Goal: Task Accomplishment & Management: Manage account settings

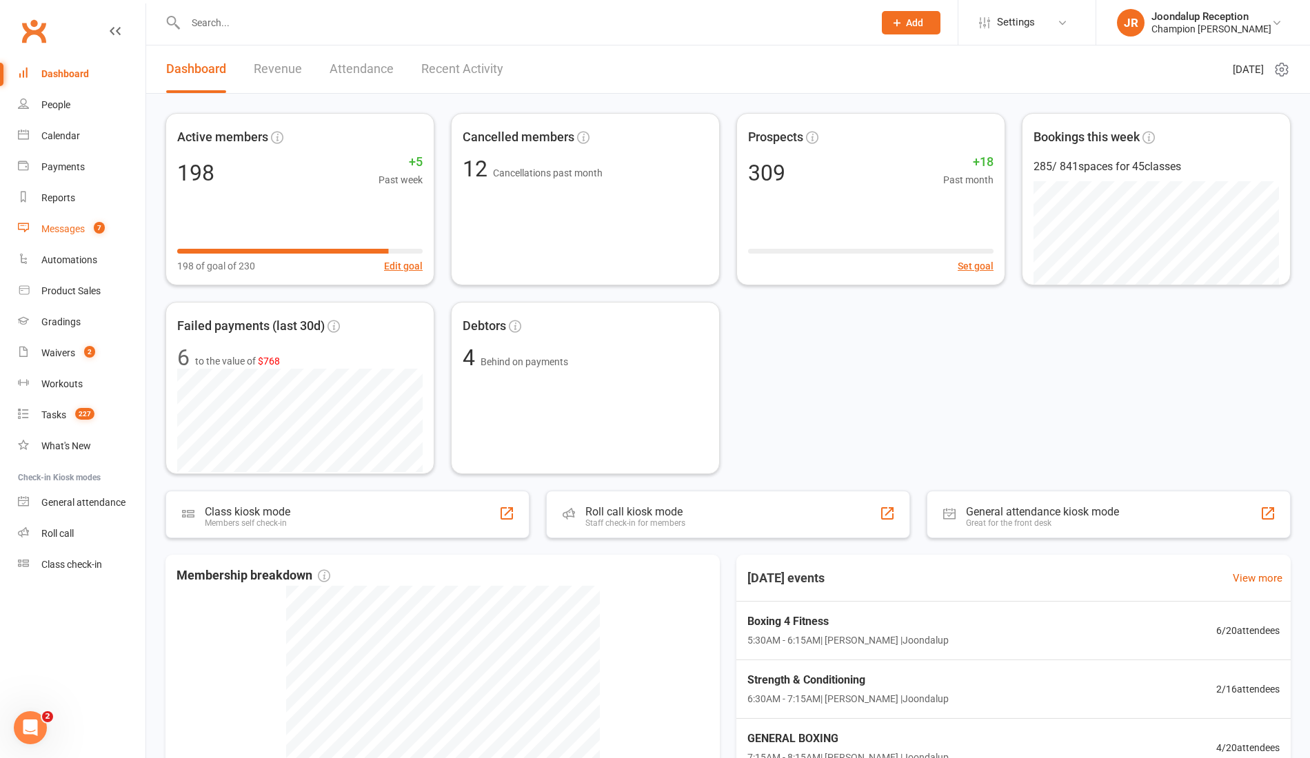
click at [75, 225] on div "Messages" at bounding box center [62, 228] width 43 height 11
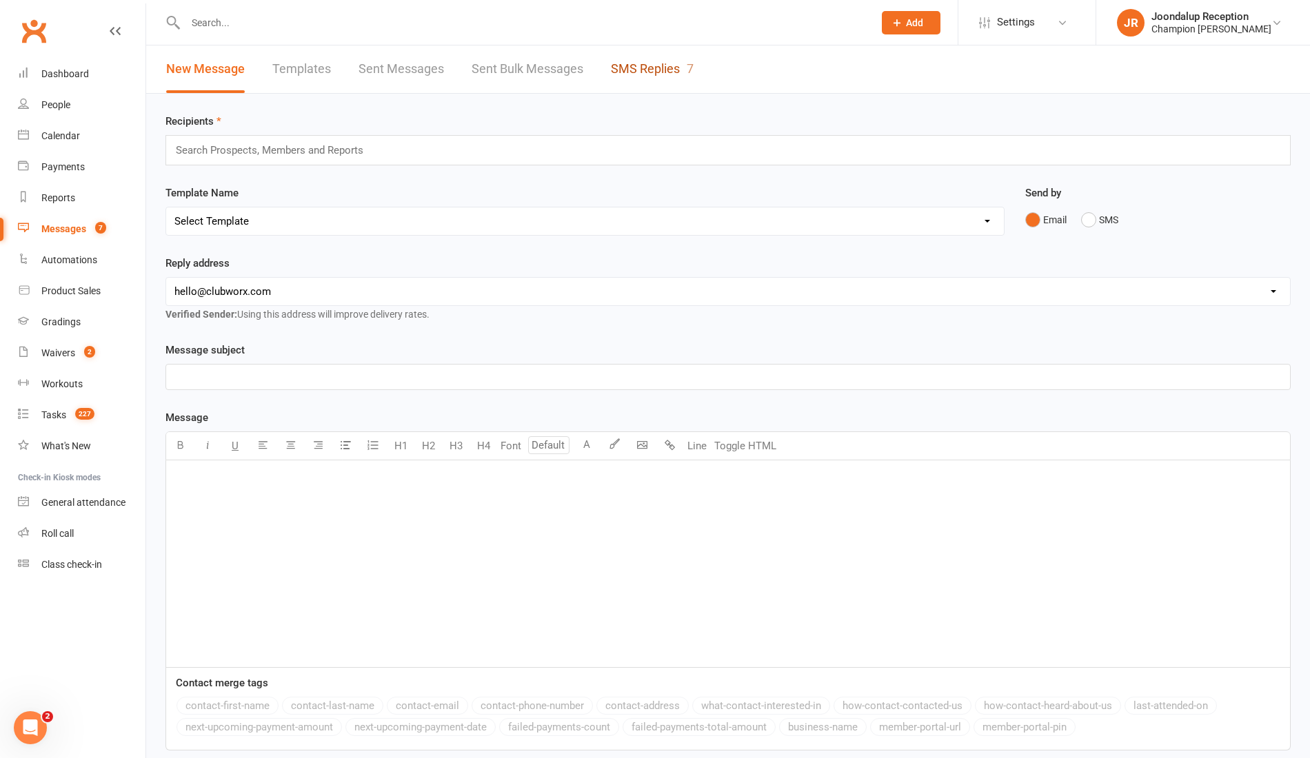
click at [646, 68] on link "SMS Replies 7" at bounding box center [652, 69] width 83 height 48
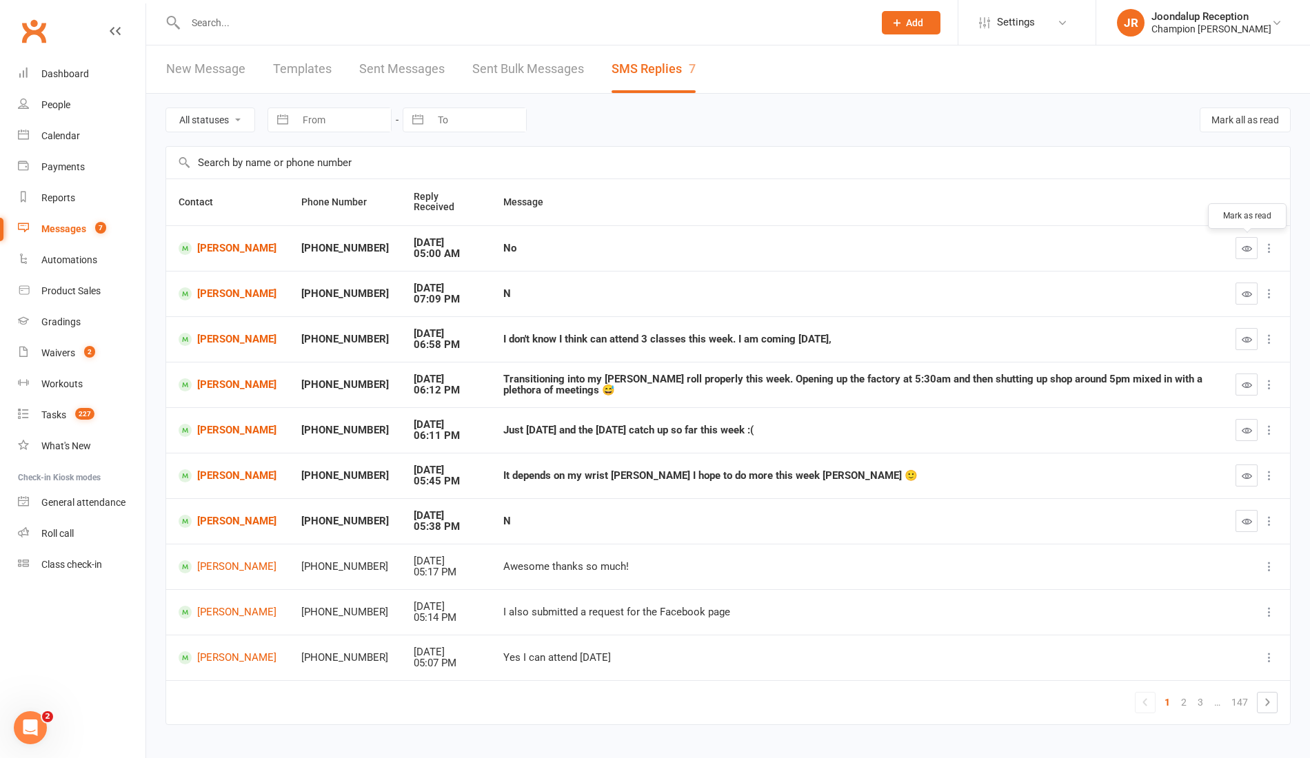
click at [1252, 245] on button "button" at bounding box center [1246, 248] width 22 height 22
click at [1246, 292] on icon "button" at bounding box center [1247, 294] width 10 height 10
click at [1246, 474] on icon "button" at bounding box center [1247, 476] width 10 height 10
click at [1246, 432] on icon "button" at bounding box center [1247, 430] width 10 height 10
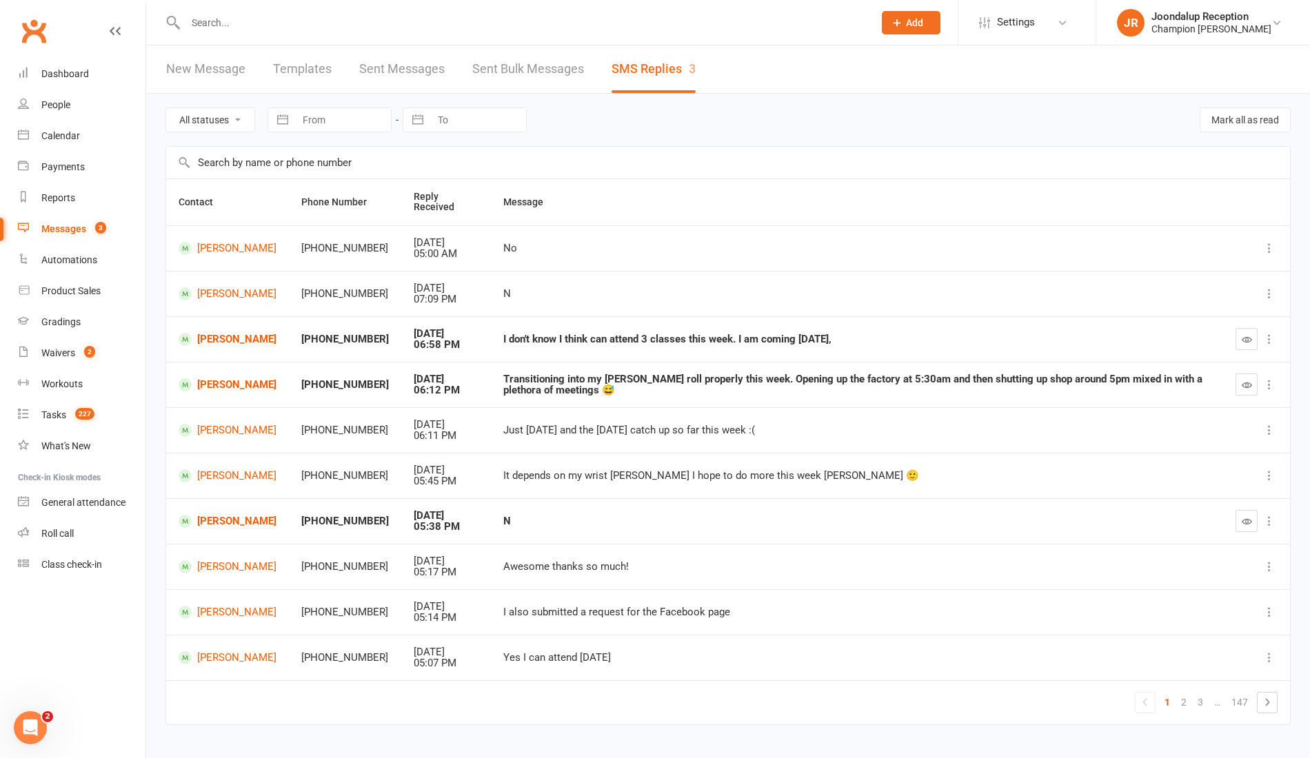
click at [1268, 383] on icon at bounding box center [1269, 385] width 14 height 14
click at [1246, 383] on icon "button" at bounding box center [1247, 385] width 10 height 10
click at [1246, 338] on icon "button" at bounding box center [1247, 339] width 10 height 10
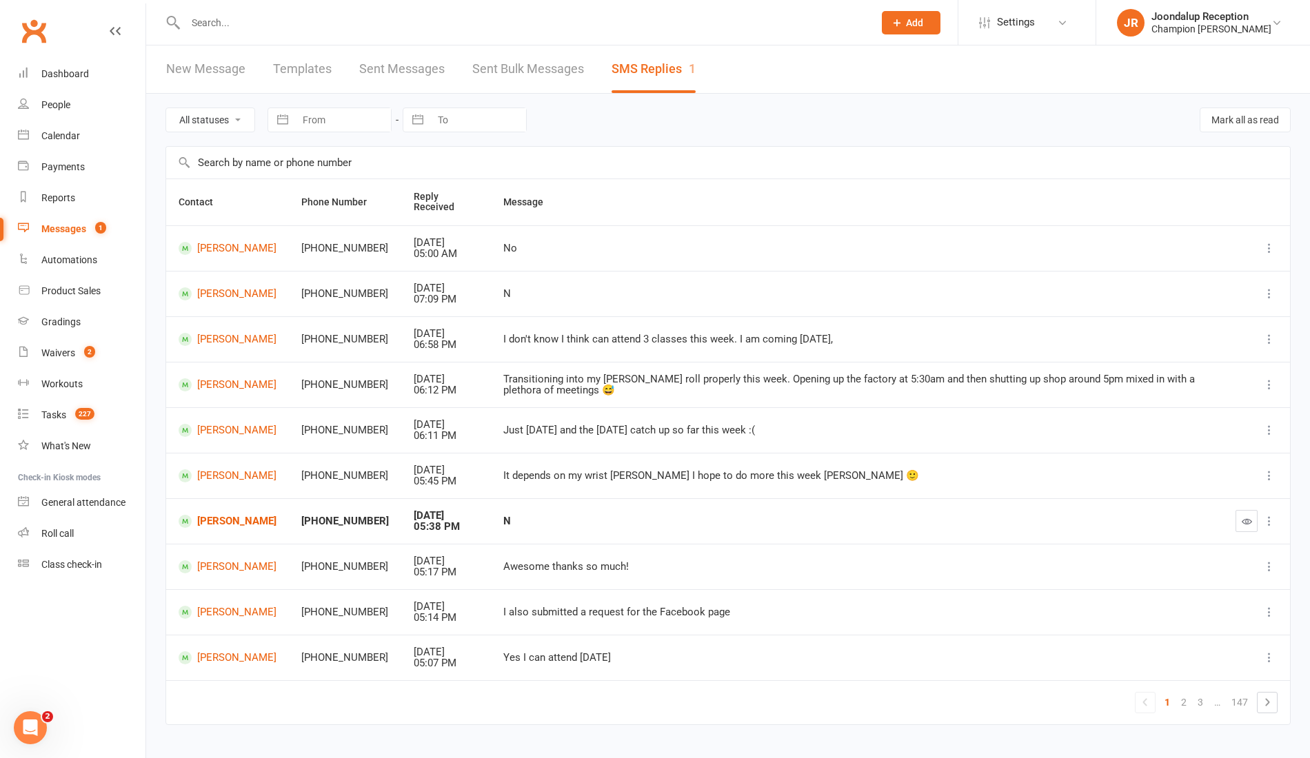
click at [1246, 519] on icon "button" at bounding box center [1247, 521] width 10 height 10
click at [63, 353] on div "Waivers" at bounding box center [58, 352] width 34 height 11
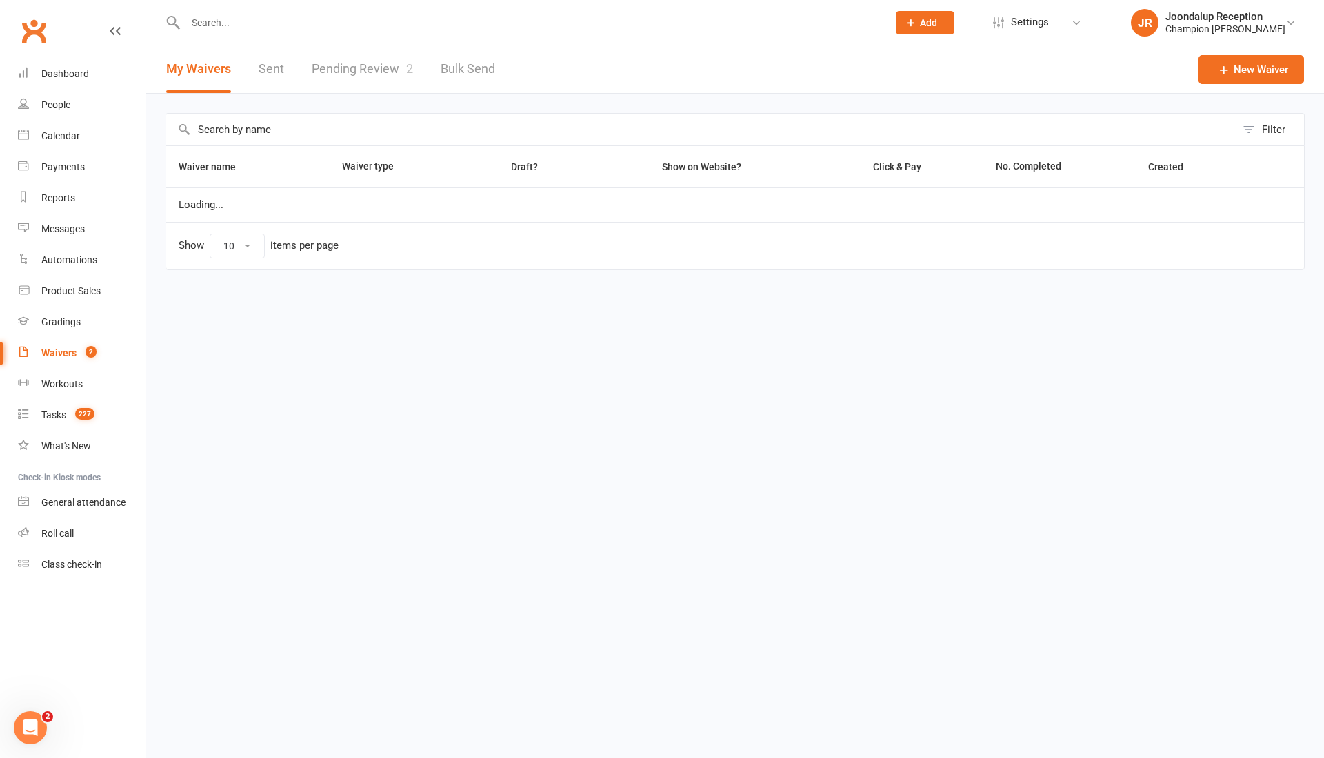
click at [387, 63] on link "Pending Review 2" at bounding box center [362, 69] width 101 height 48
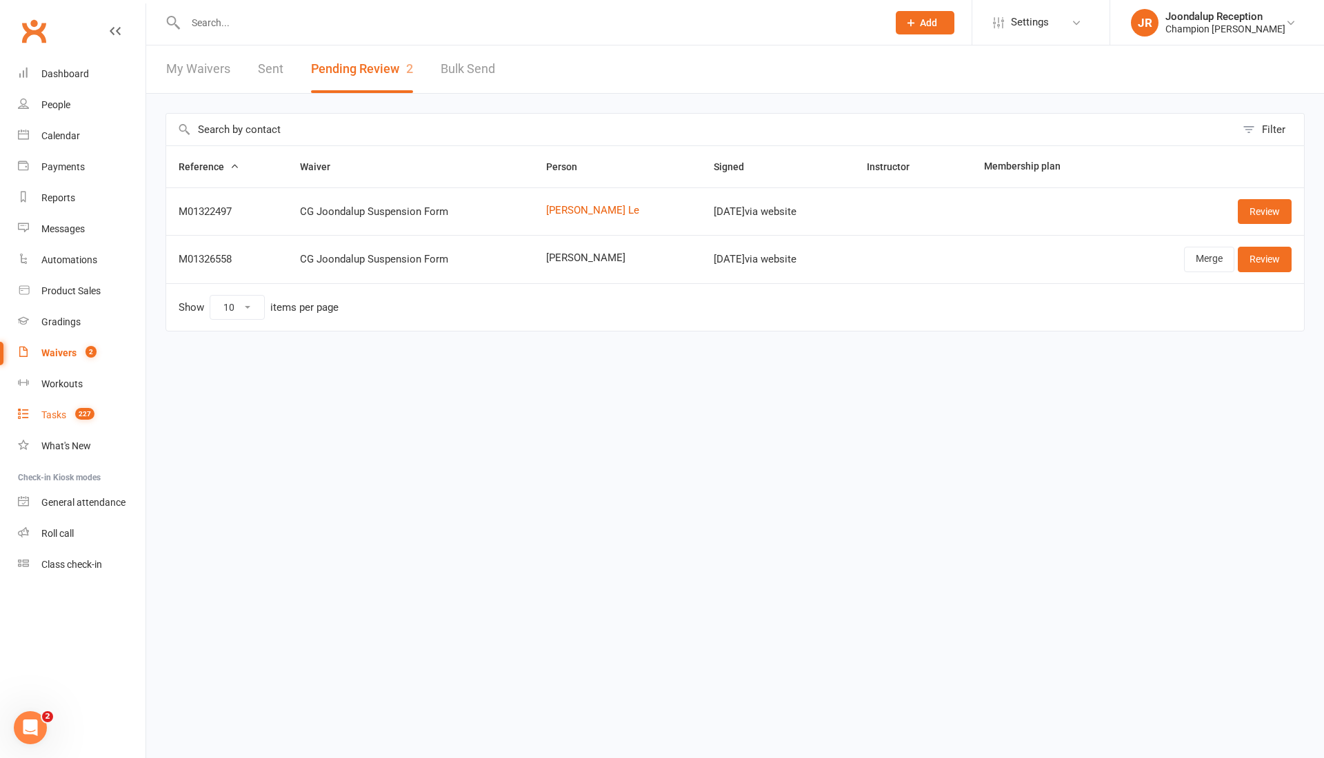
click at [52, 415] on div "Tasks" at bounding box center [53, 414] width 25 height 11
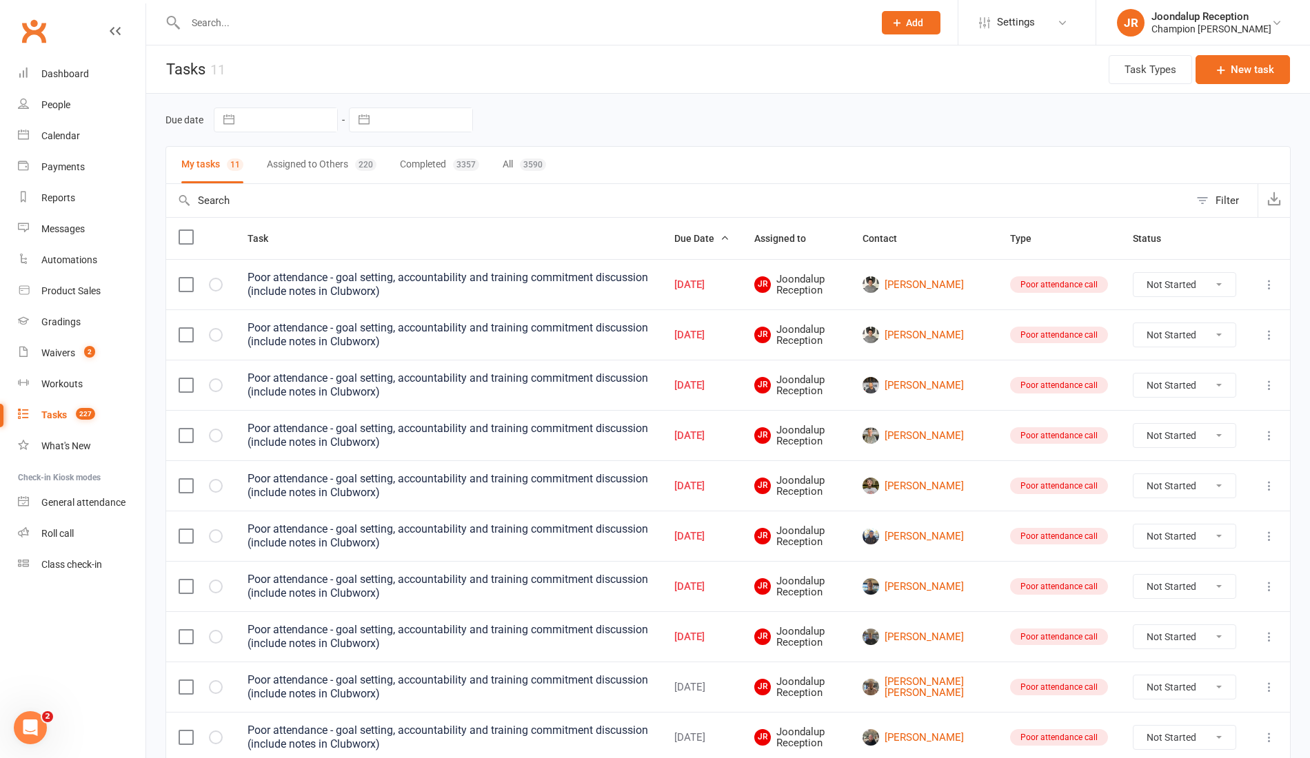
click at [1264, 630] on icon at bounding box center [1269, 637] width 14 height 14
click at [50, 132] on div "Calendar" at bounding box center [60, 135] width 39 height 11
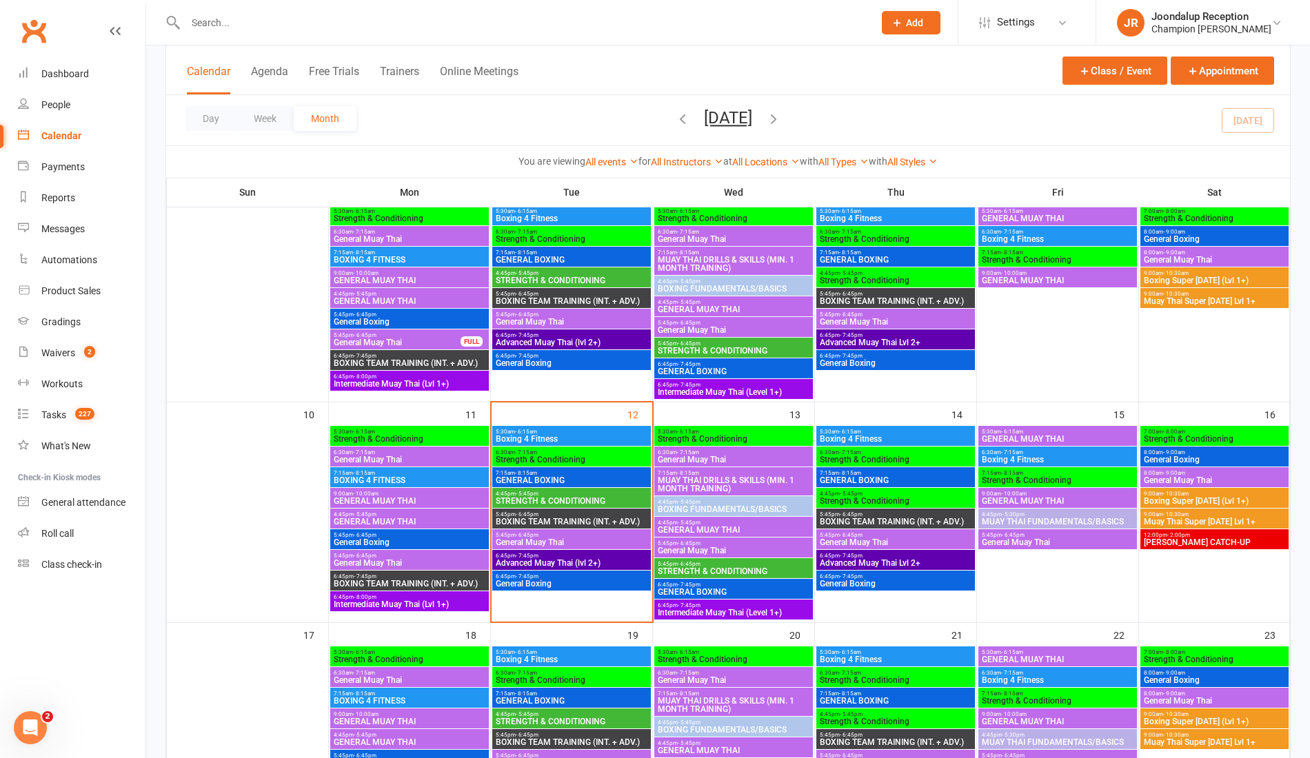
scroll to position [360, 0]
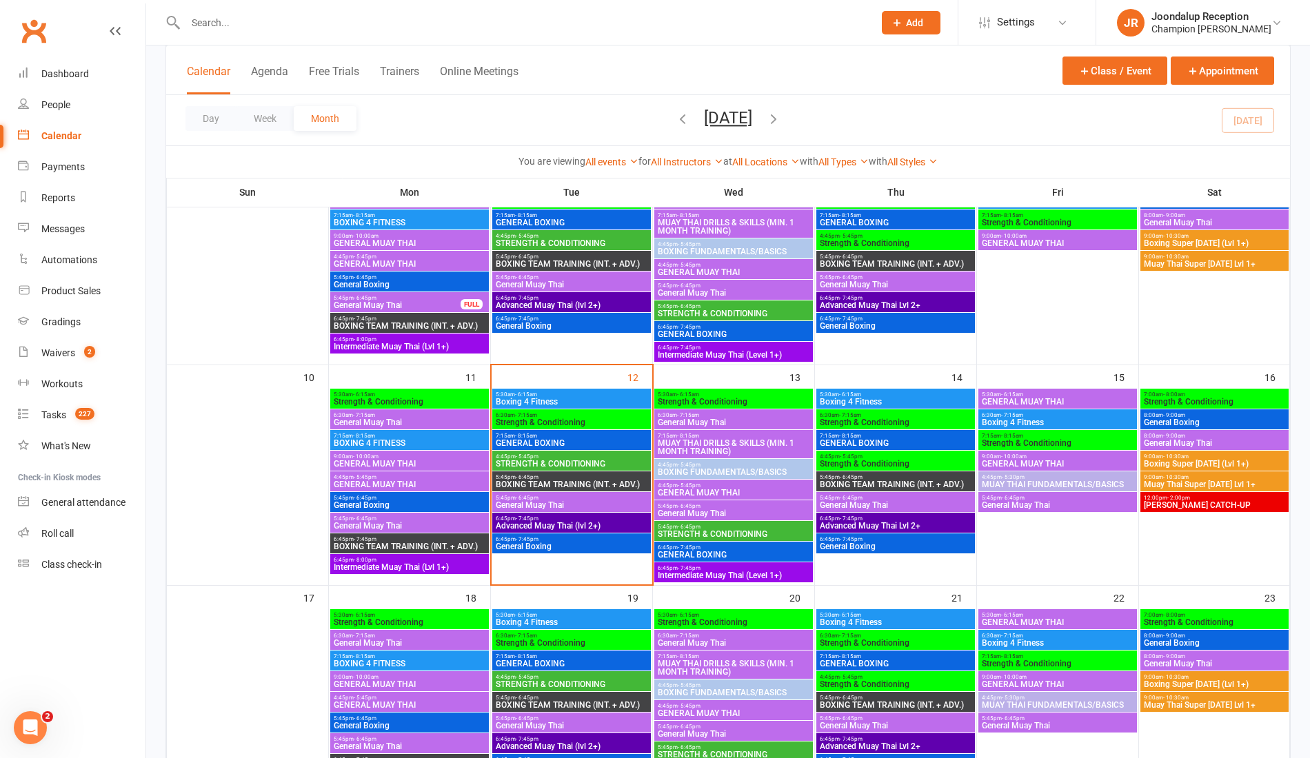
click at [1235, 495] on span "12:00pm - 2:00pm" at bounding box center [1214, 498] width 143 height 6
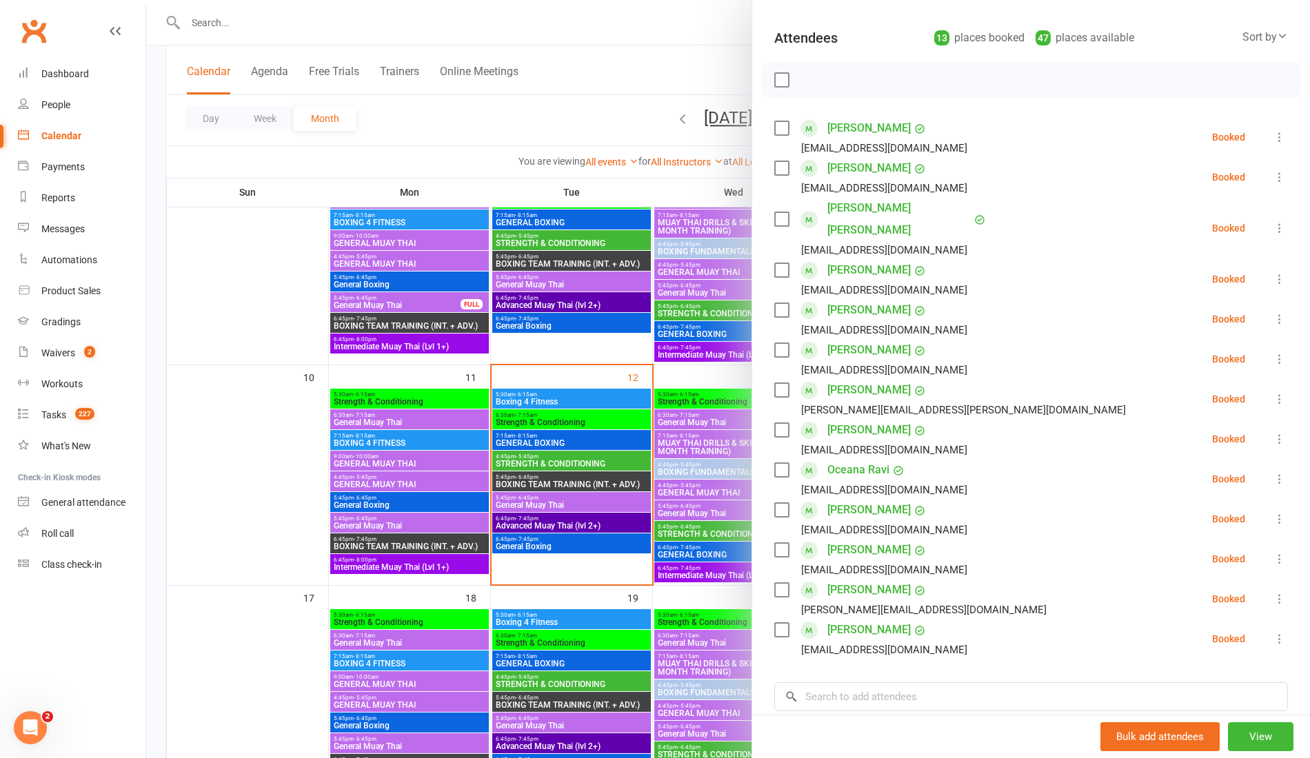
scroll to position [144, 0]
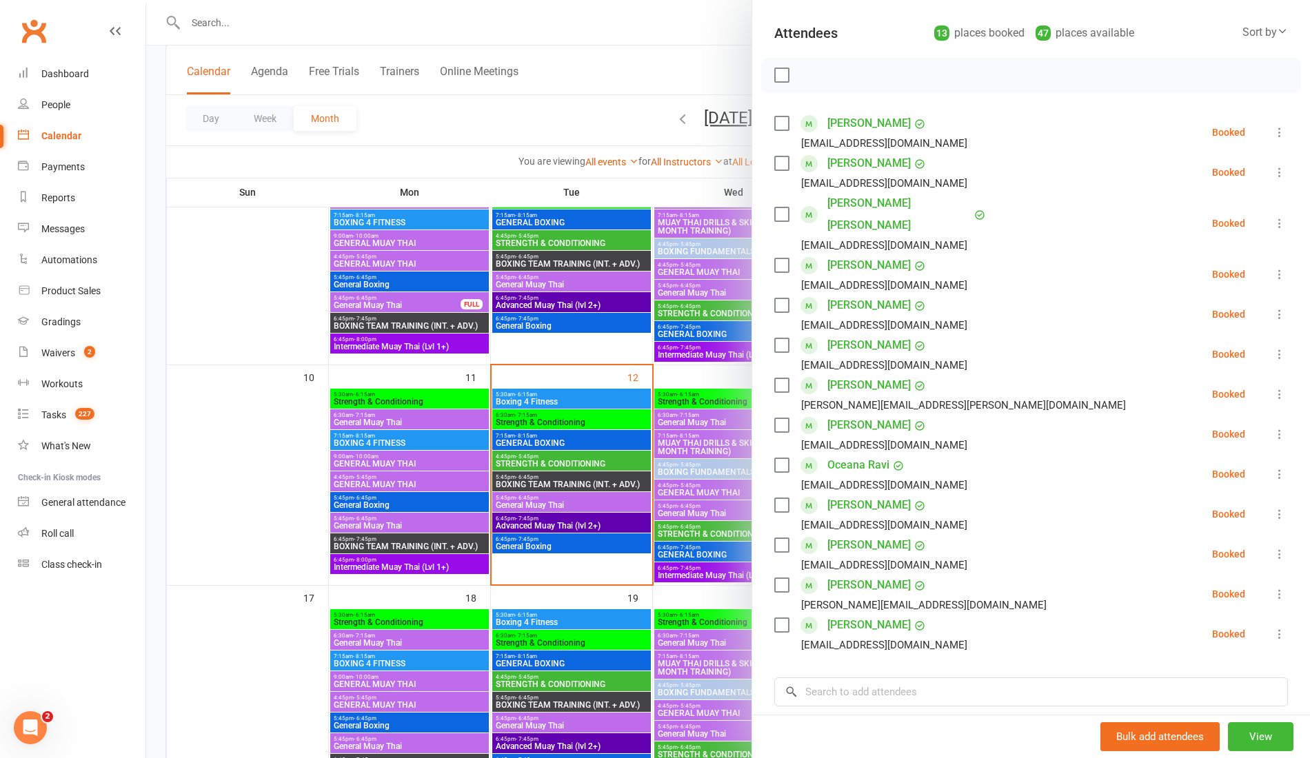
click at [284, 426] on div at bounding box center [728, 379] width 1164 height 758
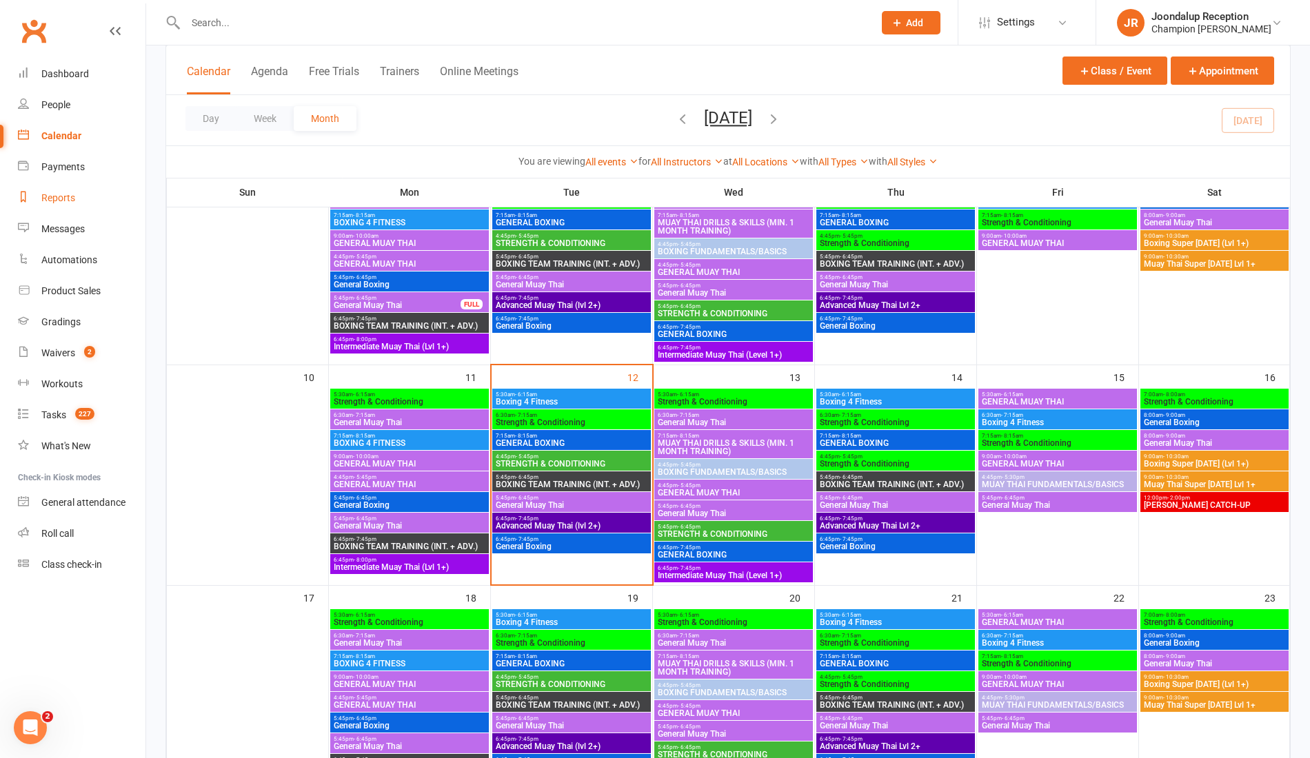
click at [54, 198] on div "Reports" at bounding box center [58, 197] width 34 height 11
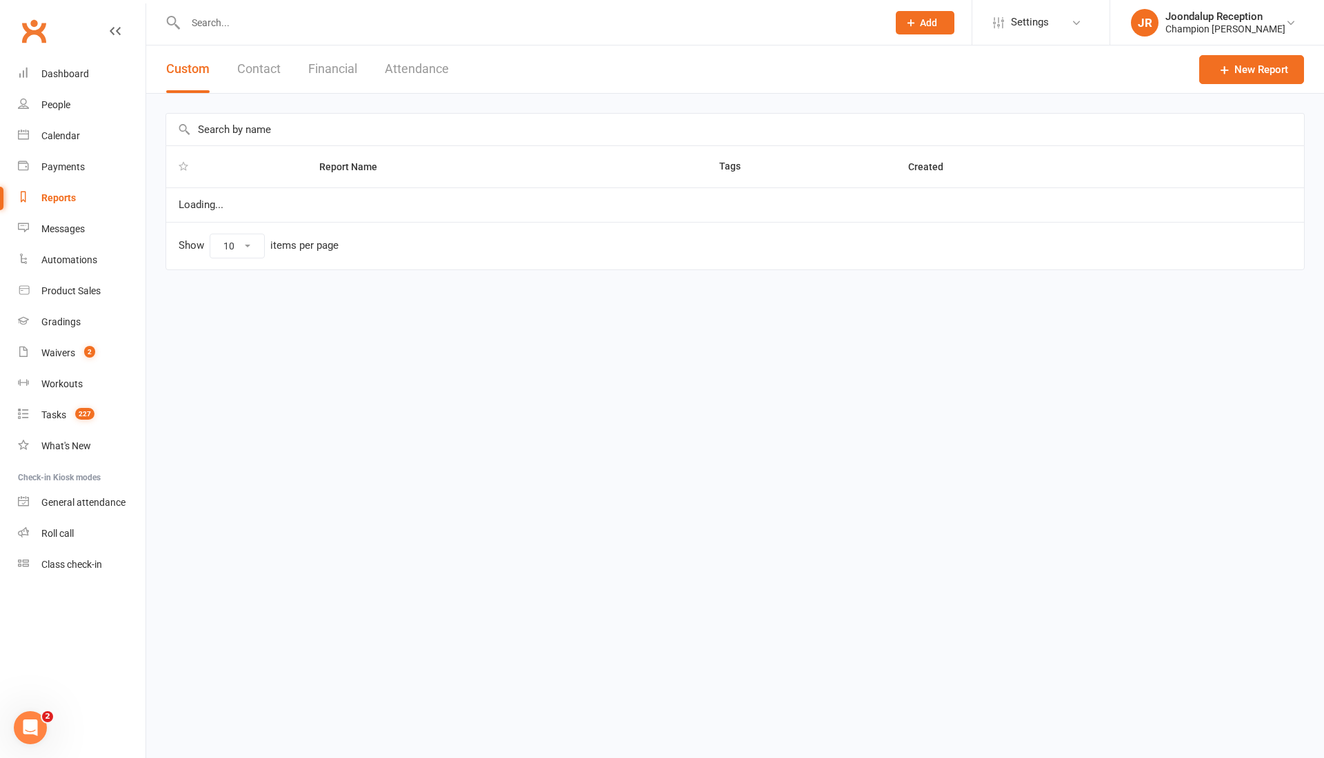
select select "50"
click at [434, 69] on button "Attendance" at bounding box center [417, 69] width 64 height 48
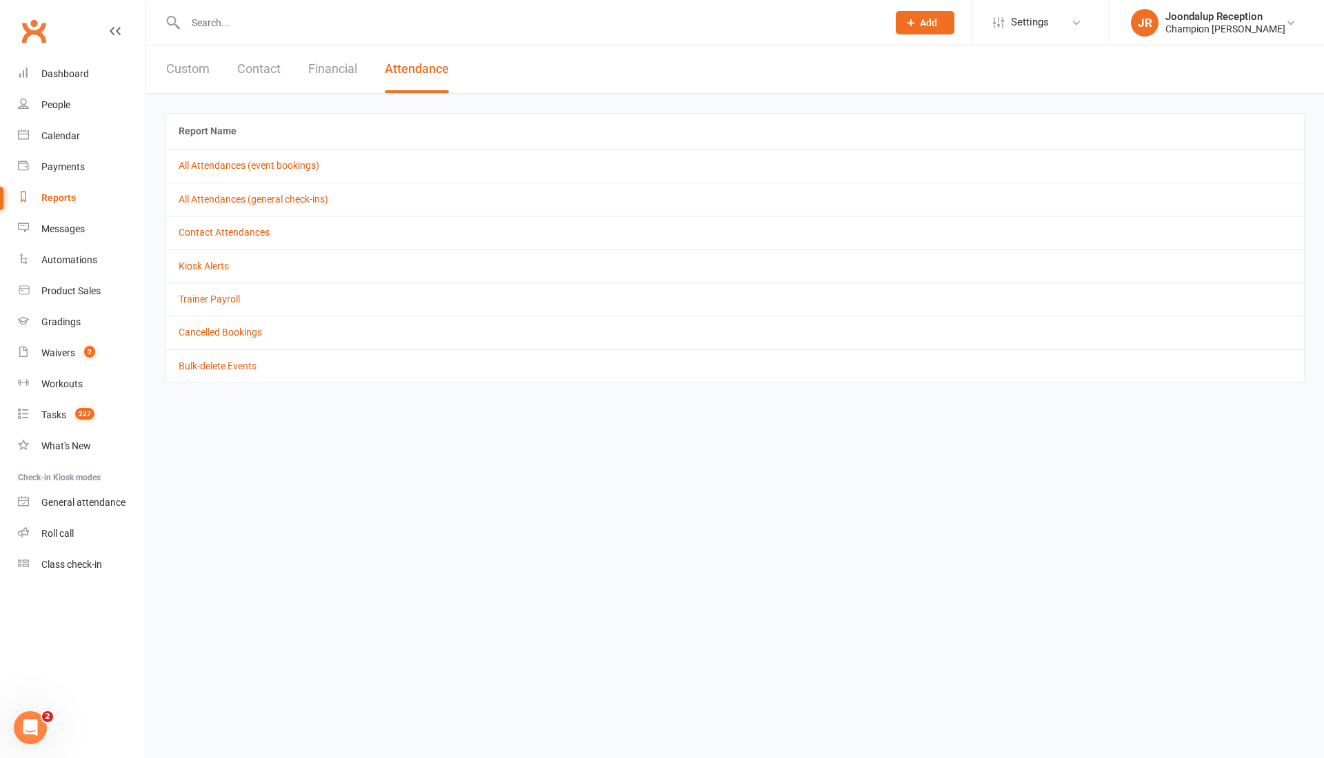
click at [183, 83] on button "Custom" at bounding box center [187, 69] width 43 height 48
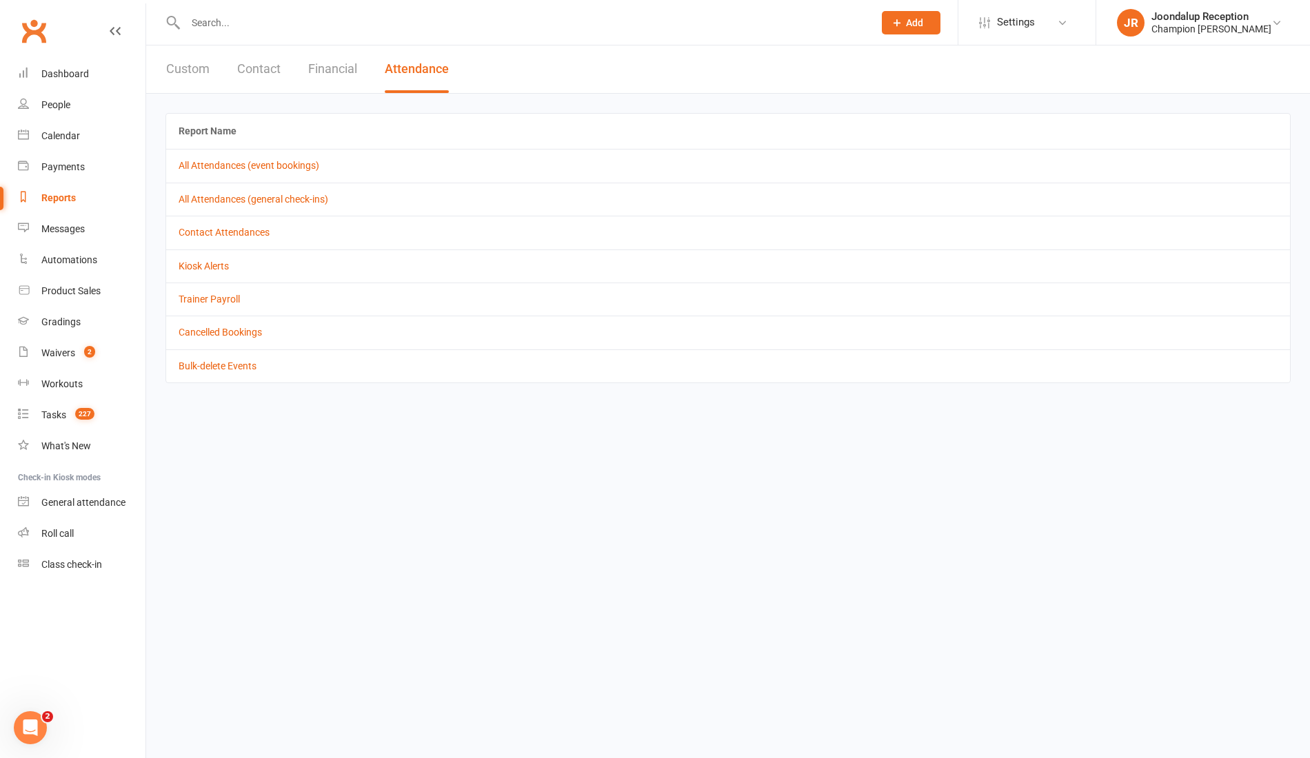
select select "50"
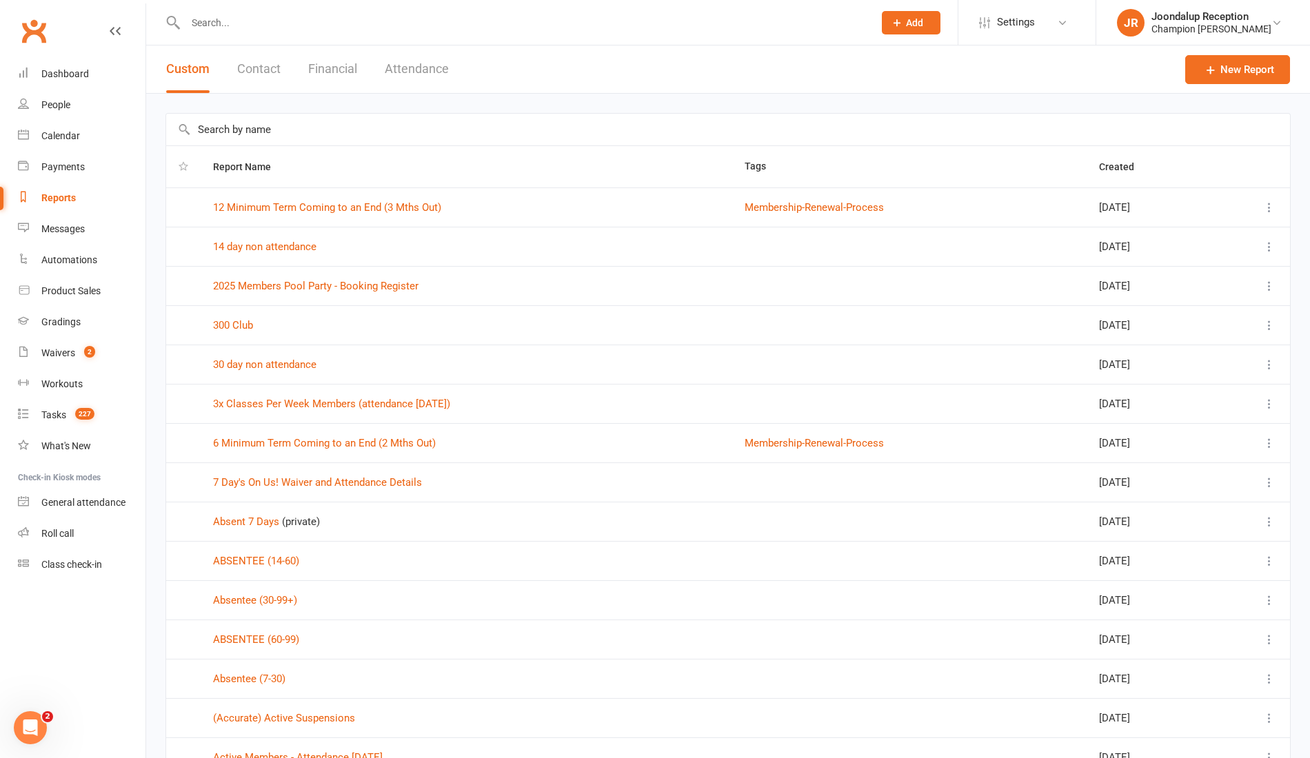
click at [67, 167] on div "Payments" at bounding box center [62, 166] width 43 height 11
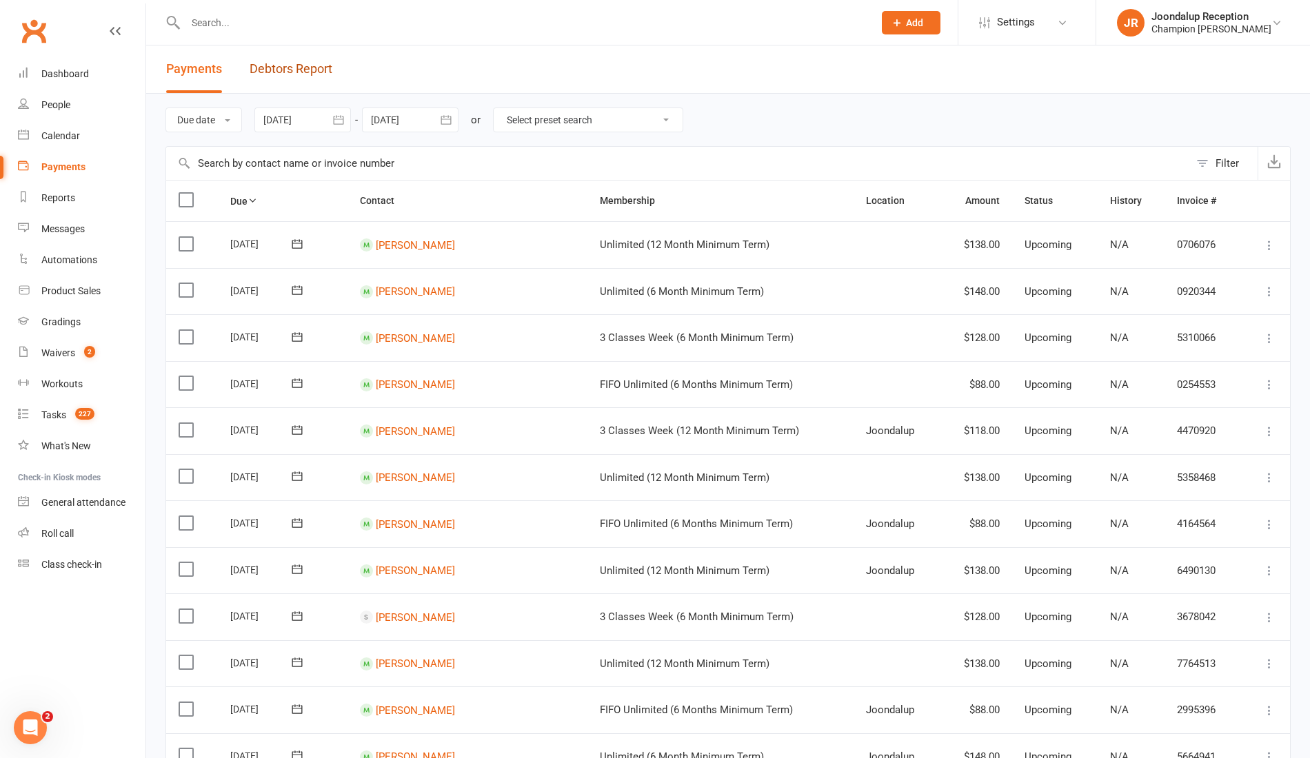
click at [317, 72] on link "Debtors Report" at bounding box center [291, 69] width 83 height 48
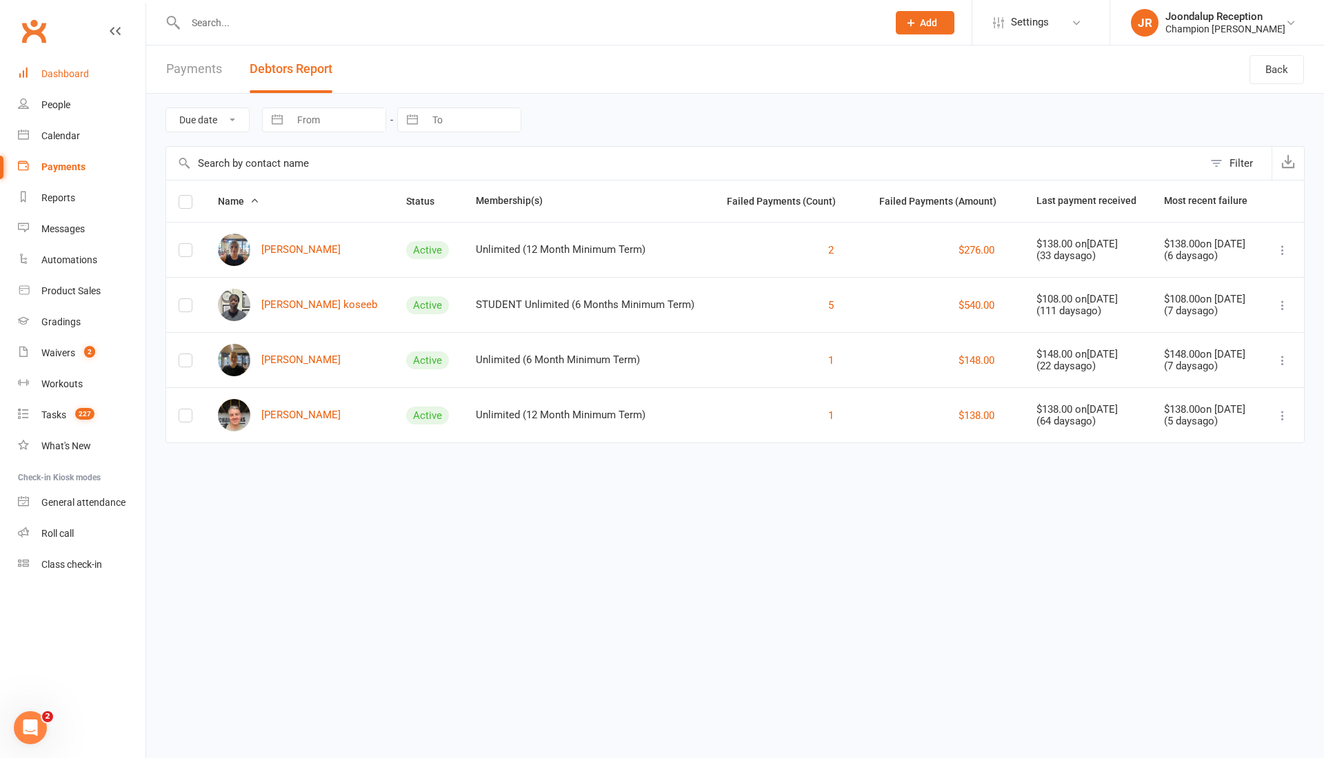
click at [54, 74] on div "Dashboard" at bounding box center [65, 73] width 48 height 11
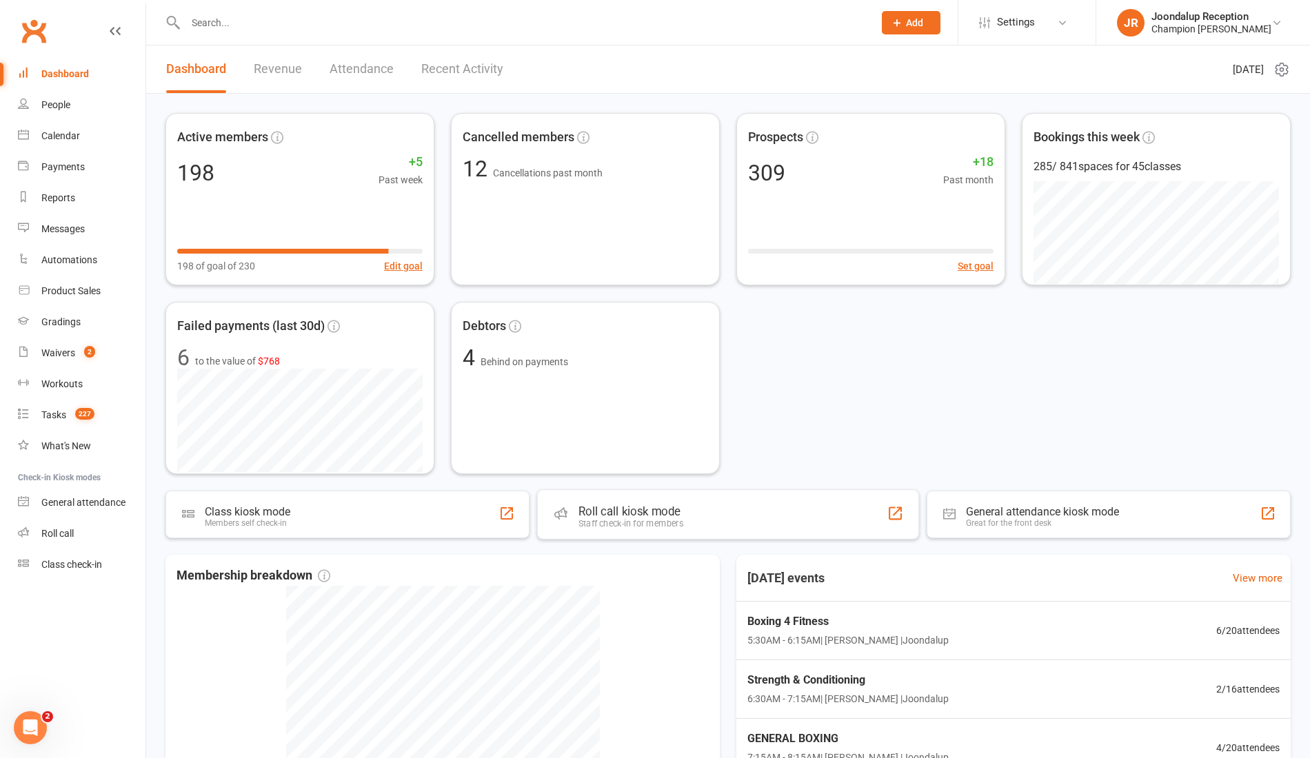
click at [715, 517] on div "Roll call kiosk mode Staff check-in for members" at bounding box center [728, 514] width 382 height 50
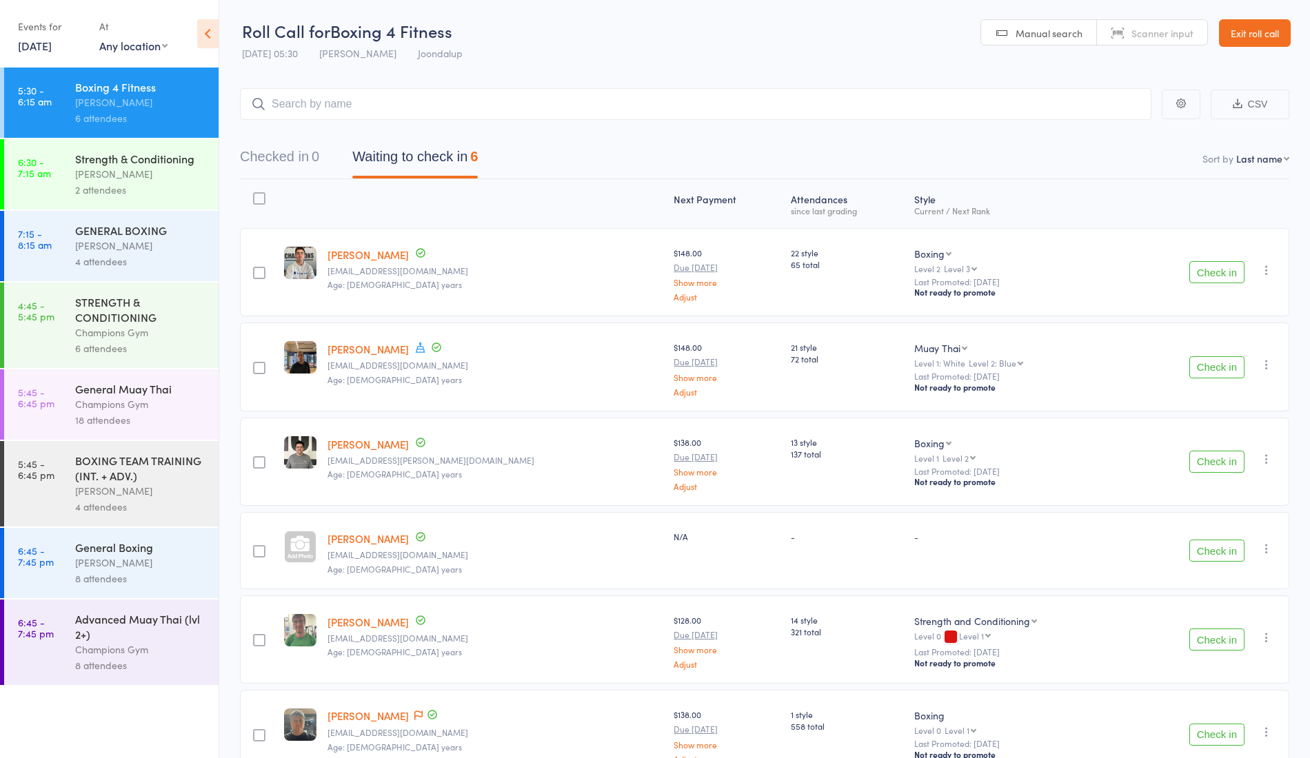
click at [1224, 266] on button "Check in" at bounding box center [1216, 272] width 55 height 22
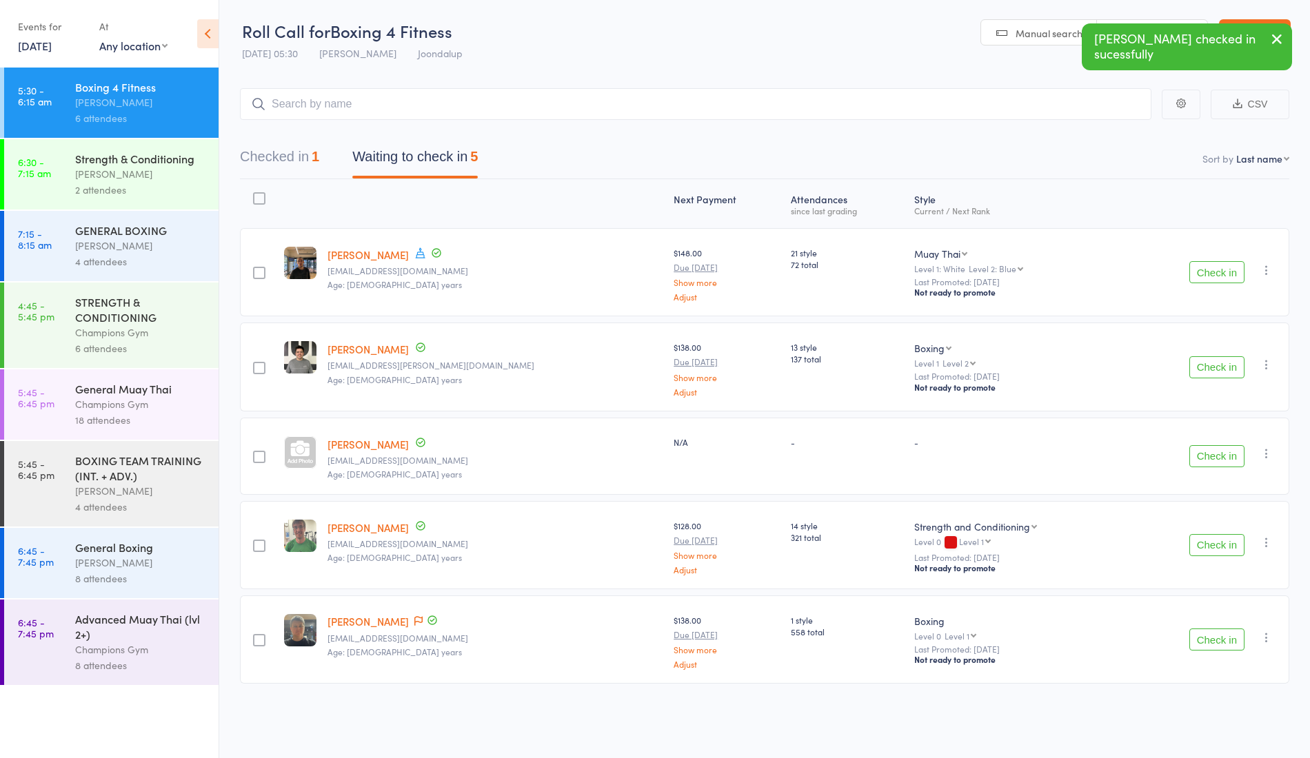
click at [1211, 365] on button "Check in" at bounding box center [1216, 367] width 55 height 22
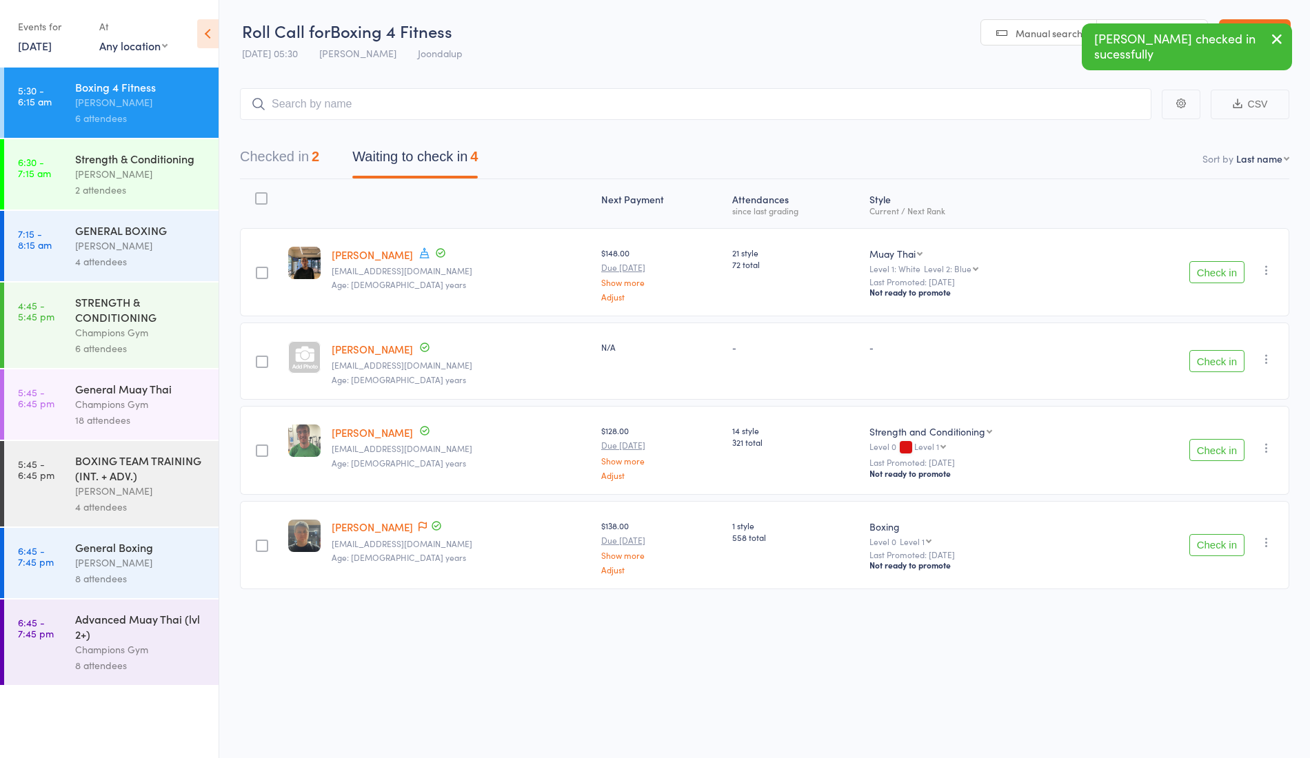
click at [1235, 352] on button "Check in" at bounding box center [1216, 361] width 55 height 22
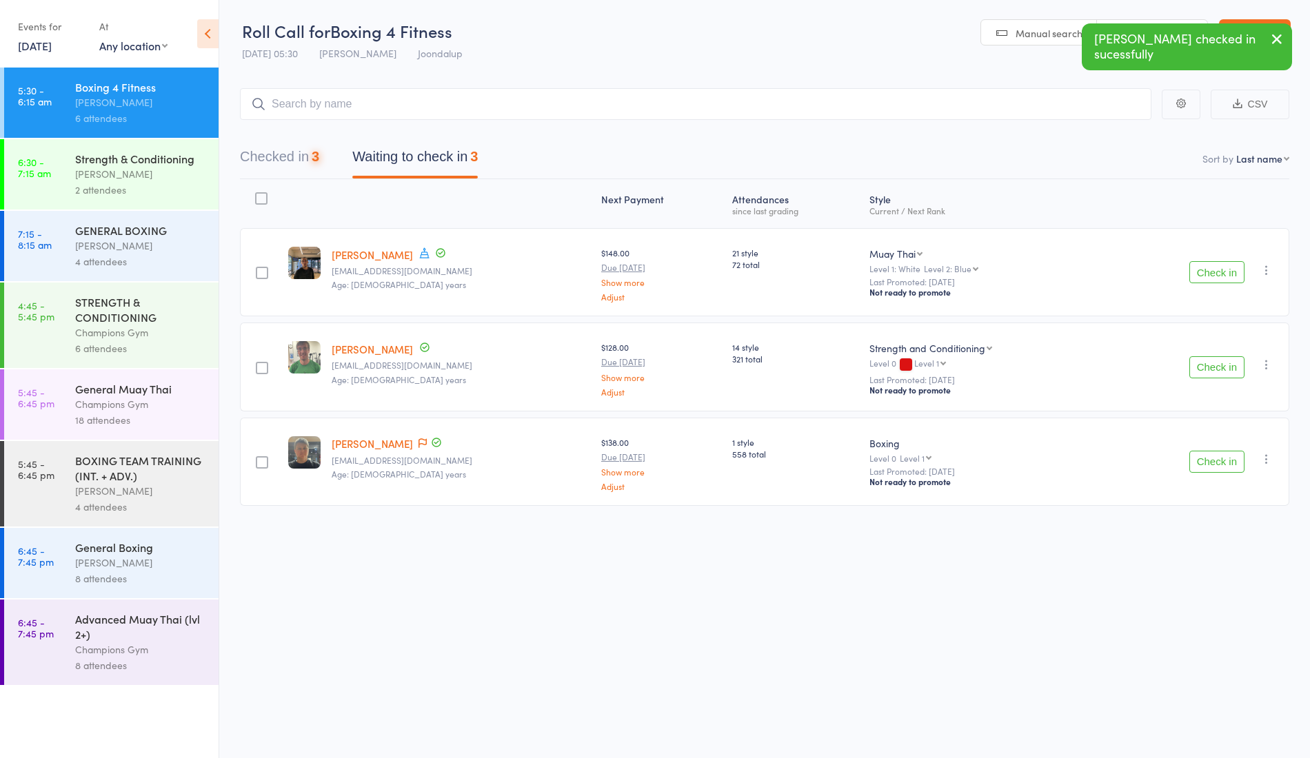
click at [1239, 276] on button "Check in" at bounding box center [1216, 272] width 55 height 22
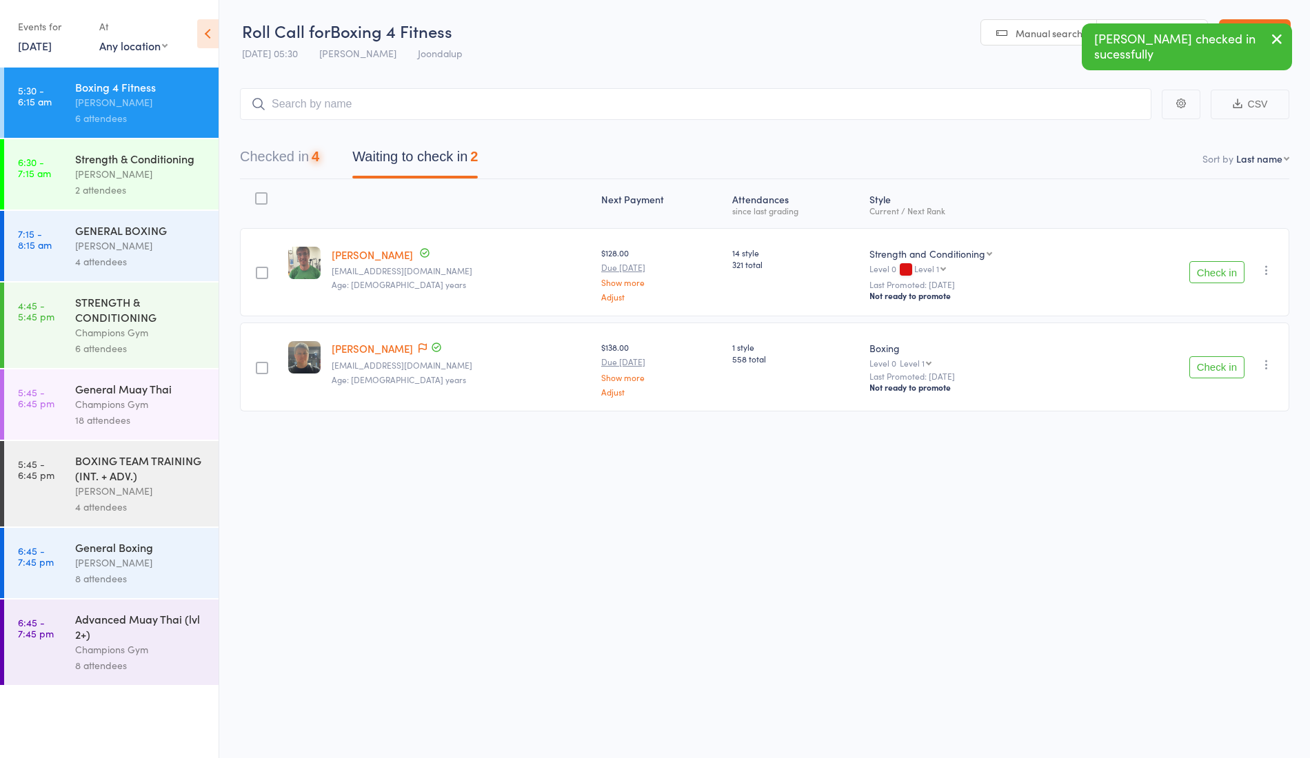
click at [1226, 274] on button "Check in" at bounding box center [1216, 272] width 55 height 22
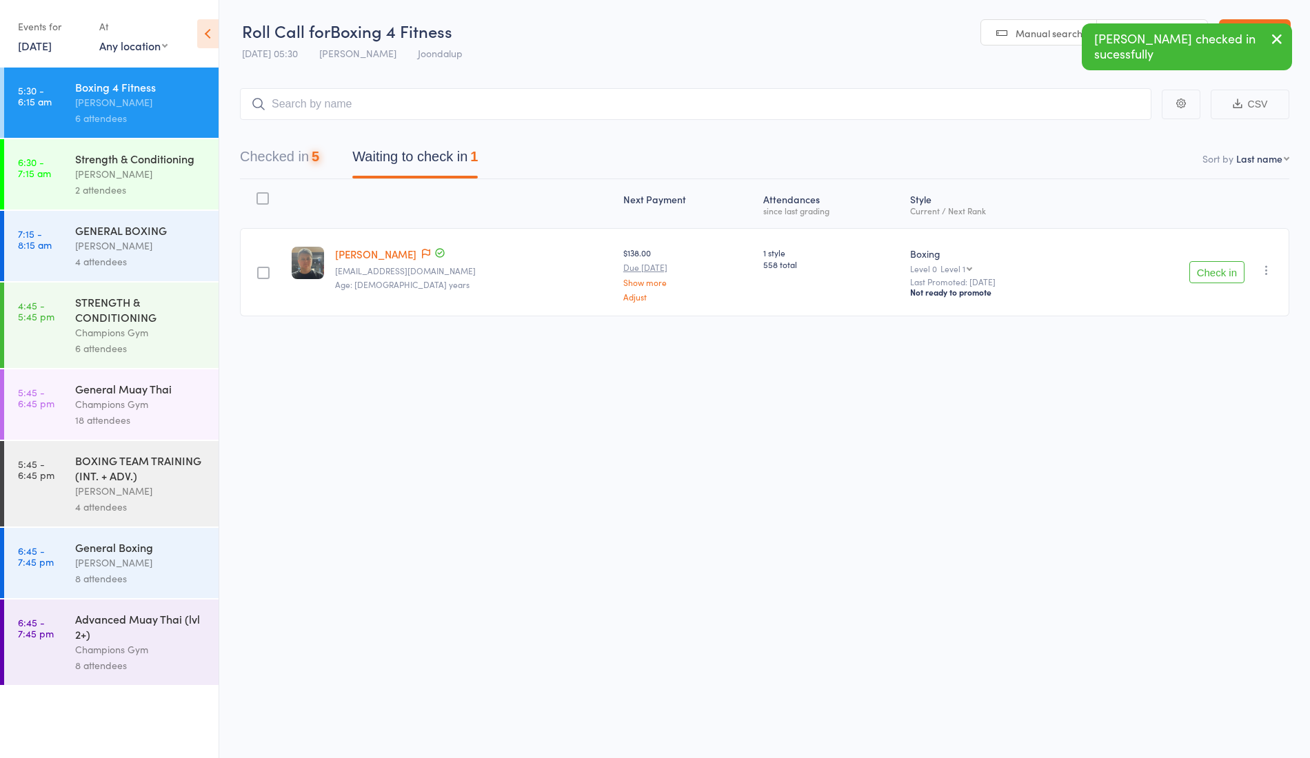
click at [1225, 267] on button "Check in" at bounding box center [1216, 272] width 55 height 22
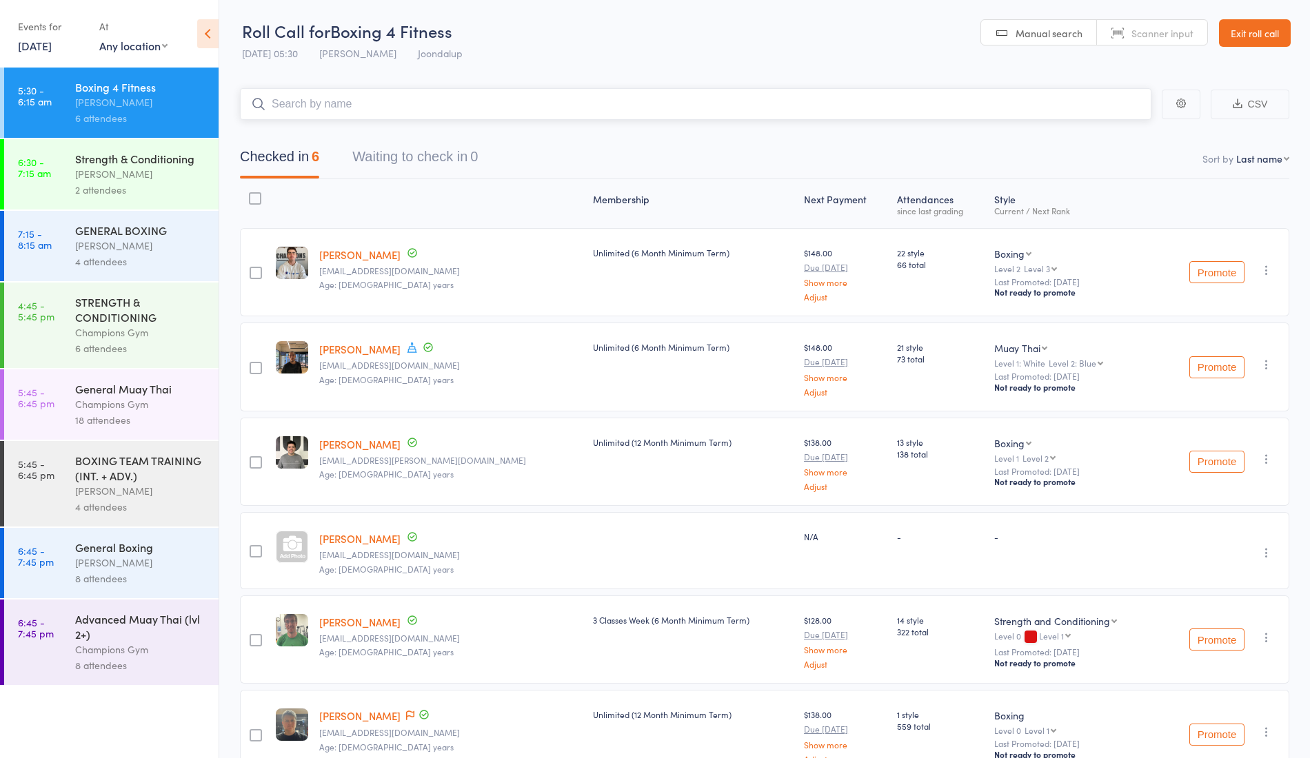
click at [722, 105] on input "search" at bounding box center [695, 104] width 911 height 32
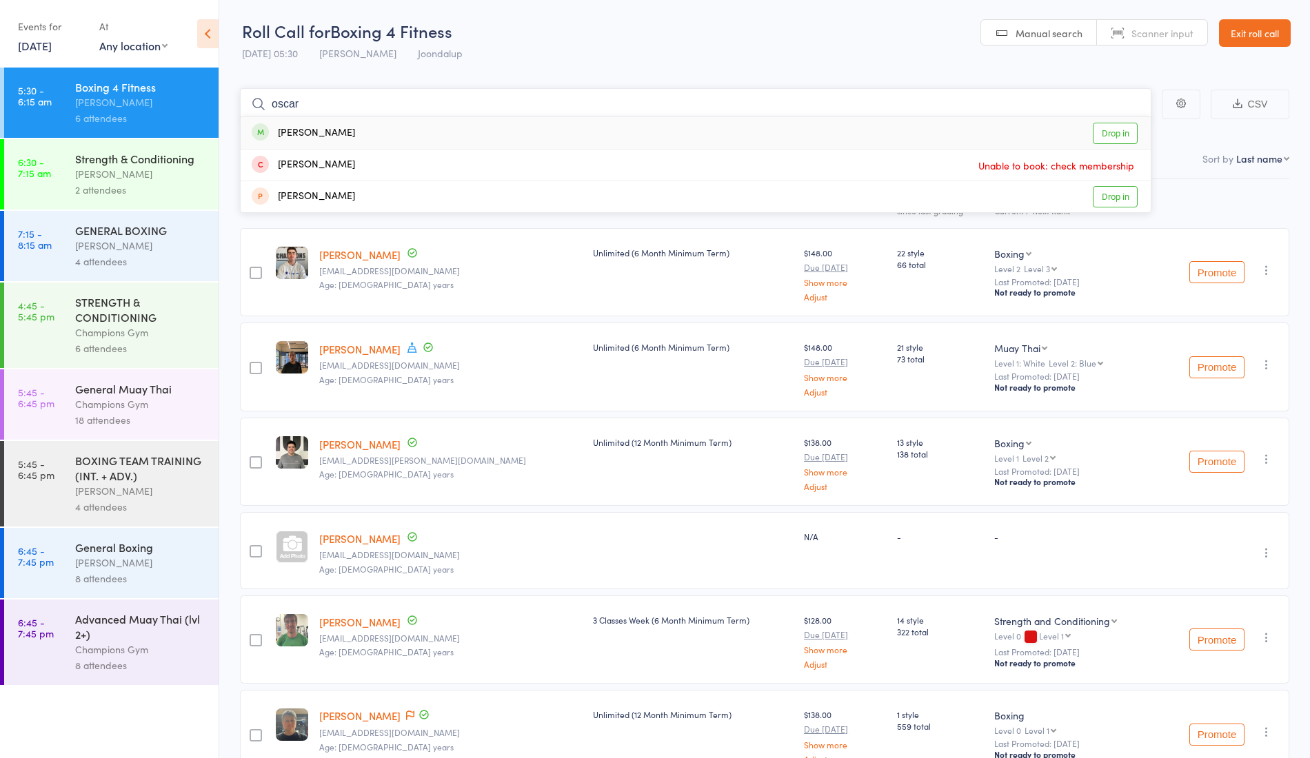
type input "oscar"
click at [449, 132] on div "Oscar Myers Drop in" at bounding box center [696, 133] width 910 height 32
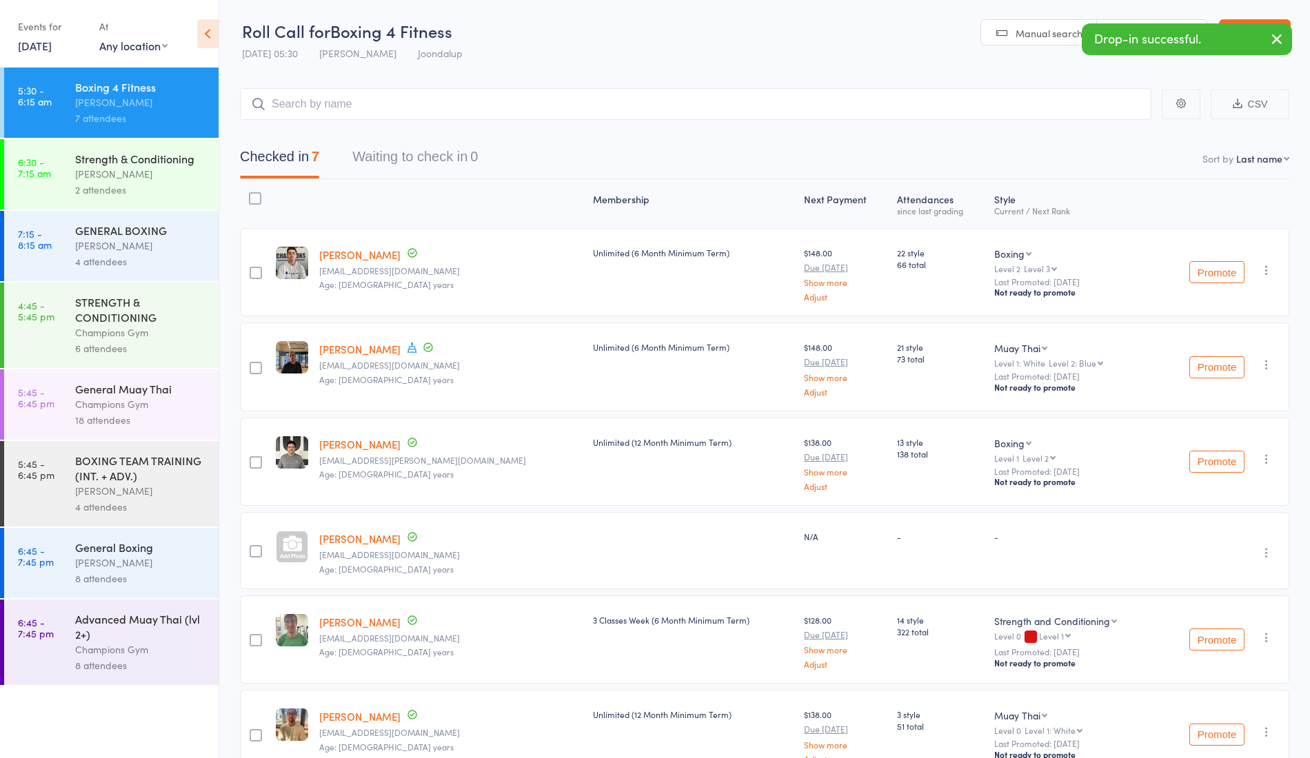
click at [350, 347] on link "[PERSON_NAME]" at bounding box center [359, 349] width 81 height 14
click at [350, 532] on link "[PERSON_NAME]" at bounding box center [359, 539] width 81 height 14
click at [143, 159] on div "Strength & Conditioning" at bounding box center [141, 158] width 132 height 15
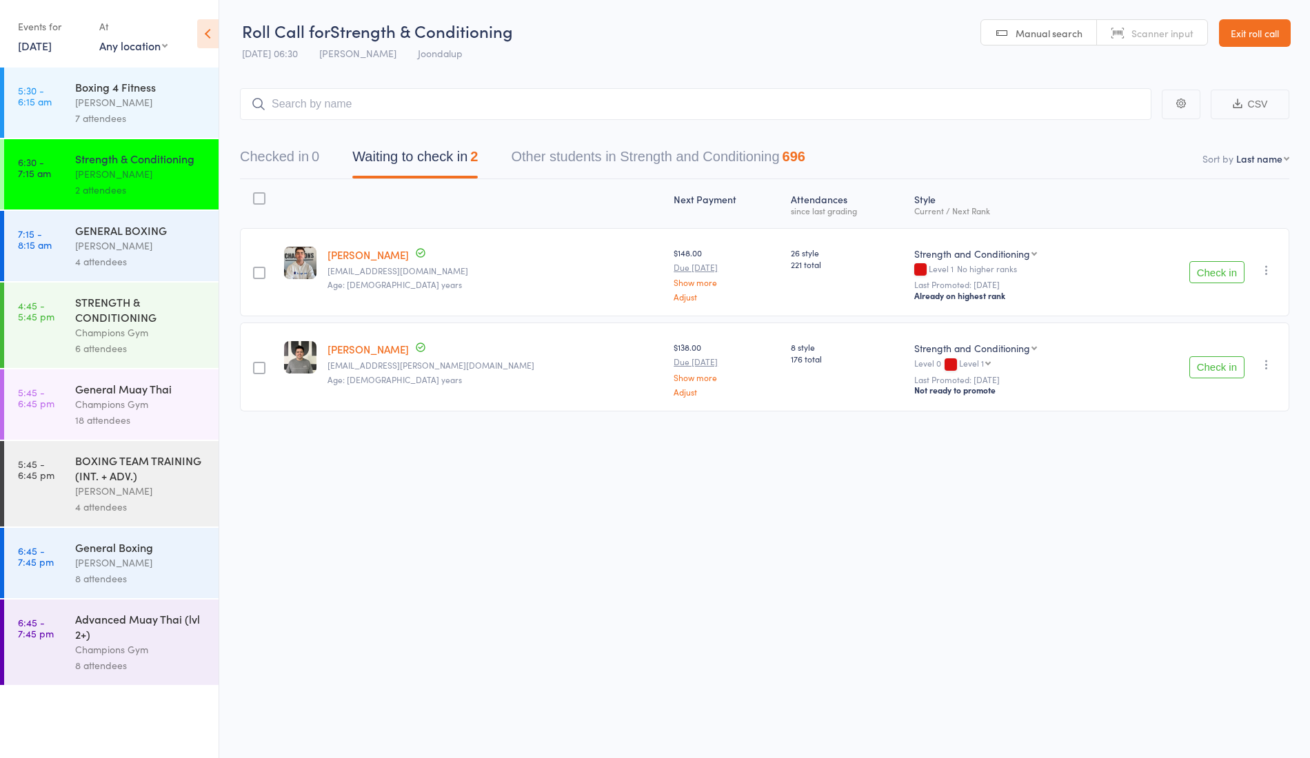
click at [1215, 269] on button "Check in" at bounding box center [1216, 272] width 55 height 22
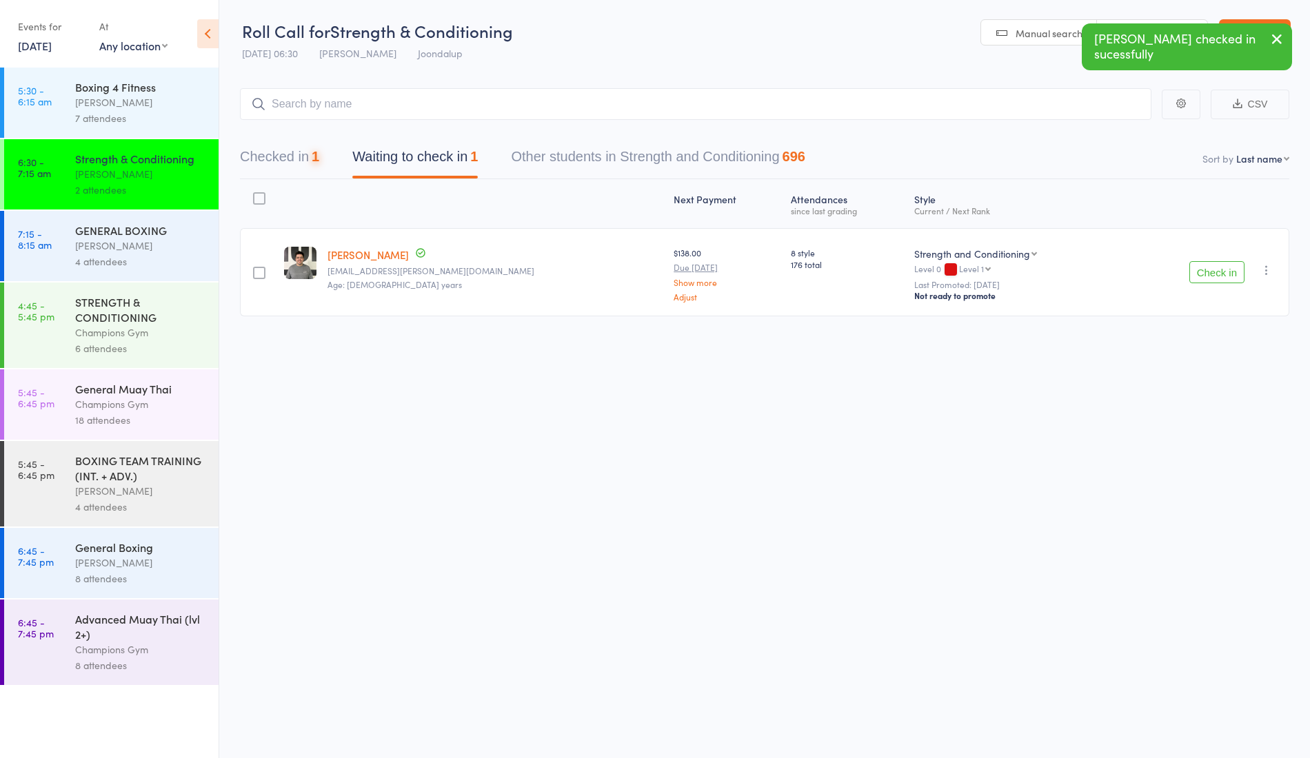
click at [1215, 269] on button "Check in" at bounding box center [1216, 272] width 55 height 22
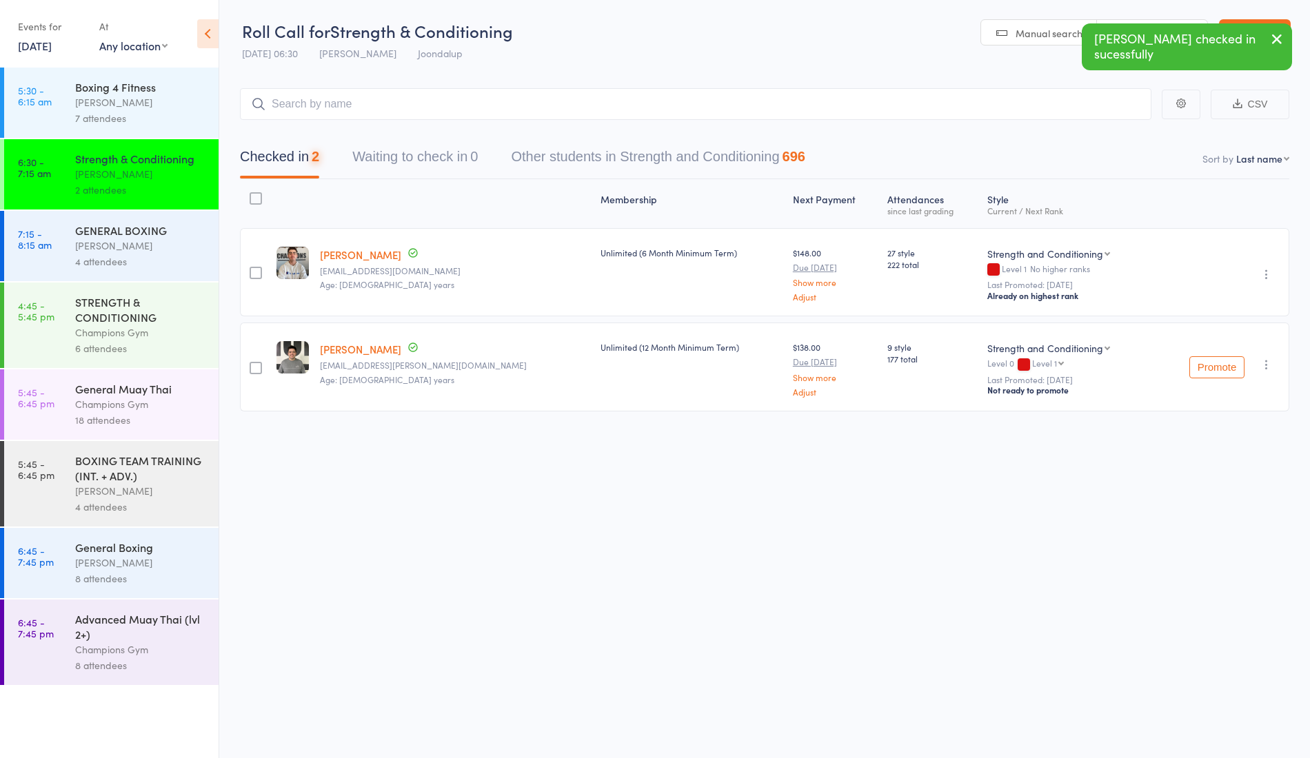
click at [132, 239] on div "Thomas Mitchell" at bounding box center [141, 246] width 132 height 16
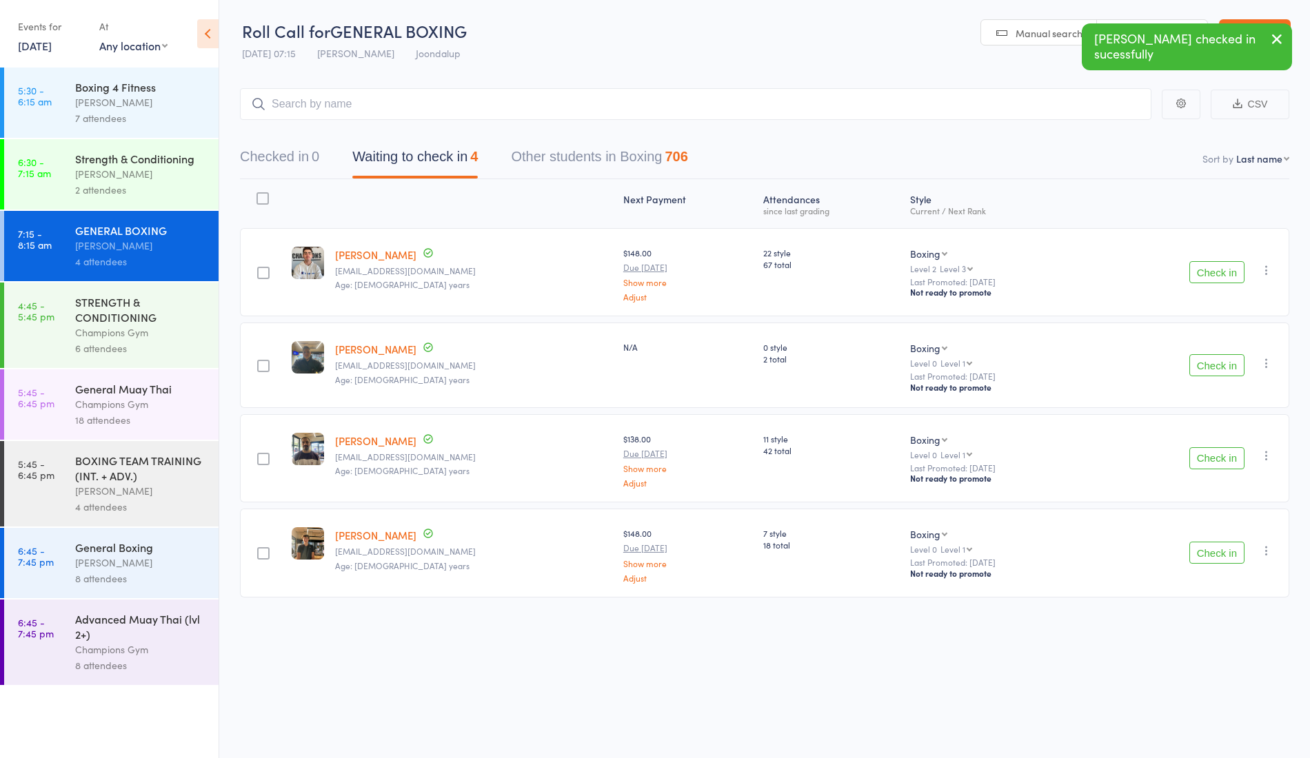
click at [1231, 281] on button "Check in" at bounding box center [1216, 272] width 55 height 22
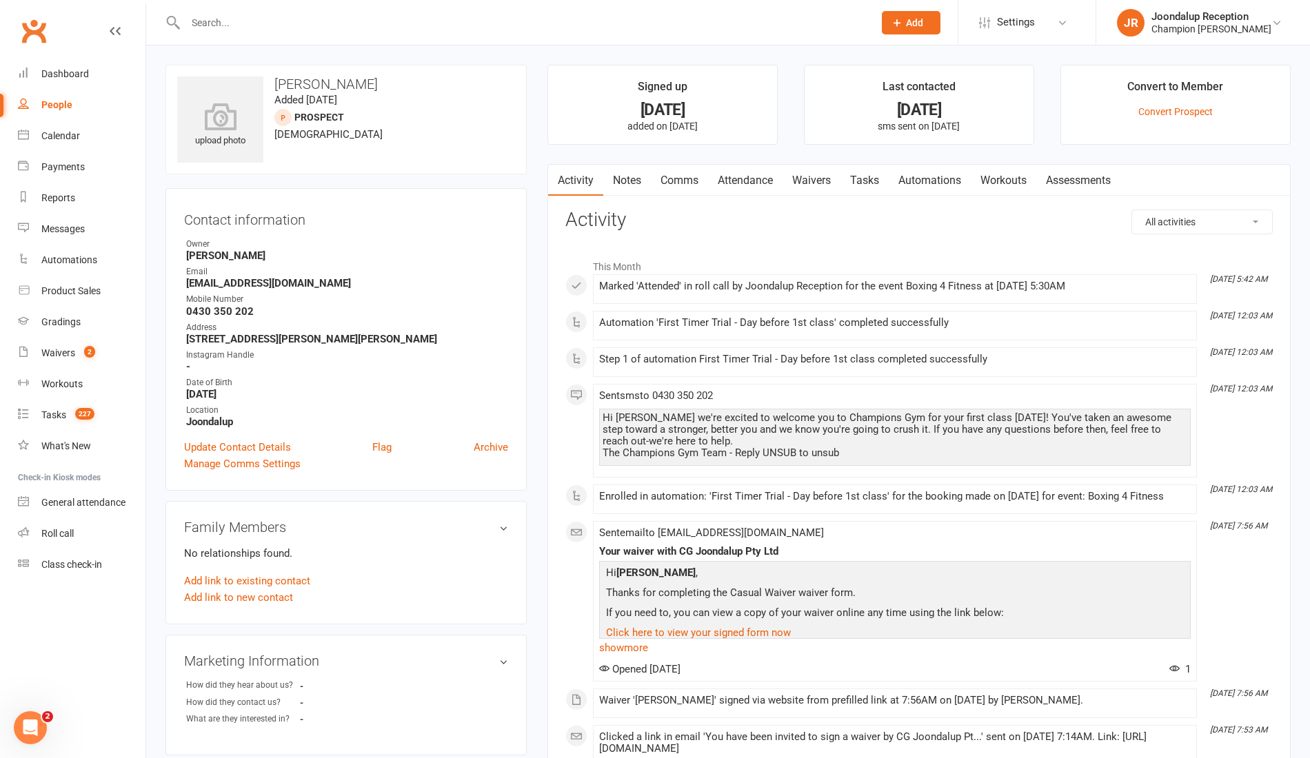
click at [647, 168] on link "Notes" at bounding box center [627, 181] width 48 height 32
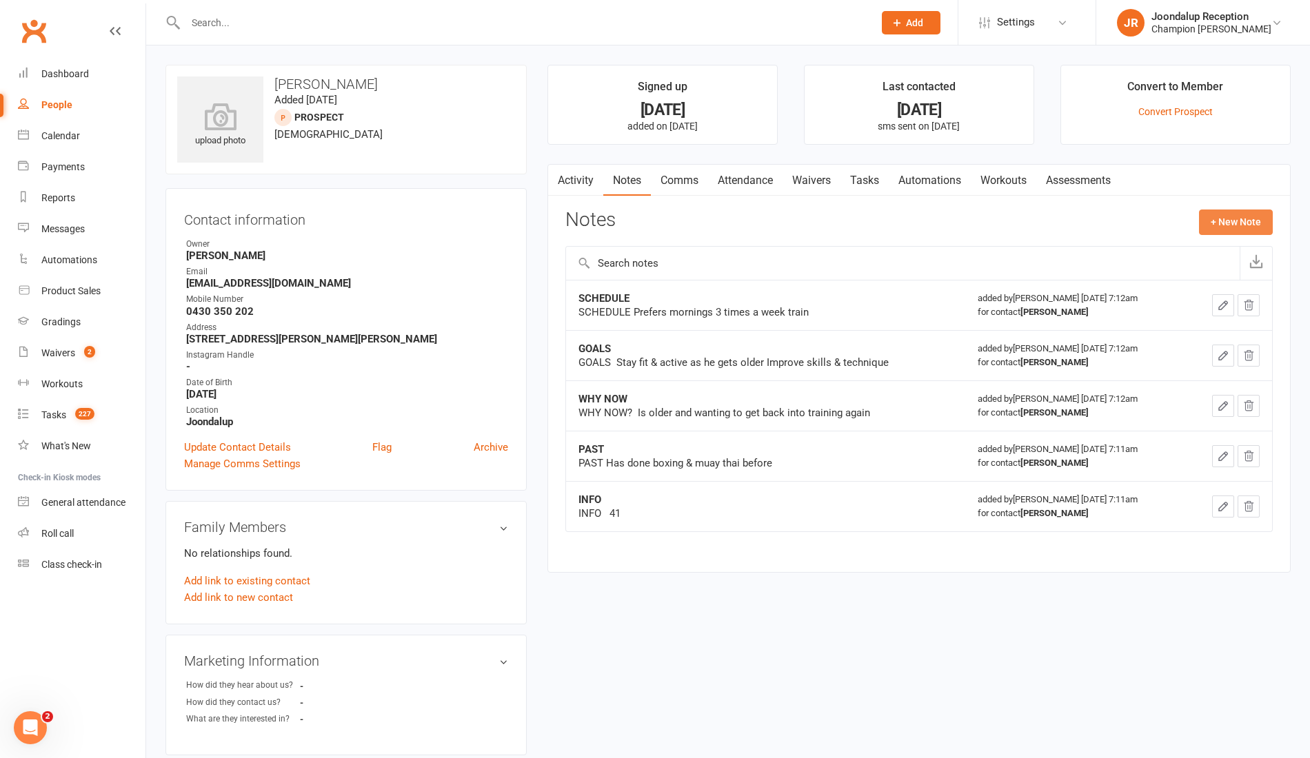
click at [1253, 221] on button "+ New Note" at bounding box center [1236, 222] width 74 height 25
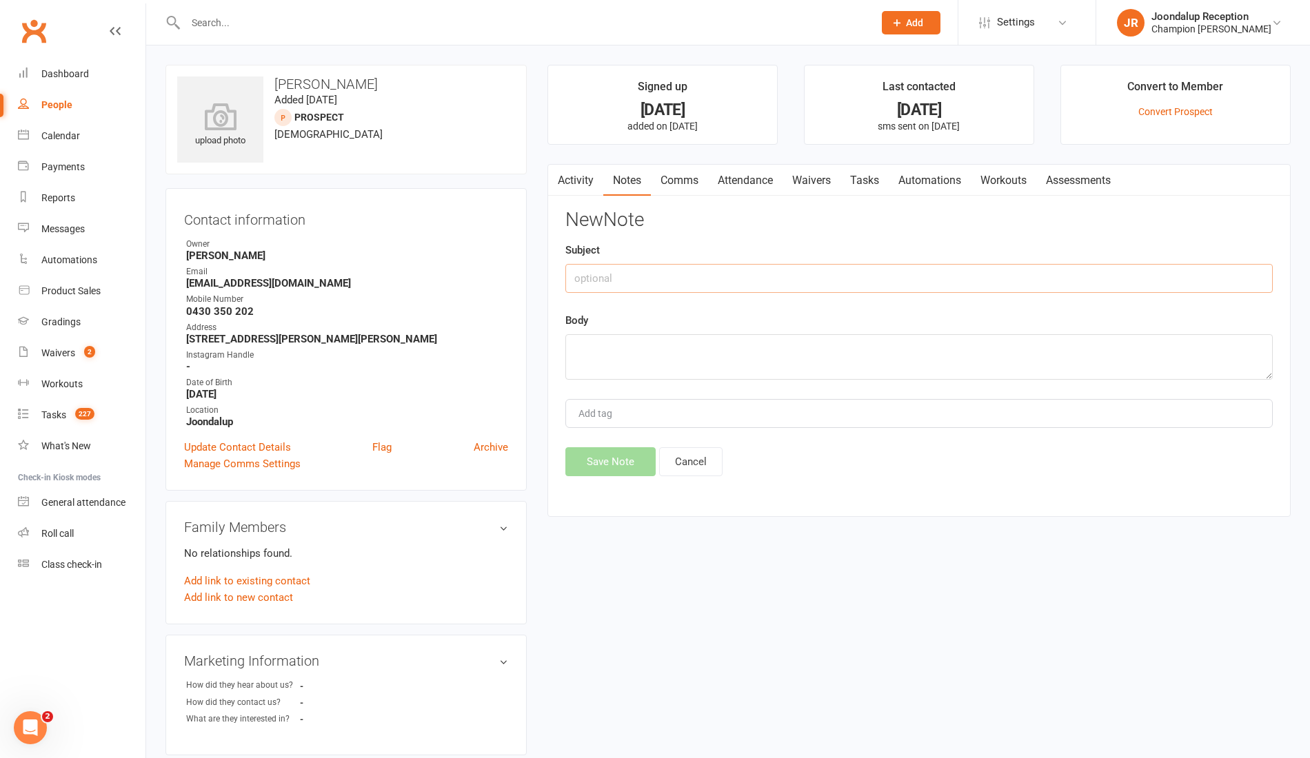
click at [750, 273] on input "text" at bounding box center [918, 278] width 707 height 29
type input "INJURY"
click at [687, 364] on textarea at bounding box center [918, 356] width 707 height 45
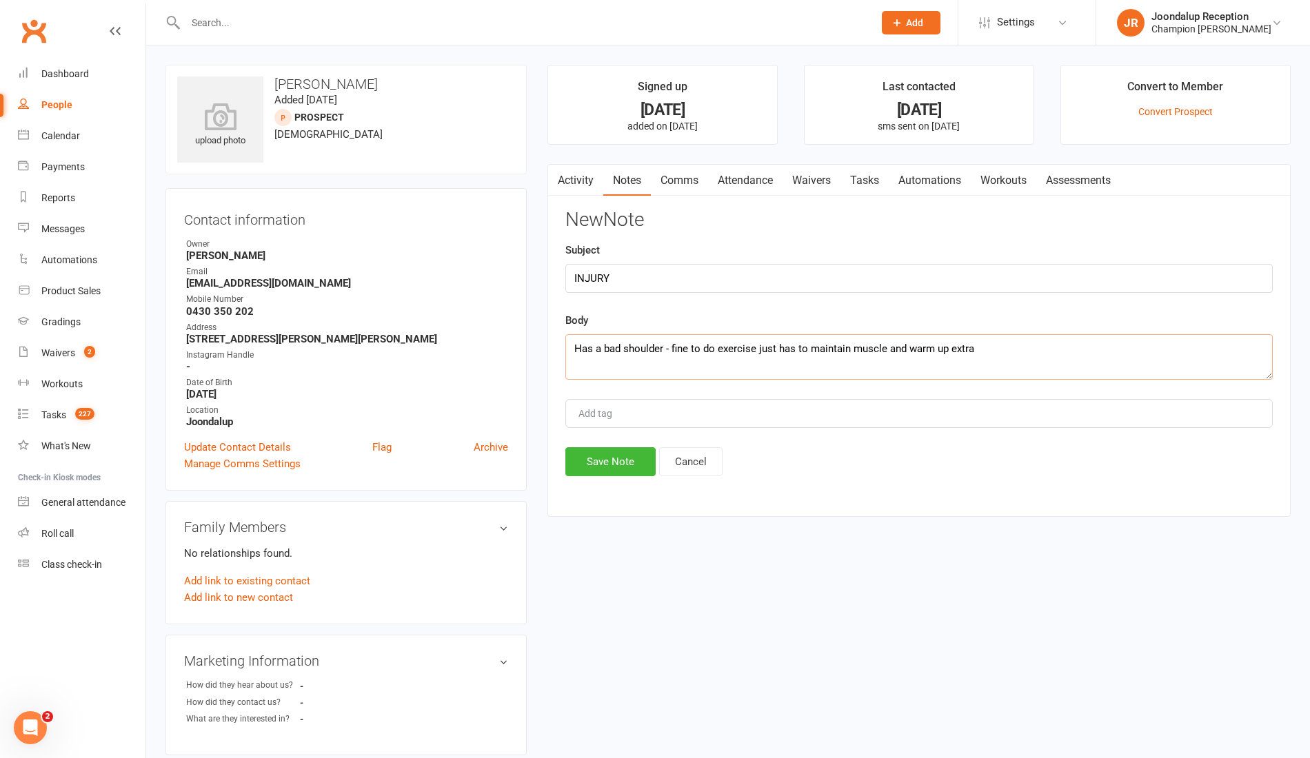
type textarea "Has a bad shoulder - fine to do exercise just has to maintain muscle and warm u…"
click at [625, 464] on button "Save Note" at bounding box center [610, 461] width 90 height 29
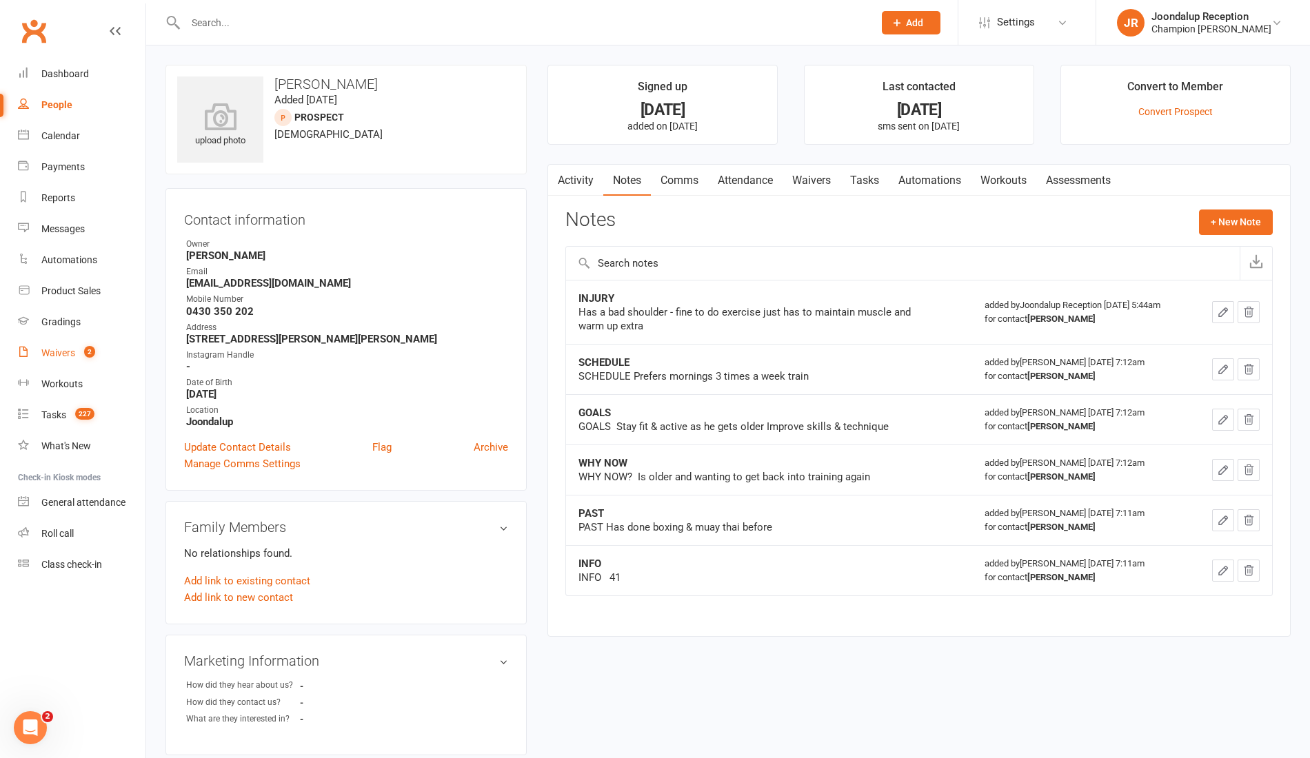
click at [70, 358] on div "Waivers" at bounding box center [58, 352] width 34 height 11
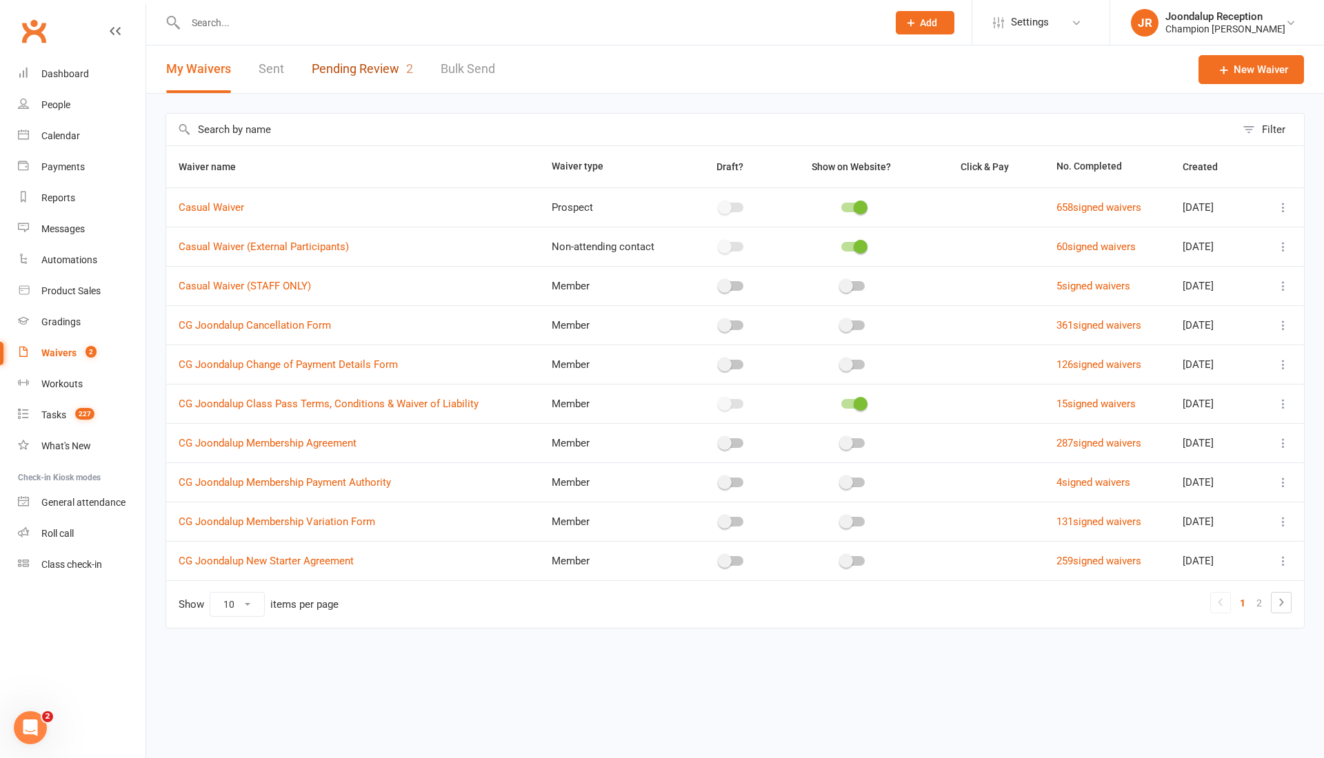
click at [392, 74] on link "Pending Review 2" at bounding box center [362, 69] width 101 height 48
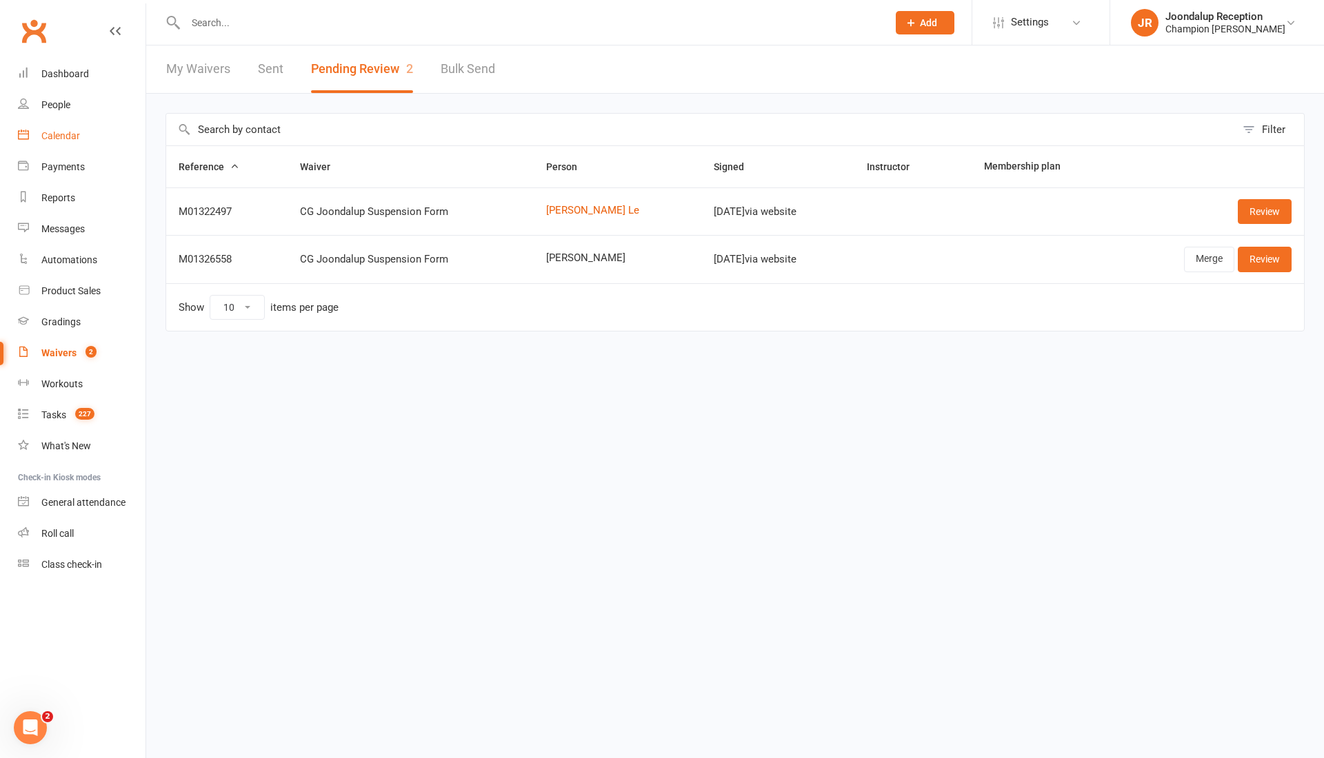
click at [90, 135] on link "Calendar" at bounding box center [82, 136] width 128 height 31
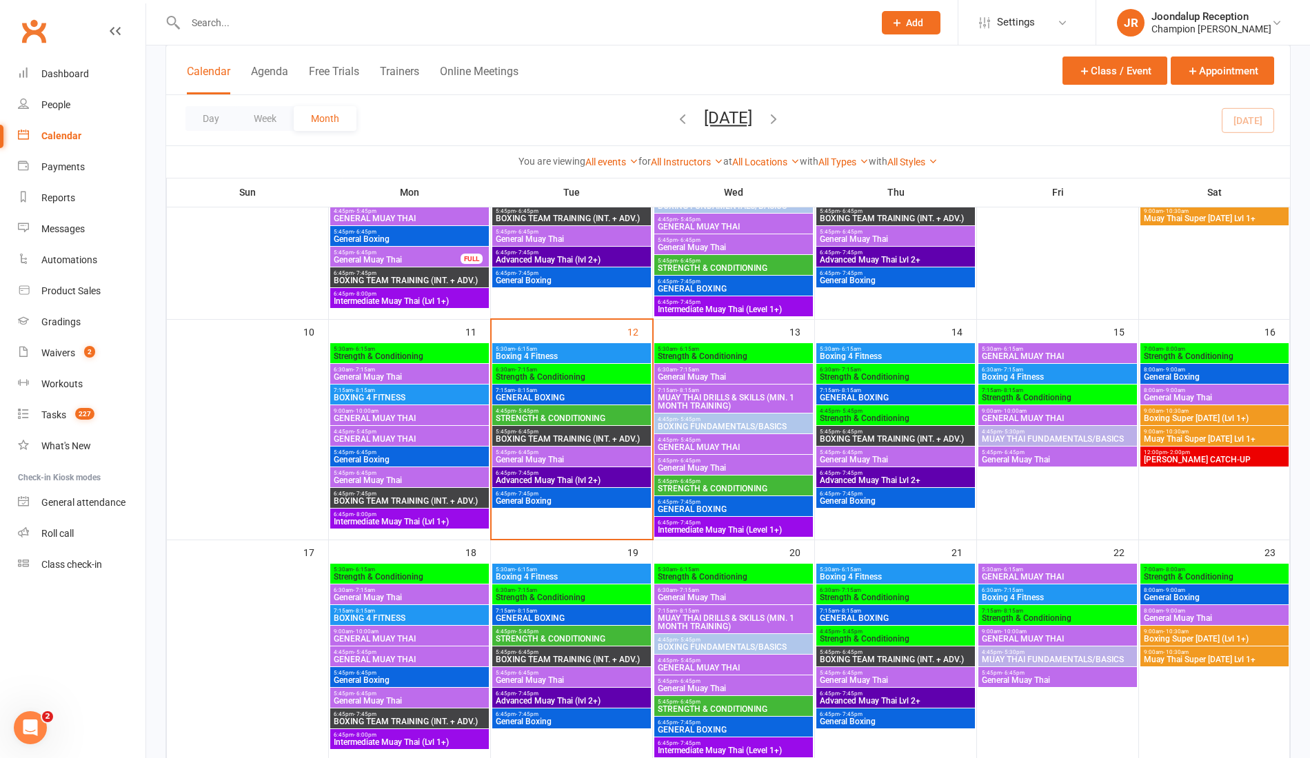
scroll to position [410, 0]
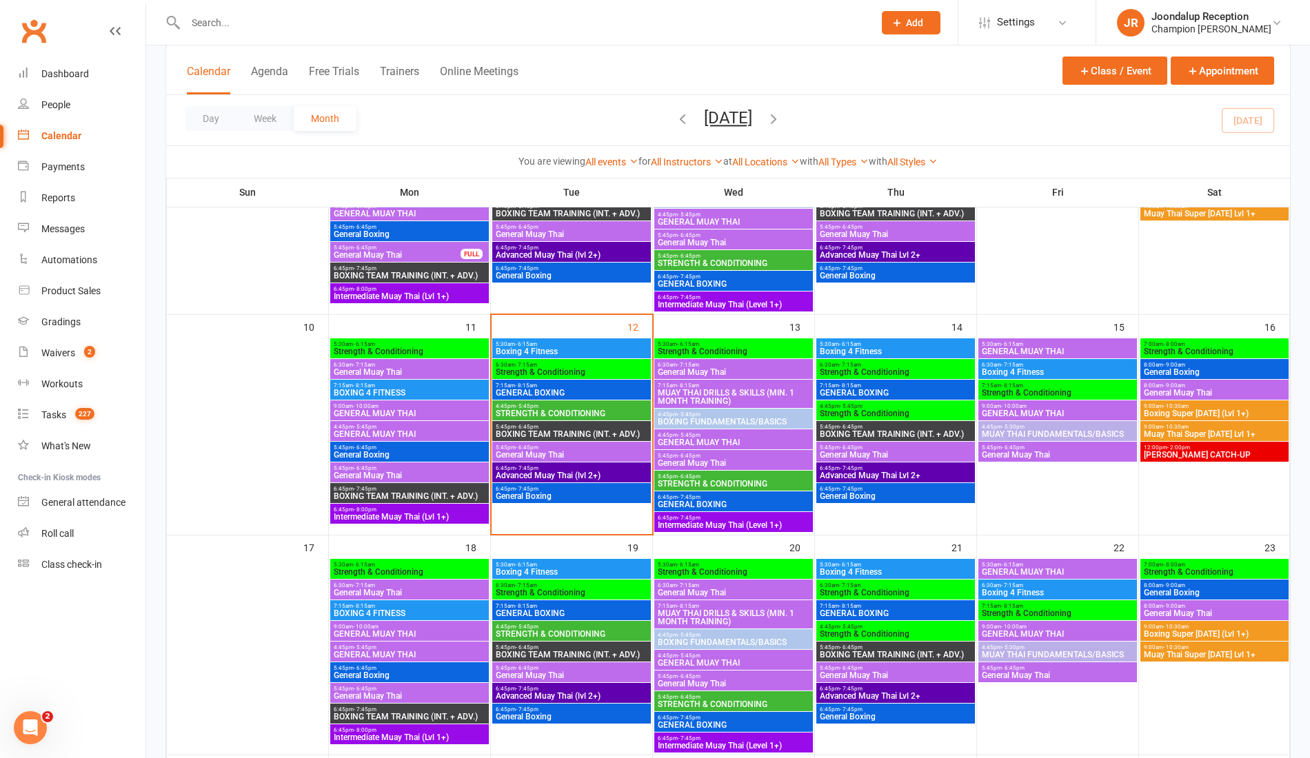
click at [381, 468] on span "5:45pm - 6:45pm" at bounding box center [409, 468] width 153 height 6
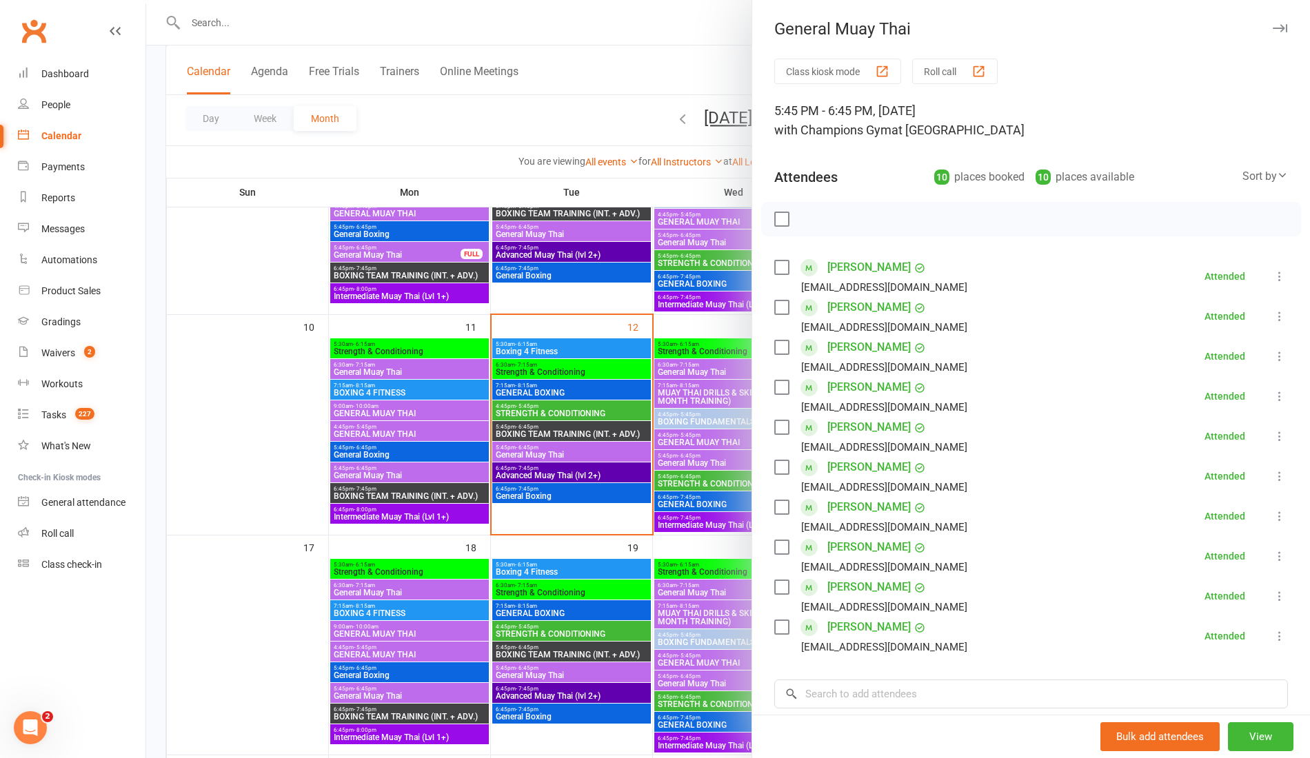
click at [393, 459] on div at bounding box center [728, 379] width 1164 height 758
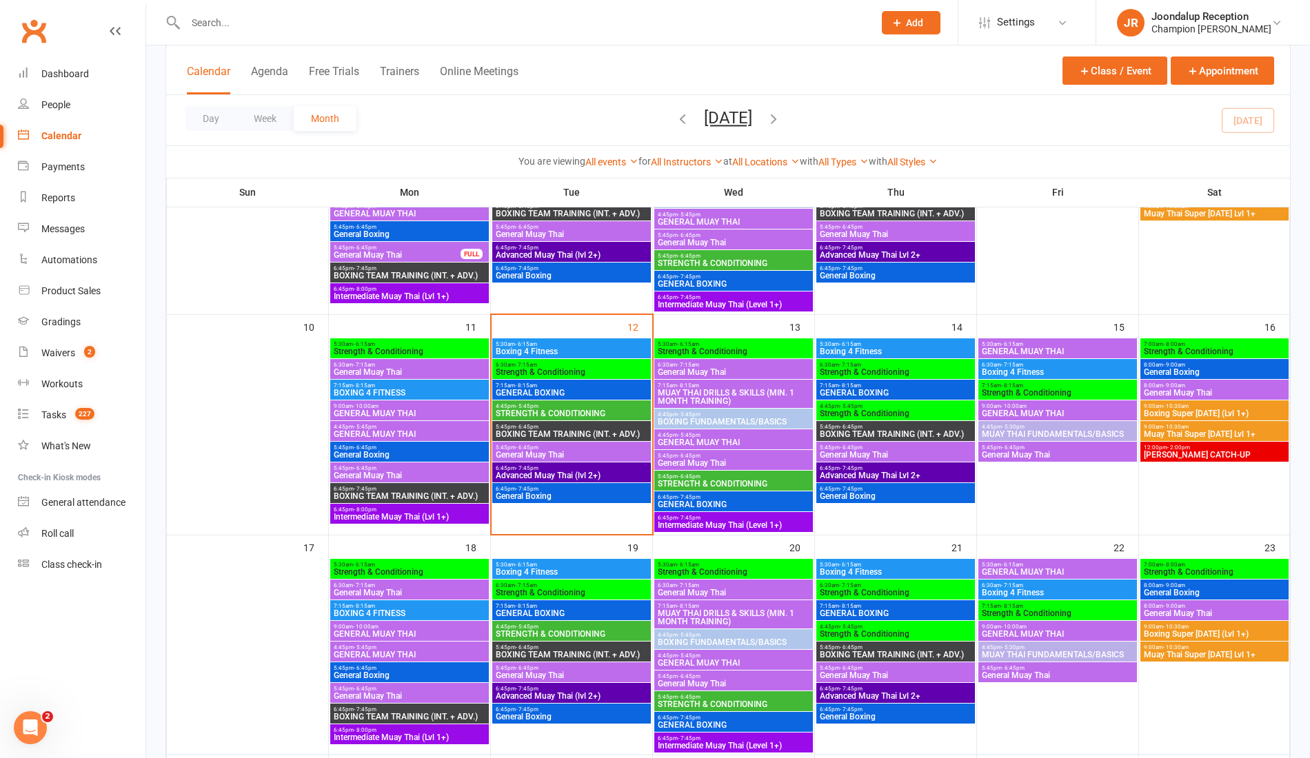
click at [387, 453] on span "General Boxing" at bounding box center [409, 455] width 153 height 8
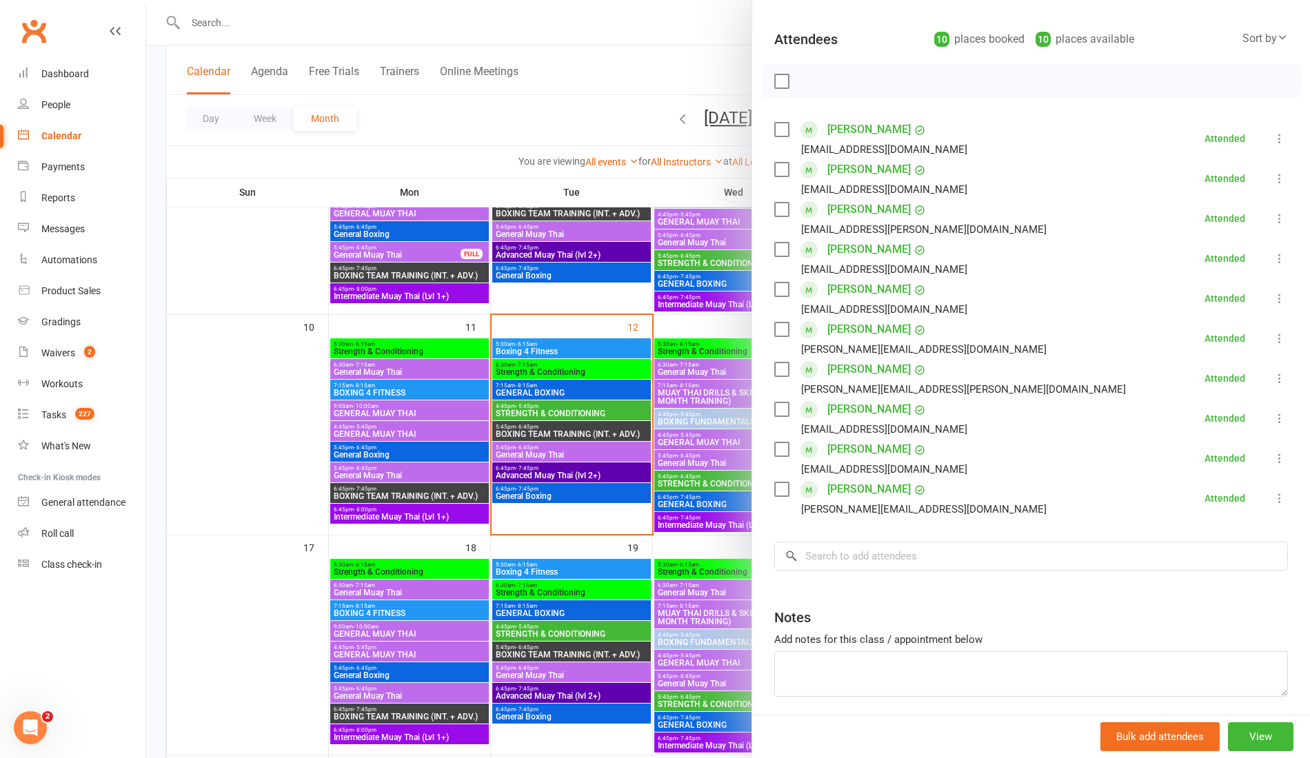
scroll to position [138, 0]
click at [423, 14] on div at bounding box center [728, 379] width 1164 height 758
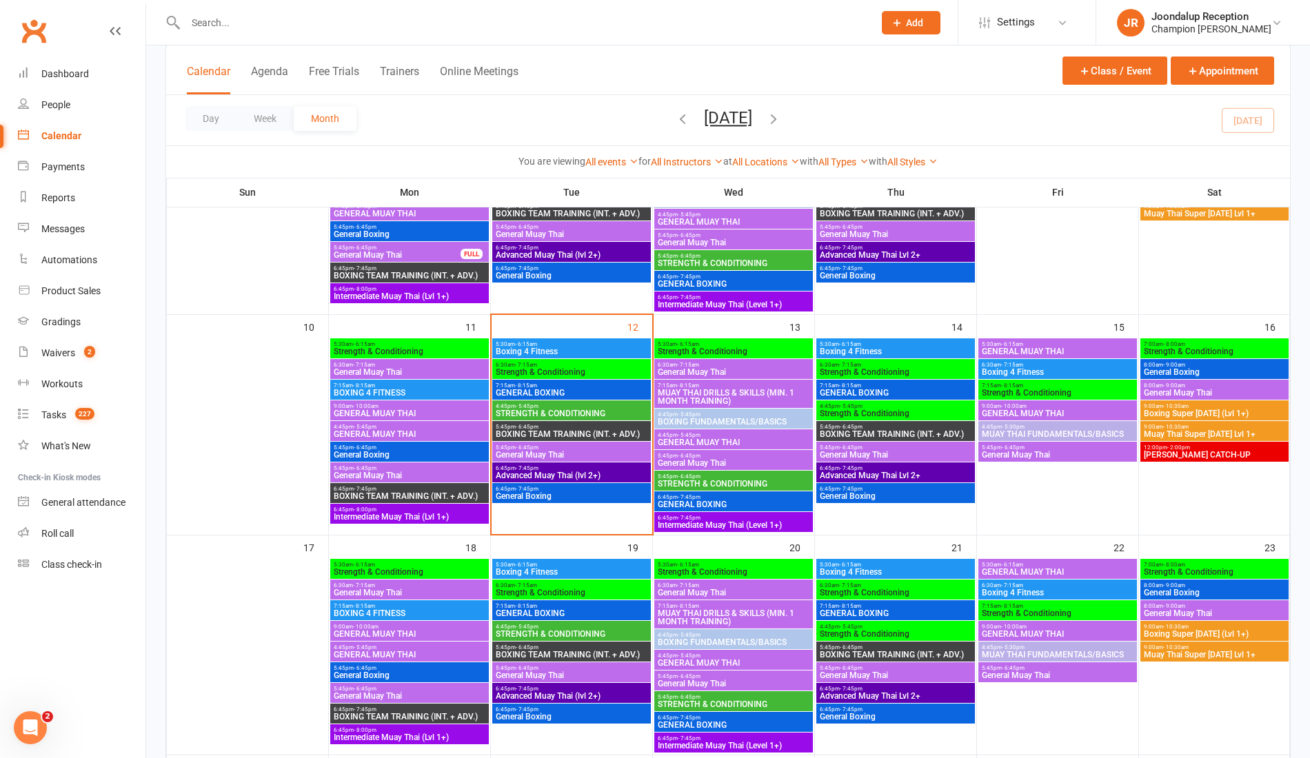
click at [265, 14] on input "text" at bounding box center [522, 22] width 682 height 19
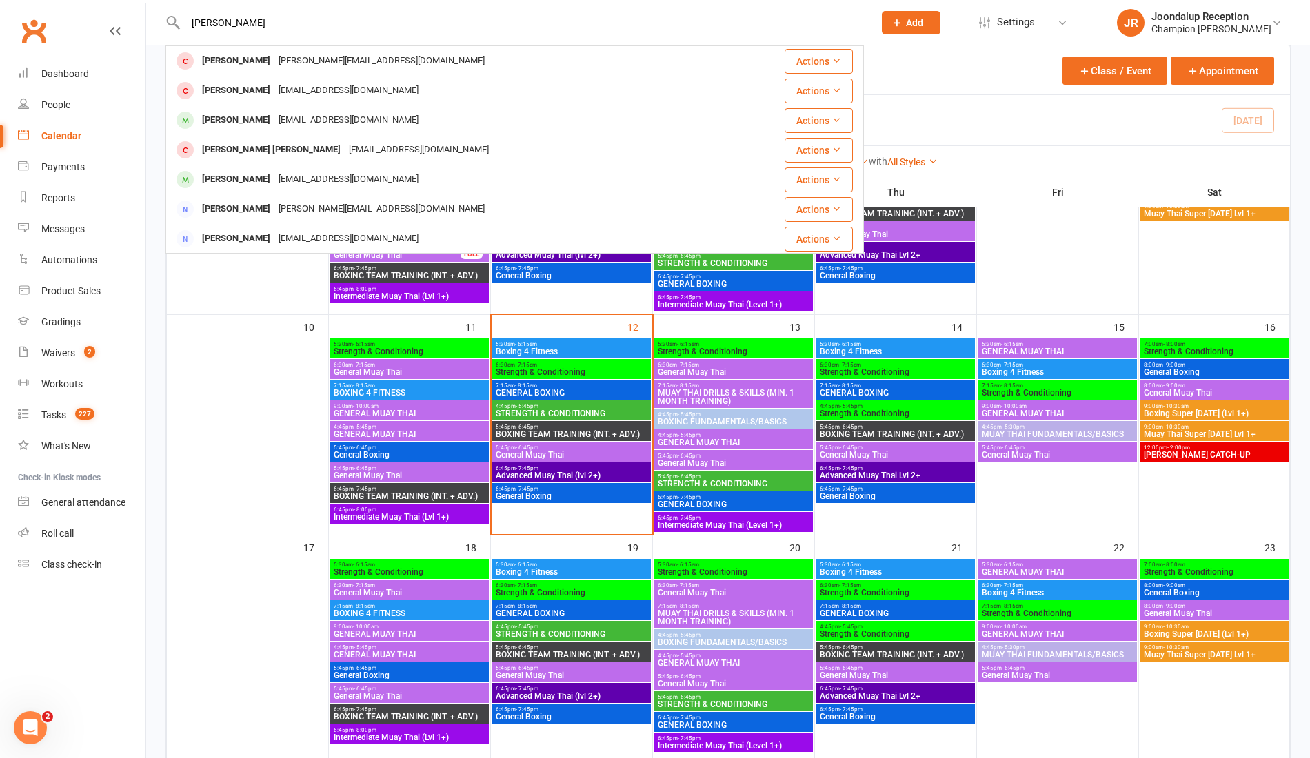
type input "STEVEN"
click at [241, 113] on div "Steven Spadaro" at bounding box center [236, 120] width 77 height 20
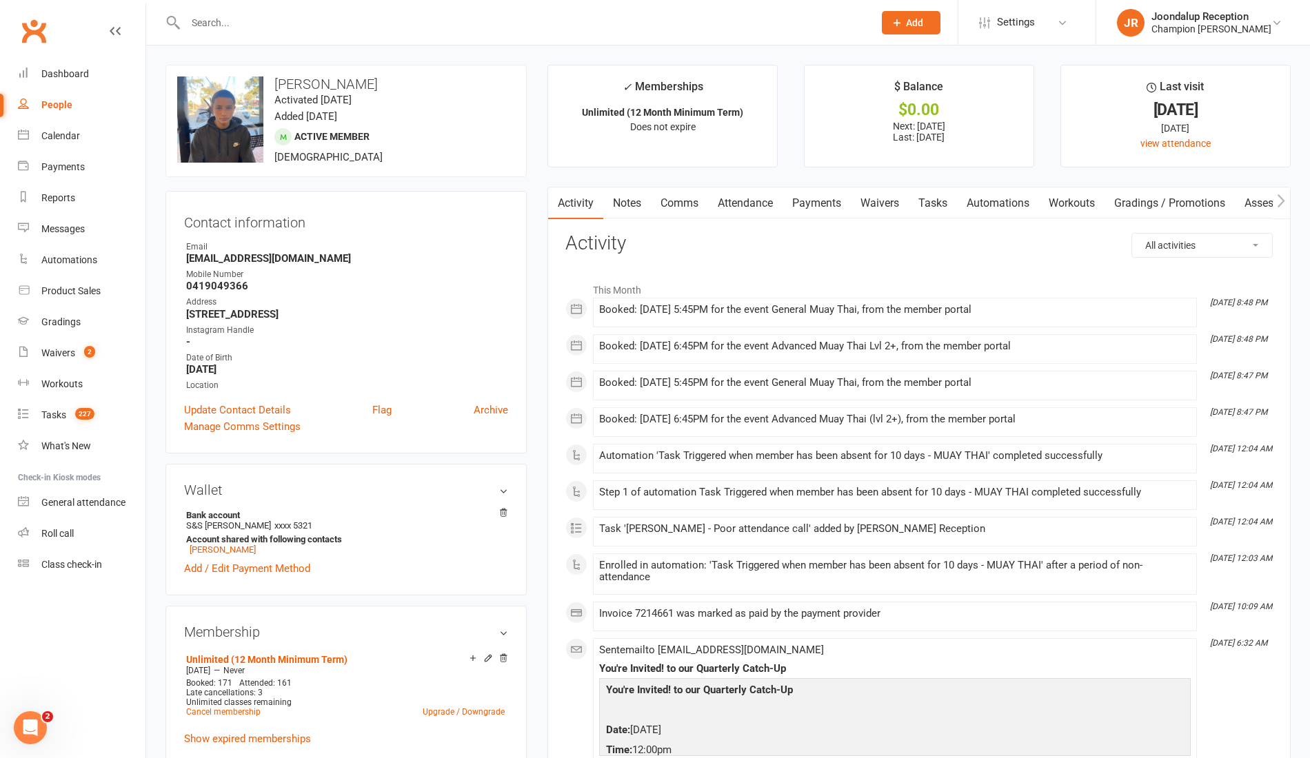
click at [822, 205] on link "Payments" at bounding box center [816, 204] width 68 height 32
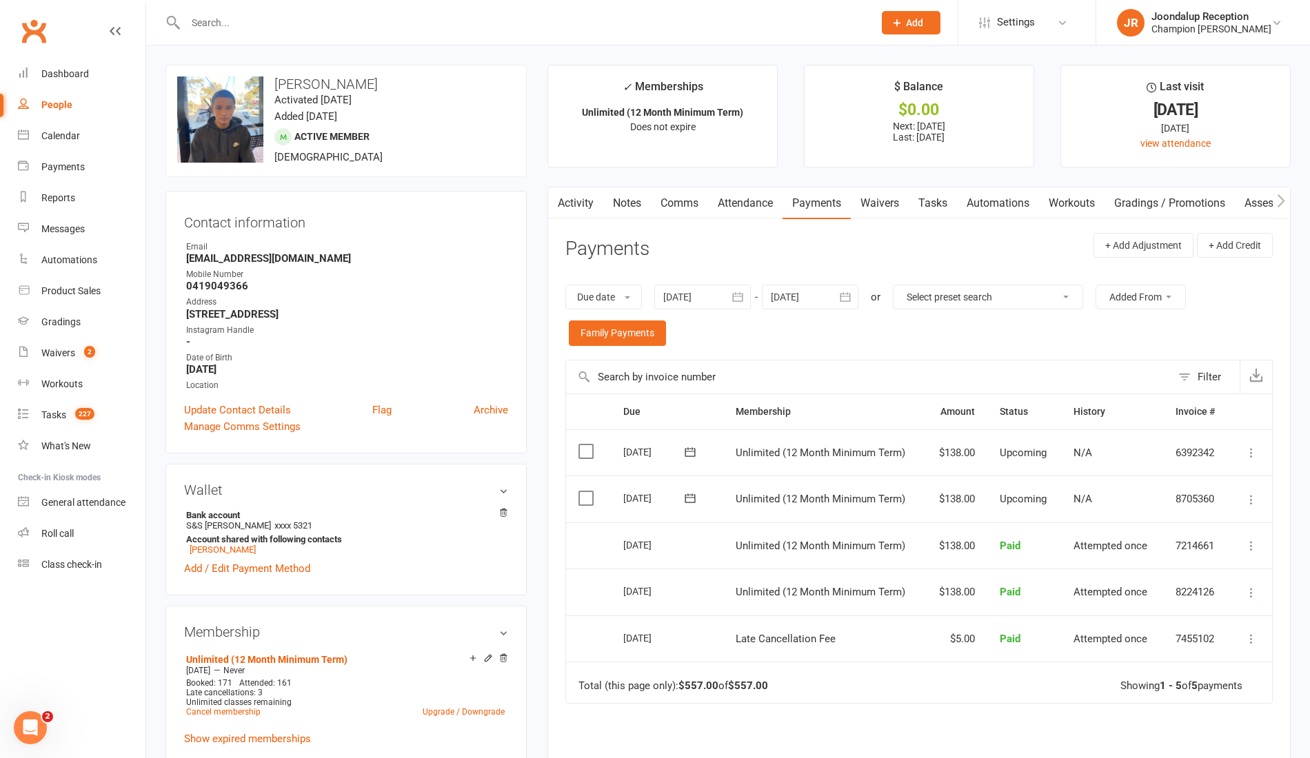
click at [751, 205] on link "Attendance" at bounding box center [745, 204] width 74 height 32
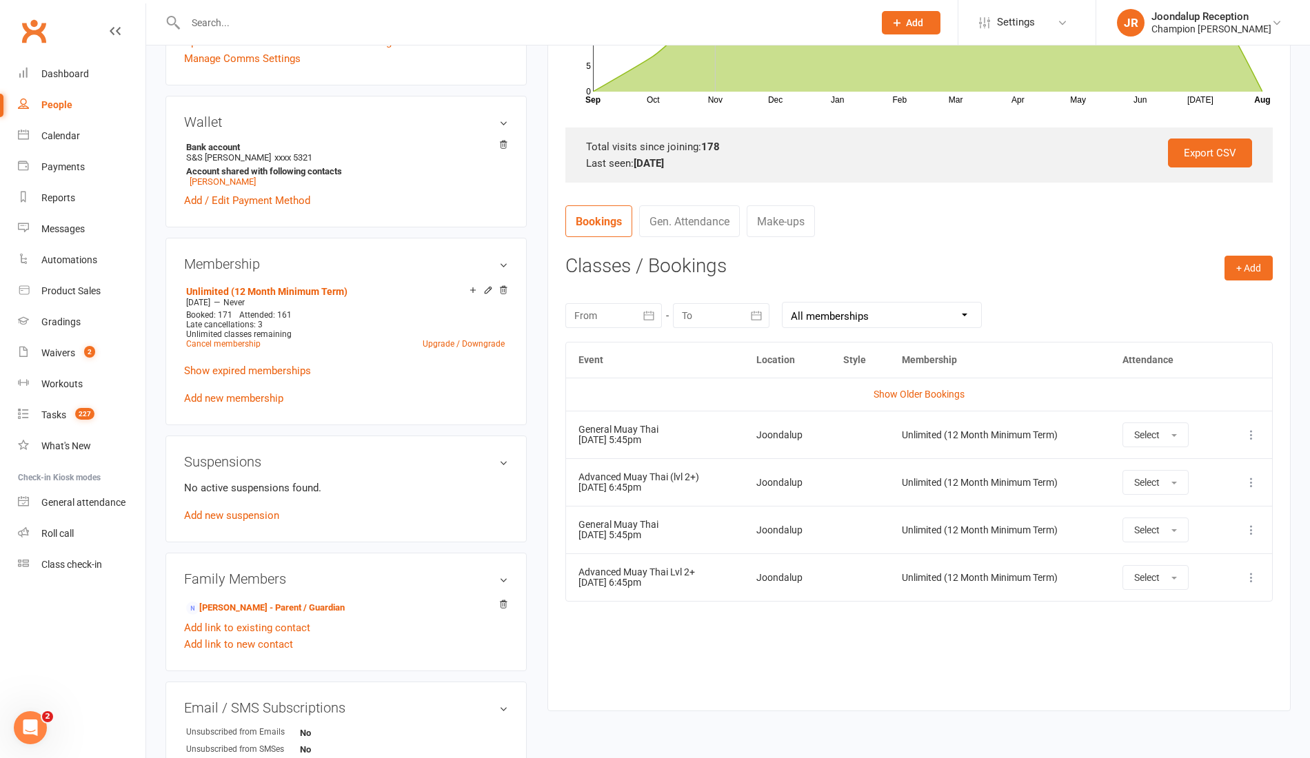
scroll to position [367, 0]
click at [648, 318] on icon "button" at bounding box center [649, 316] width 10 height 9
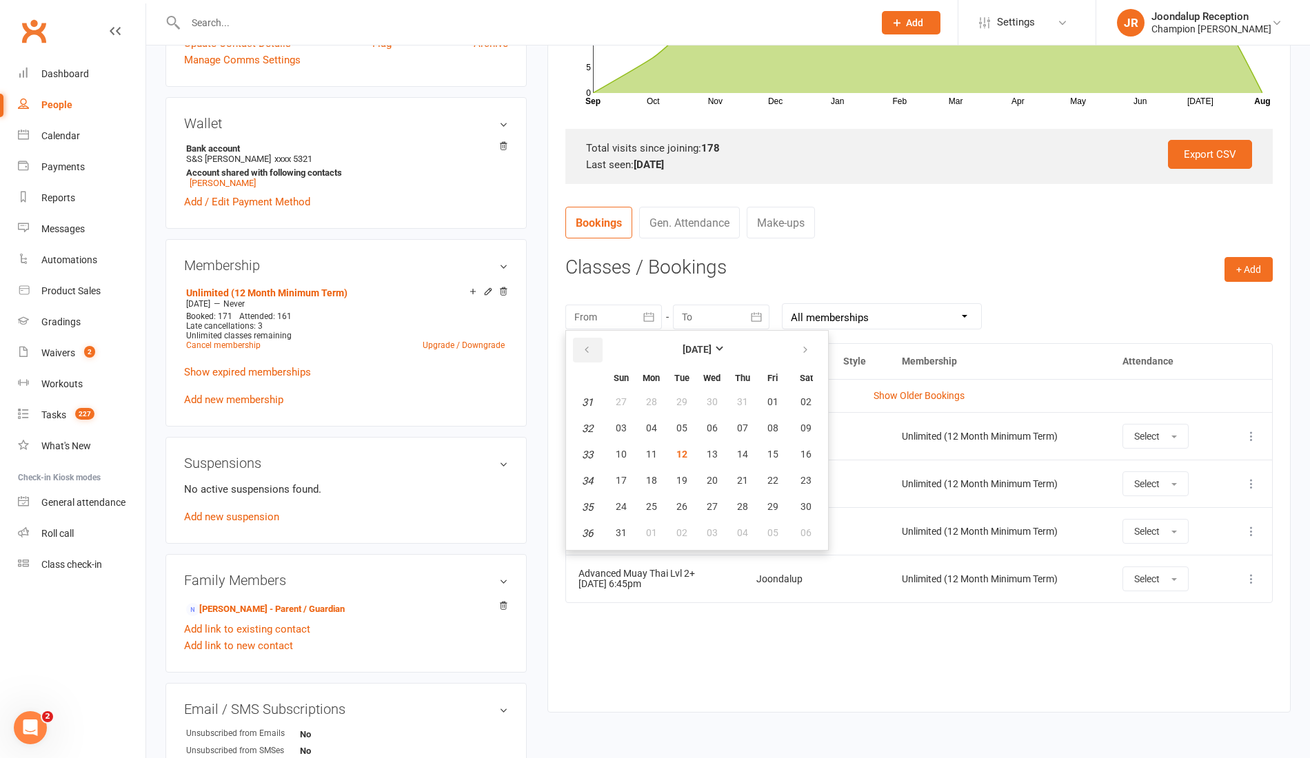
click at [599, 354] on button "button" at bounding box center [588, 350] width 30 height 25
click at [680, 401] on span "01" at bounding box center [681, 401] width 11 height 11
type input "01 Jul 2025"
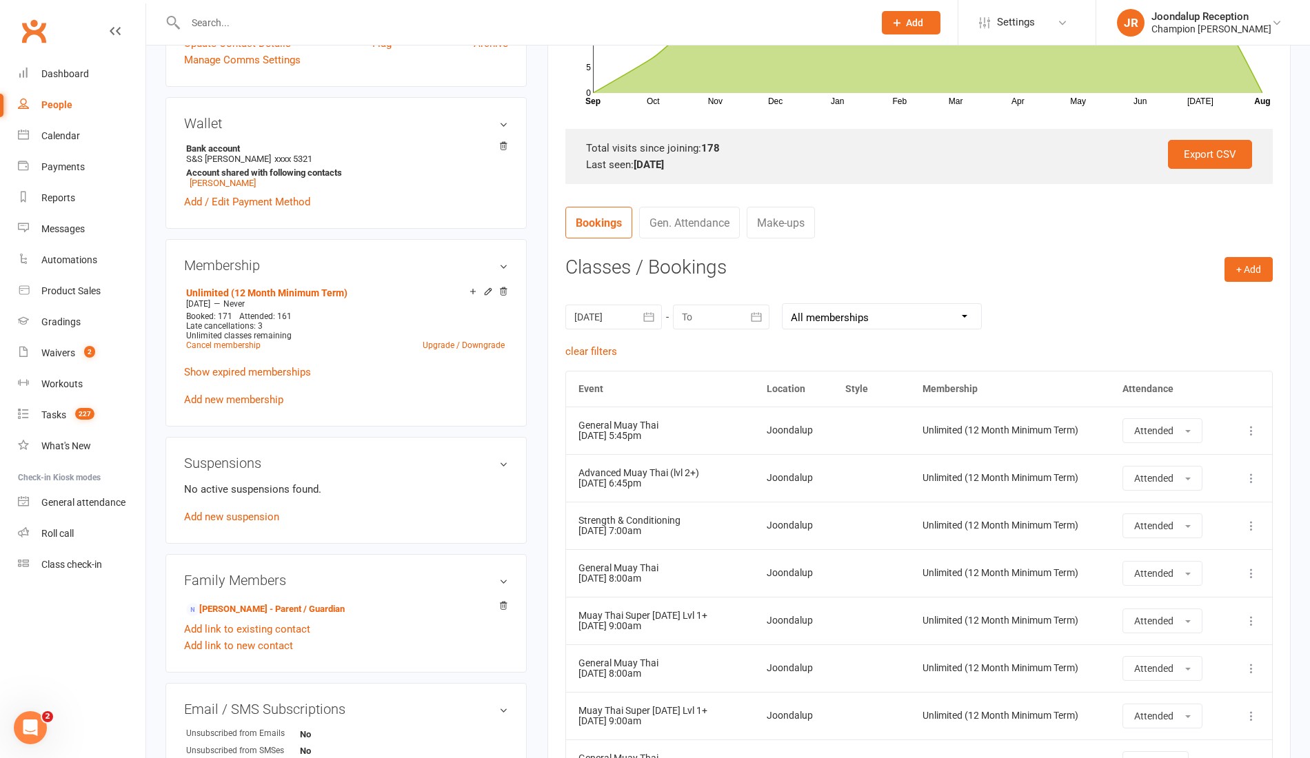
click at [756, 312] on icon "button" at bounding box center [756, 317] width 14 height 14
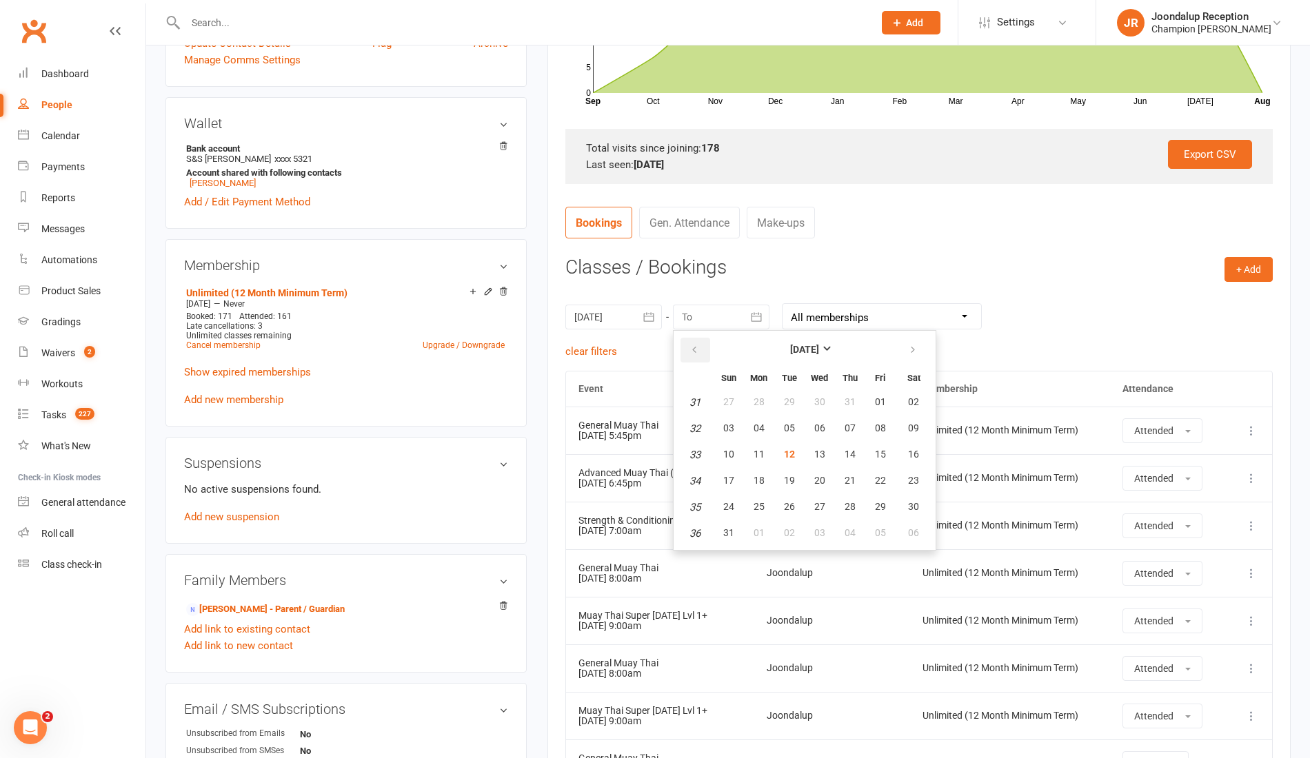
click at [707, 352] on button "button" at bounding box center [695, 350] width 30 height 25
click at [852, 505] on span "31" at bounding box center [849, 506] width 11 height 11
type input "31 Jul 2025"
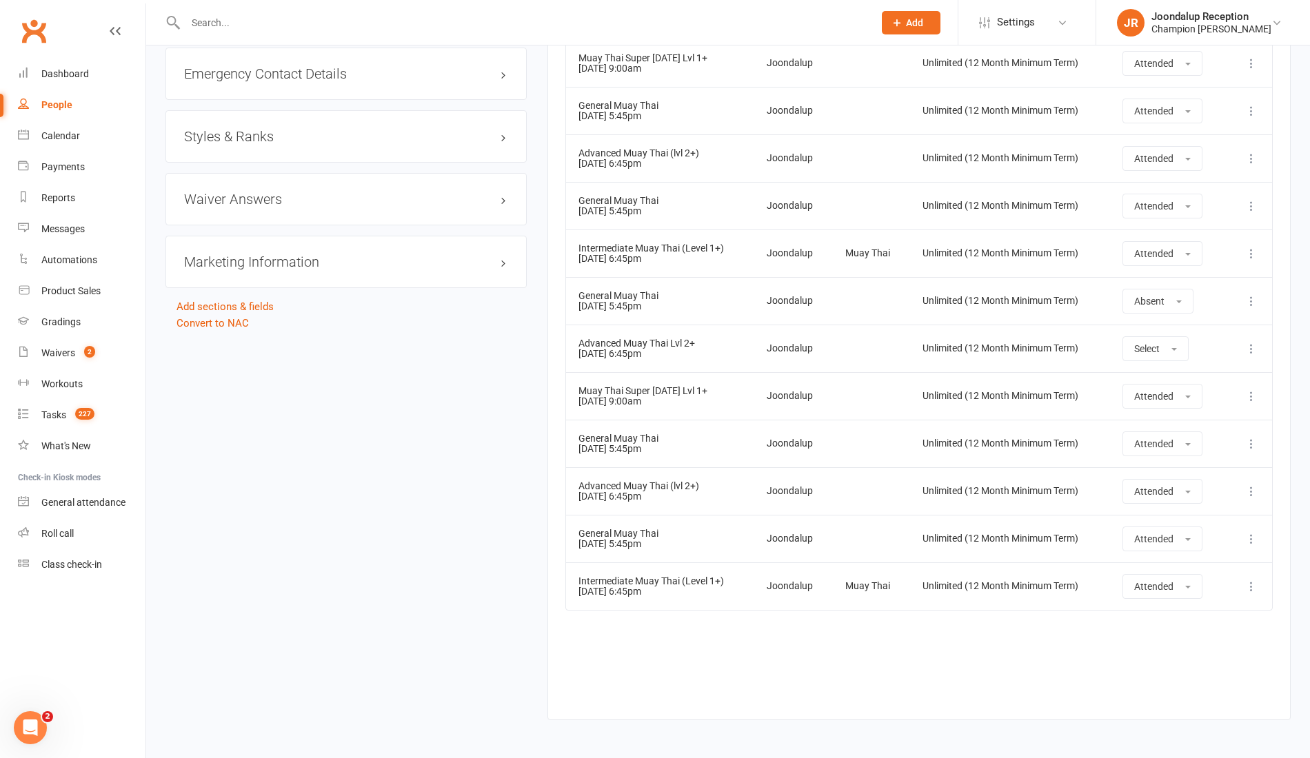
scroll to position [1306, 0]
click at [234, 19] on input "text" at bounding box center [522, 22] width 682 height 19
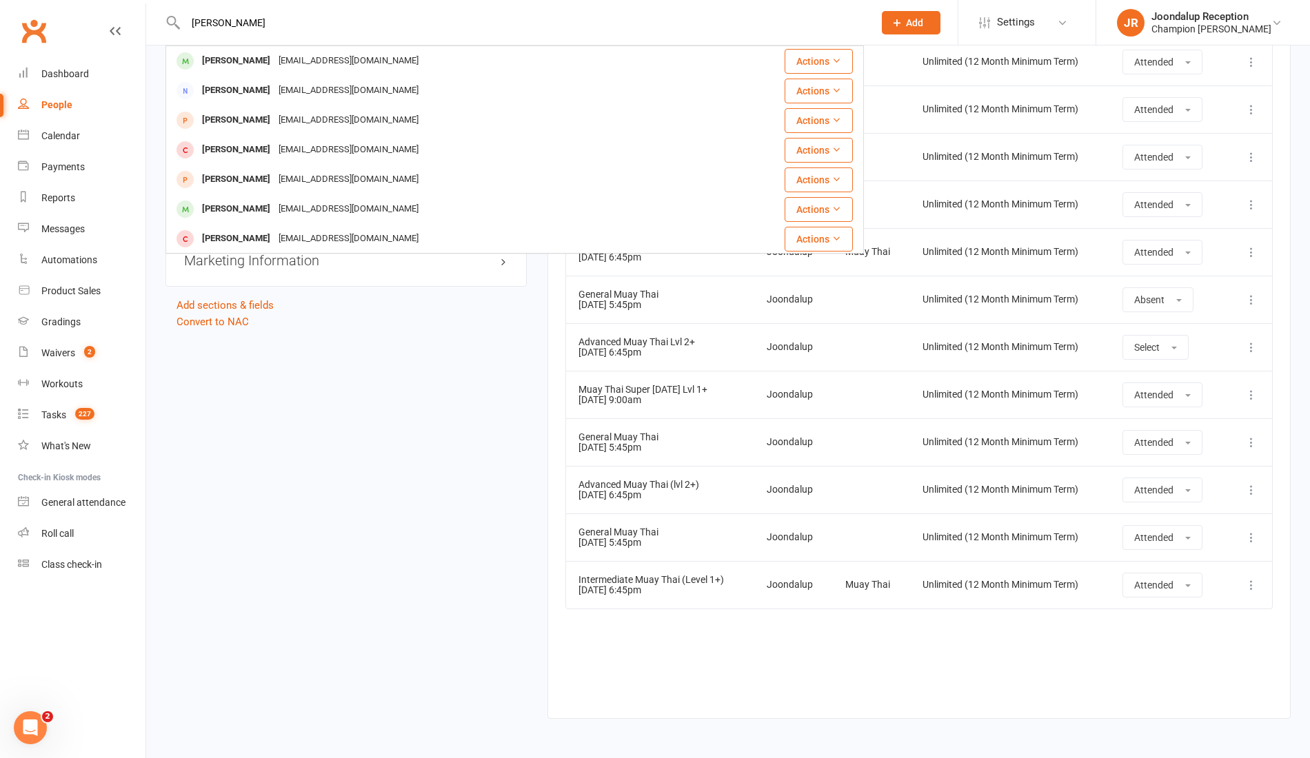
type input "ZACH"
click at [234, 207] on div "Zack Coulthand" at bounding box center [236, 209] width 77 height 20
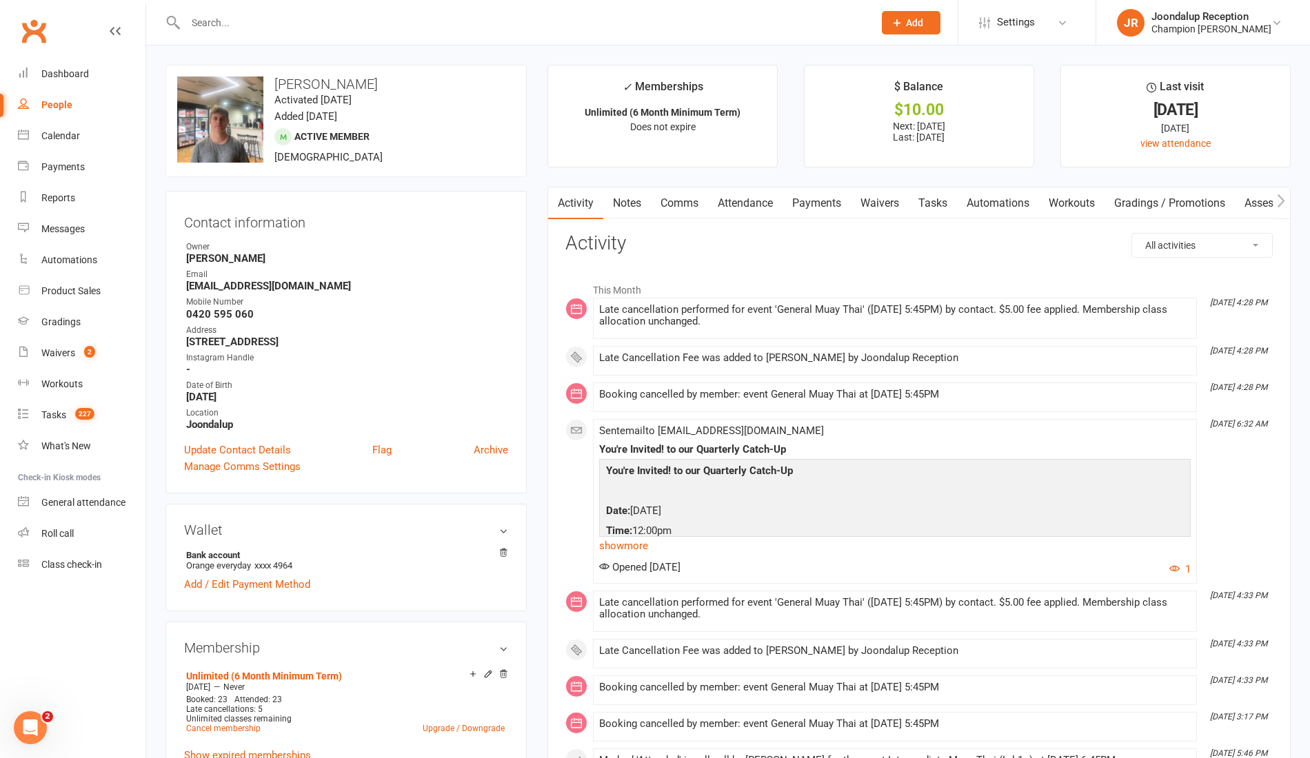
click at [753, 200] on link "Attendance" at bounding box center [745, 204] width 74 height 32
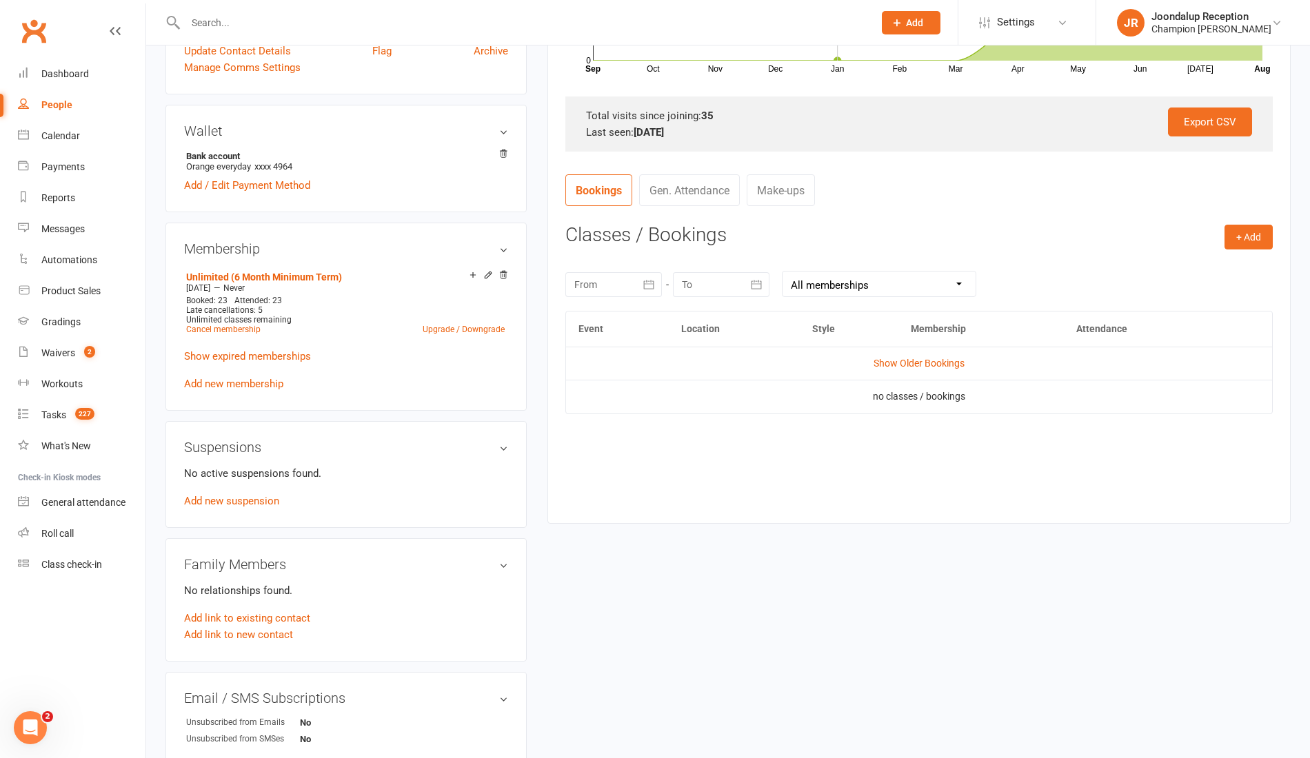
scroll to position [404, 0]
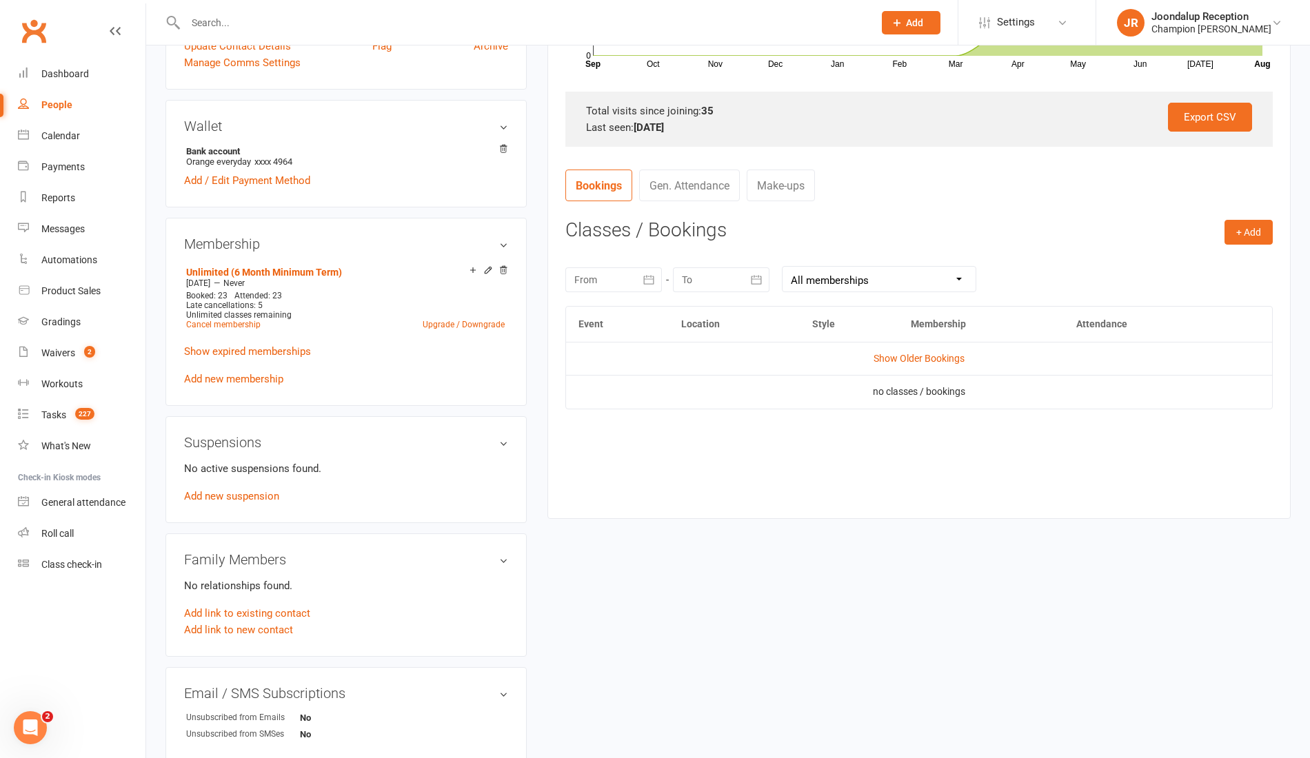
click at [649, 279] on icon "button" at bounding box center [649, 280] width 14 height 14
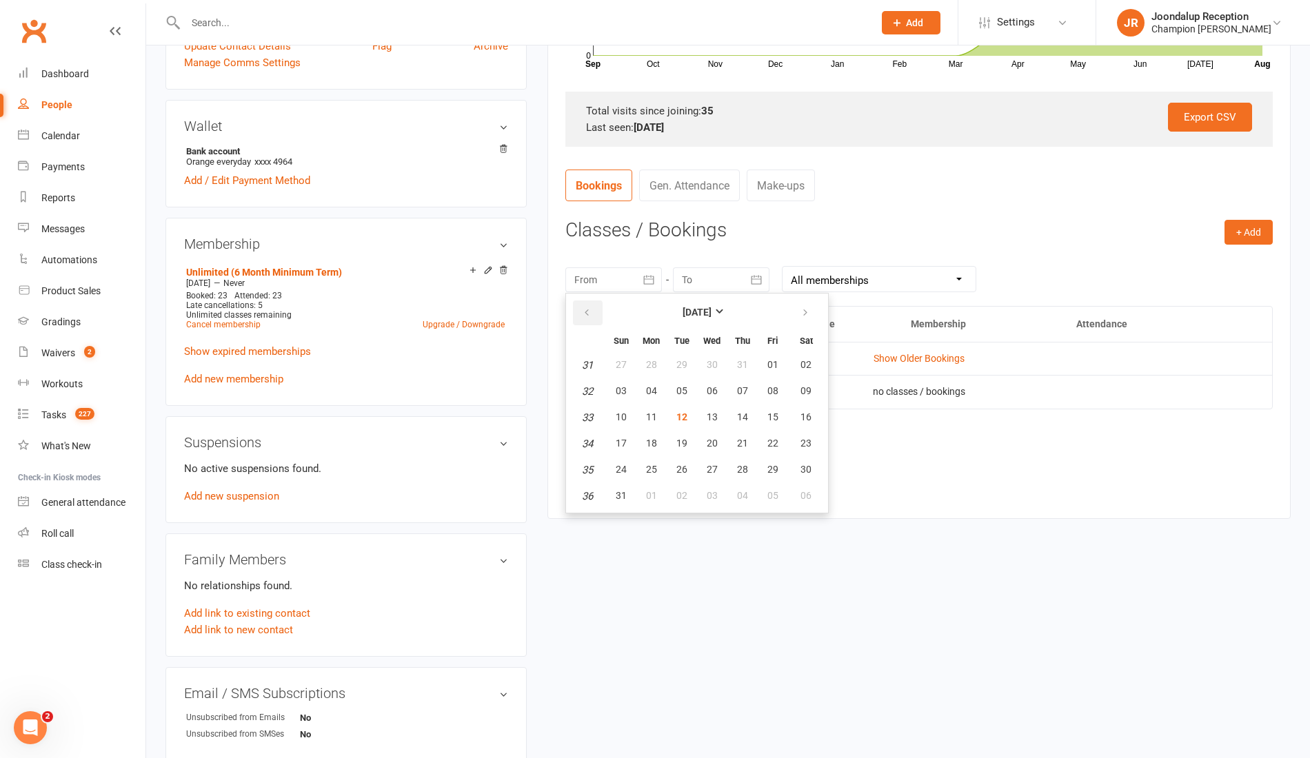
click at [594, 310] on button "button" at bounding box center [588, 313] width 30 height 25
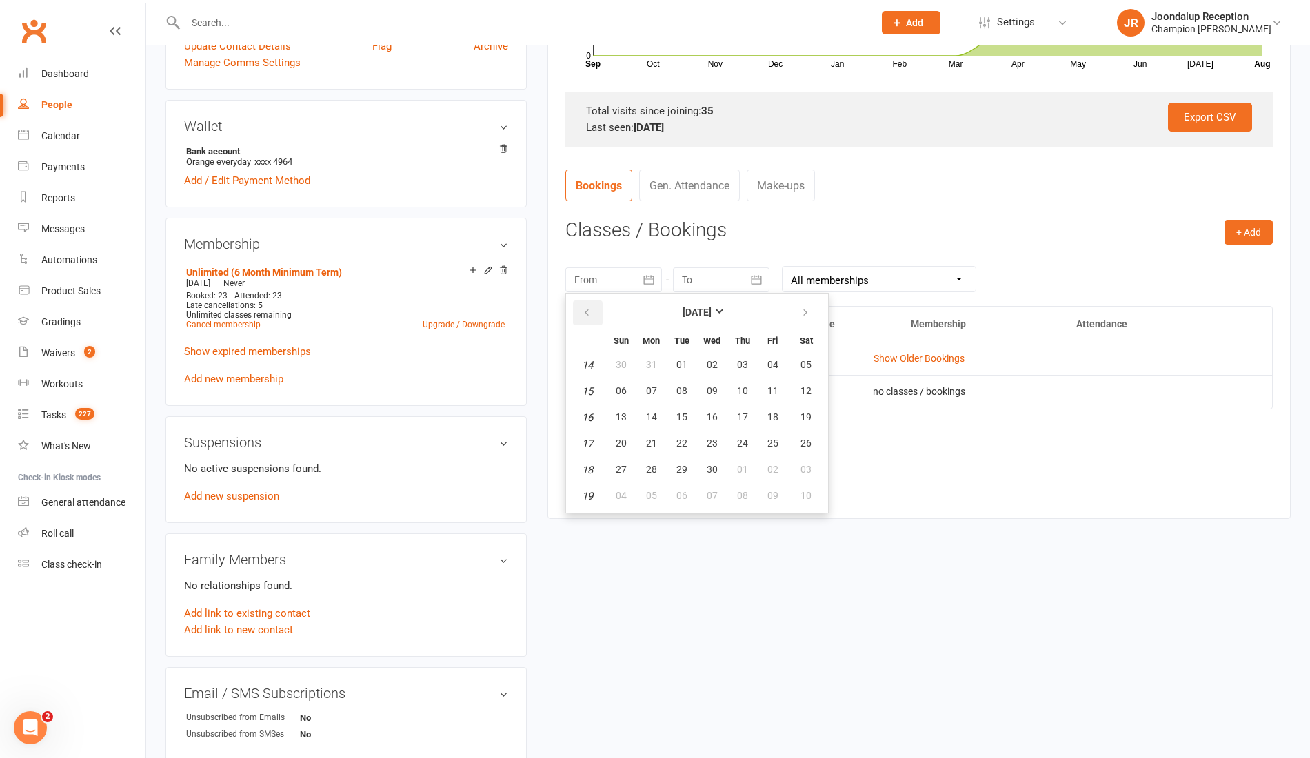
click at [594, 310] on button "button" at bounding box center [588, 313] width 30 height 25
drag, startPoint x: 825, startPoint y: 307, endPoint x: 816, endPoint y: 310, distance: 10.0
click at [816, 310] on ul "February 2025 Sun Mon Tue Wed Thu Fri Sat 5 26 27 28 29 30 31 01 6 02 03 04 05 …" at bounding box center [696, 403] width 263 height 221
click at [816, 310] on button "button" at bounding box center [806, 313] width 30 height 25
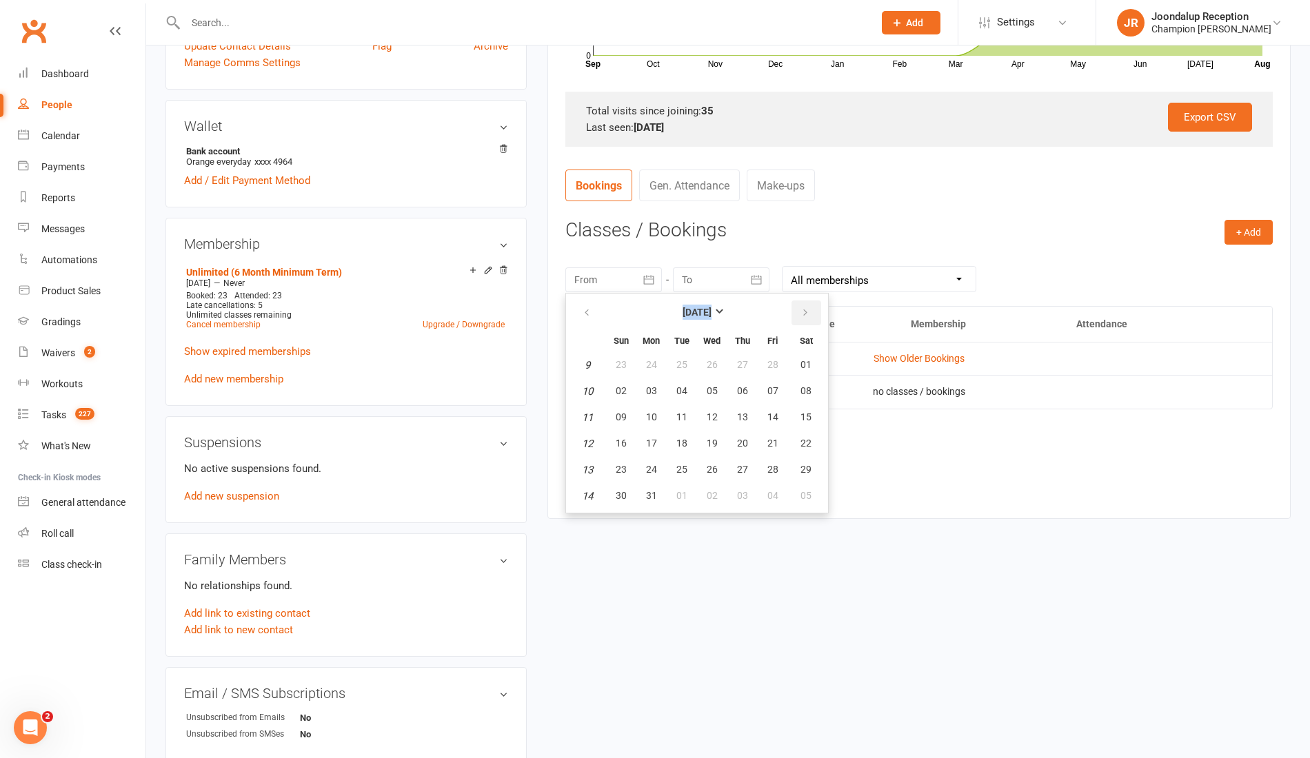
click at [816, 310] on button "button" at bounding box center [806, 313] width 30 height 25
click at [779, 334] on th "Fri" at bounding box center [772, 341] width 29 height 22
click at [674, 365] on button "01" at bounding box center [681, 365] width 29 height 25
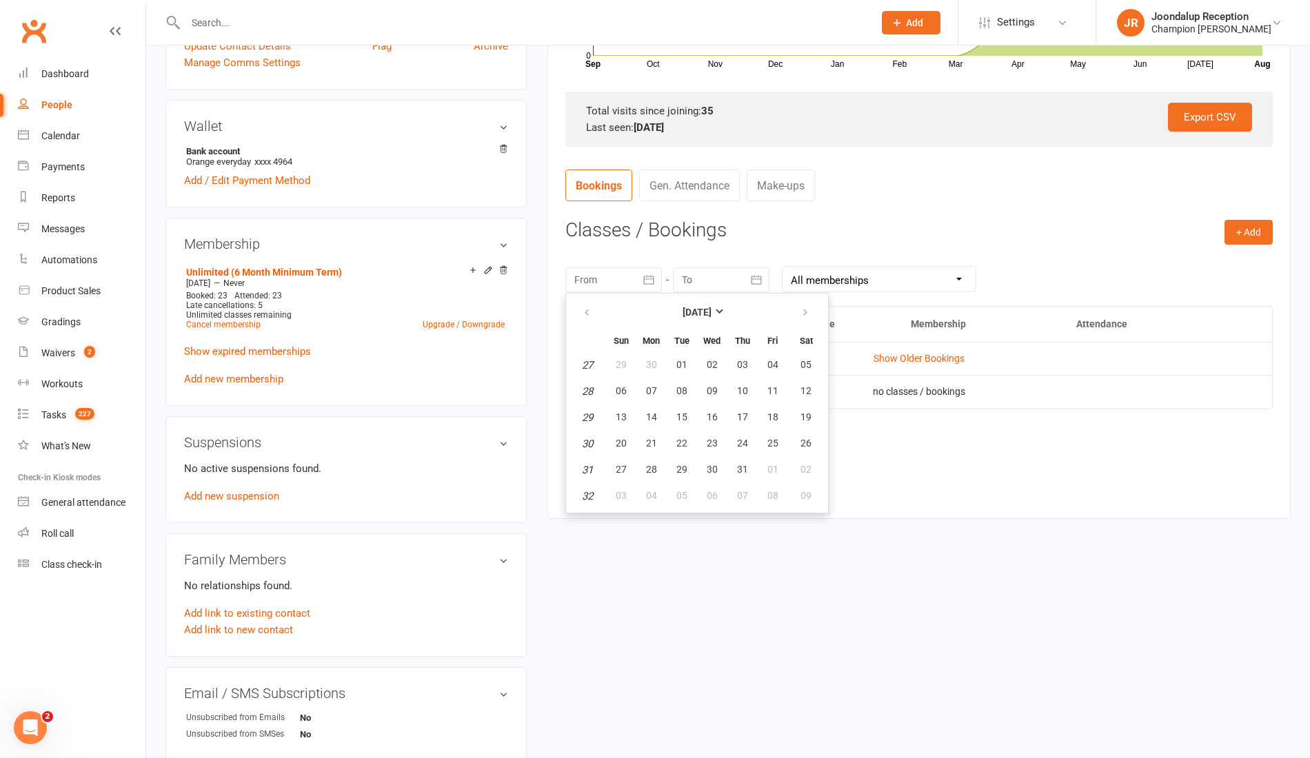
type input "01 Jul 2025"
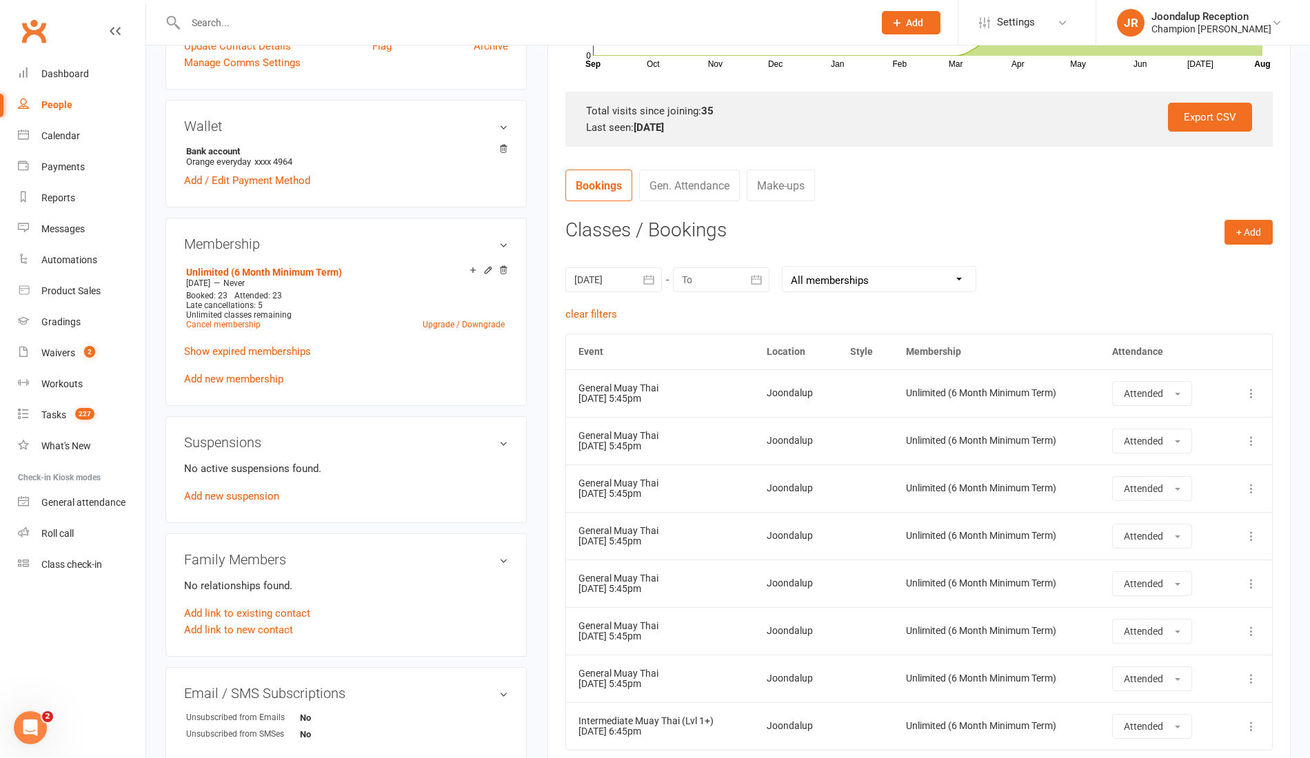
click at [758, 275] on icon "button" at bounding box center [756, 279] width 10 height 9
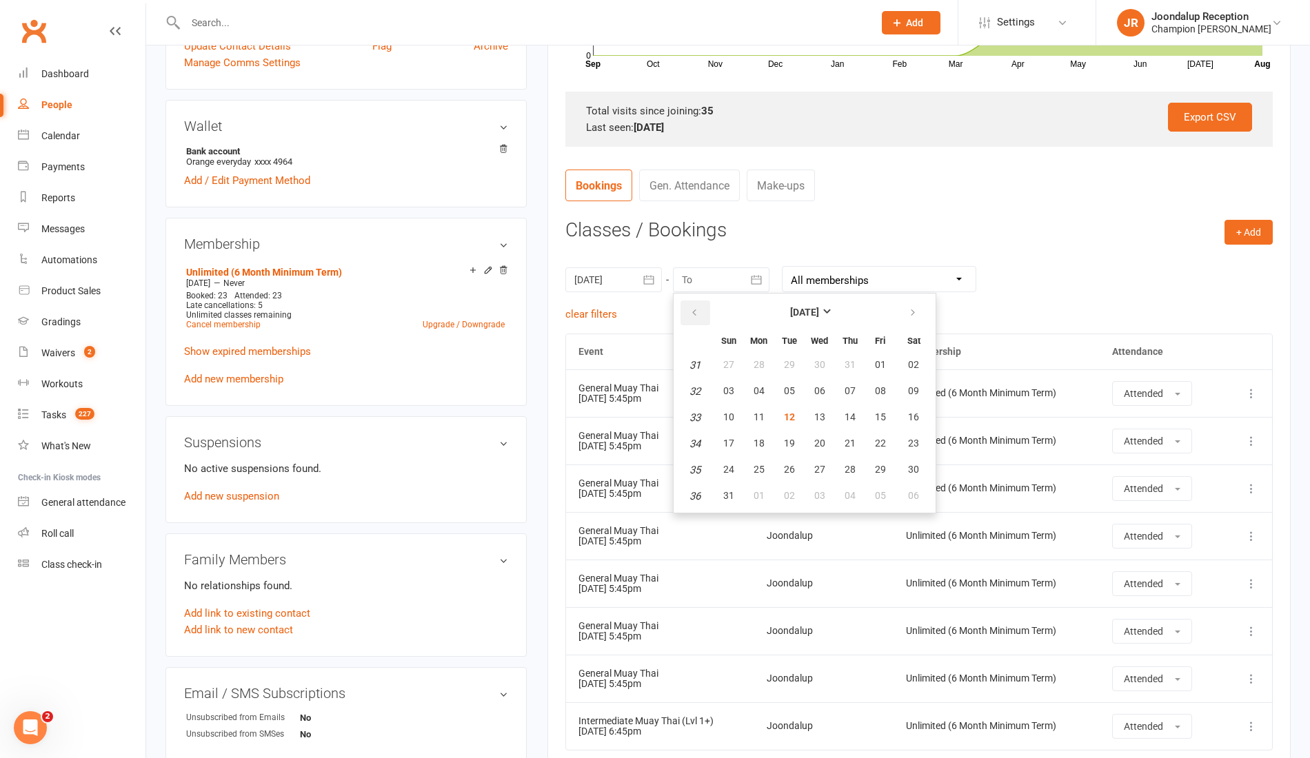
click at [682, 306] on button "button" at bounding box center [695, 313] width 30 height 25
click at [849, 471] on span "31" at bounding box center [849, 469] width 11 height 11
type input "31 Jul 2025"
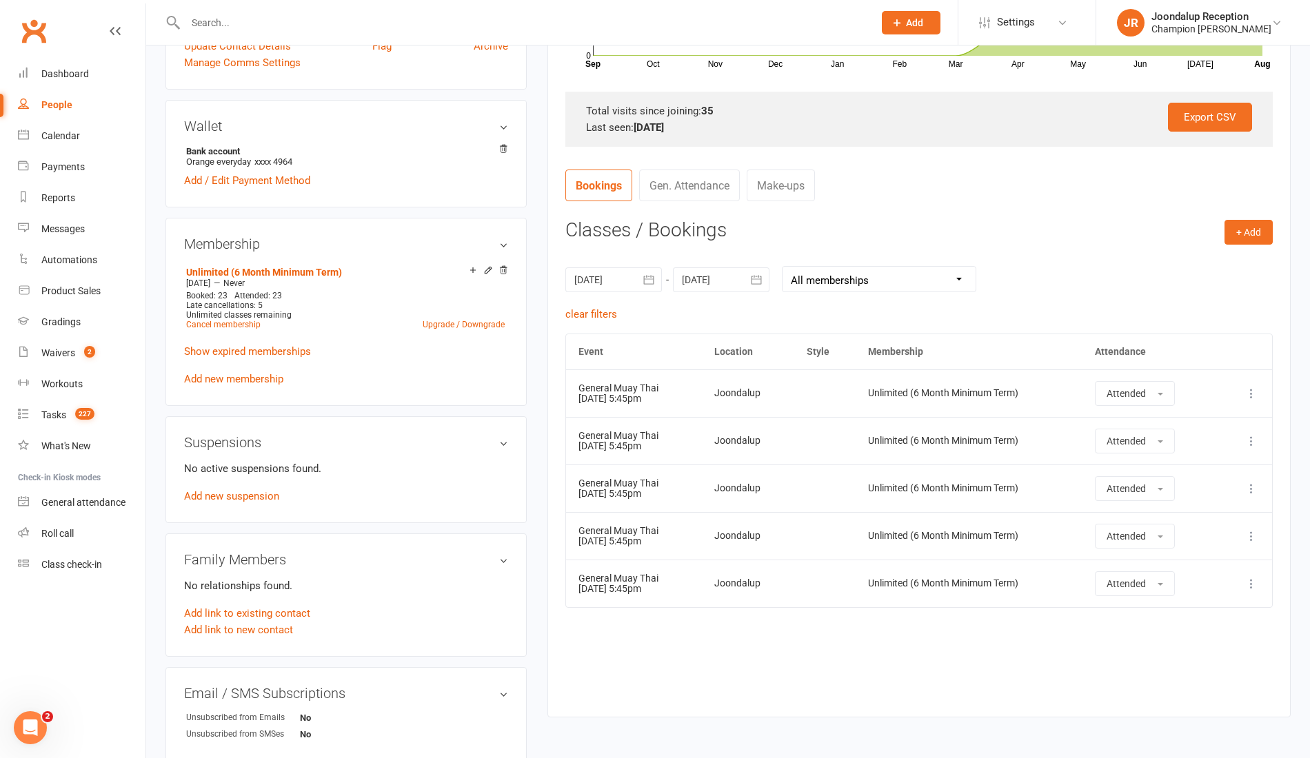
click at [290, 14] on input "text" at bounding box center [522, 22] width 682 height 19
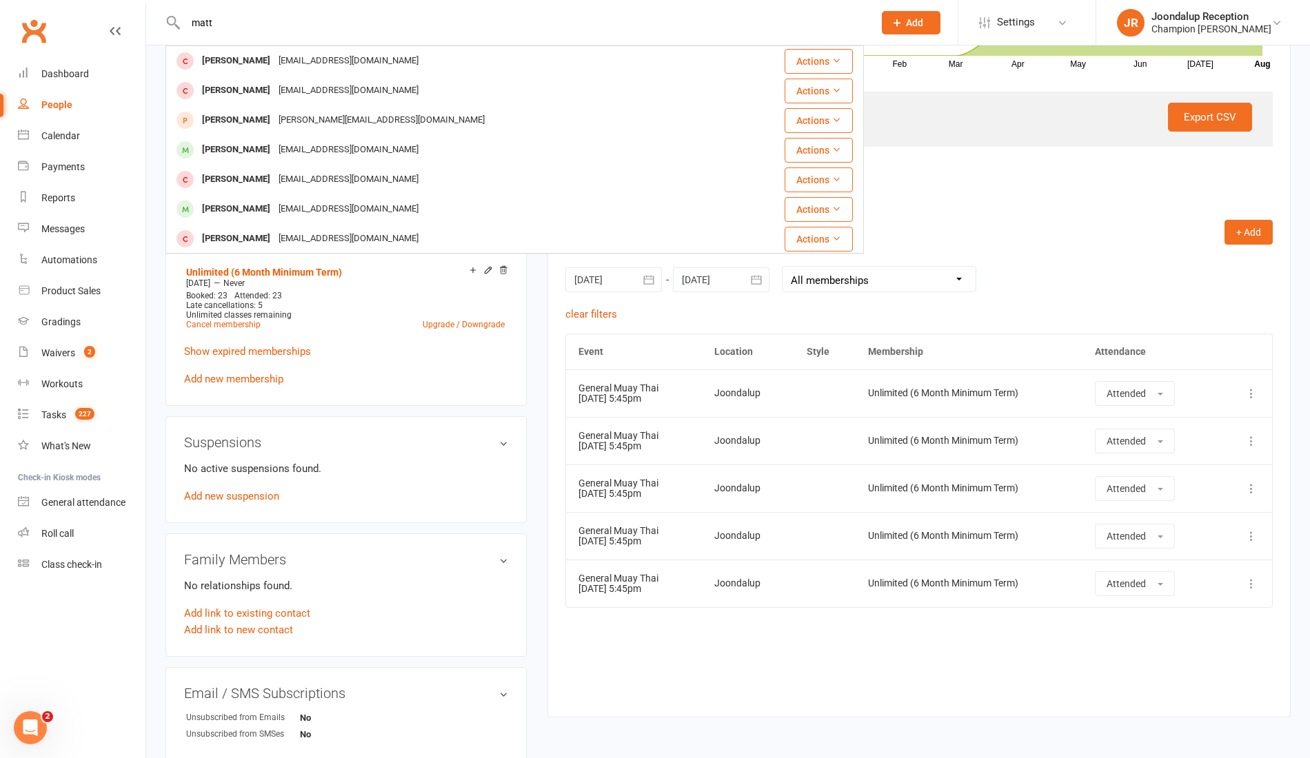
type input "matt"
click at [254, 159] on div "[PERSON_NAME]" at bounding box center [236, 150] width 77 height 20
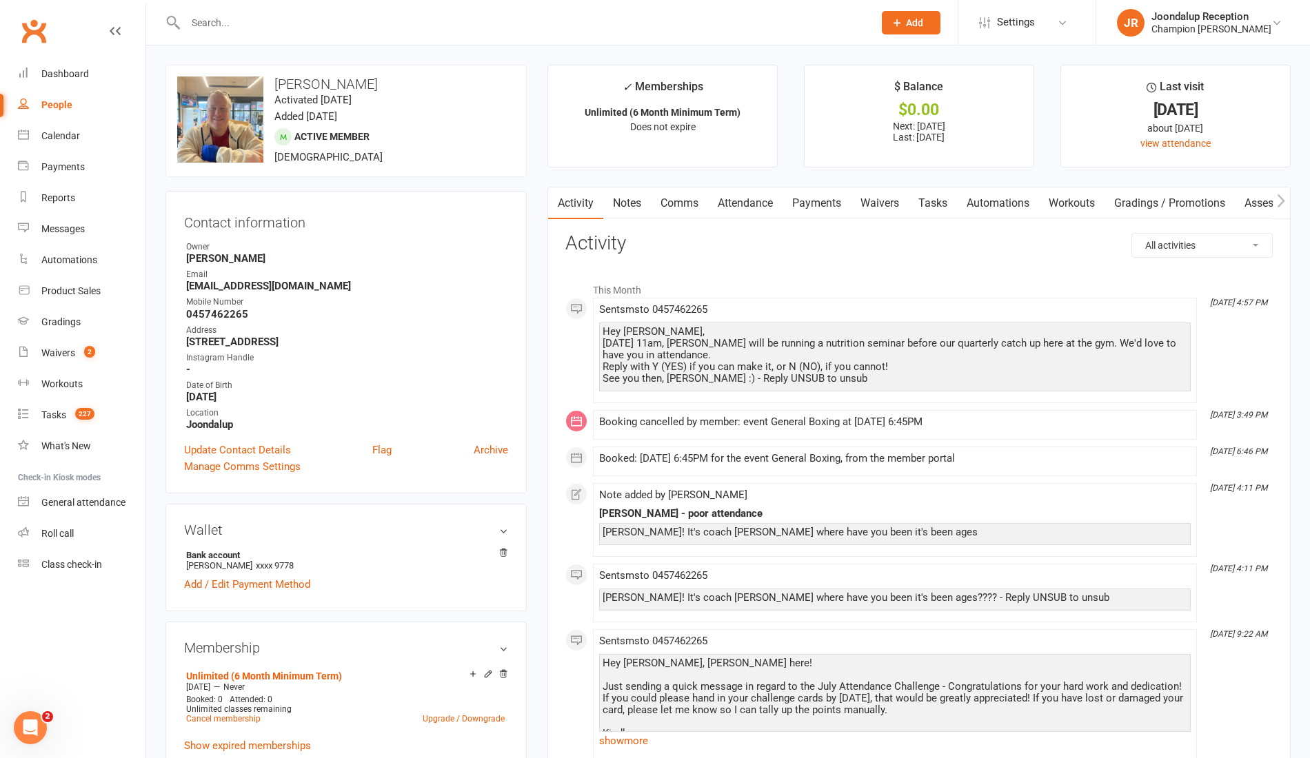
click at [276, 21] on input "text" at bounding box center [522, 22] width 682 height 19
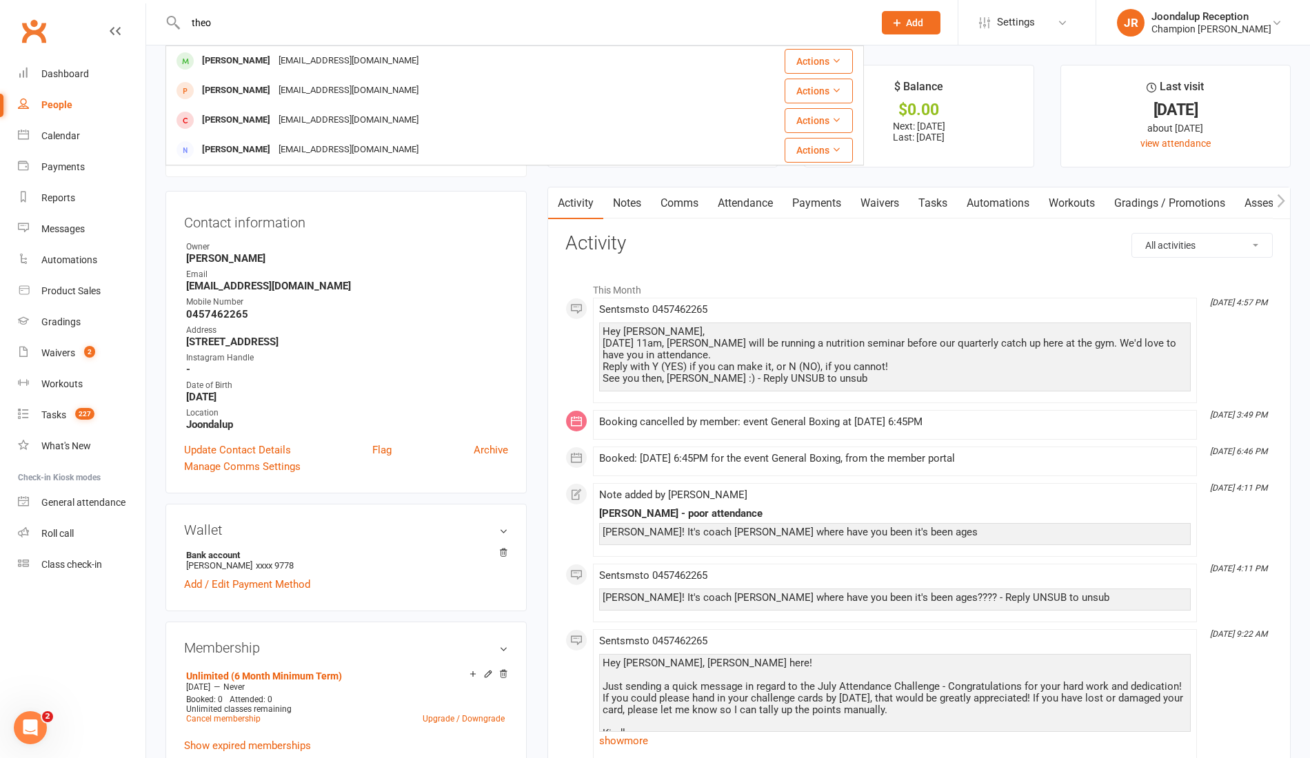
type input "theo"
click at [269, 68] on div "[PERSON_NAME]" at bounding box center [236, 61] width 77 height 20
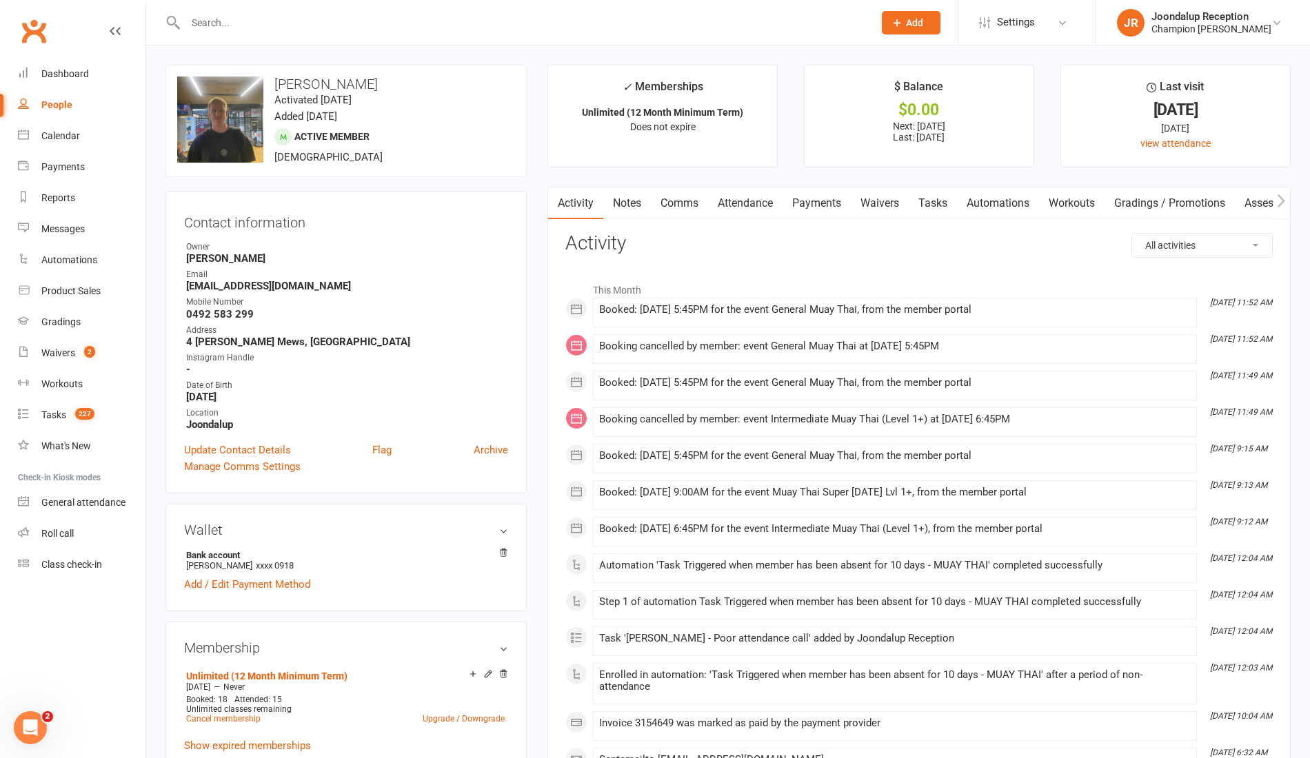
click at [760, 194] on link "Attendance" at bounding box center [745, 204] width 74 height 32
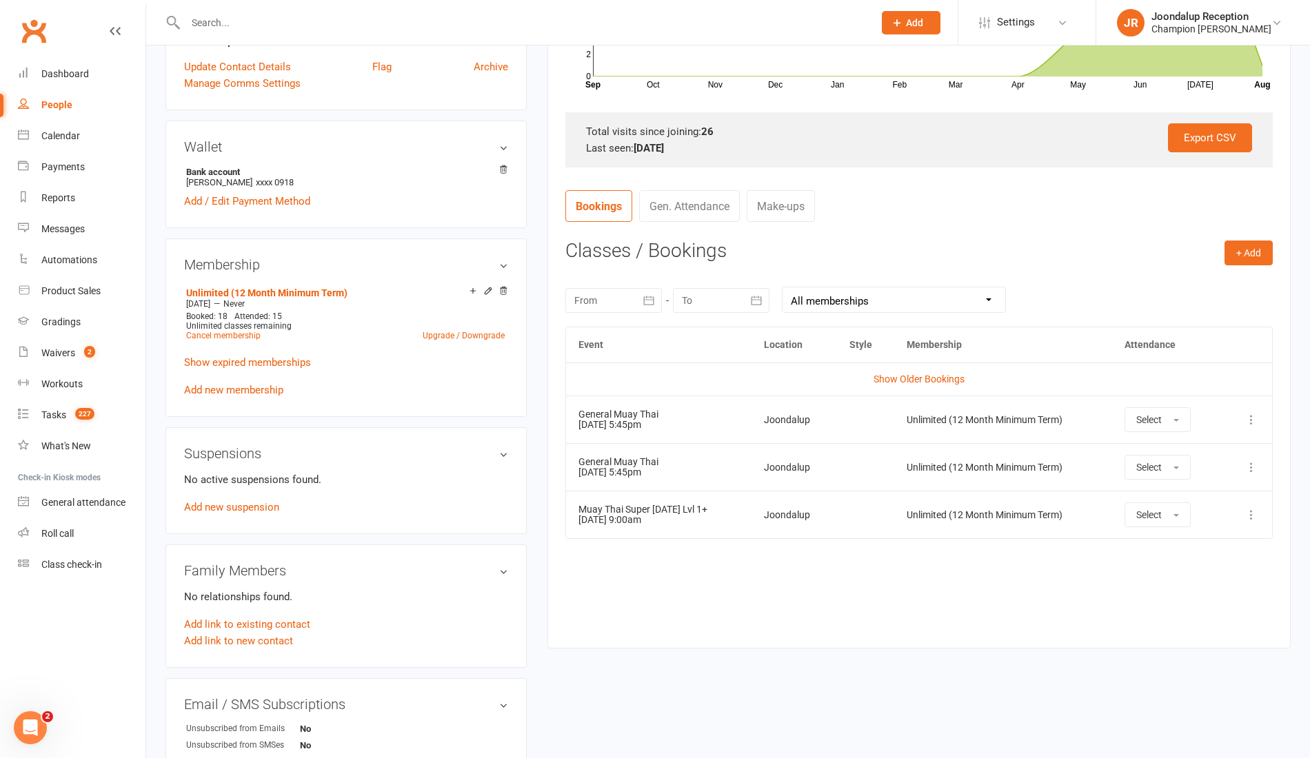
scroll to position [387, 0]
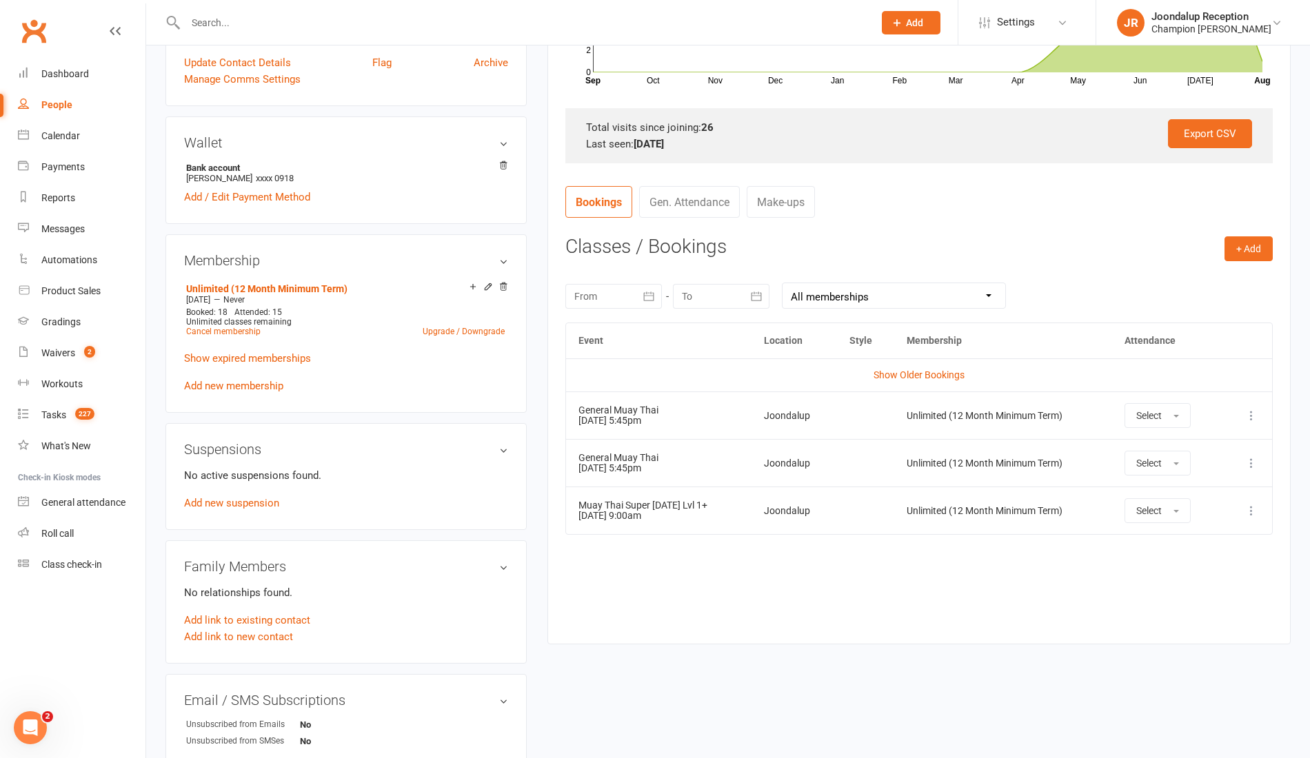
click at [644, 284] on button "button" at bounding box center [649, 296] width 25 height 25
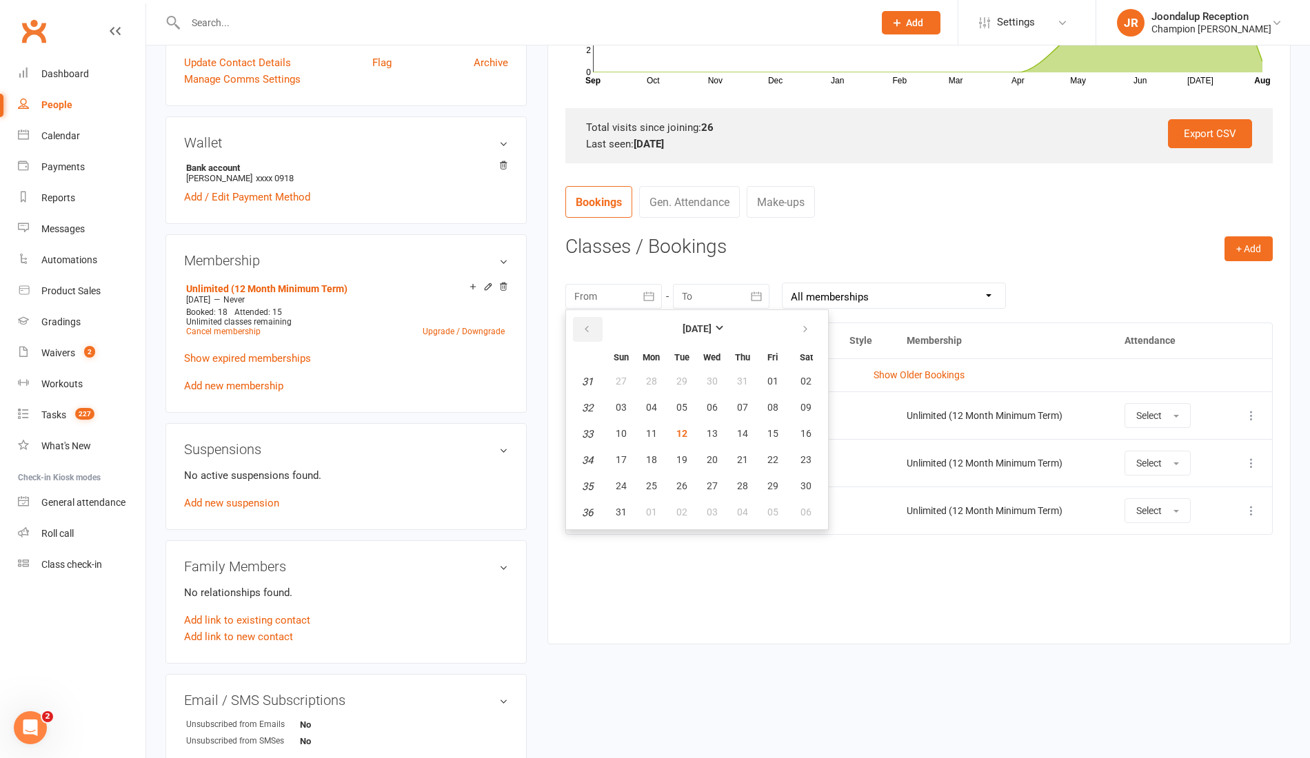
click at [585, 334] on button "button" at bounding box center [588, 329] width 30 height 25
click at [687, 382] on button "01" at bounding box center [681, 382] width 29 height 25
type input "01 Jul 2025"
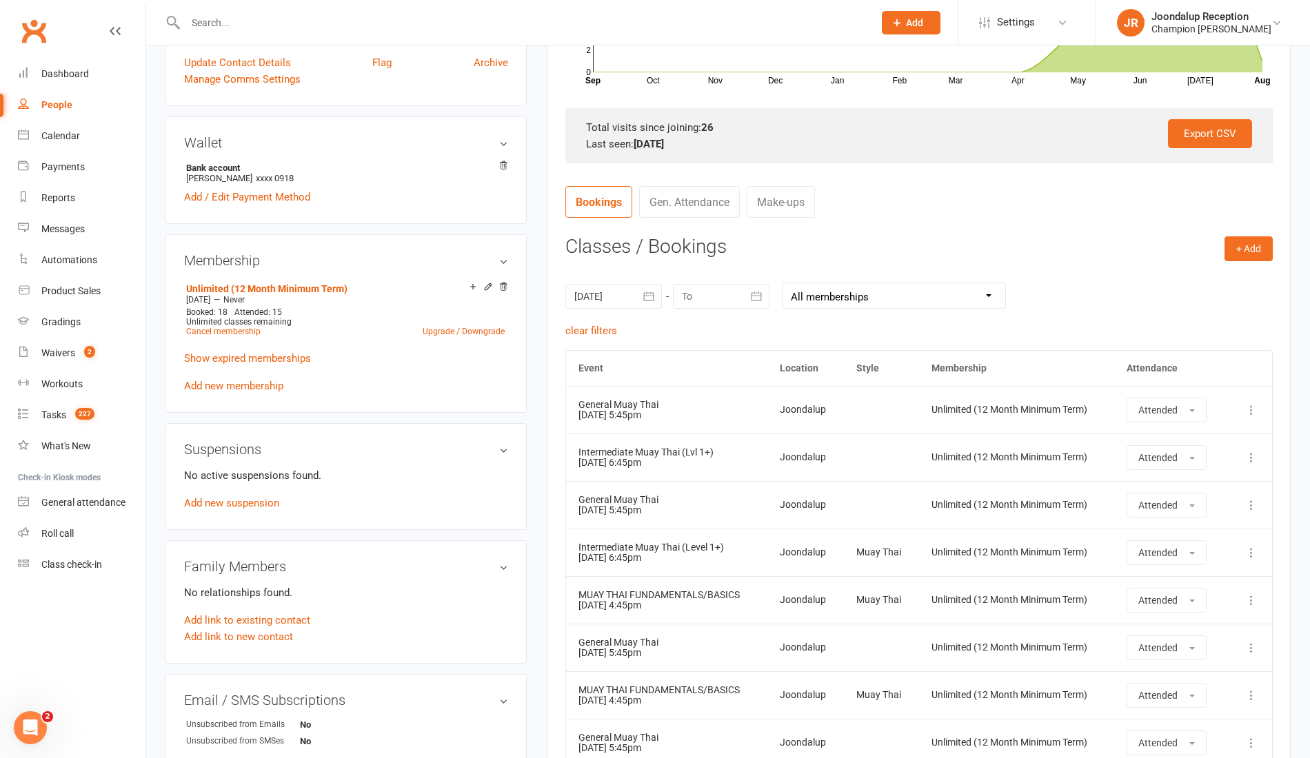
click at [755, 303] on button "button" at bounding box center [757, 296] width 25 height 25
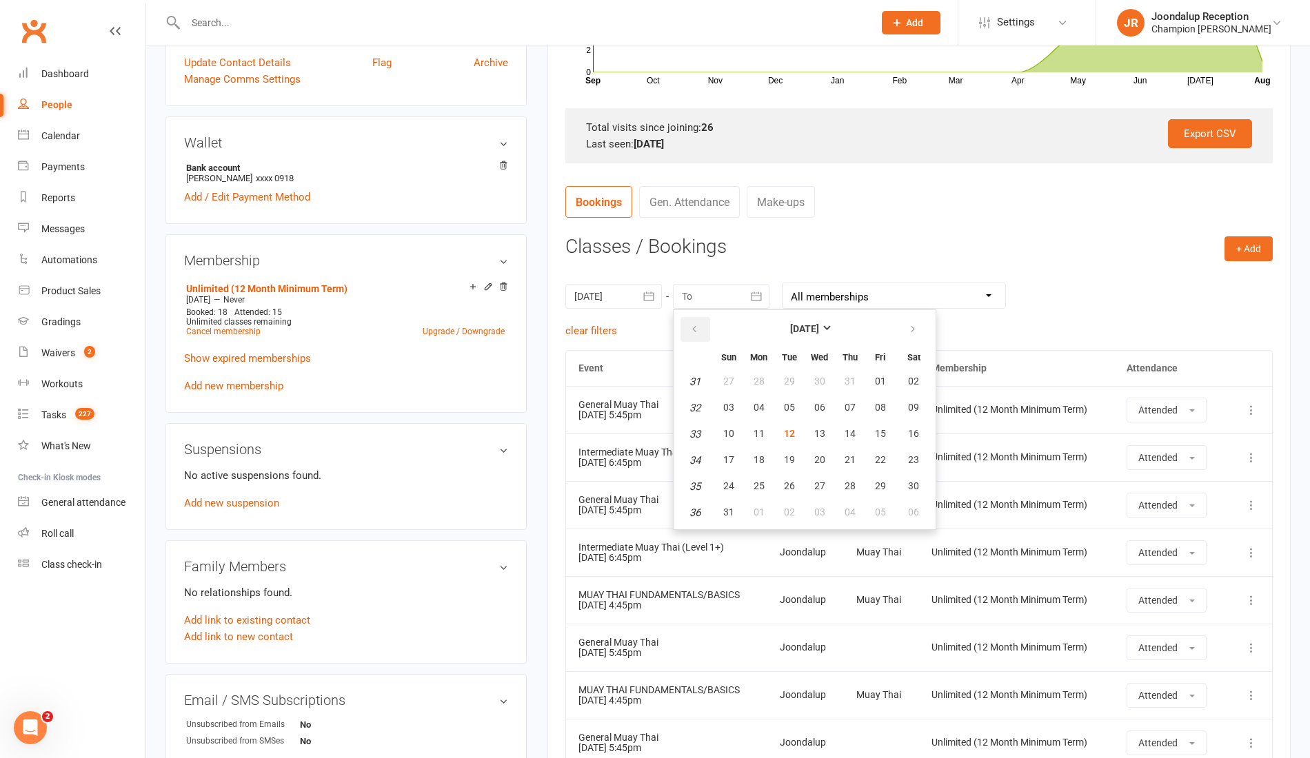
click at [695, 325] on icon "button" at bounding box center [694, 329] width 10 height 11
click at [851, 484] on span "31" at bounding box center [849, 485] width 11 height 11
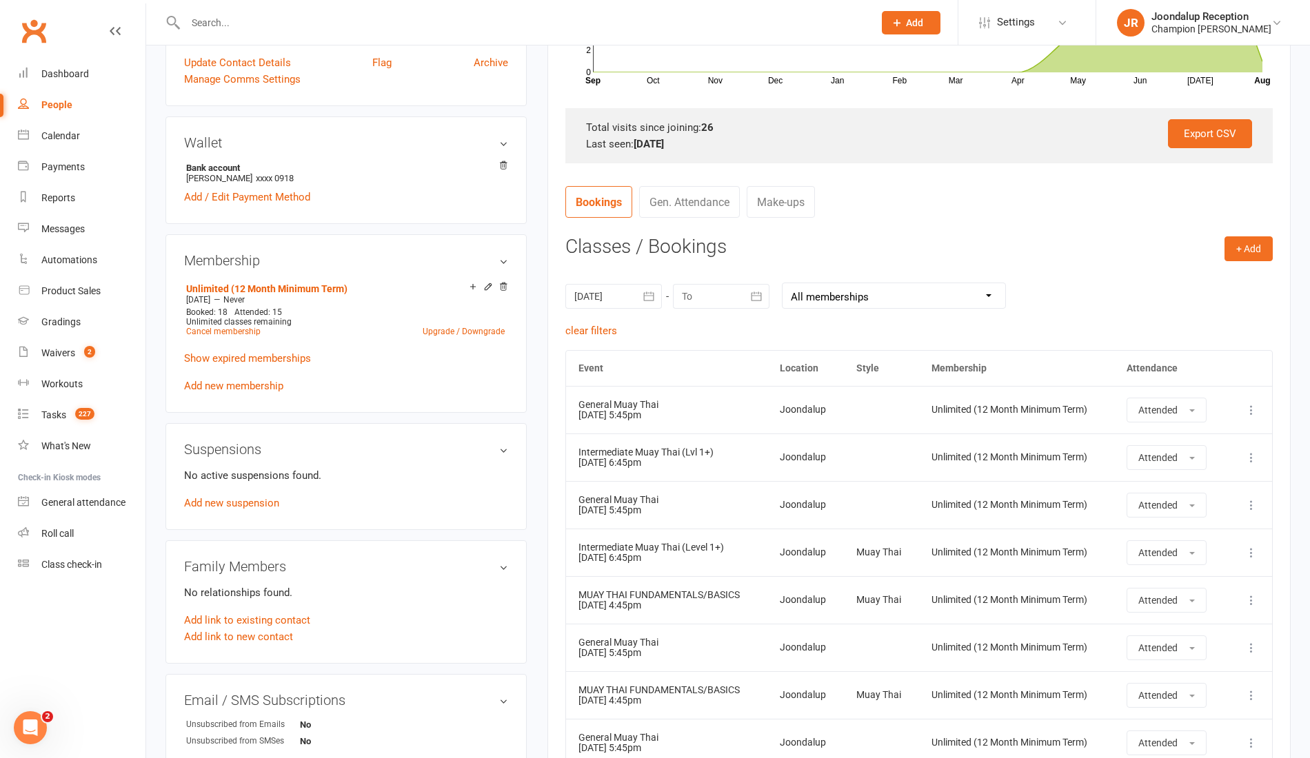
type input "31 Jul 2025"
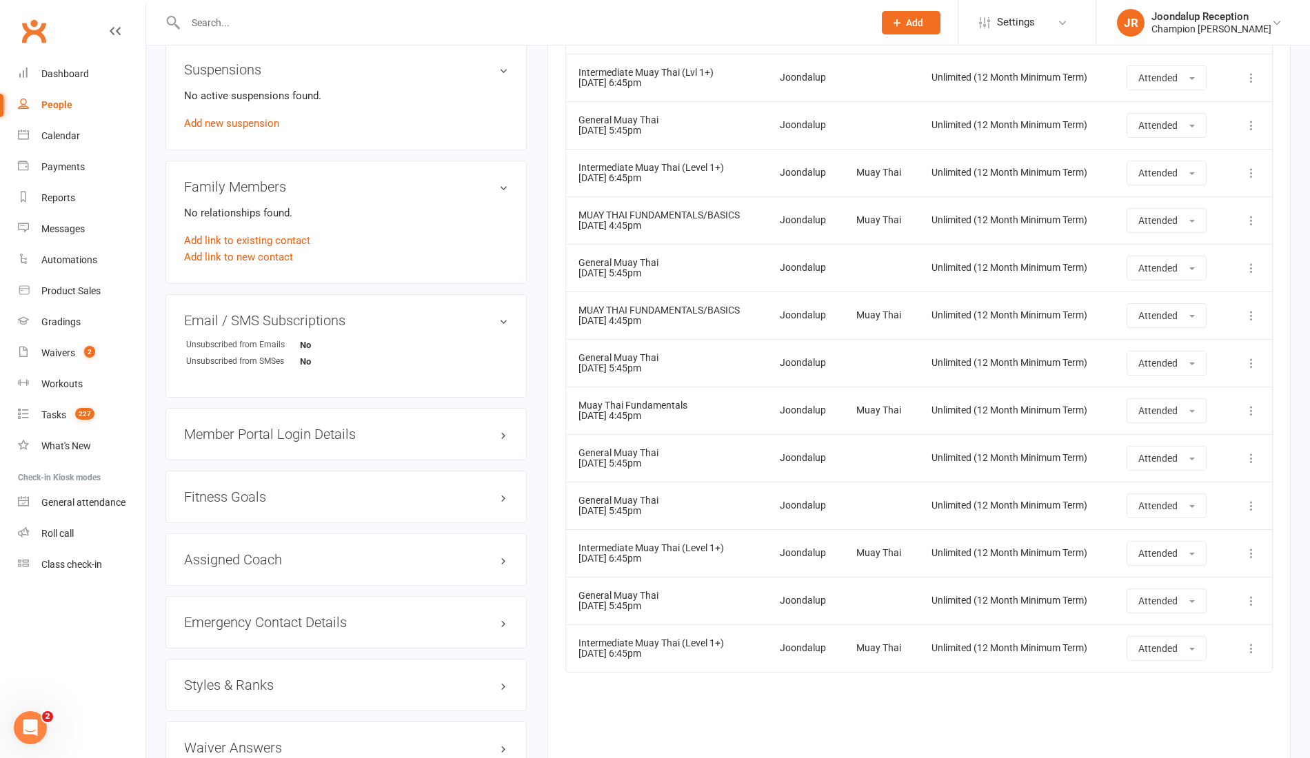
scroll to position [799, 0]
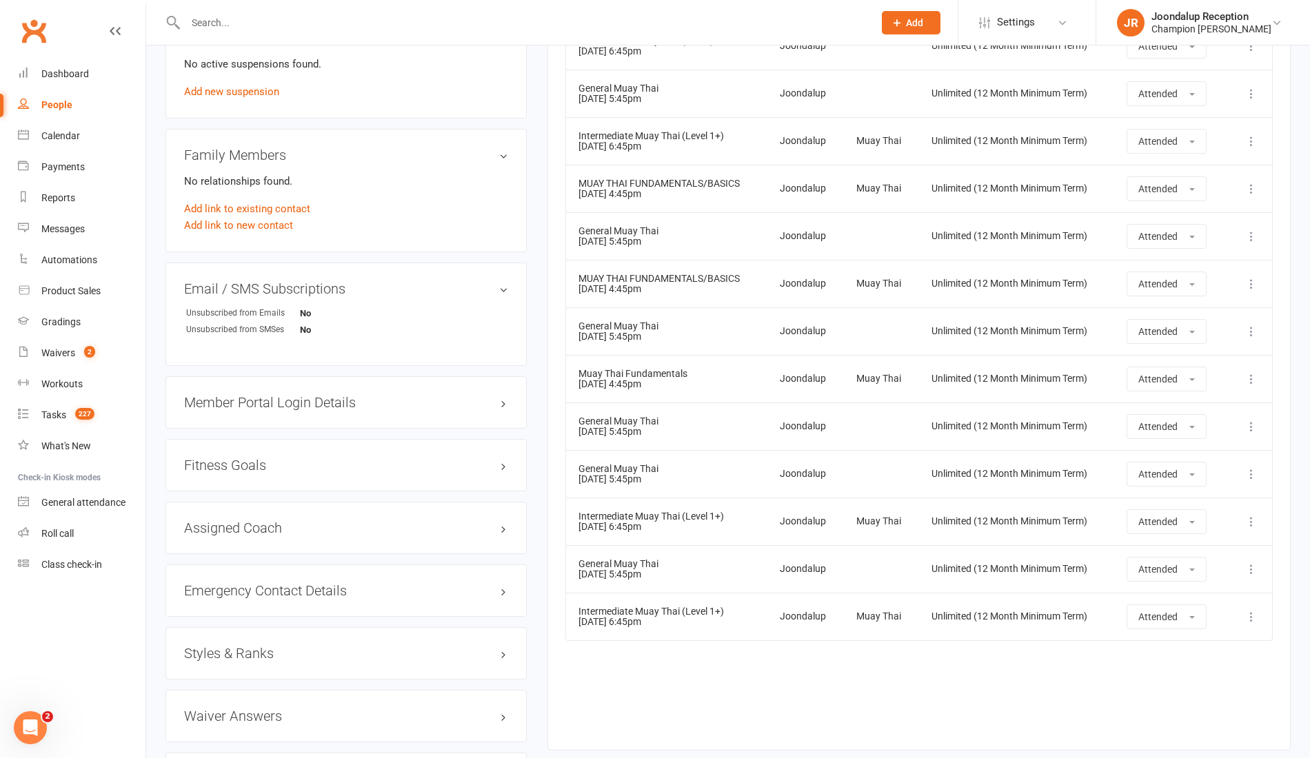
click at [206, 25] on input "text" at bounding box center [522, 22] width 682 height 19
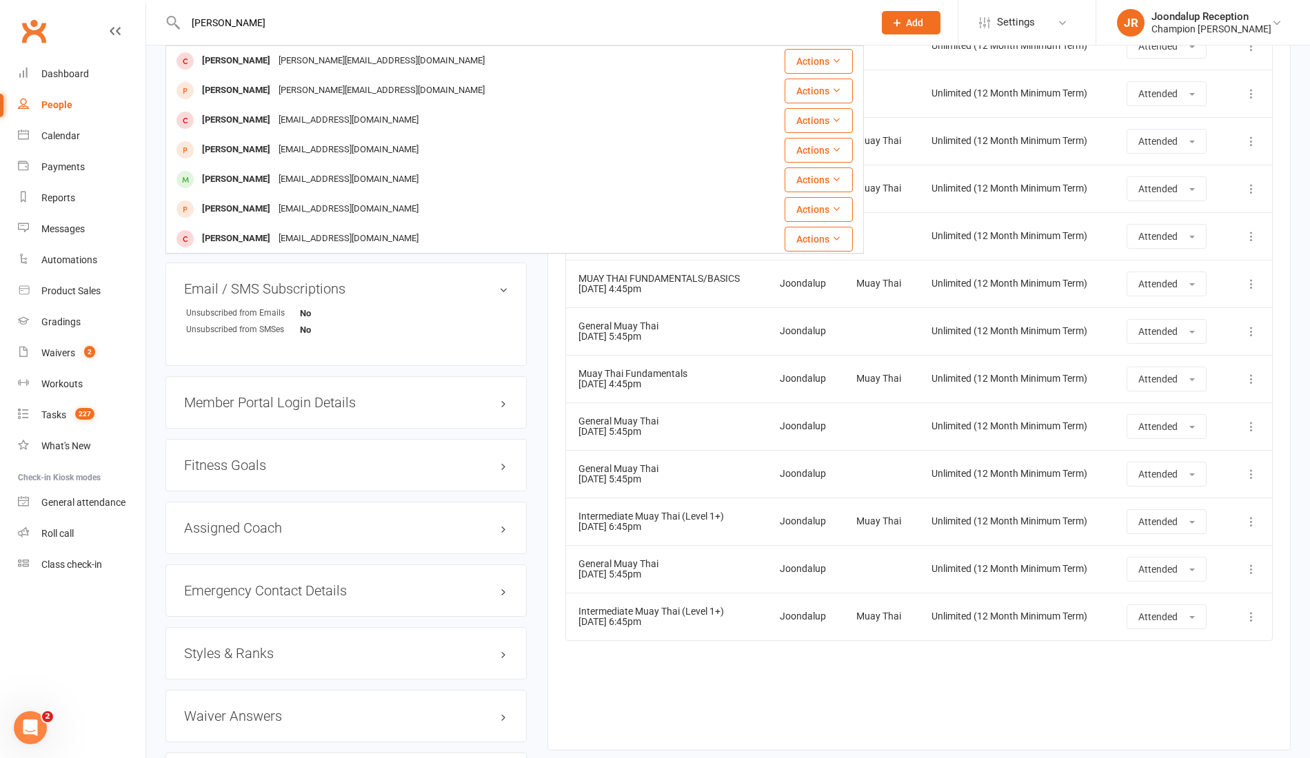
type input "riley"
click at [274, 179] on div "rileyokeefe06@icloud.com" at bounding box center [348, 180] width 148 height 20
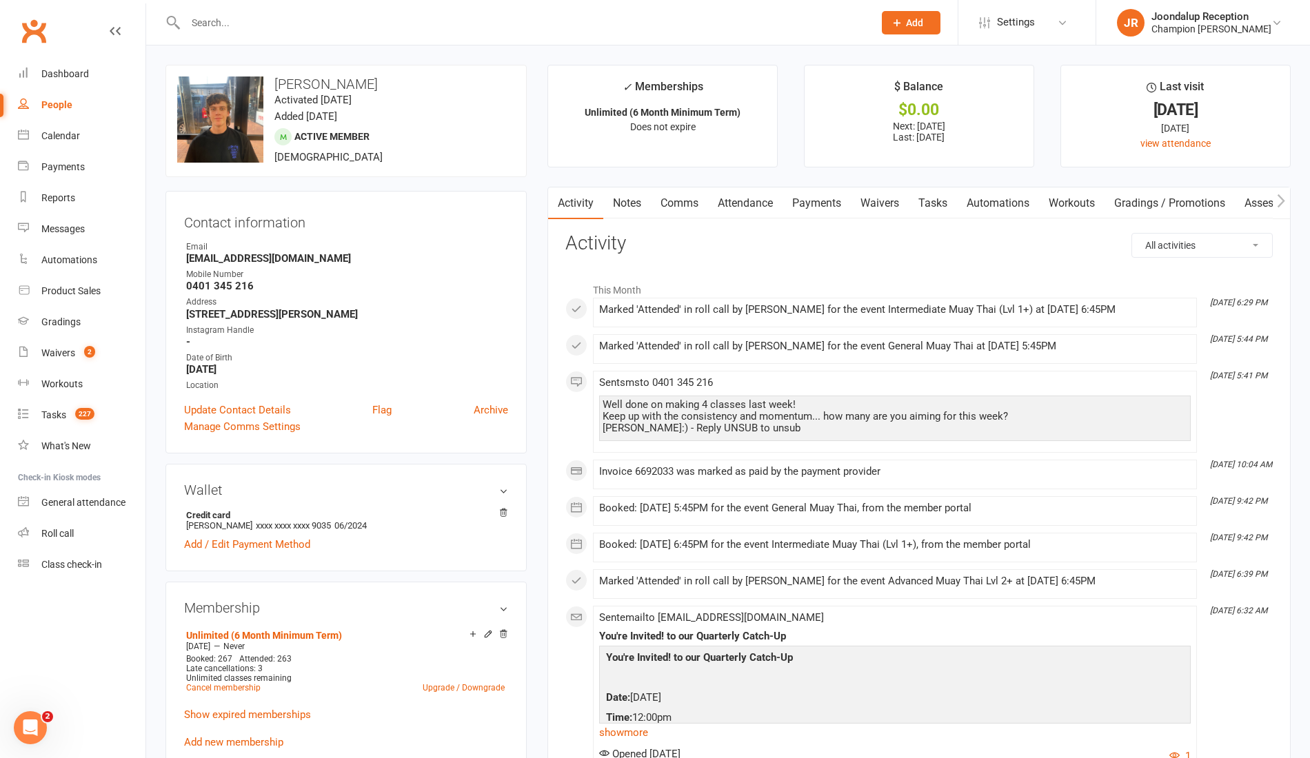
click at [745, 188] on link "Attendance" at bounding box center [745, 204] width 74 height 32
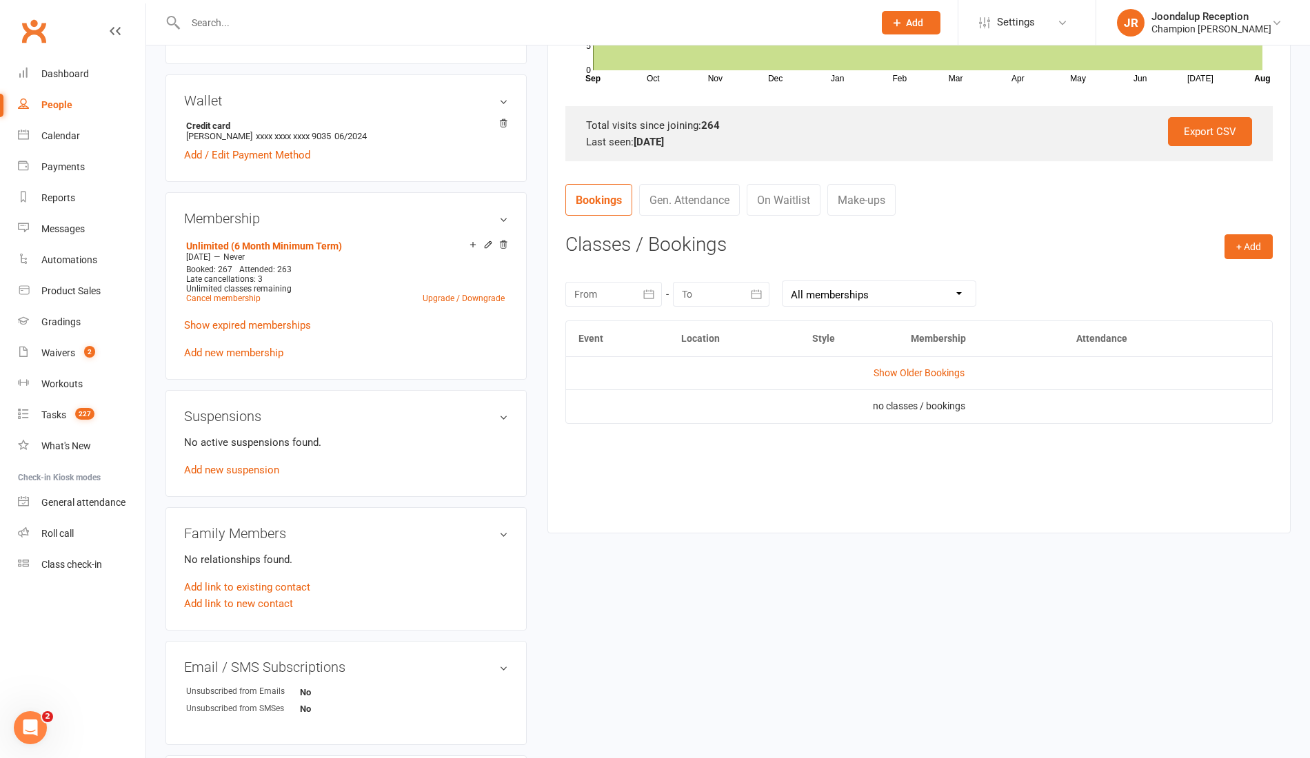
scroll to position [416, 0]
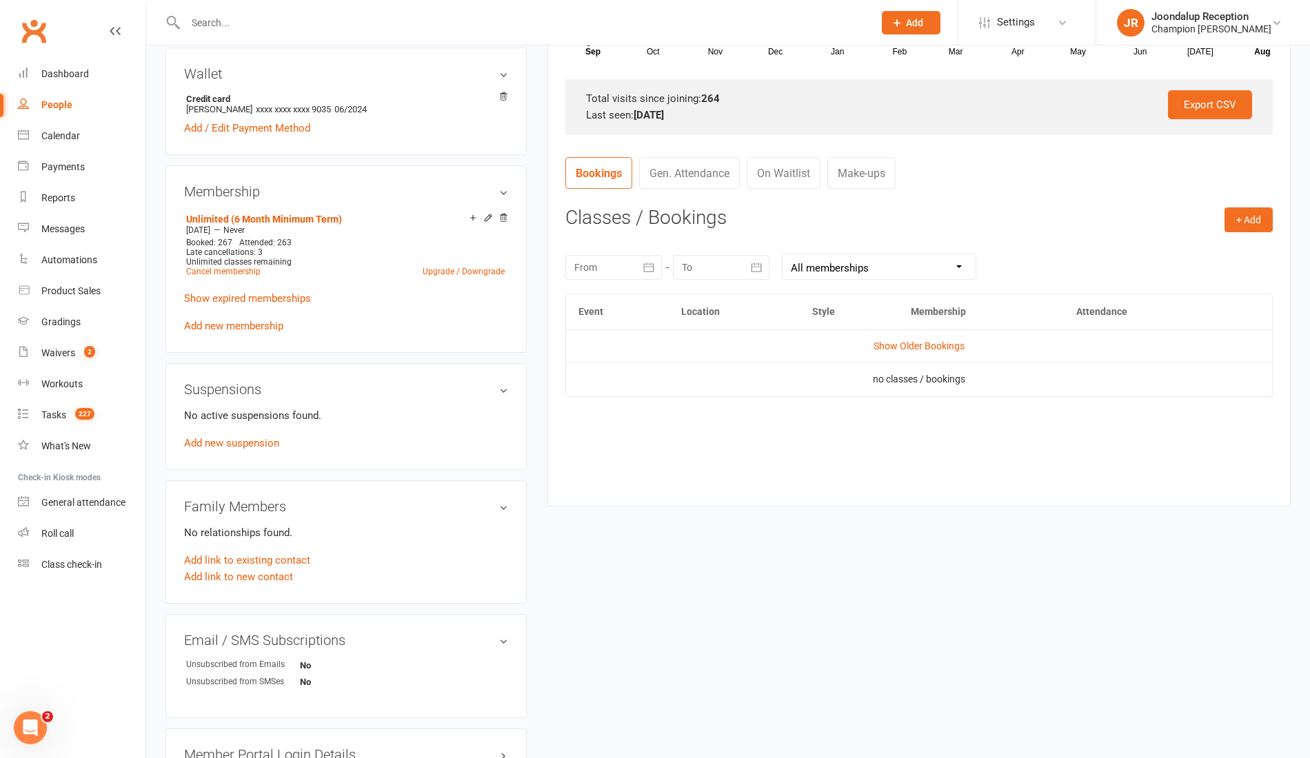
click at [913, 347] on link "Show Older Bookings" at bounding box center [918, 346] width 91 height 11
click at [649, 268] on icon "button" at bounding box center [649, 268] width 14 height 14
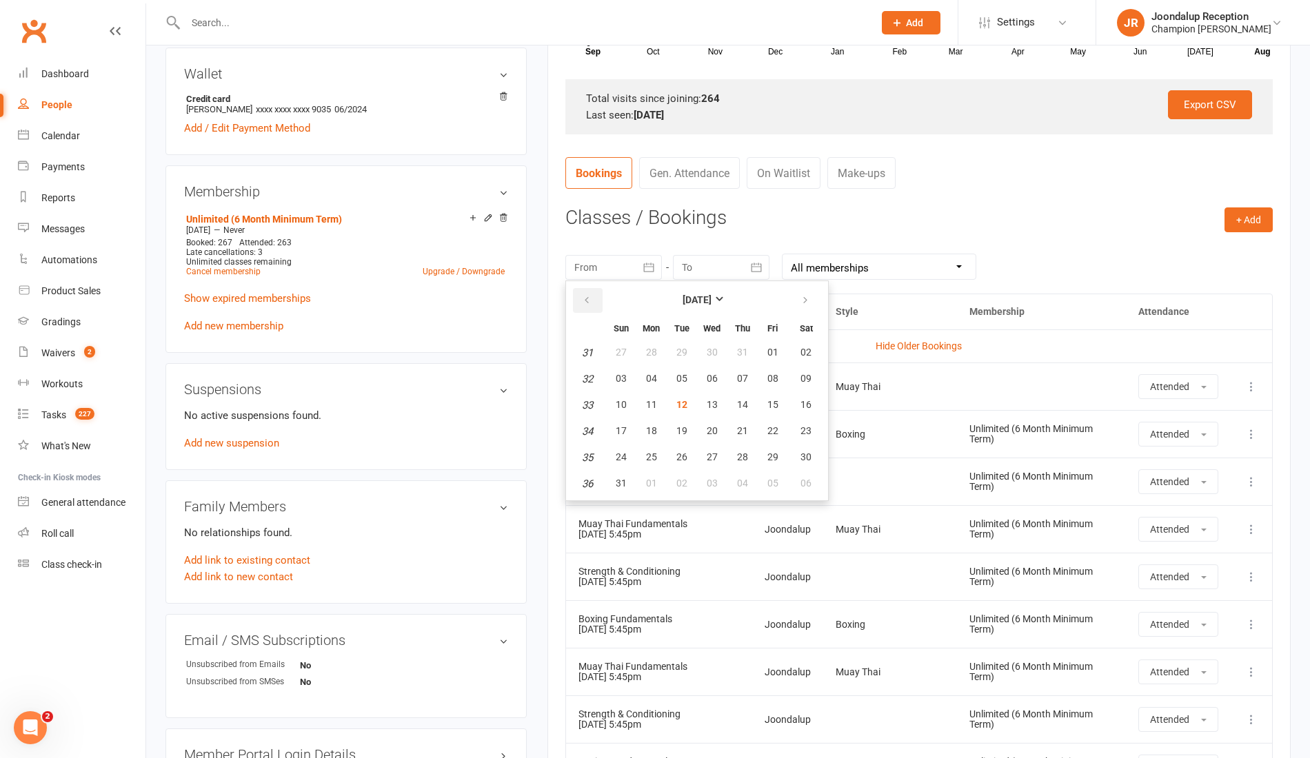
click at [582, 299] on icon "button" at bounding box center [587, 300] width 10 height 11
click at [684, 357] on button "01" at bounding box center [681, 353] width 29 height 25
type input "01 Jul 2025"
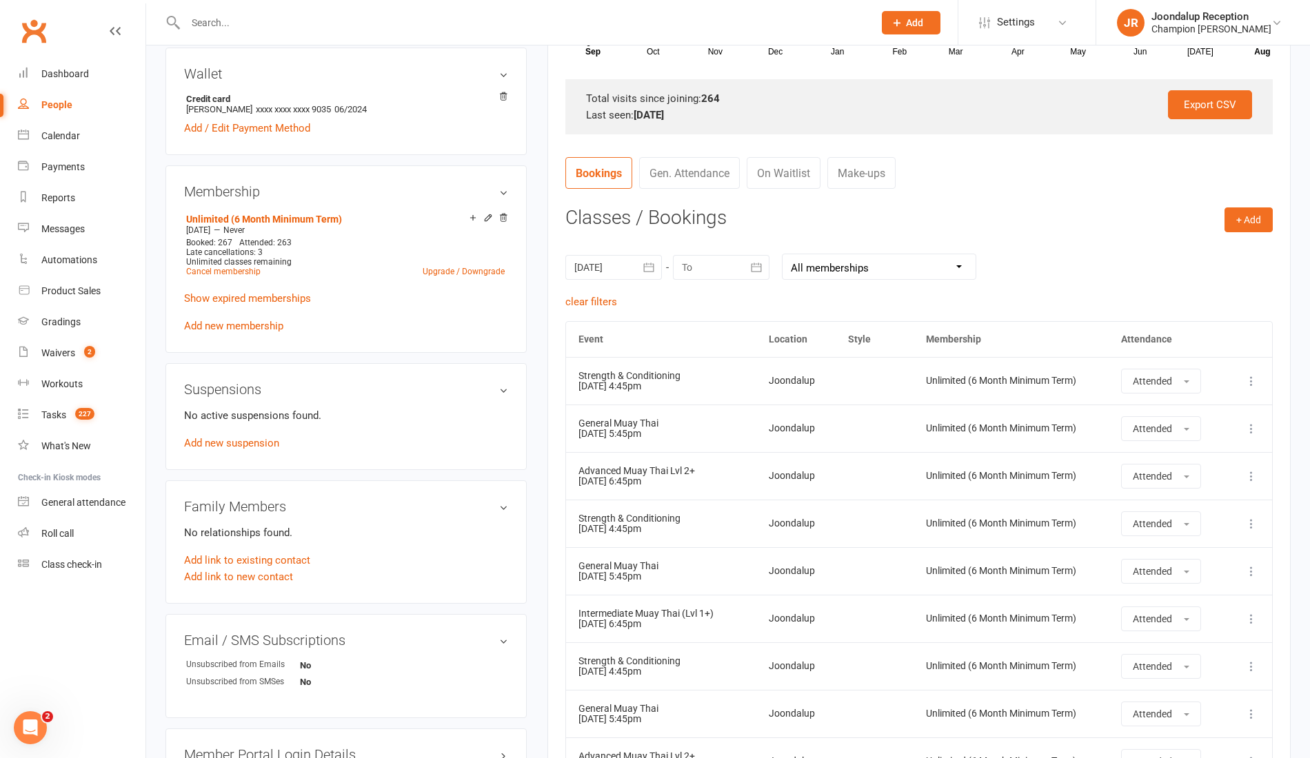
click at [753, 262] on icon "button" at bounding box center [756, 268] width 14 height 14
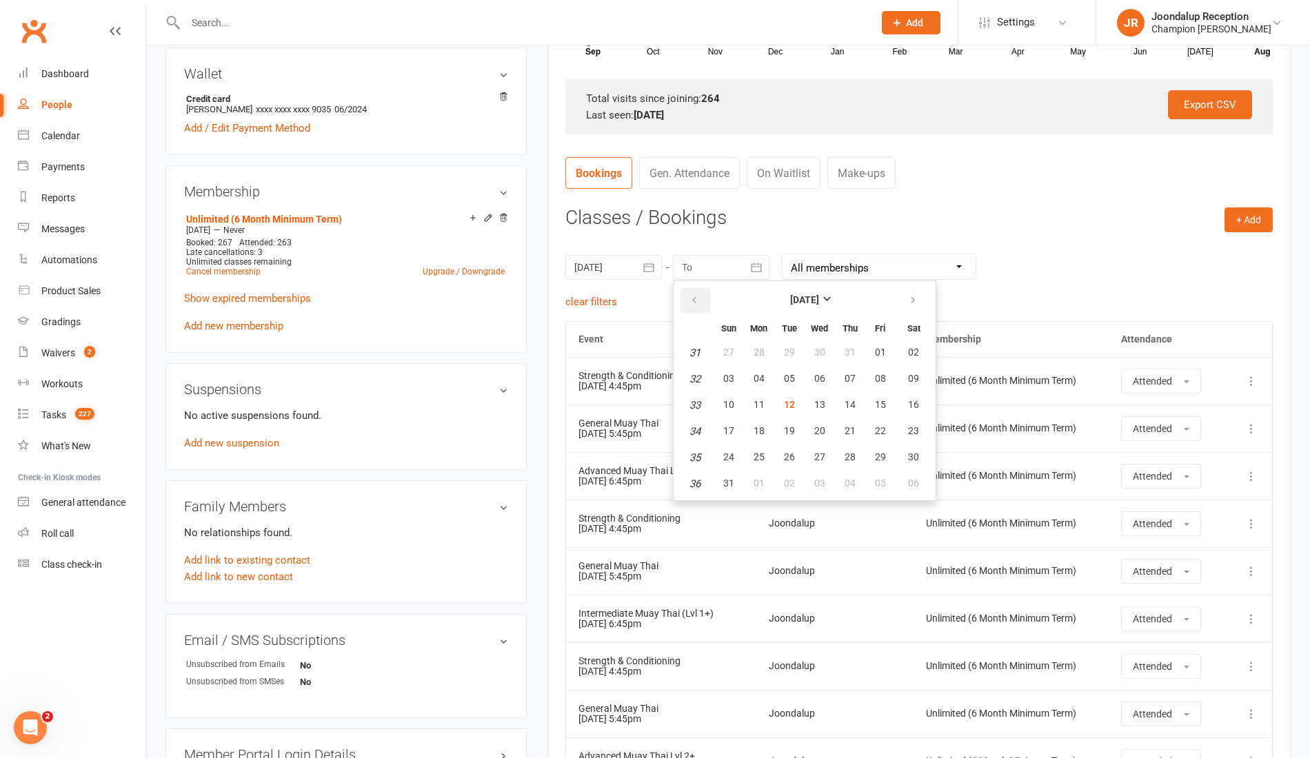
click at [684, 298] on button "button" at bounding box center [695, 300] width 30 height 25
click at [844, 460] on span "31" at bounding box center [849, 457] width 11 height 11
type input "31 Jul 2025"
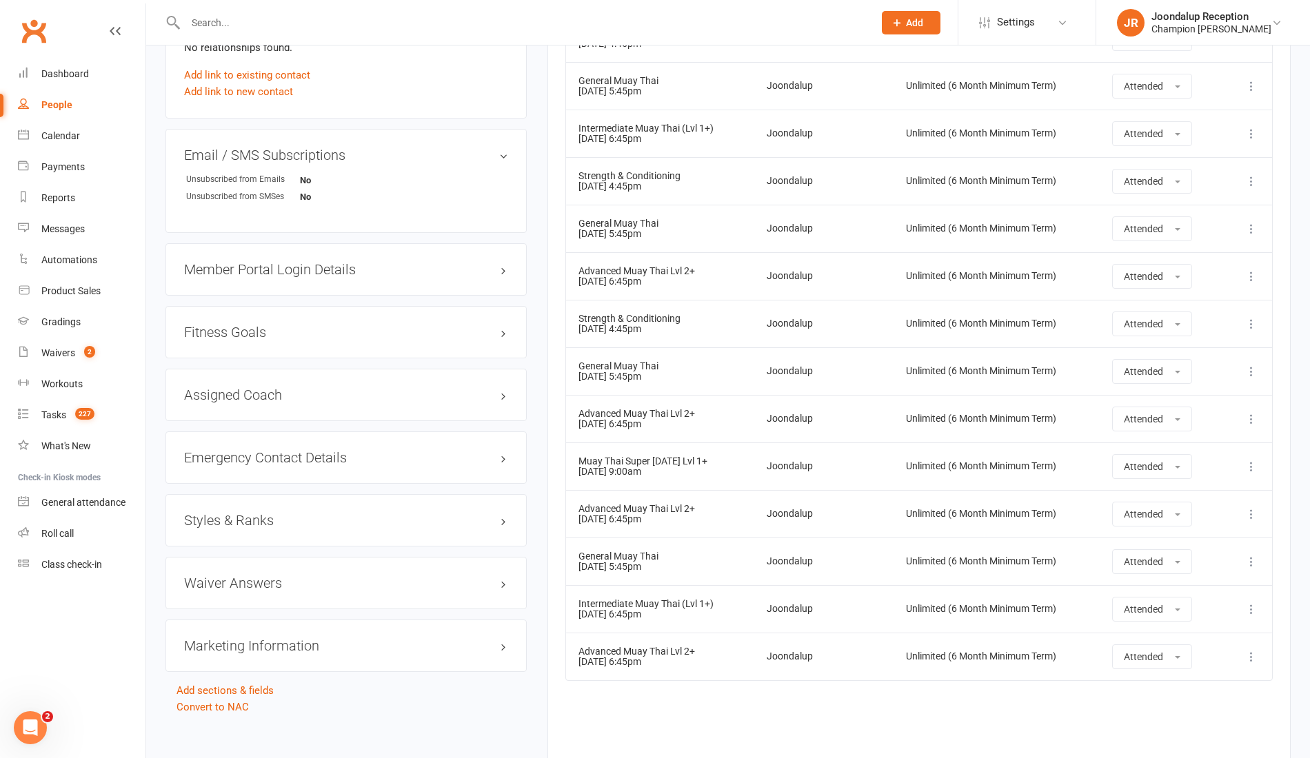
scroll to position [902, 0]
click at [255, 19] on input "text" at bounding box center [522, 22] width 682 height 19
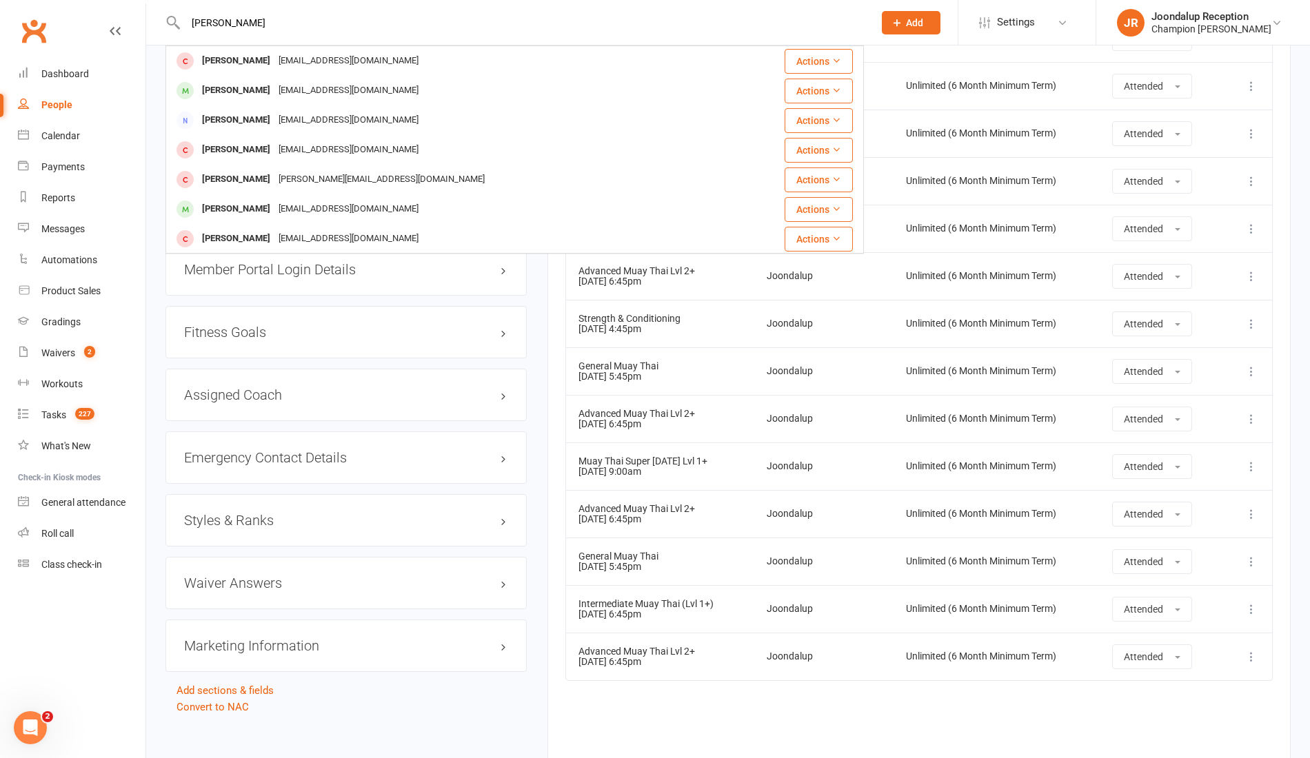
type input "joshua m"
click at [267, 91] on div "Joshua Mezieres" at bounding box center [236, 91] width 77 height 20
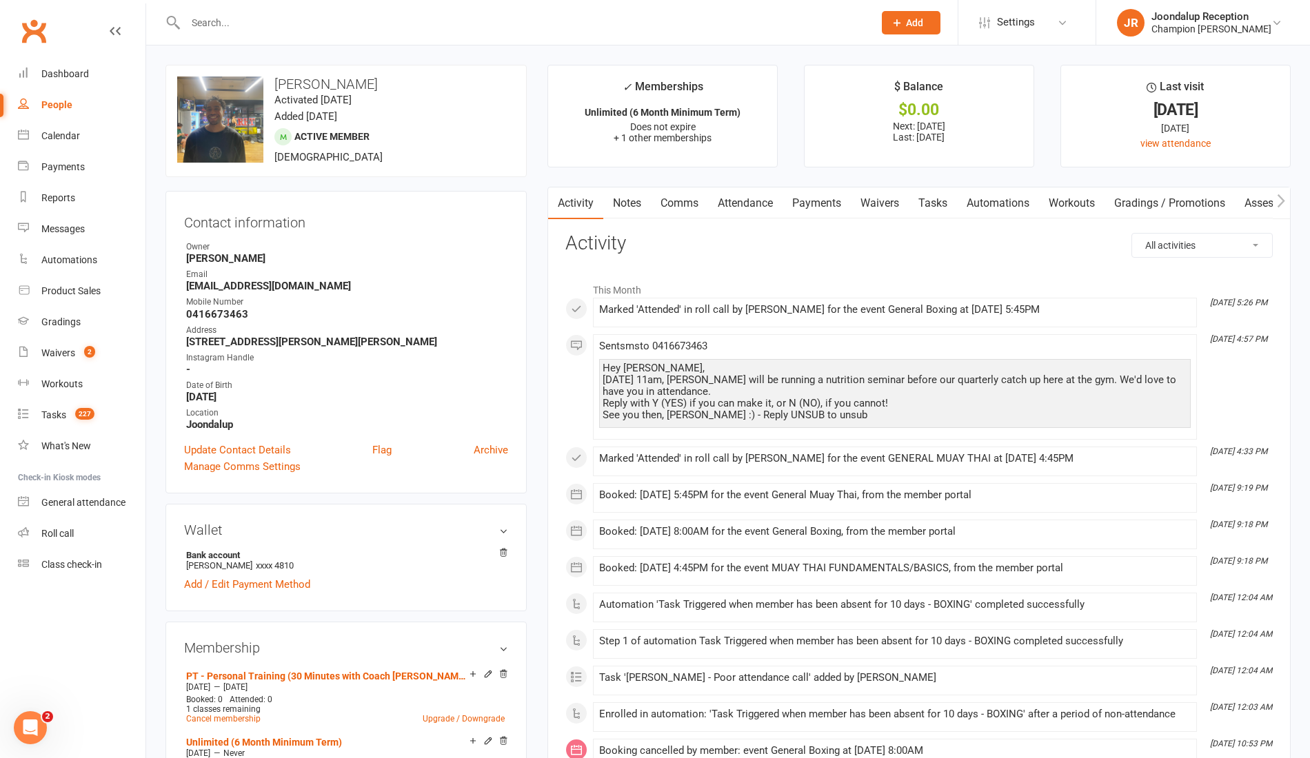
click at [762, 207] on link "Attendance" at bounding box center [745, 204] width 74 height 32
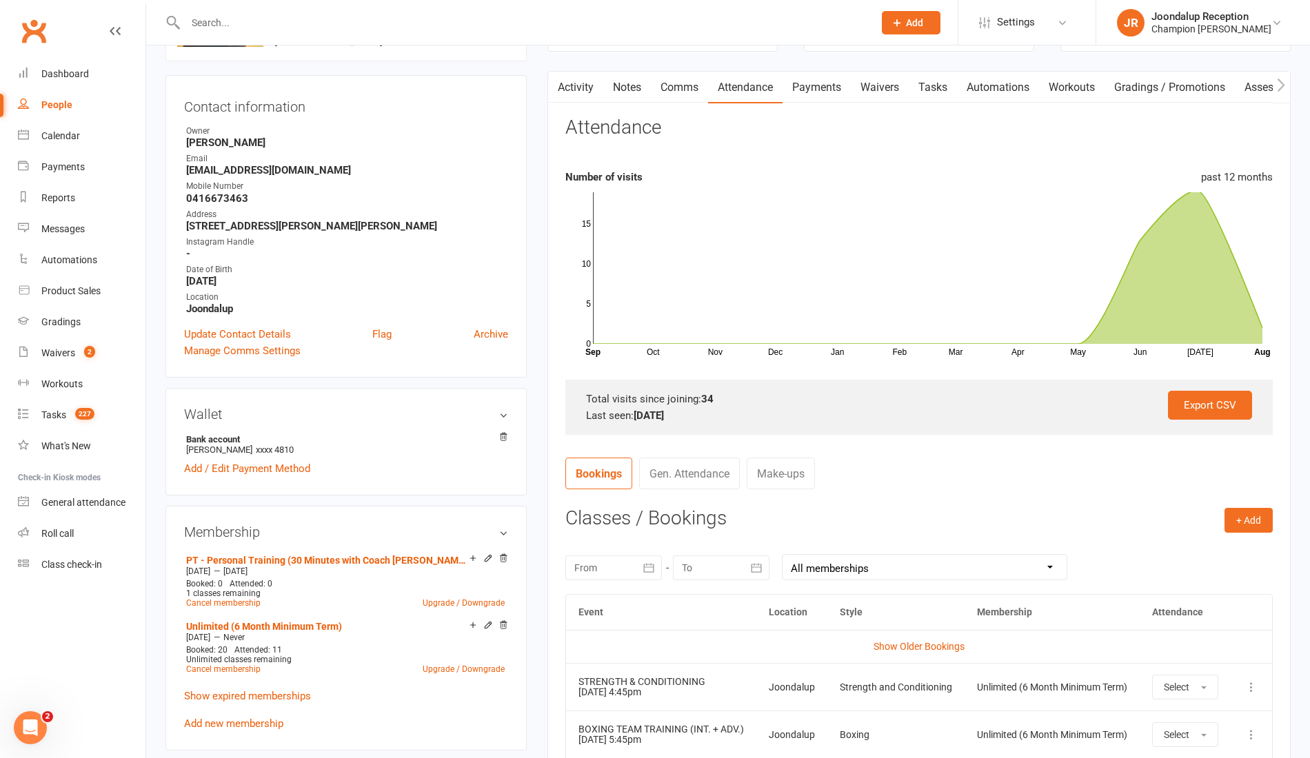
scroll to position [196, 0]
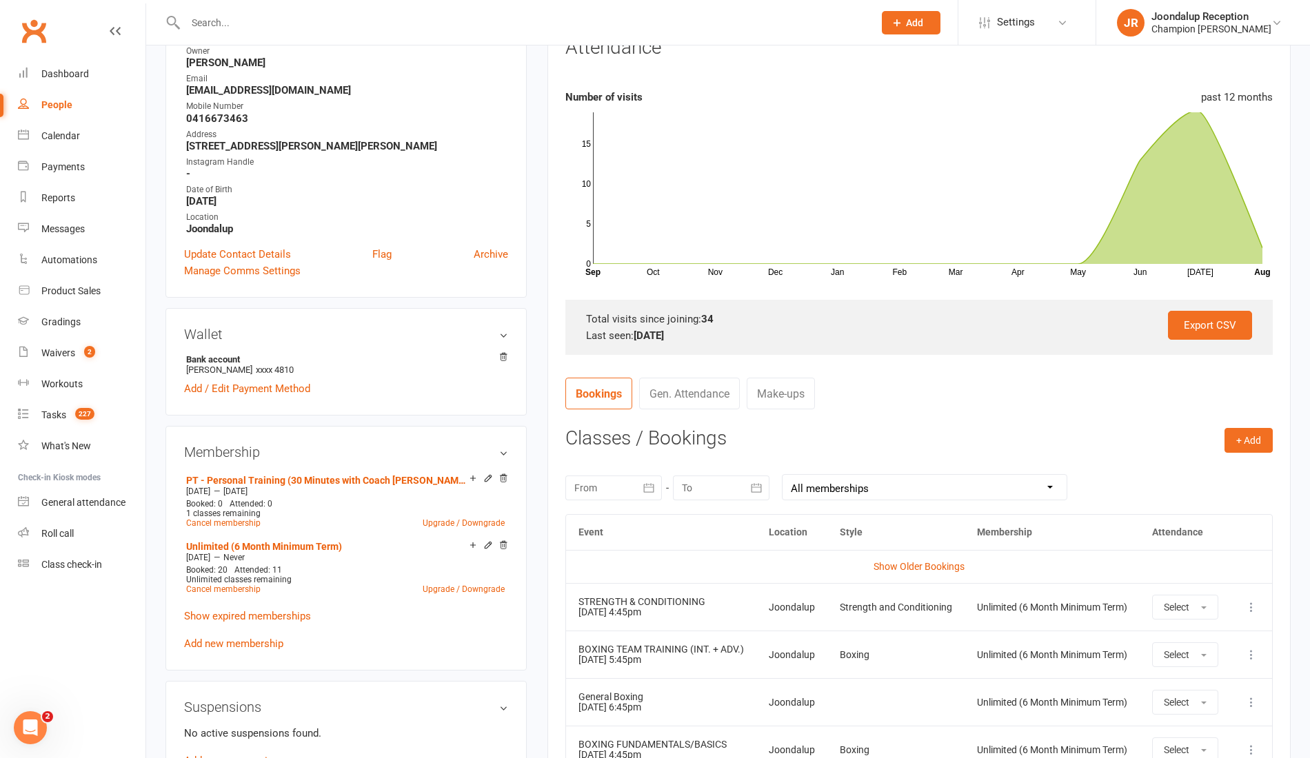
click at [654, 484] on icon "button" at bounding box center [649, 487] width 10 height 9
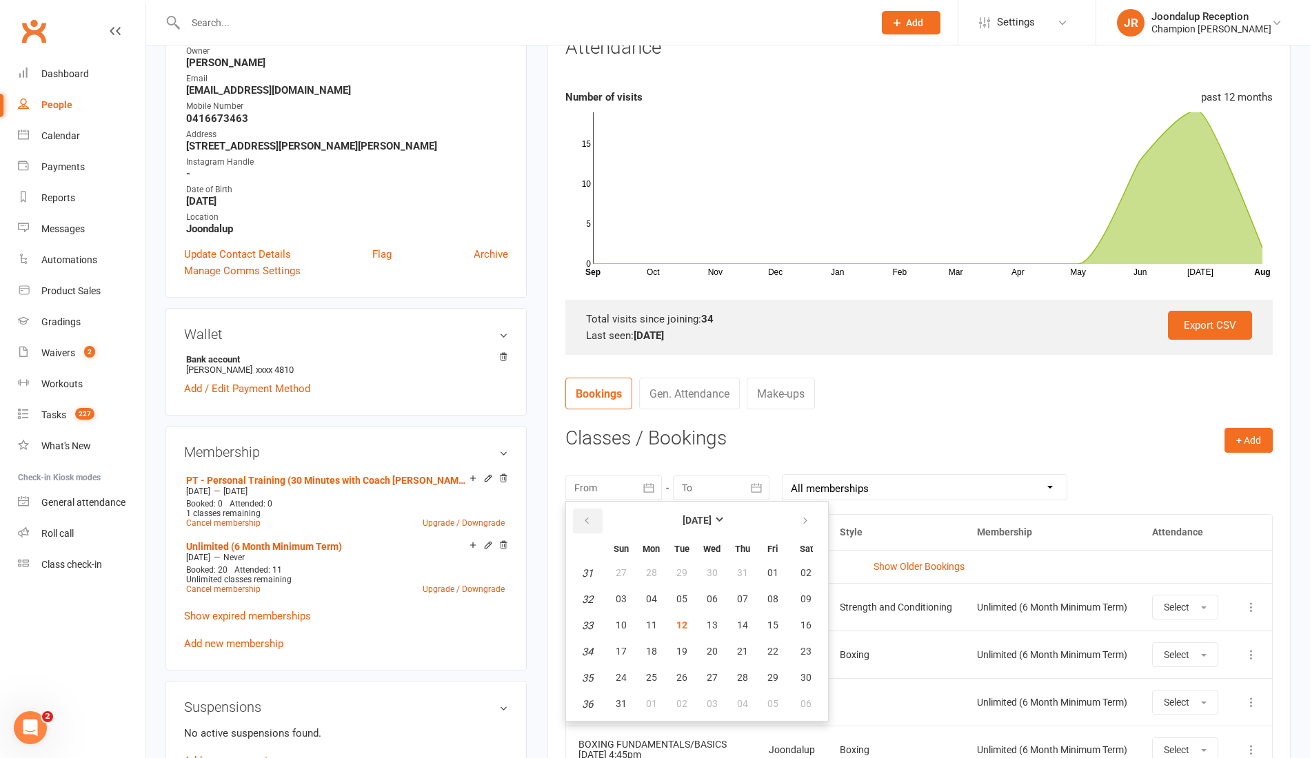
click at [588, 509] on button "button" at bounding box center [588, 521] width 30 height 25
click at [682, 567] on span "01" at bounding box center [681, 572] width 11 height 11
type input "01 Jul 2025"
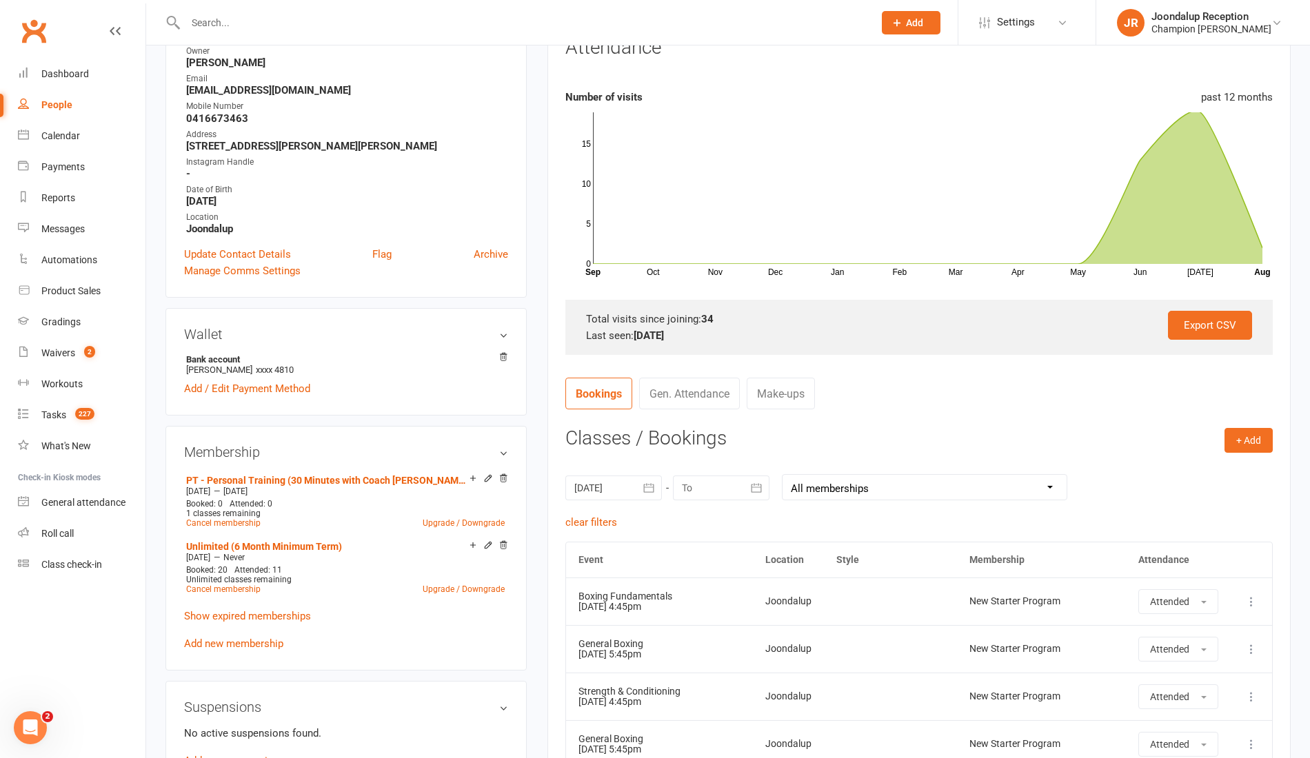
click at [745, 489] on button "button" at bounding box center [757, 488] width 25 height 25
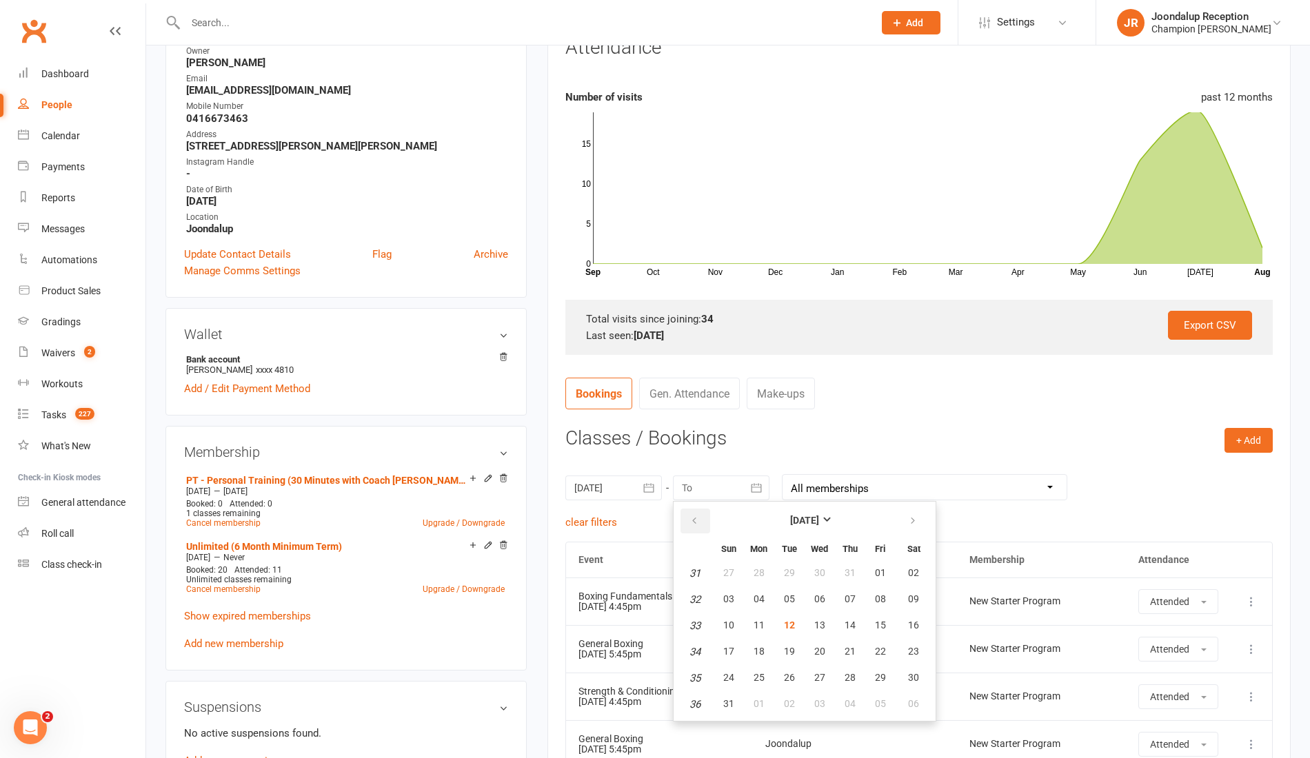
click at [681, 509] on button "button" at bounding box center [695, 521] width 30 height 25
click at [851, 683] on button "31" at bounding box center [850, 678] width 29 height 25
type input "31 Jul 2025"
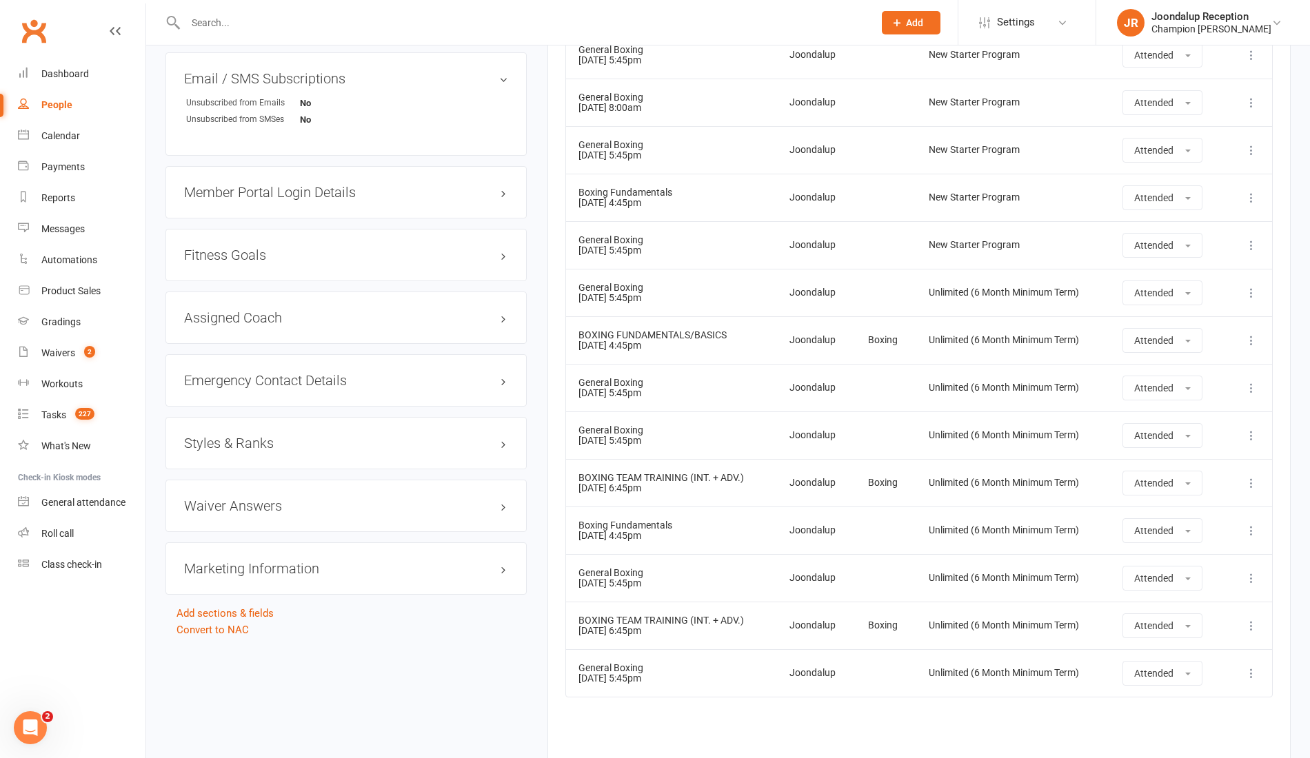
scroll to position [1077, 0]
click at [224, 15] on input "text" at bounding box center [522, 22] width 682 height 19
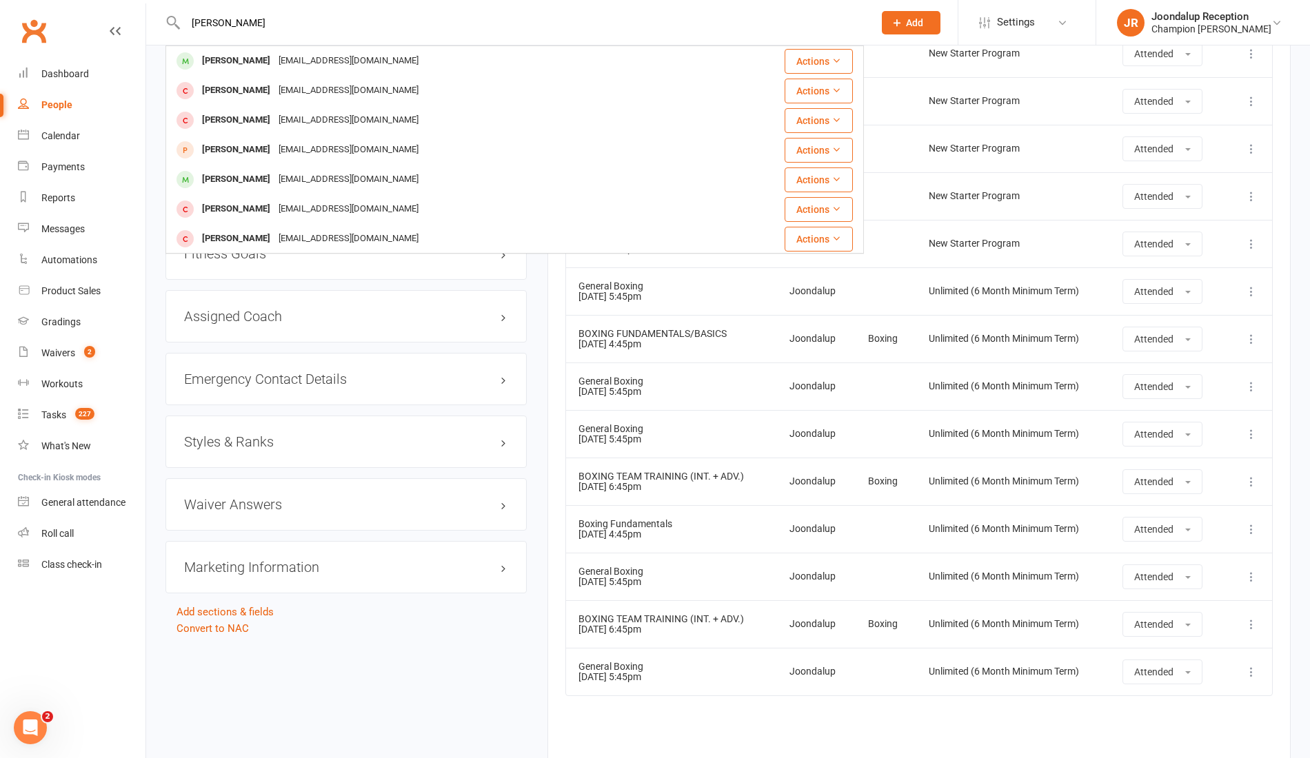
type input "cameron"
click at [274, 62] on div "carr12891@gmail.com" at bounding box center [348, 61] width 148 height 20
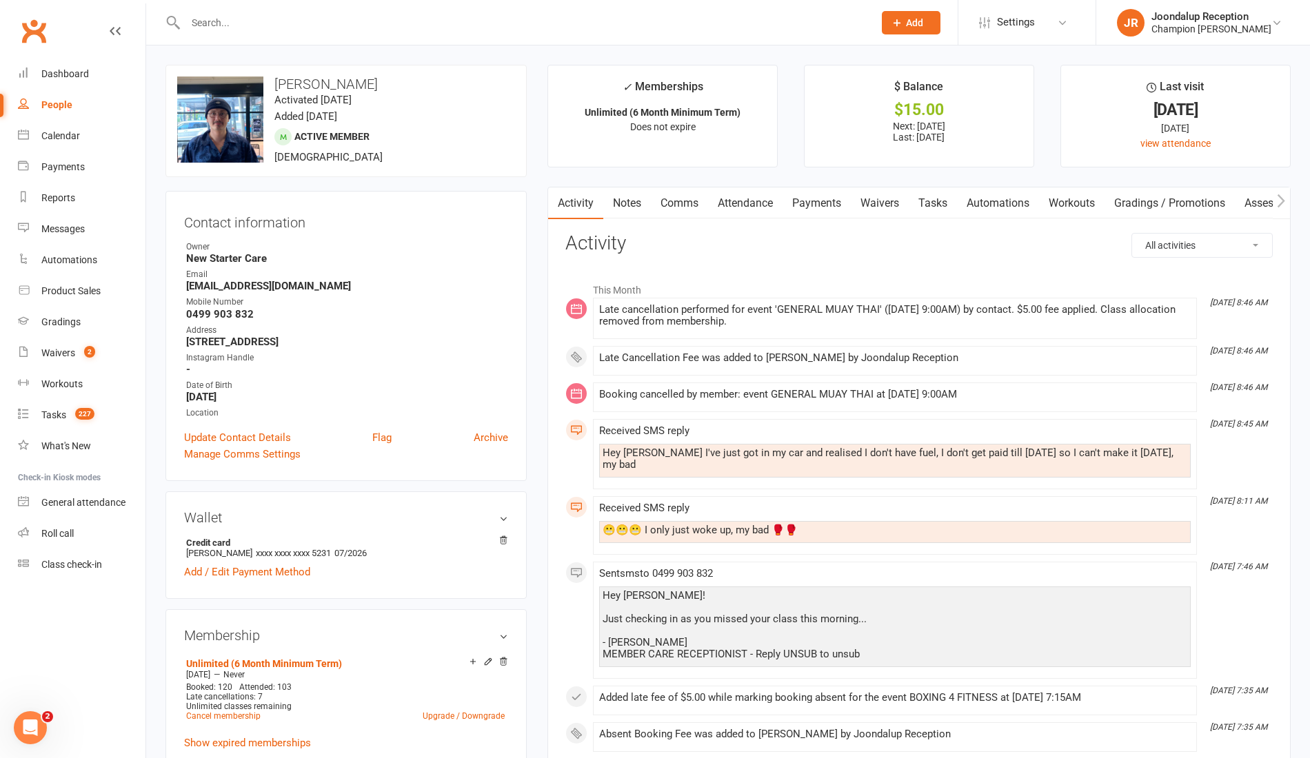
click at [771, 209] on link "Attendance" at bounding box center [745, 204] width 74 height 32
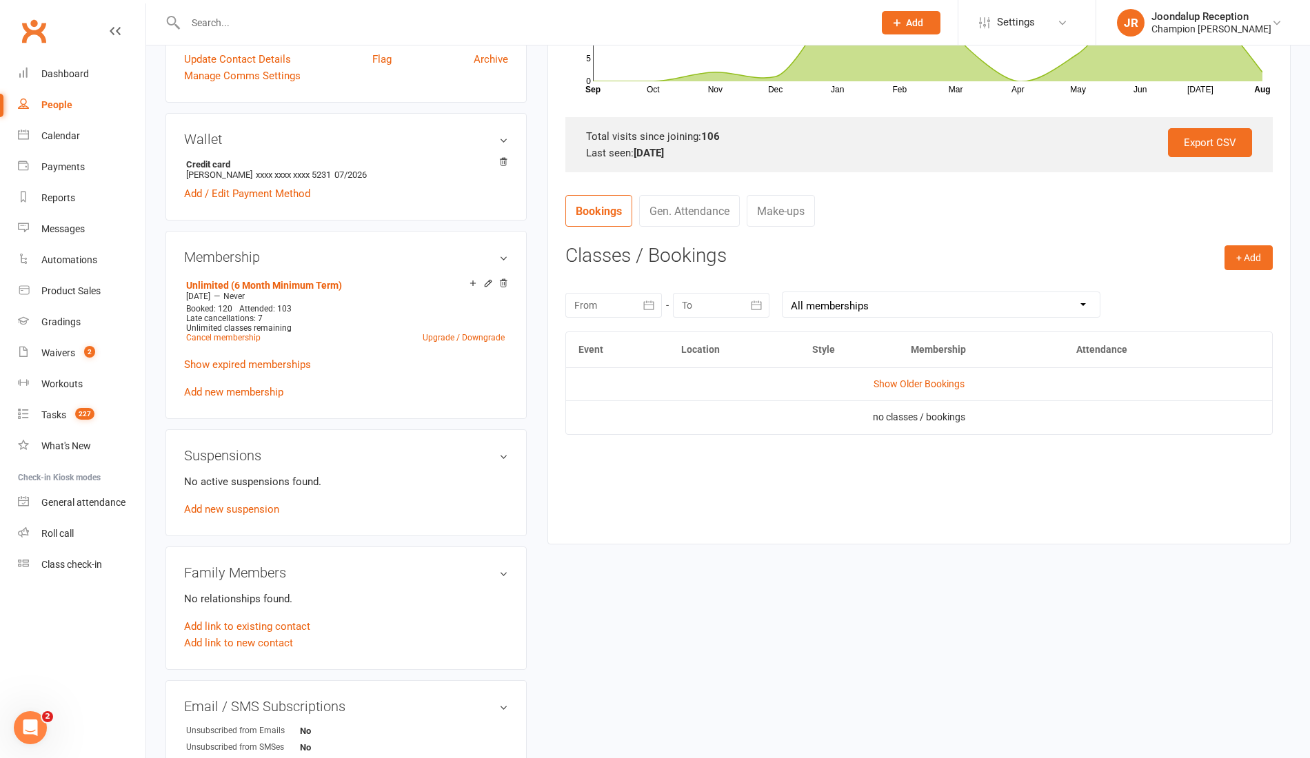
scroll to position [384, 0]
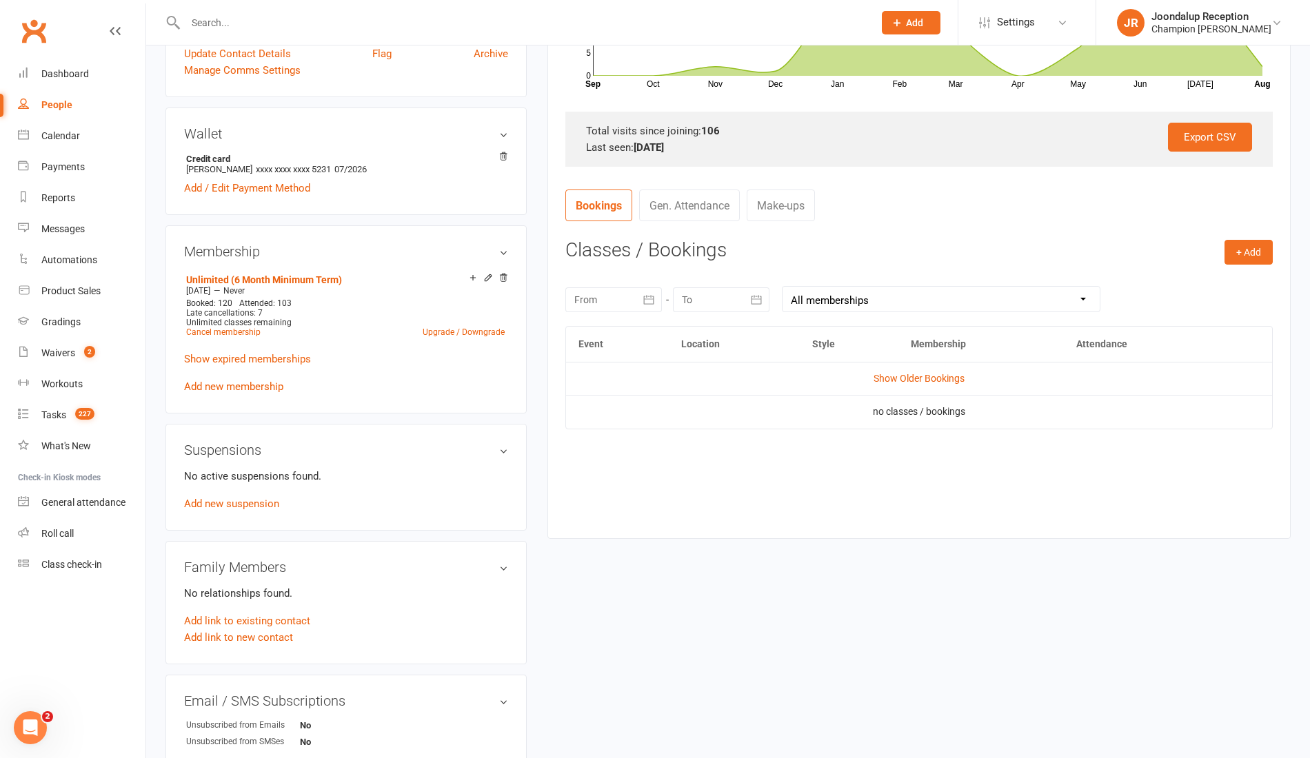
click at [644, 298] on icon "button" at bounding box center [649, 299] width 10 height 9
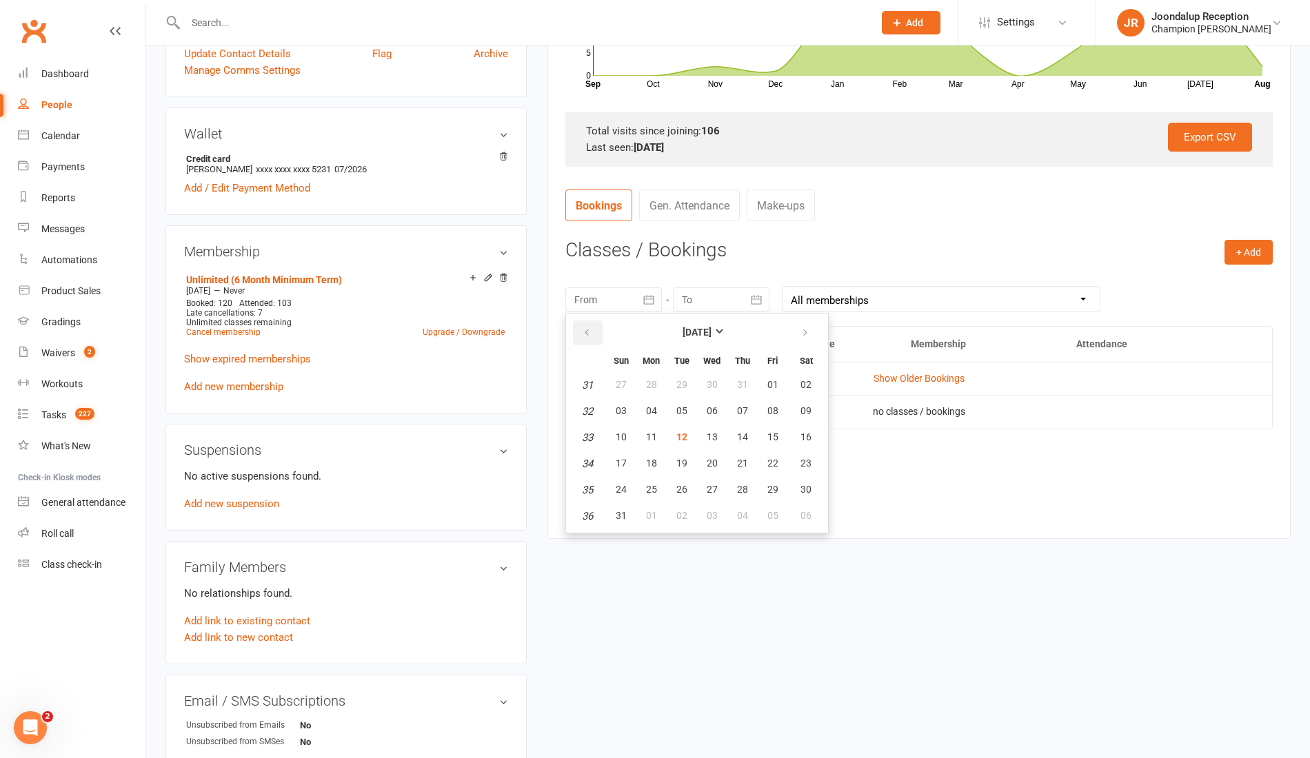
click at [597, 333] on button "button" at bounding box center [588, 333] width 30 height 25
click at [691, 387] on button "01" at bounding box center [681, 385] width 29 height 25
type input "01 Jul 2025"
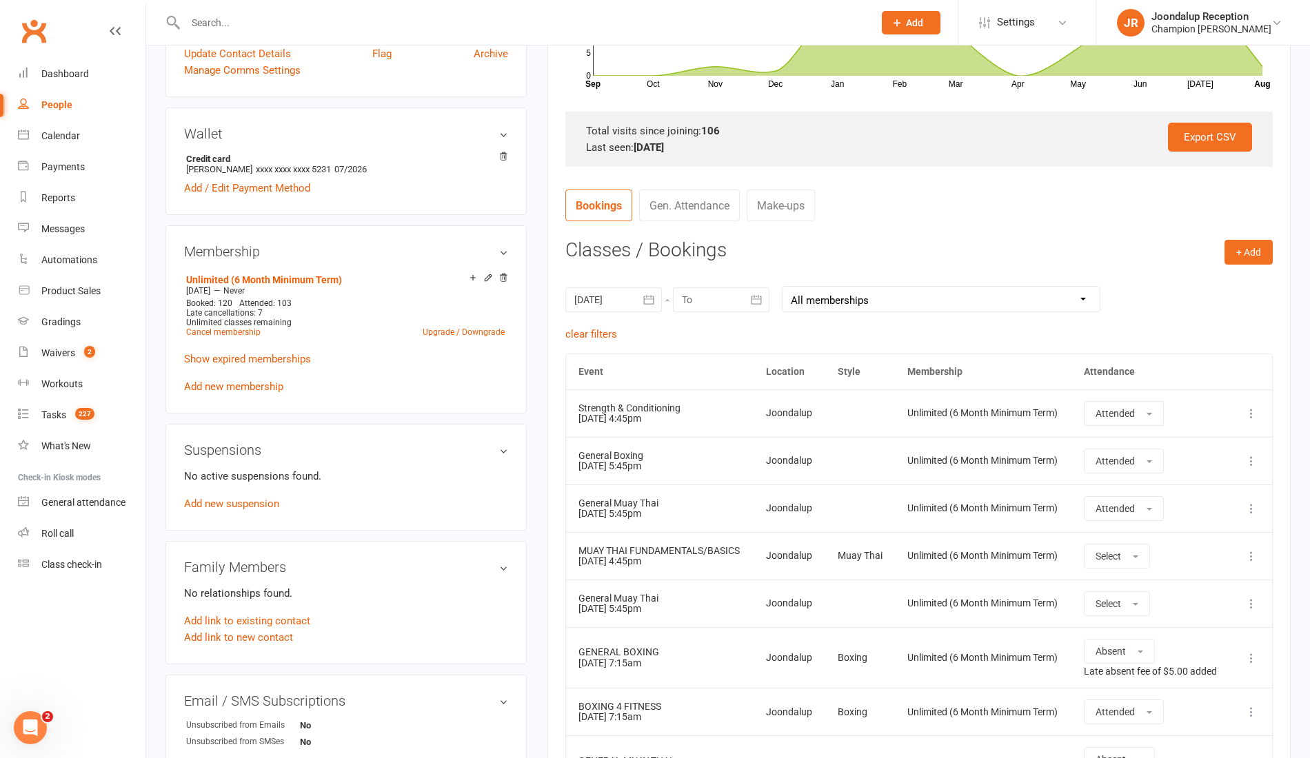
click at [743, 305] on div at bounding box center [721, 299] width 97 height 25
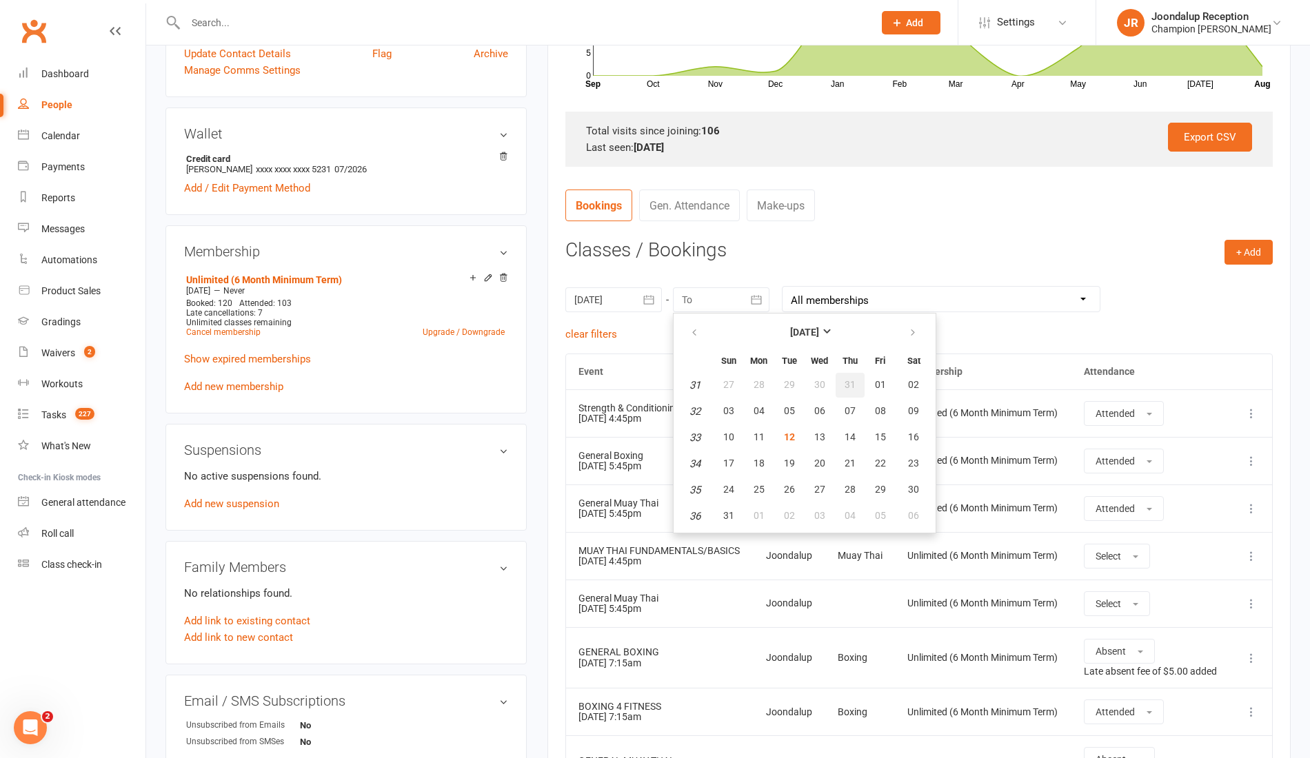
click at [842, 373] on button "31" at bounding box center [850, 385] width 29 height 25
type input "31 Jul 2025"
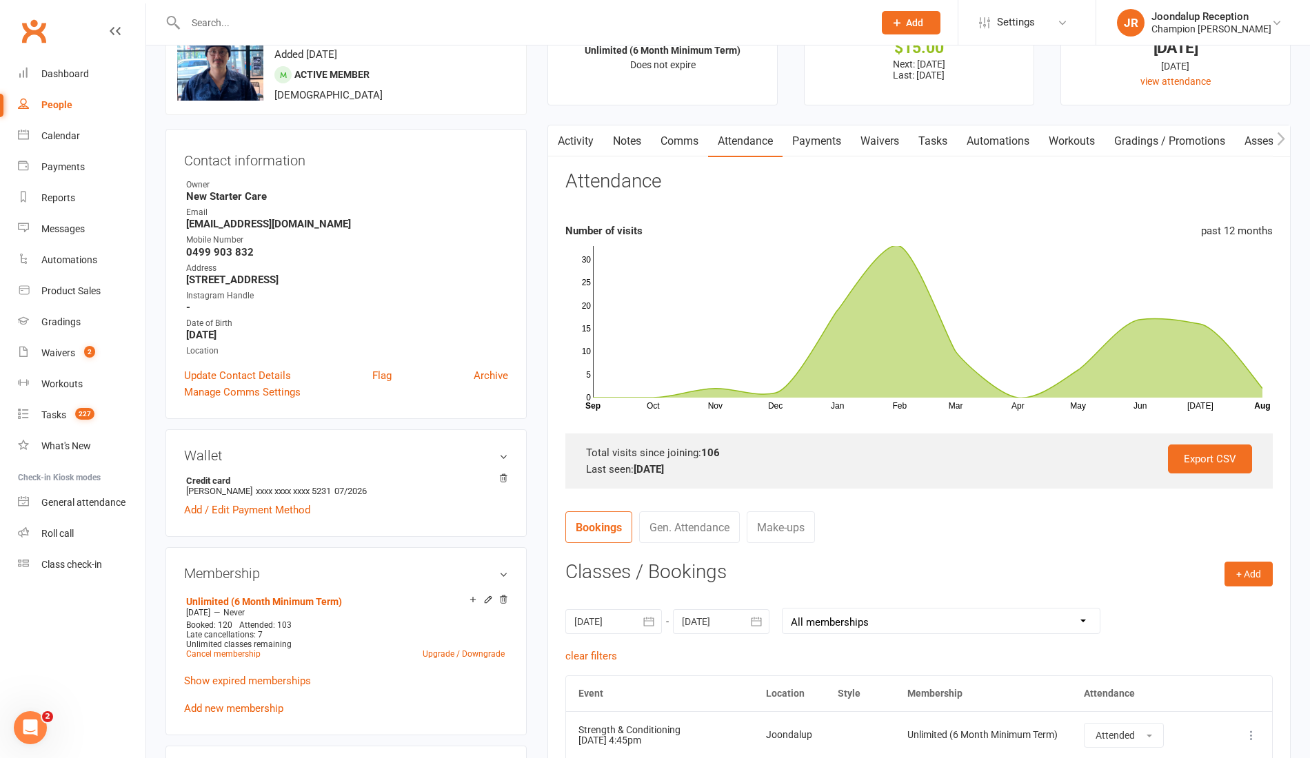
scroll to position [0, 0]
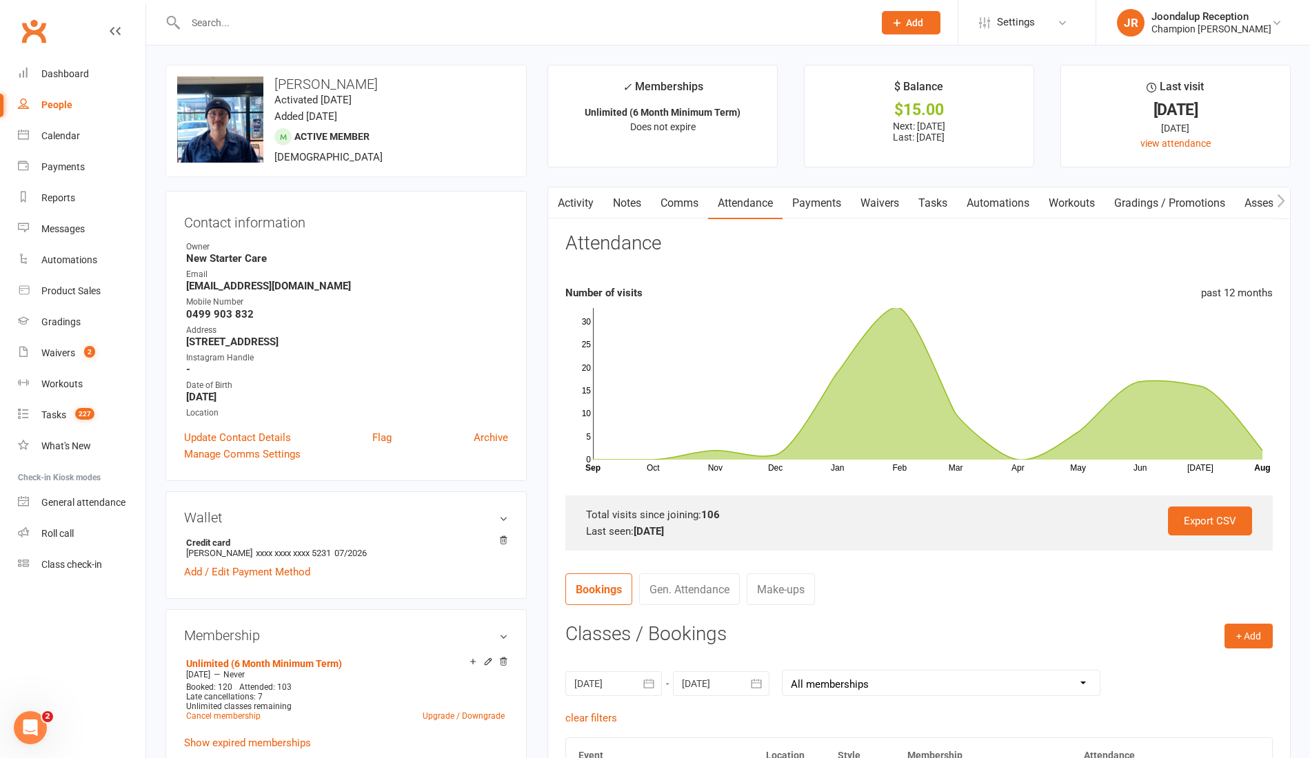
click at [248, 15] on input "text" at bounding box center [522, 22] width 682 height 19
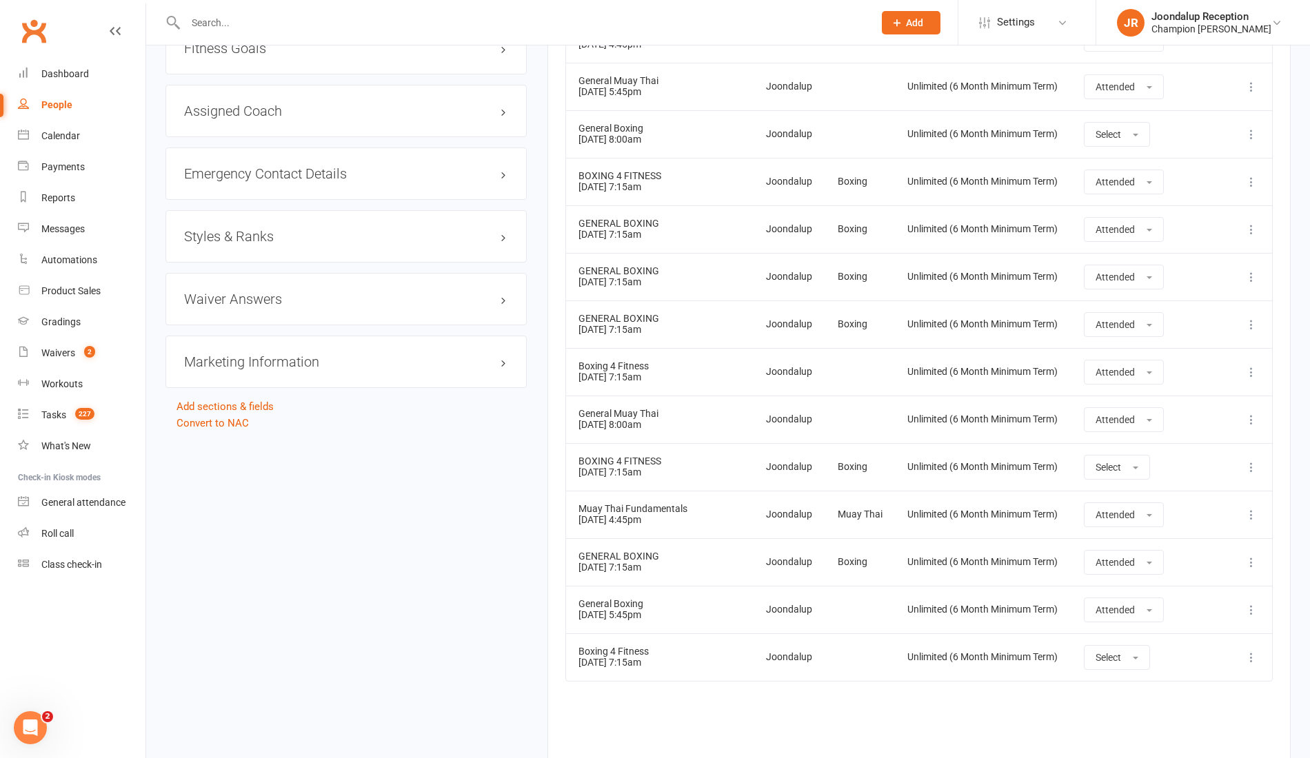
scroll to position [1222, 0]
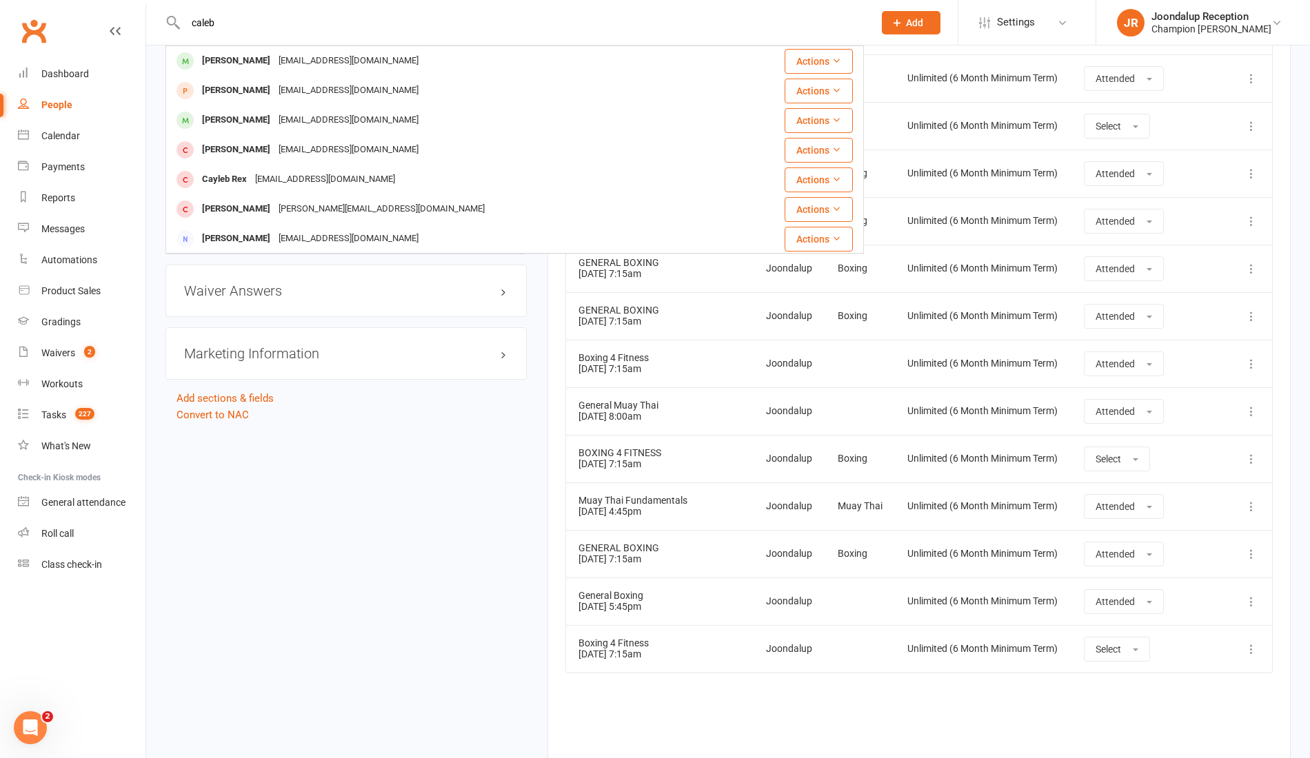
type input "caleb"
click at [250, 112] on div "[PERSON_NAME]" at bounding box center [236, 120] width 77 height 20
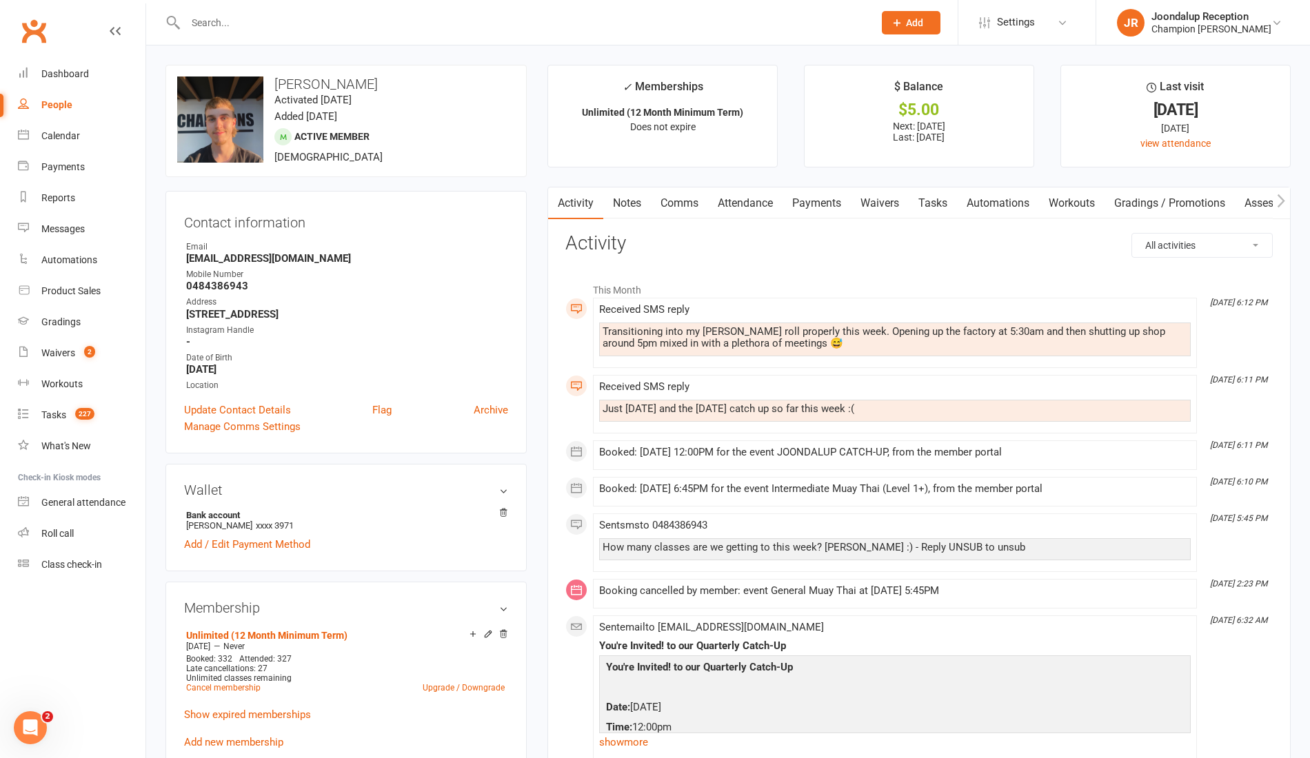
click at [734, 204] on link "Attendance" at bounding box center [745, 204] width 74 height 32
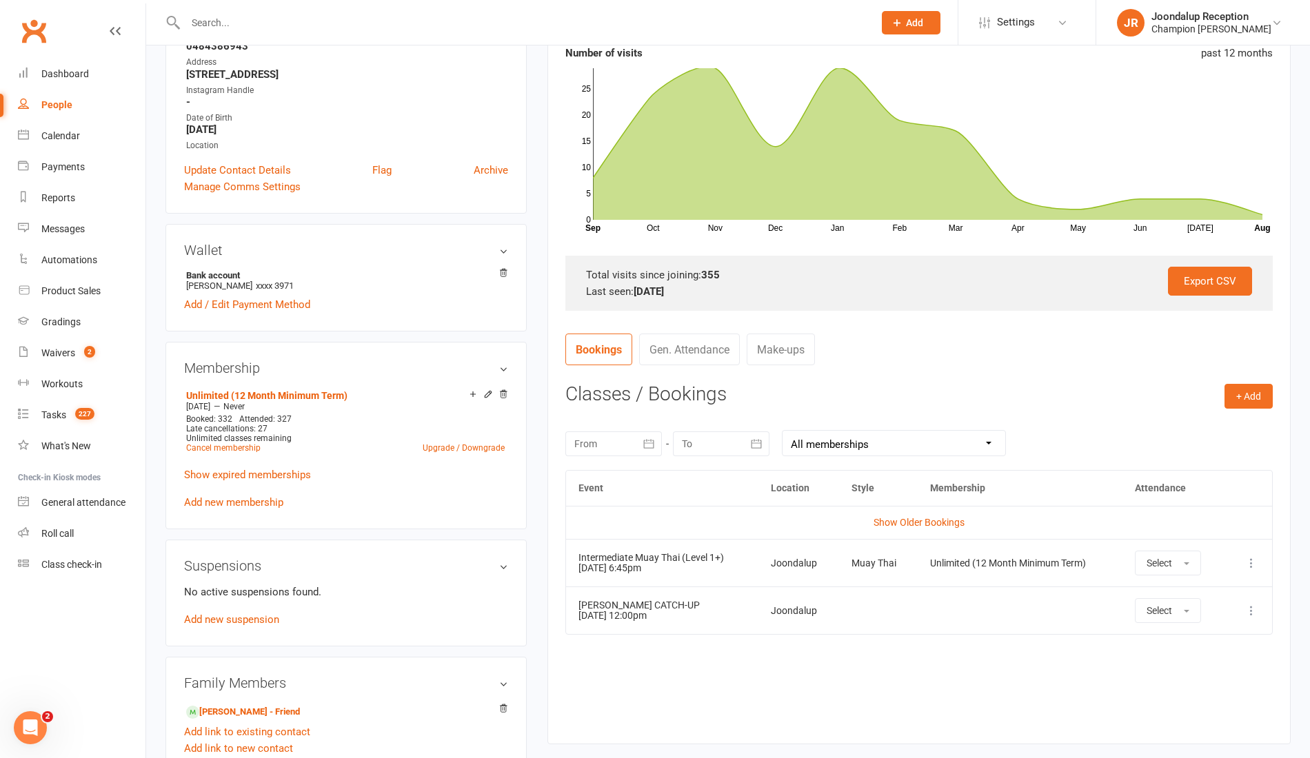
scroll to position [258, 0]
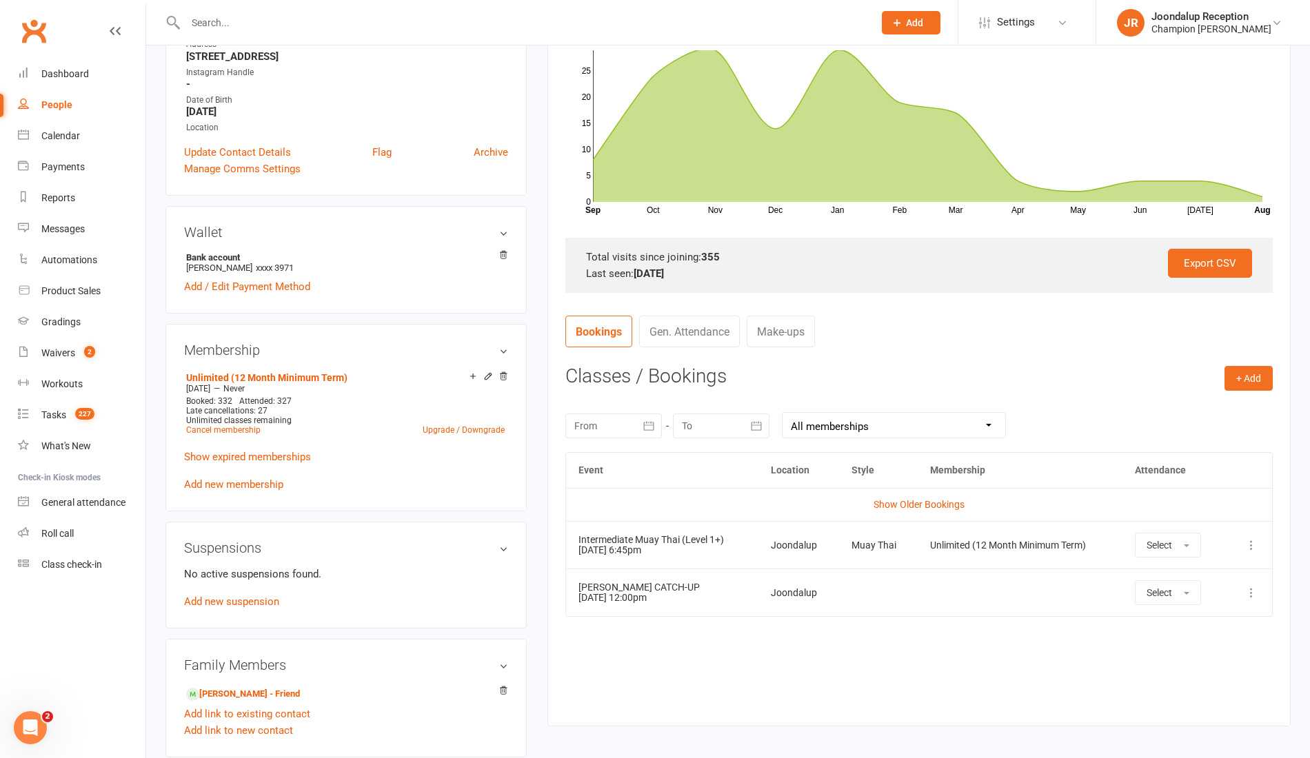
click at [646, 426] on icon "button" at bounding box center [649, 426] width 14 height 14
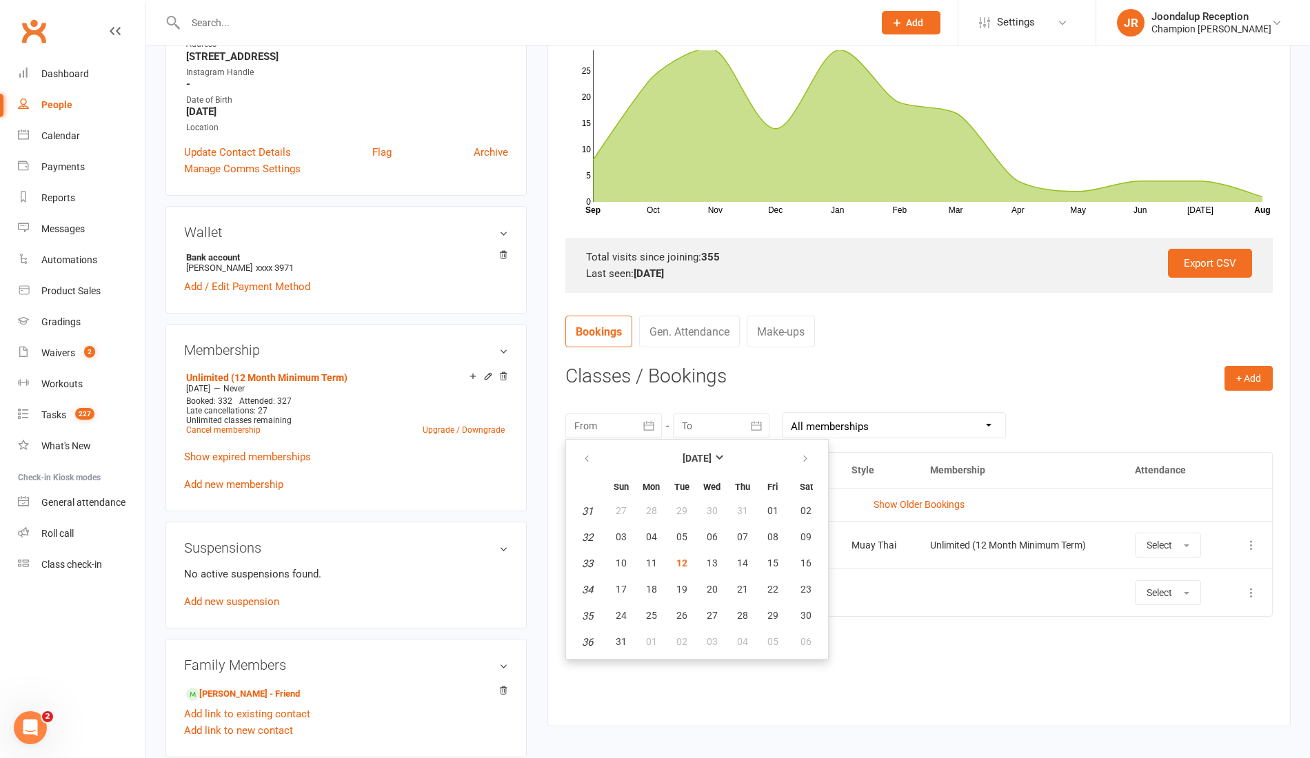
click at [591, 469] on th at bounding box center [587, 459] width 35 height 30
click at [589, 466] on button "button" at bounding box center [588, 459] width 30 height 25
click at [678, 521] on button "01" at bounding box center [681, 511] width 29 height 25
type input "01 Jul 2025"
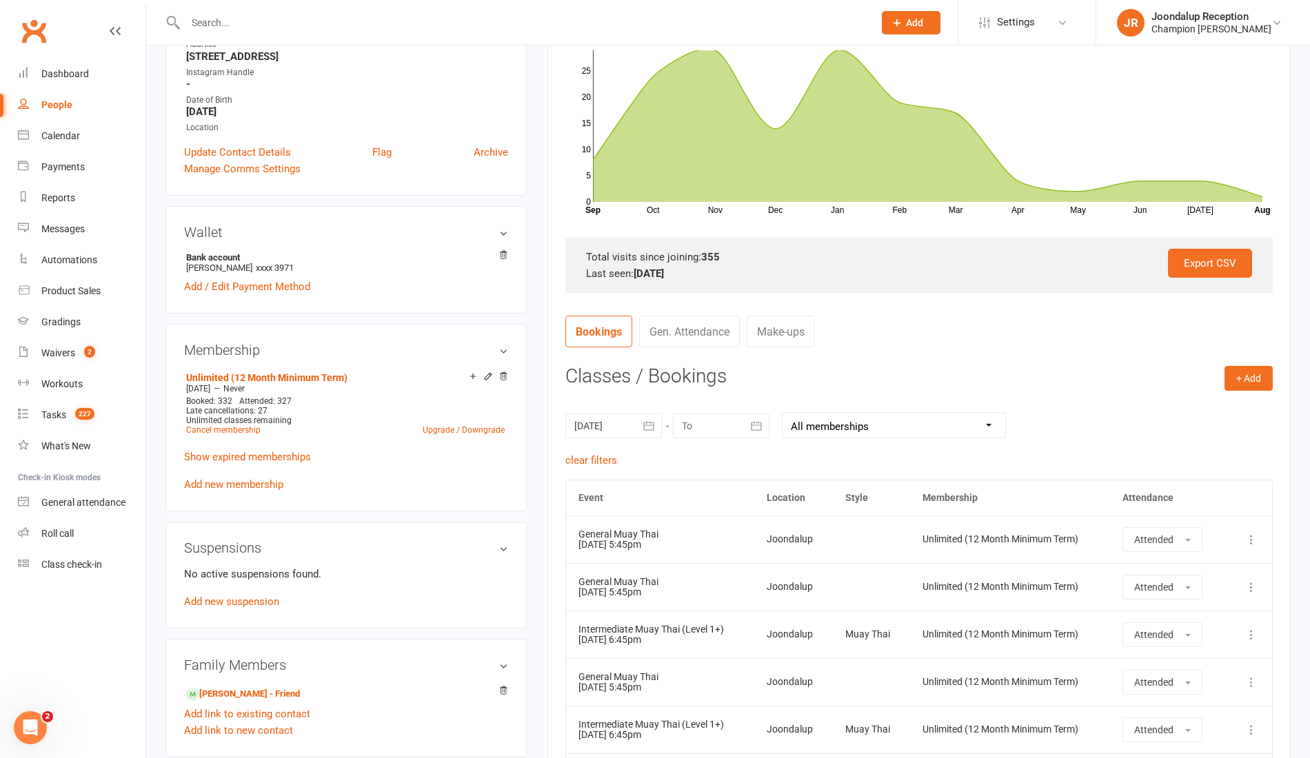
click at [745, 437] on div "01 Jul 2025 July 2025 Sun Mon Tue Wed Thu Fri Sat 27 29 30 01 02 03 04 05 28 06…" at bounding box center [918, 425] width 707 height 54
click at [754, 426] on icon "button" at bounding box center [756, 426] width 14 height 14
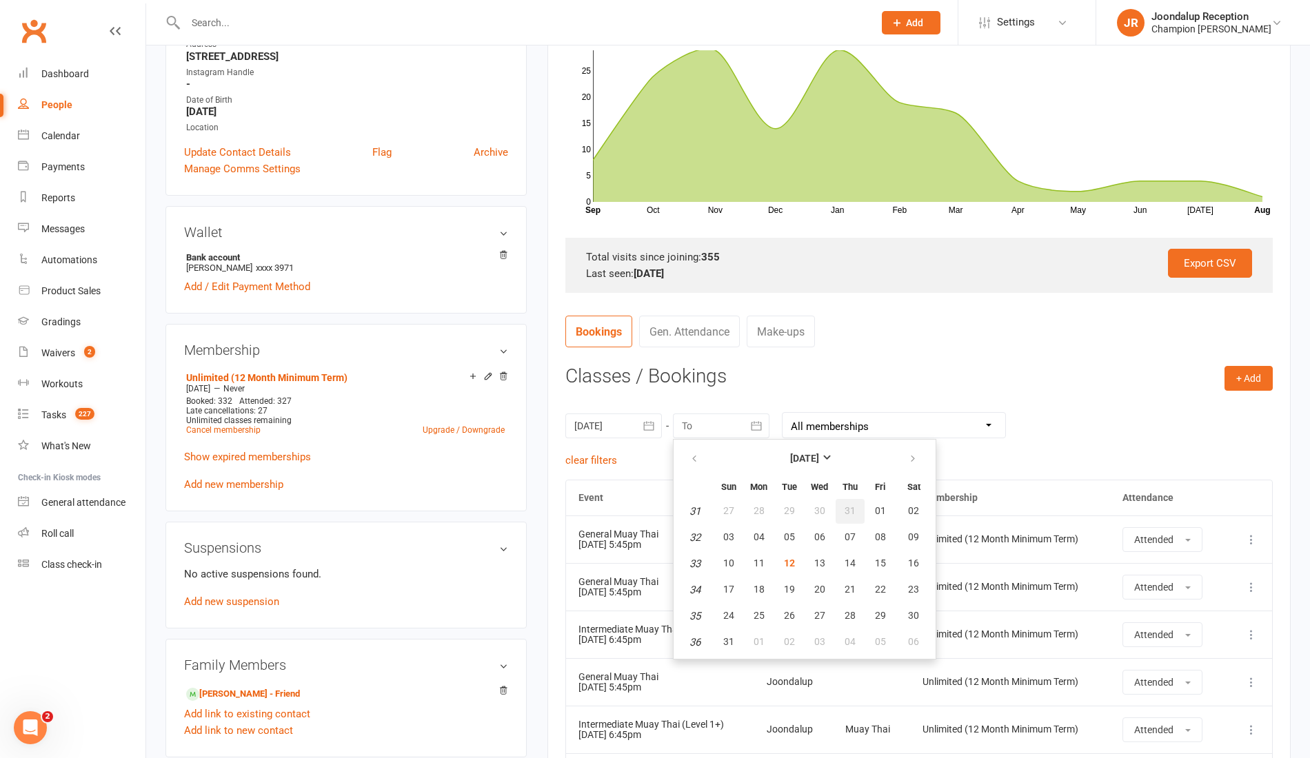
click at [852, 505] on span "31" at bounding box center [849, 510] width 11 height 11
type input "31 Jul 2025"
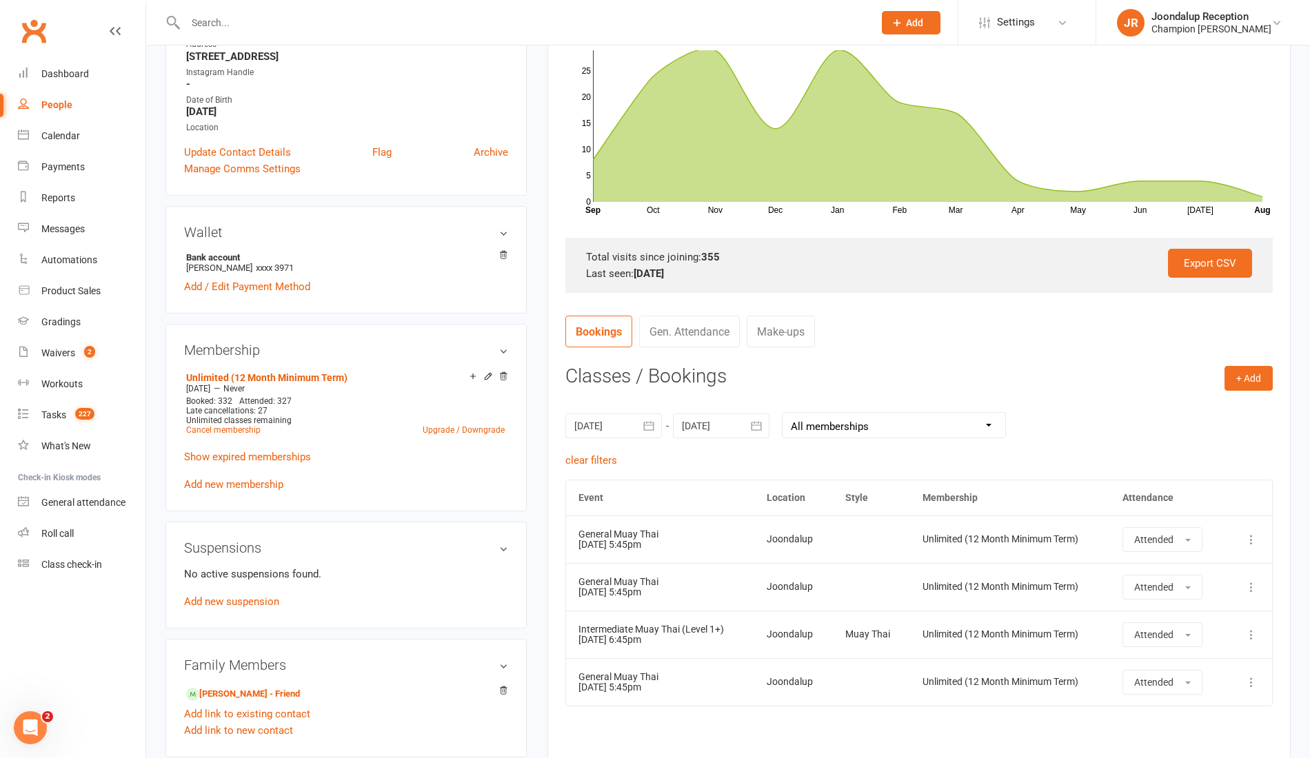
click at [281, 32] on input "text" at bounding box center [522, 22] width 682 height 19
type input "jude"
click at [279, 59] on div "Judepfoster@gmail.com" at bounding box center [348, 61] width 148 height 20
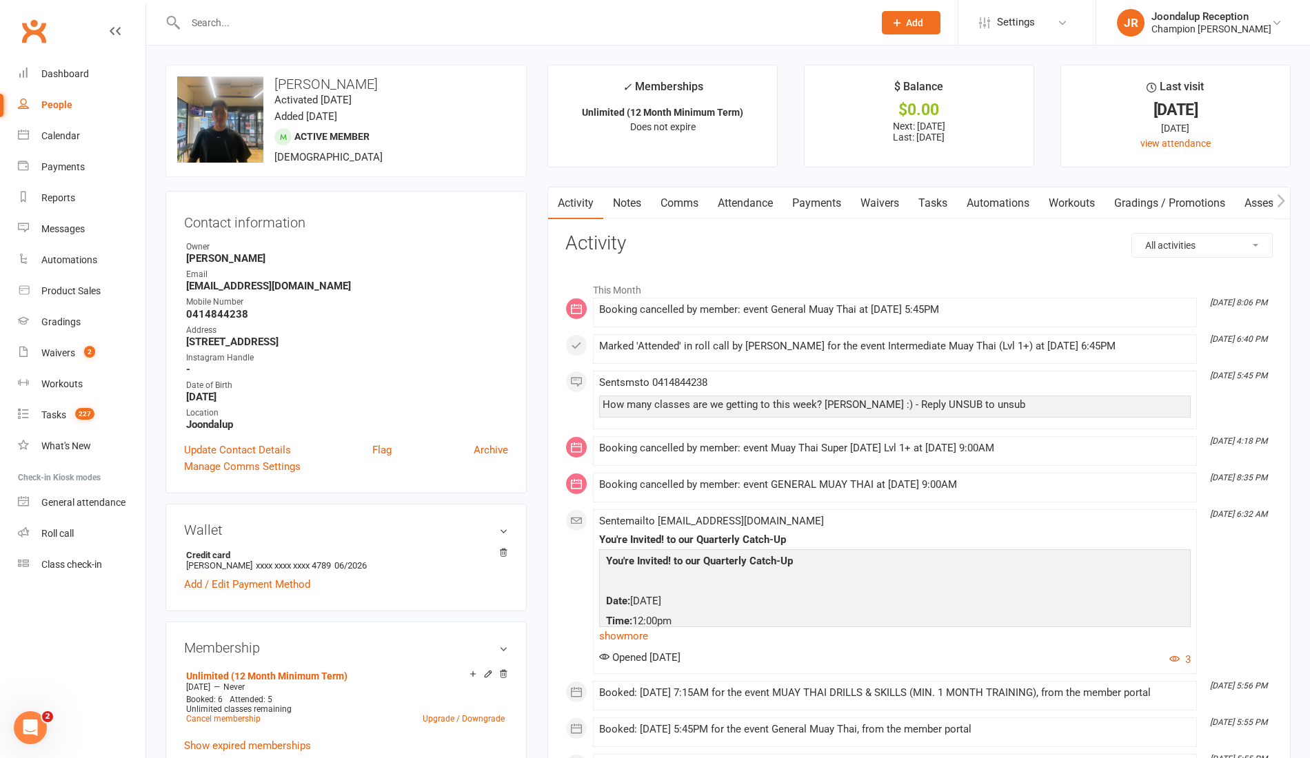
click at [758, 202] on link "Attendance" at bounding box center [745, 204] width 74 height 32
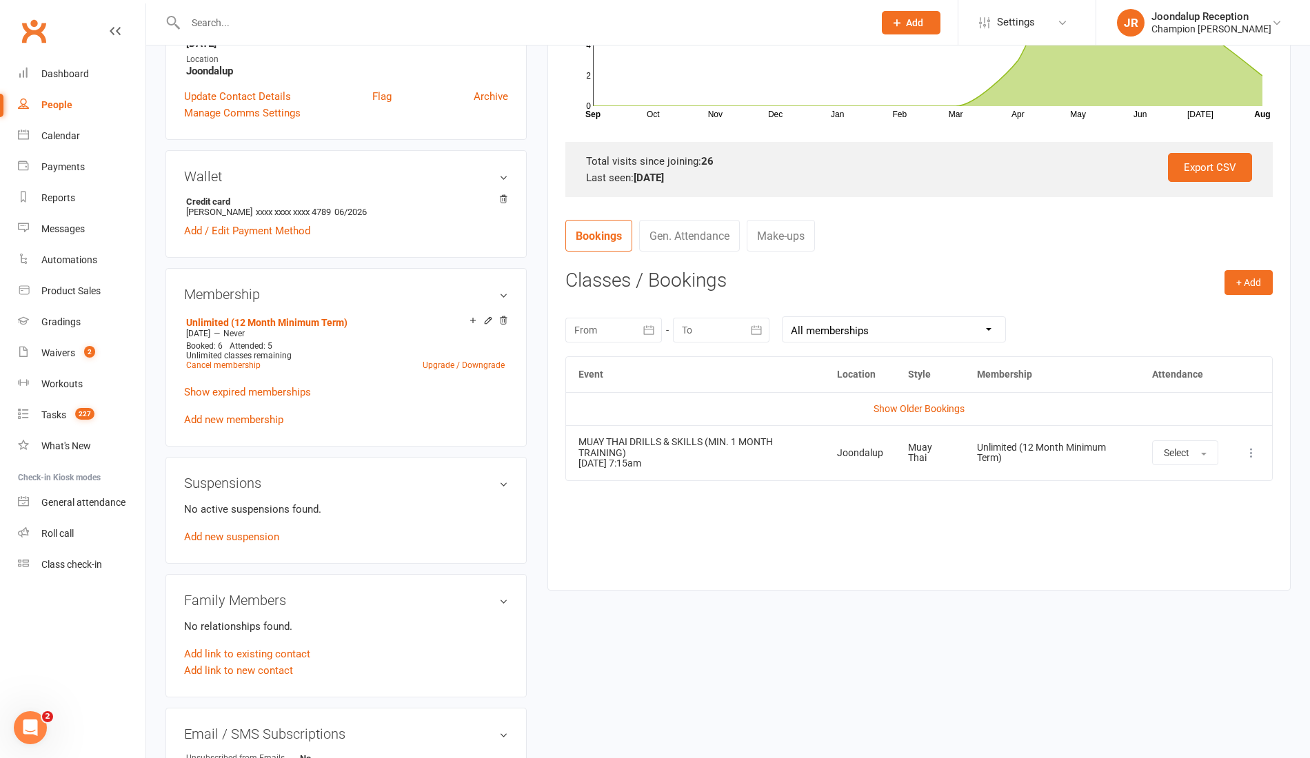
scroll to position [356, 0]
click at [640, 334] on button "button" at bounding box center [649, 328] width 25 height 25
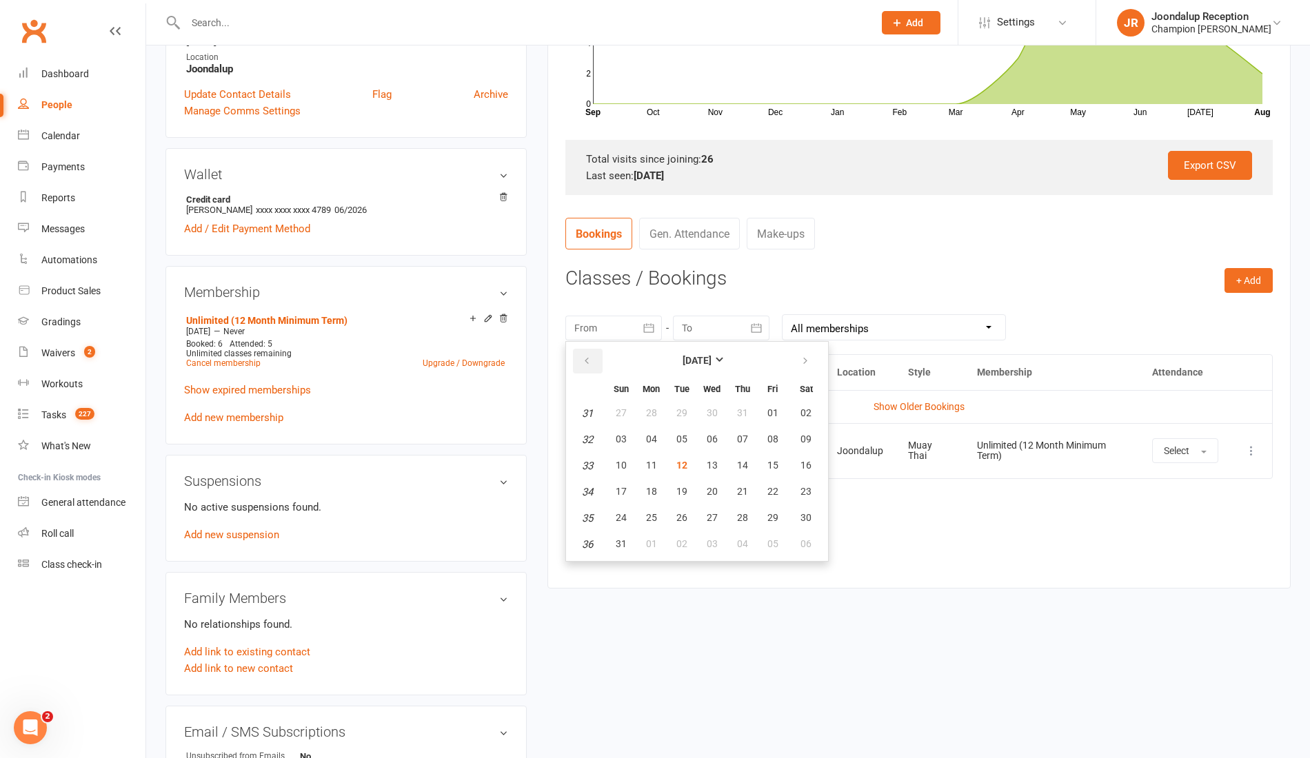
click at [587, 363] on icon "button" at bounding box center [587, 361] width 10 height 11
click at [689, 415] on button "01" at bounding box center [681, 413] width 29 height 25
type input "01 Jul 2025"
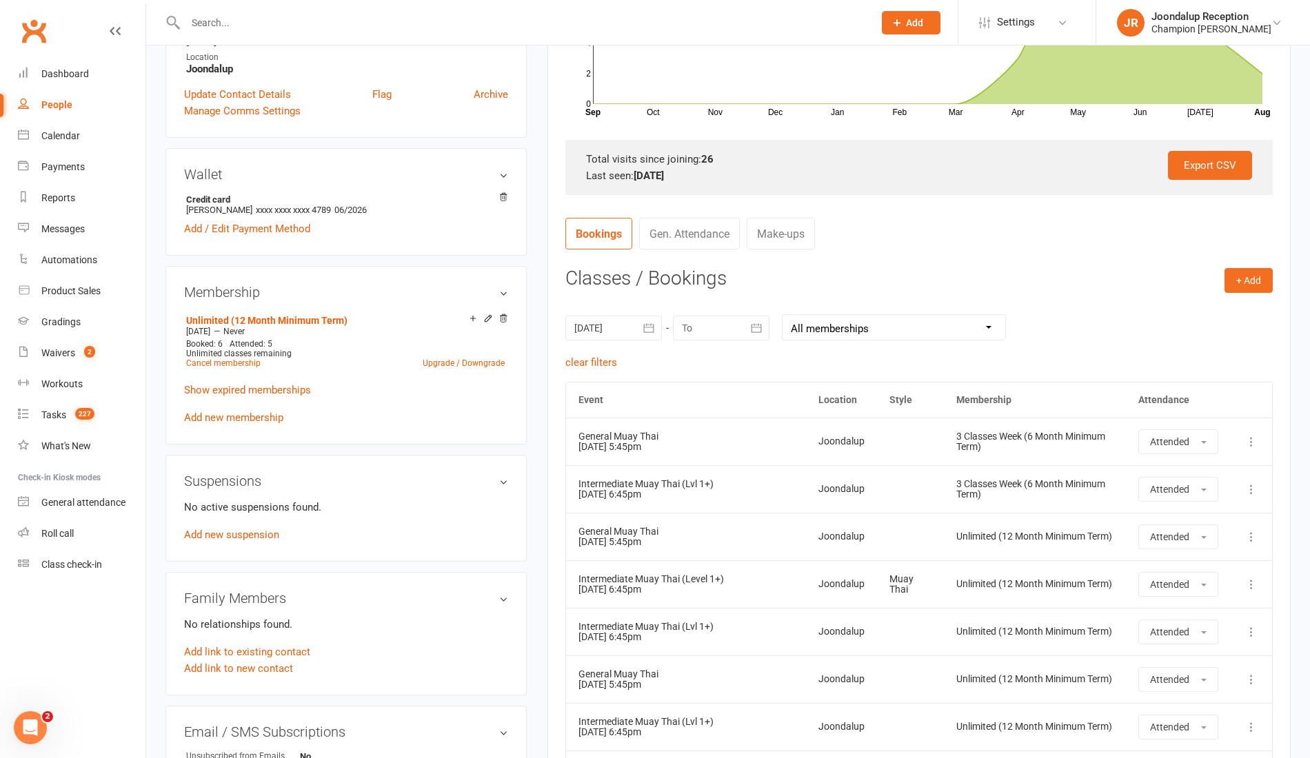
click at [757, 331] on icon "button" at bounding box center [756, 327] width 10 height 9
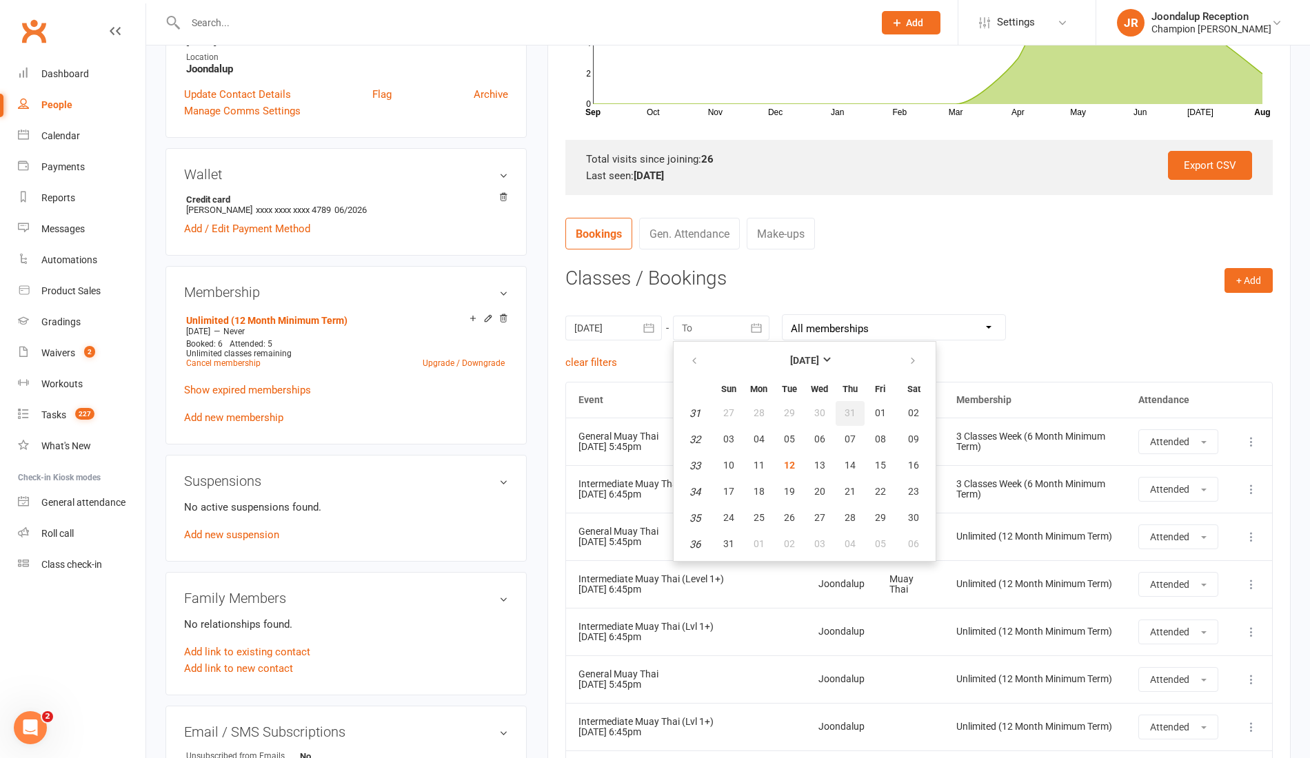
click at [844, 408] on span "31" at bounding box center [849, 412] width 11 height 11
type input "31 Jul 2025"
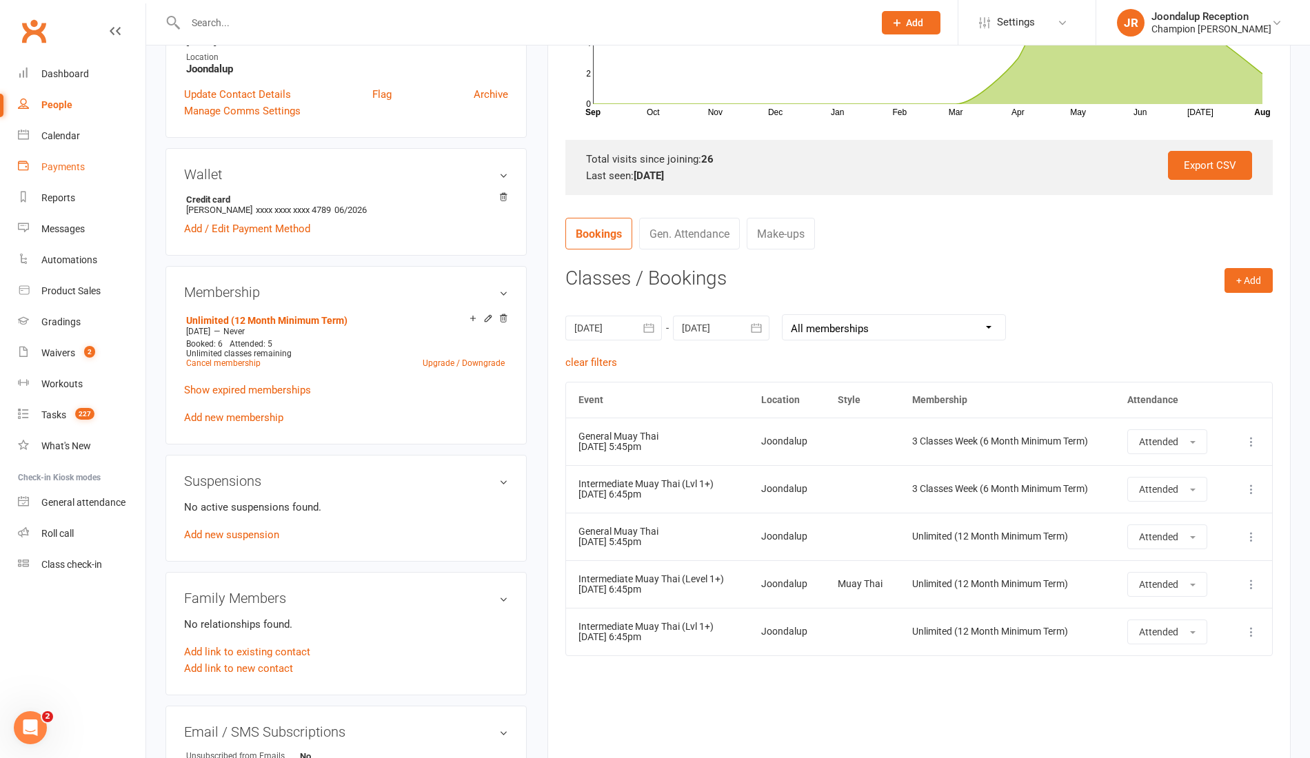
click at [84, 163] on link "Payments" at bounding box center [82, 167] width 128 height 31
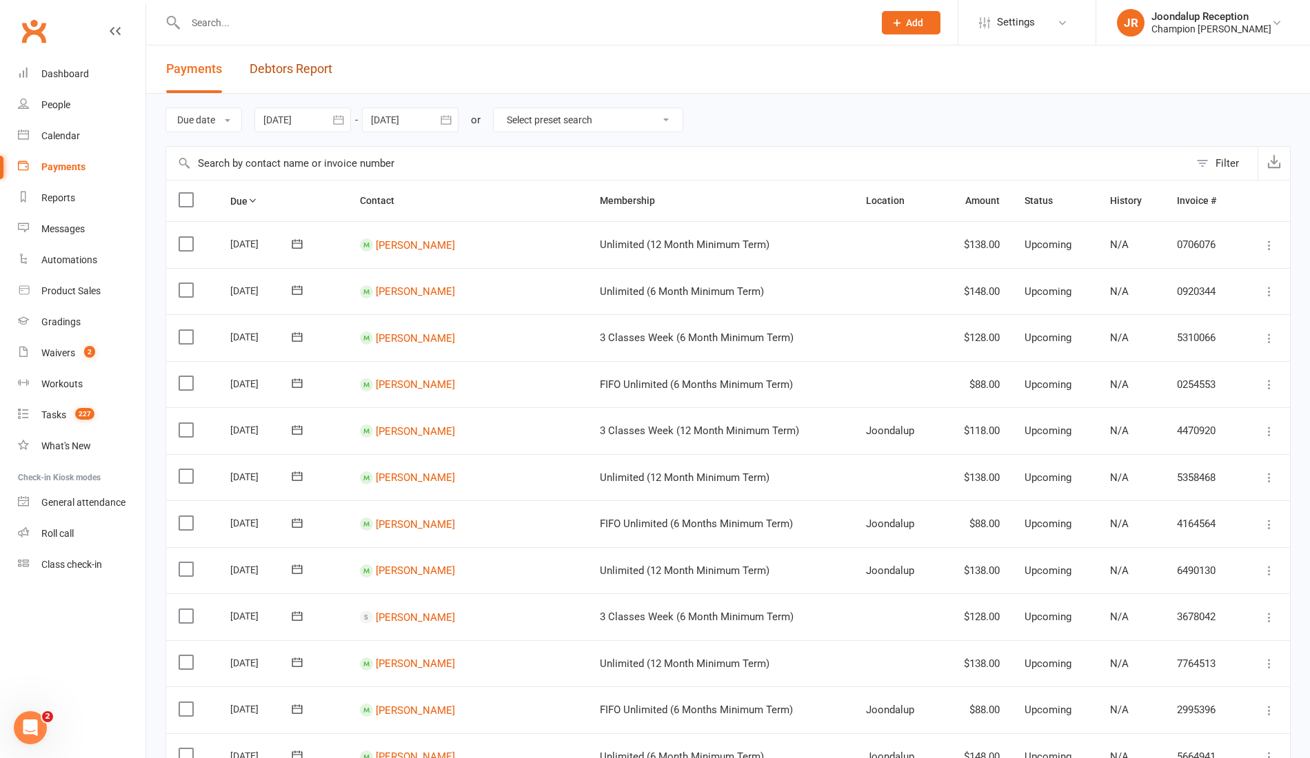
click at [301, 52] on link "Debtors Report" at bounding box center [291, 69] width 83 height 48
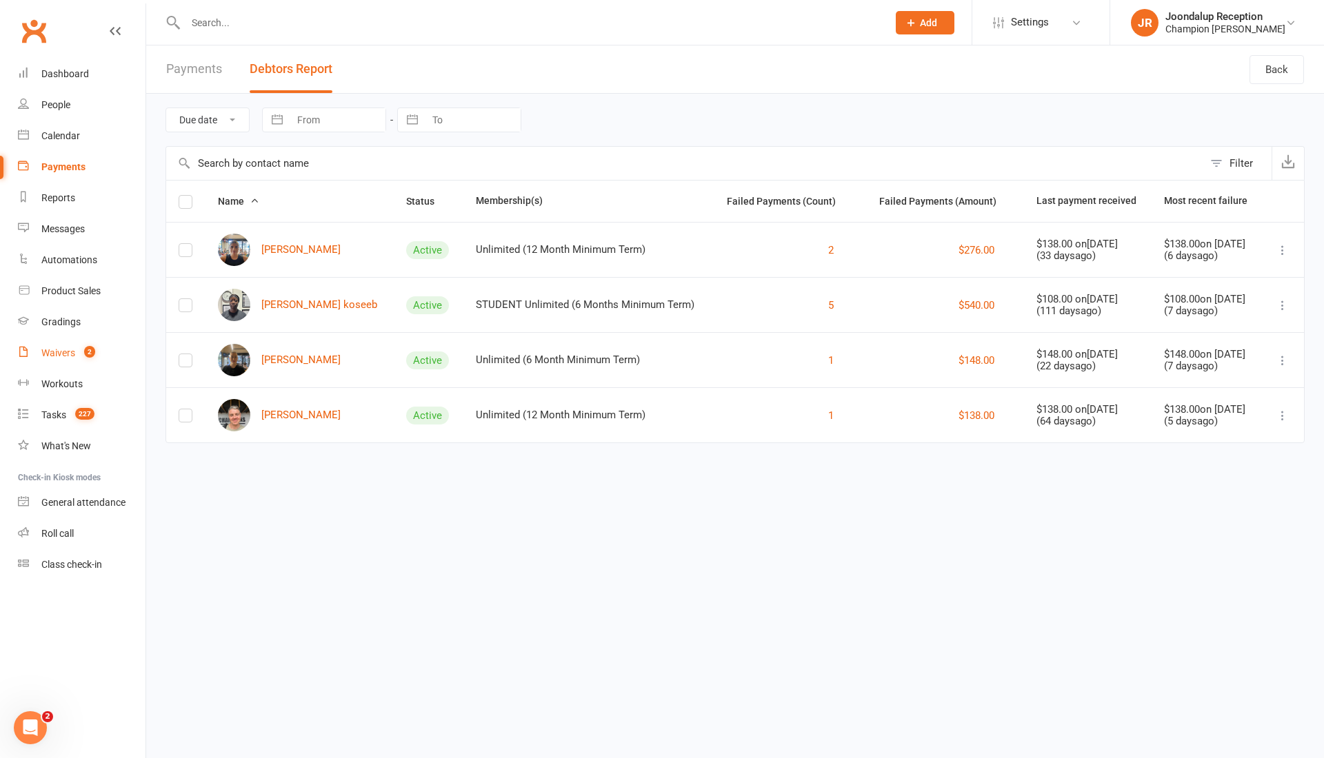
click at [68, 358] on div "Waivers" at bounding box center [58, 352] width 34 height 11
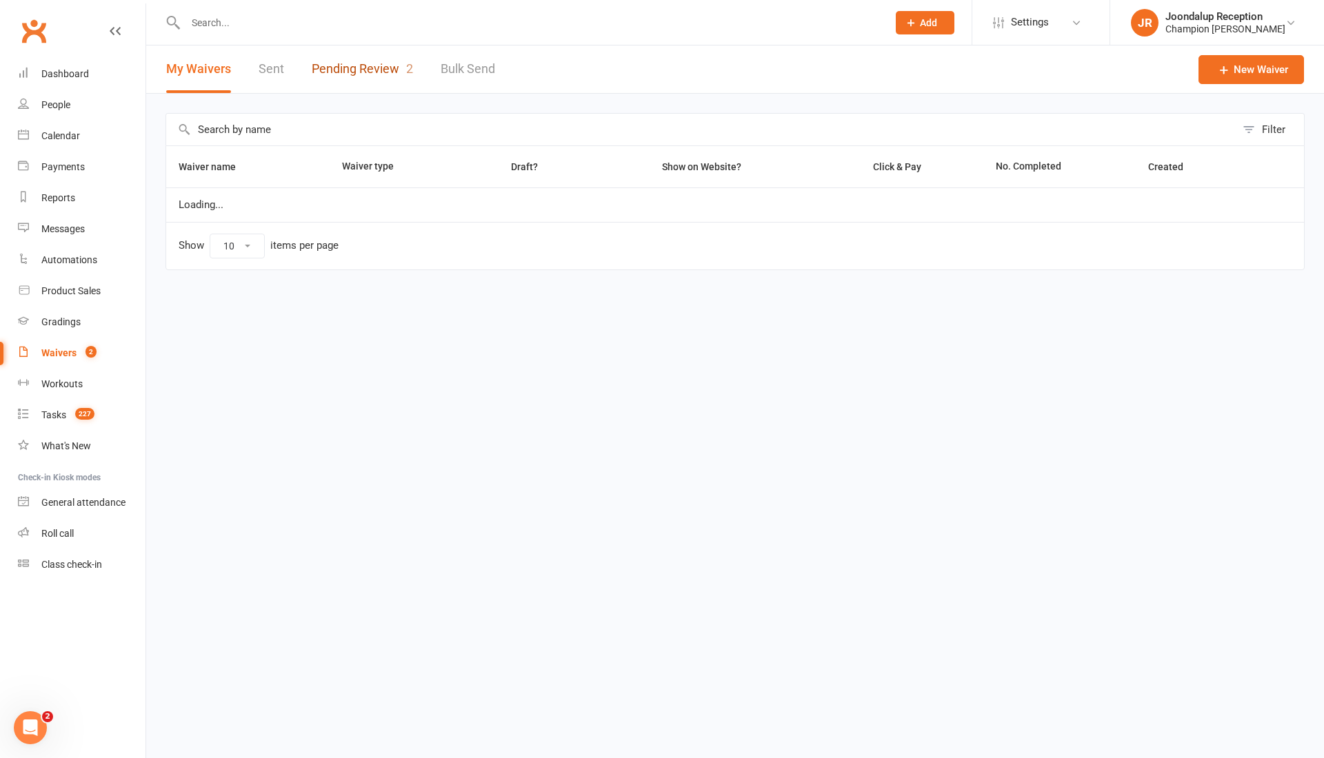
click at [374, 65] on link "Pending Review 2" at bounding box center [362, 69] width 101 height 48
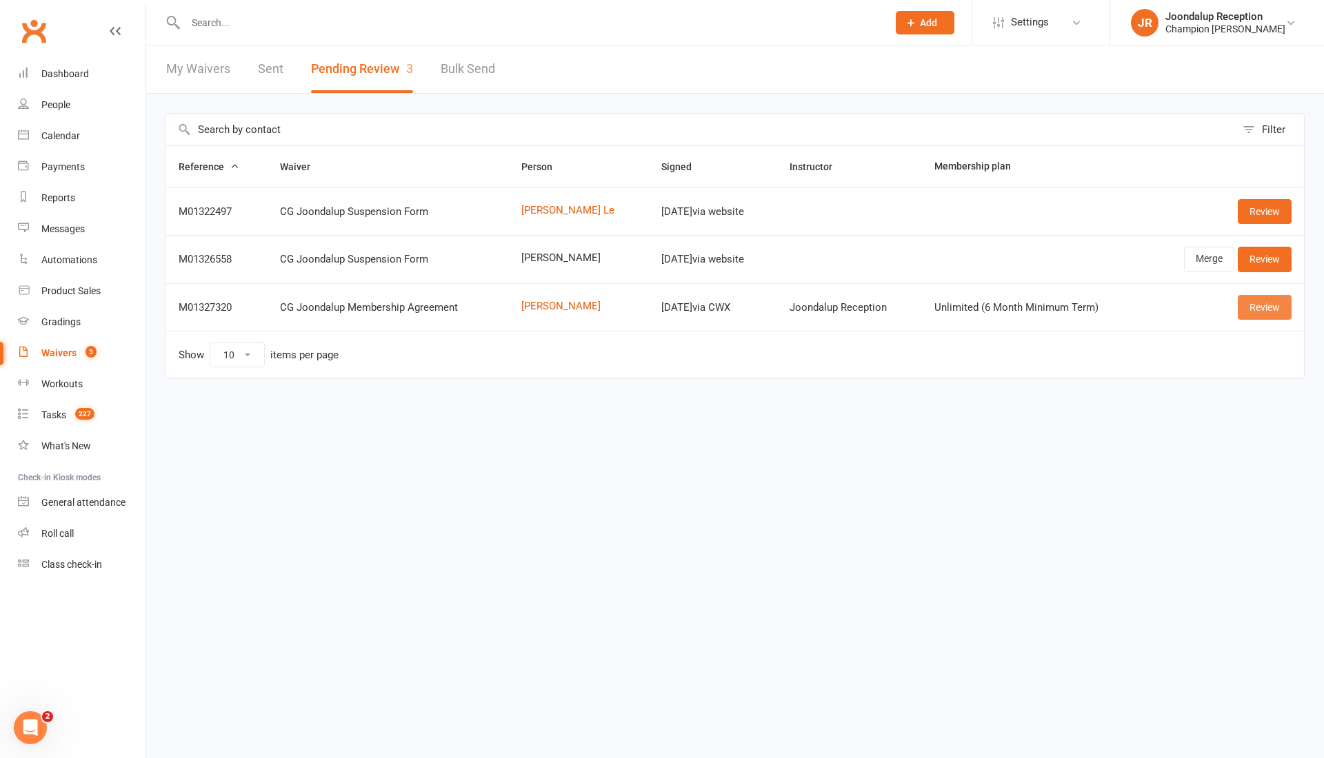
click at [1256, 303] on link "Review" at bounding box center [1264, 307] width 54 height 25
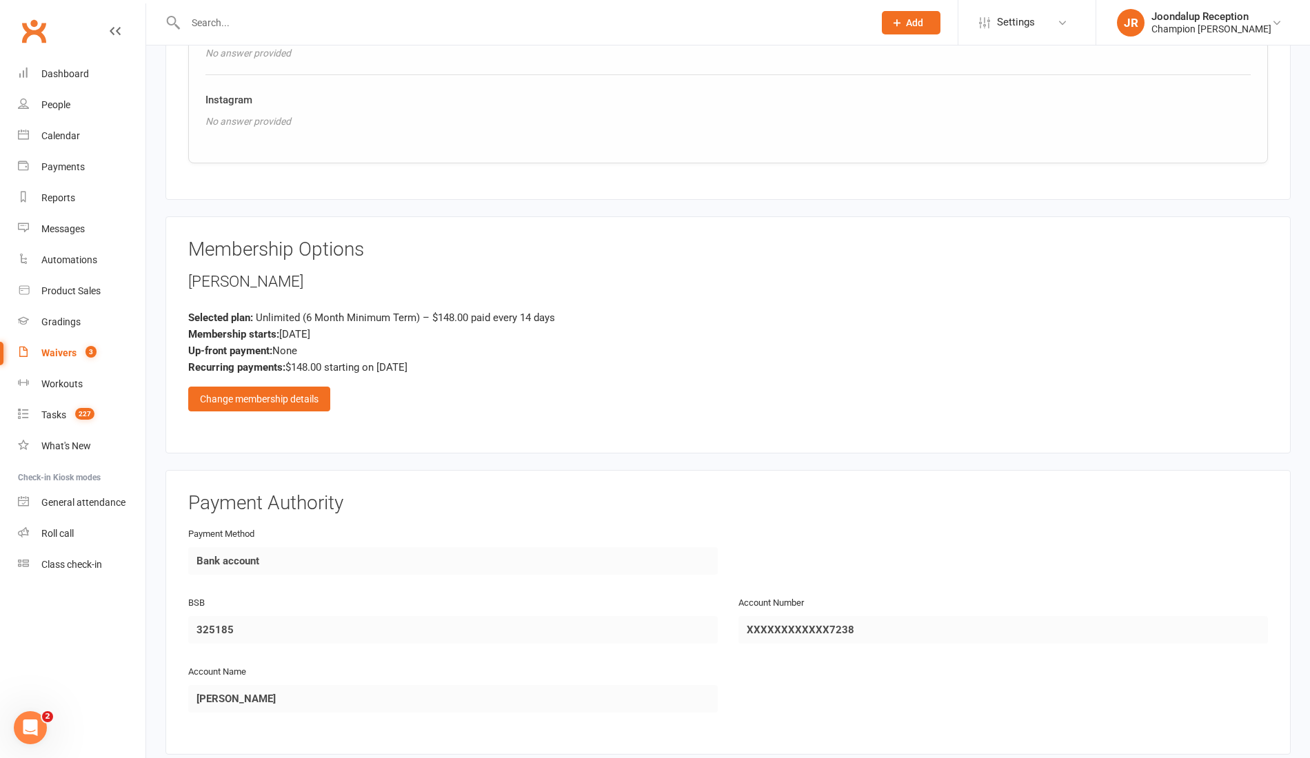
scroll to position [1097, 0]
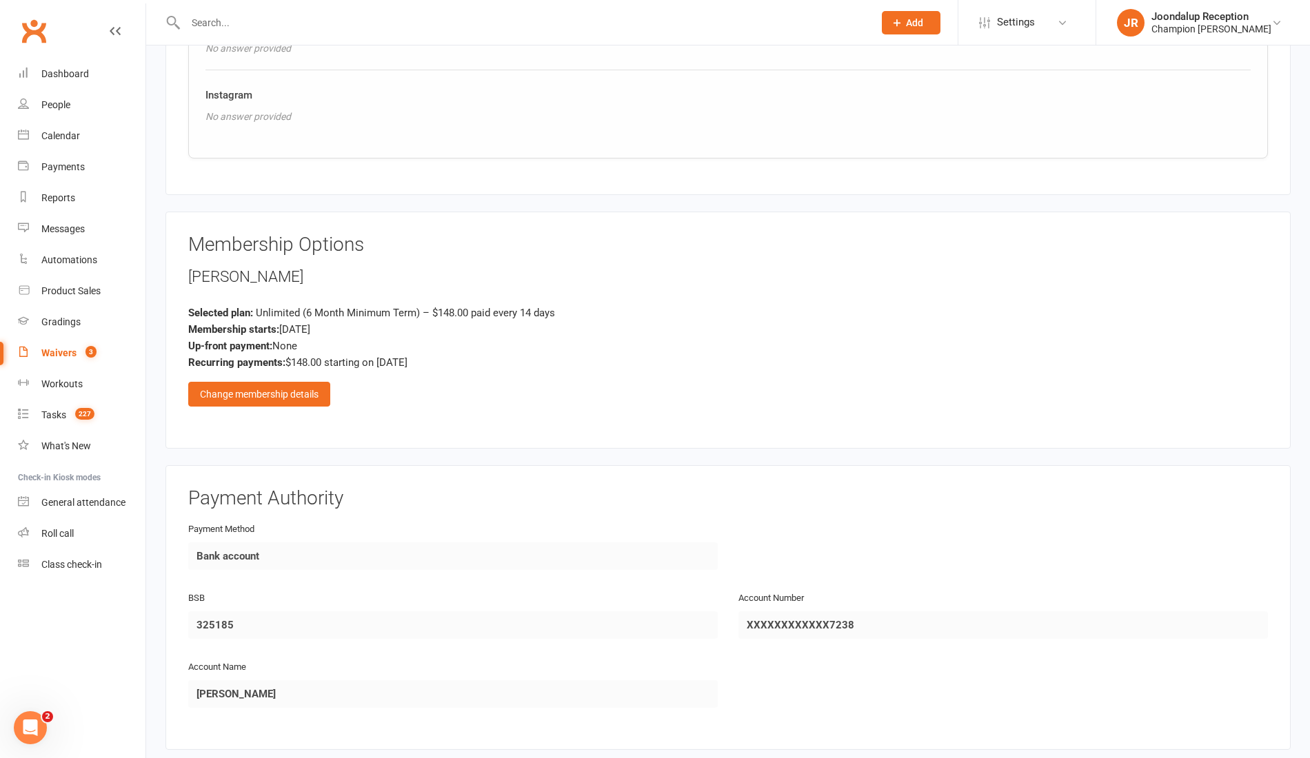
click at [300, 382] on div "Change membership details" at bounding box center [259, 394] width 142 height 25
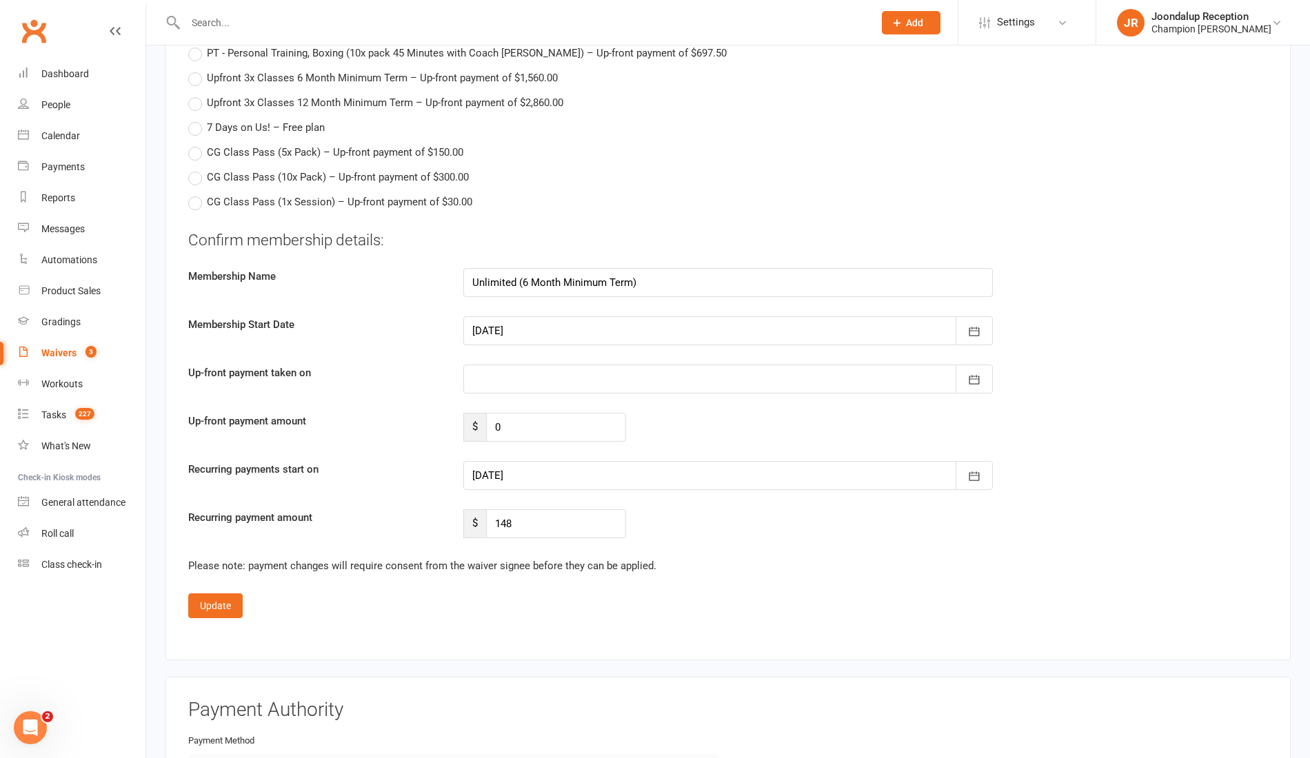
scroll to position [2154, 0]
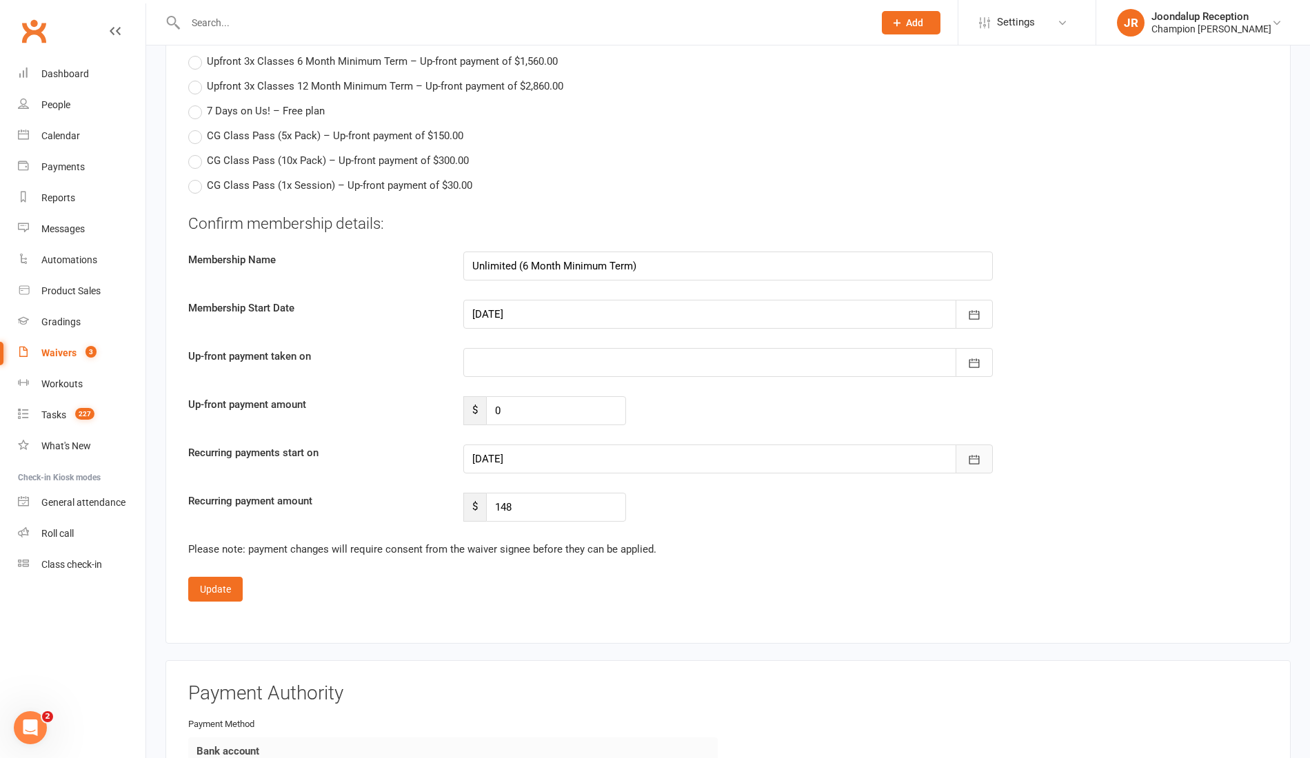
click at [988, 456] on button "button" at bounding box center [973, 459] width 37 height 29
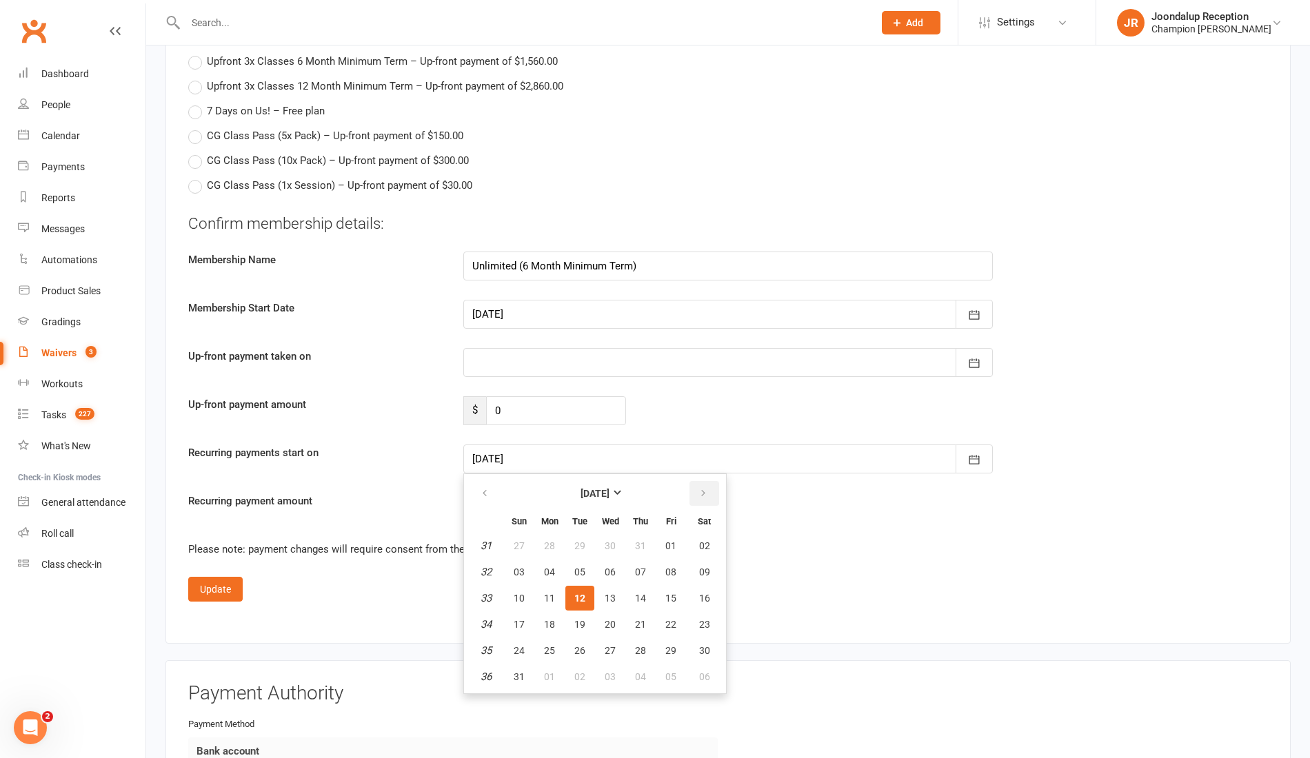
click at [706, 488] on icon "button" at bounding box center [703, 493] width 10 height 11
click at [488, 488] on icon "button" at bounding box center [485, 493] width 10 height 11
click at [491, 481] on button "button" at bounding box center [486, 493] width 30 height 25
click at [700, 489] on button "button" at bounding box center [704, 493] width 30 height 25
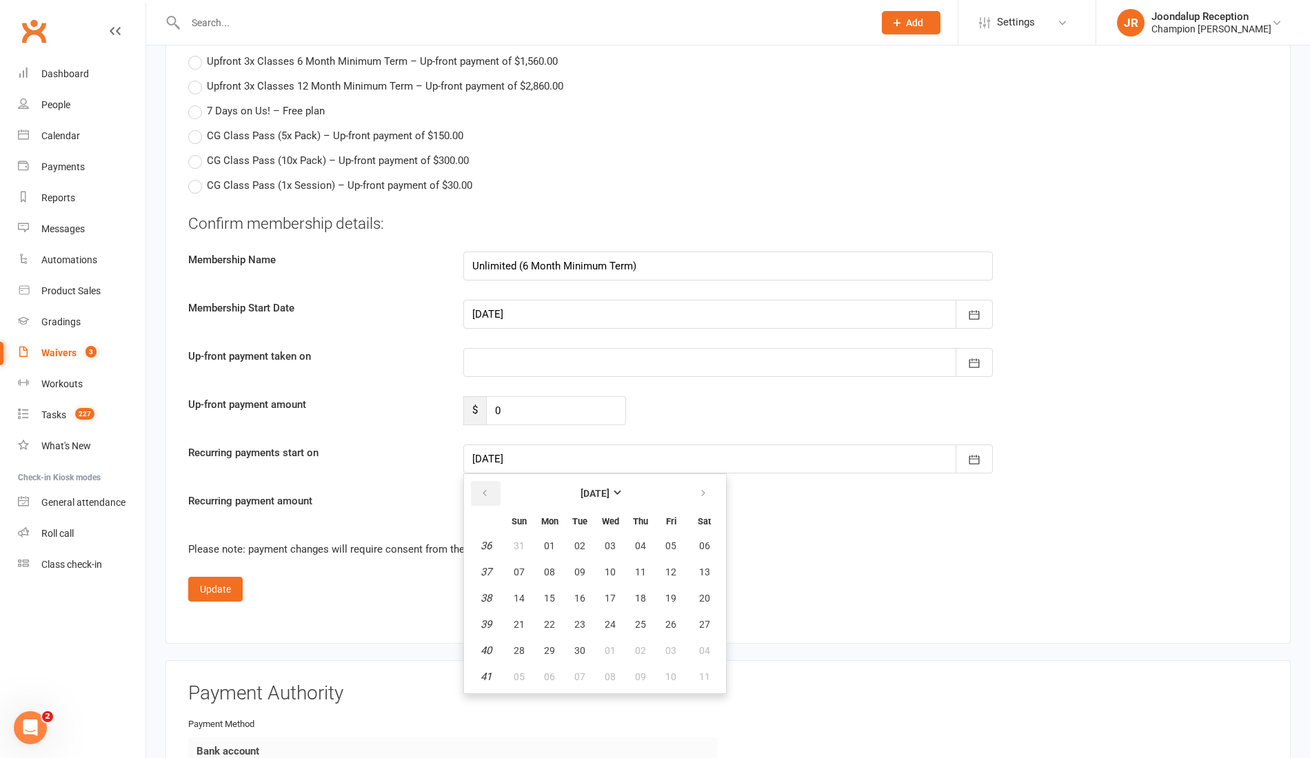
click at [483, 488] on icon "button" at bounding box center [485, 493] width 10 height 11
click at [702, 488] on icon "button" at bounding box center [703, 493] width 10 height 11
click at [580, 560] on button "09" at bounding box center [579, 572] width 29 height 25
type input "09 Sep 2025"
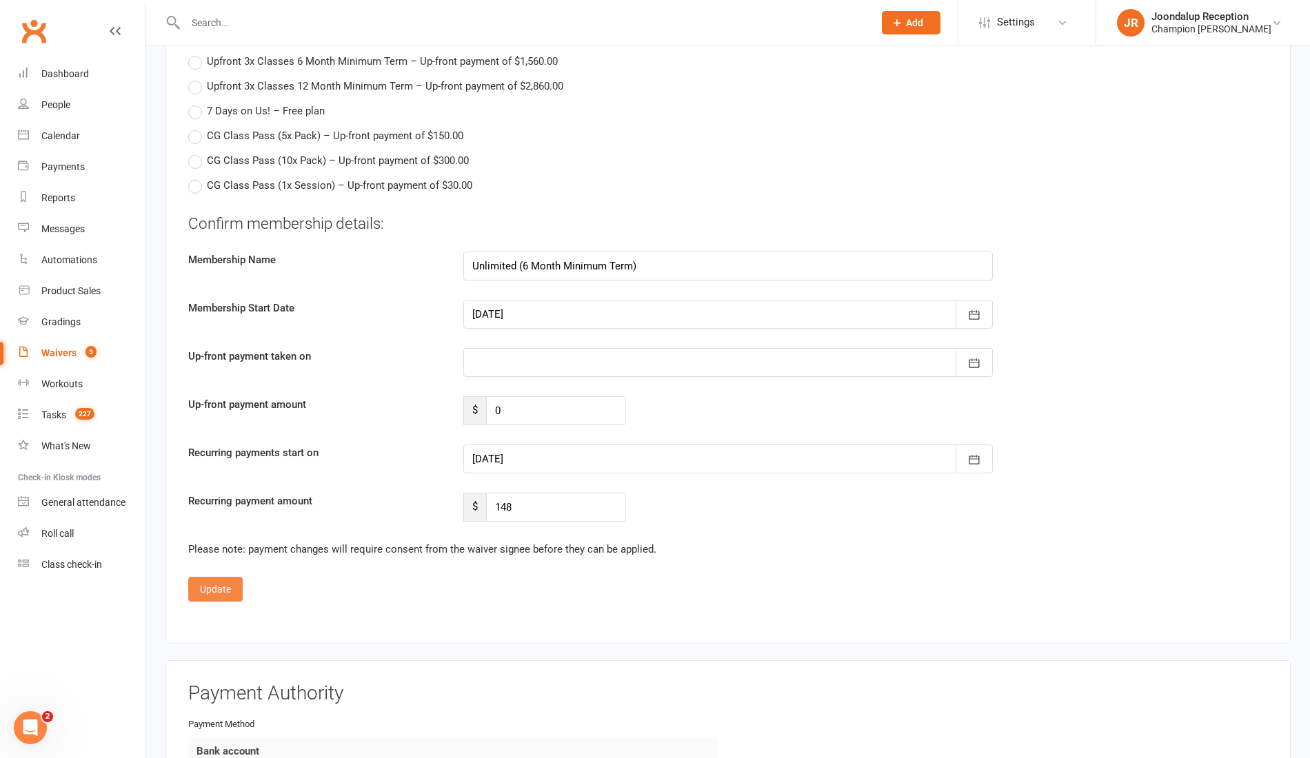
click at [233, 577] on button "Update" at bounding box center [215, 589] width 54 height 25
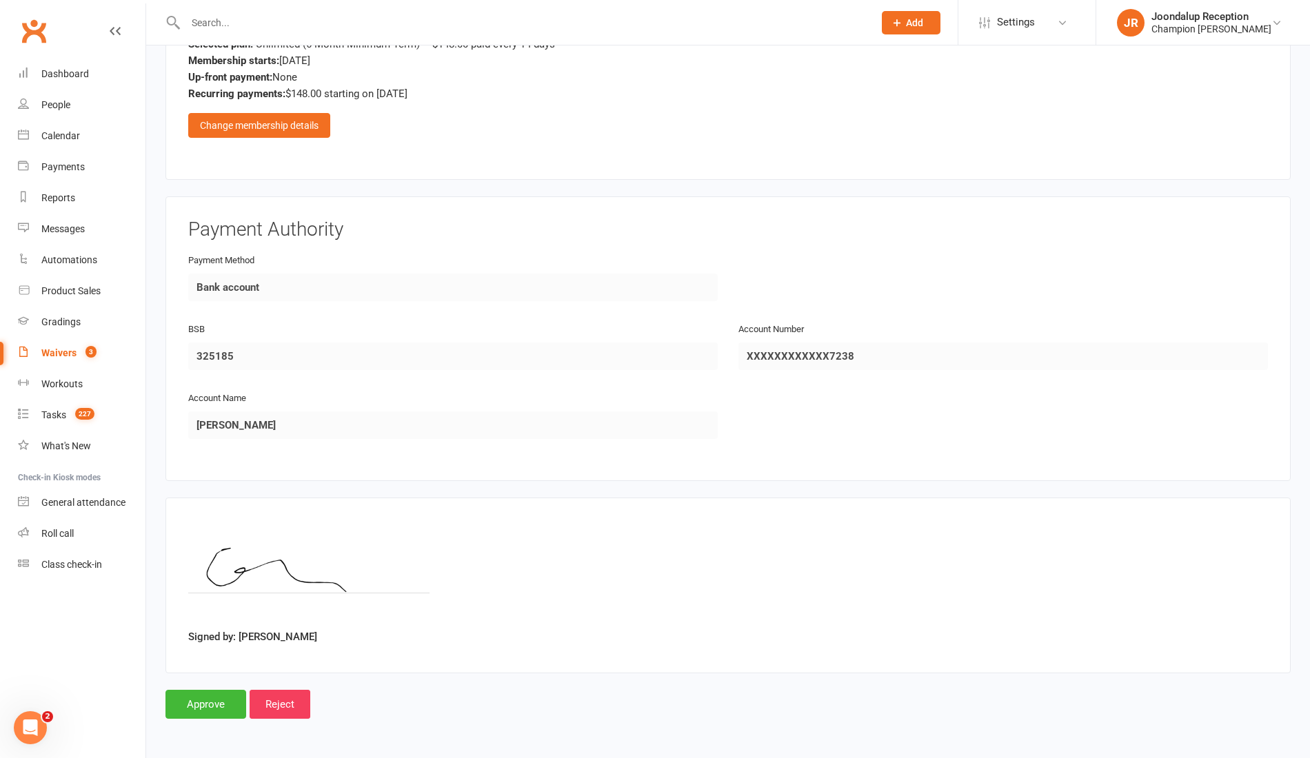
scroll to position [1354, 0]
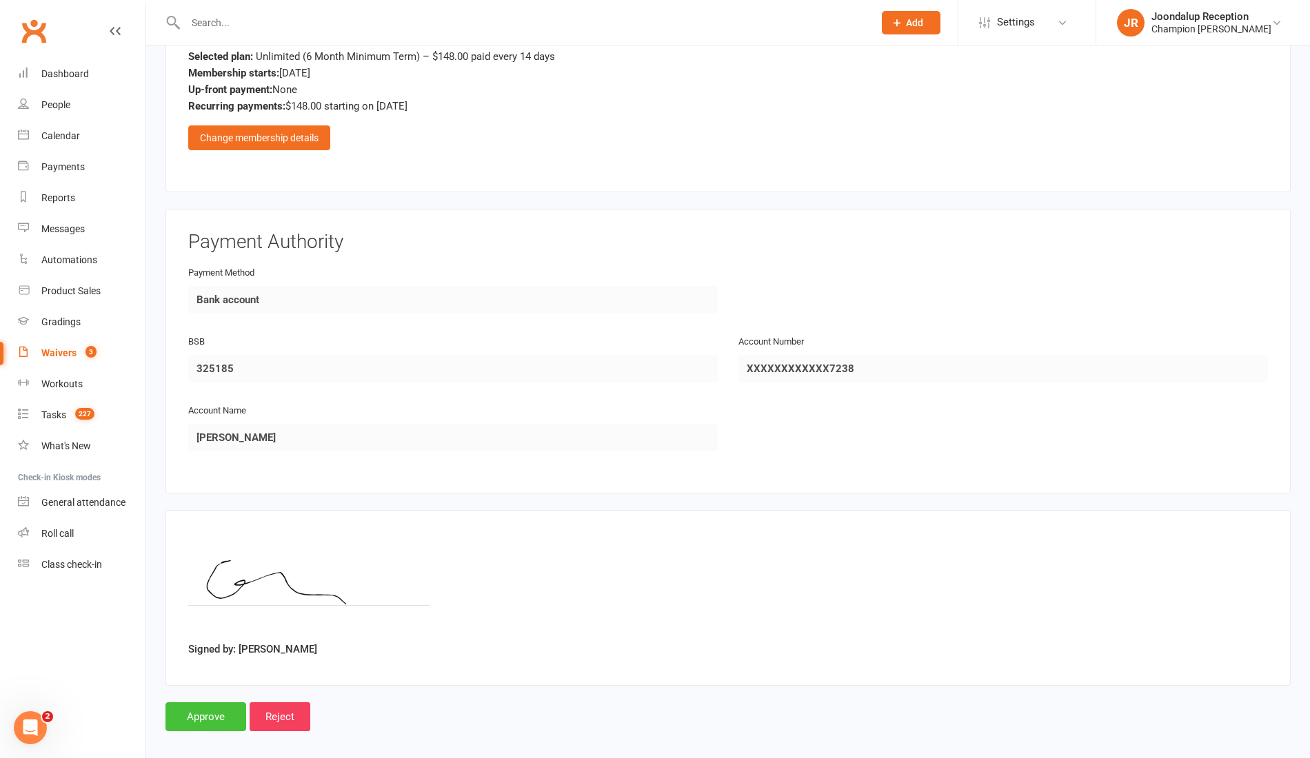
click at [192, 710] on input "Approve" at bounding box center [205, 716] width 81 height 29
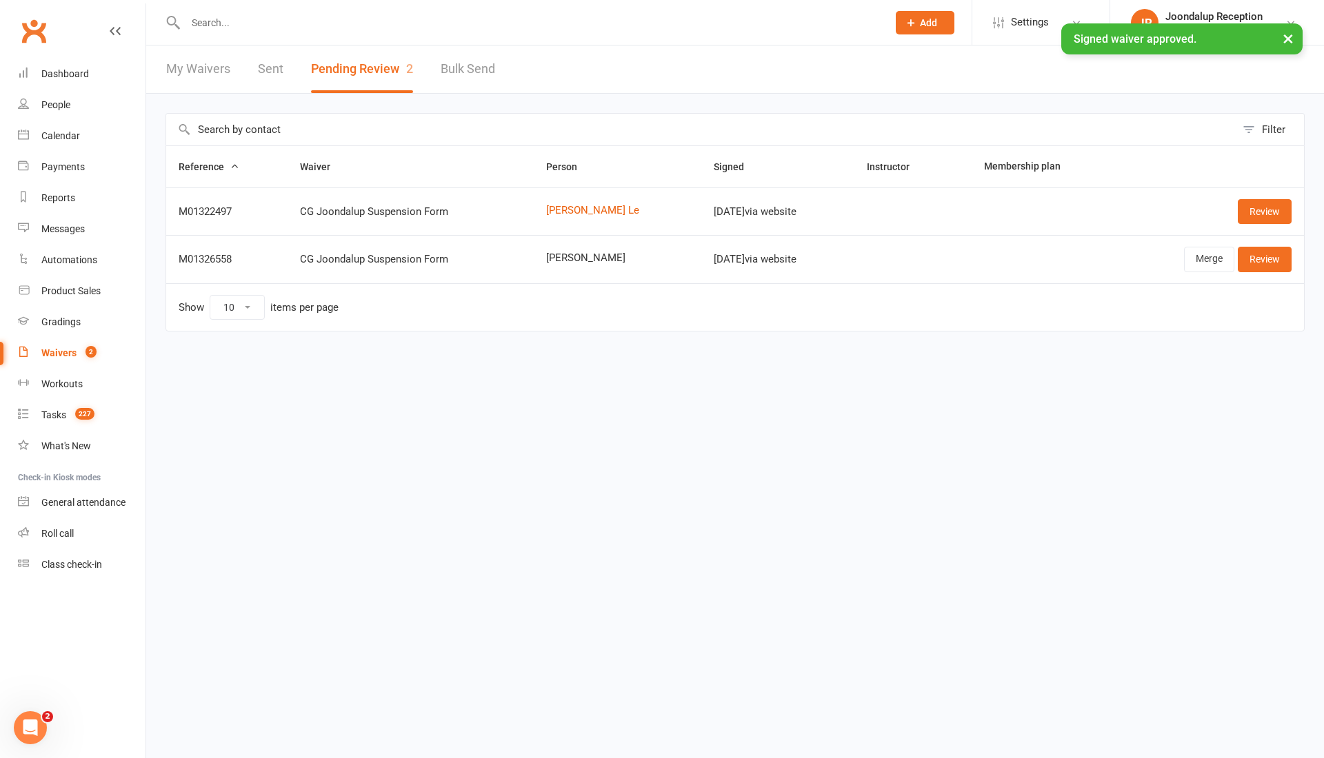
click at [267, 22] on input "text" at bounding box center [529, 22] width 696 height 19
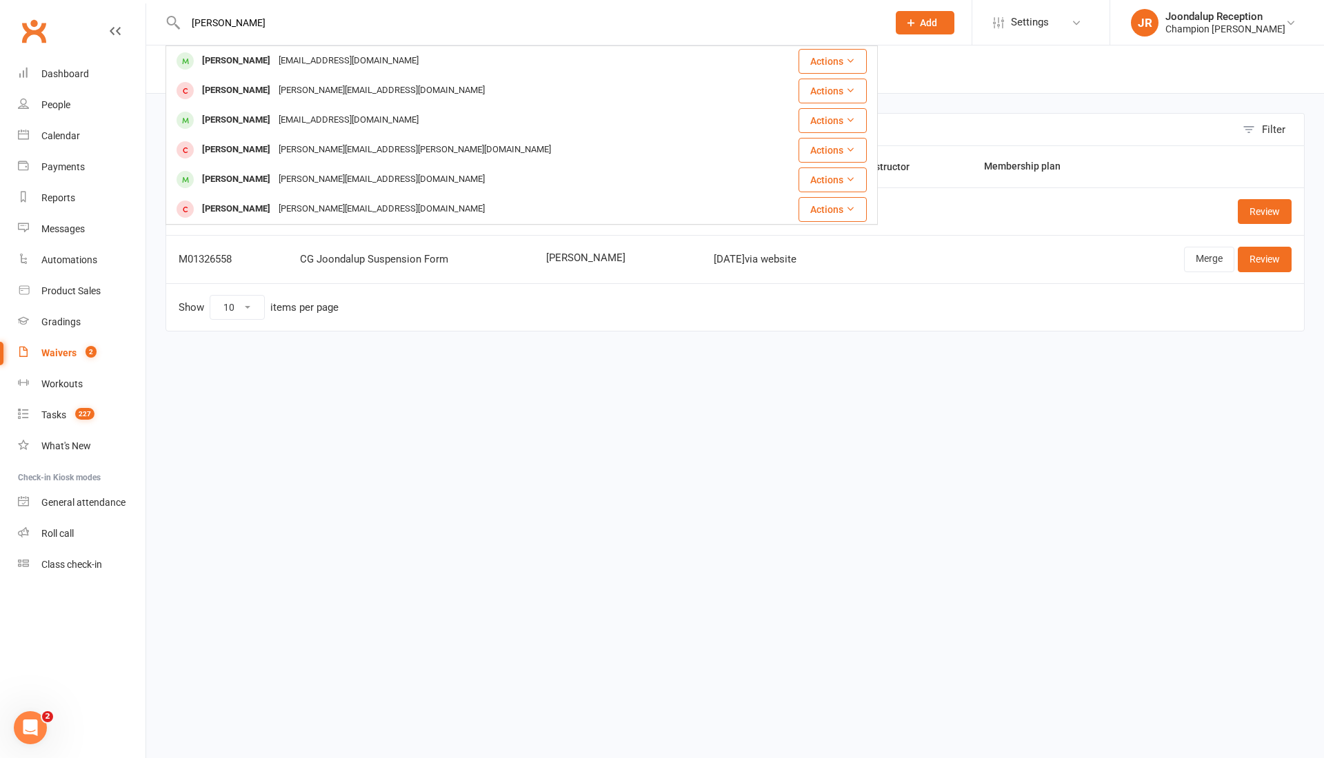
type input "clint"
click at [274, 61] on div "clintmance@hotmail.com" at bounding box center [348, 61] width 148 height 20
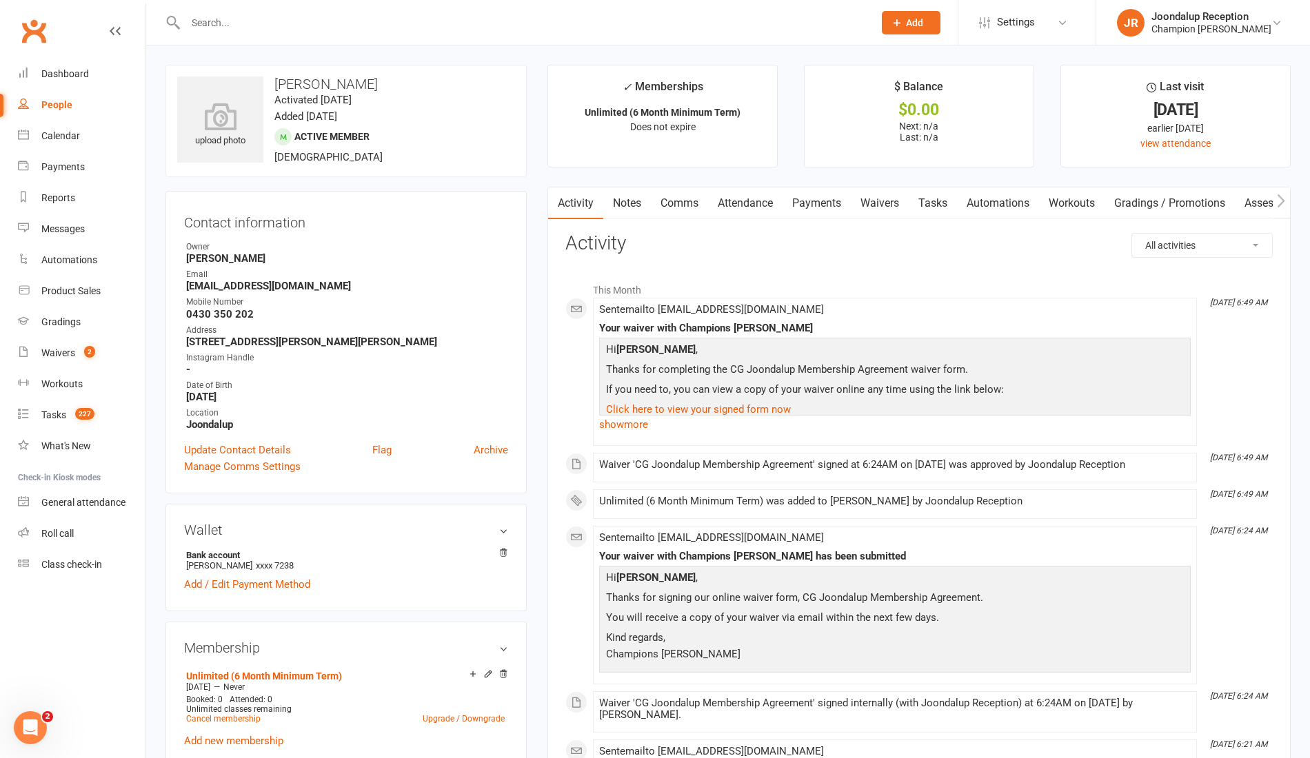
click at [691, 204] on link "Comms" at bounding box center [679, 204] width 57 height 32
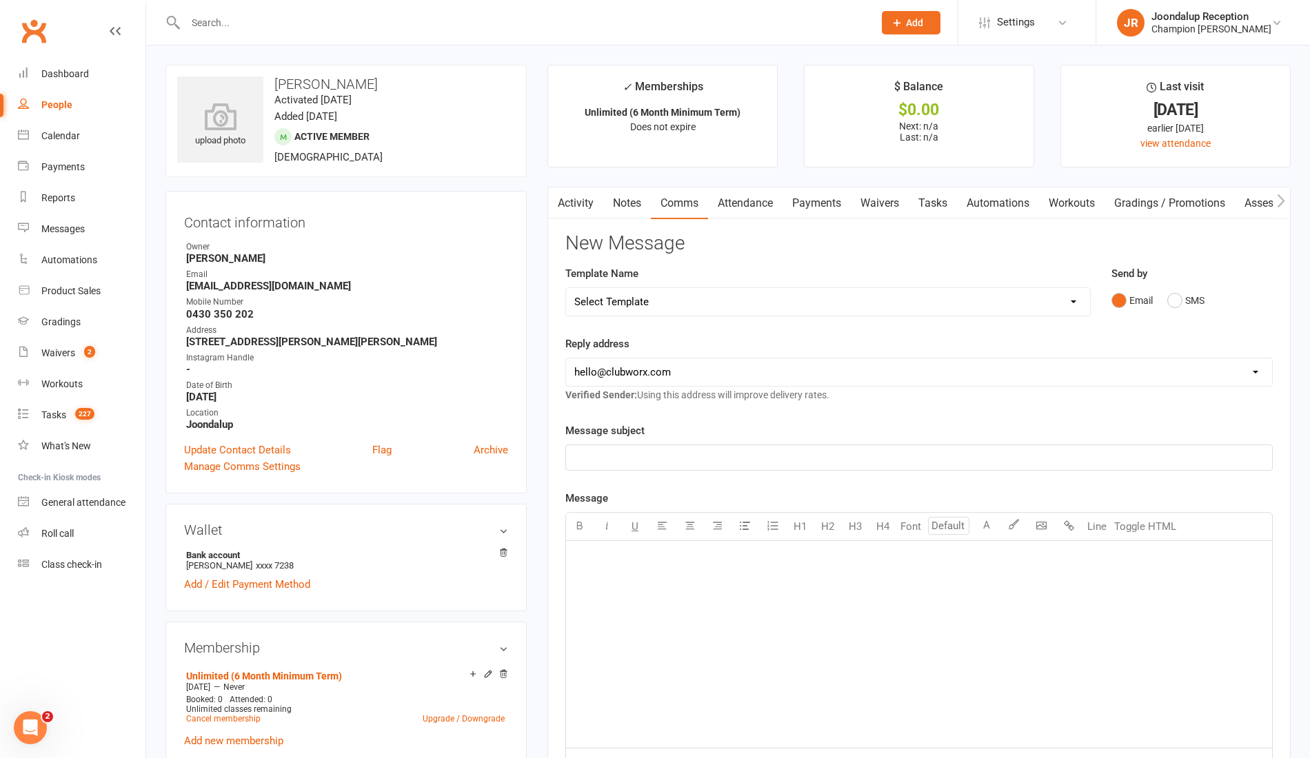
click at [1041, 301] on select "Select Template [Email] Goal Setting Template [SMS] 14 days absence [Email] 202…" at bounding box center [828, 302] width 524 height 28
select select "9"
click at [566, 288] on select "Select Template [Email] Goal Setting Template [SMS] 14 days absence [Email] 202…" at bounding box center [828, 302] width 524 height 28
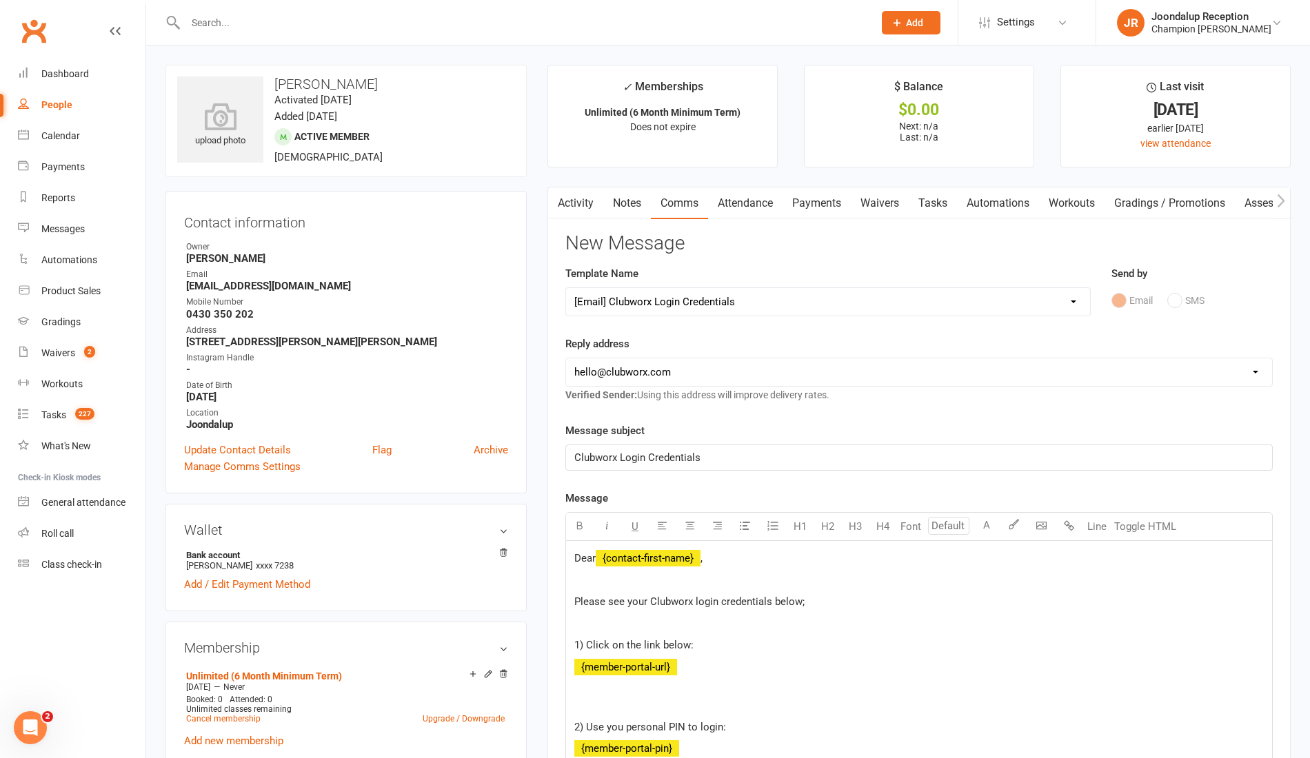
click at [760, 363] on select "hello@clubworx.com joondalup@championsgym.com.au helen@championsgym.com.au admi…" at bounding box center [919, 372] width 706 height 28
select select "1"
click at [566, 358] on select "hello@clubworx.com joondalup@championsgym.com.au helen@championsgym.com.au admi…" at bounding box center [919, 372] width 706 height 28
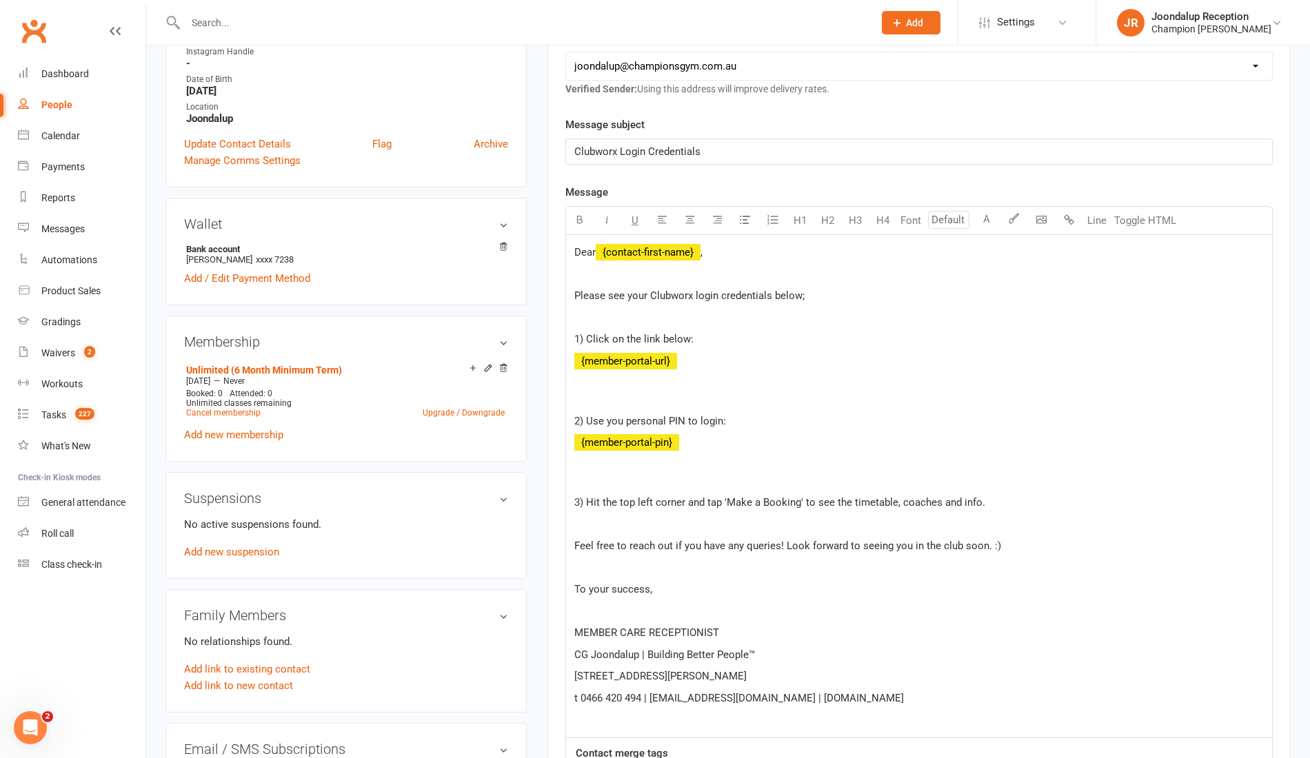
scroll to position [312, 0]
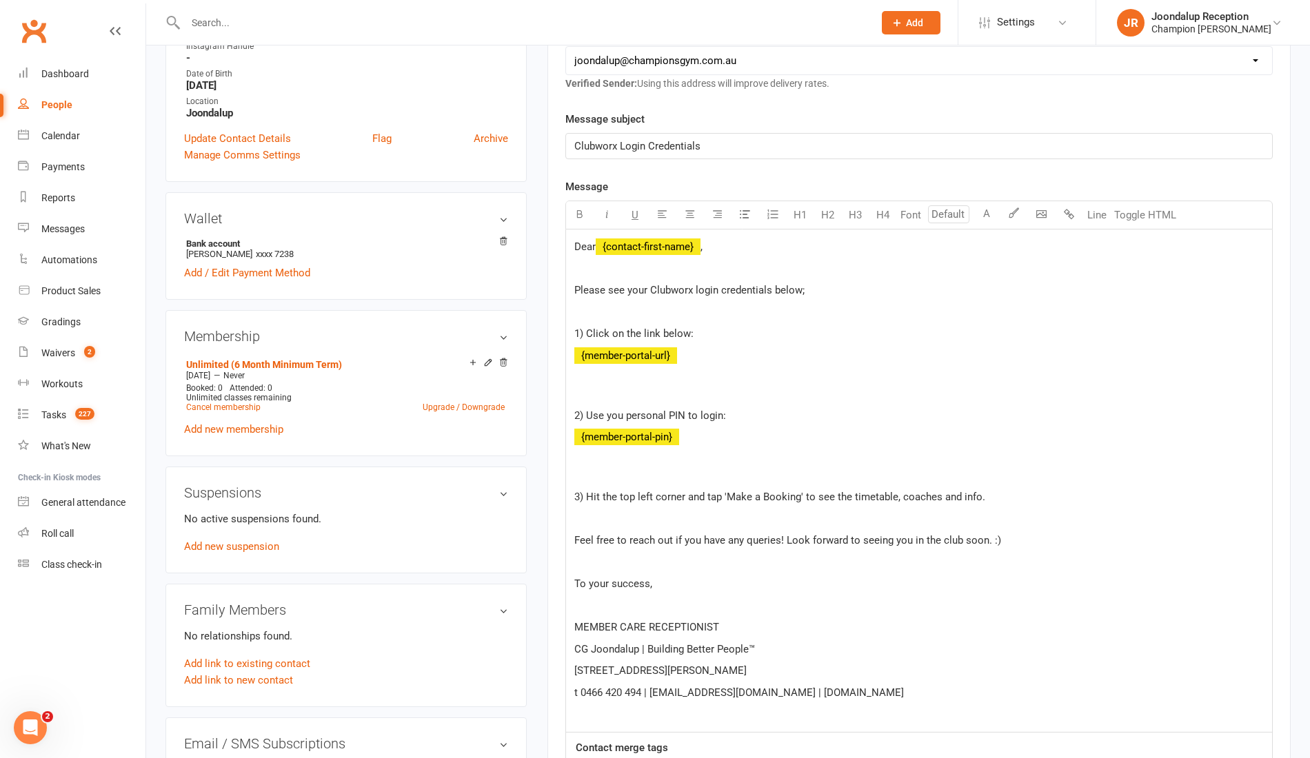
click at [603, 598] on p at bounding box center [918, 606] width 689 height 17
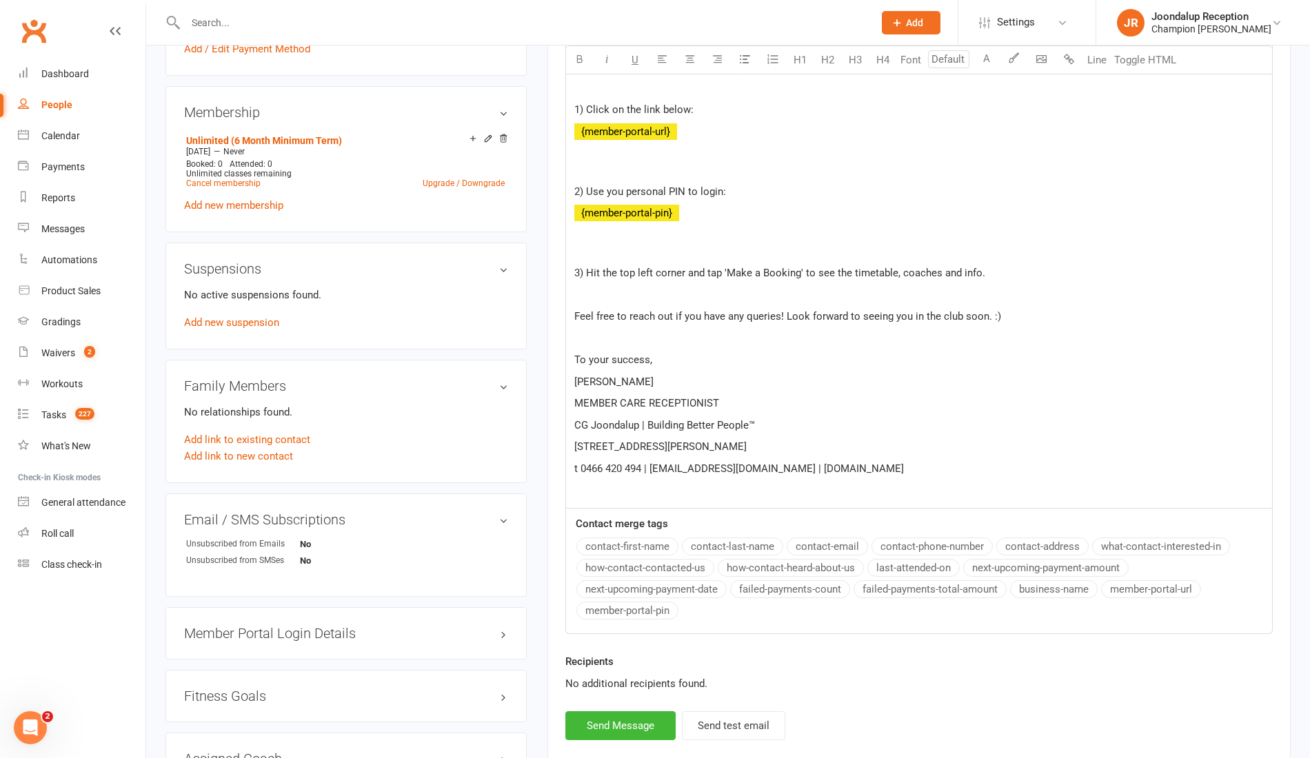
scroll to position [536, 0]
click at [615, 719] on button "Send Message" at bounding box center [620, 725] width 110 height 29
select select
select select "0"
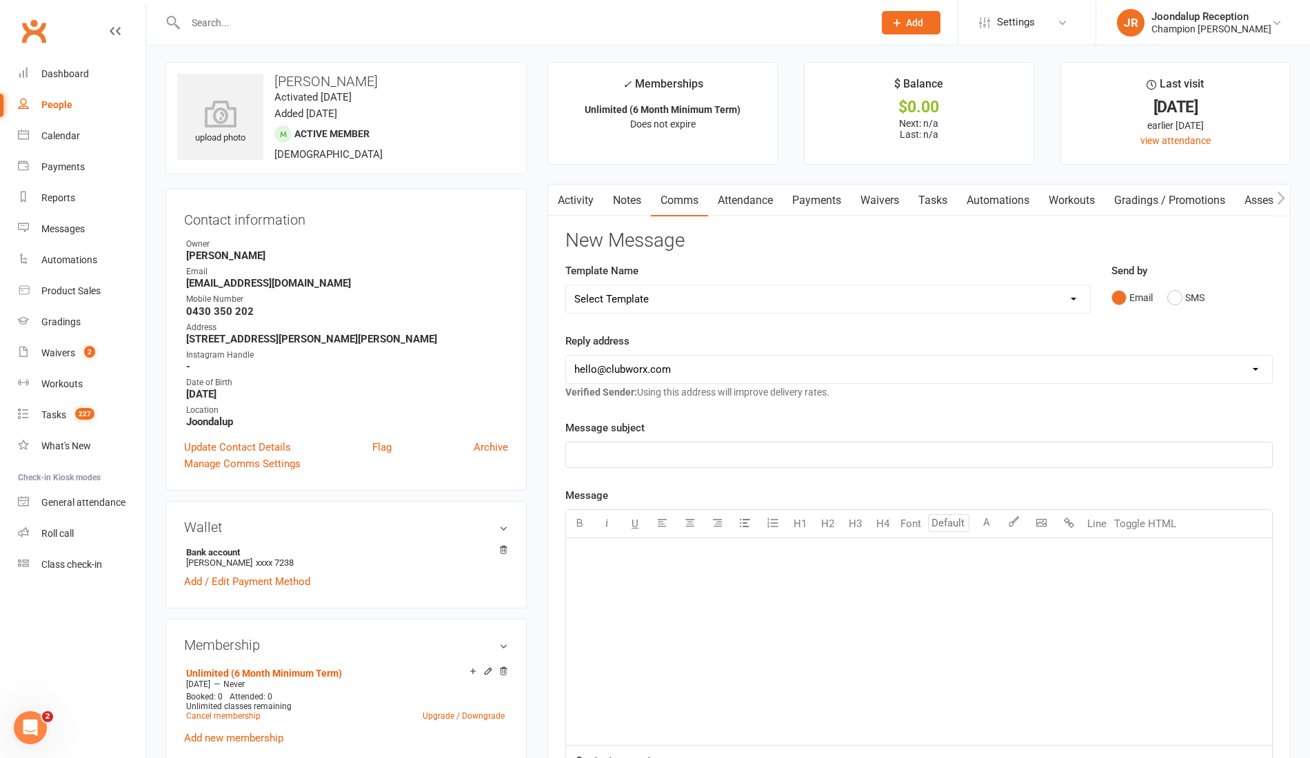
scroll to position [0, 0]
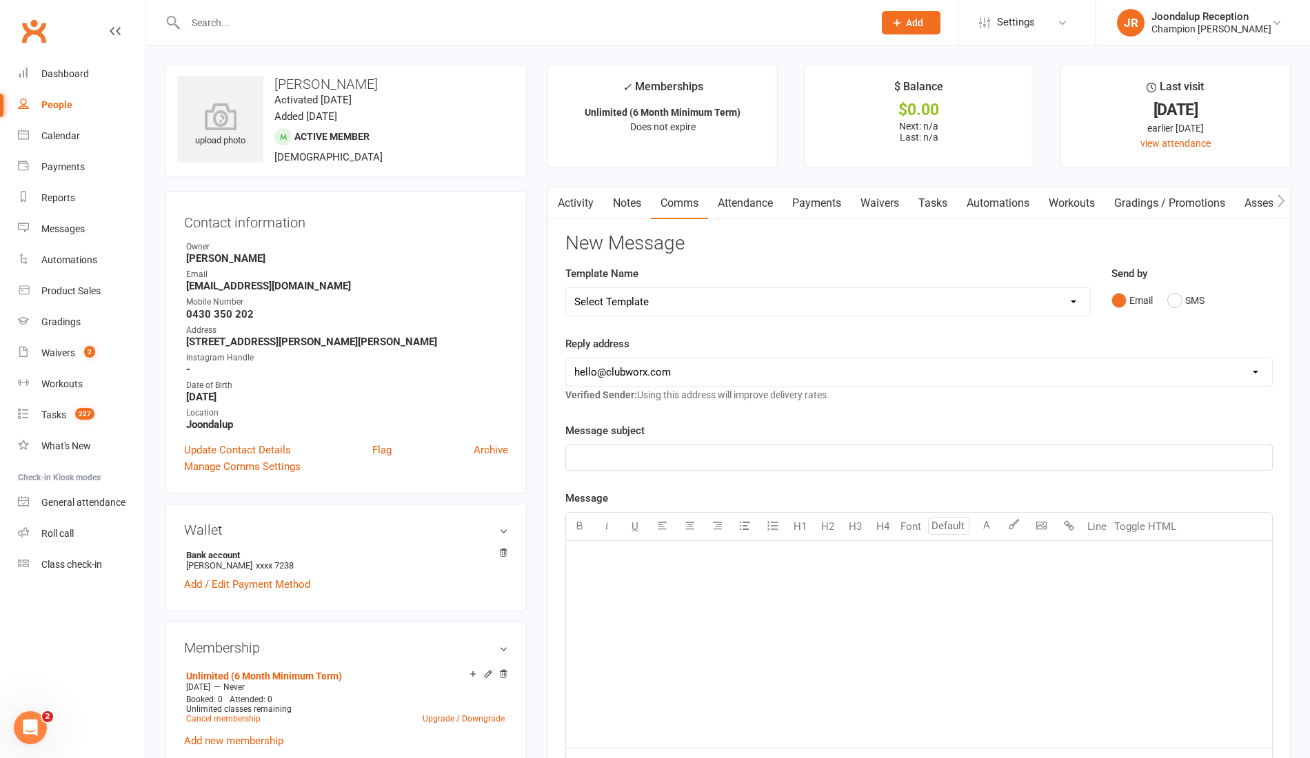
click at [1026, 295] on select "Select Template [Email] Goal Setting Template [SMS] 14 days absence [Email] 202…" at bounding box center [828, 302] width 524 height 28
select select "14"
click at [566, 288] on select "Select Template [Email] Goal Setting Template [SMS] 14 days absence [Email] 202…" at bounding box center [828, 302] width 524 height 28
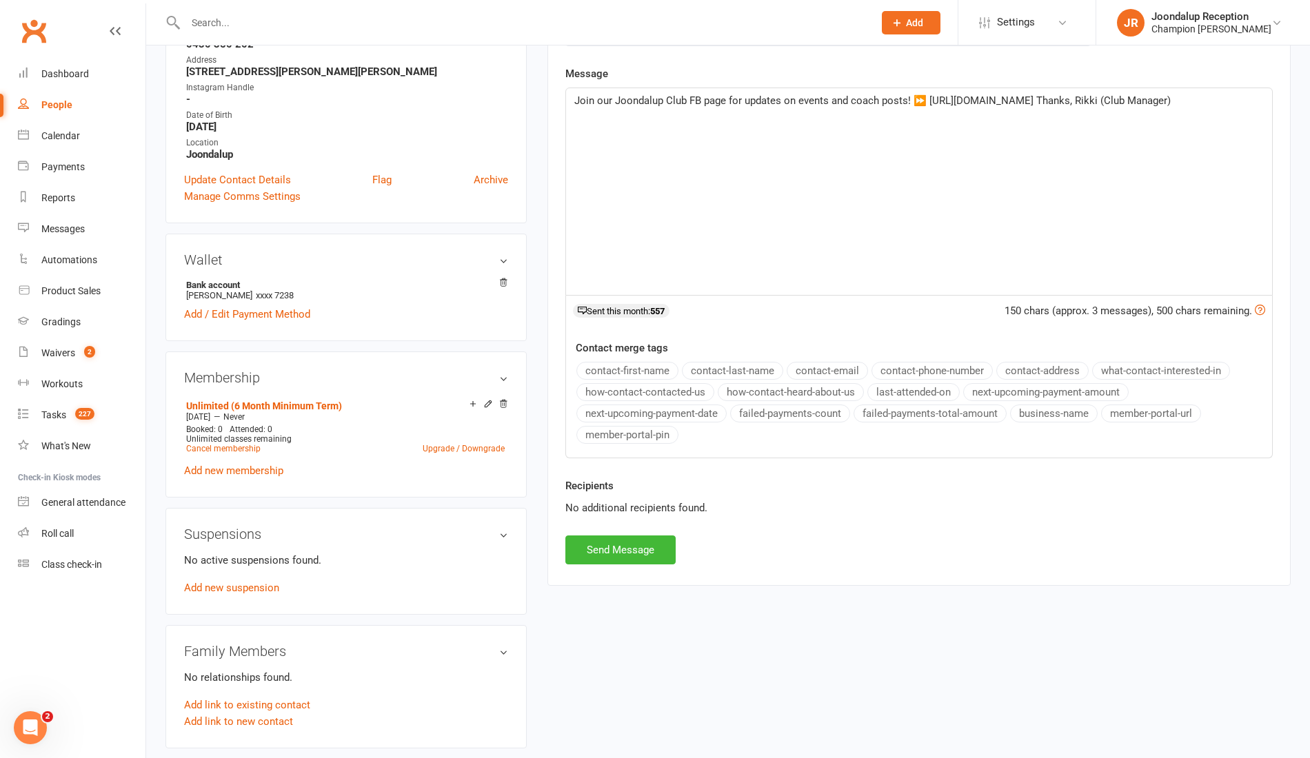
scroll to position [269, 0]
click at [620, 547] on button "Send Message" at bounding box center [620, 551] width 110 height 29
select select
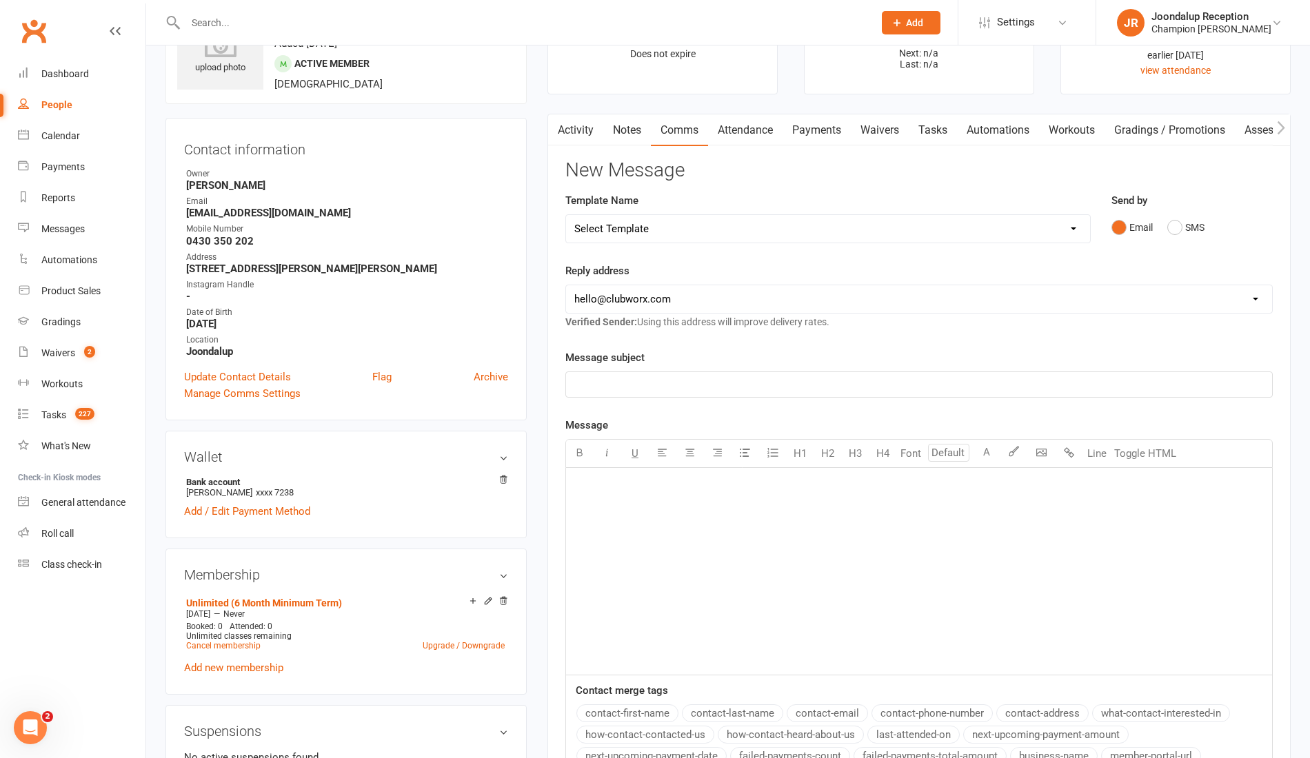
scroll to position [0, 0]
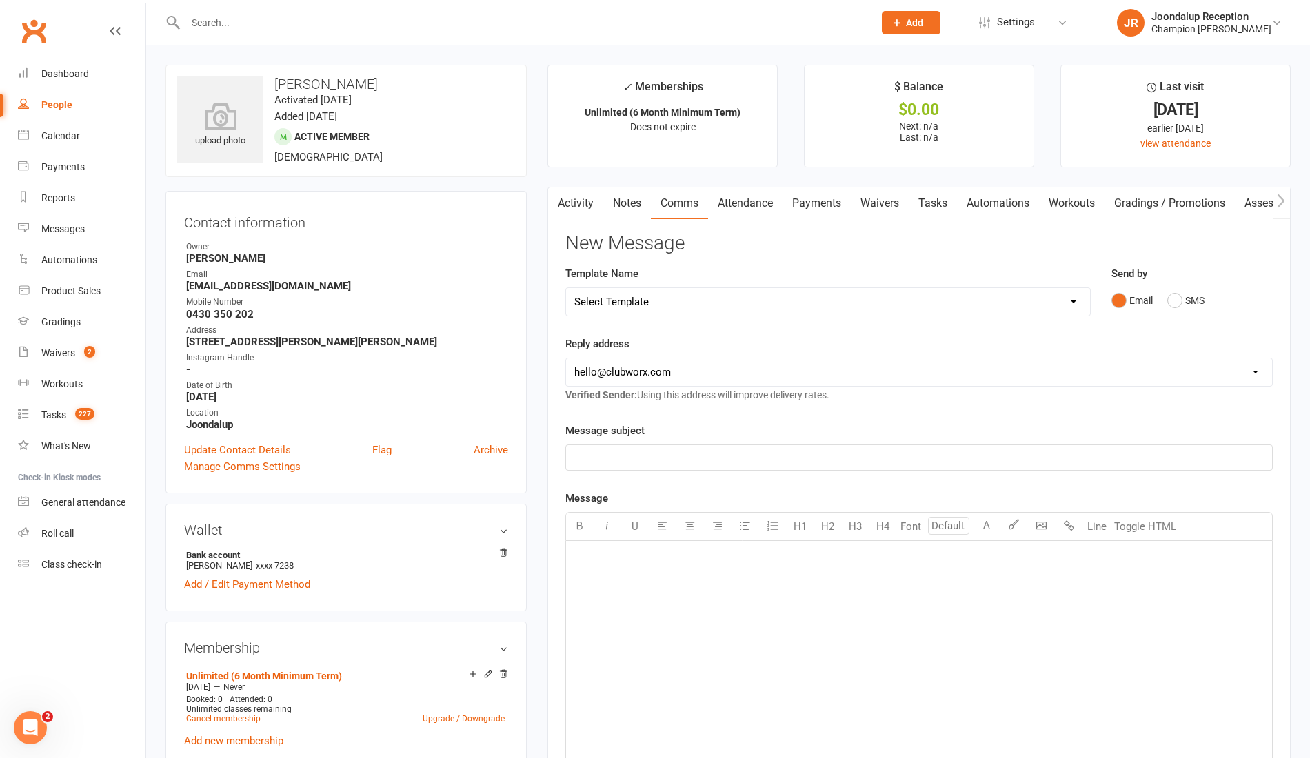
click at [632, 207] on link "Notes" at bounding box center [627, 204] width 48 height 32
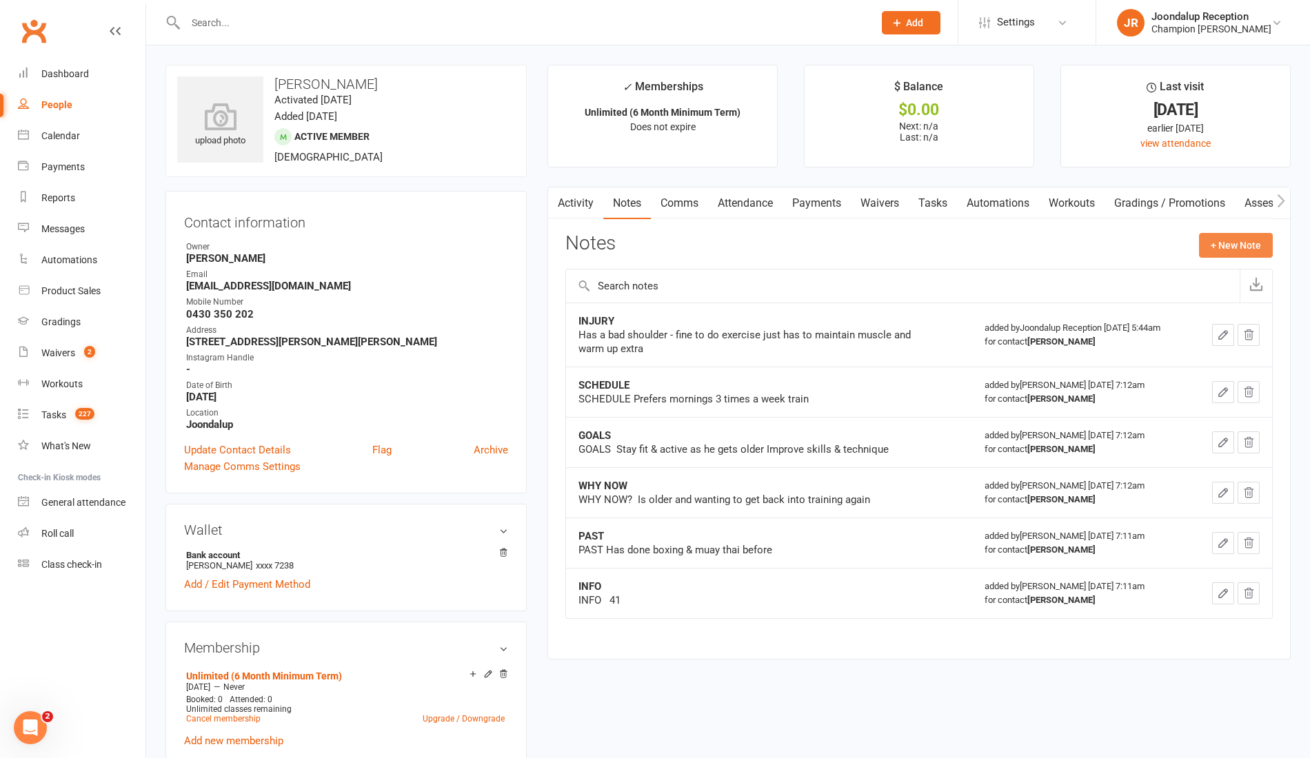
click at [1227, 235] on button "+ New Note" at bounding box center [1236, 245] width 74 height 25
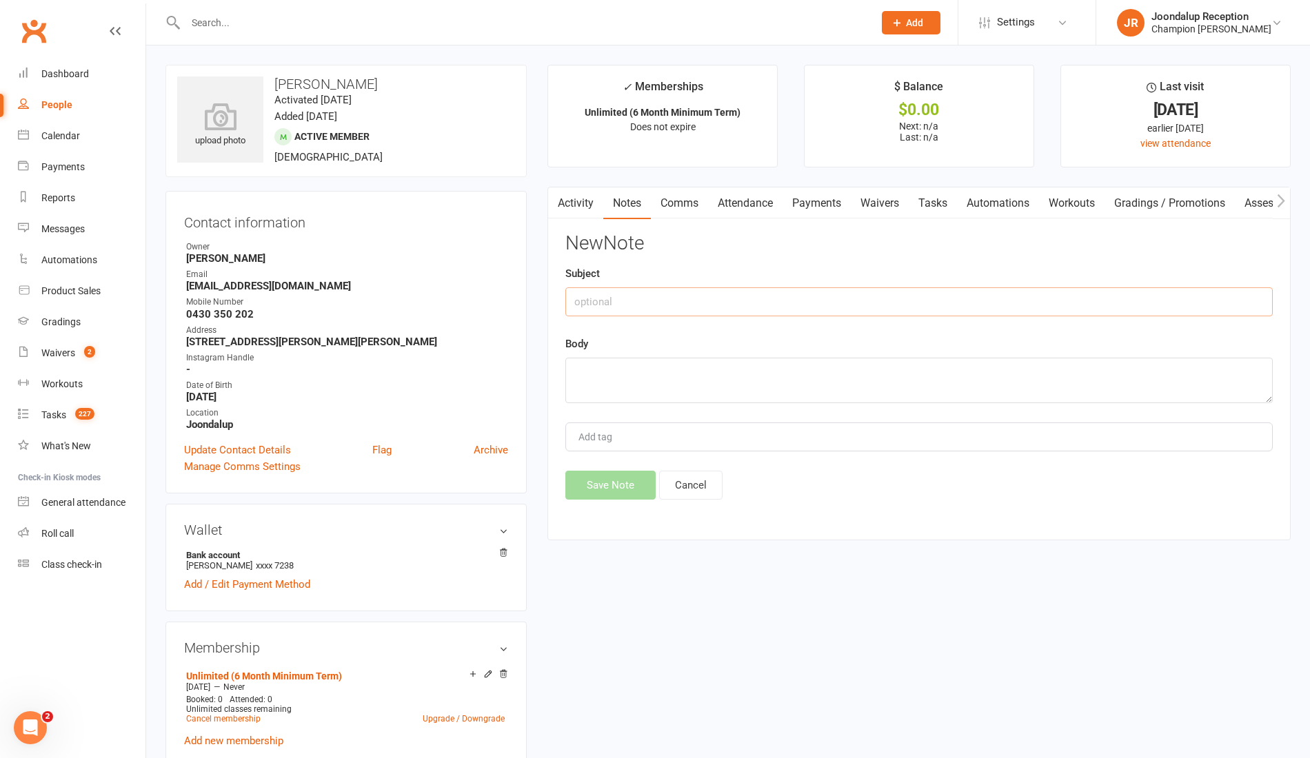
click at [752, 300] on input "text" at bounding box center [918, 301] width 707 height 29
type input "PAID"
click at [747, 375] on textarea at bounding box center [918, 380] width 707 height 45
type textarea "$296 first month reg"
click at [591, 497] on button "Save Note" at bounding box center [610, 485] width 90 height 29
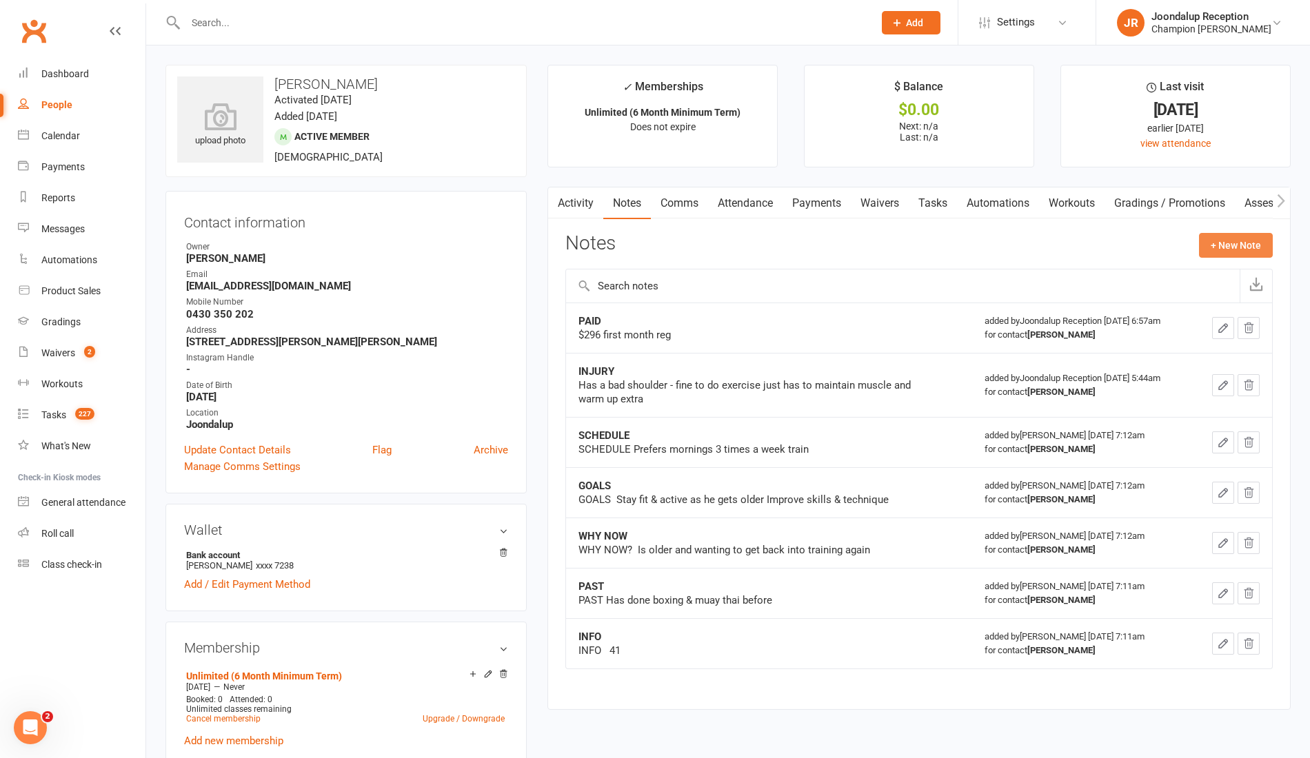
click at [1249, 247] on button "+ New Note" at bounding box center [1236, 245] width 74 height 25
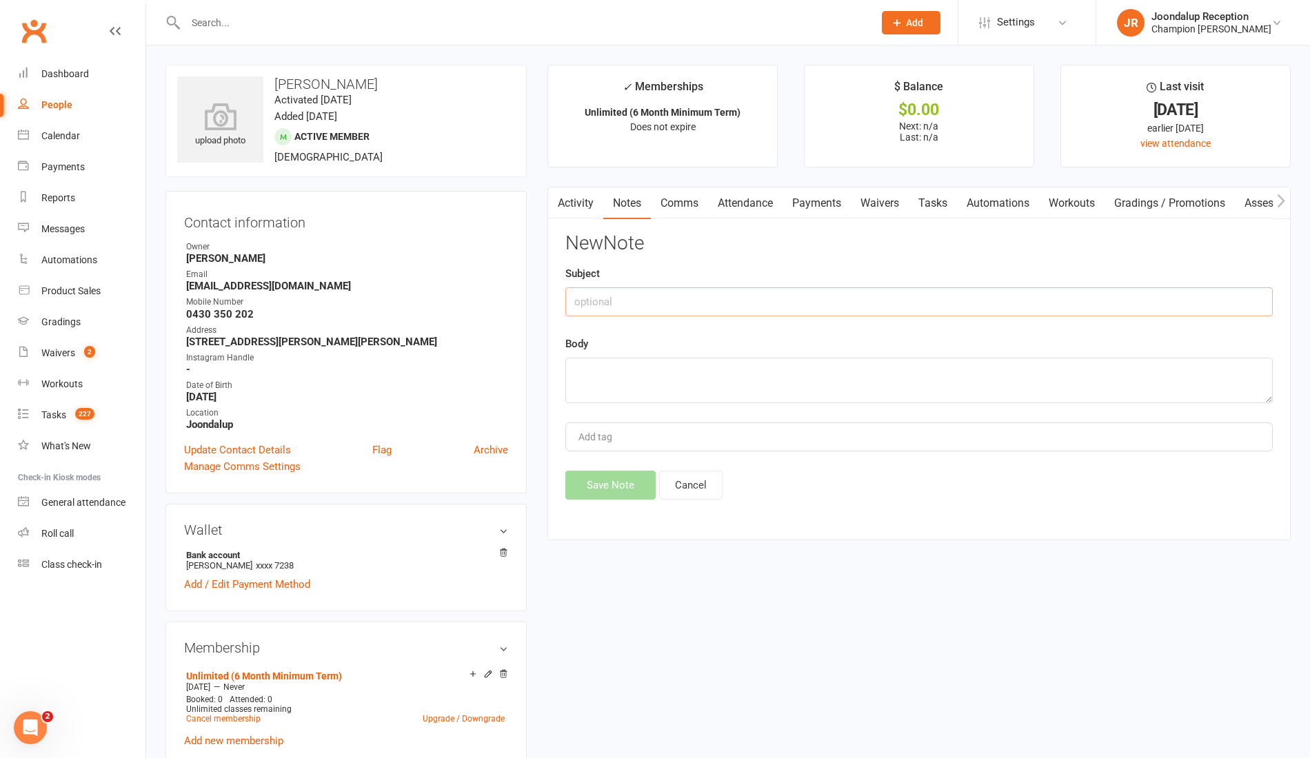
click at [727, 294] on input "text" at bounding box center [918, 301] width 707 height 29
type input "FIRST CLASS"
click at [706, 377] on textarea at bounding box center [918, 380] width 707 height 45
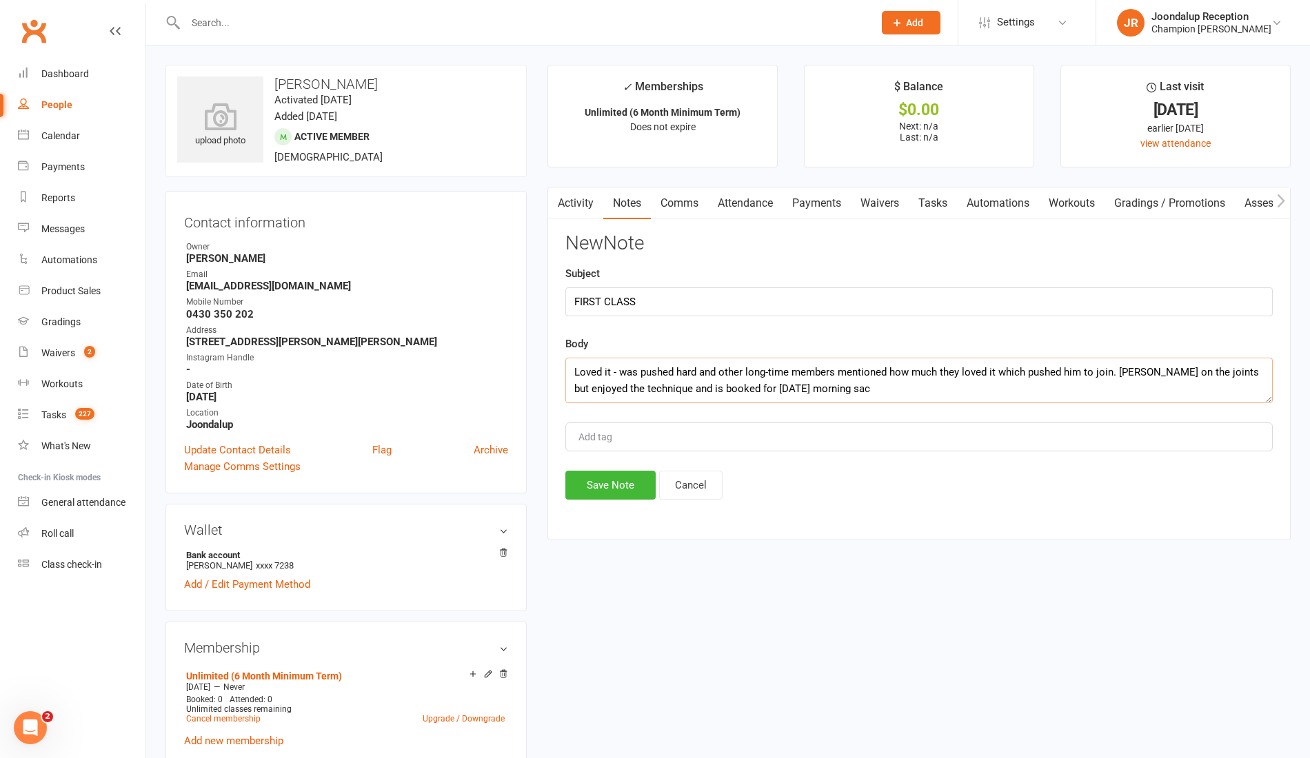
type textarea "Loved it - was pushed hard and other long-time members mentioned how much they …"
click at [606, 471] on button "Save Note" at bounding box center [610, 485] width 90 height 29
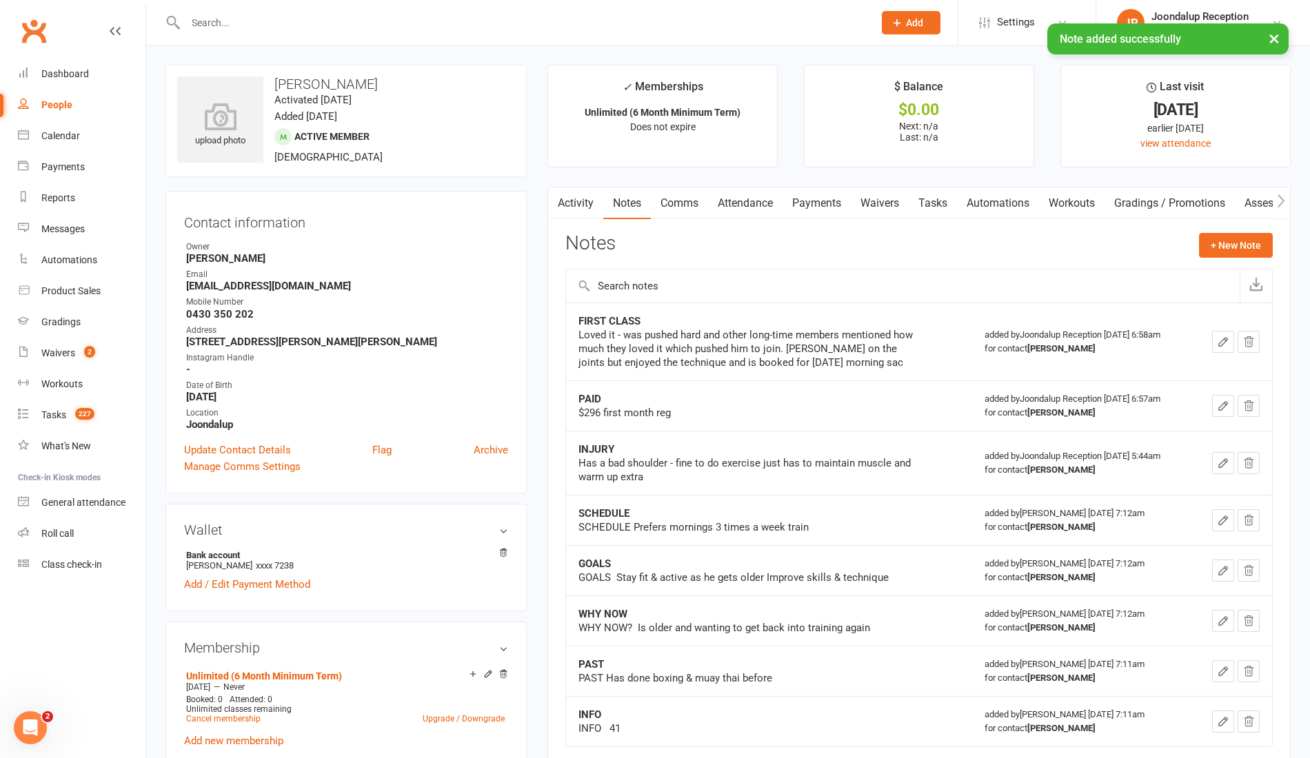
click at [726, 192] on link "Attendance" at bounding box center [745, 204] width 74 height 32
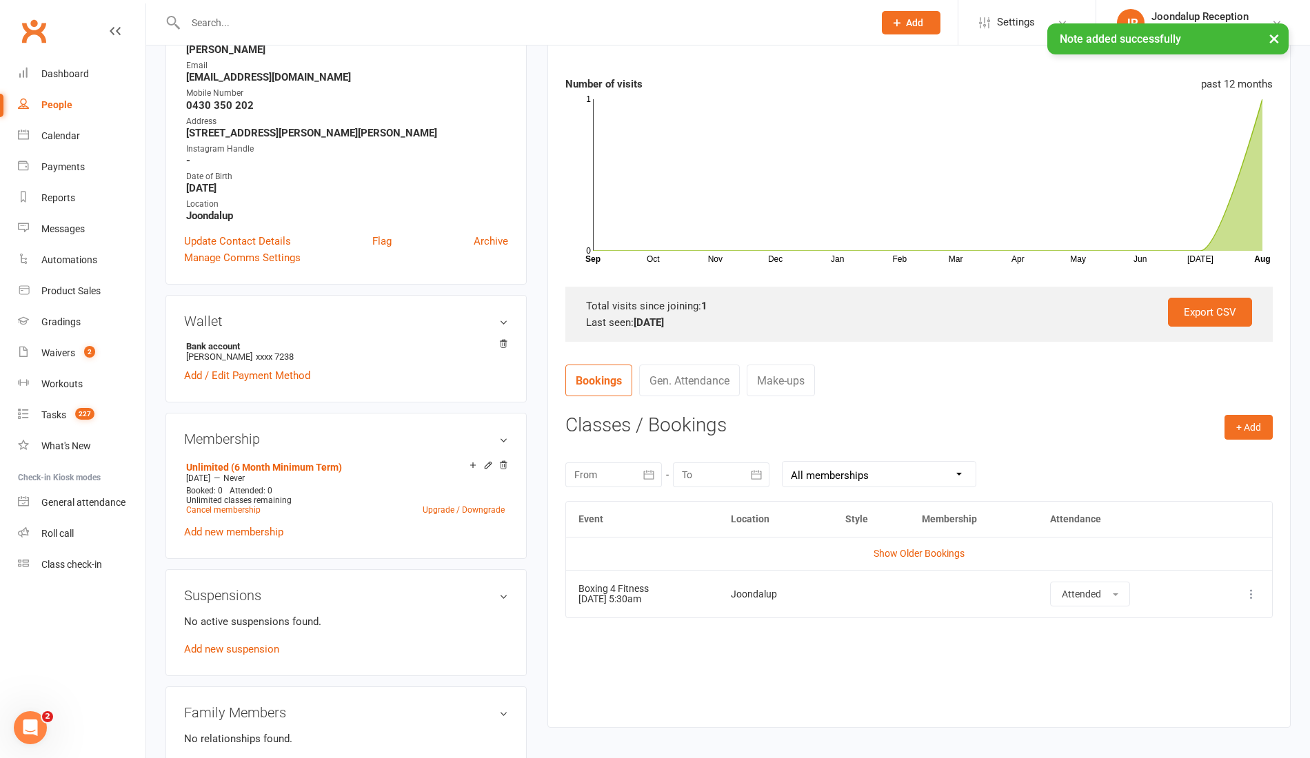
scroll to position [240, 0]
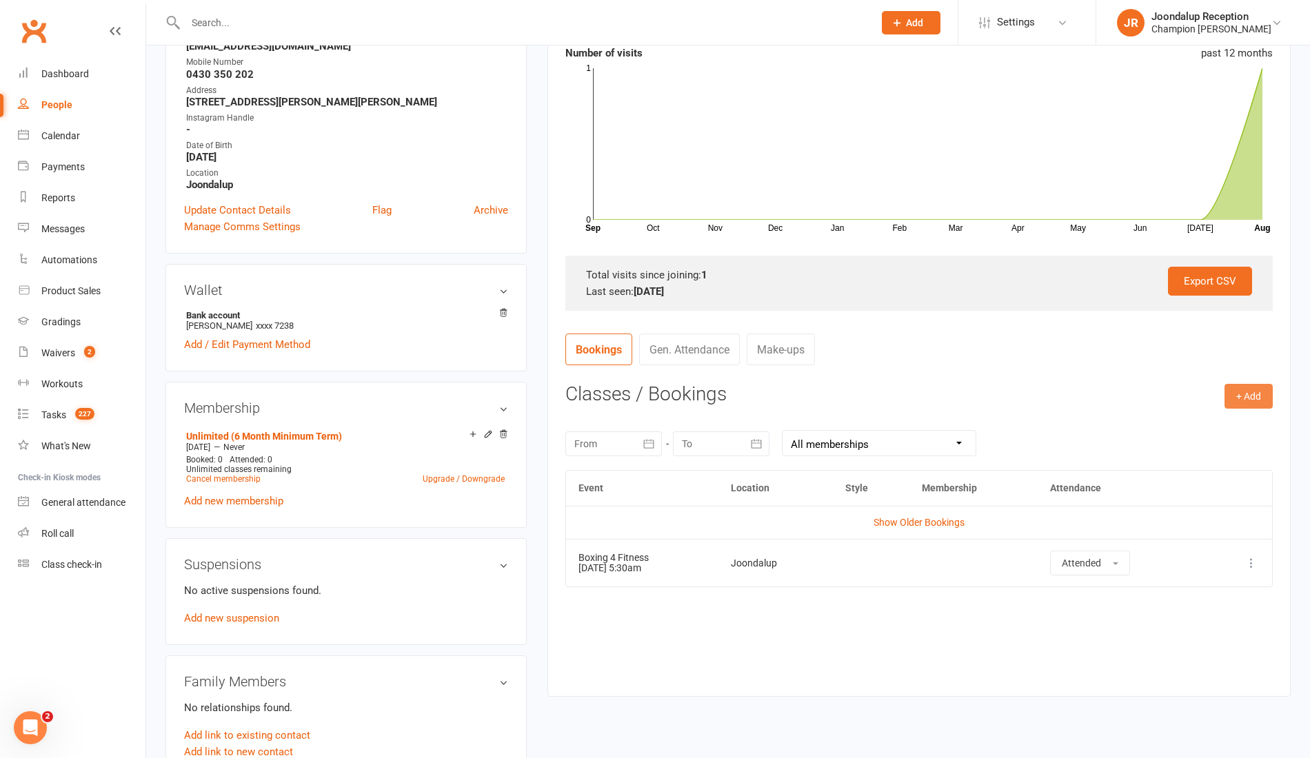
click at [1250, 396] on button "+ Add" at bounding box center [1248, 396] width 48 height 25
click at [1179, 434] on link "Book Event" at bounding box center [1203, 428] width 136 height 28
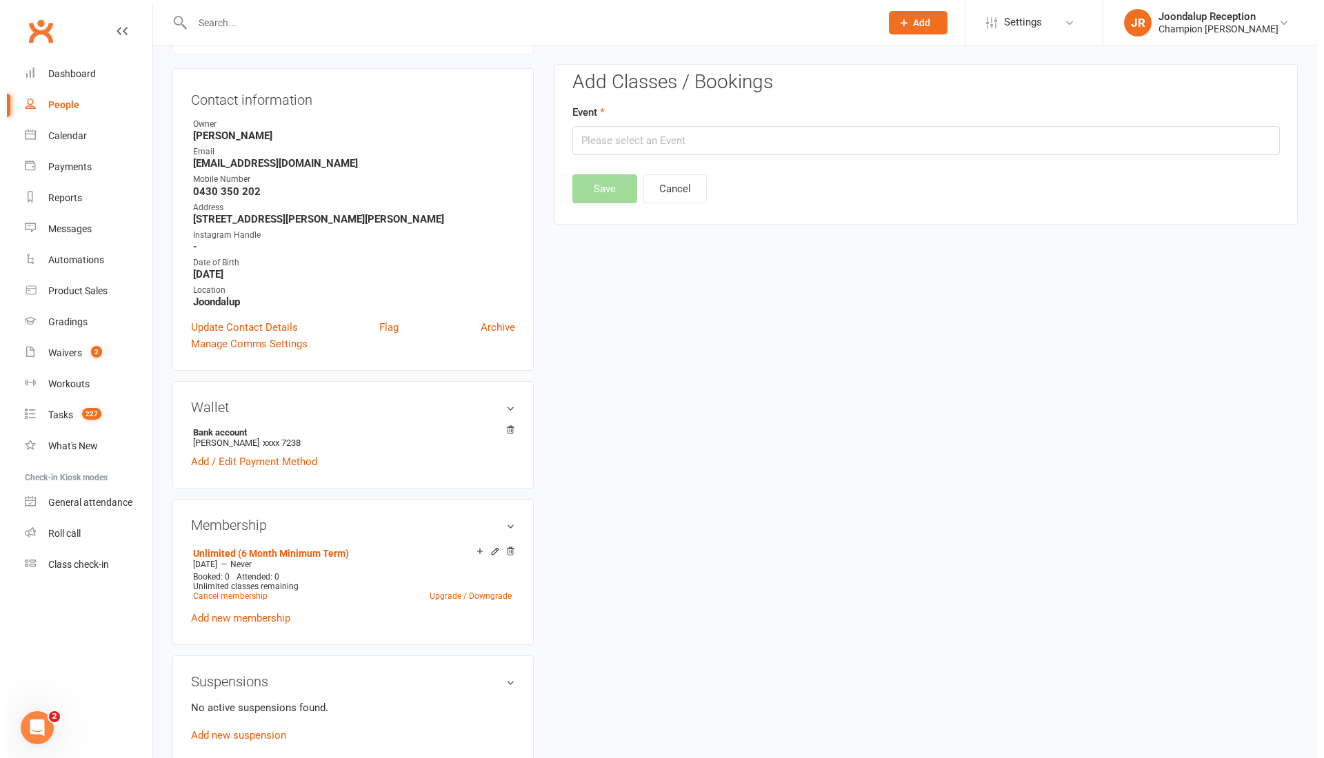
scroll to position [117, 0]
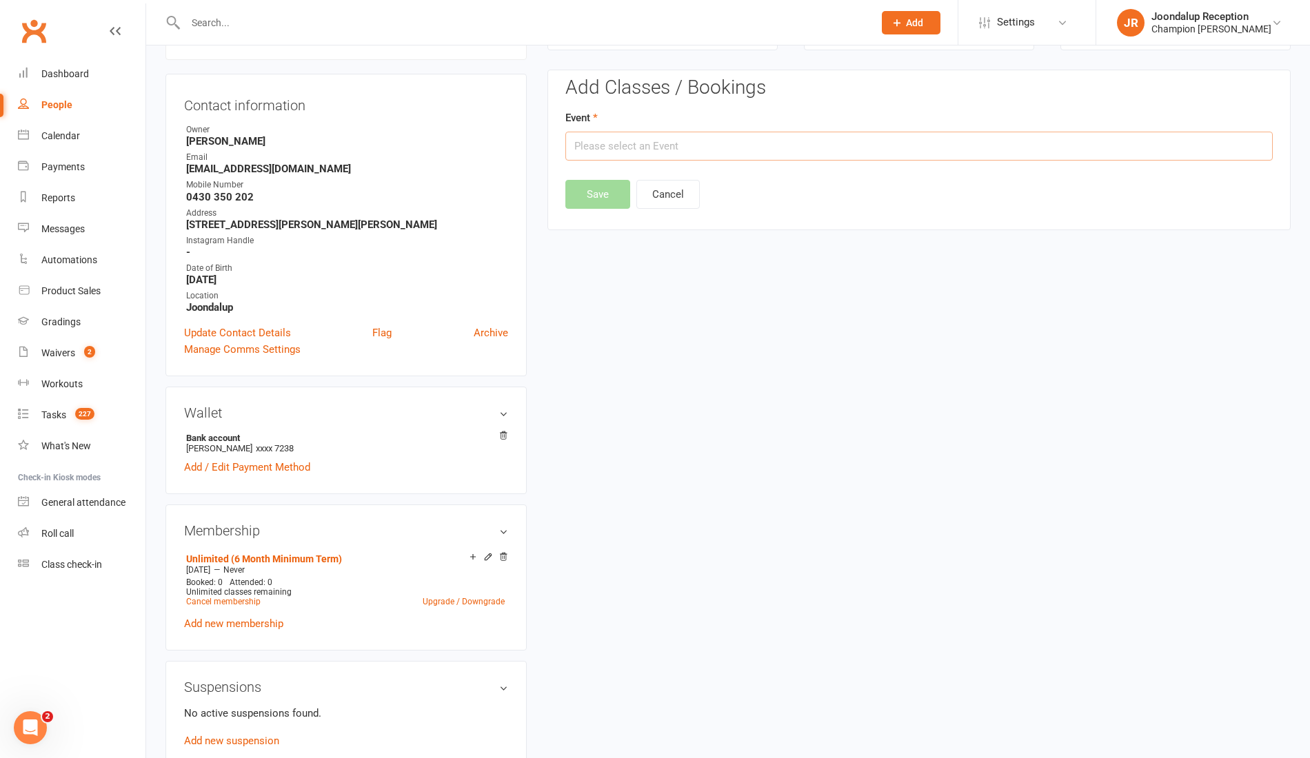
click at [820, 150] on input "text" at bounding box center [918, 146] width 707 height 29
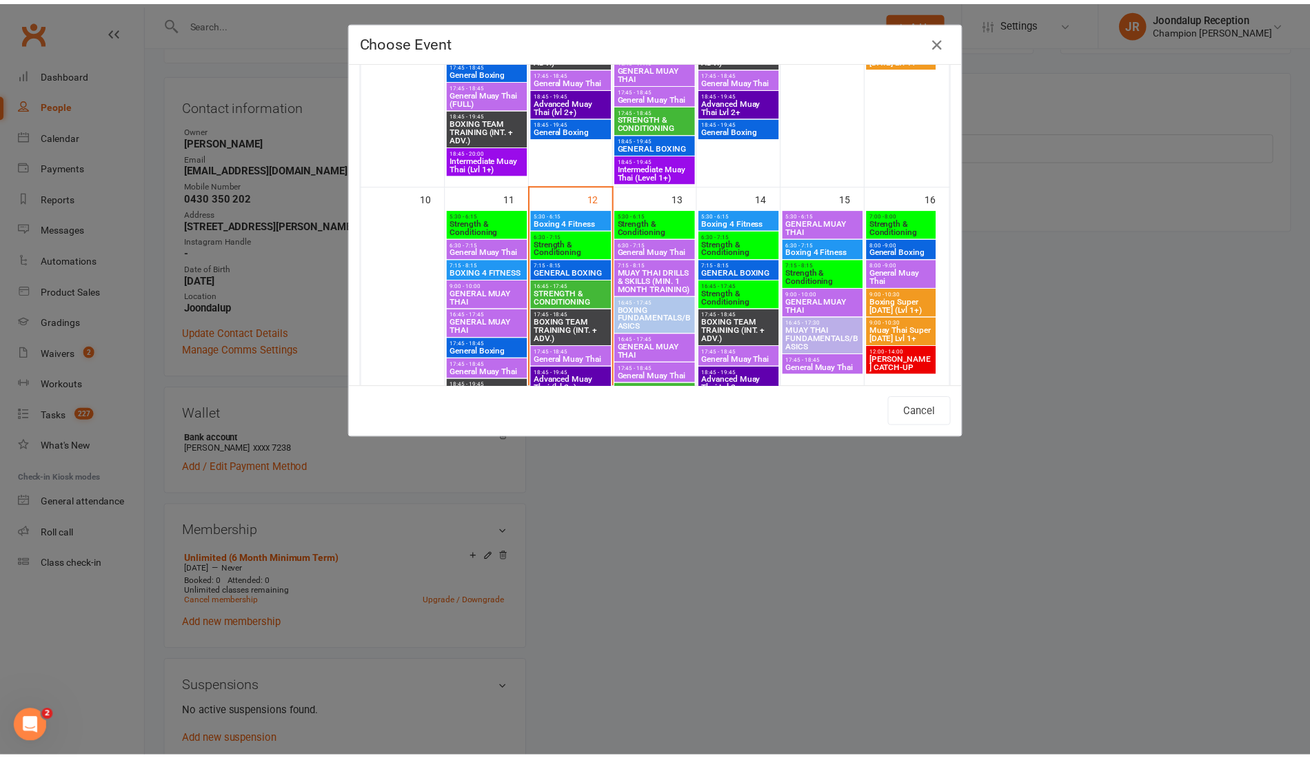
scroll to position [544, 0]
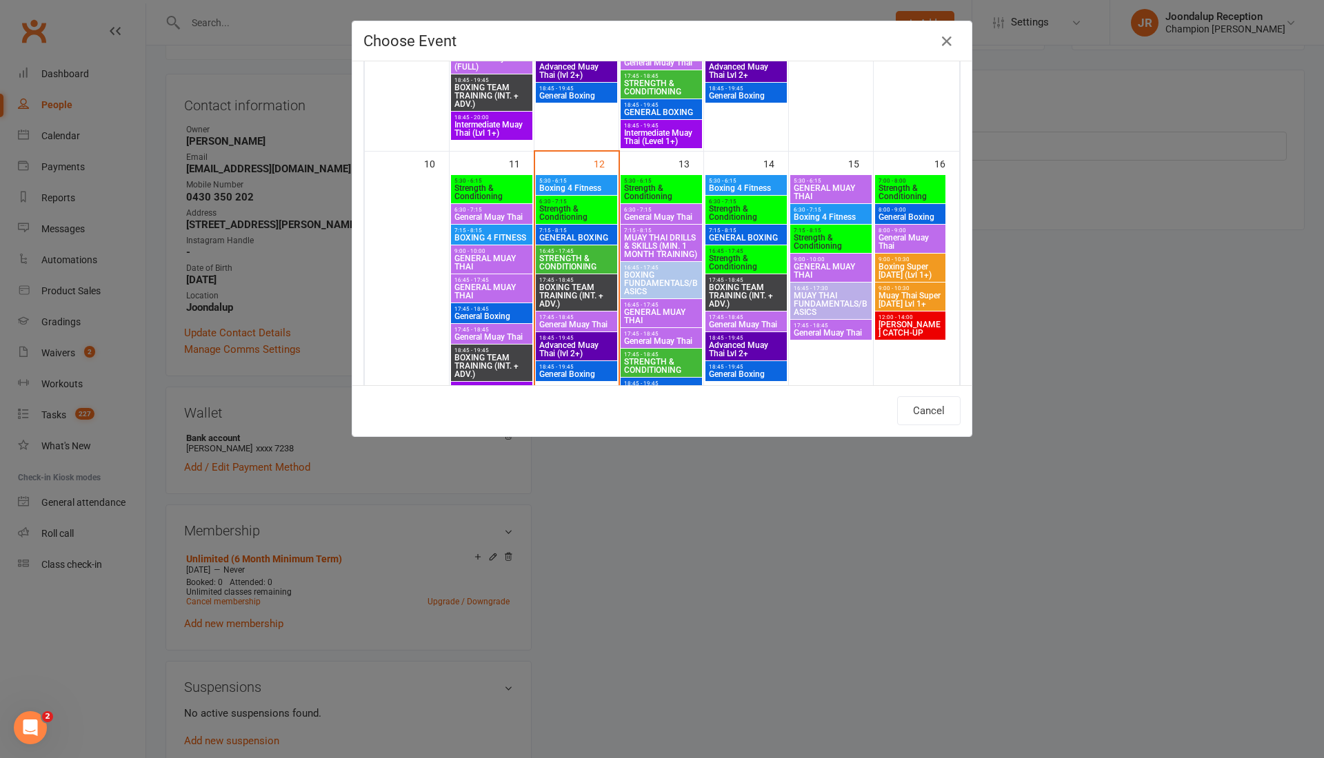
click at [631, 181] on span "5:30 - 6:15" at bounding box center [661, 181] width 76 height 6
type input "Strength & Conditioning - Aug 13, 2025 5:30:00 AM"
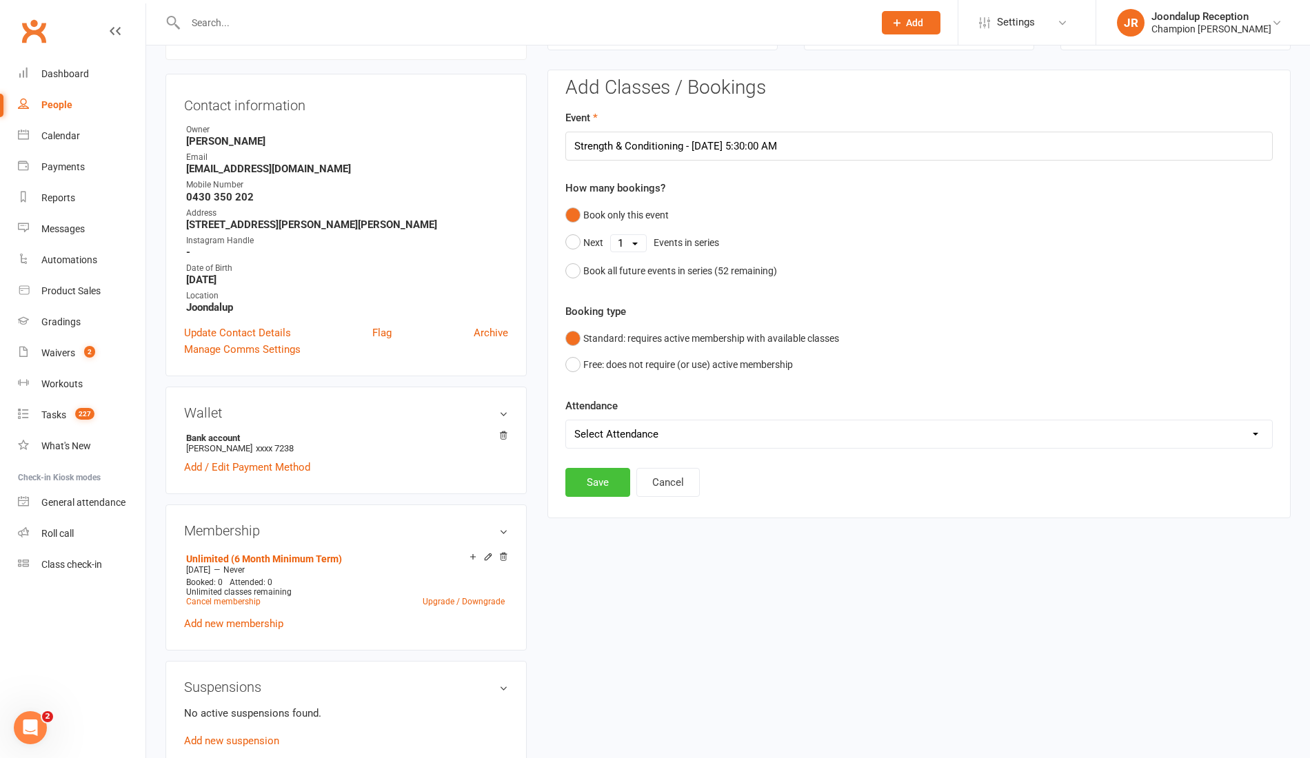
click at [593, 485] on button "Save" at bounding box center [597, 482] width 65 height 29
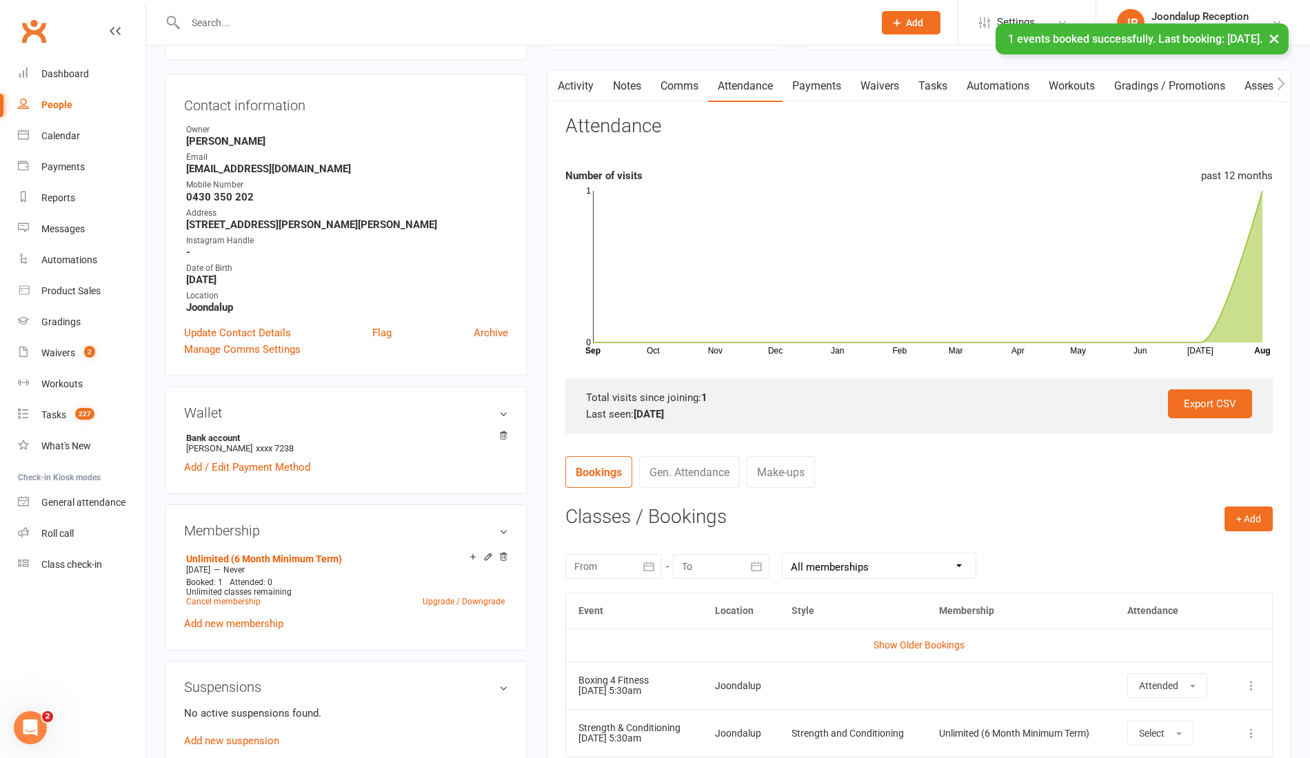
scroll to position [0, 0]
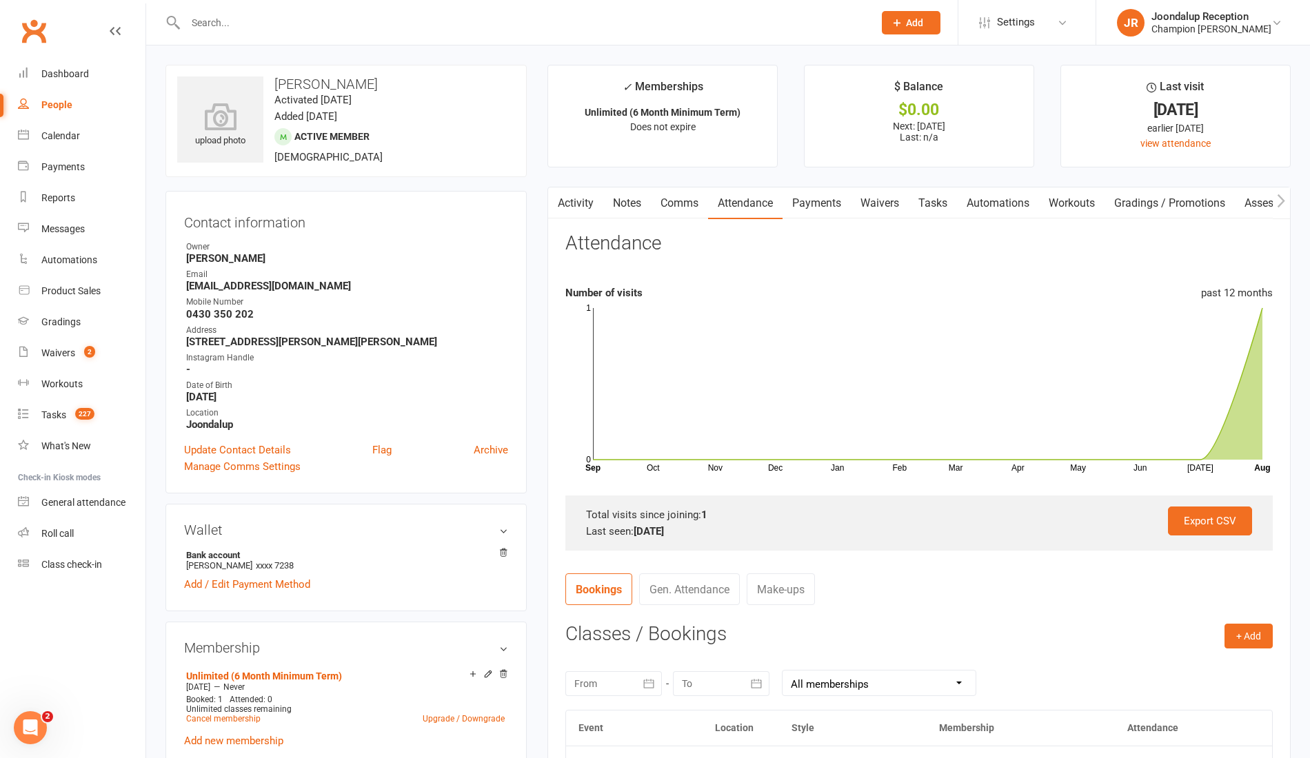
click at [265, 445] on link "Update Contact Details" at bounding box center [237, 450] width 107 height 17
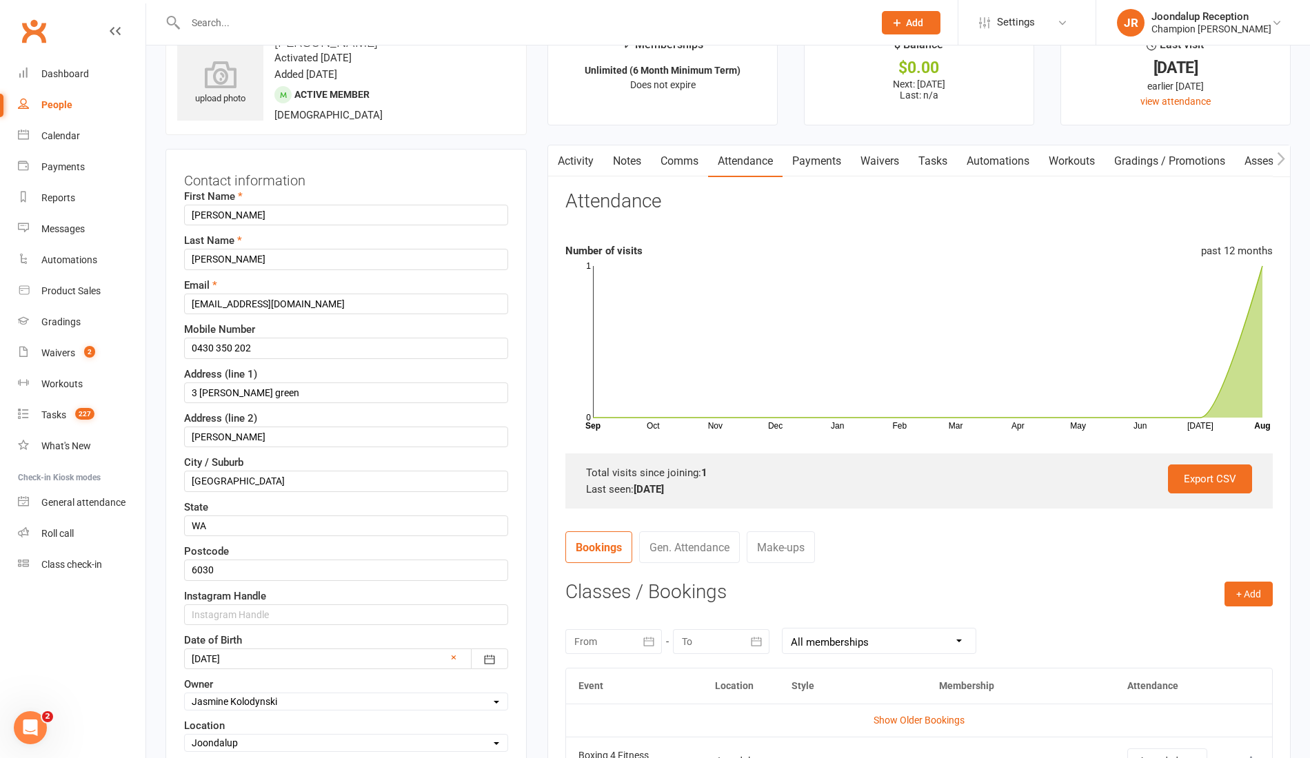
scroll to position [65, 0]
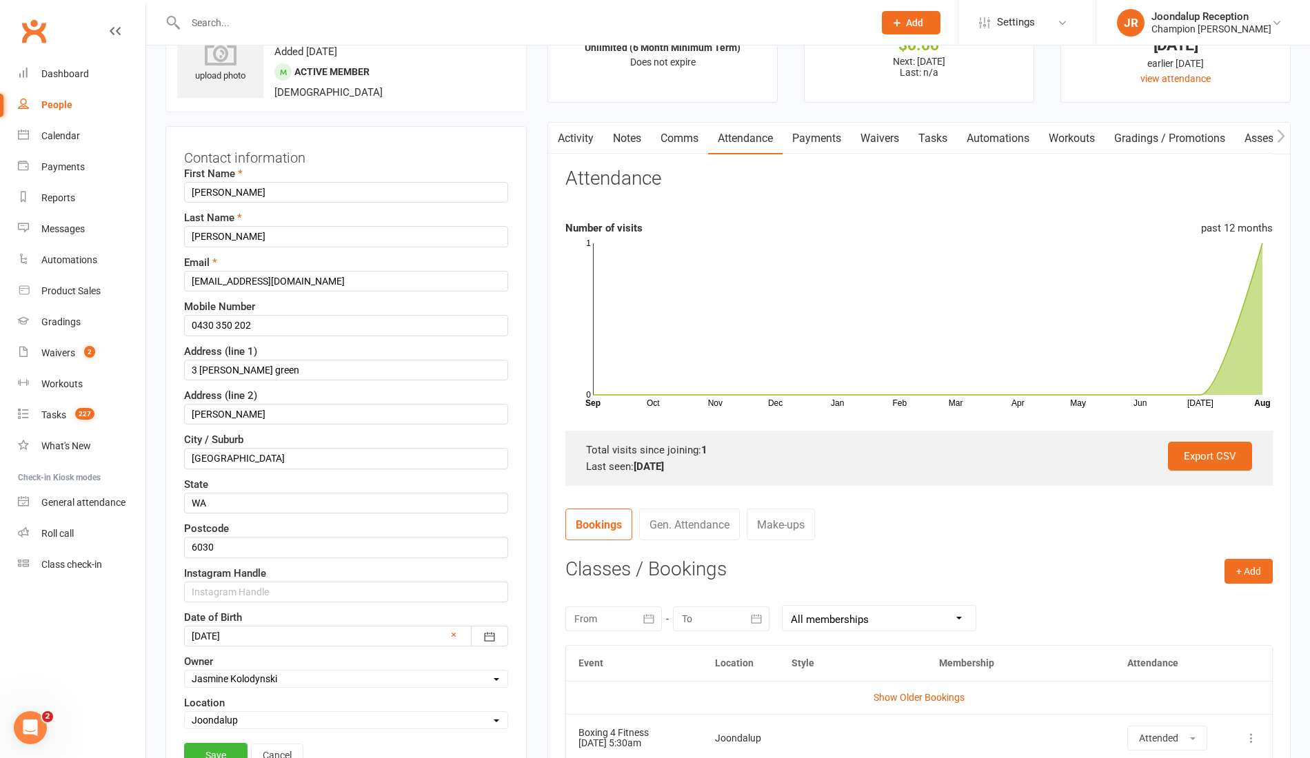
click at [503, 671] on select "Select Owner Helen Bologa Joondalup Reception Champions Gym David Angeleski Tho…" at bounding box center [346, 678] width 323 height 15
select select "1"
click at [185, 671] on select "Select Owner Helen Bologa Joondalup Reception Champions Gym David Angeleski Tho…" at bounding box center [346, 678] width 323 height 15
click at [218, 745] on link "Save" at bounding box center [215, 755] width 63 height 25
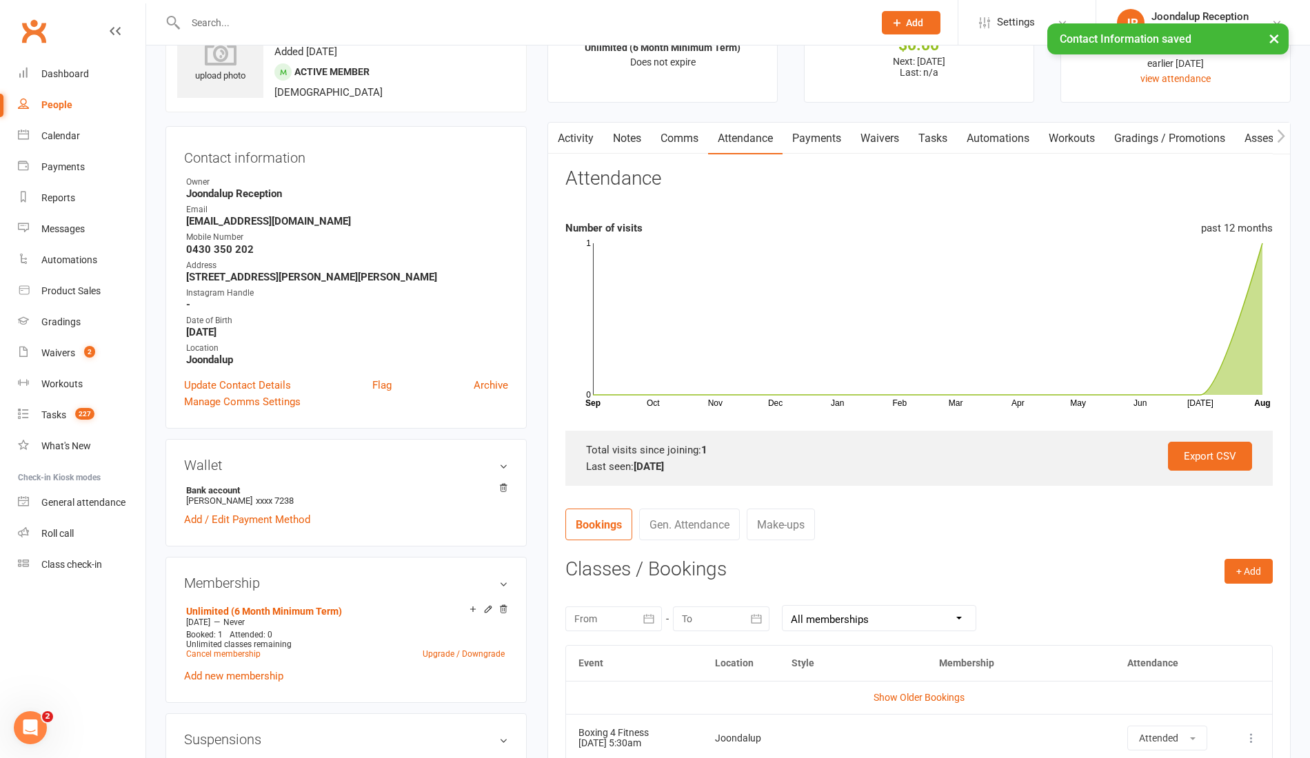
scroll to position [0, 0]
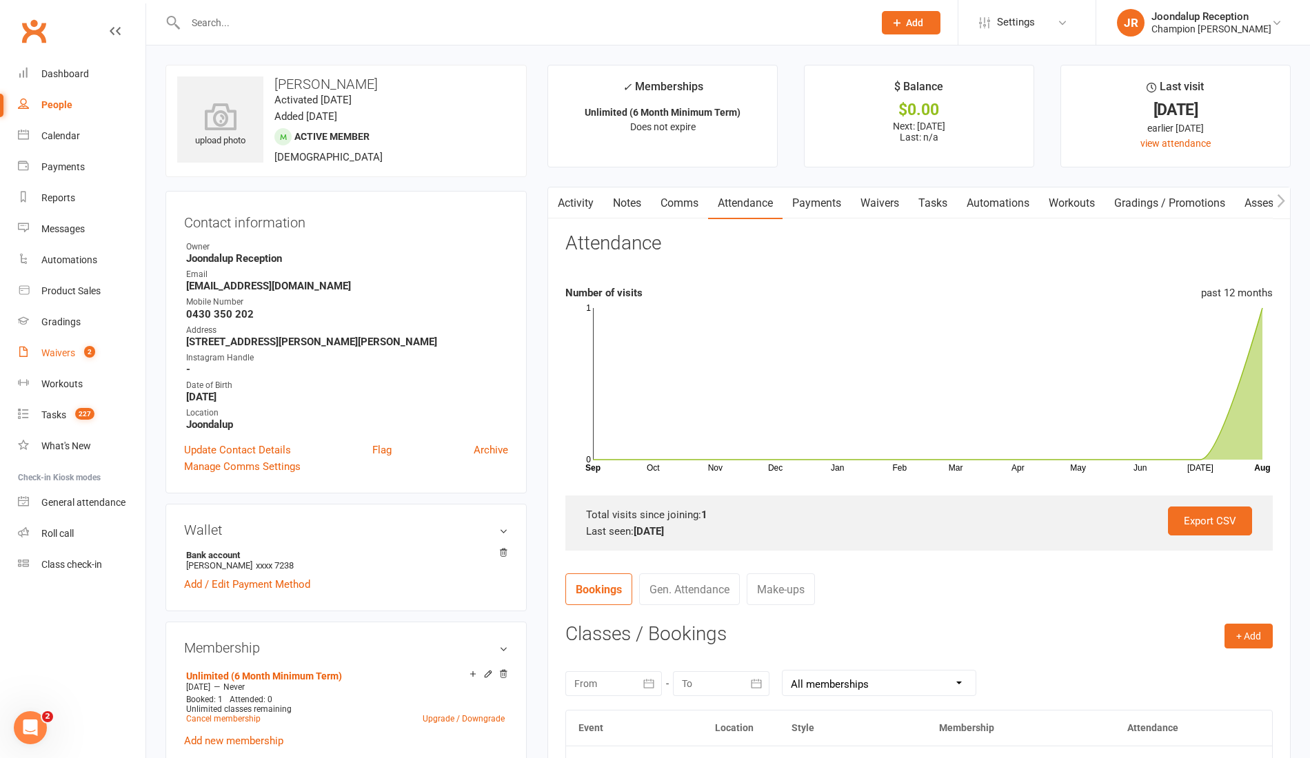
click at [63, 353] on div "Waivers" at bounding box center [58, 352] width 34 height 11
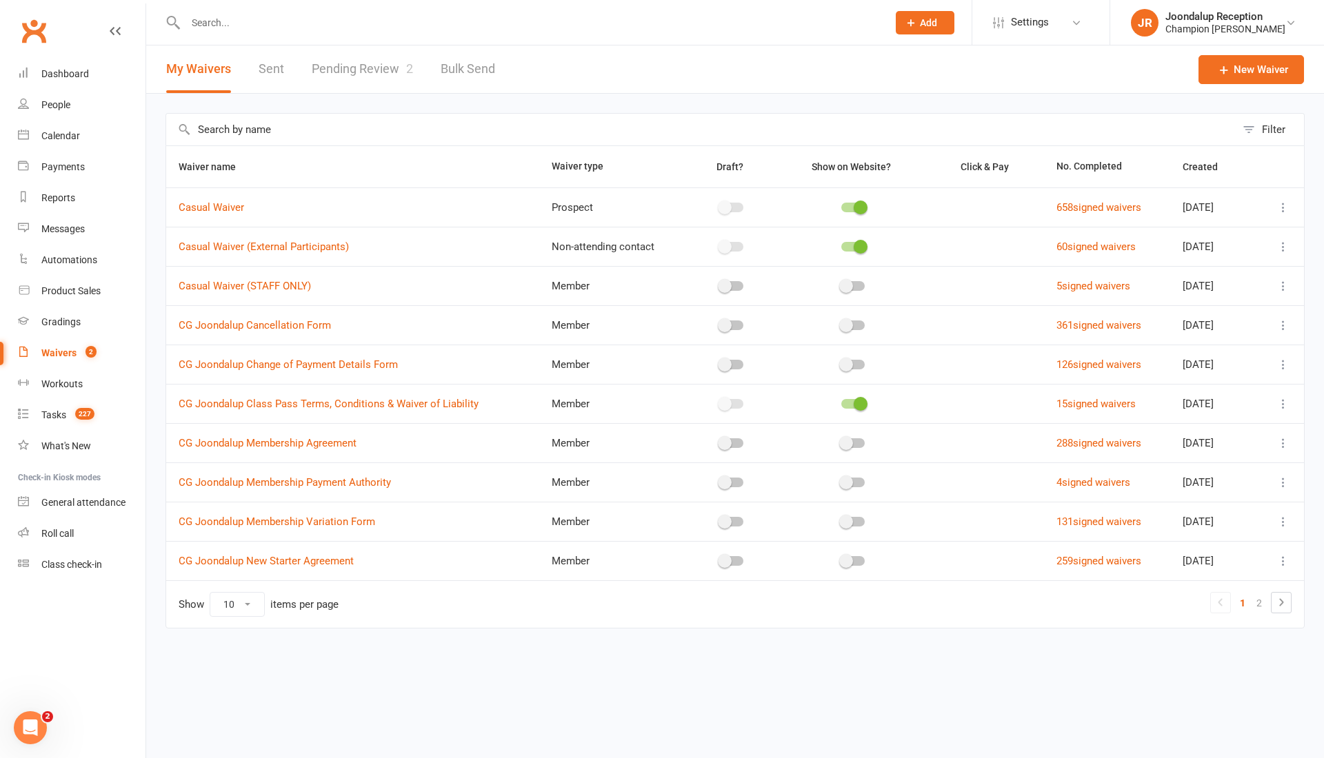
click at [290, 26] on input "text" at bounding box center [529, 22] width 696 height 19
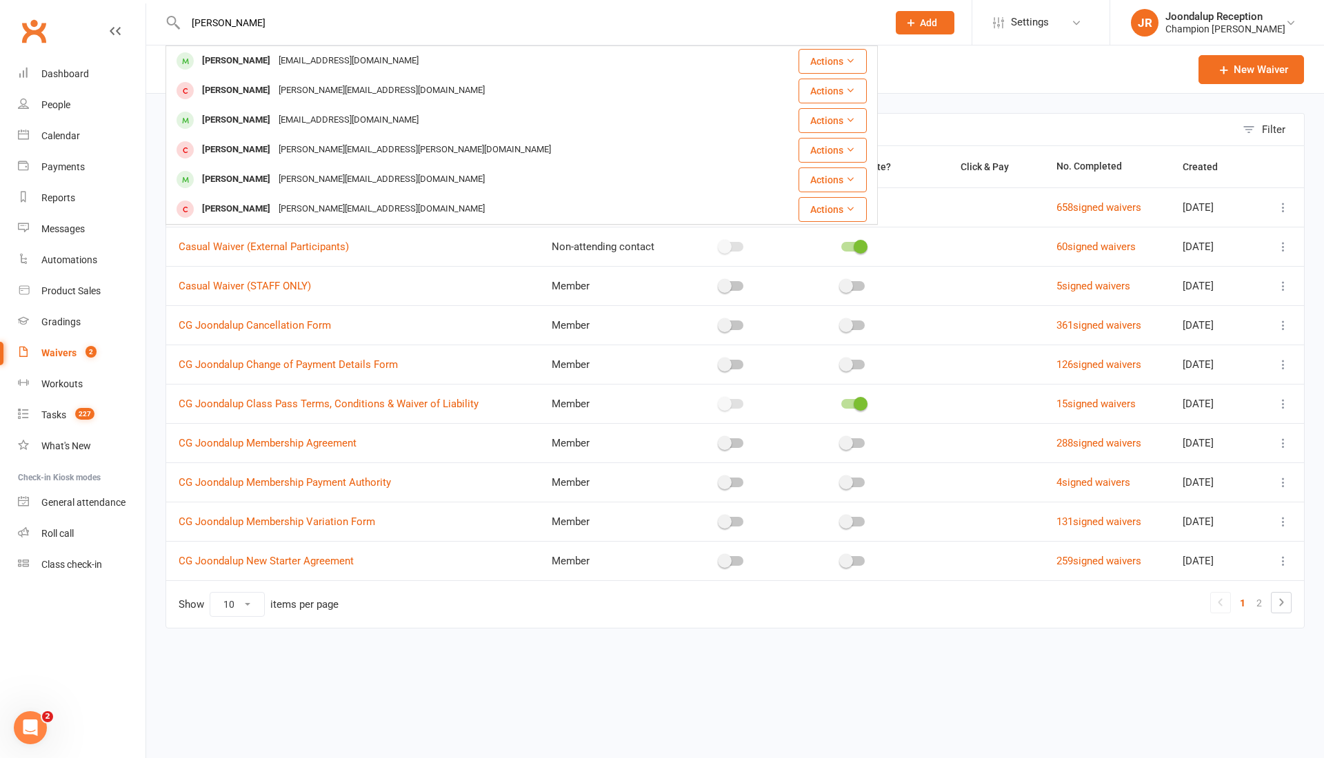
type input "clint"
click at [290, 61] on div "clintmance@hotmail.com" at bounding box center [348, 61] width 148 height 20
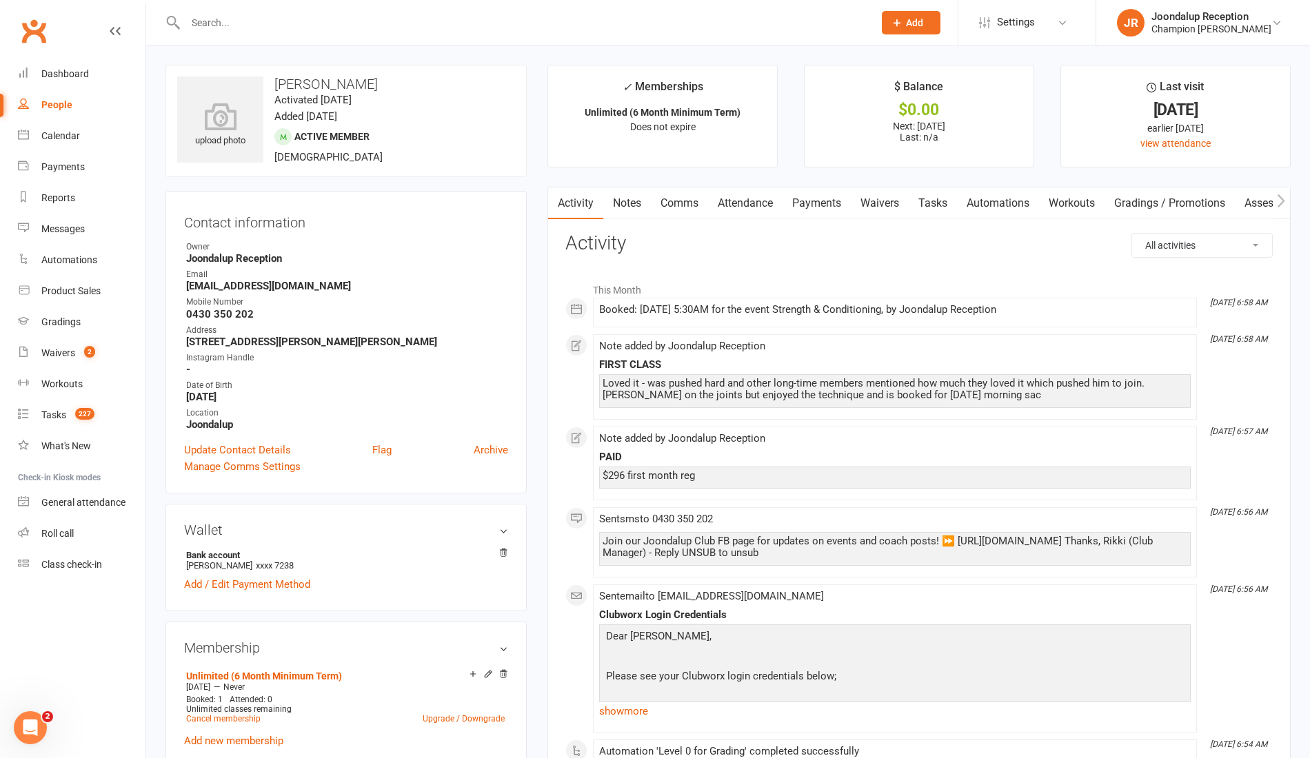
click at [219, 26] on input "text" at bounding box center [522, 22] width 682 height 19
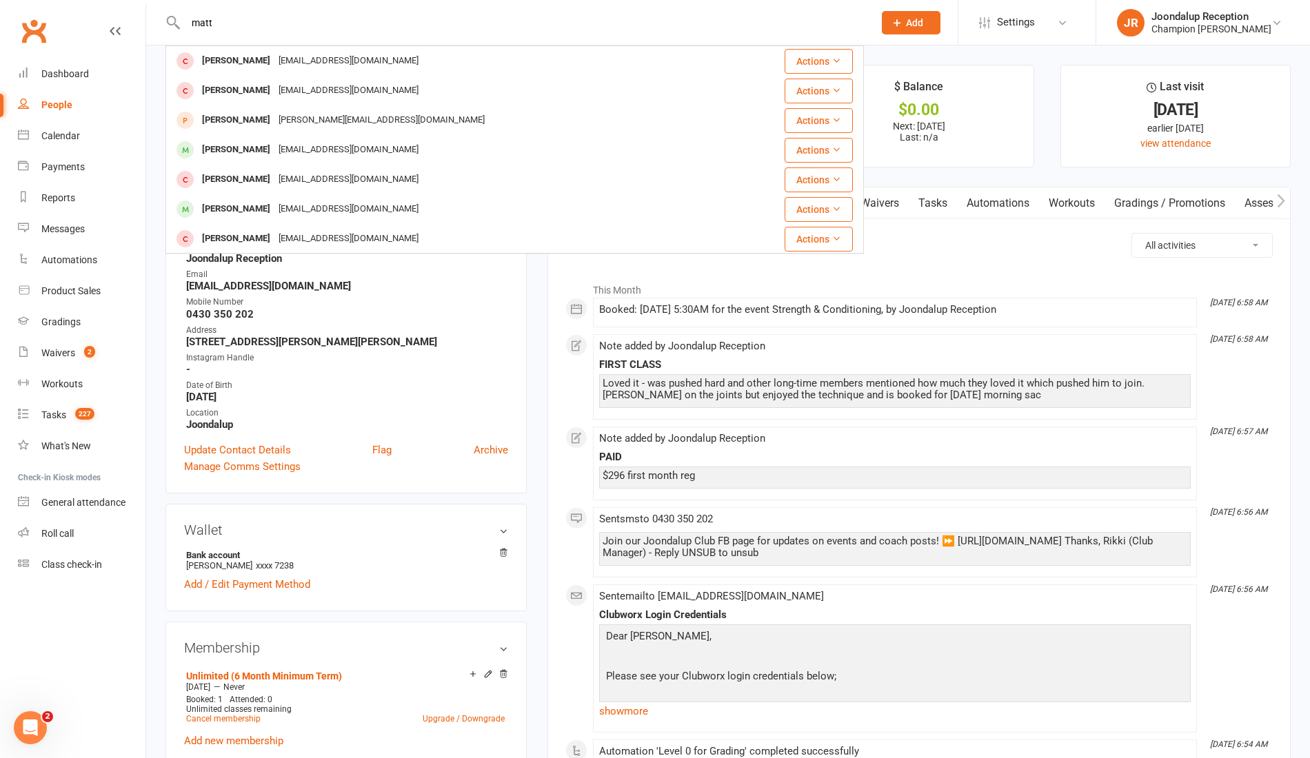
type input "matt"
click at [247, 211] on div "[PERSON_NAME]" at bounding box center [236, 209] width 77 height 20
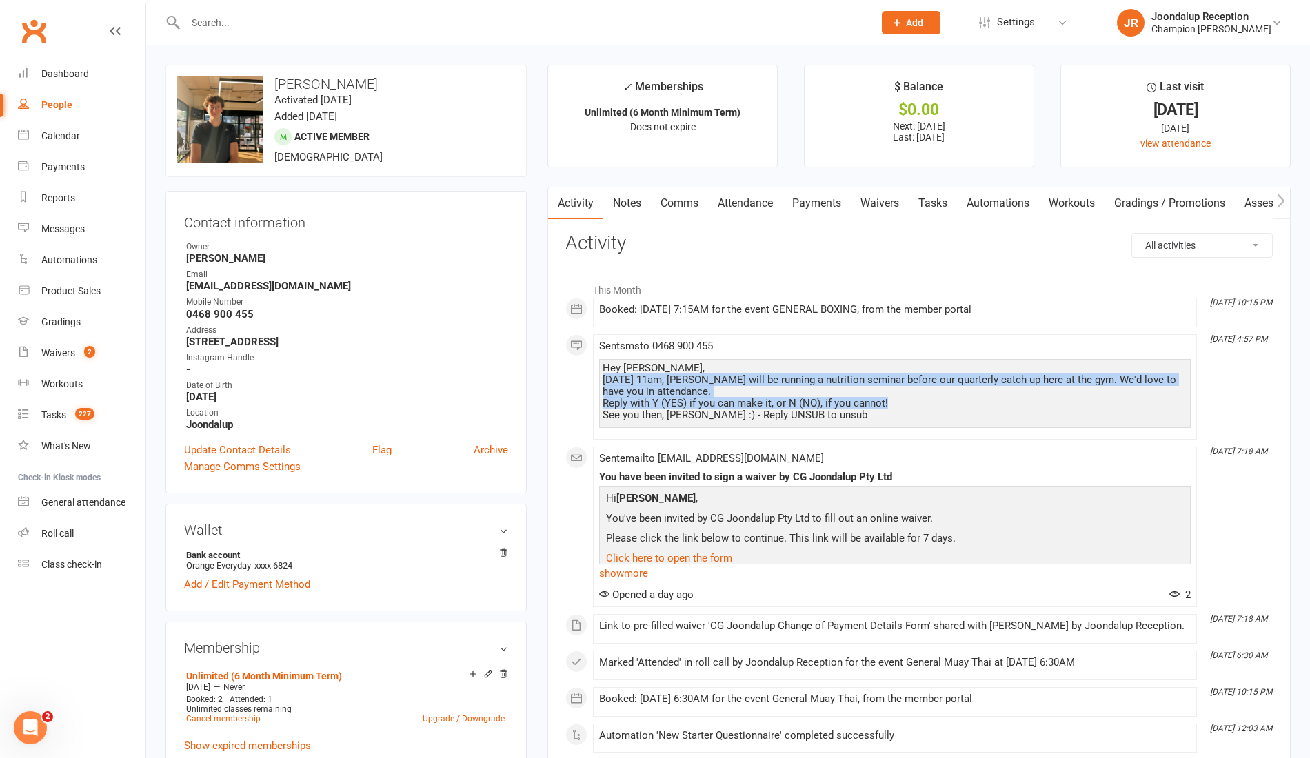
drag, startPoint x: 882, startPoint y: 404, endPoint x: 600, endPoint y: 384, distance: 283.3
click at [600, 384] on div "Hey Matt, Saturday, 16th of August at 11am, Coach P will be running a nutrition…" at bounding box center [894, 393] width 591 height 69
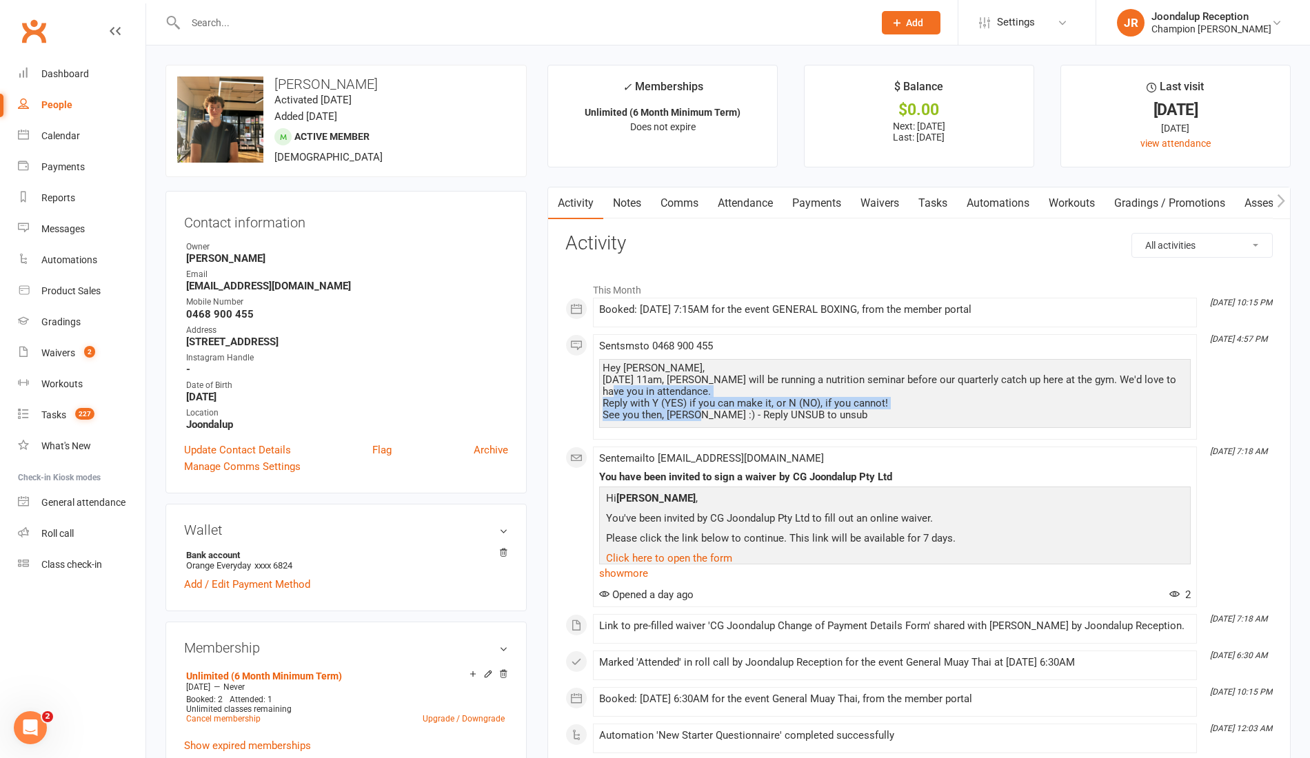
drag, startPoint x: 689, startPoint y: 419, endPoint x: 575, endPoint y: 386, distance: 119.1
click at [694, 409] on div "Hey Matt, Saturday, 16th of August at 11am, Coach P will be running a nutrition…" at bounding box center [895, 392] width 585 height 59
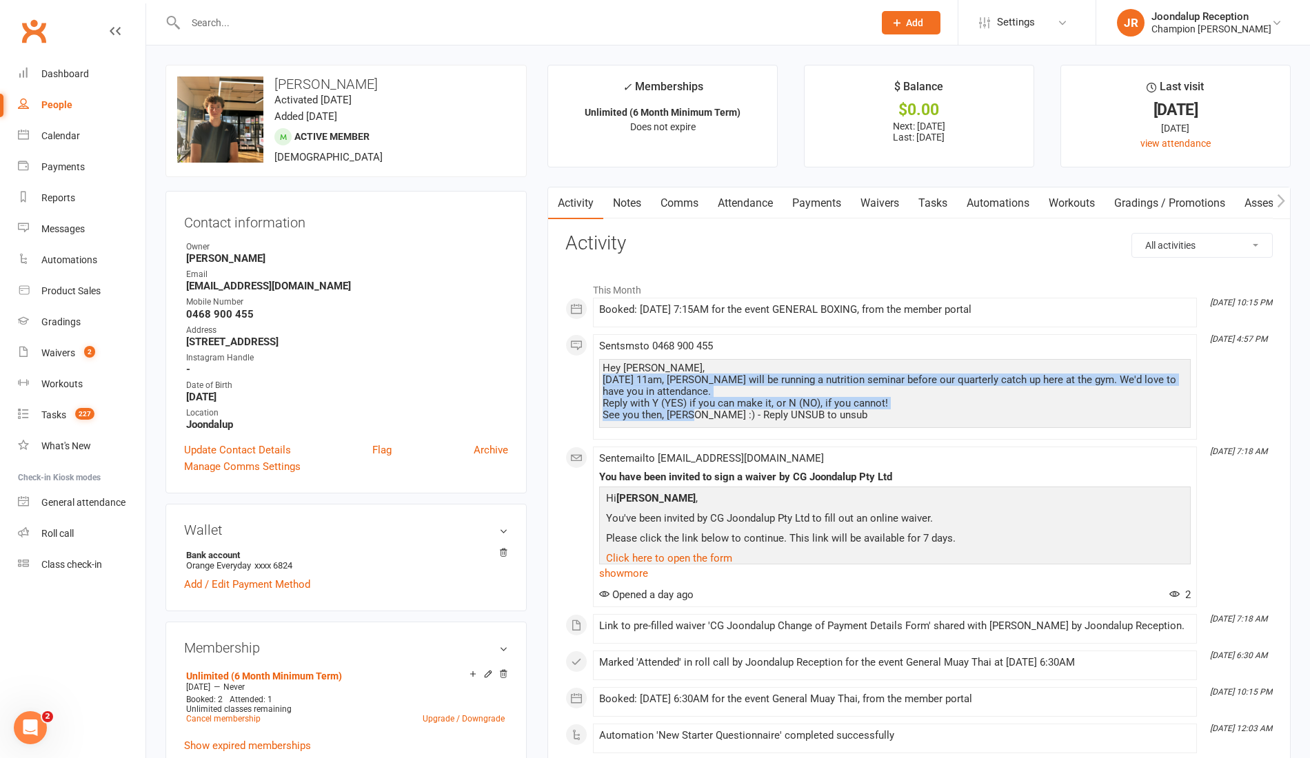
drag, startPoint x: 689, startPoint y: 412, endPoint x: 587, endPoint y: 379, distance: 107.3
copy div "Saturday, 16th of August at 11am, Coach P will be running a nutrition seminar b…"
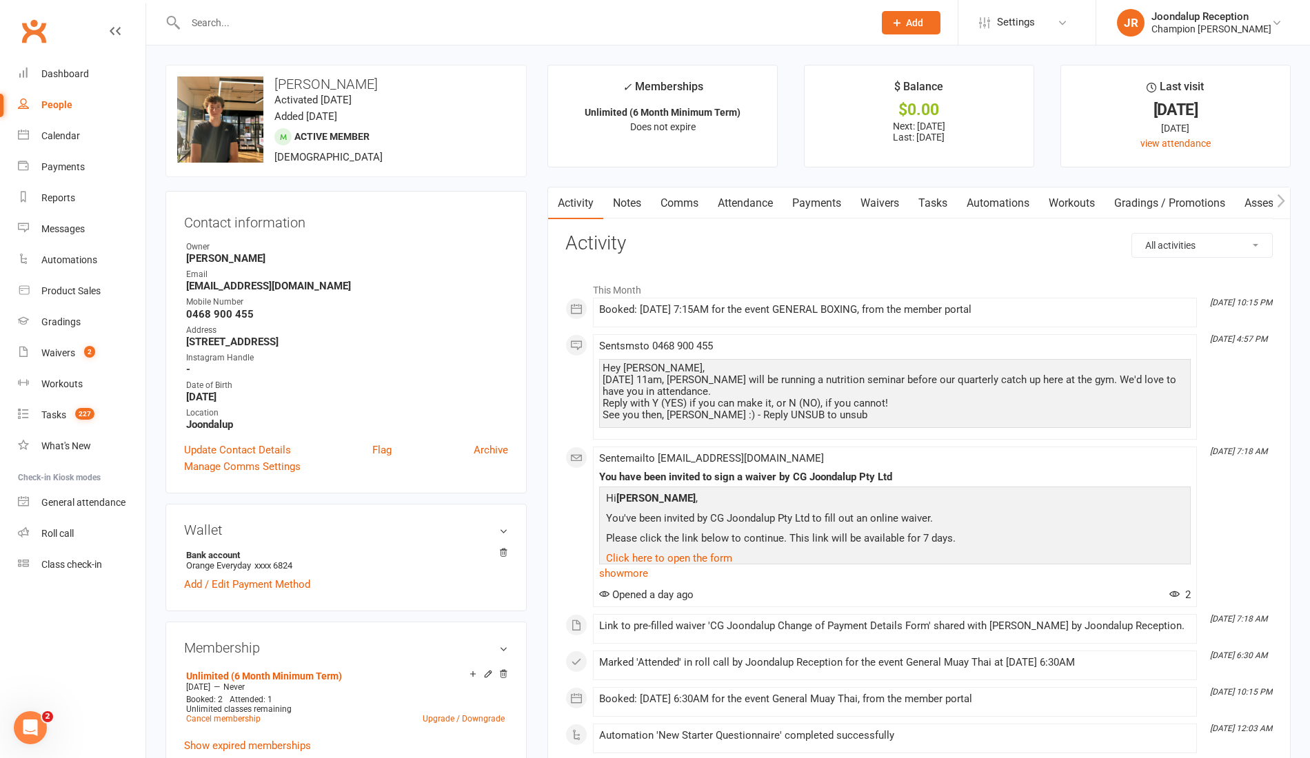
click at [692, 415] on div "Hey Matt, Saturday, 16th of August at 11am, Coach P will be running a nutrition…" at bounding box center [895, 392] width 585 height 59
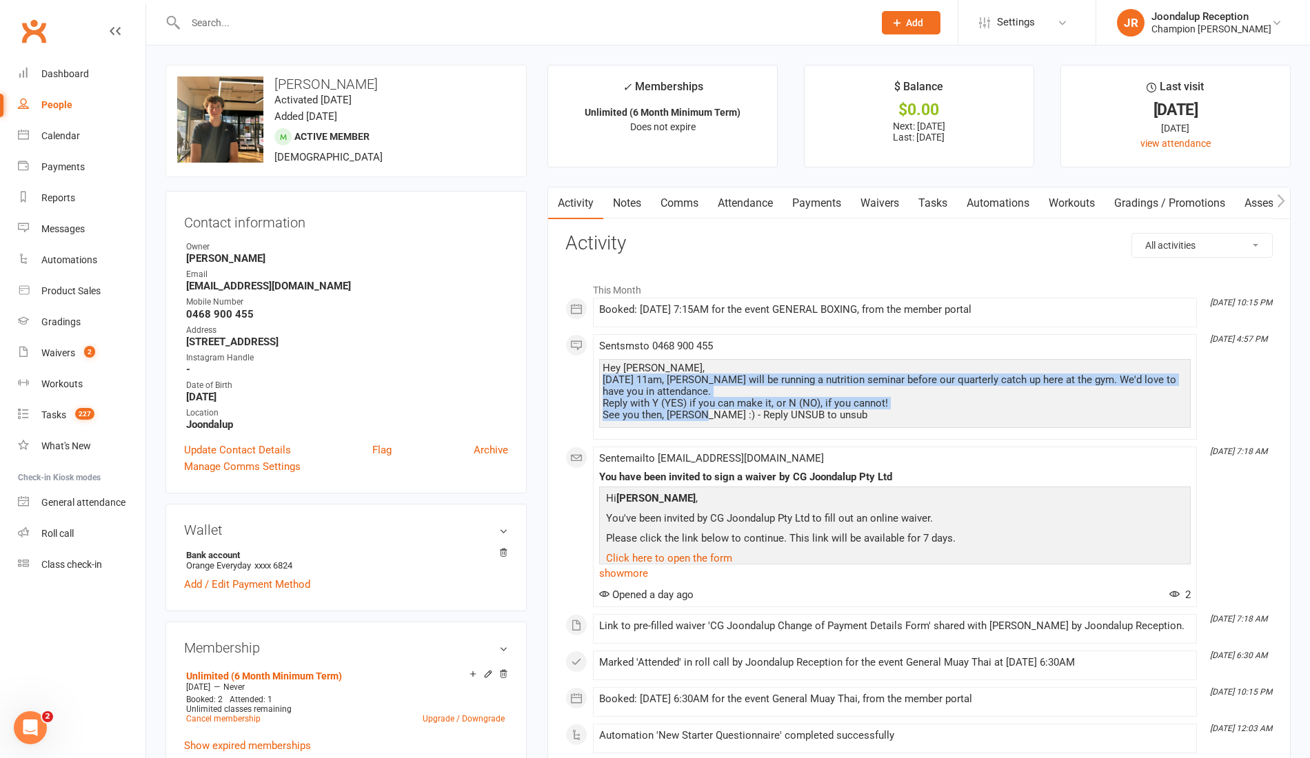
drag, startPoint x: 692, startPoint y: 414, endPoint x: 601, endPoint y: 376, distance: 98.8
click at [601, 376] on div "Hey Matt, Saturday, 16th of August at 11am, Coach P will be running a nutrition…" at bounding box center [894, 393] width 591 height 69
copy div "Saturday, 16th of August at 11am, Coach P will be running a nutrition seminar b…"
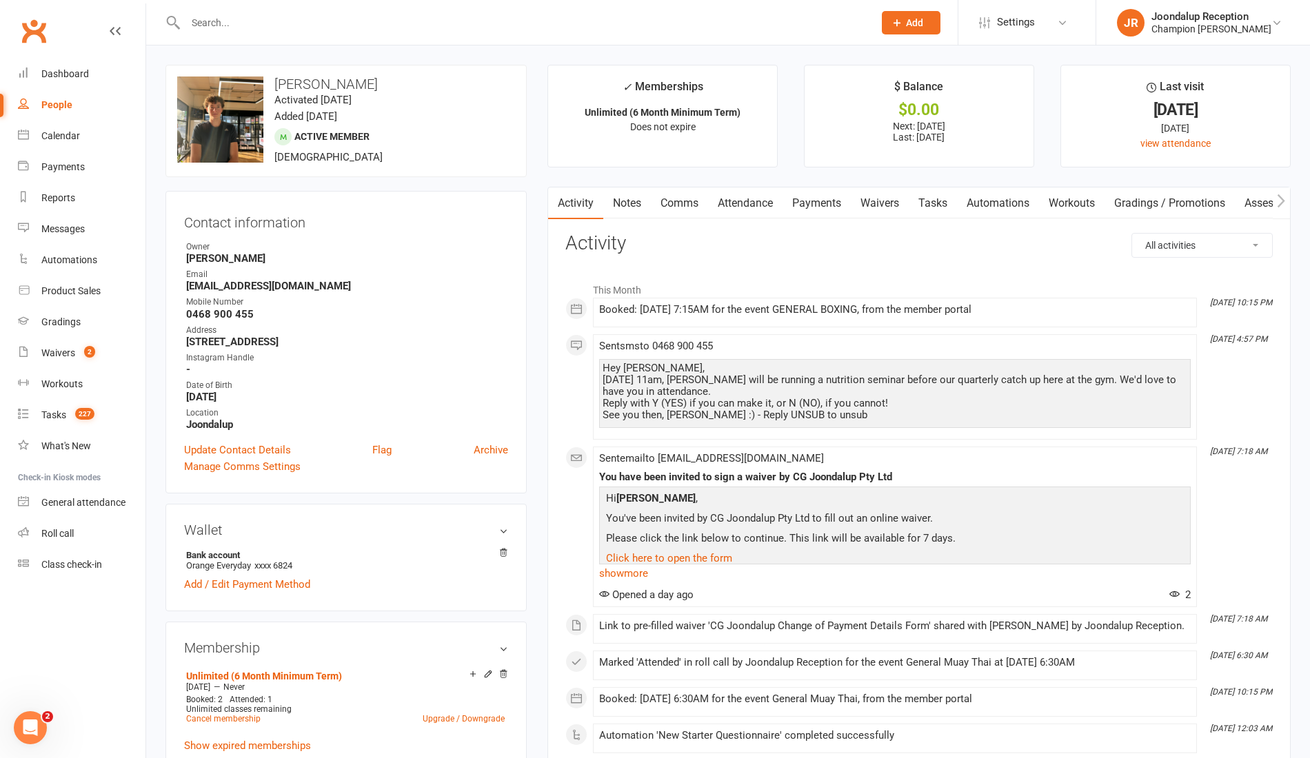
click at [263, 28] on input "text" at bounding box center [522, 22] width 682 height 19
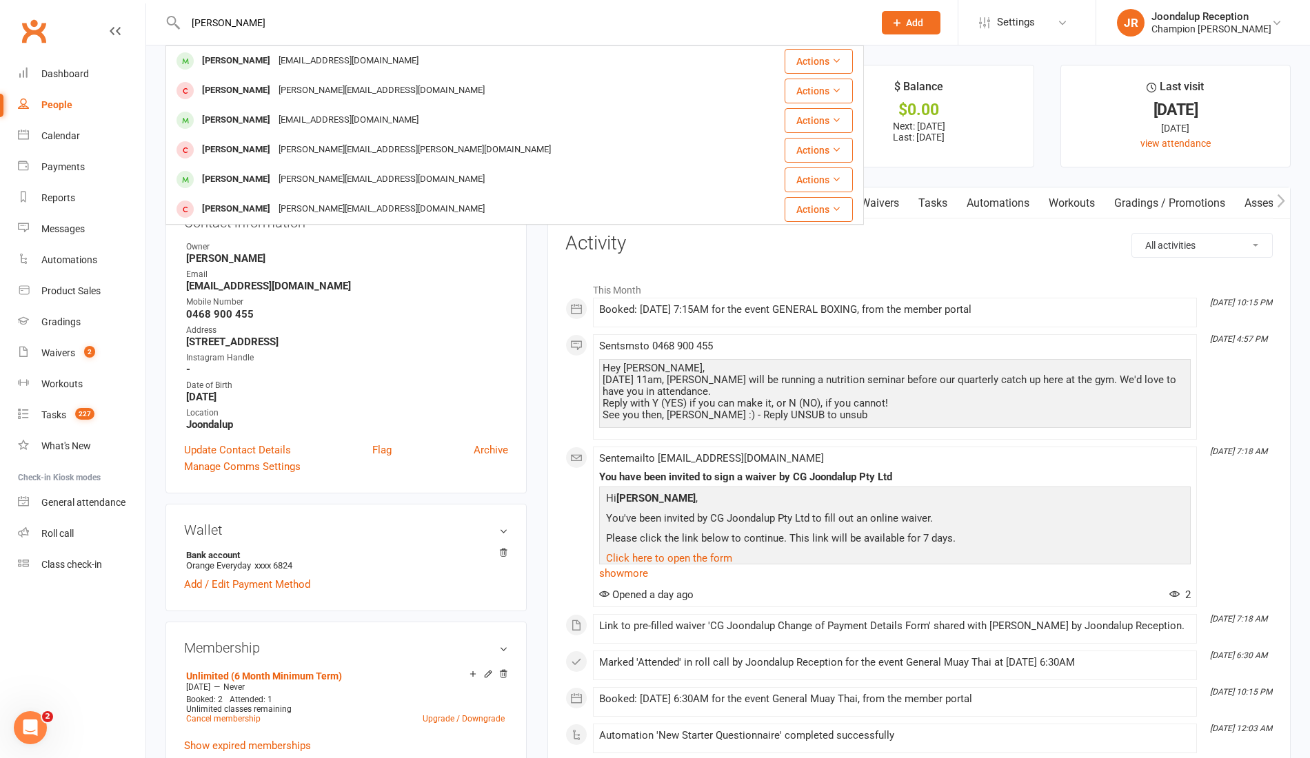
type input "clint"
click at [280, 61] on div "clintmance@hotmail.com" at bounding box center [348, 61] width 148 height 20
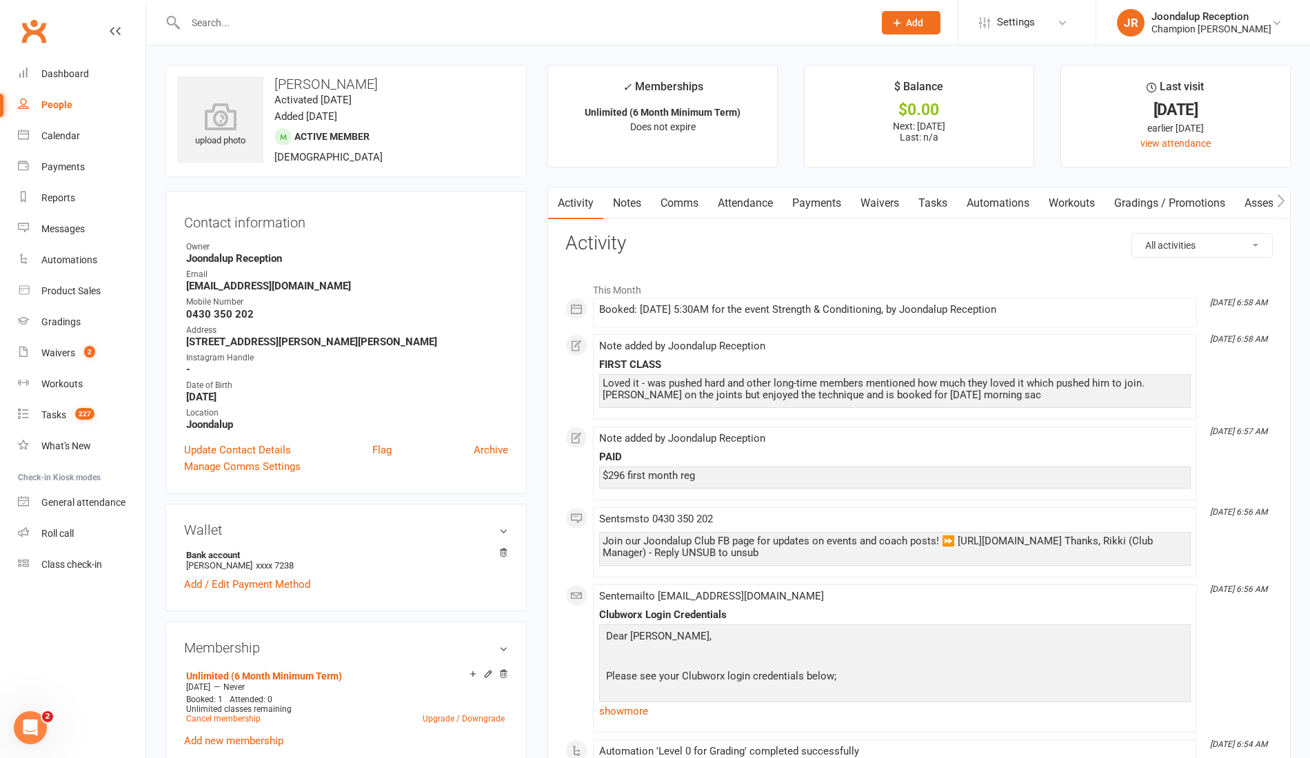
click at [620, 203] on link "Notes" at bounding box center [627, 204] width 48 height 32
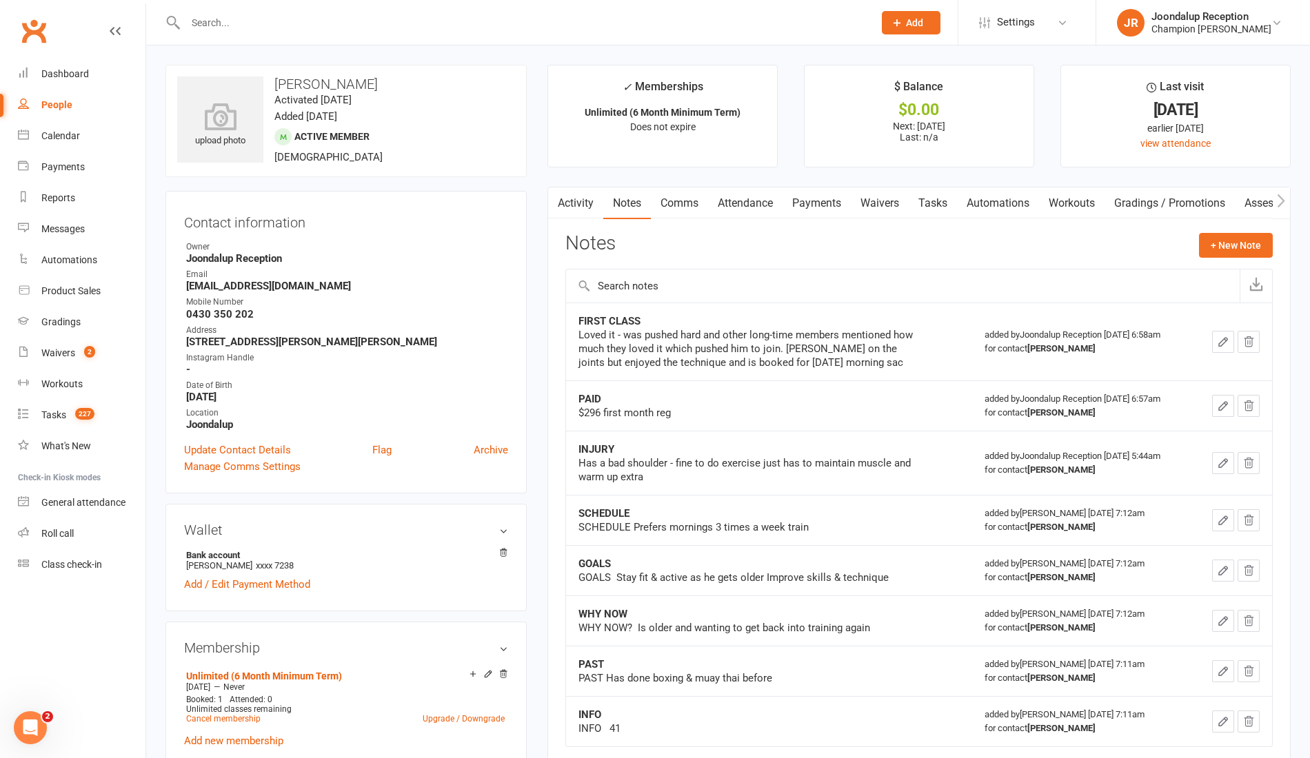
click at [662, 200] on link "Comms" at bounding box center [679, 204] width 57 height 32
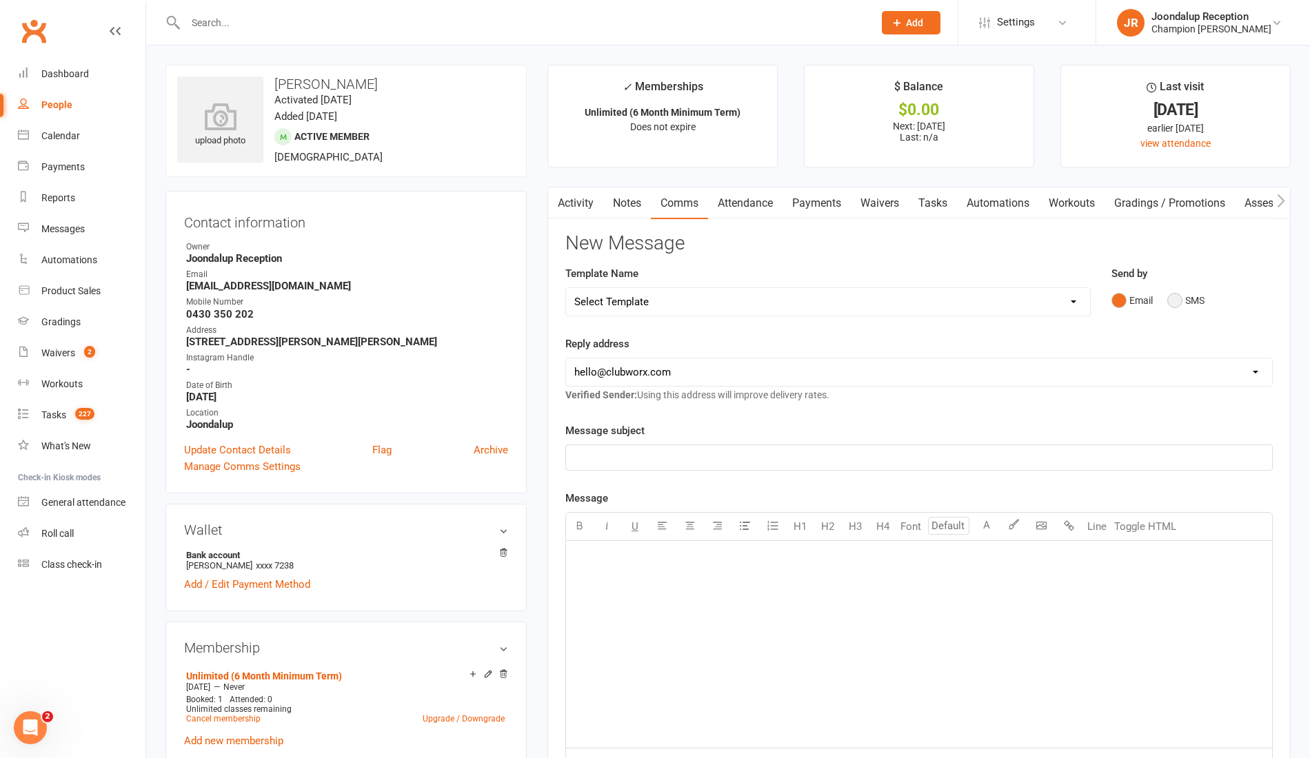
click at [1177, 303] on button "SMS" at bounding box center [1185, 300] width 37 height 26
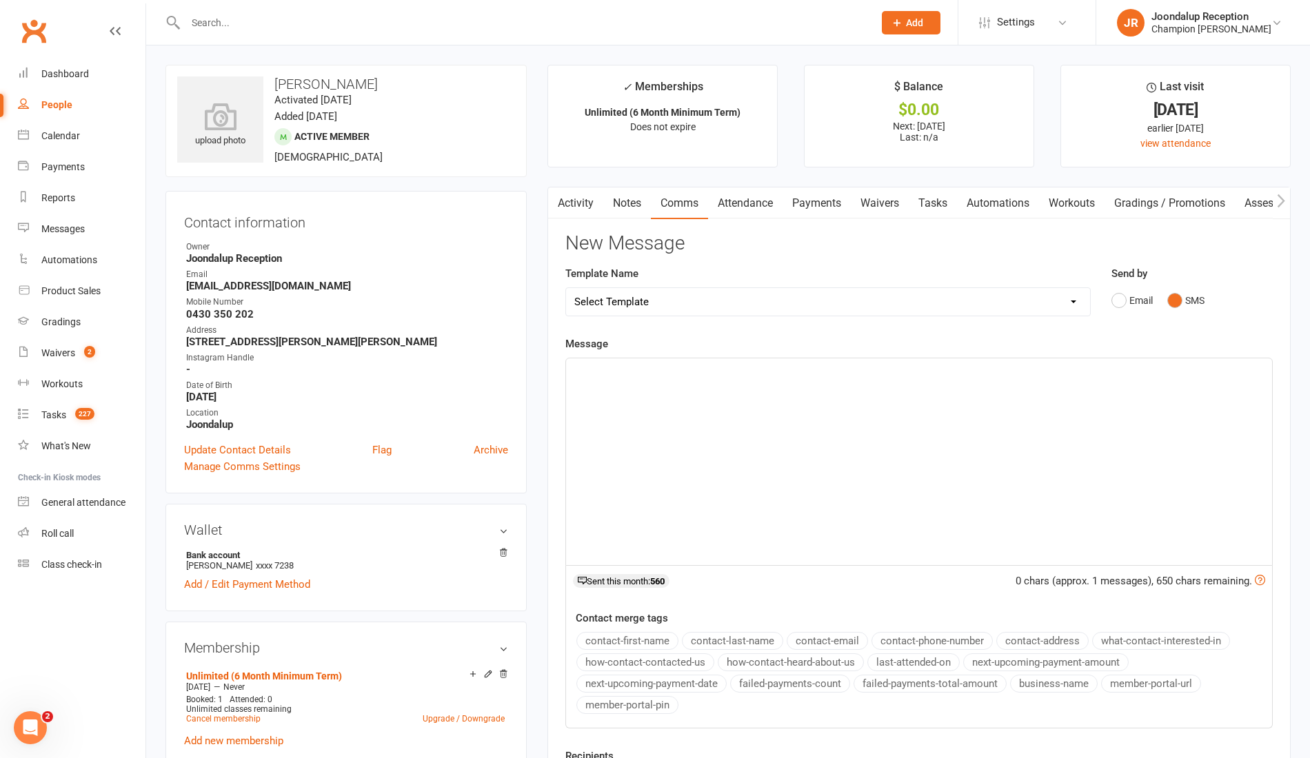
click at [592, 387] on div "﻿" at bounding box center [919, 461] width 706 height 207
click at [640, 639] on button "contact-first-name" at bounding box center [627, 641] width 102 height 18
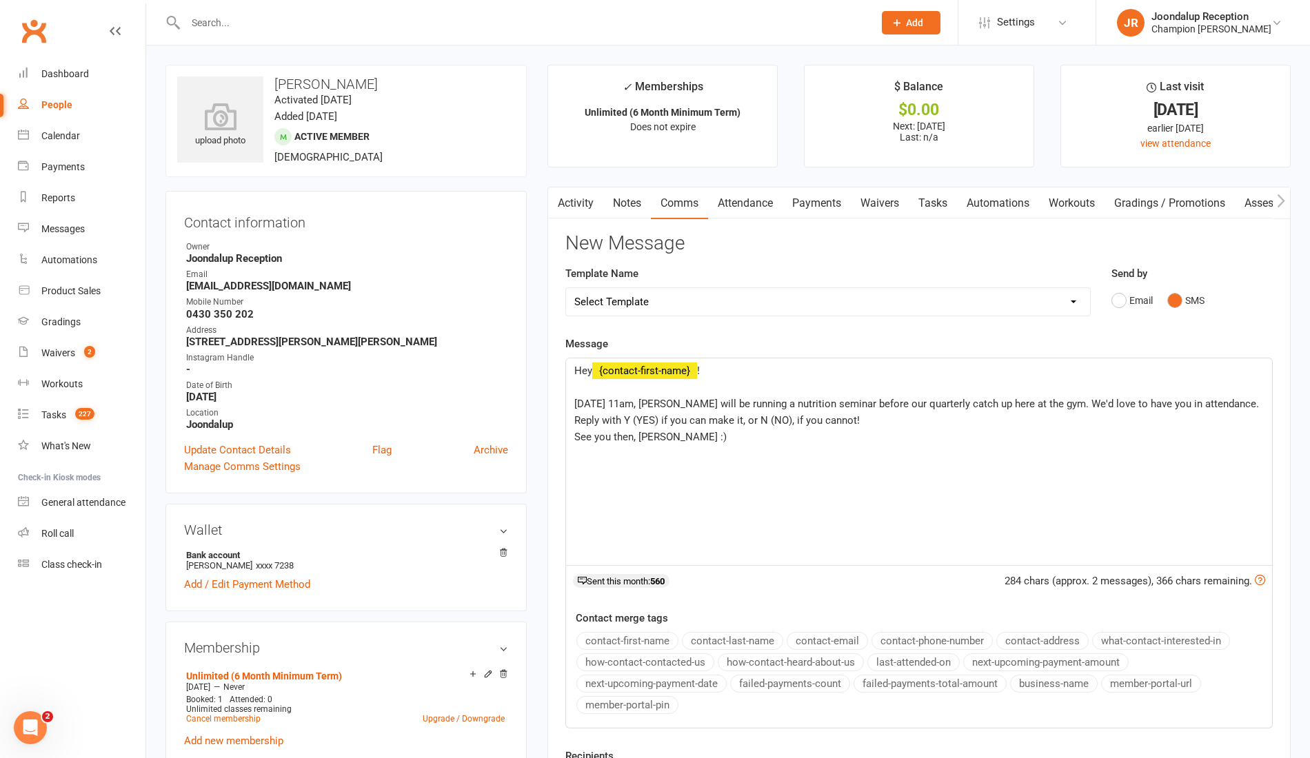
click at [666, 412] on p "[DATE] 11am, [PERSON_NAME] will be running a nutrition seminar before our quart…" at bounding box center [918, 404] width 689 height 17
click at [653, 443] on span "See you then, Jas :)" at bounding box center [650, 437] width 152 height 12
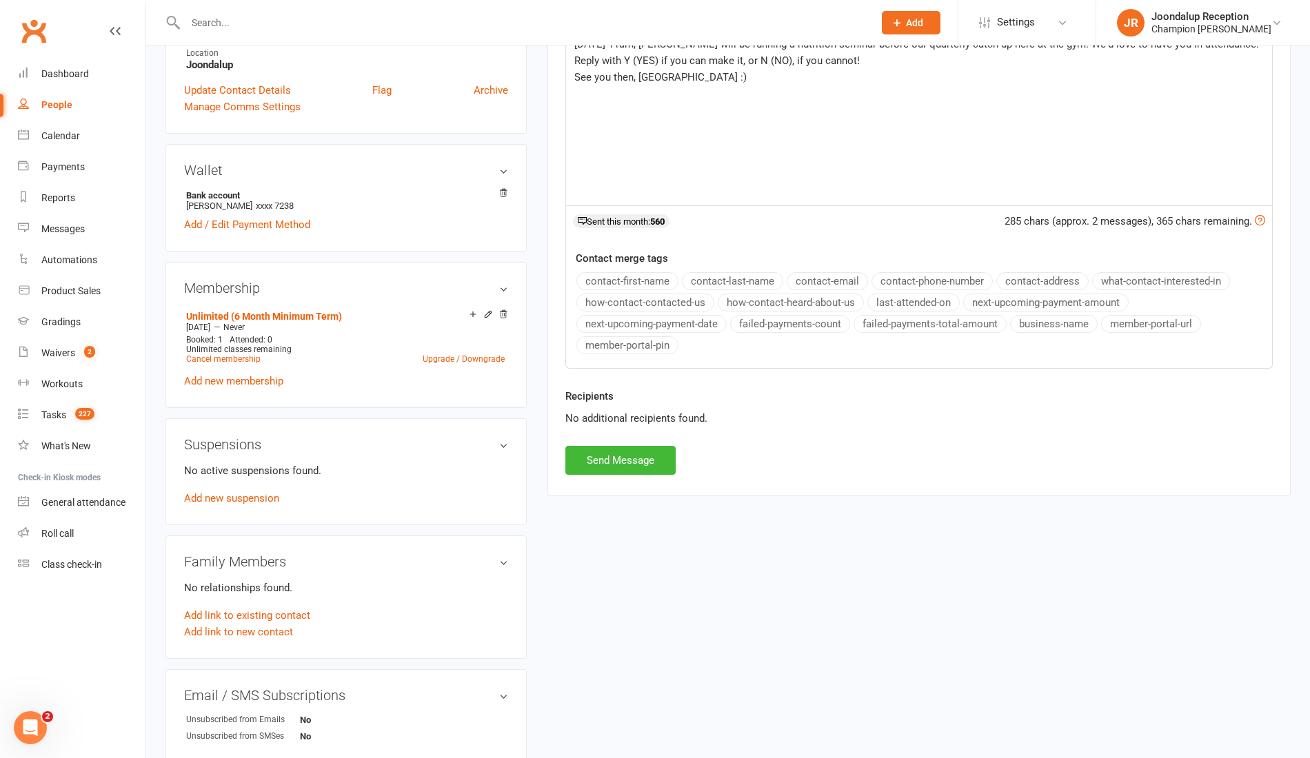
scroll to position [358, 0]
click at [598, 454] on button "Send Message" at bounding box center [620, 461] width 110 height 29
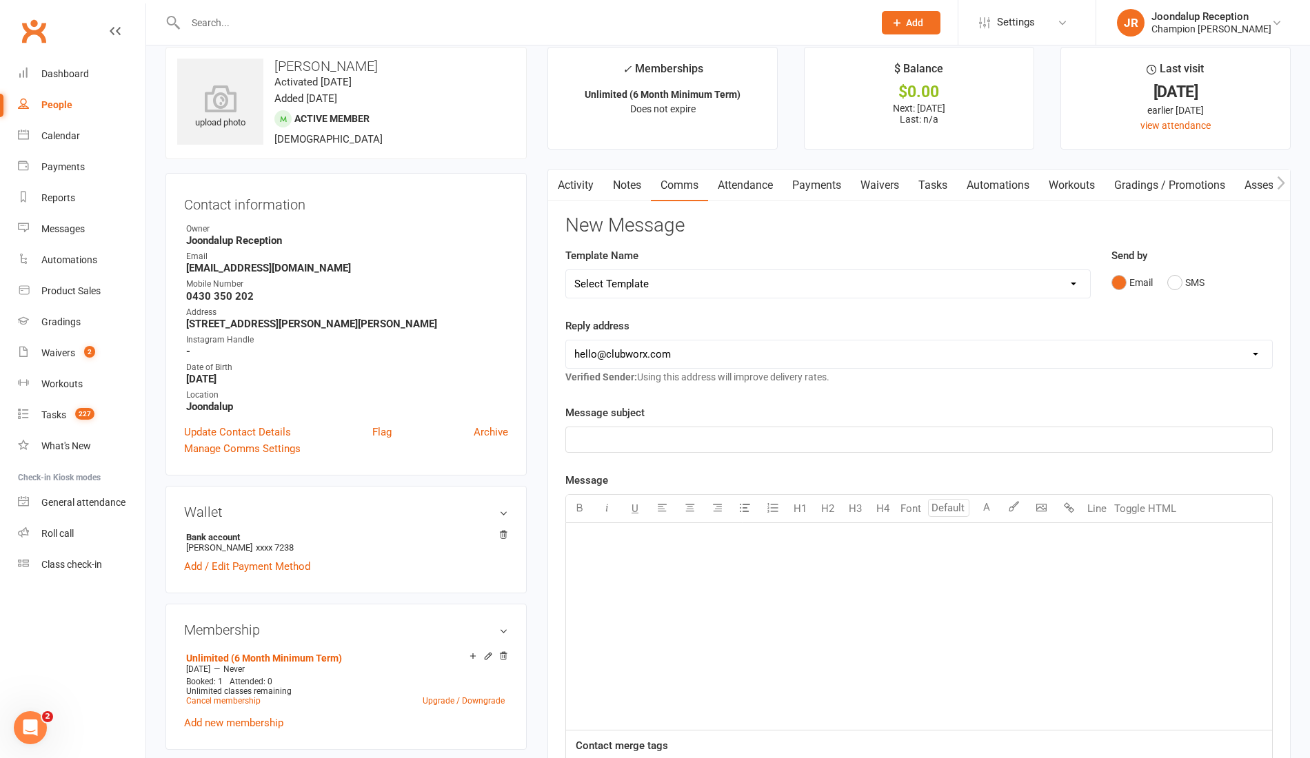
scroll to position [0, 0]
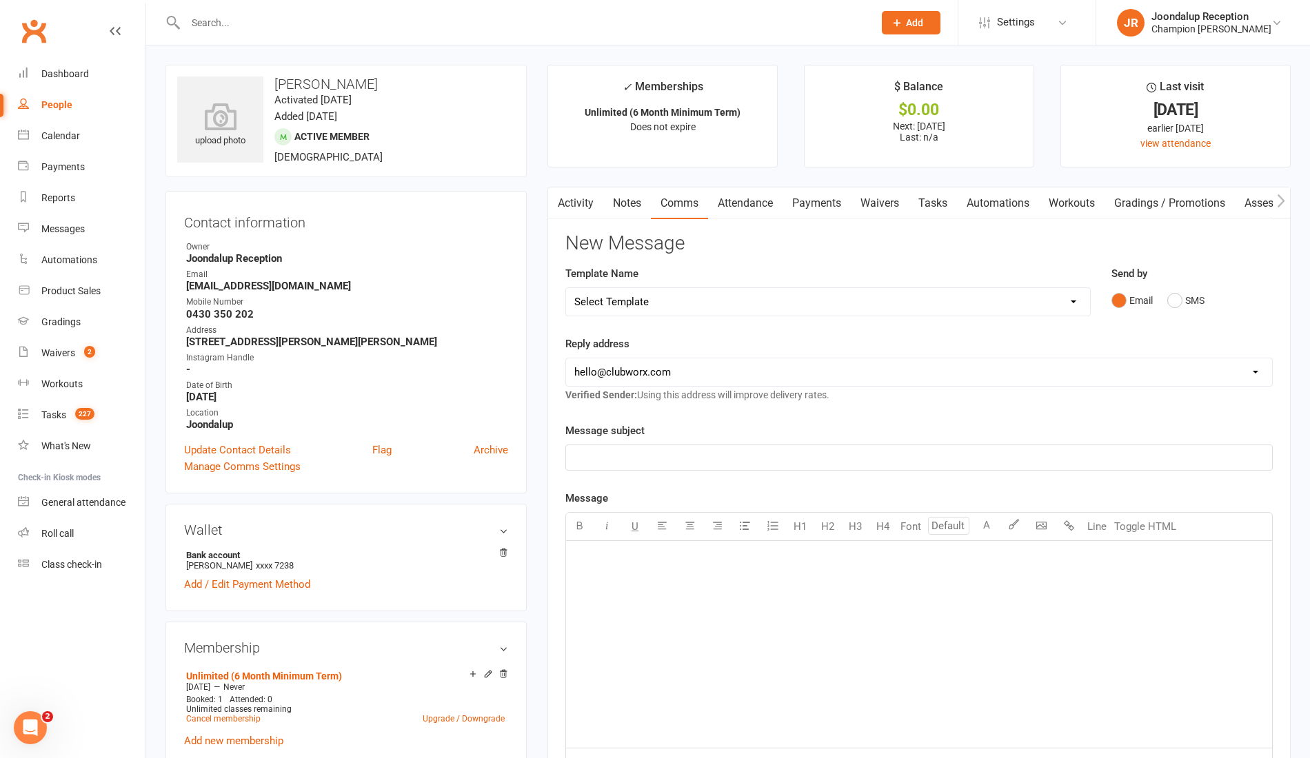
click at [252, 11] on div at bounding box center [514, 22] width 698 height 45
click at [249, 18] on input "text" at bounding box center [522, 22] width 682 height 19
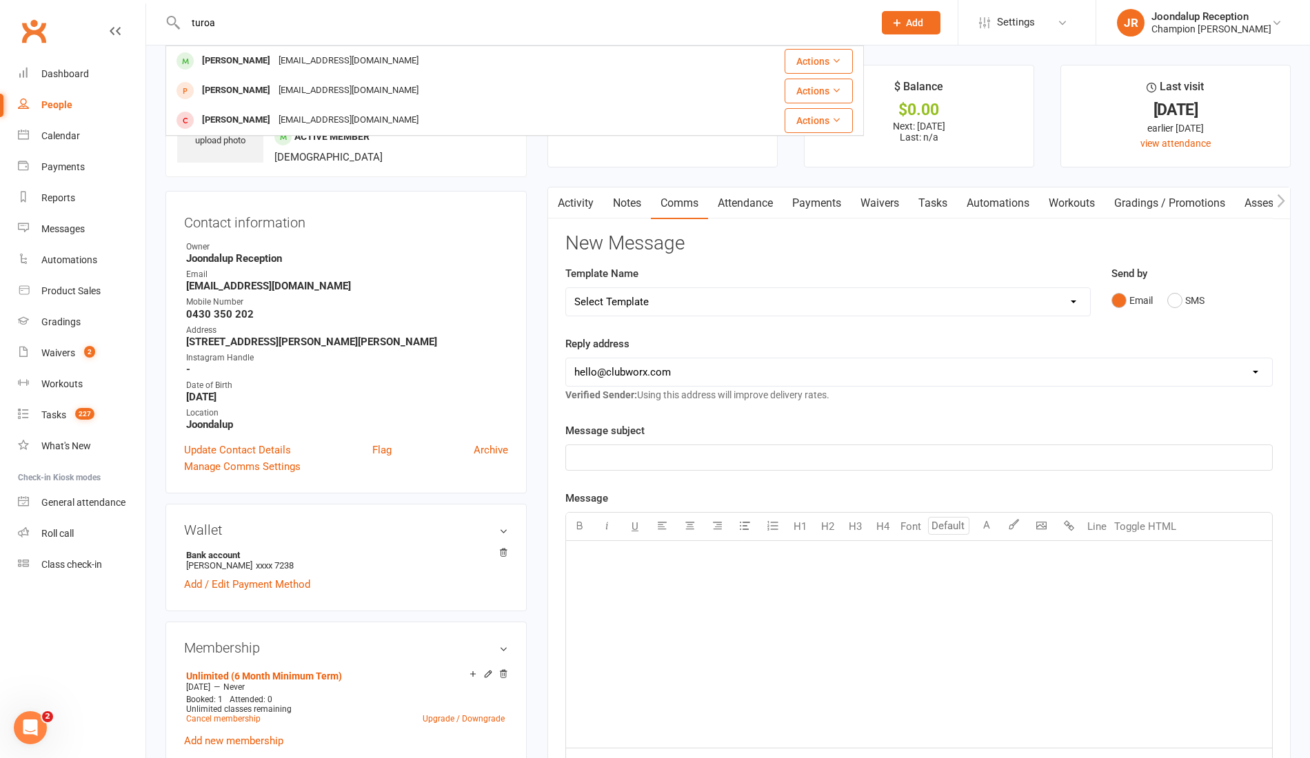
type input "turoa"
click at [257, 52] on div "Turoa Kimura-Davidson" at bounding box center [236, 61] width 77 height 20
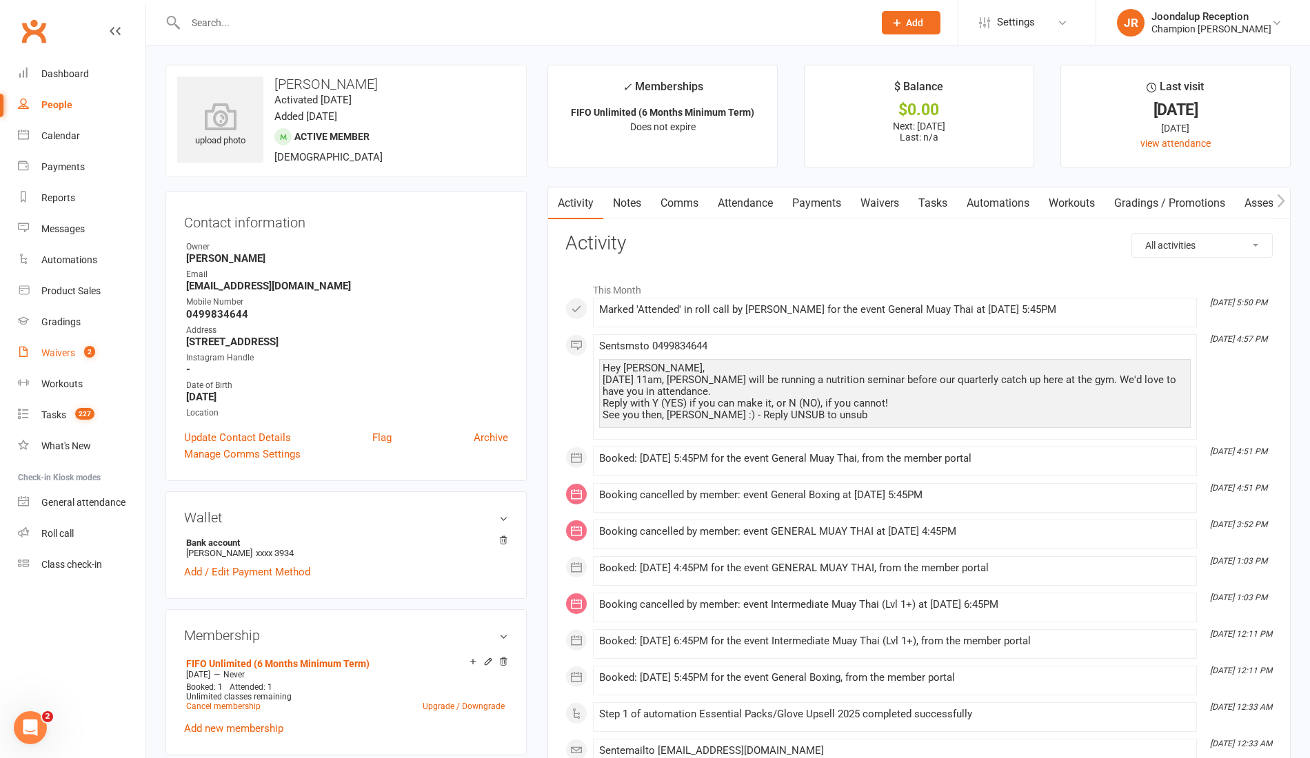
click at [60, 358] on link "Waivers 2" at bounding box center [82, 353] width 128 height 31
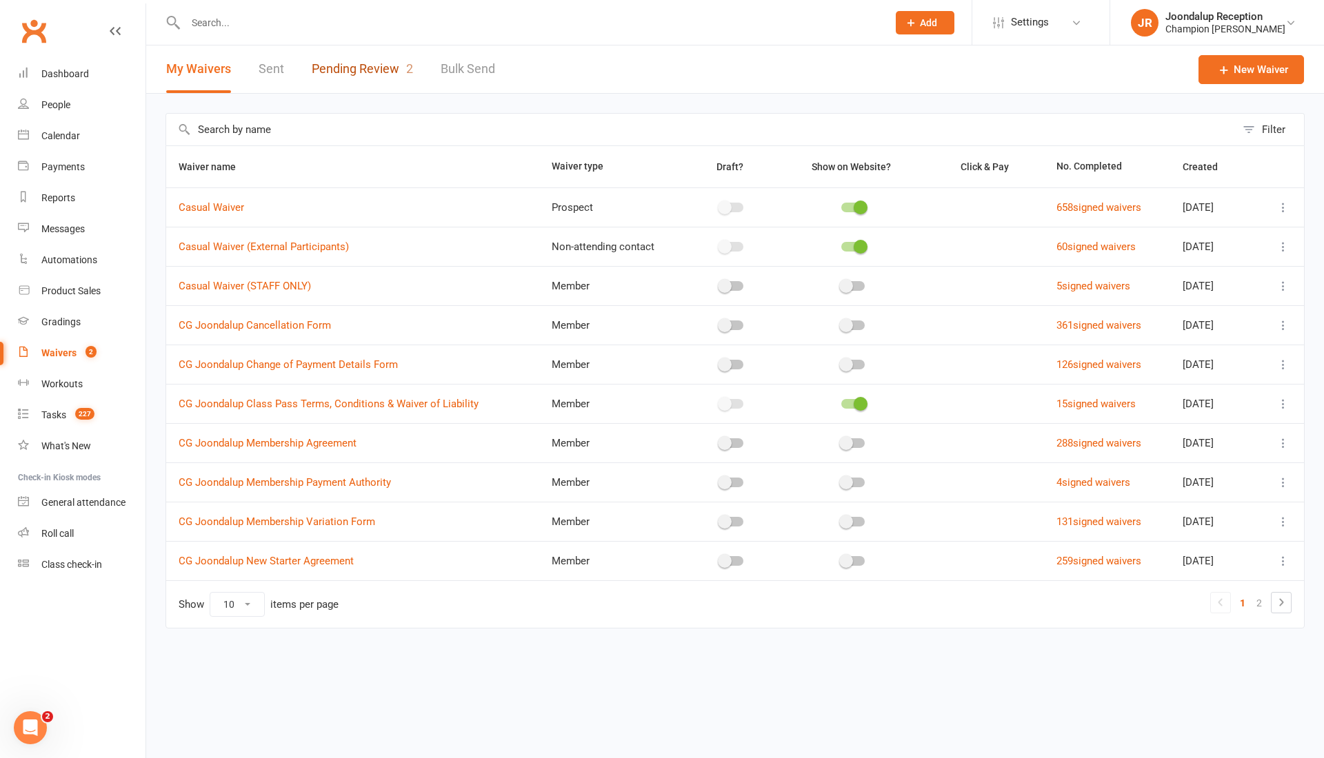
click at [391, 55] on link "Pending Review 2" at bounding box center [362, 69] width 101 height 48
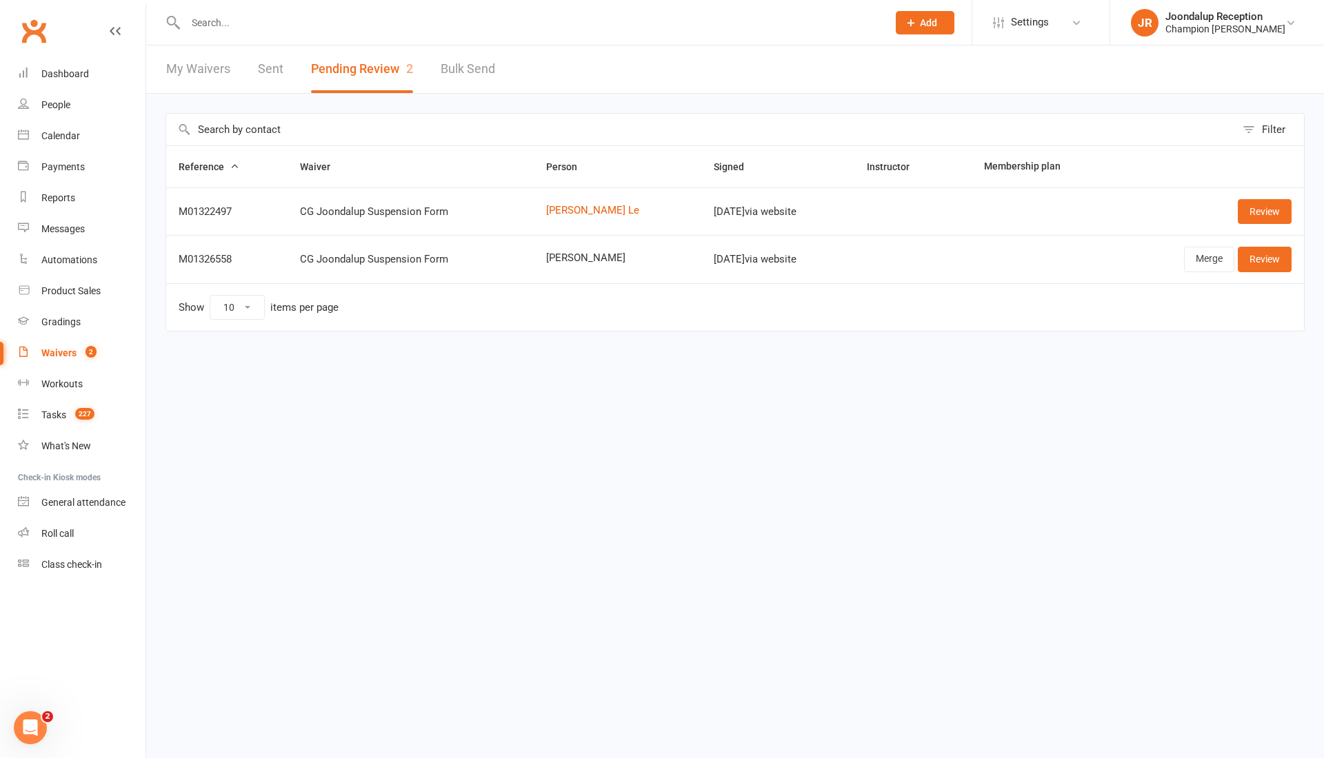
click at [1226, 241] on td "Merge Review" at bounding box center [1209, 259] width 188 height 48
click at [1211, 259] on link "Merge" at bounding box center [1209, 259] width 50 height 25
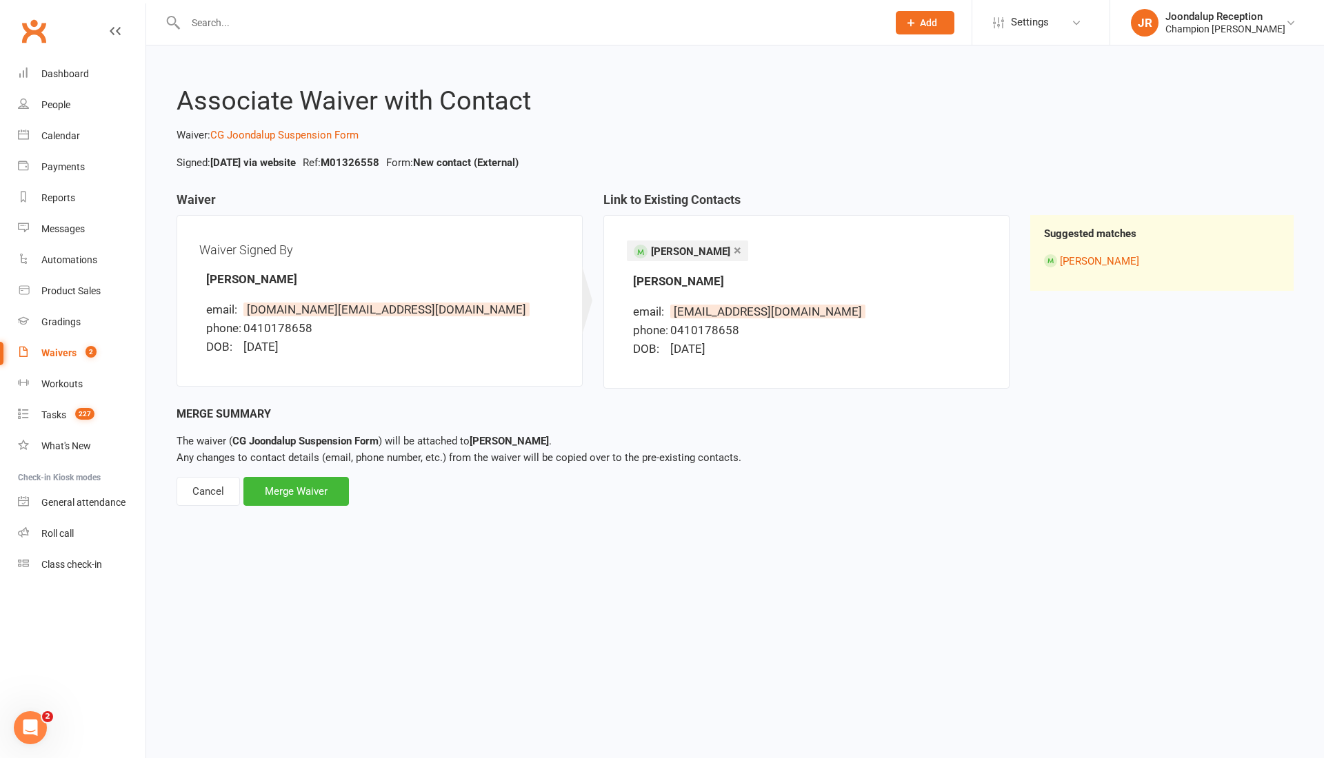
click at [315, 503] on div "Merge Waiver" at bounding box center [295, 491] width 105 height 29
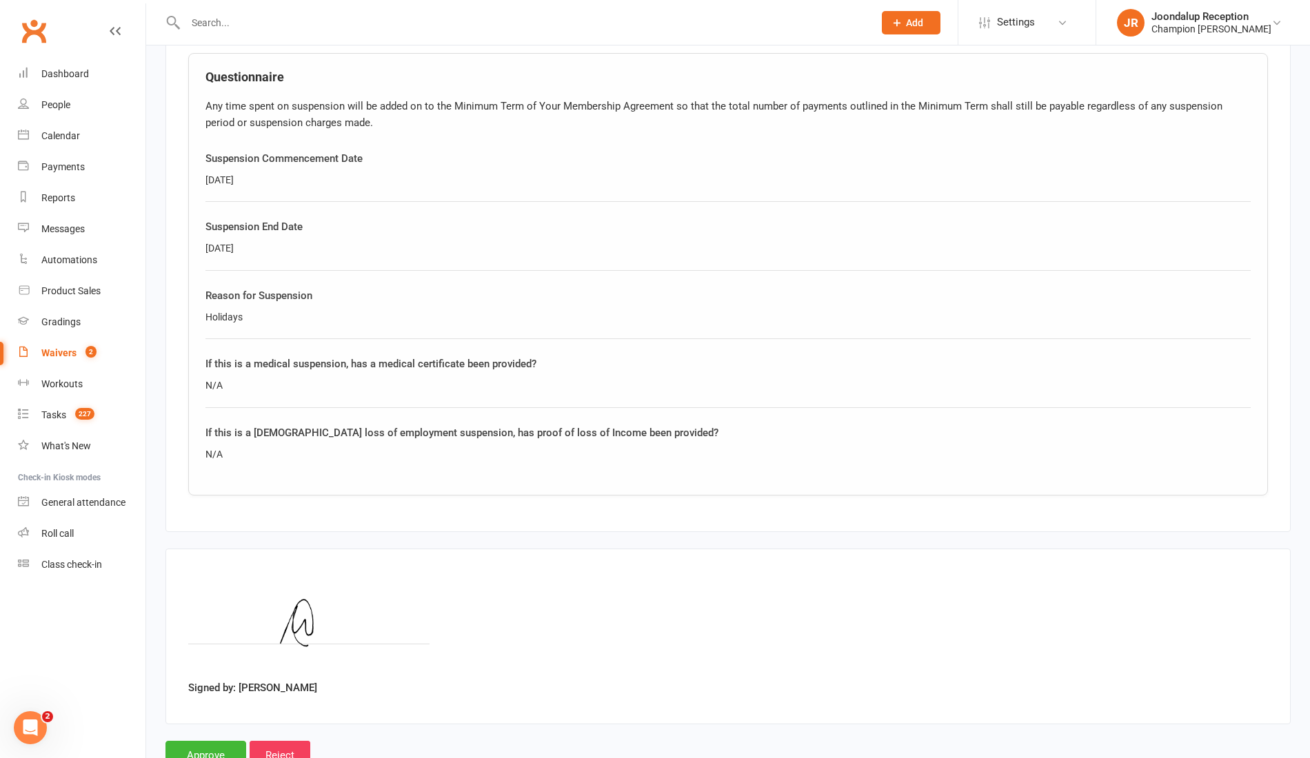
scroll to position [720, 0]
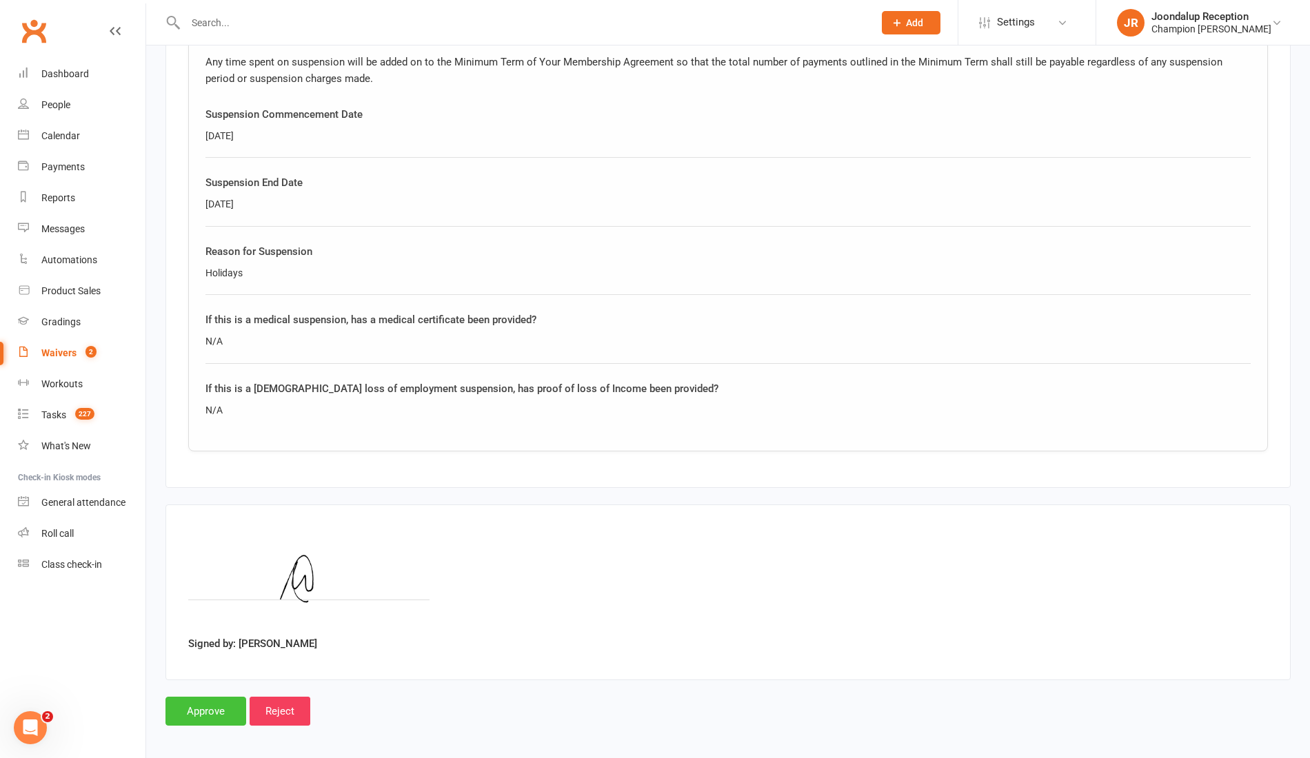
click at [226, 710] on input "Approve" at bounding box center [205, 711] width 81 height 29
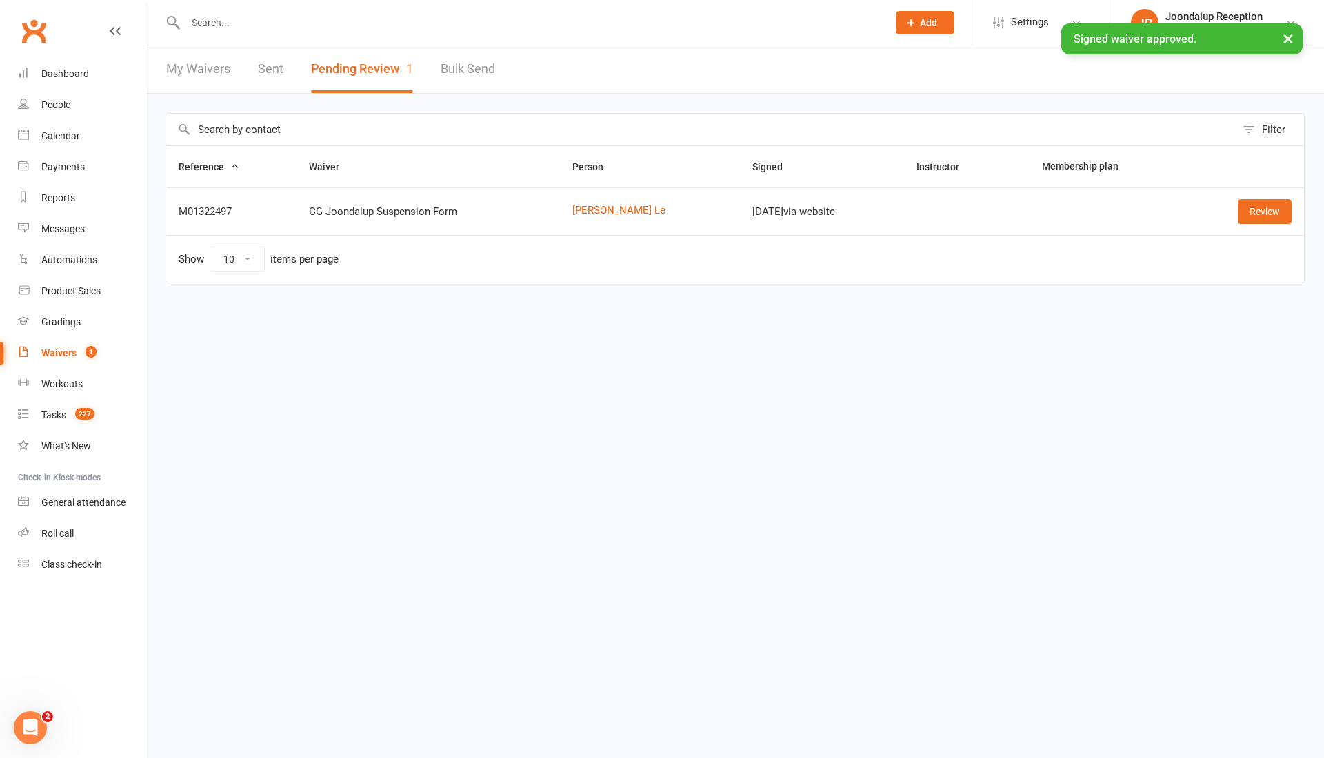
click at [270, 14] on input "text" at bounding box center [529, 22] width 696 height 19
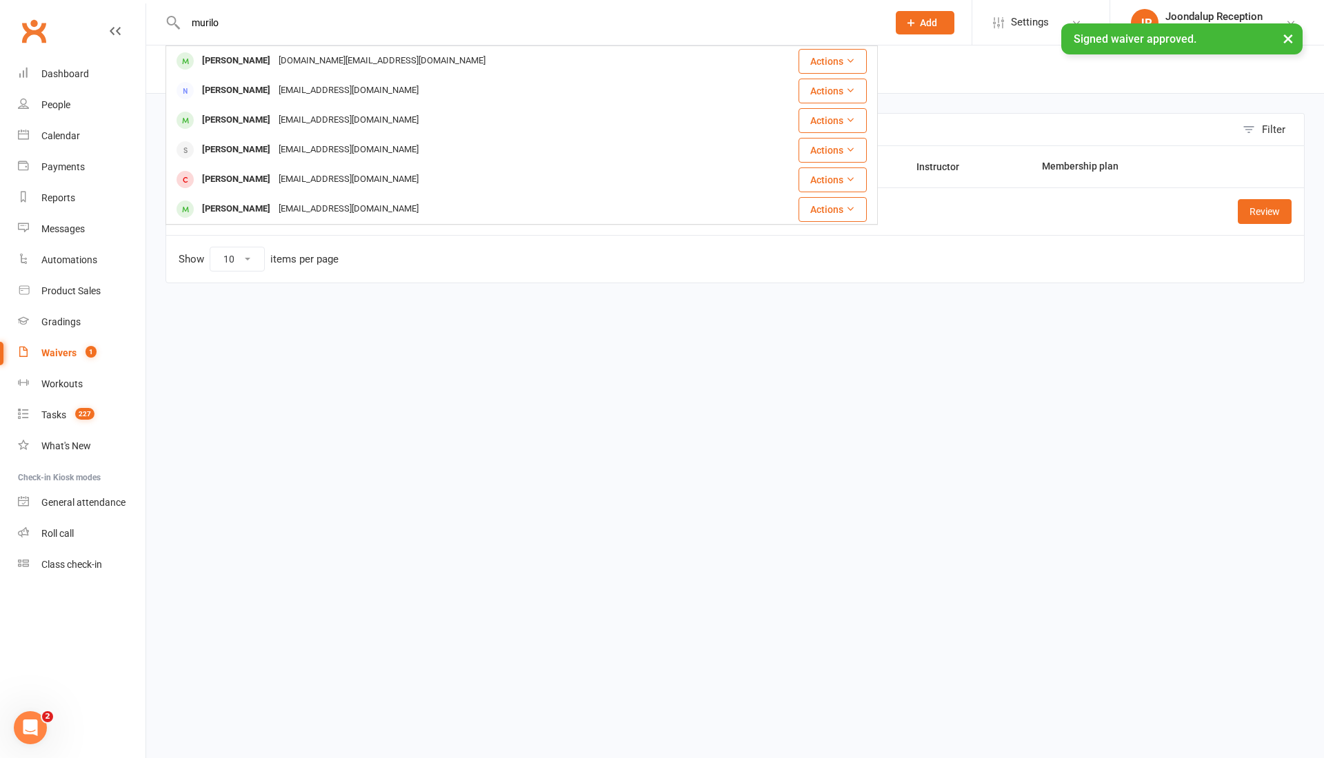
type input "murilo"
click at [270, 68] on div "Murilo Rodrigues" at bounding box center [236, 61] width 77 height 20
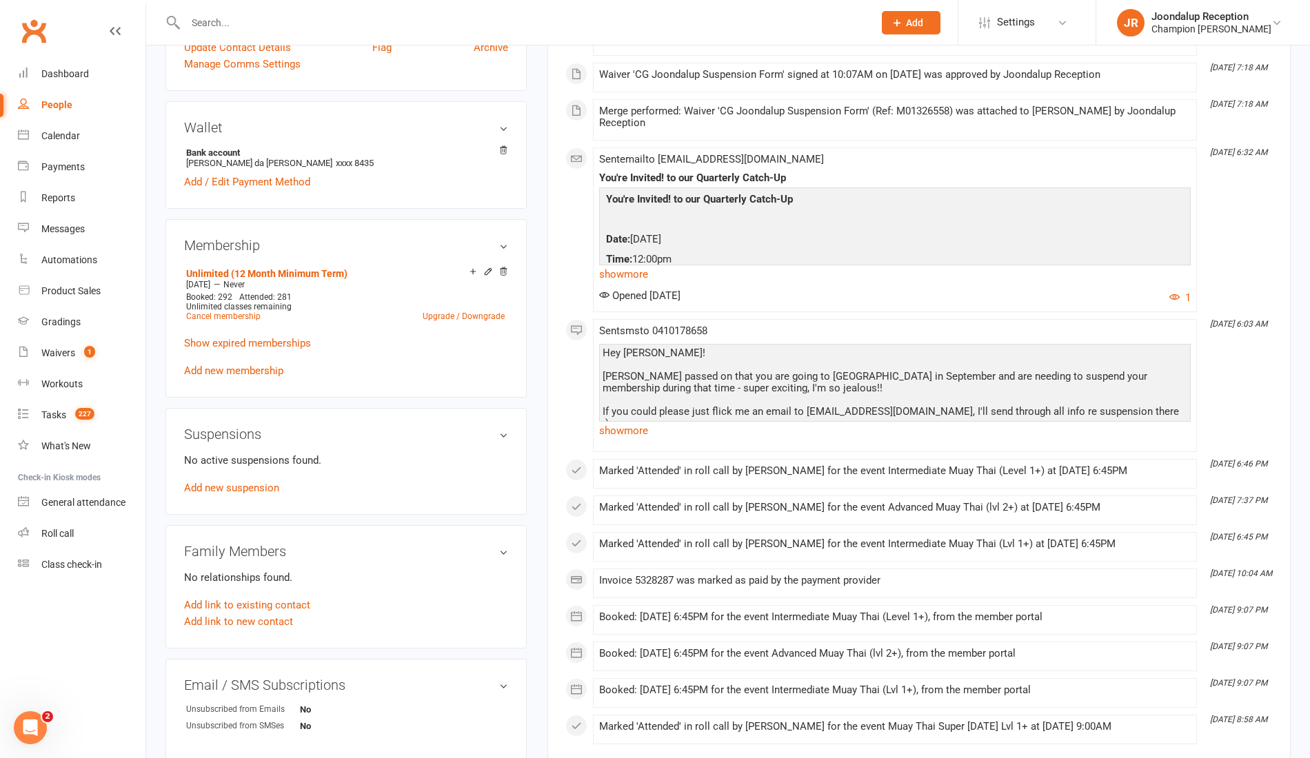
scroll to position [396, 0]
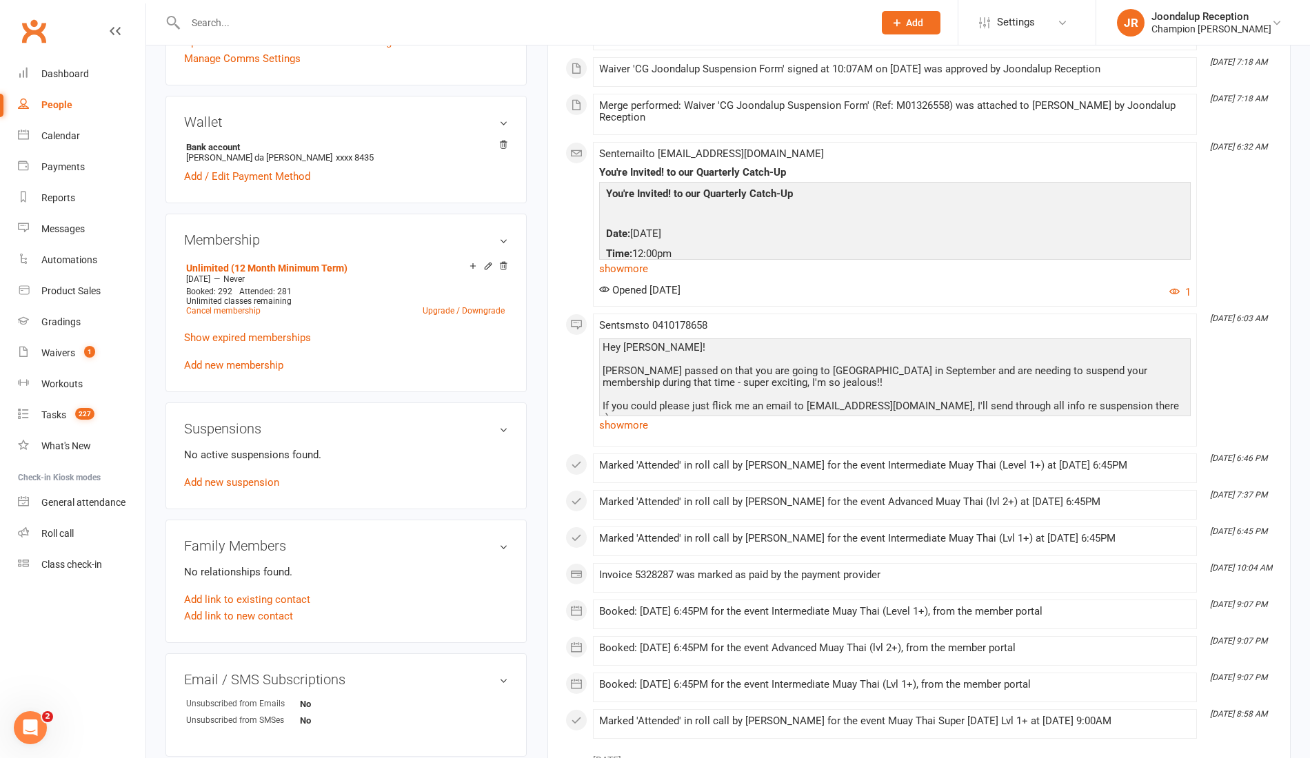
click at [208, 487] on div "No active suspensions found. Add new suspension" at bounding box center [346, 469] width 324 height 44
click at [221, 477] on link "Add new suspension" at bounding box center [231, 482] width 95 height 12
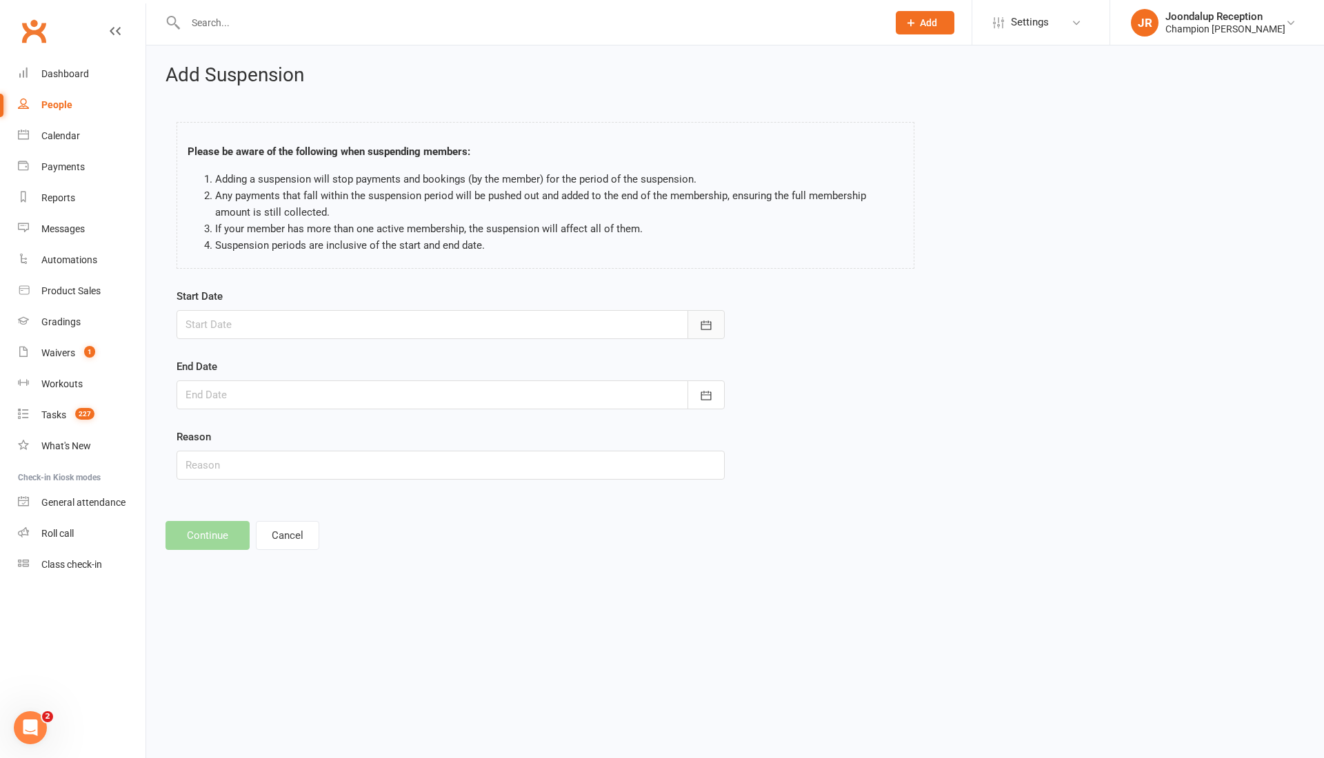
click at [703, 324] on icon "button" at bounding box center [706, 325] width 10 height 9
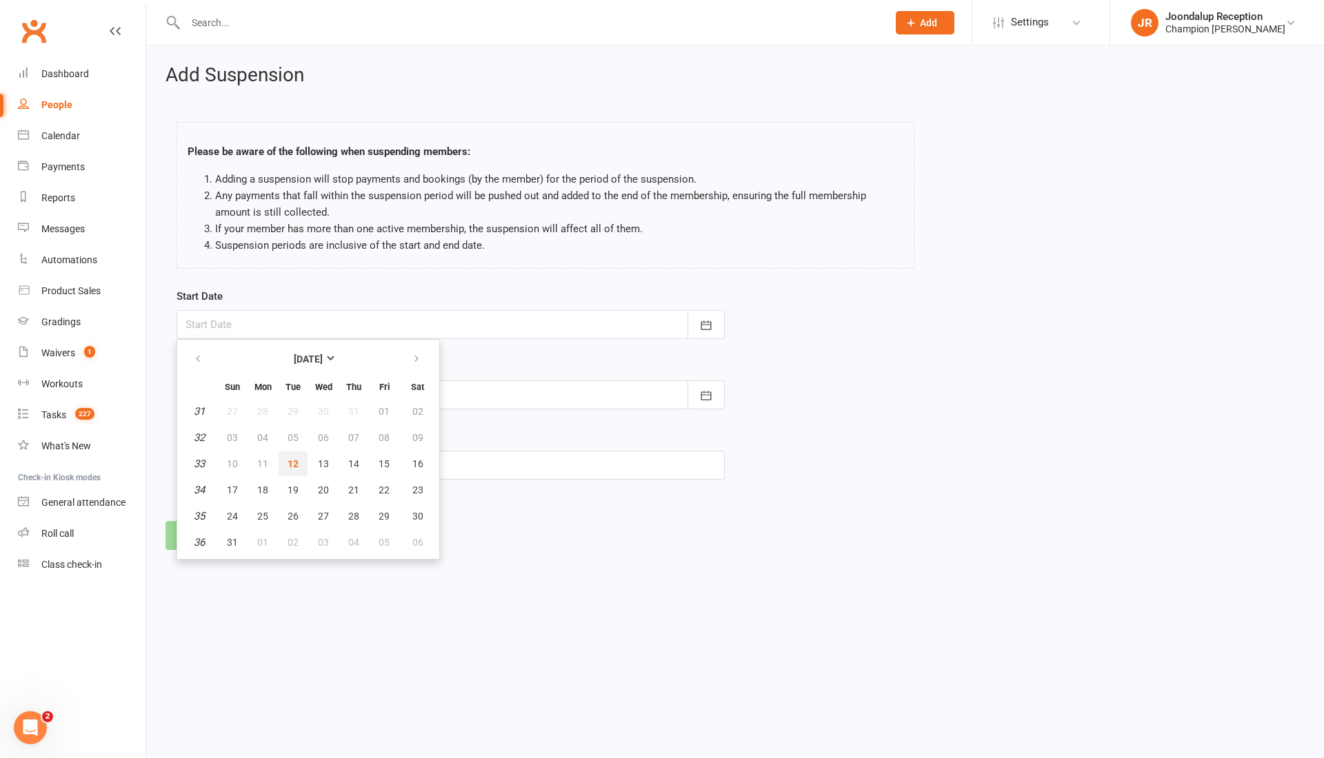
click at [285, 469] on button "12" at bounding box center [293, 464] width 29 height 25
type input "[DATE]"
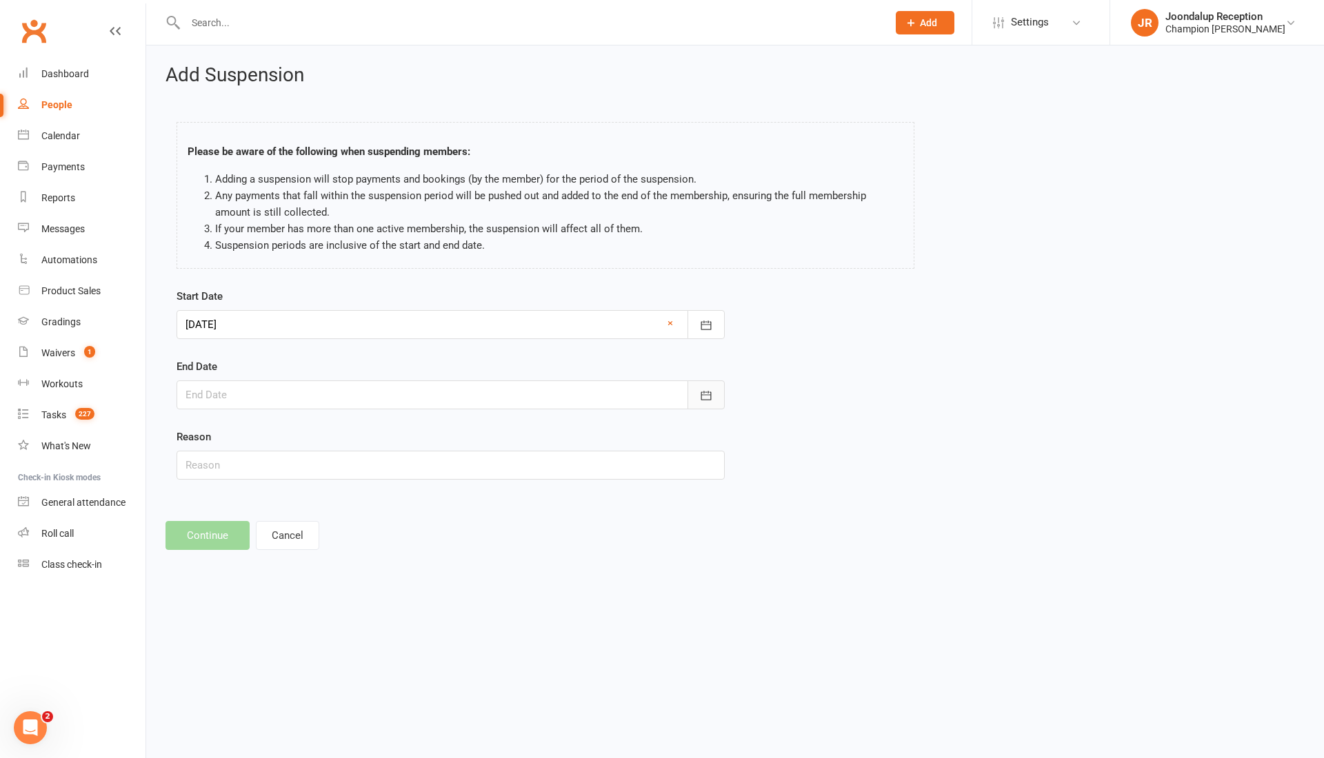
click at [703, 390] on icon "button" at bounding box center [706, 396] width 14 height 14
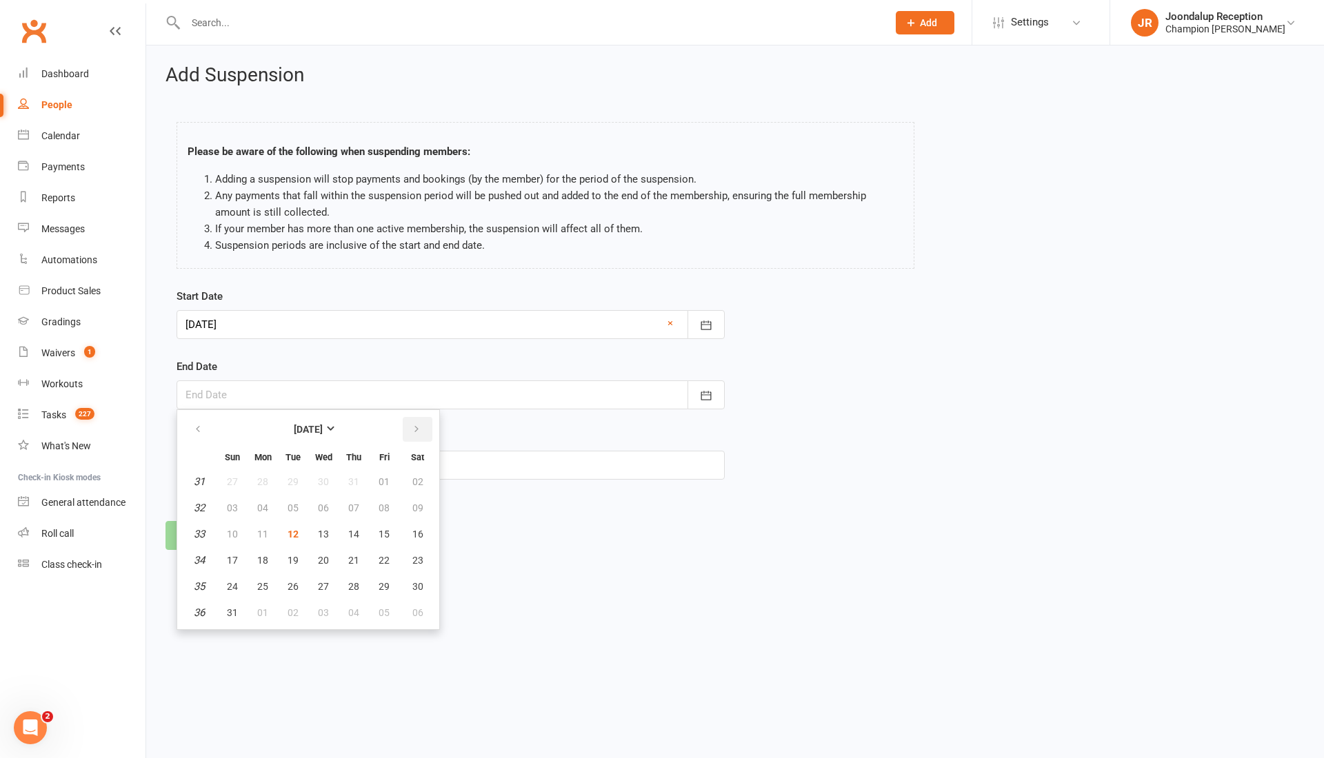
click at [411, 419] on button "button" at bounding box center [418, 429] width 30 height 25
click at [284, 523] on button "16" at bounding box center [293, 534] width 29 height 25
type input "16 Sep 2025"
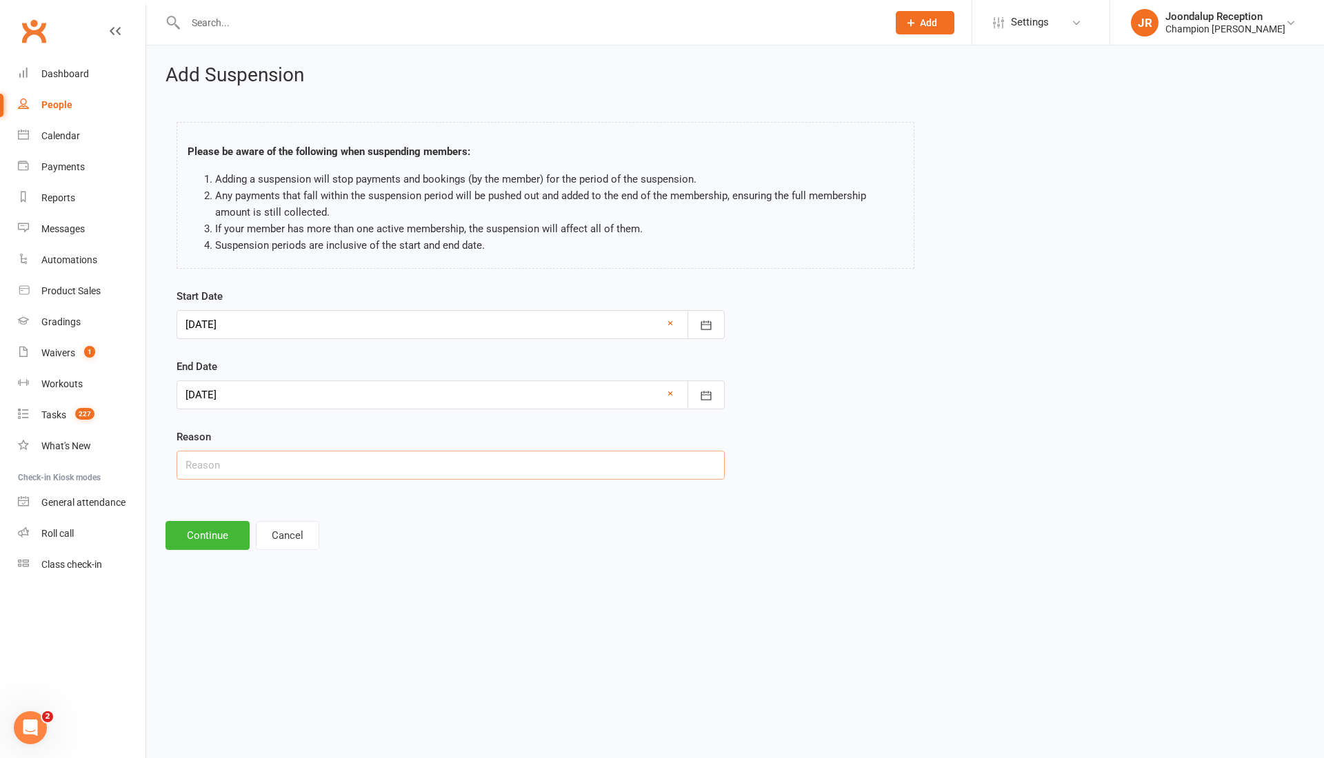
click at [259, 469] on input "text" at bounding box center [450, 465] width 548 height 29
type input "Holiday"
click at [192, 534] on button "Continue" at bounding box center [207, 535] width 84 height 29
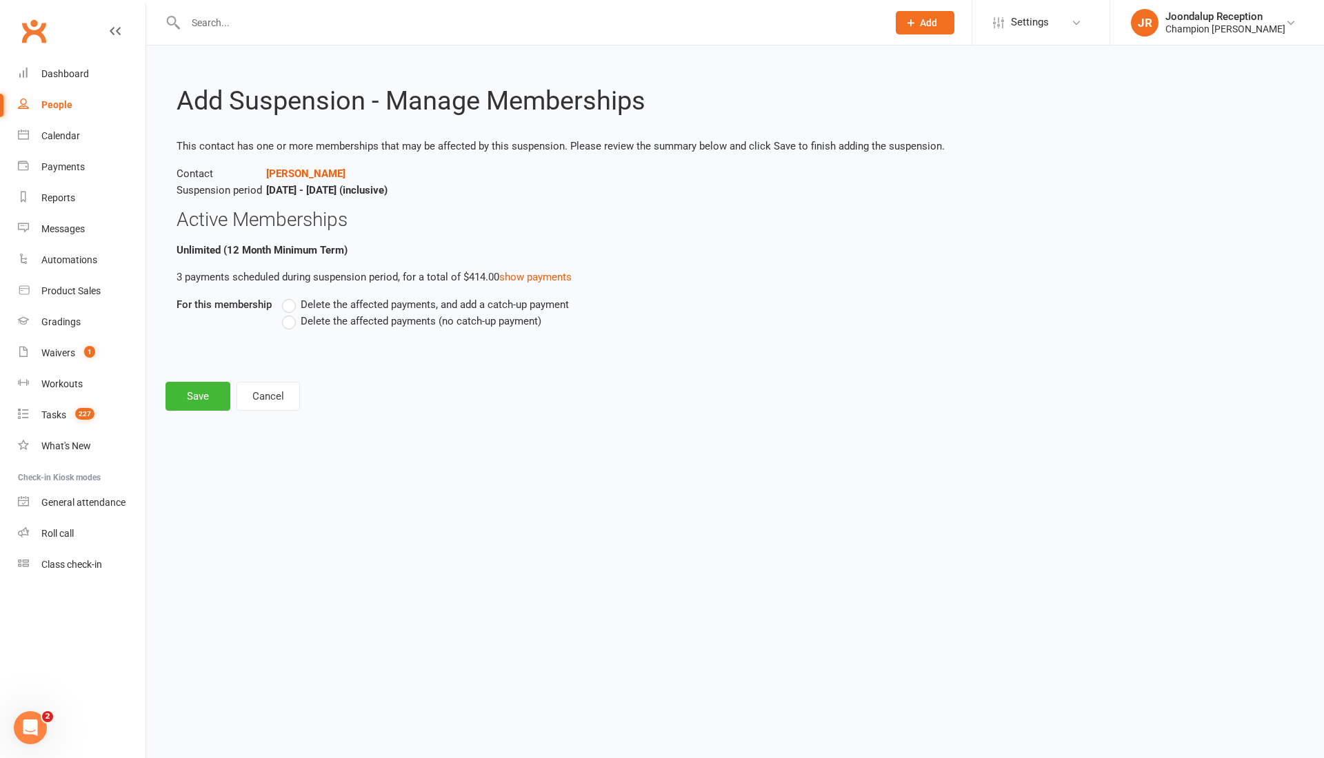
click at [295, 318] on label "Delete the affected payments (no catch-up payment)" at bounding box center [411, 321] width 259 height 17
click at [291, 313] on input "Delete the affected payments (no catch-up payment)" at bounding box center [286, 313] width 9 height 0
click at [199, 407] on button "Save" at bounding box center [197, 396] width 65 height 29
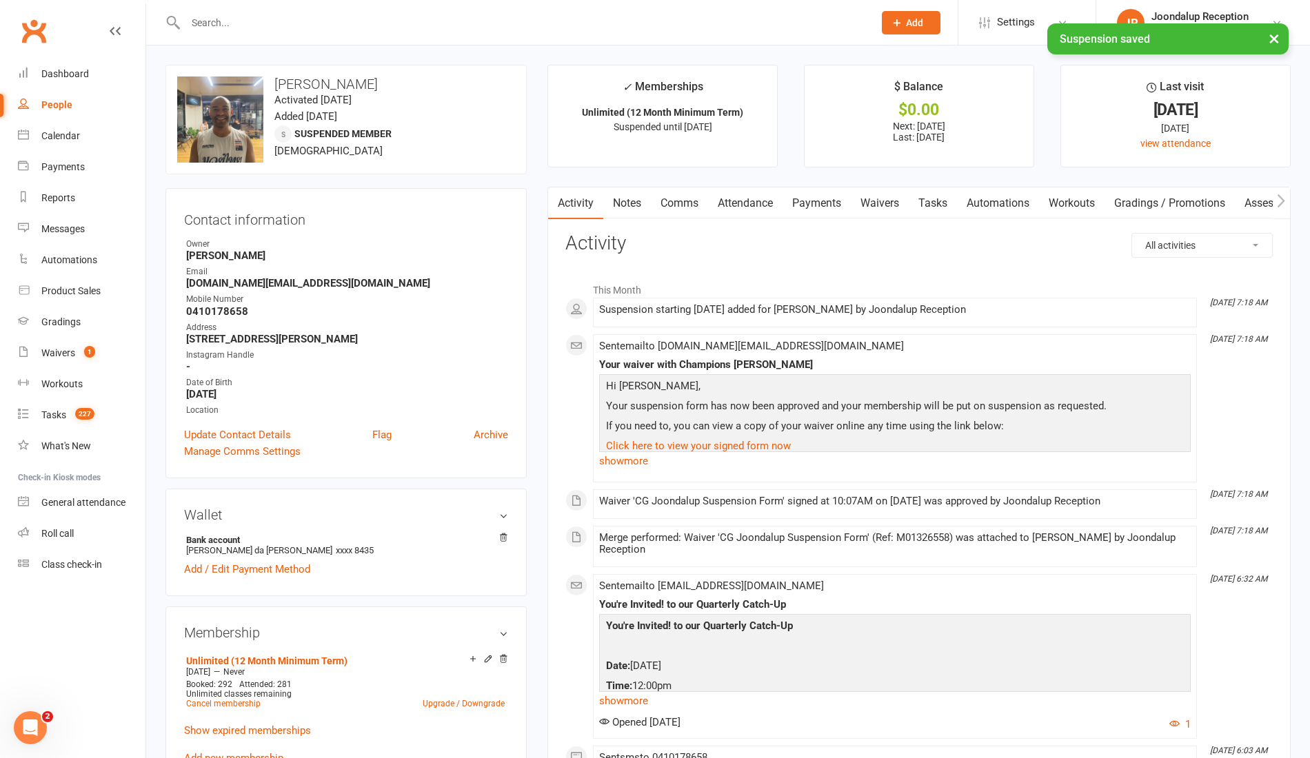
click at [836, 203] on link "Payments" at bounding box center [816, 204] width 68 height 32
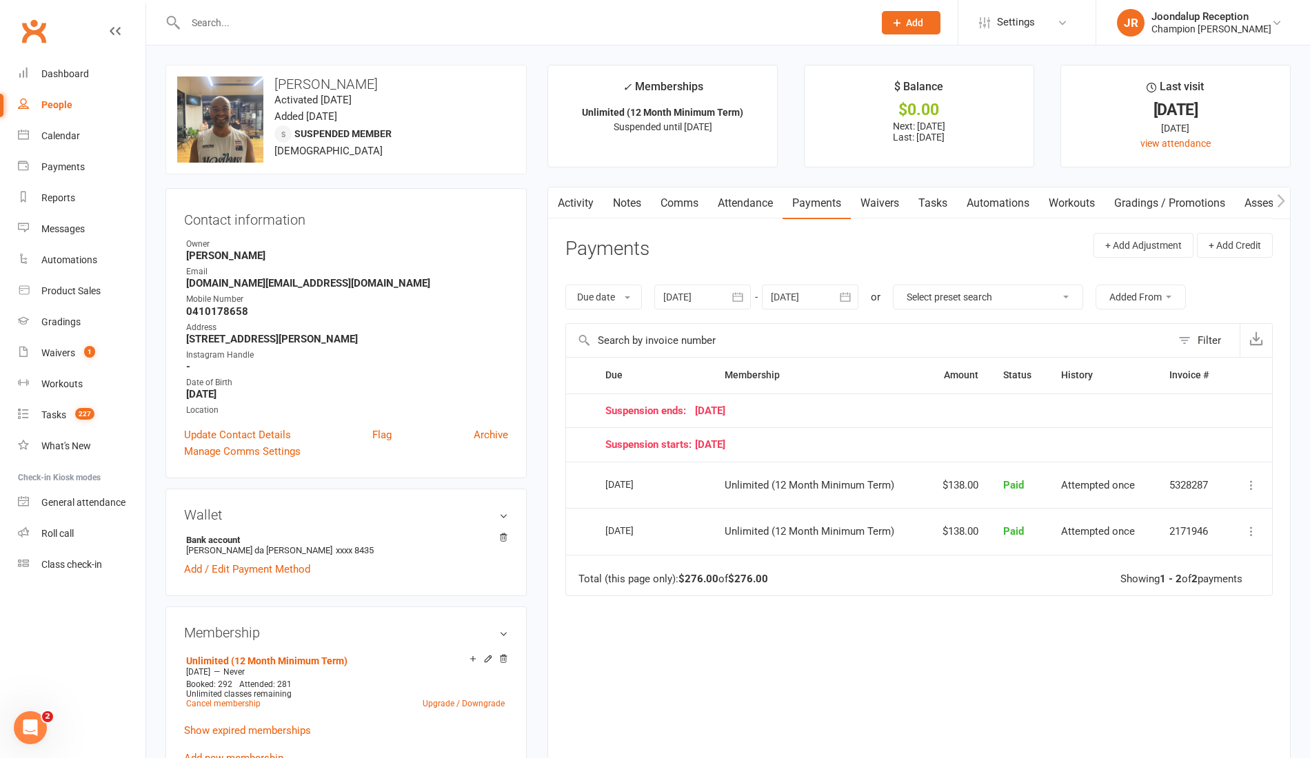
click at [850, 303] on button "button" at bounding box center [845, 297] width 25 height 25
click at [998, 325] on icon "button" at bounding box center [1002, 330] width 10 height 11
click at [958, 415] on button "07" at bounding box center [969, 408] width 29 height 25
type input "07 Nov 2025"
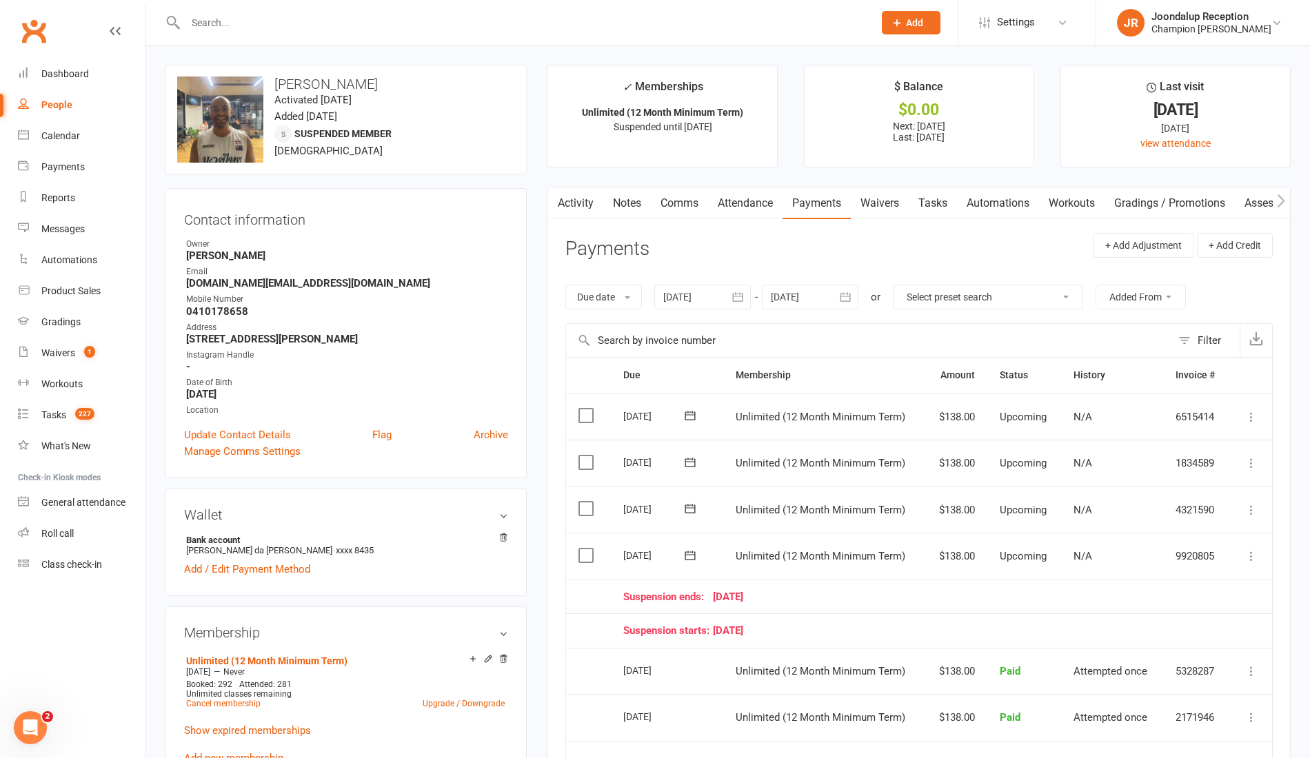
click at [1248, 551] on icon at bounding box center [1251, 556] width 14 height 14
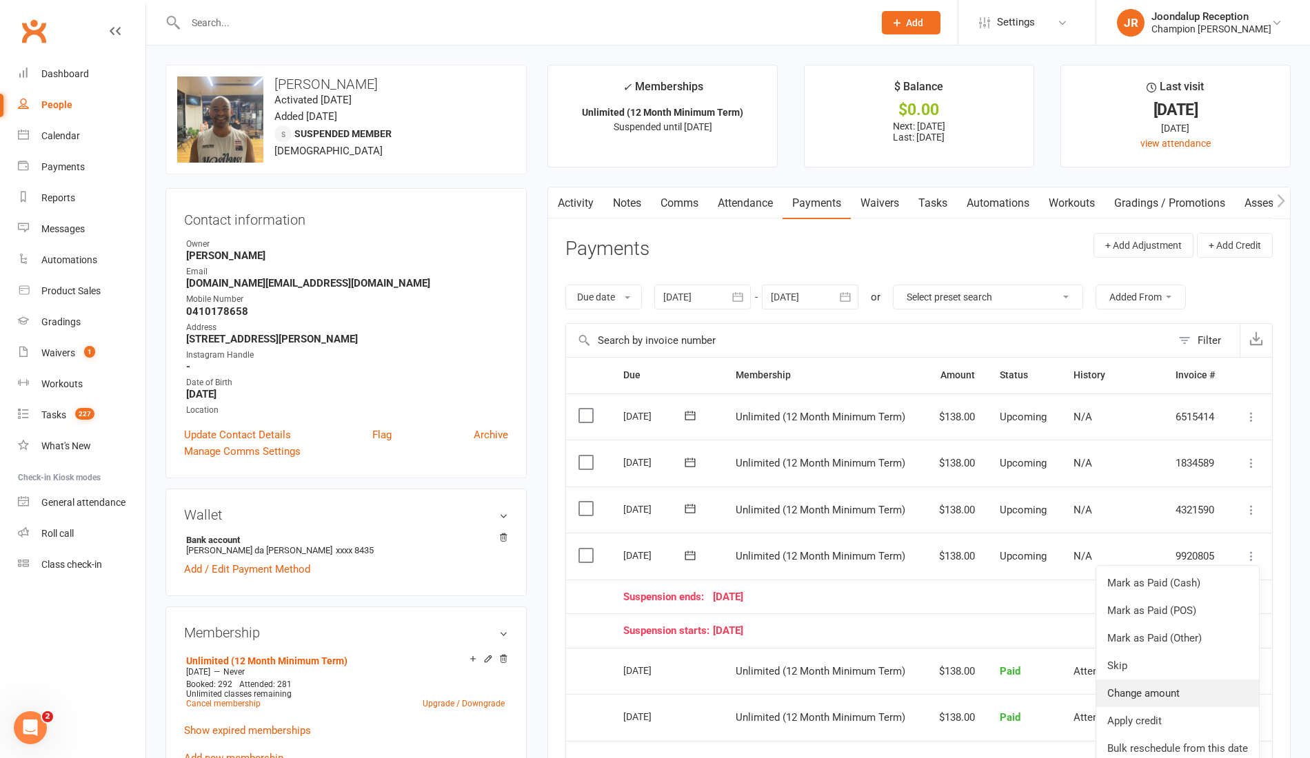
click at [1161, 689] on link "Change amount" at bounding box center [1177, 694] width 163 height 28
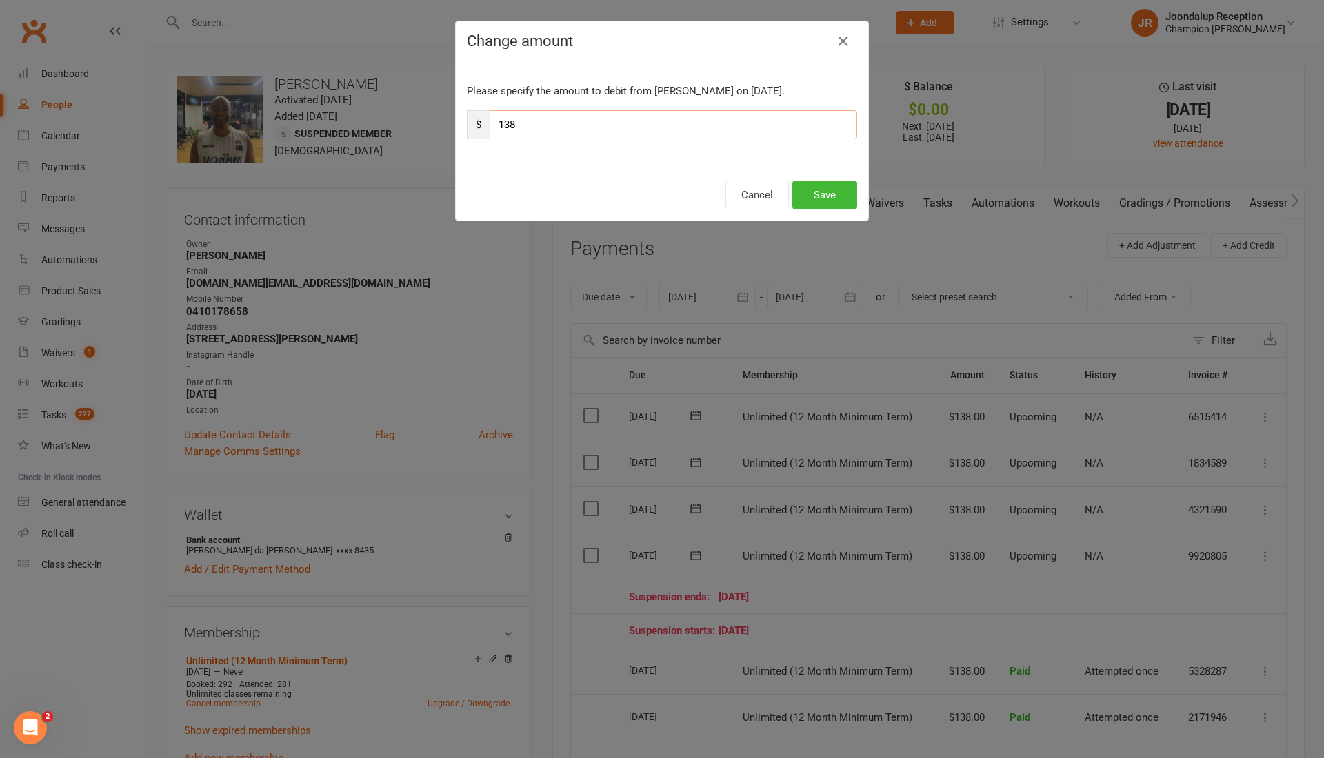
click at [630, 133] on input "138" at bounding box center [672, 124] width 367 height 29
type input "1"
type input "207"
click at [822, 200] on button "Save" at bounding box center [824, 195] width 65 height 29
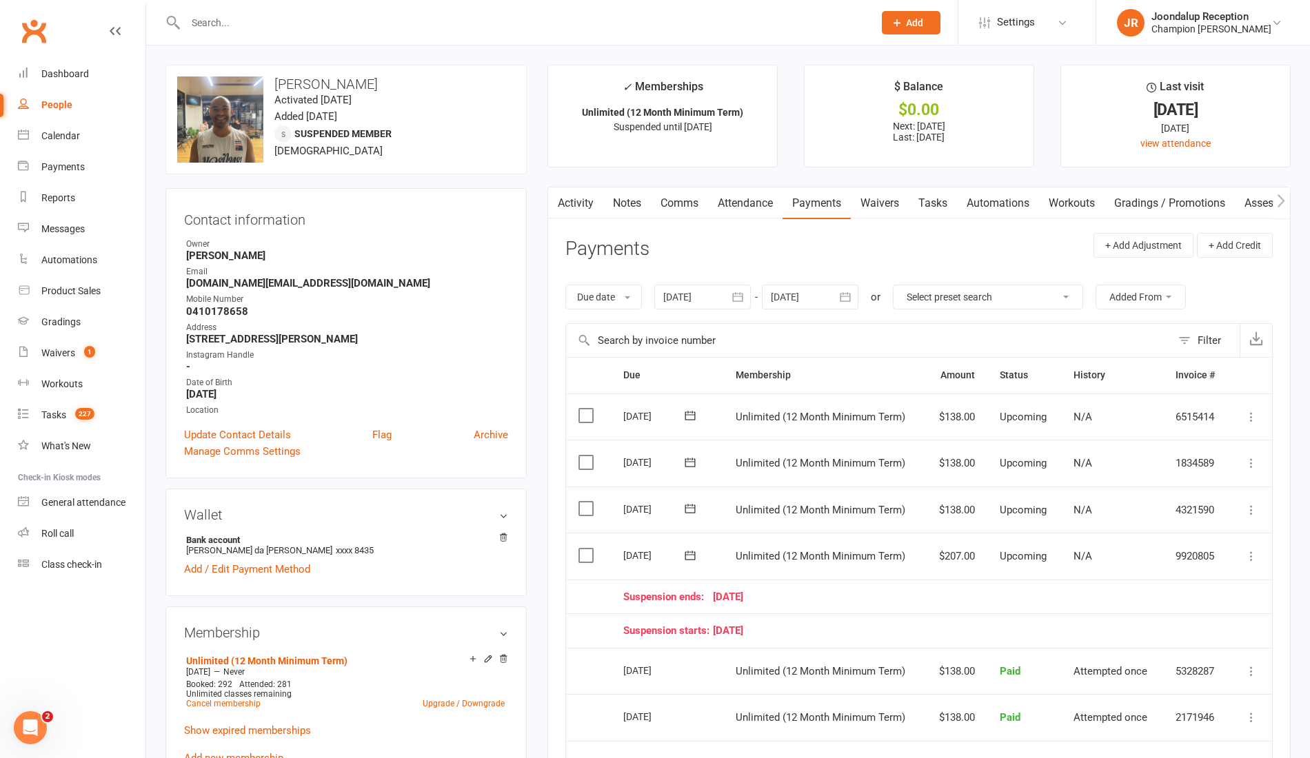
click at [631, 209] on link "Notes" at bounding box center [627, 204] width 48 height 32
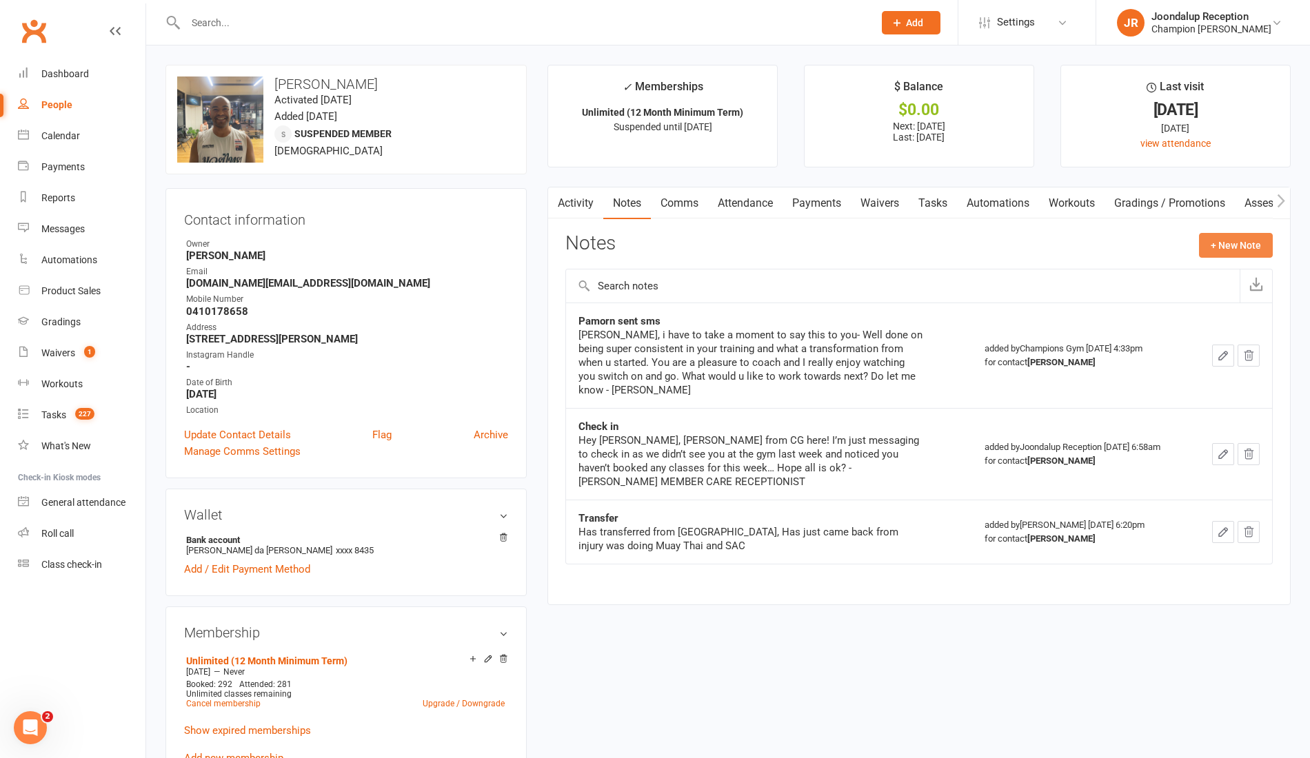
click at [1224, 251] on button "+ New Note" at bounding box center [1236, 245] width 74 height 25
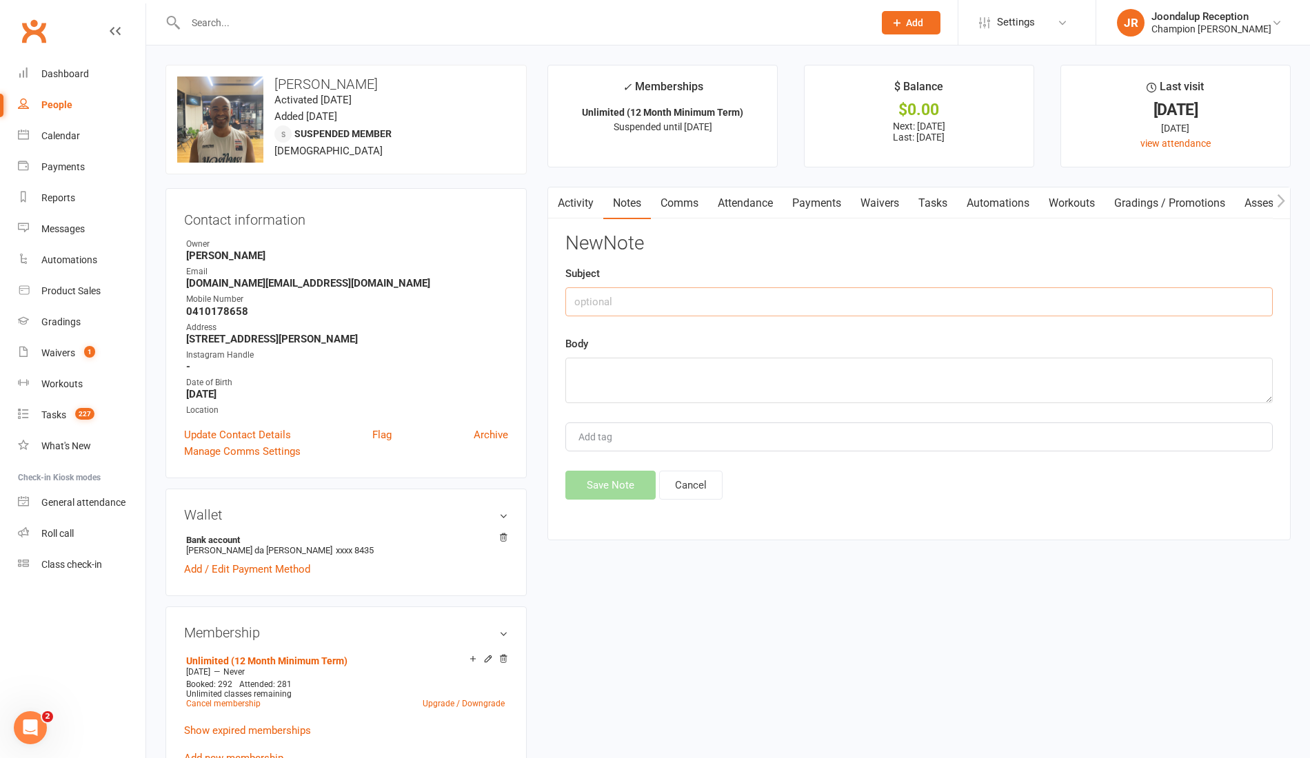
click at [751, 306] on input "text" at bounding box center [918, 301] width 707 height 29
type input "Suspension"
click at [731, 371] on textarea at bounding box center [918, 380] width 707 height 45
click at [618, 375] on textarea "On holidya in japan" at bounding box center [918, 380] width 707 height 45
type textarea "On holiday in japan"
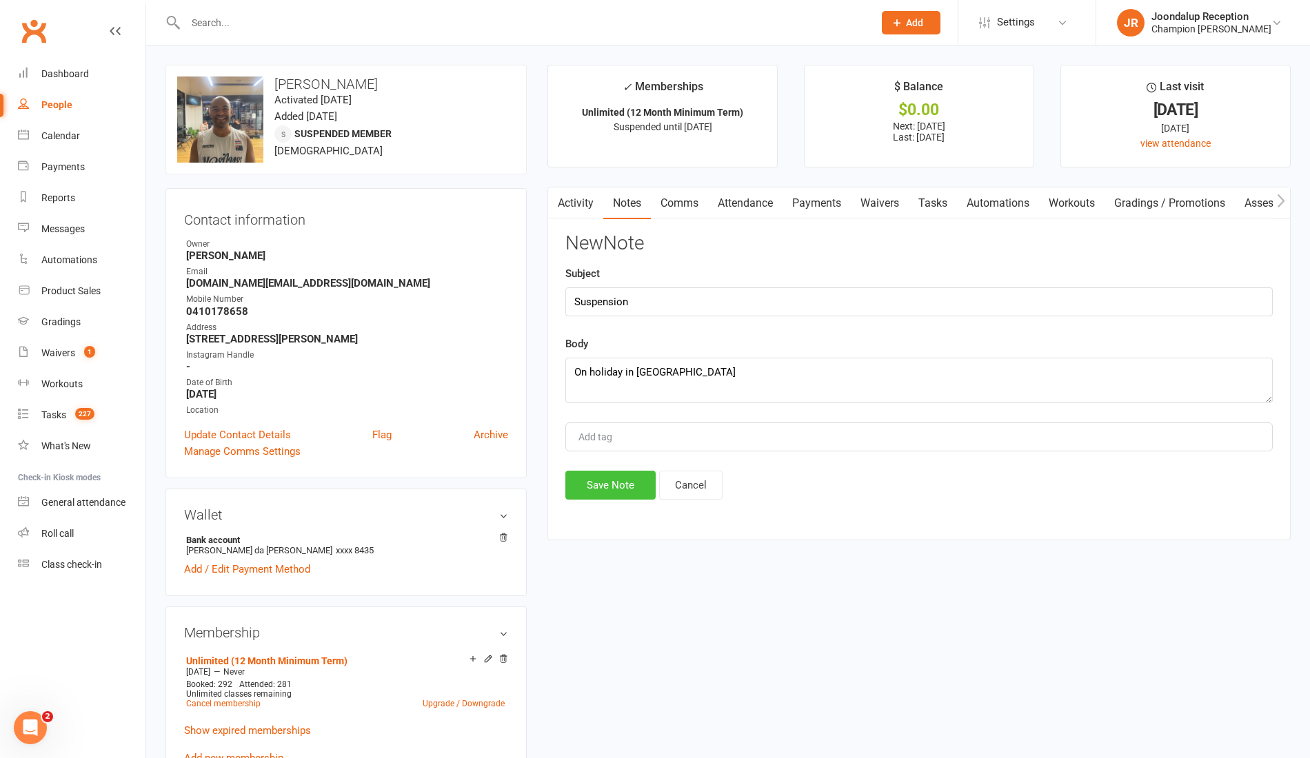
click at [618, 480] on button "Save Note" at bounding box center [610, 485] width 90 height 29
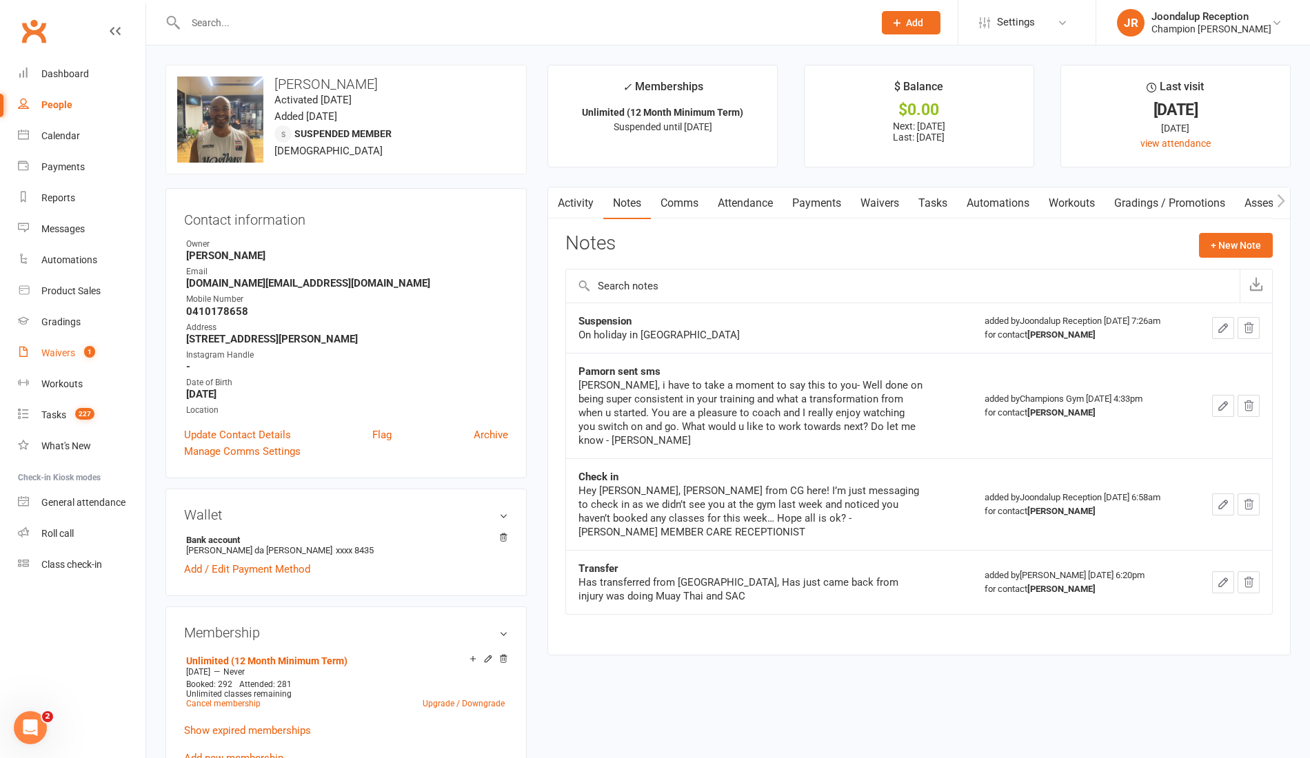
click at [78, 347] on link "Waivers 1" at bounding box center [82, 353] width 128 height 31
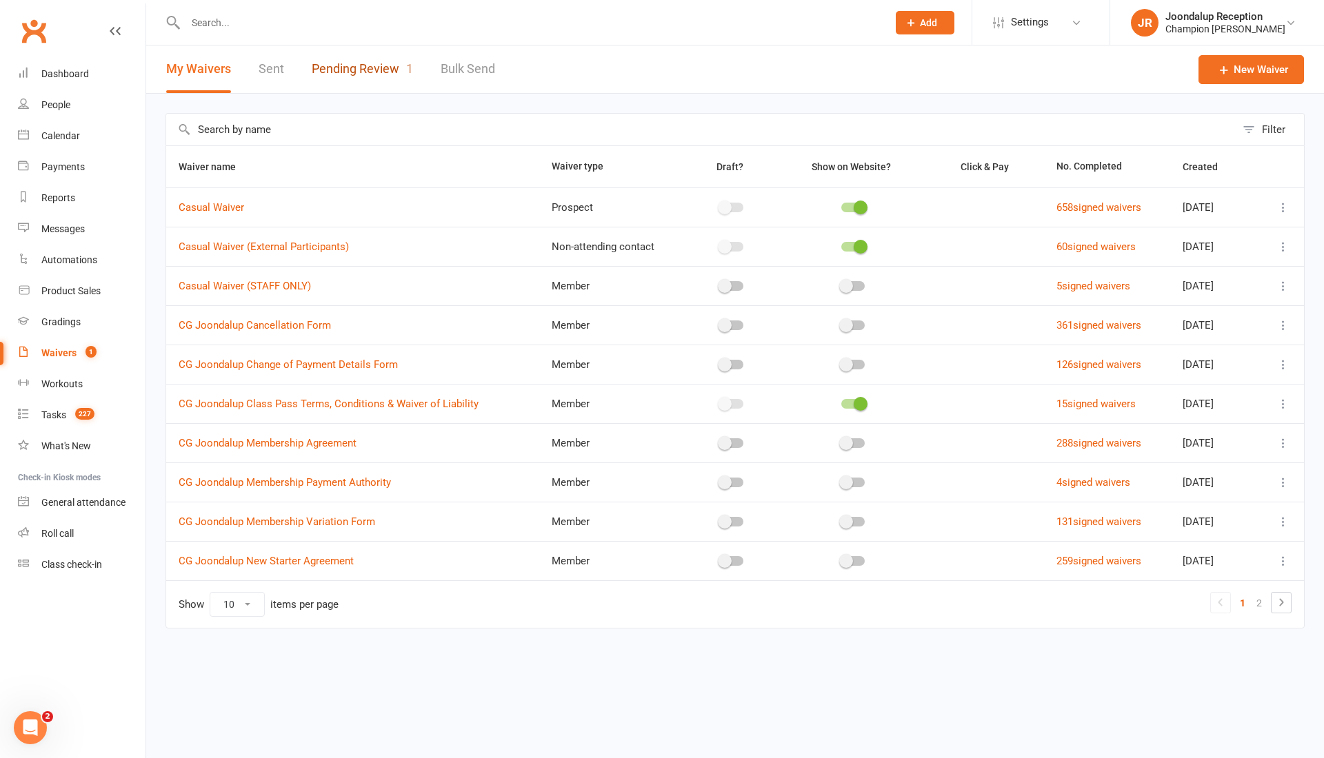
click at [388, 61] on link "Pending Review 1" at bounding box center [362, 69] width 101 height 48
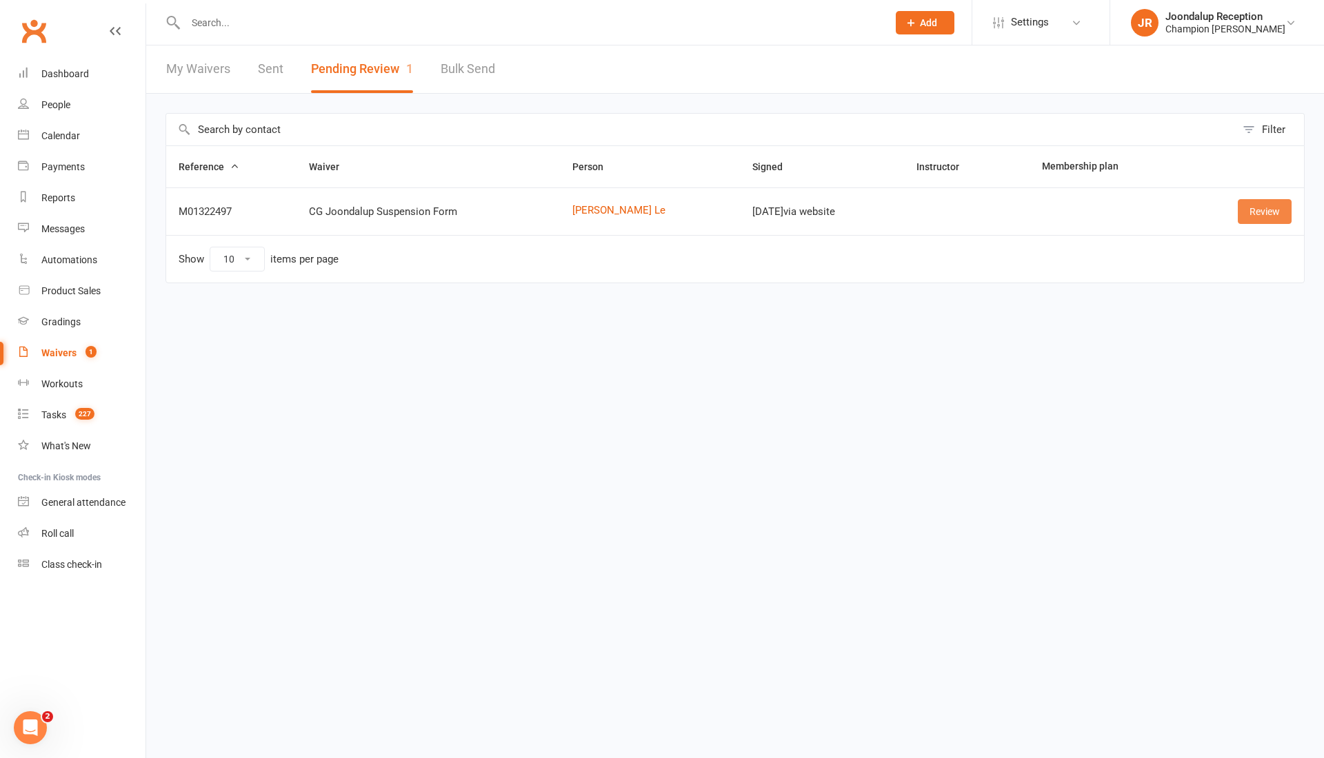
click at [1259, 212] on link "Review" at bounding box center [1264, 211] width 54 height 25
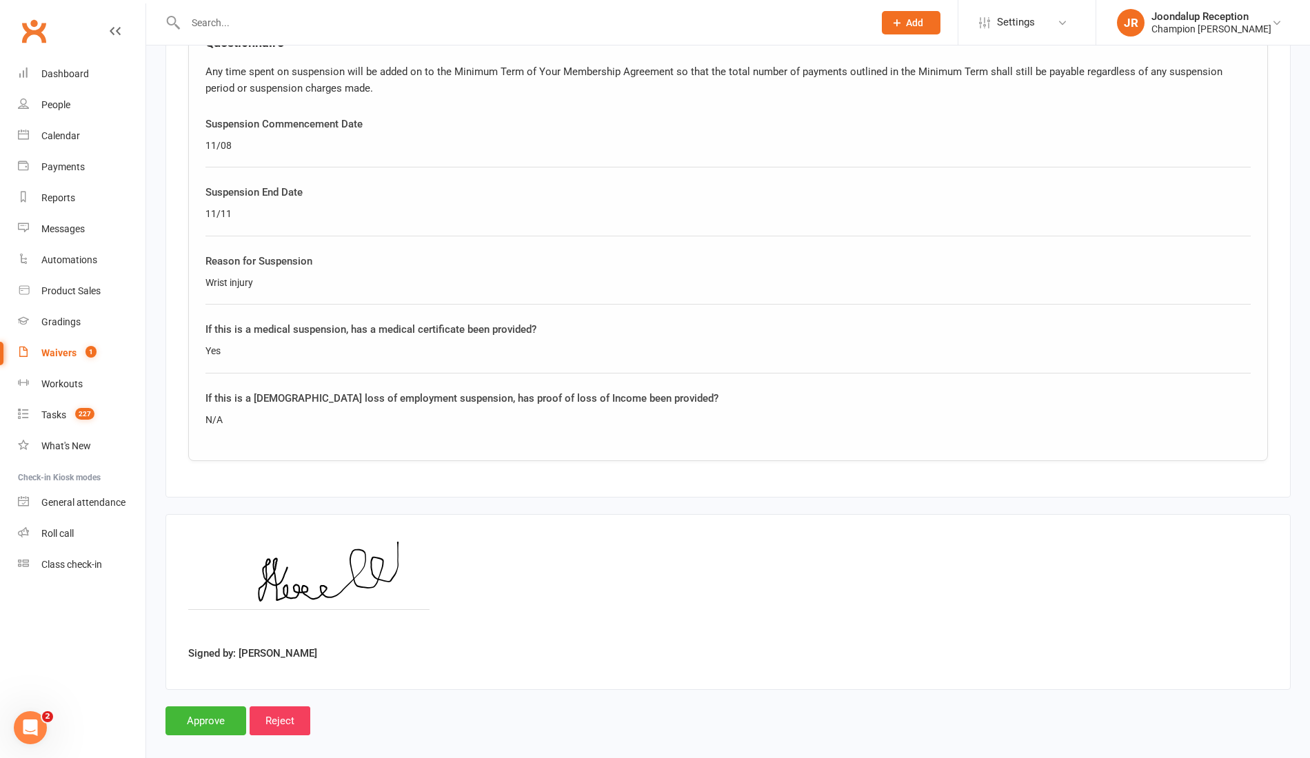
scroll to position [716, 0]
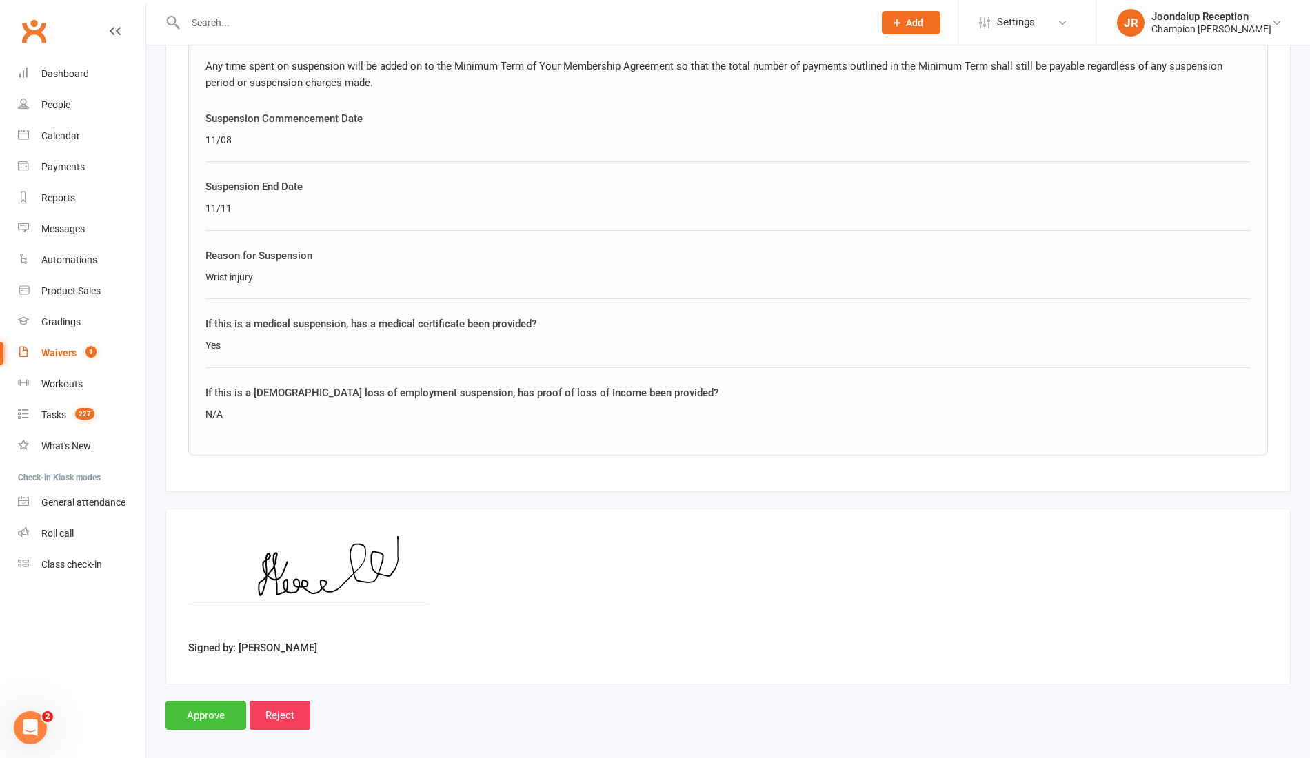
click at [201, 713] on input "Approve" at bounding box center [205, 715] width 81 height 29
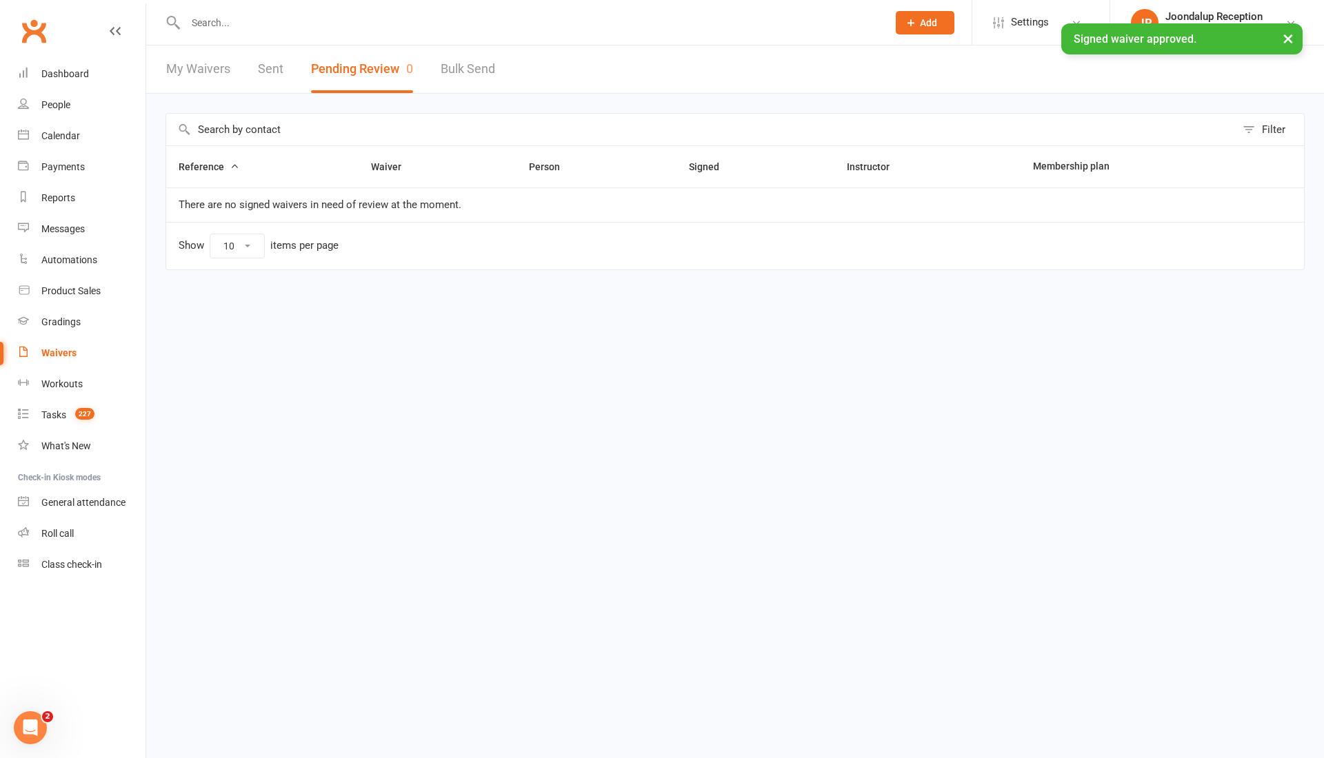
click at [316, 21] on input "text" at bounding box center [529, 22] width 696 height 19
type input "j"
type input "hieu"
click at [306, 61] on div "hieul@y7mail.com" at bounding box center [360, 61] width 148 height 20
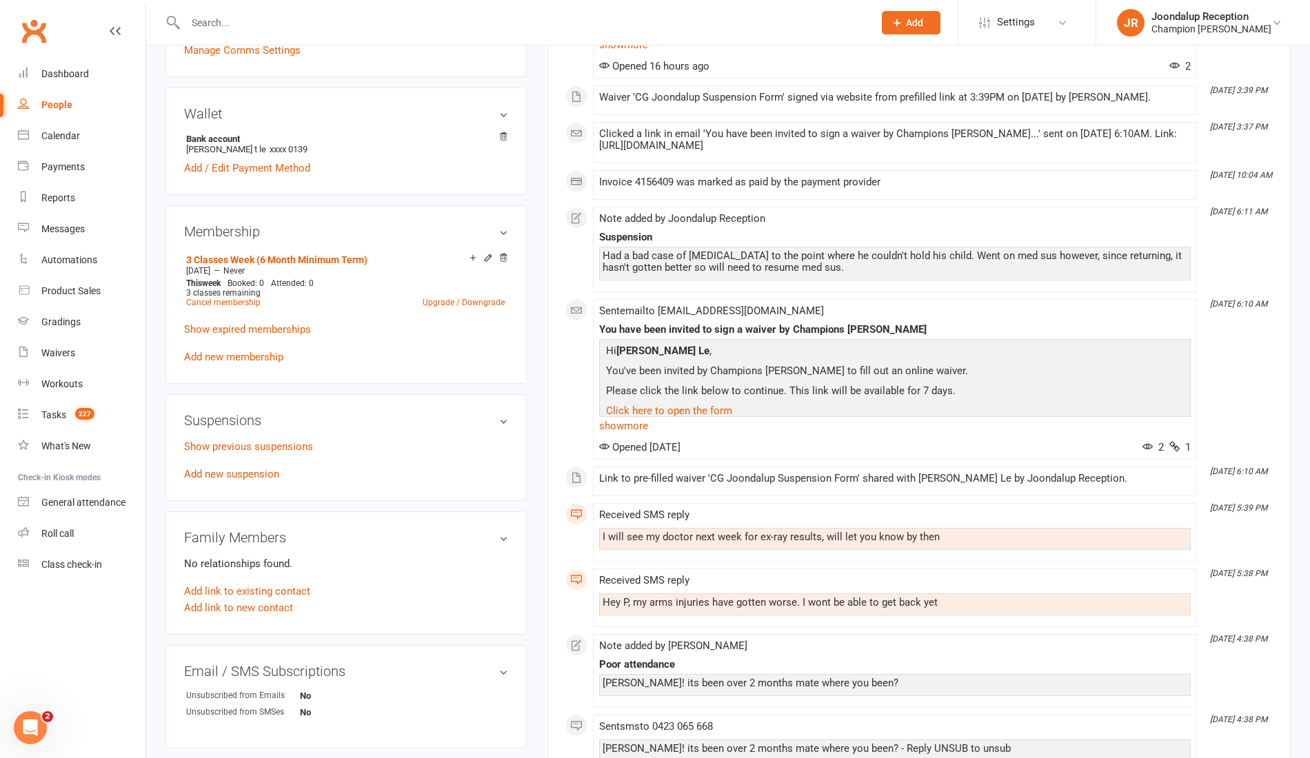
scroll to position [426, 0]
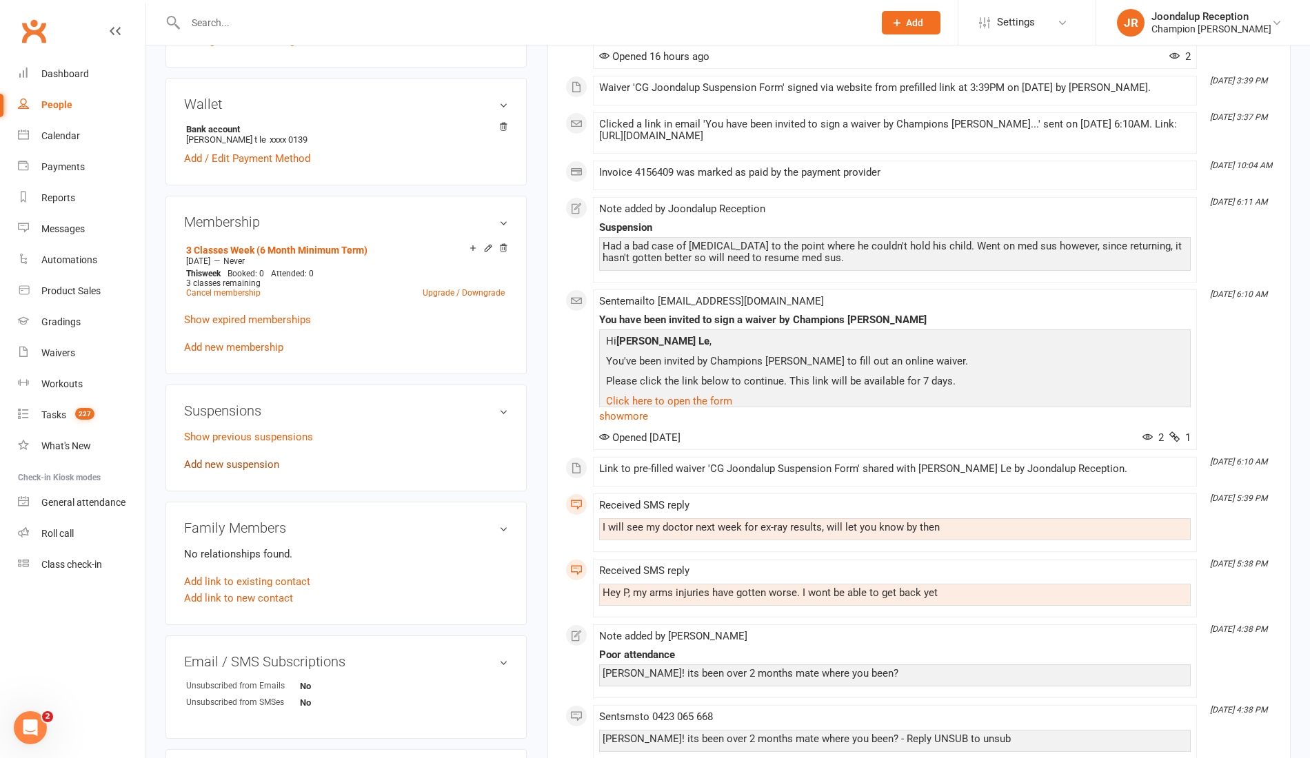
click at [252, 459] on link "Add new suspension" at bounding box center [231, 464] width 95 height 12
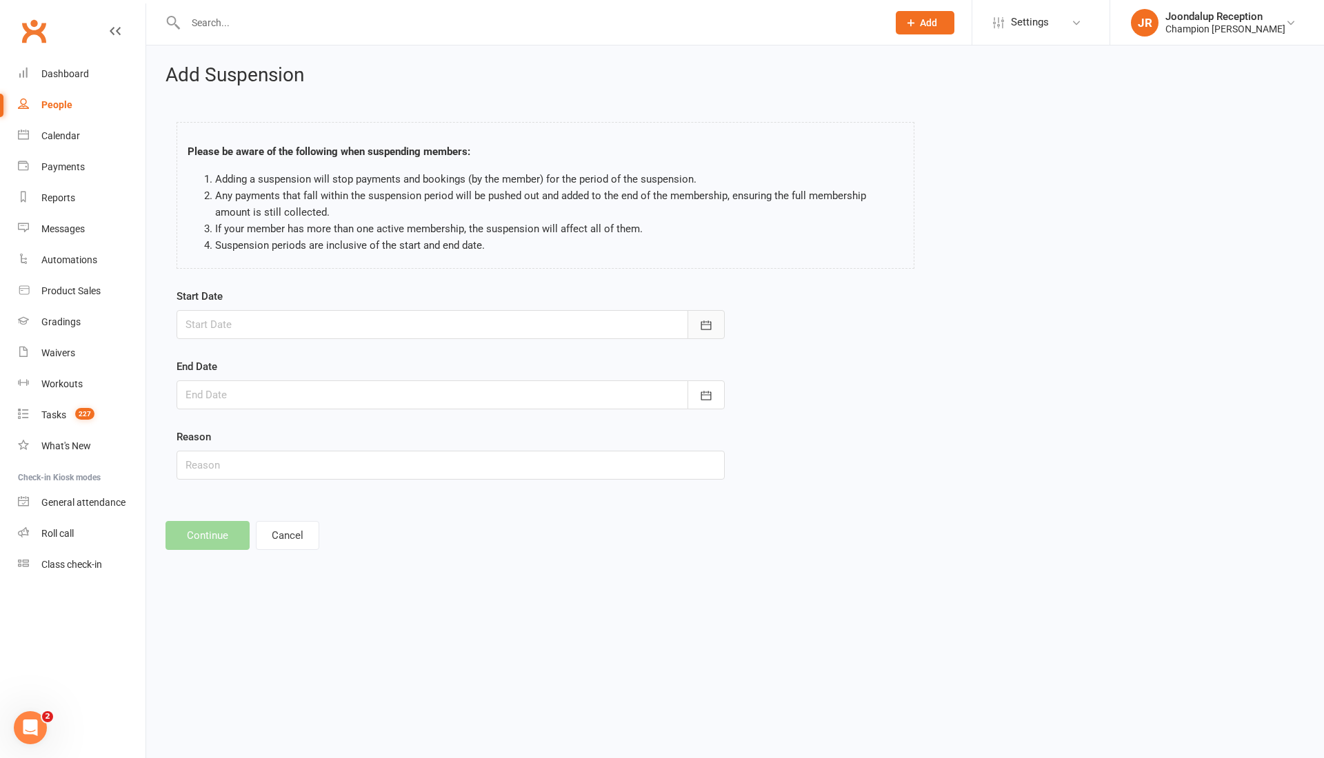
click at [719, 327] on button "button" at bounding box center [705, 324] width 37 height 29
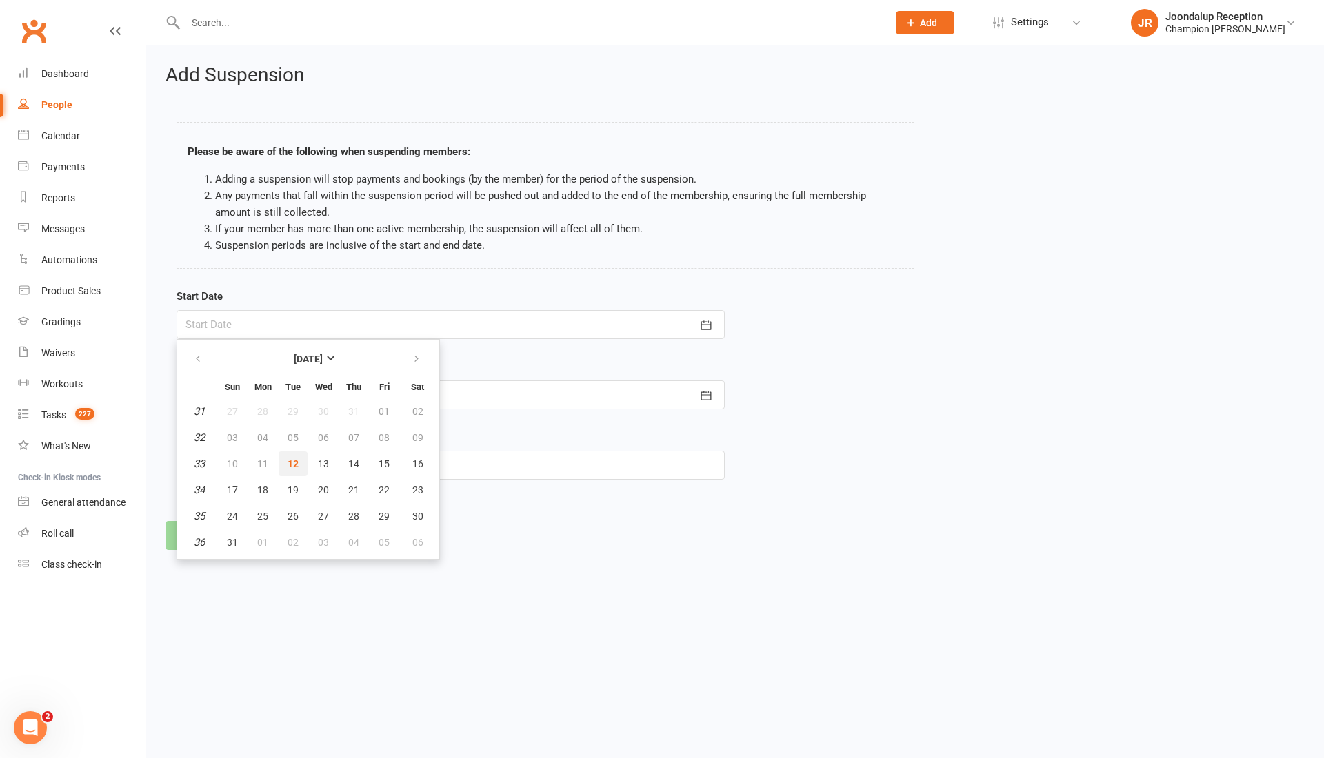
click at [287, 463] on span "12" at bounding box center [292, 463] width 11 height 11
type input "[DATE]"
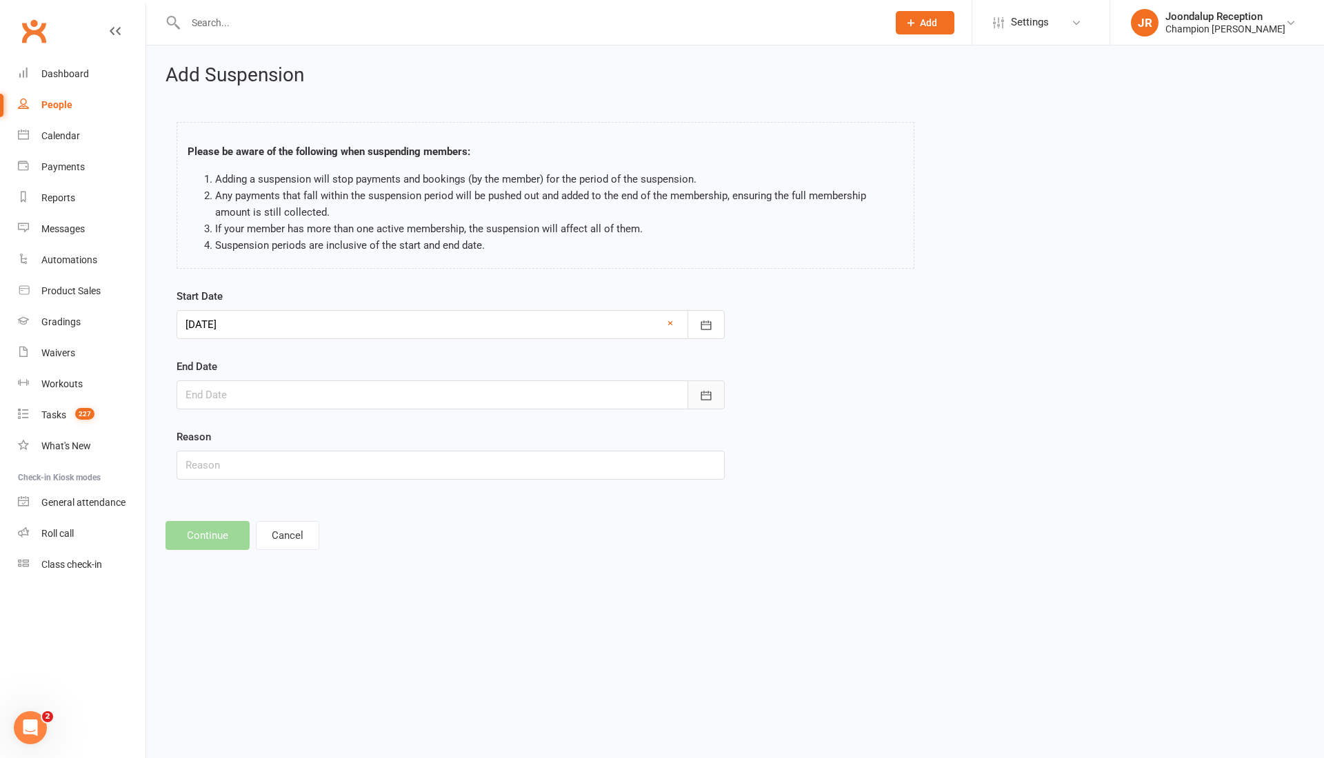
click at [721, 399] on button "button" at bounding box center [705, 395] width 37 height 29
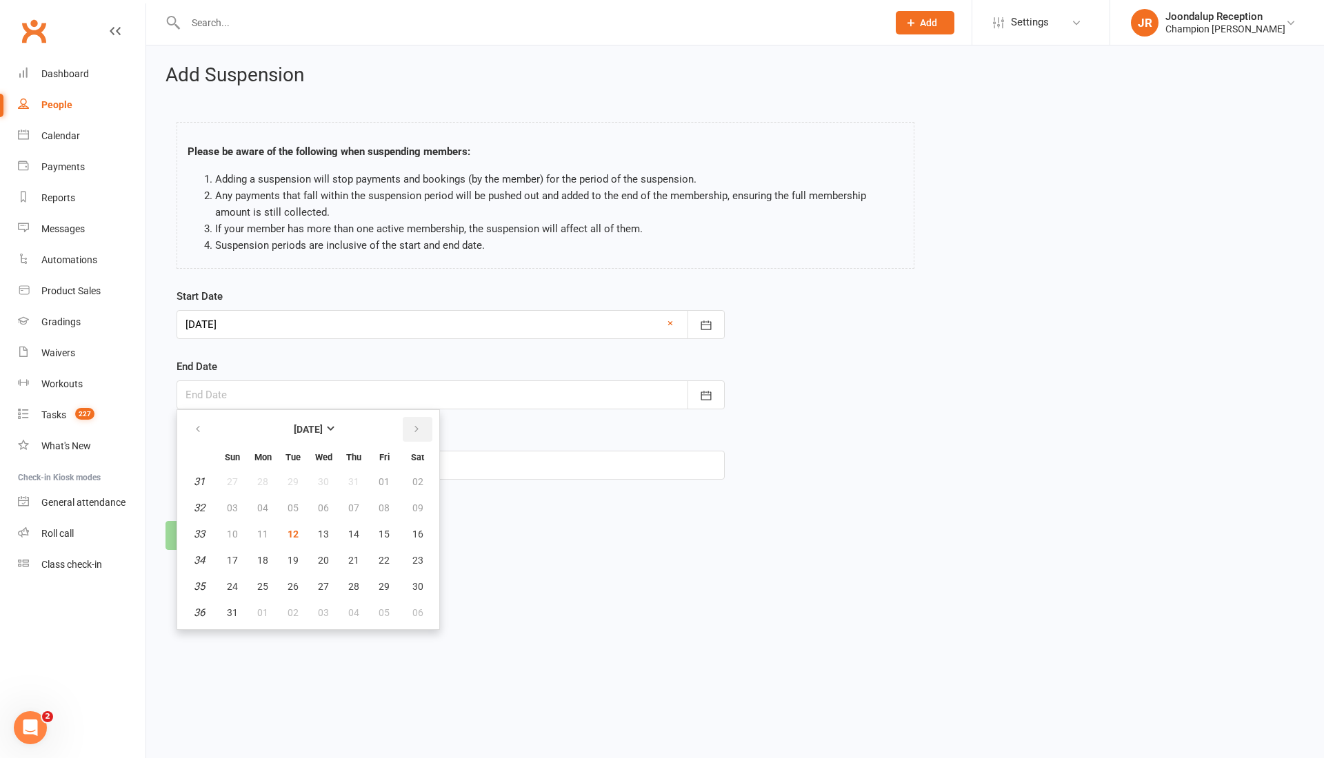
click at [418, 427] on icon "button" at bounding box center [417, 429] width 10 height 11
click at [422, 423] on button "button" at bounding box center [418, 429] width 30 height 25
click at [407, 425] on button "button" at bounding box center [418, 429] width 30 height 25
click at [296, 532] on span "11" at bounding box center [292, 534] width 11 height 11
type input "11 Nov 2025"
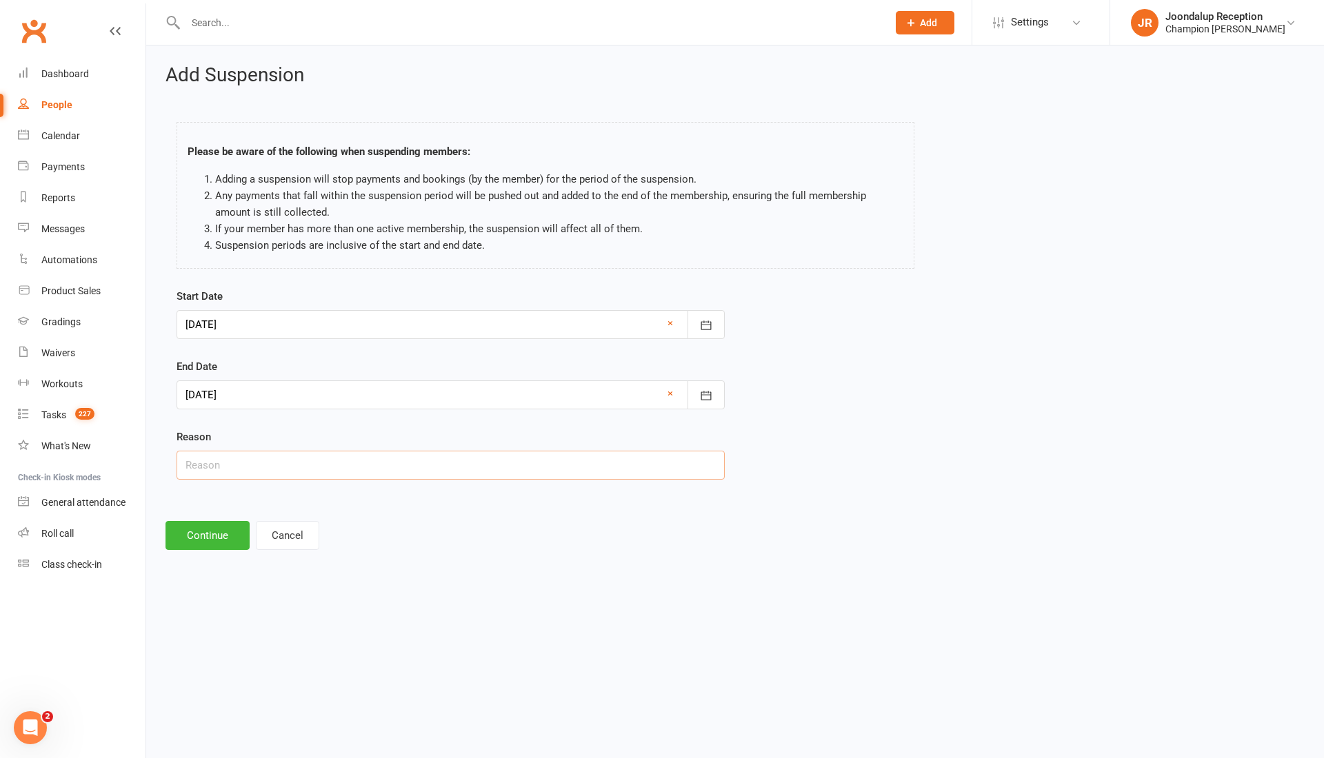
click at [263, 465] on input "text" at bounding box center [450, 465] width 548 height 29
type input "Injury - med cert"
click at [193, 532] on button "Continue" at bounding box center [207, 535] width 84 height 29
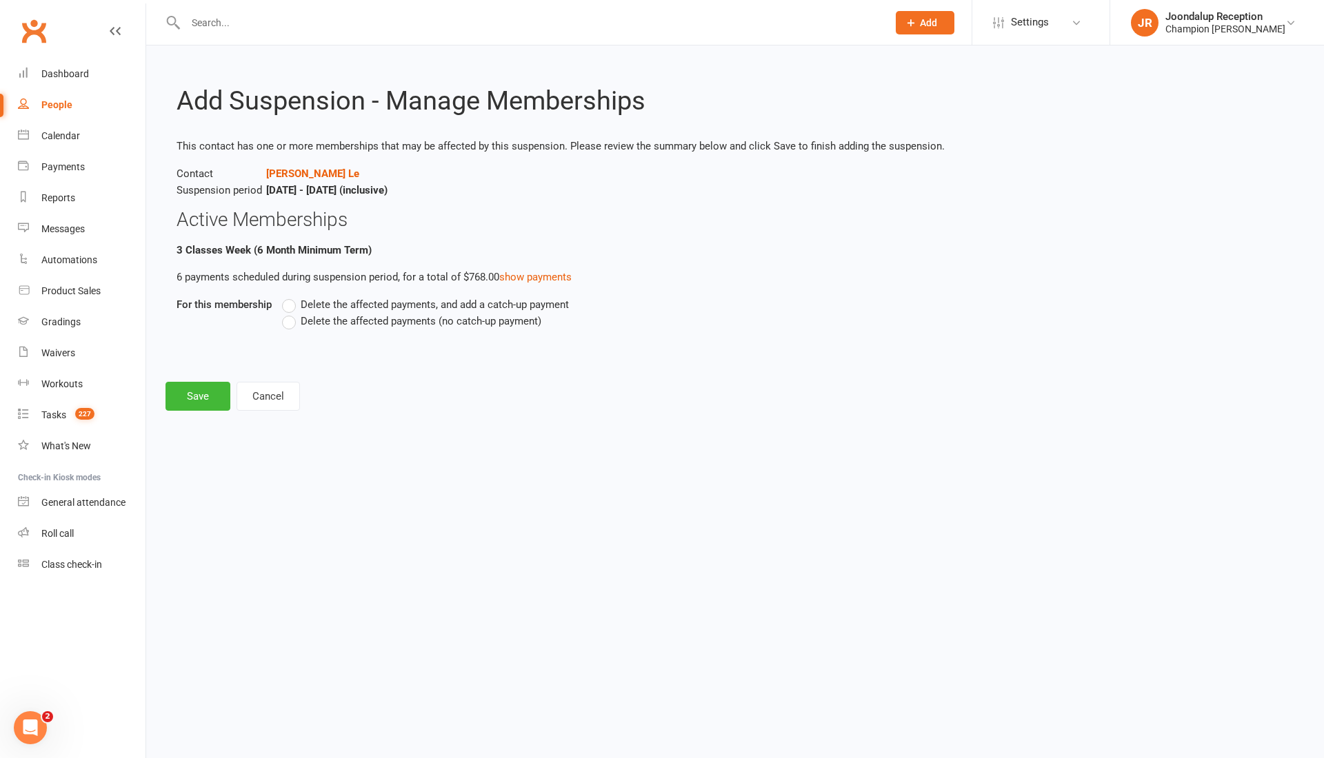
click at [292, 318] on label "Delete the affected payments (no catch-up payment)" at bounding box center [411, 321] width 259 height 17
click at [291, 313] on input "Delete the affected payments (no catch-up payment)" at bounding box center [286, 313] width 9 height 0
click at [179, 386] on button "Save" at bounding box center [197, 396] width 65 height 29
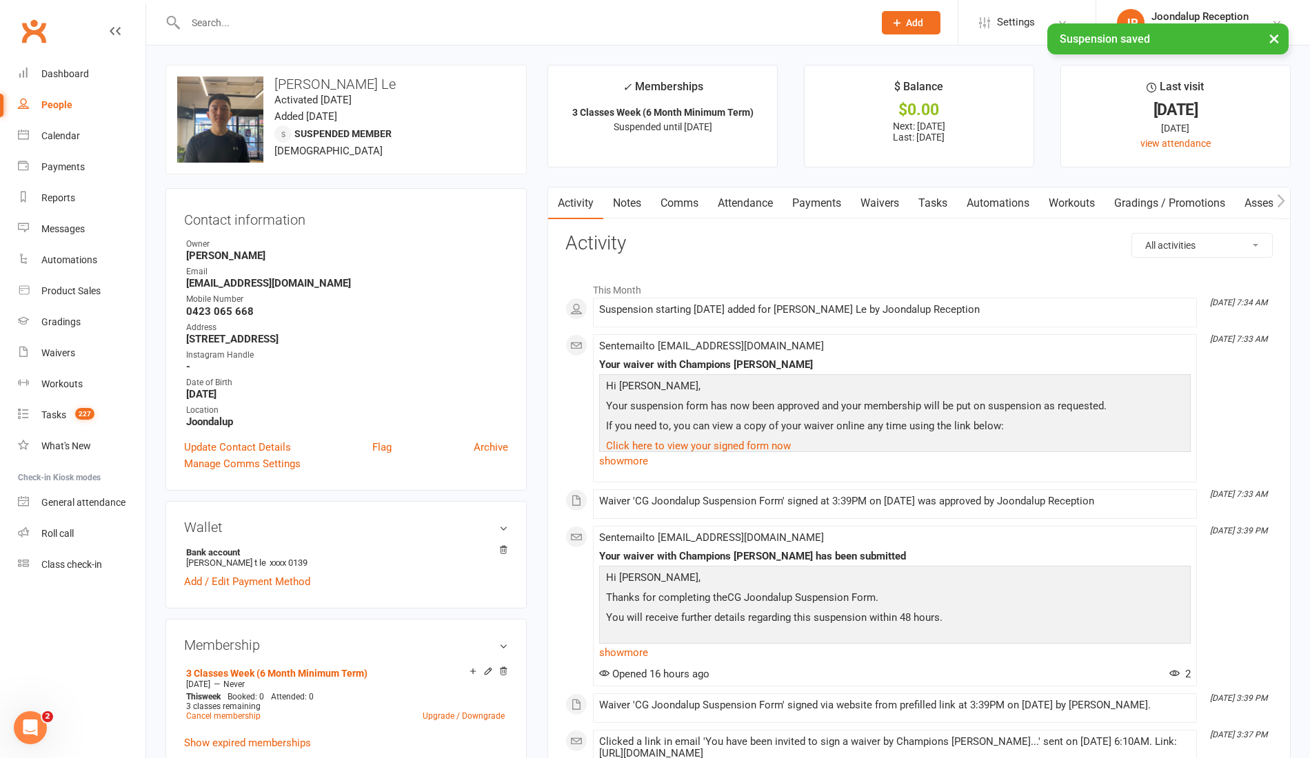
click at [625, 207] on link "Notes" at bounding box center [627, 204] width 48 height 32
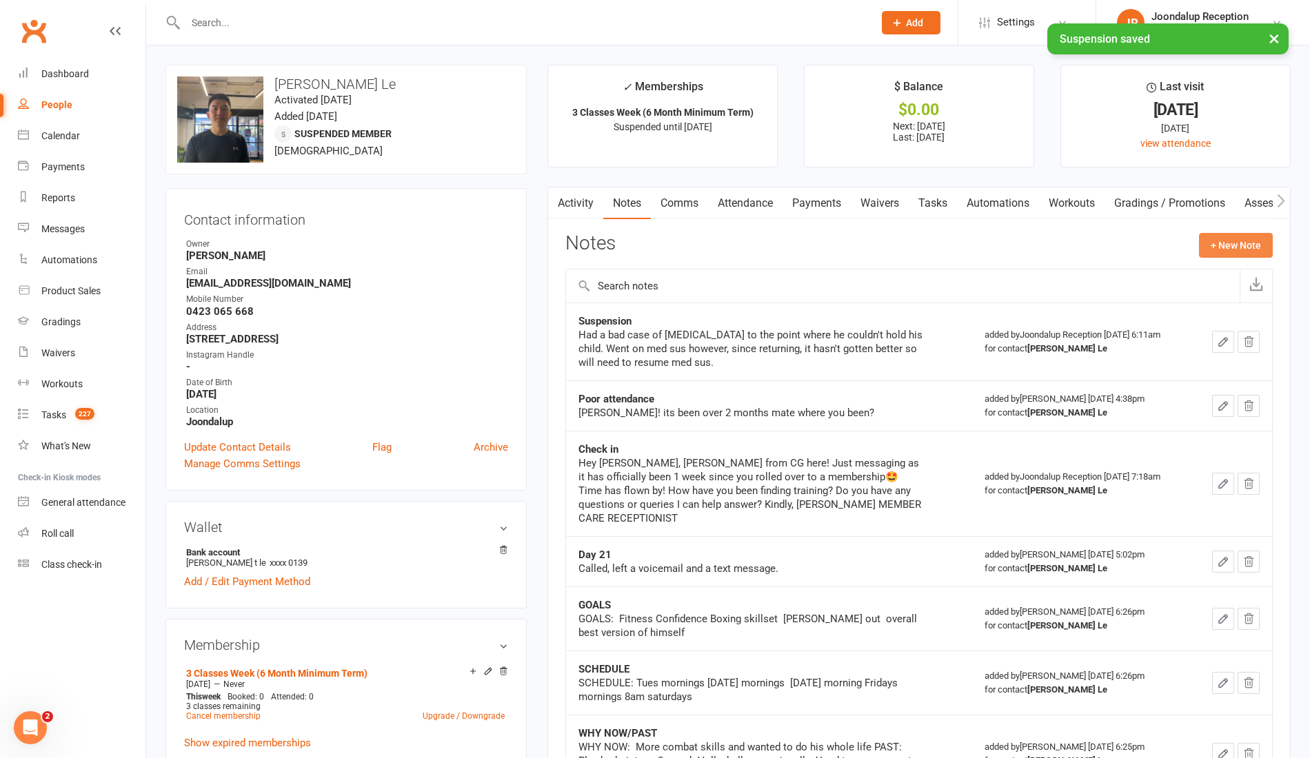
click at [1235, 252] on button "+ New Note" at bounding box center [1236, 245] width 74 height 25
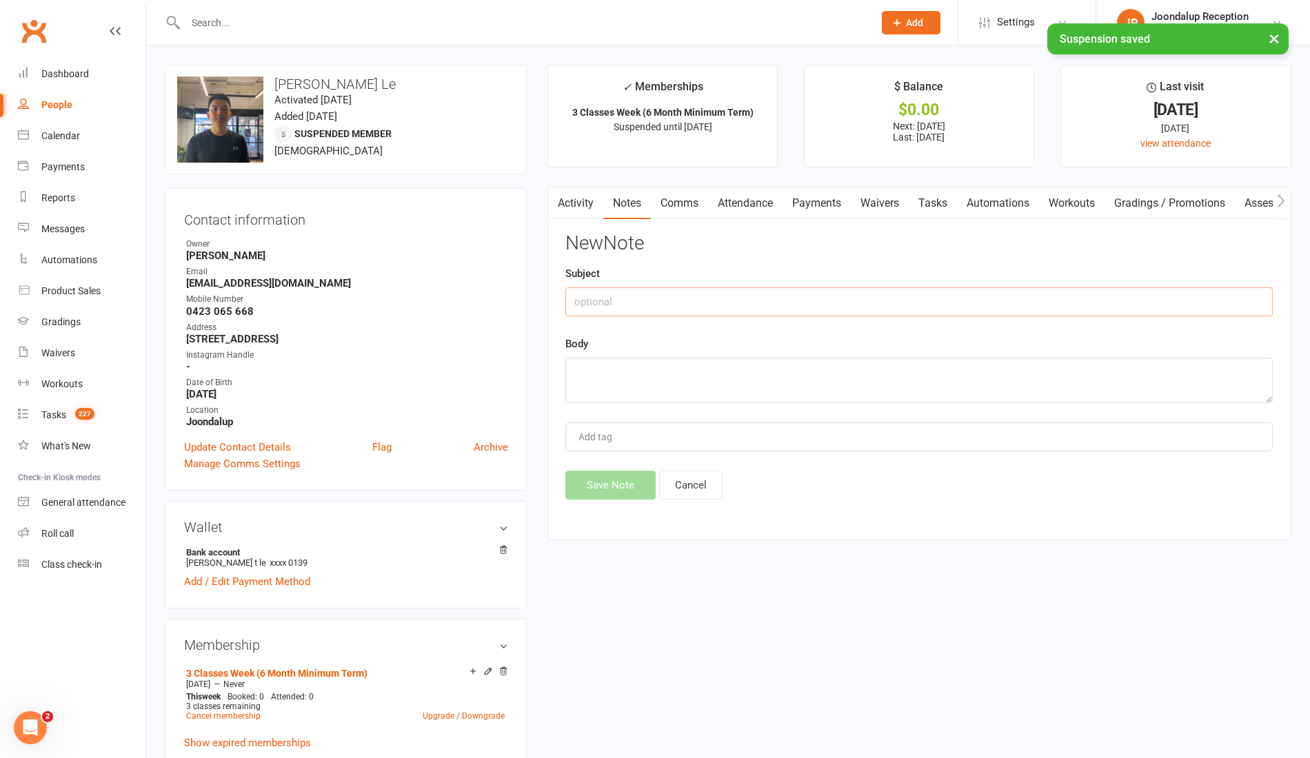
click at [838, 290] on input "text" at bounding box center [918, 301] width 707 height 29
type input "H"
type input "Suspension"
click at [791, 393] on textarea at bounding box center [918, 380] width 707 height 45
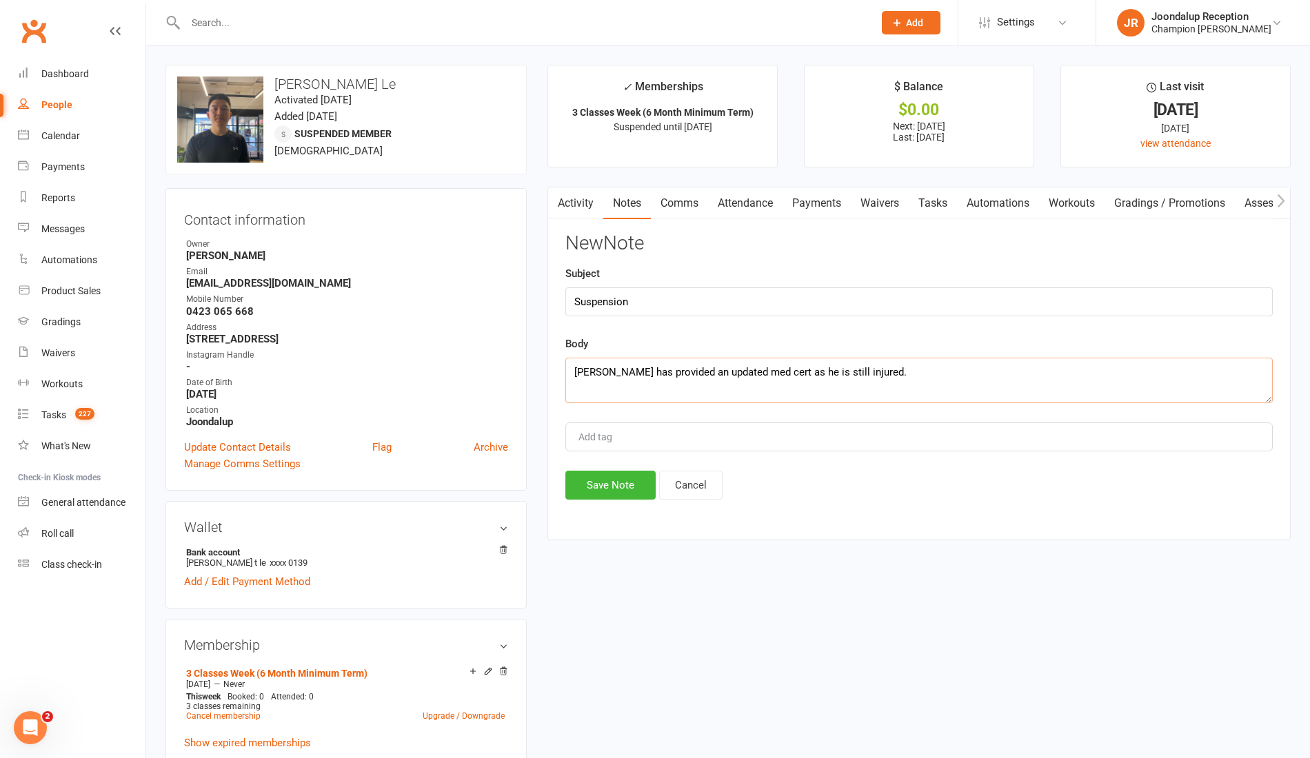
type textarea "Hieu has provided an updated med cert as he is still injured."
click at [602, 494] on button "Save Note" at bounding box center [610, 485] width 90 height 29
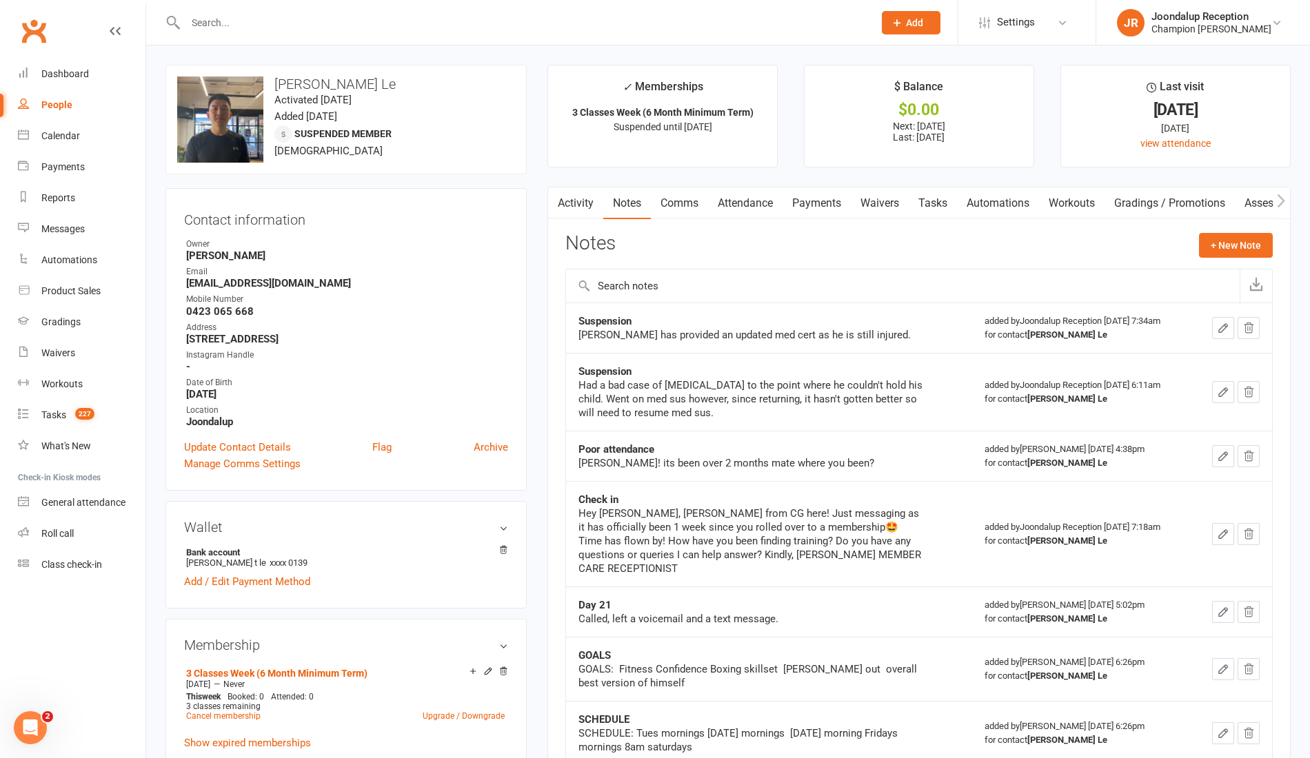
click at [340, 26] on input "text" at bounding box center [522, 22] width 682 height 19
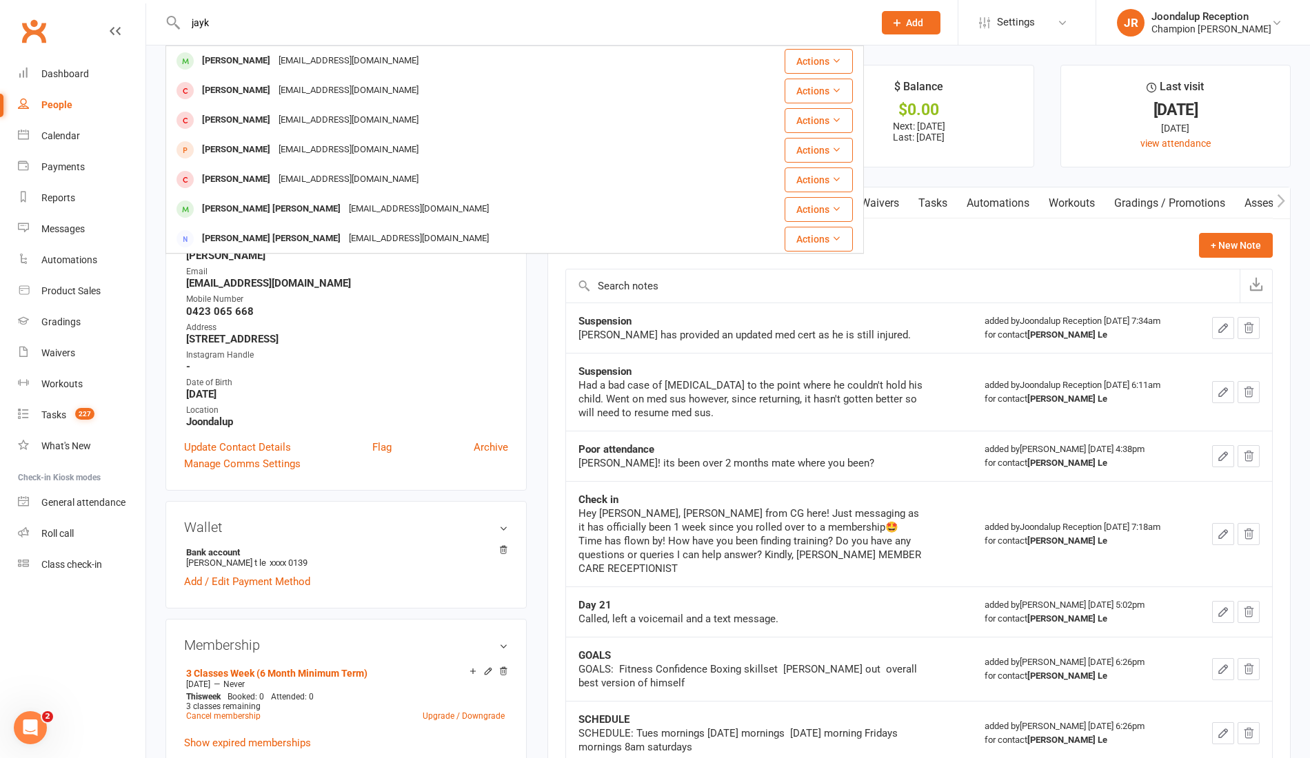
type input "jayk"
click at [338, 57] on div "jayk.emmerton@gmail.com" at bounding box center [348, 61] width 148 height 20
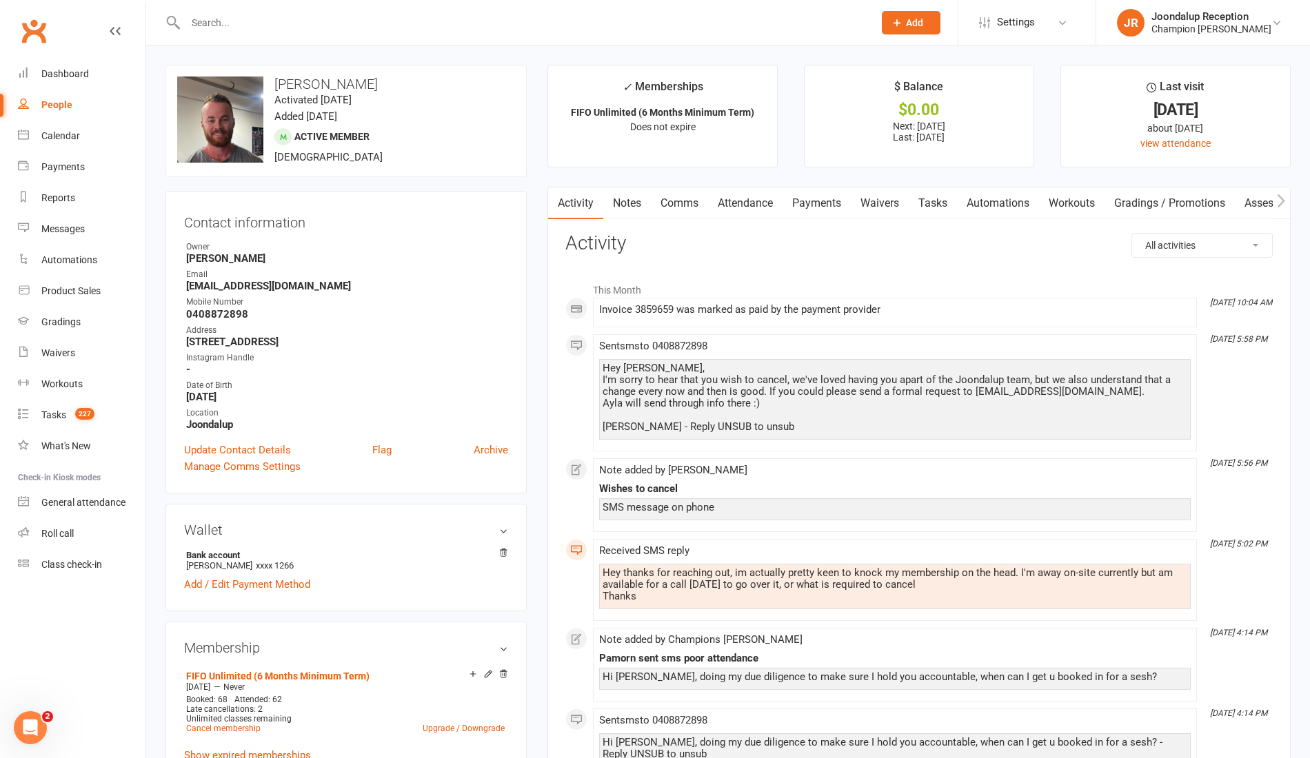
click at [615, 195] on link "Notes" at bounding box center [627, 204] width 48 height 32
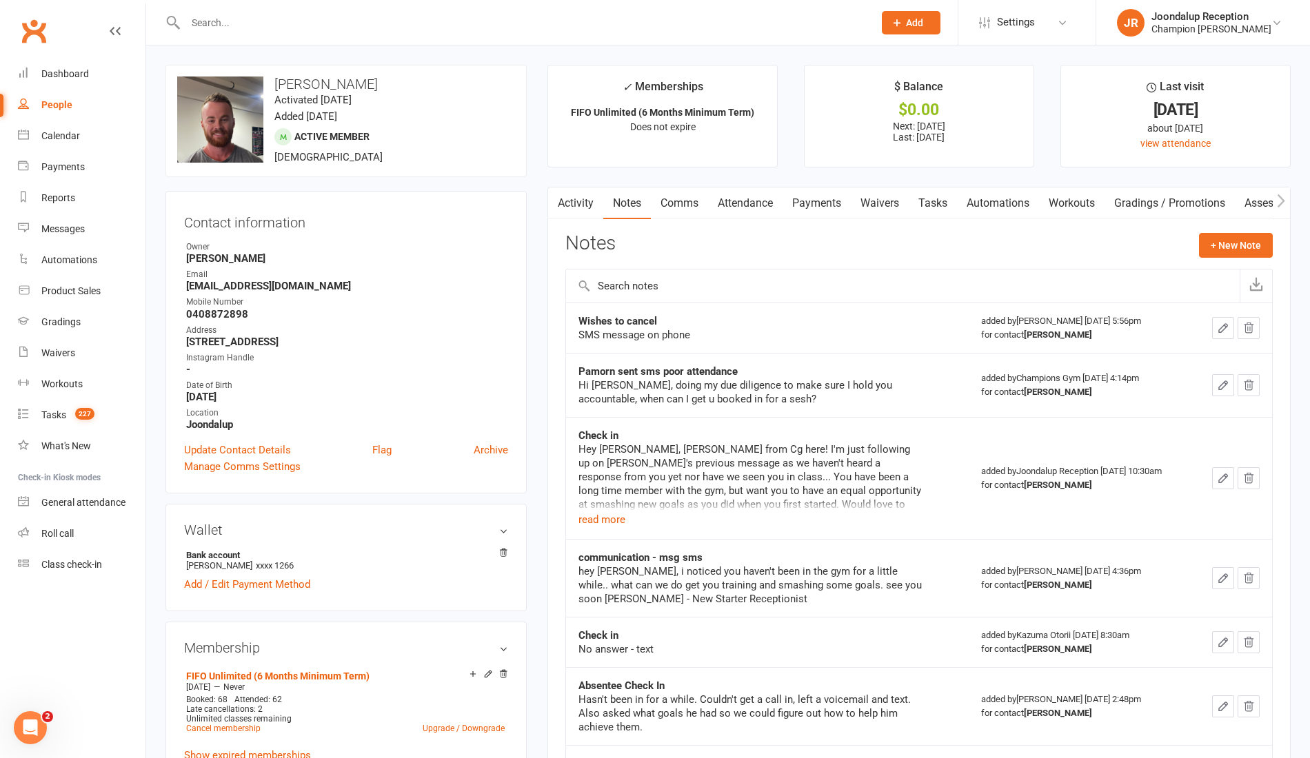
click at [234, 16] on input "text" at bounding box center [522, 22] width 682 height 19
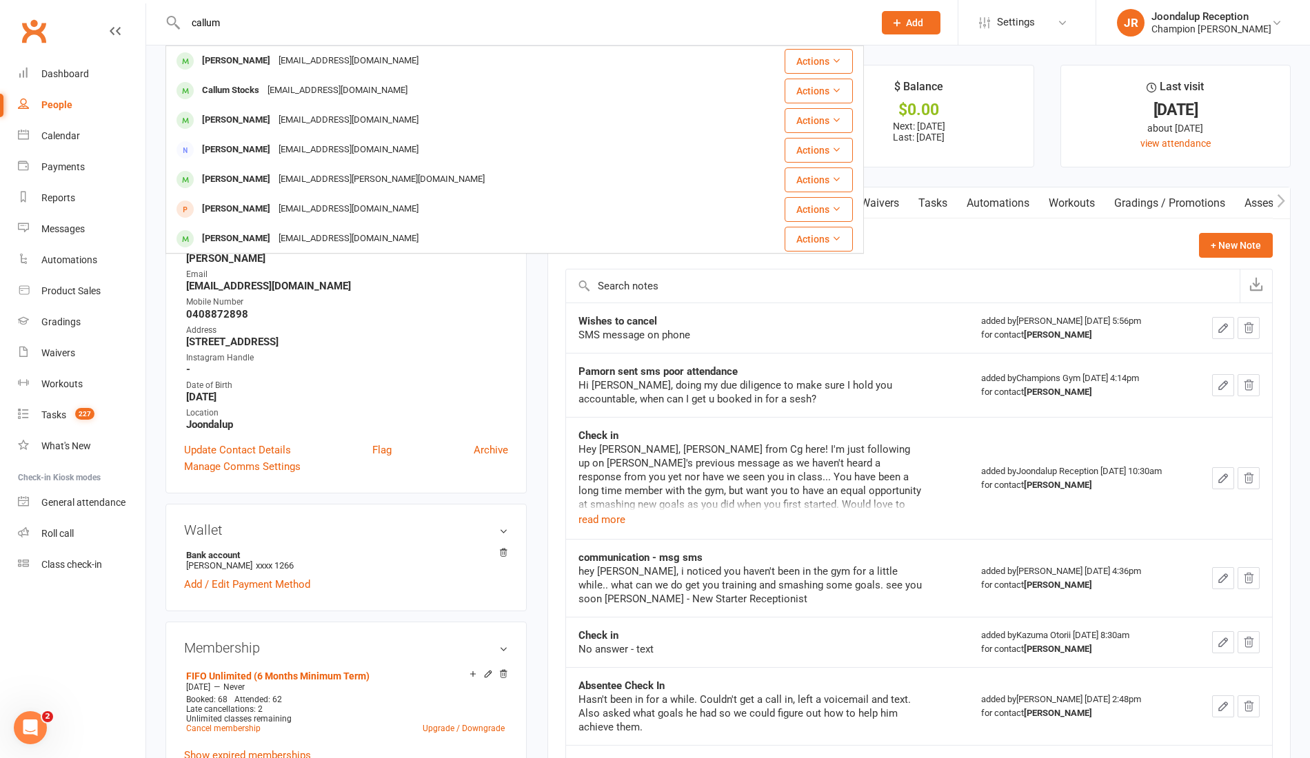
type input "callum"
click at [250, 64] on div "[PERSON_NAME]" at bounding box center [236, 61] width 77 height 20
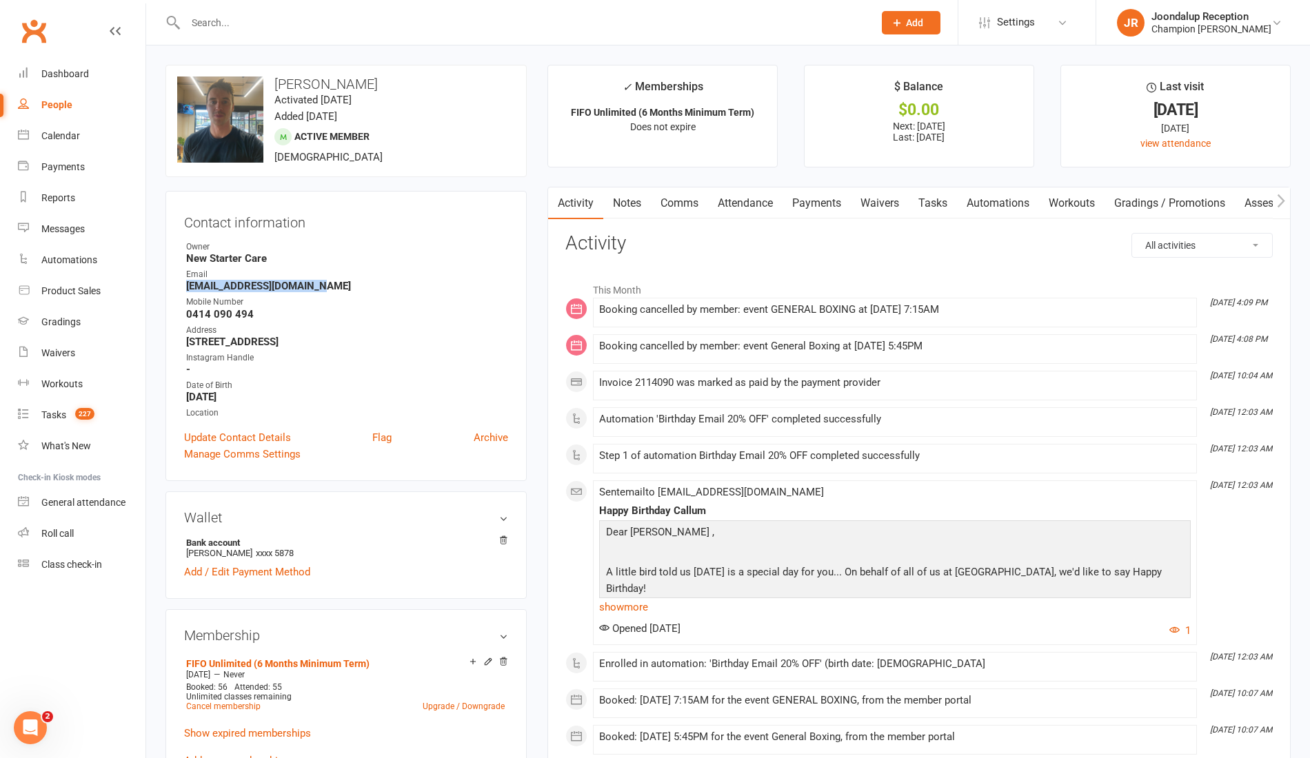
drag, startPoint x: 315, startPoint y: 285, endPoint x: 178, endPoint y: 289, distance: 137.2
click at [178, 289] on div "Contact information Owner New Starter Care Email callum.lloyd92@gmail.com Mobil…" at bounding box center [345, 336] width 361 height 290
copy strong "[EMAIL_ADDRESS][DOMAIN_NAME]"
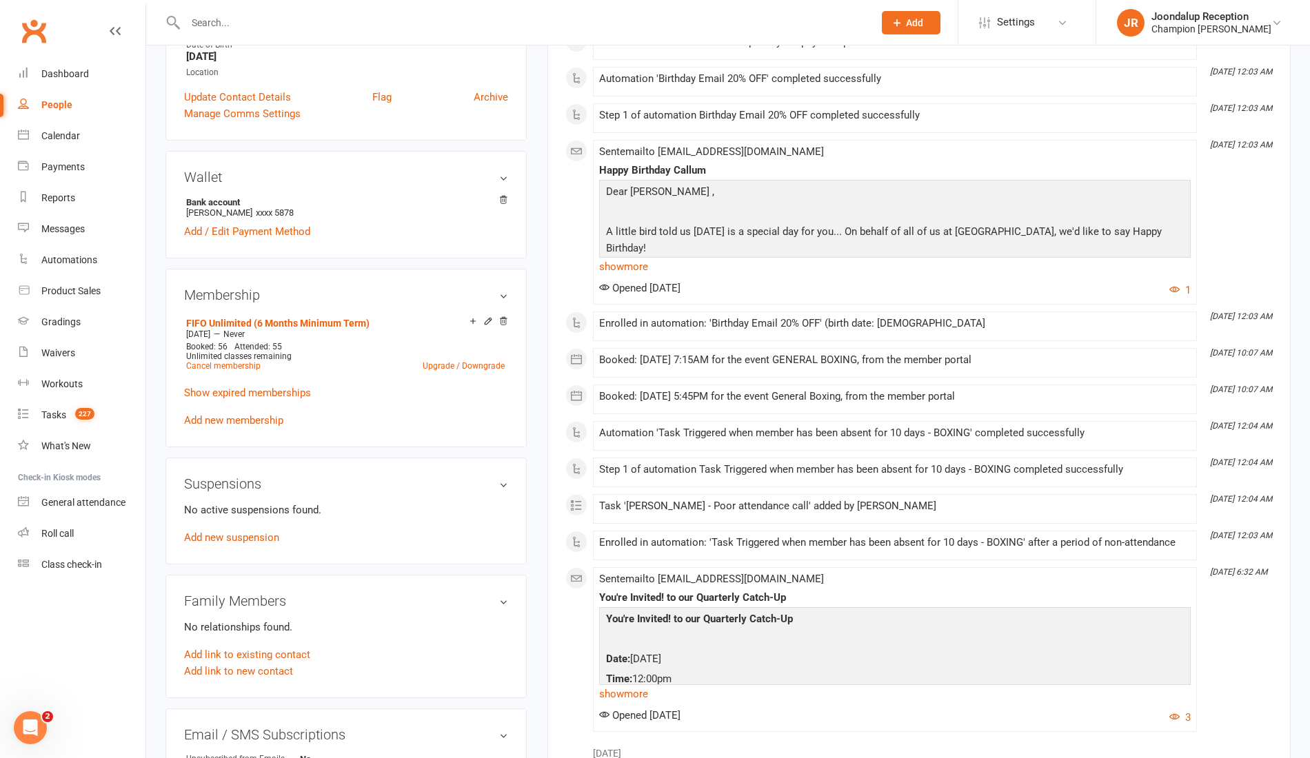
scroll to position [342, 0]
click at [34, 363] on link "Waivers" at bounding box center [82, 353] width 128 height 31
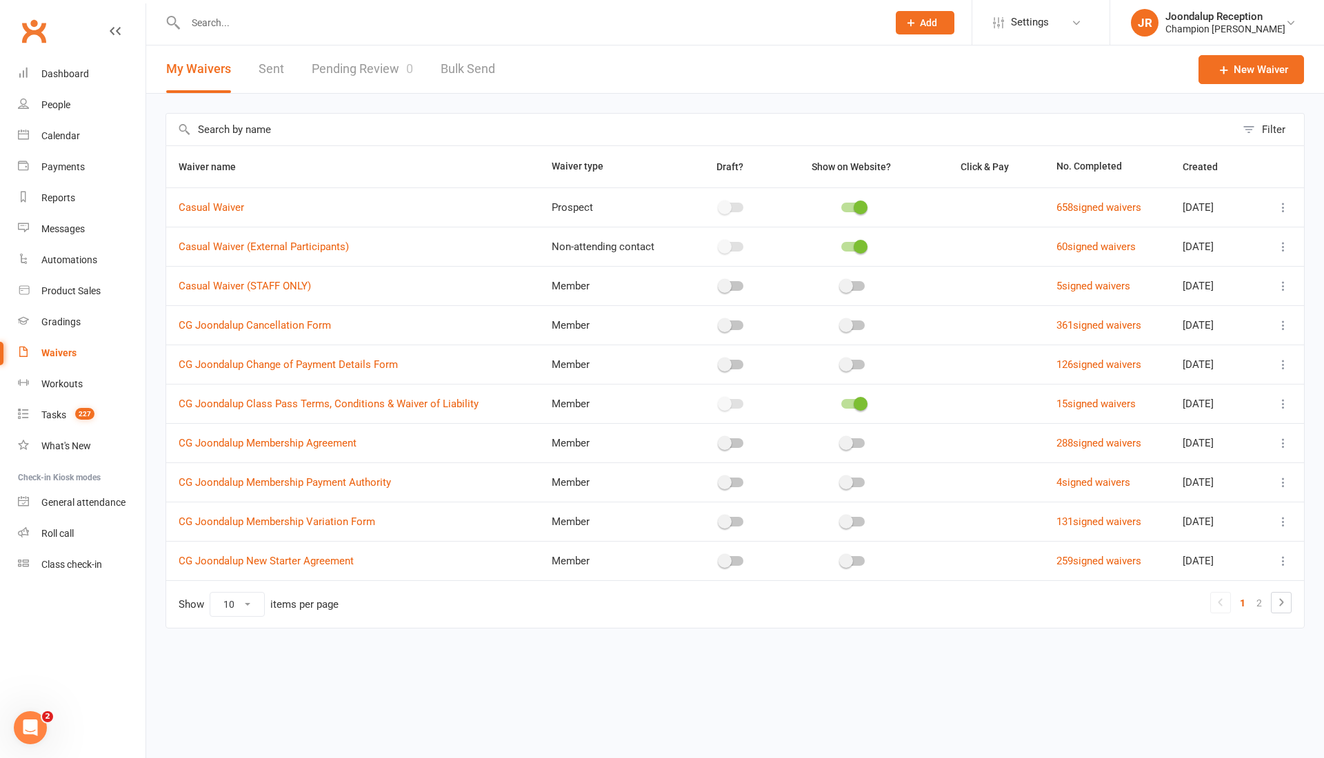
click at [1285, 602] on icon at bounding box center [1281, 602] width 17 height 17
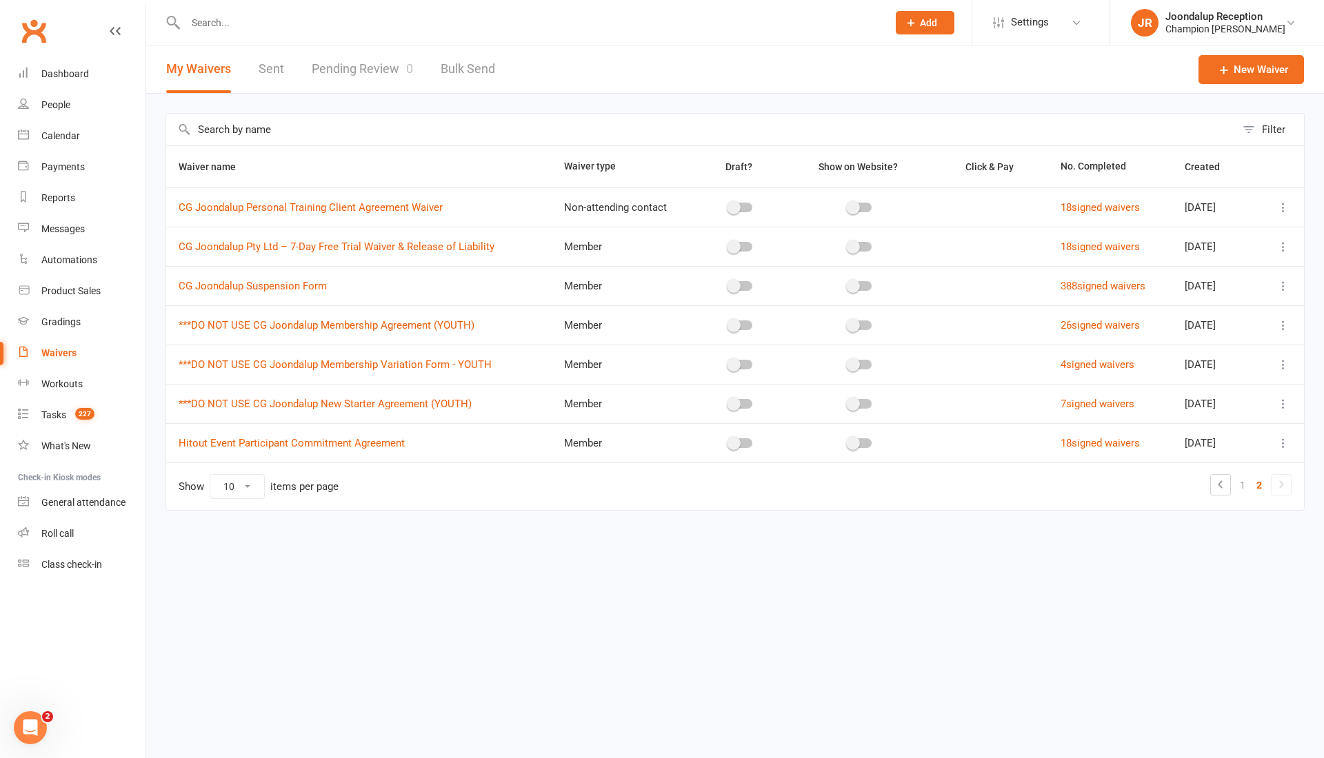
click at [1288, 282] on icon at bounding box center [1283, 286] width 14 height 14
click at [1233, 374] on link "Copy external link to clipboard" at bounding box center [1210, 367] width 162 height 28
click at [239, 23] on input "text" at bounding box center [529, 22] width 696 height 19
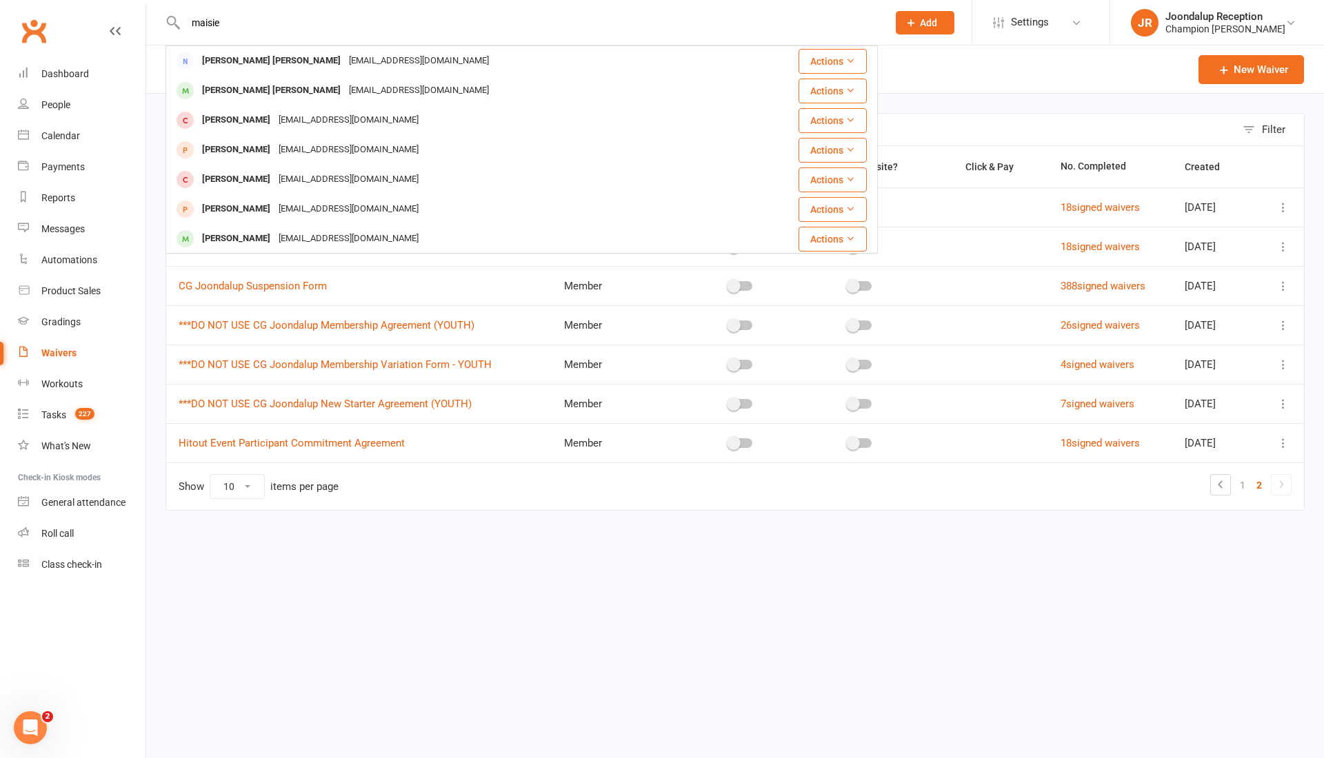
type input "maisie"
click at [245, 94] on div "Maisie Jaye Holland" at bounding box center [271, 91] width 147 height 20
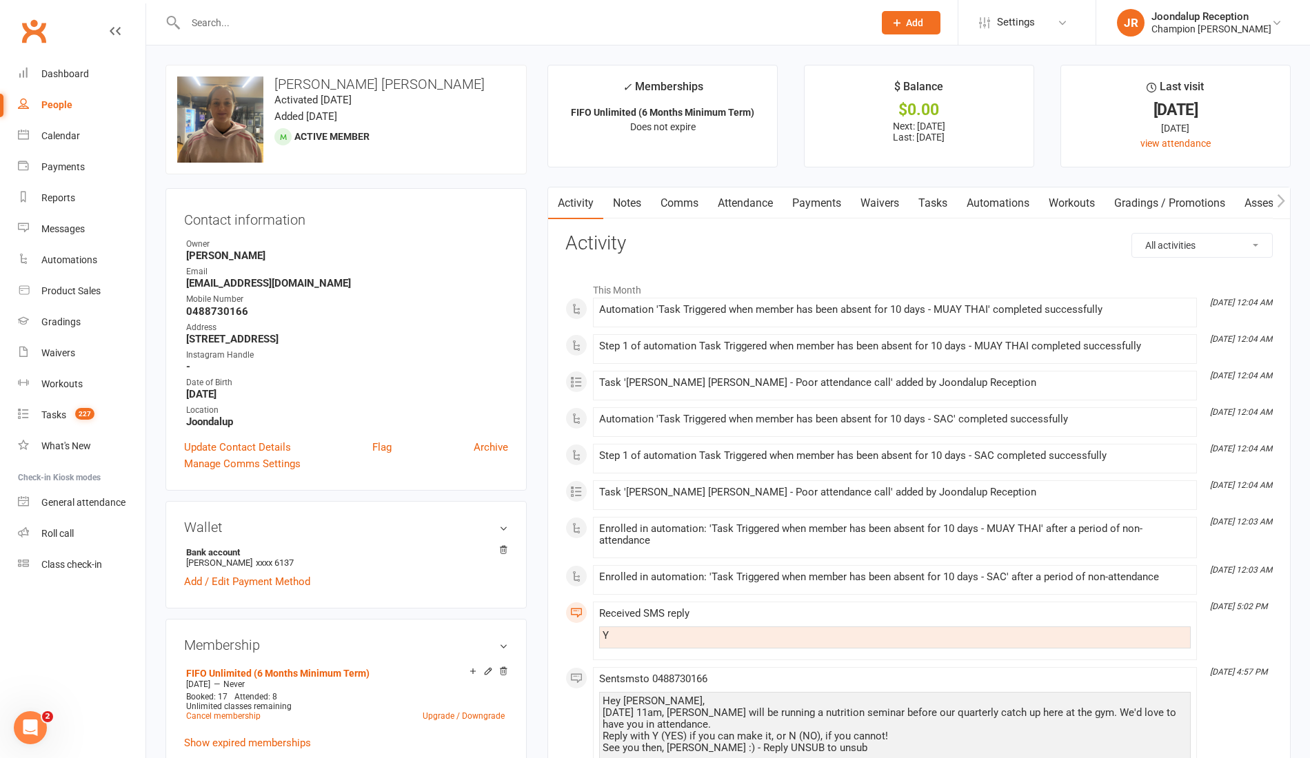
click at [865, 609] on div "Received SMS reply Y" at bounding box center [894, 631] width 591 height 46
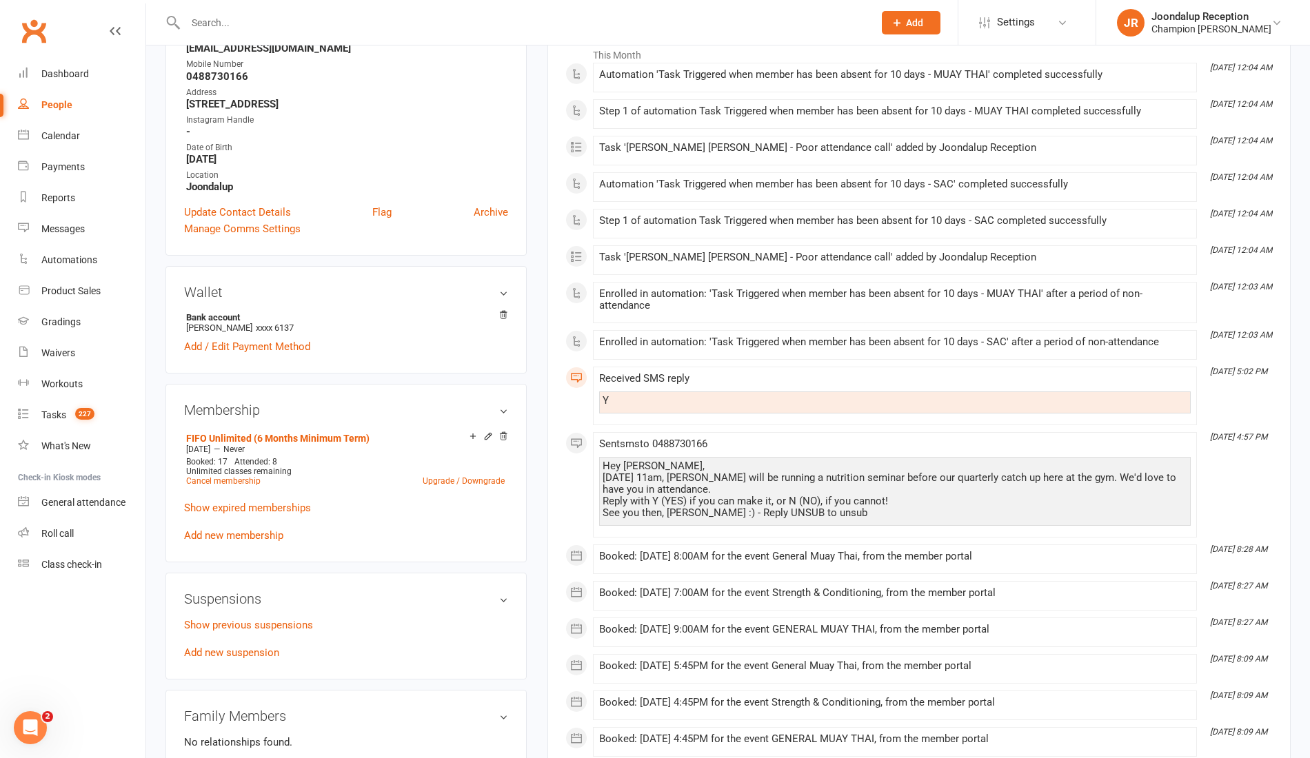
scroll to position [240, 0]
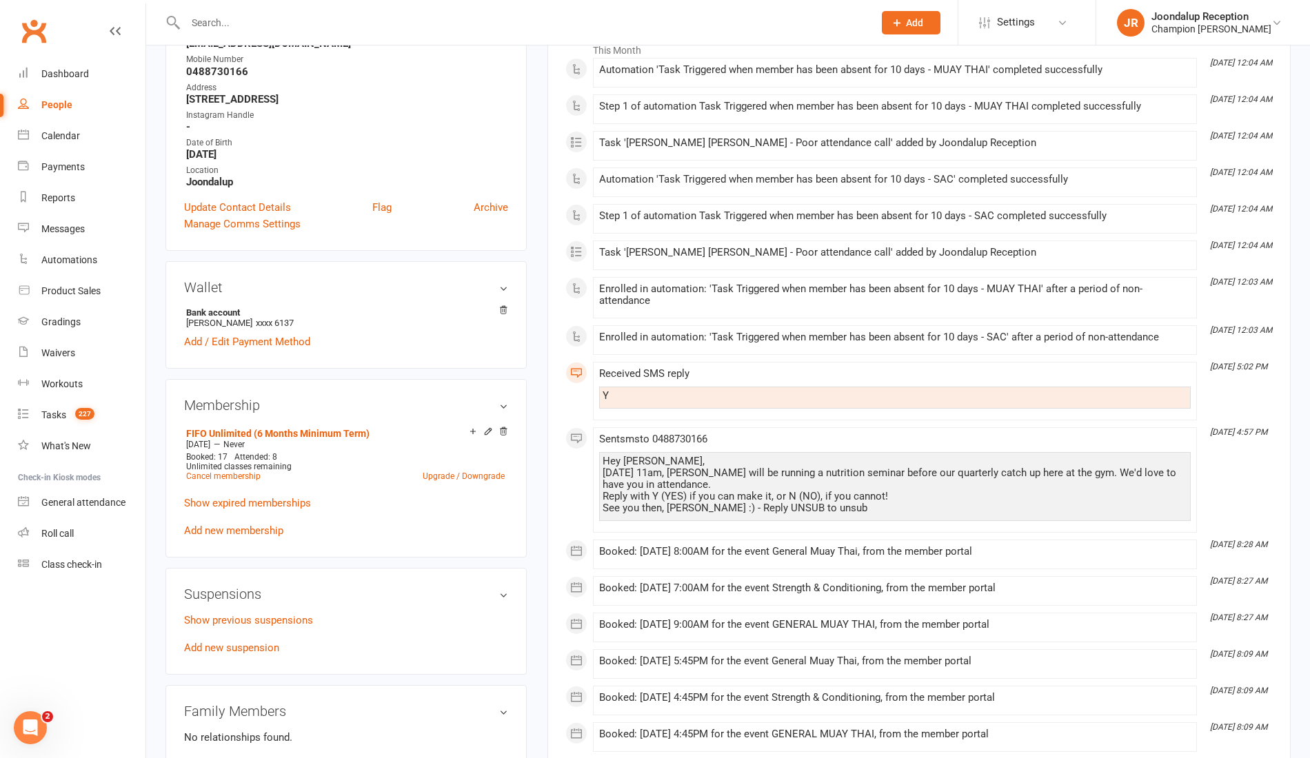
click at [293, 618] on link "Show previous suspensions" at bounding box center [248, 620] width 129 height 12
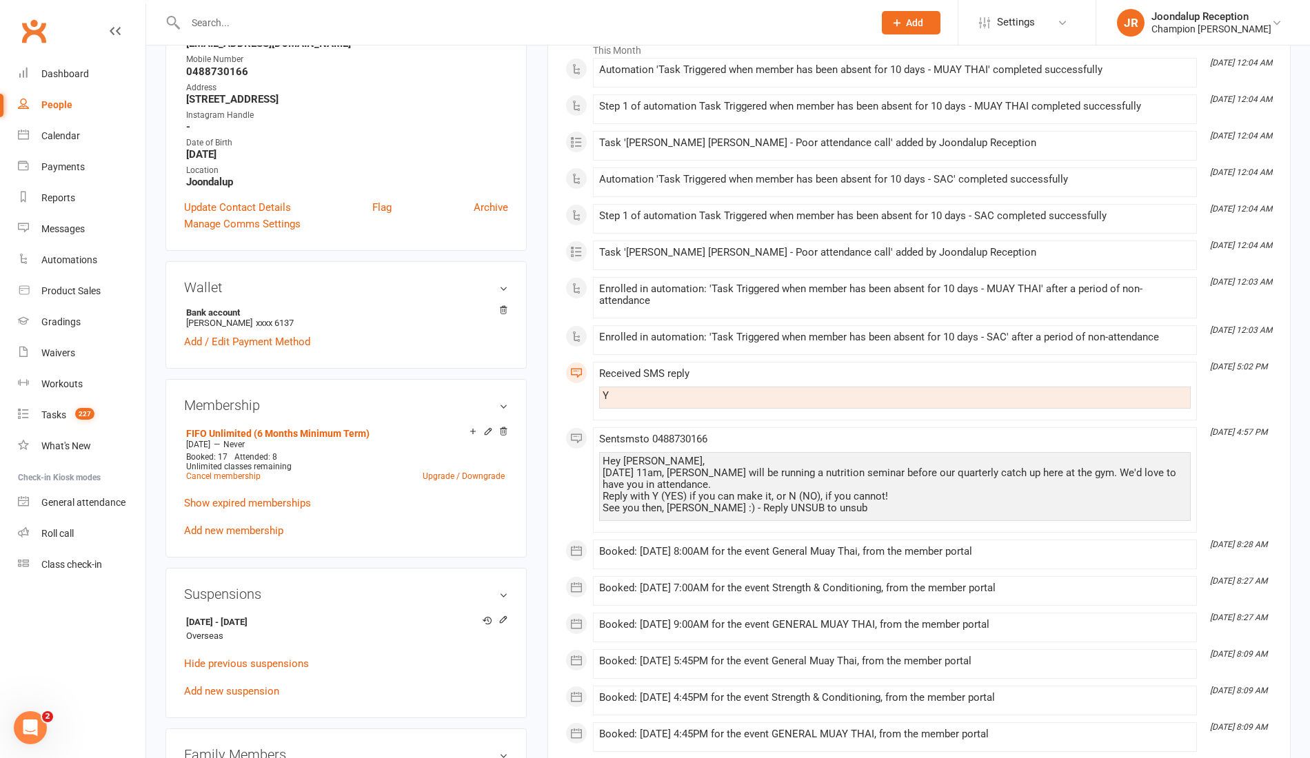
click at [259, 20] on input "text" at bounding box center [522, 22] width 682 height 19
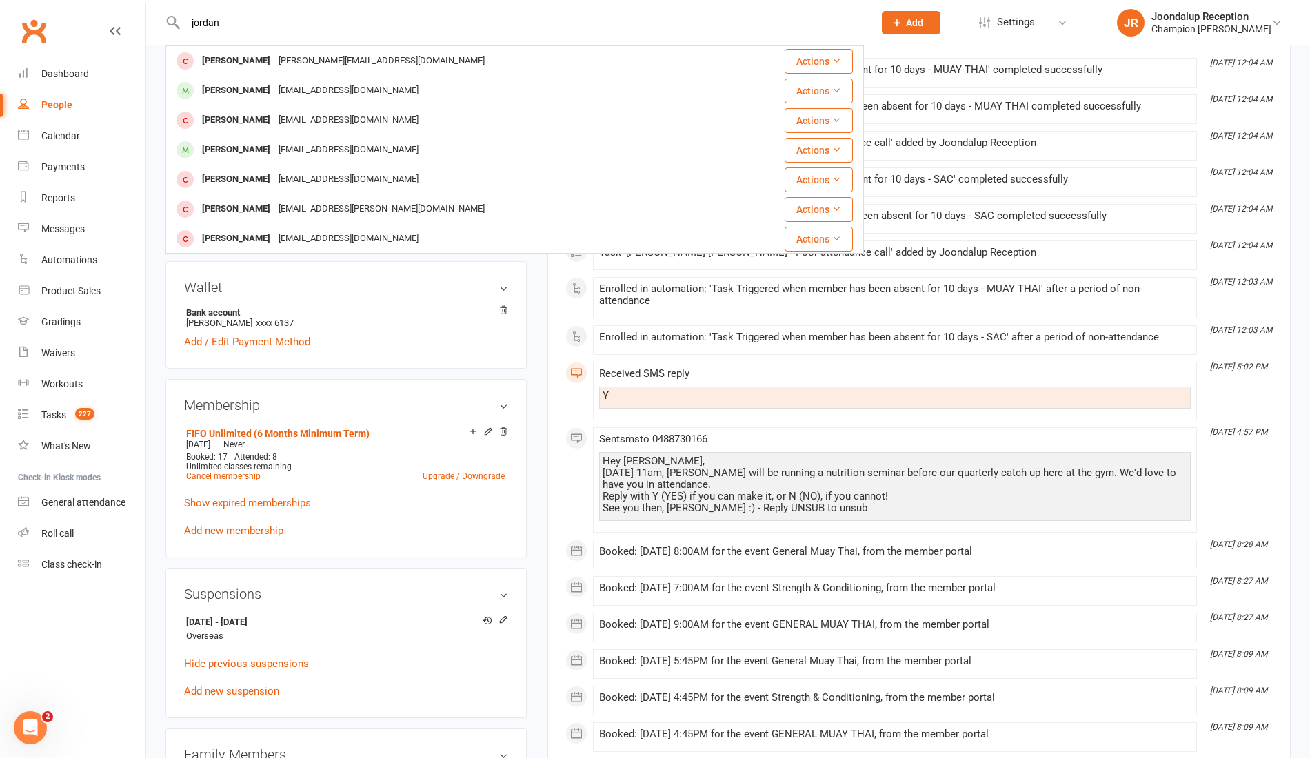
type input "jordan"
click at [250, 150] on div "Jordan Nash" at bounding box center [236, 150] width 77 height 20
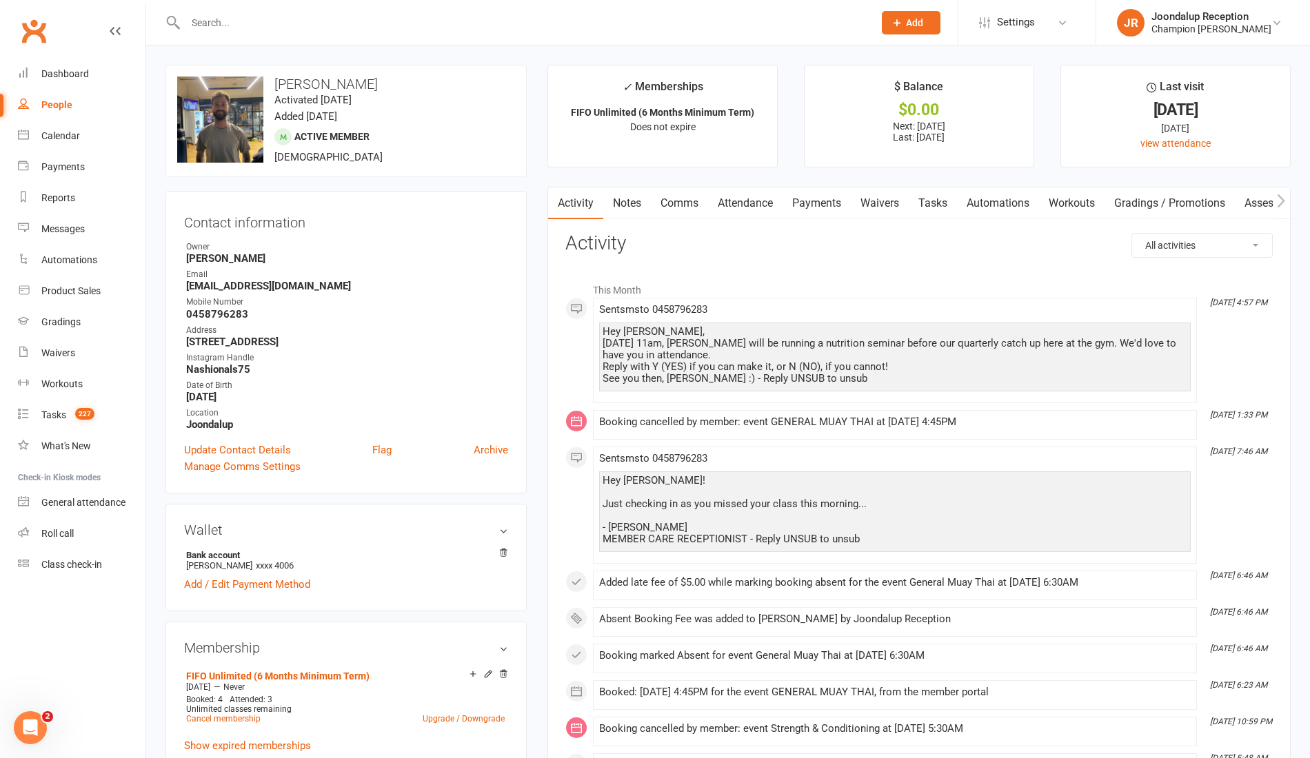
click at [269, 8] on div at bounding box center [514, 22] width 698 height 45
click at [267, 21] on input "text" at bounding box center [522, 22] width 682 height 19
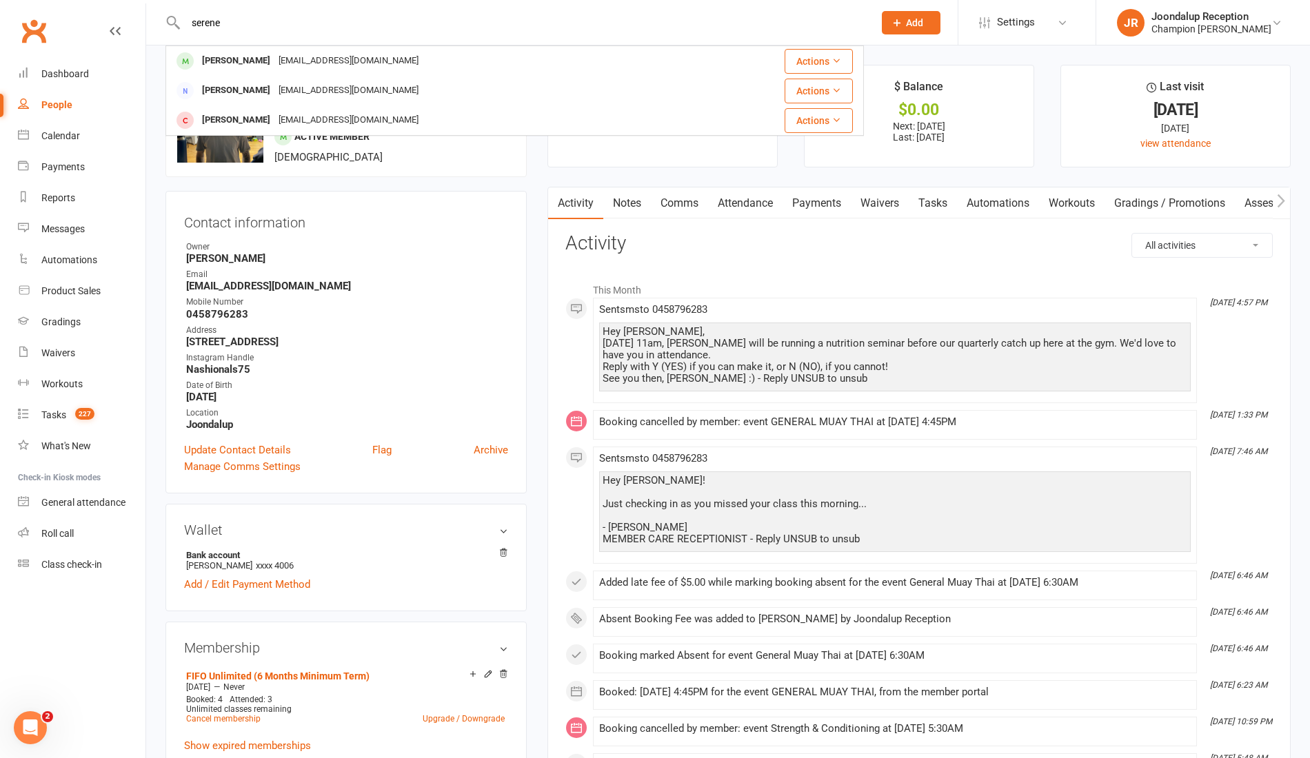
type input "serene"
click at [274, 59] on div "serene.savage3@gmail.com" at bounding box center [348, 61] width 148 height 20
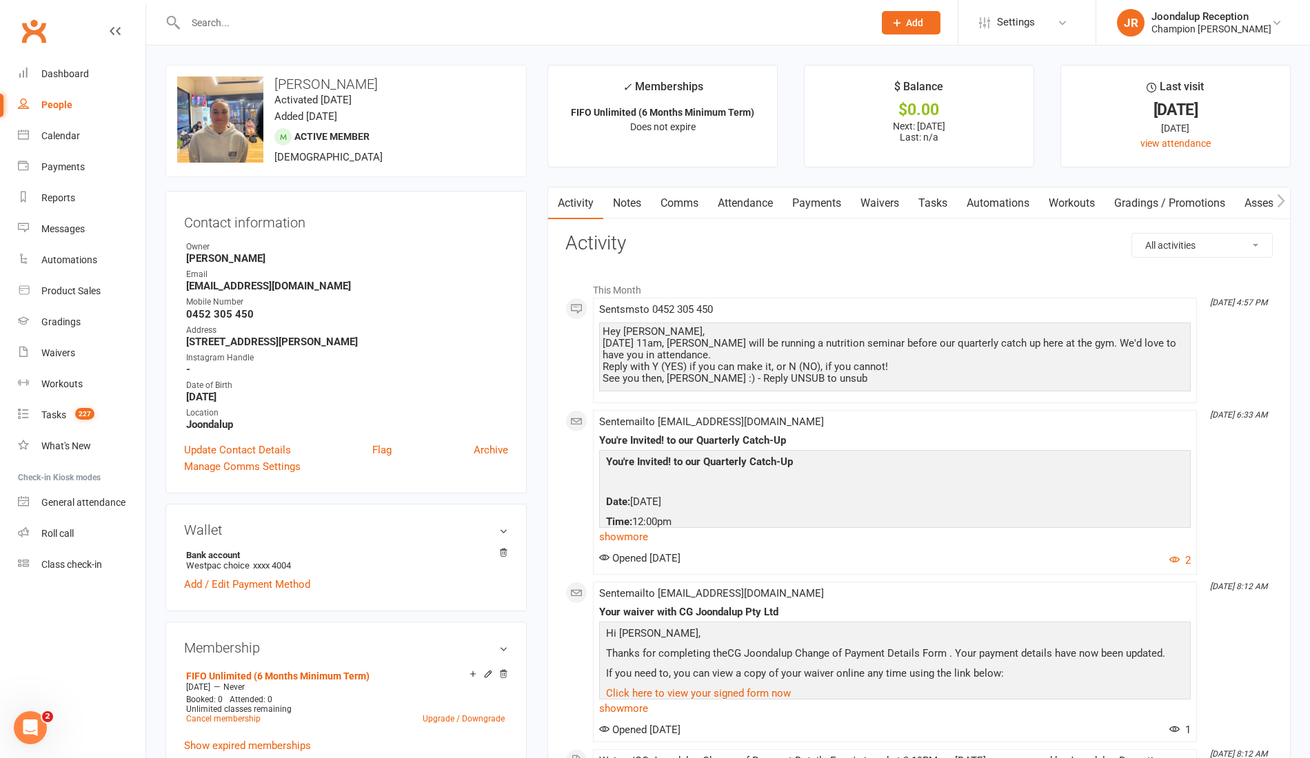
click at [240, 21] on input "text" at bounding box center [522, 22] width 682 height 19
type input "saul"
click at [243, 54] on div "Saul Chase" at bounding box center [236, 61] width 77 height 20
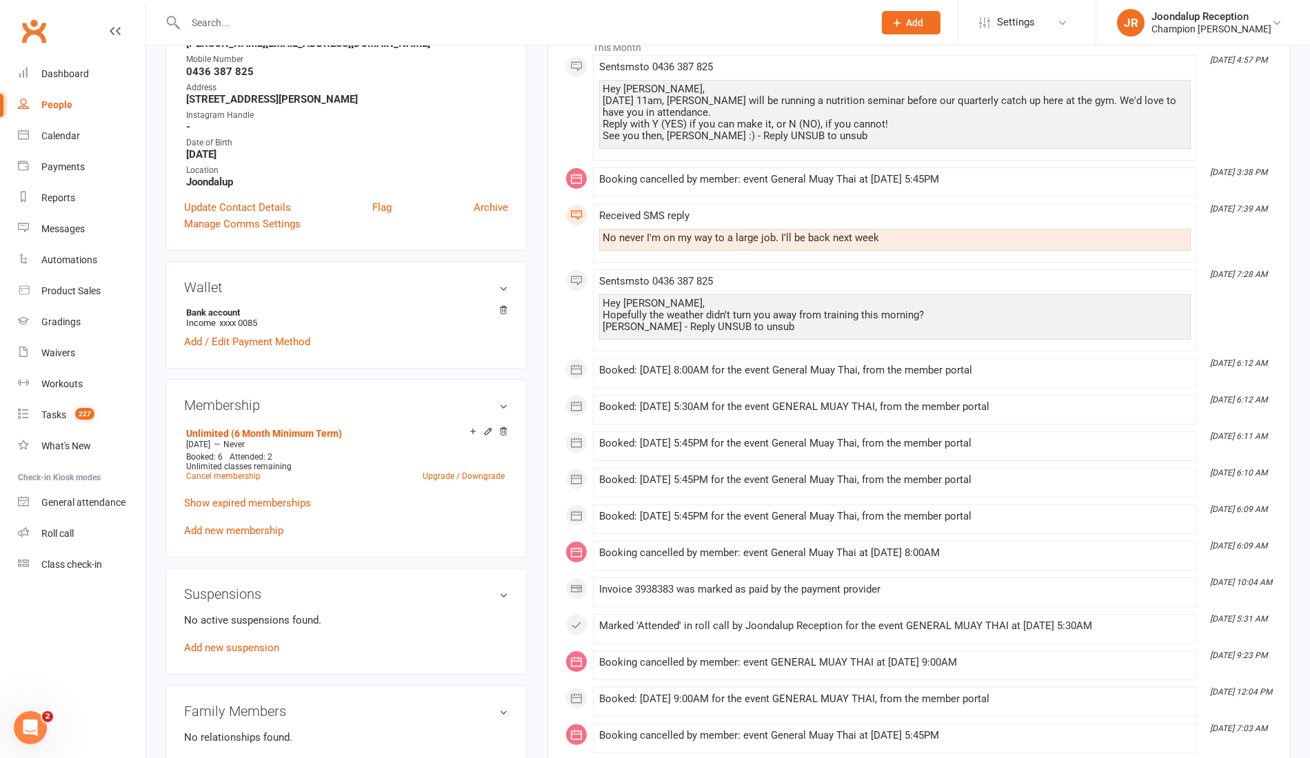
scroll to position [352, 0]
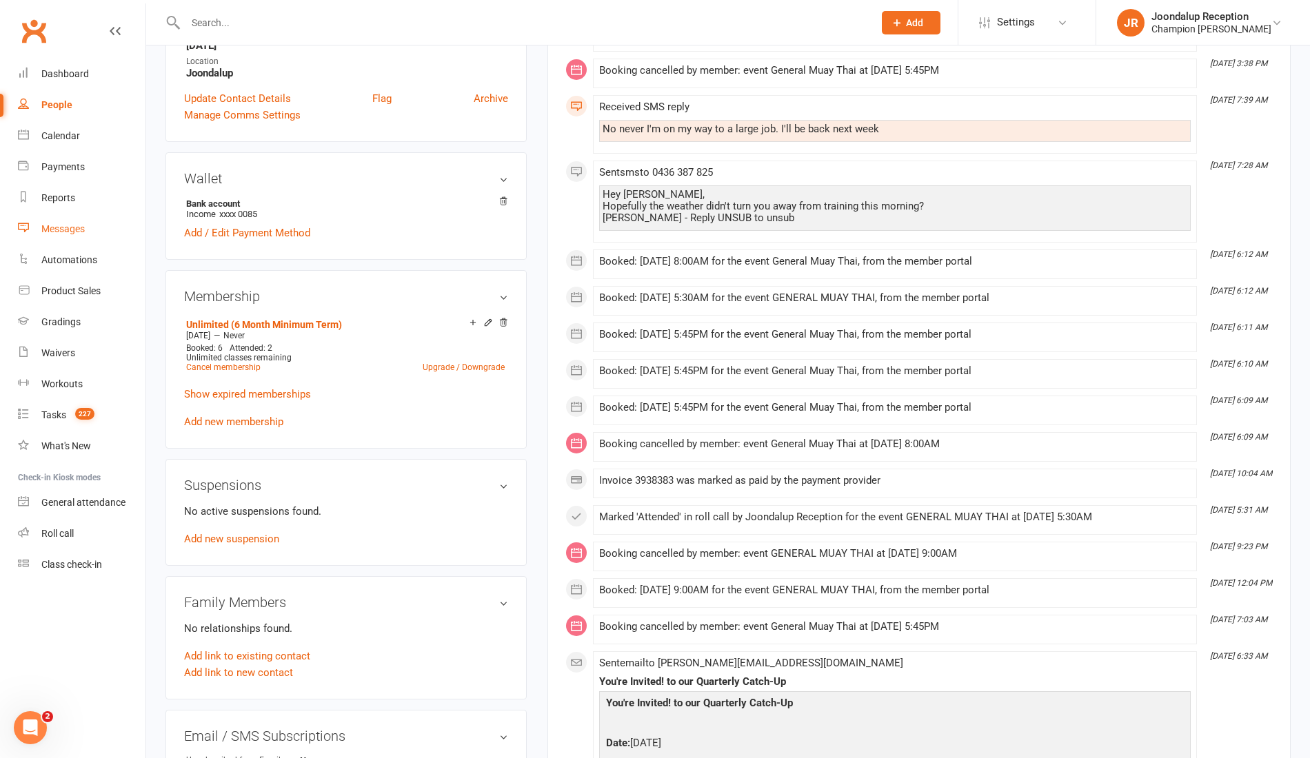
click at [76, 223] on div "Messages" at bounding box center [62, 228] width 43 height 11
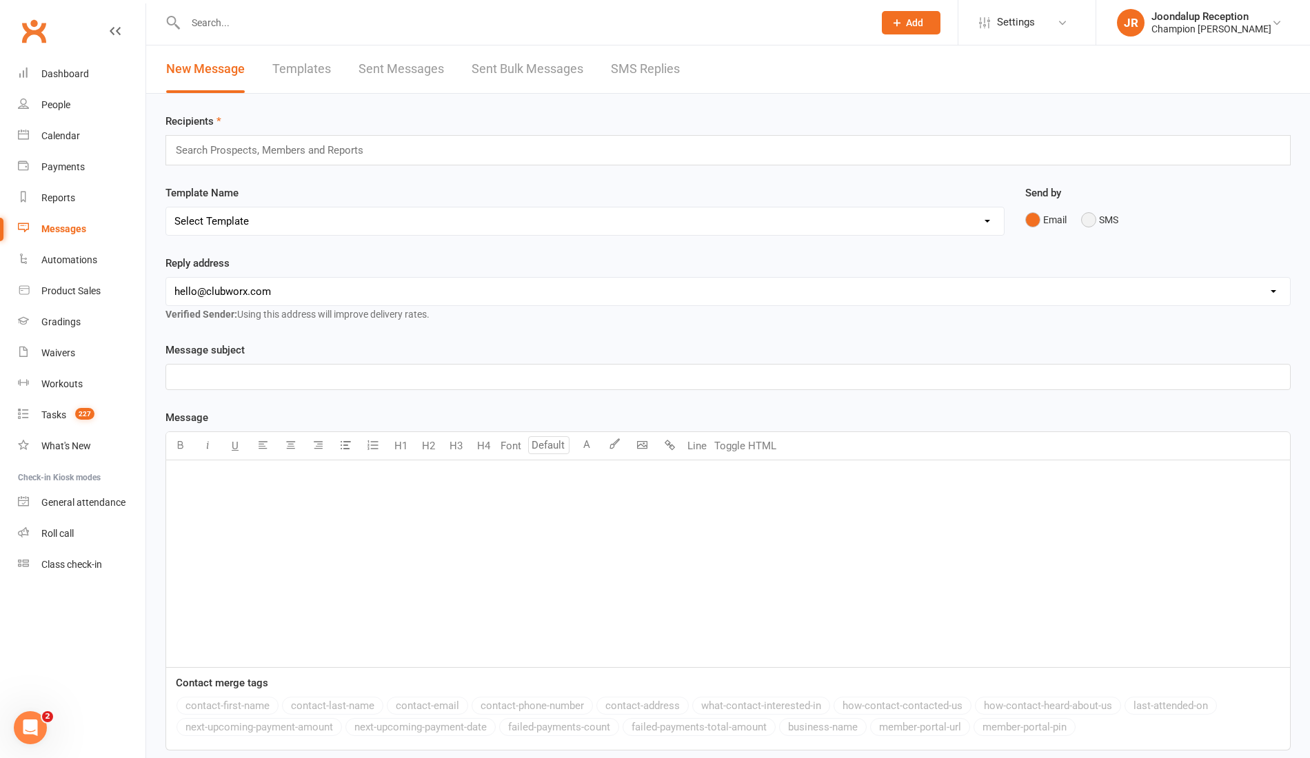
click at [1096, 217] on button "SMS" at bounding box center [1099, 220] width 37 height 26
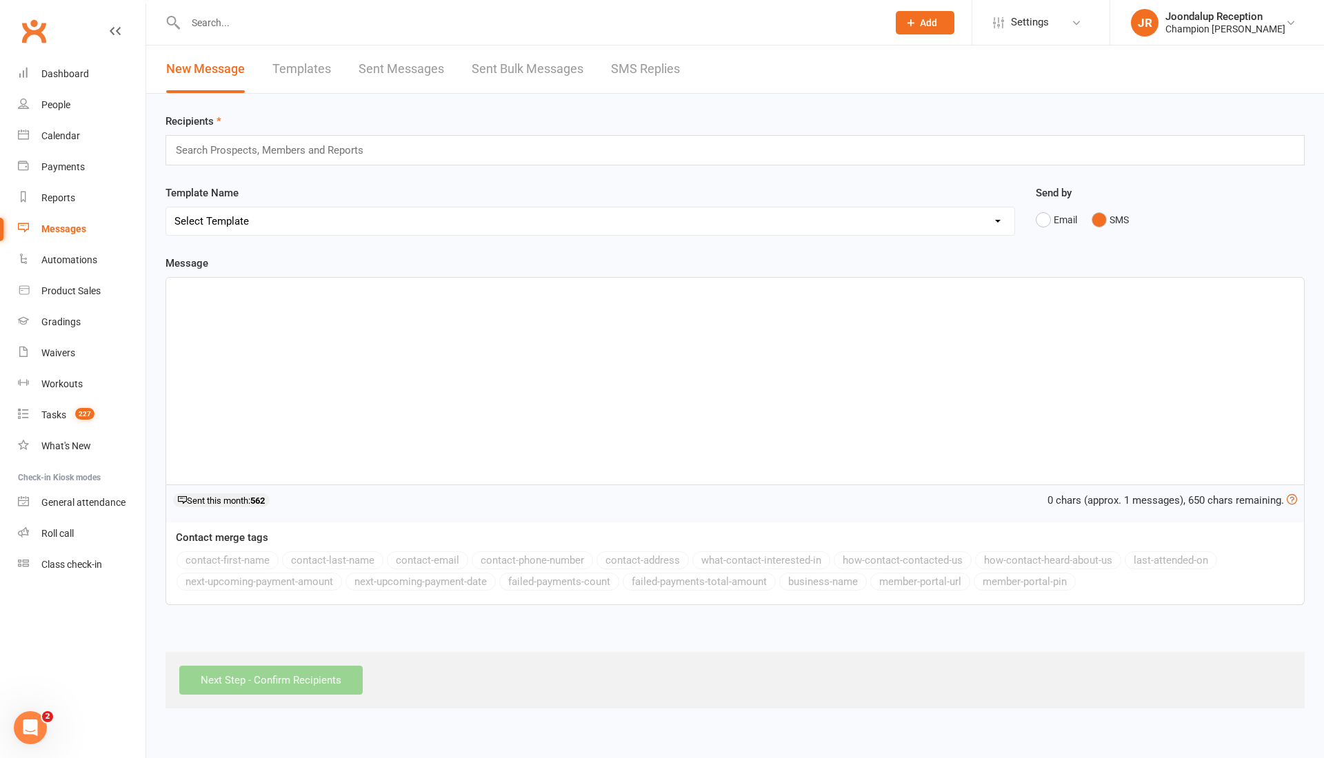
click at [509, 142] on div "Search Prospects, Members and Reports" at bounding box center [734, 150] width 1139 height 30
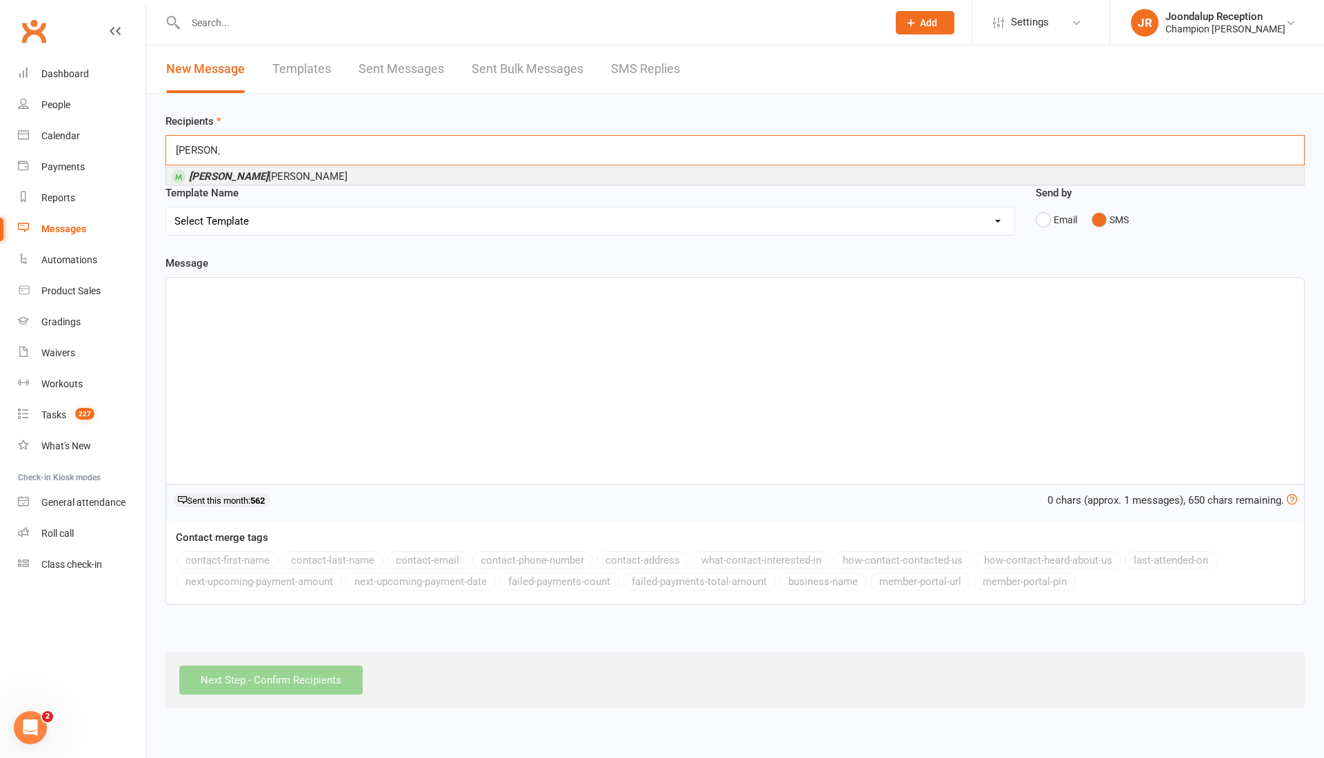
type input "Louie"
click at [392, 169] on li "Louie Holliday" at bounding box center [734, 176] width 1137 height 17
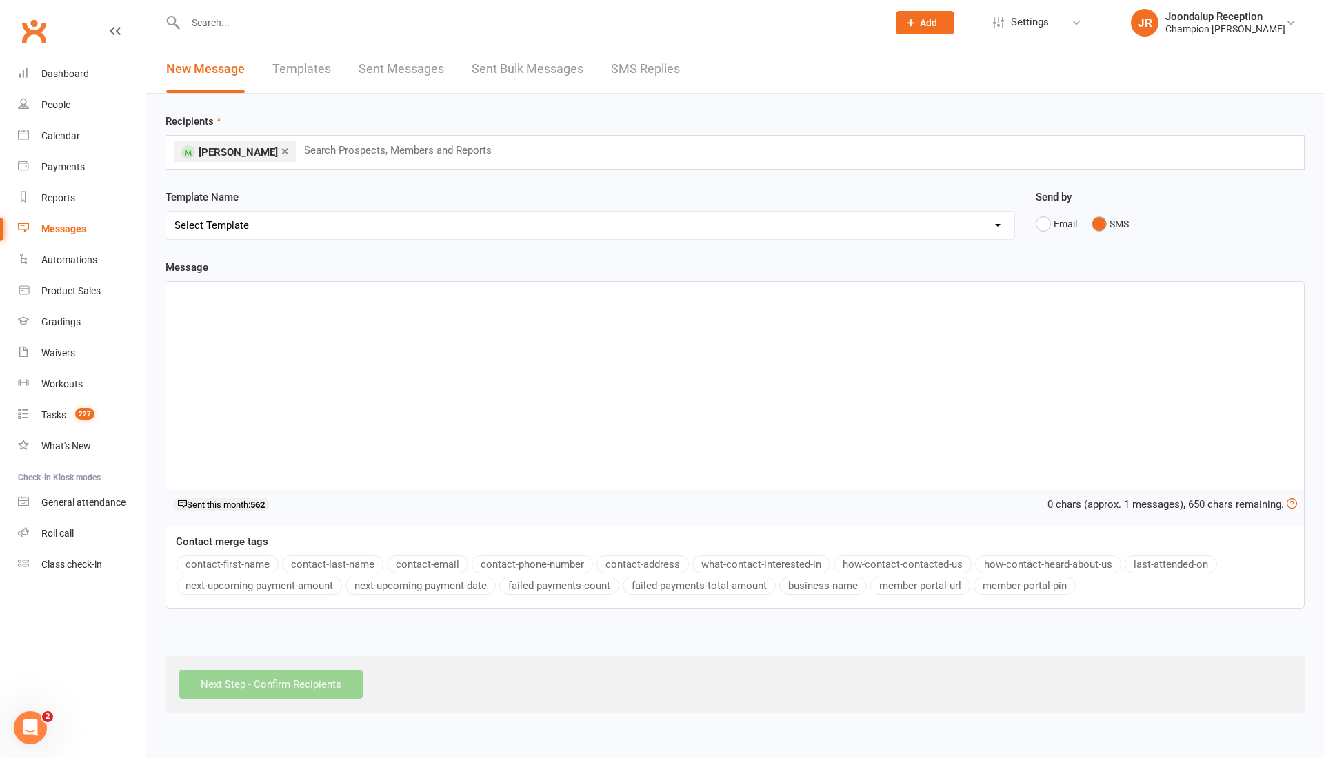
click at [307, 314] on div "﻿" at bounding box center [734, 385] width 1137 height 207
click at [236, 558] on button "contact-first-name" at bounding box center [227, 565] width 102 height 18
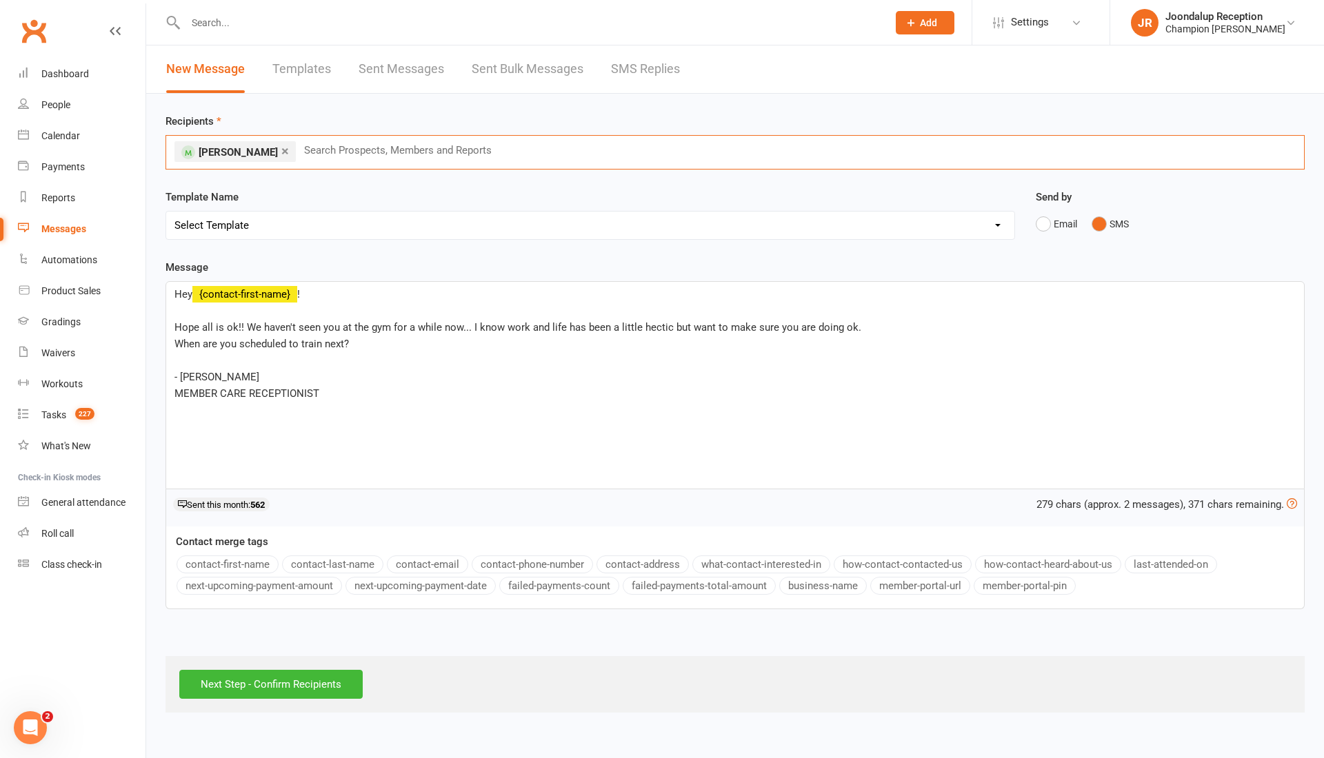
click at [307, 149] on input "text" at bounding box center [404, 150] width 202 height 18
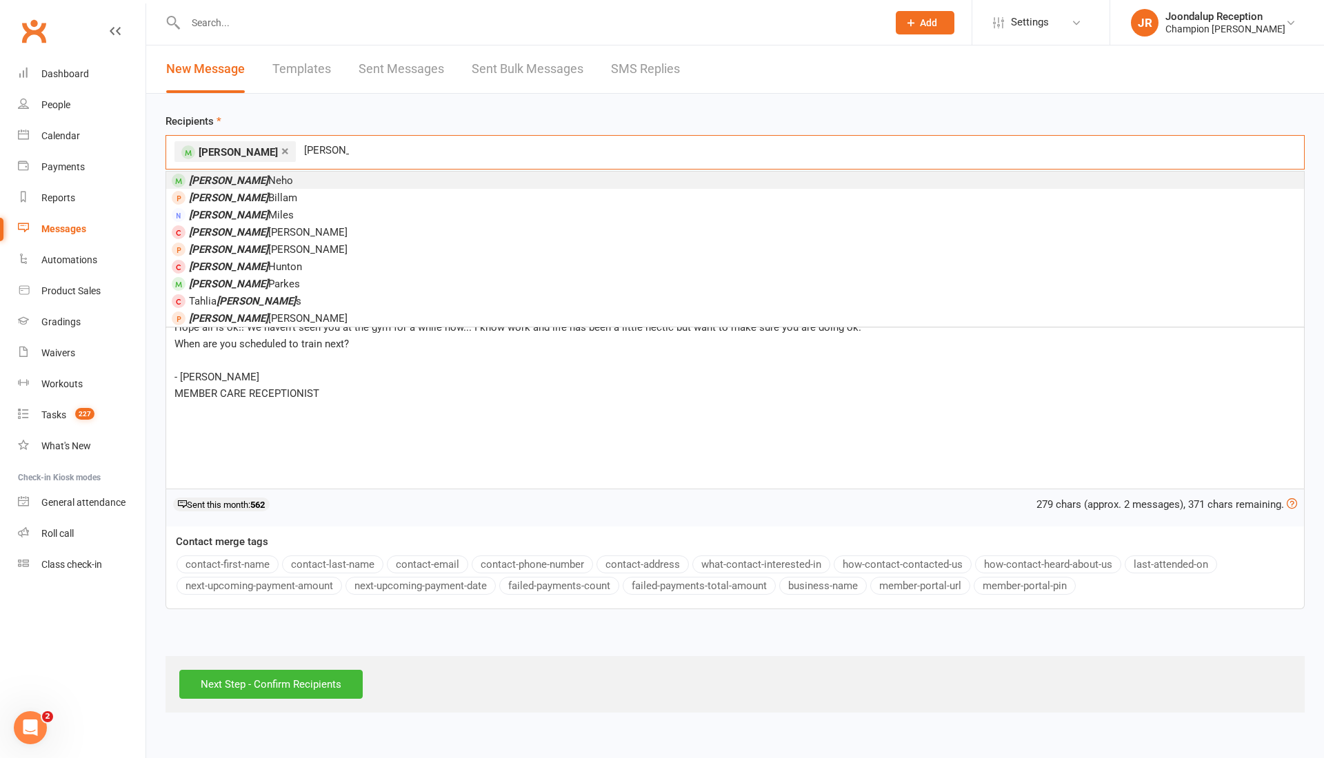
type input "ANDREW"
click at [305, 186] on li "Andrew Neho" at bounding box center [734, 180] width 1137 height 17
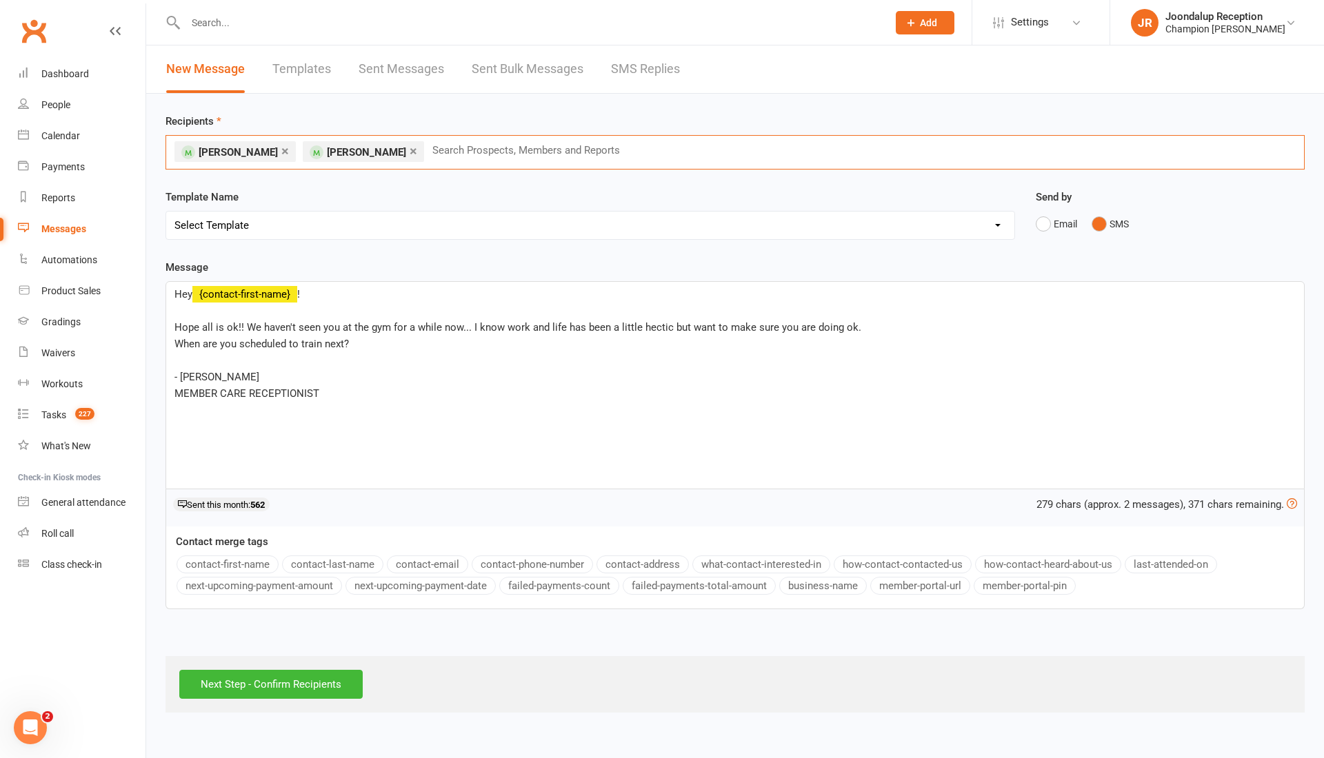
click at [409, 149] on link "×" at bounding box center [413, 151] width 8 height 22
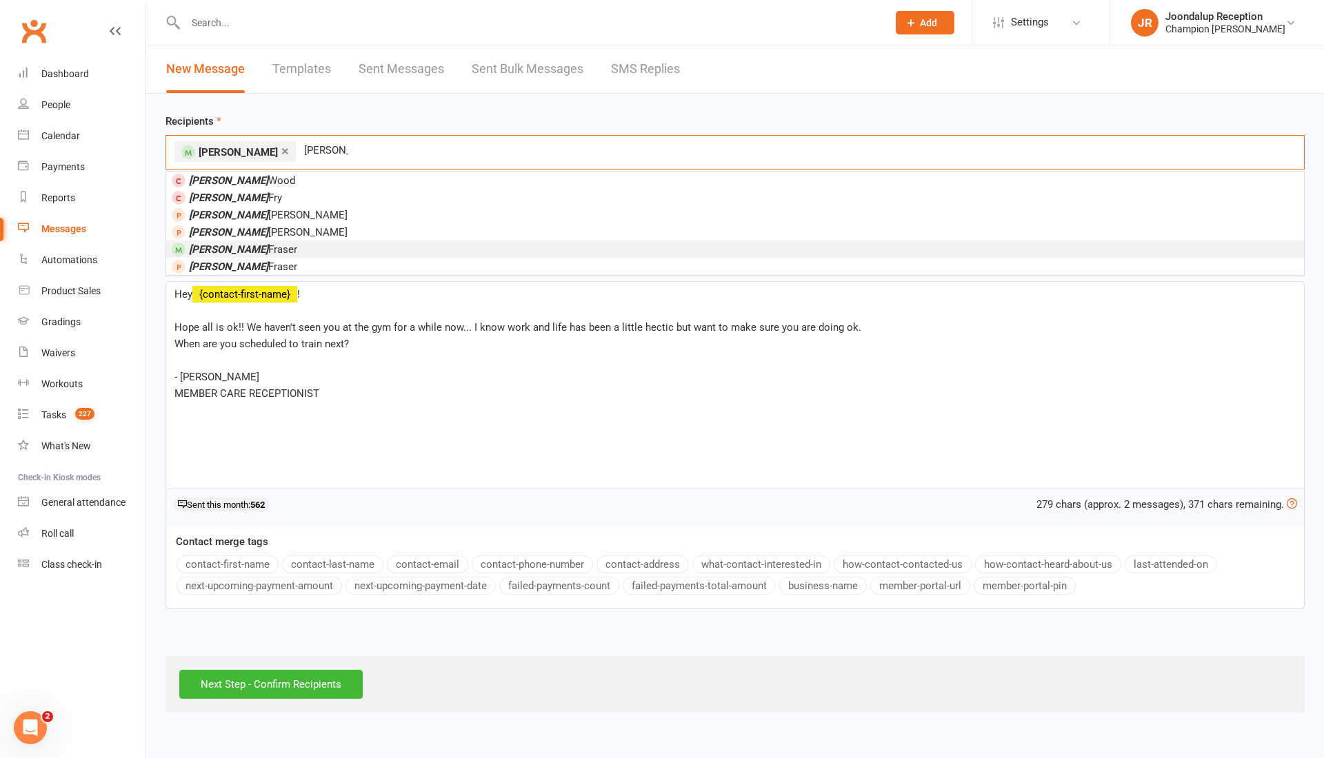
type input "[PERSON_NAME]"
click at [316, 247] on li "Dylan Fraser" at bounding box center [734, 249] width 1137 height 17
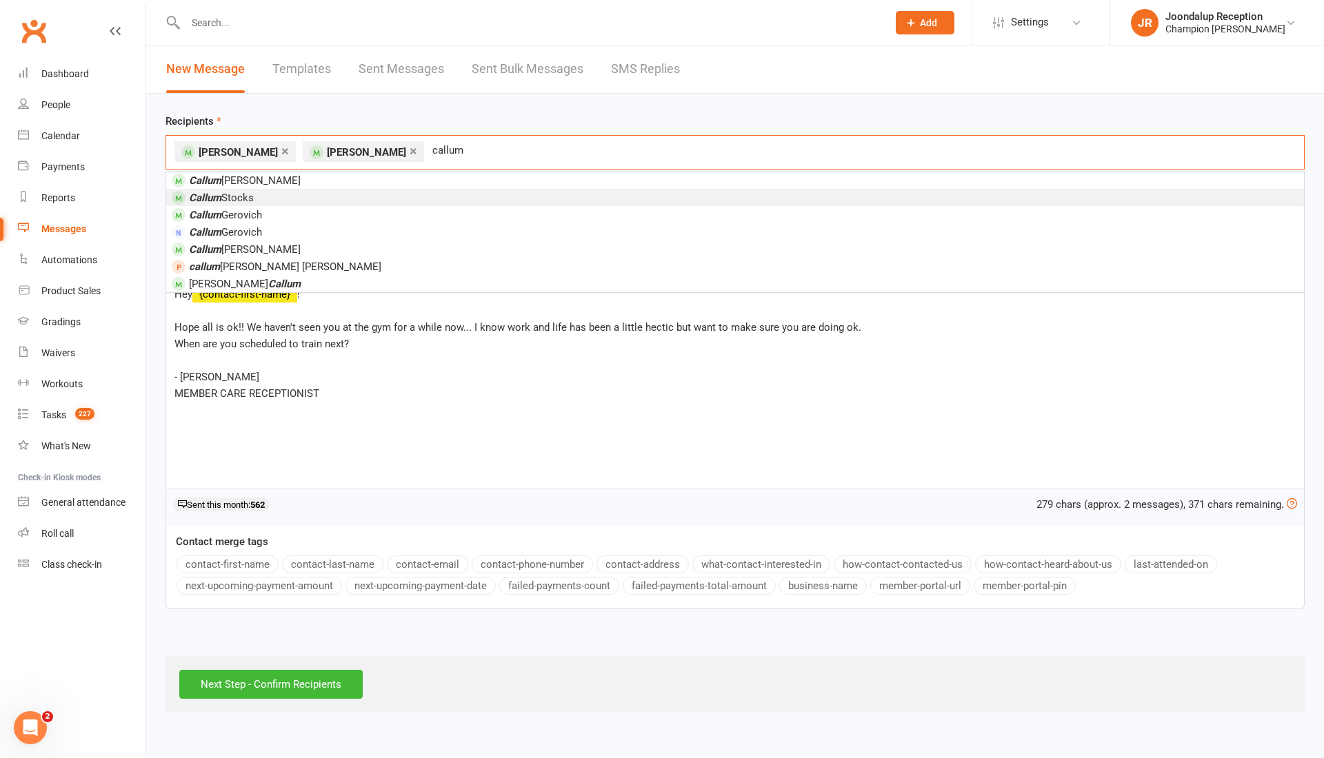
type input "callum"
click at [487, 194] on li "Callum Stocks" at bounding box center [734, 197] width 1137 height 17
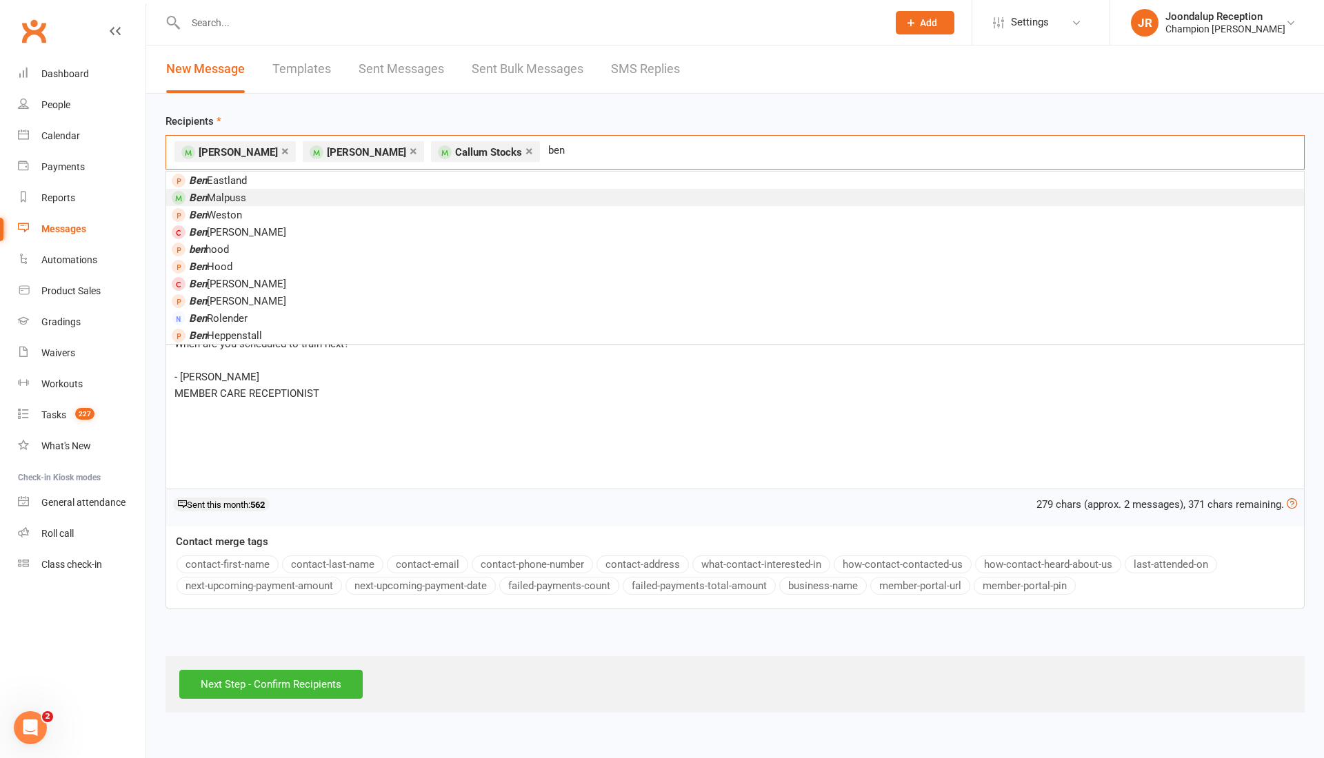
type input "ben"
click at [327, 192] on li "Ben Malpuss" at bounding box center [734, 197] width 1137 height 17
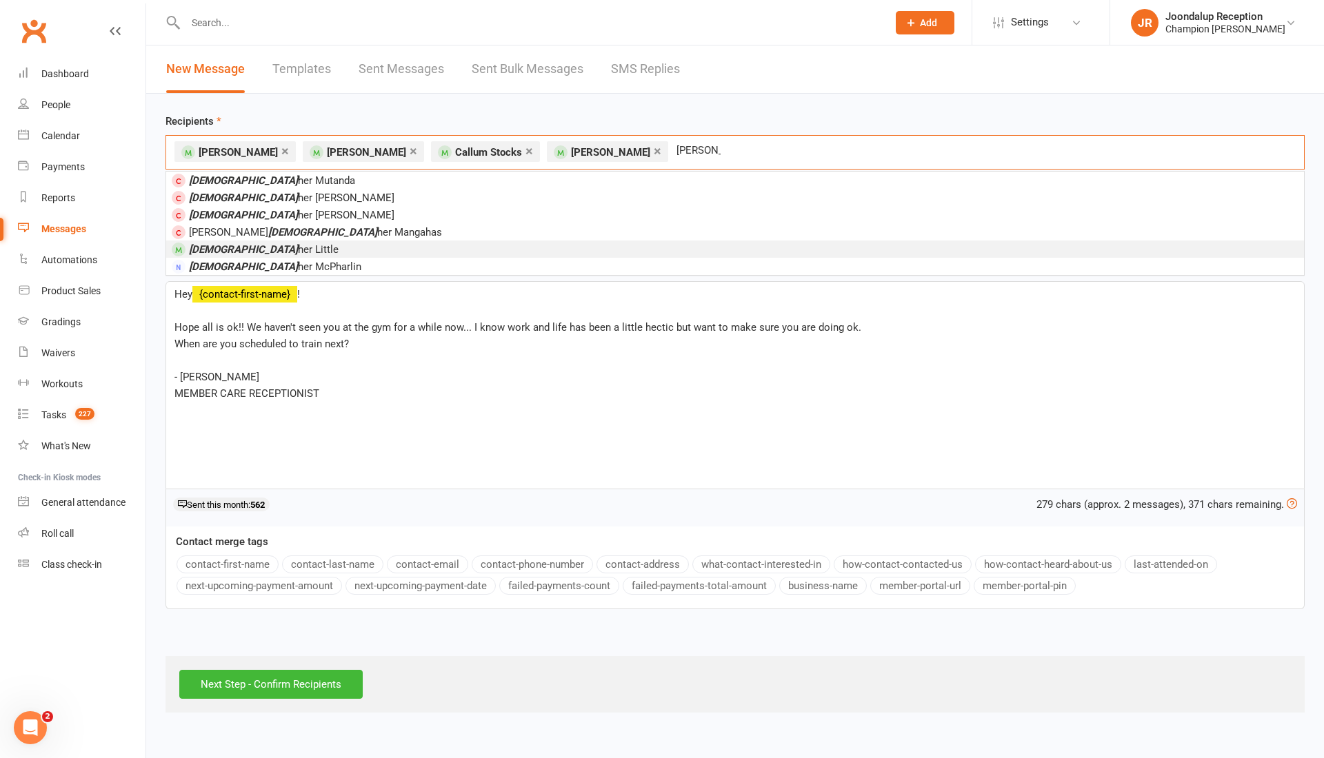
type input "[PERSON_NAME]"
click at [272, 248] on li "Christop her Little" at bounding box center [734, 249] width 1137 height 17
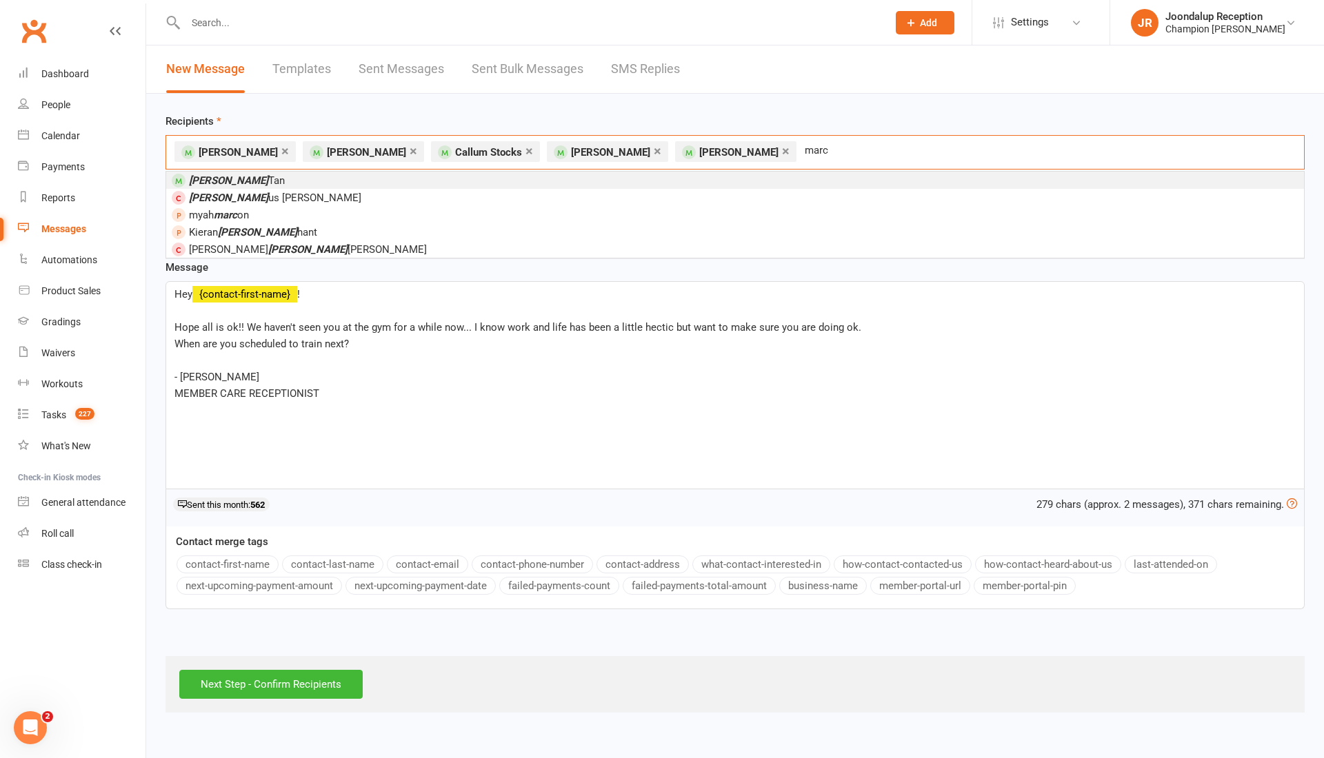
type input "marc"
click at [538, 177] on li "Marc Tan" at bounding box center [734, 180] width 1137 height 17
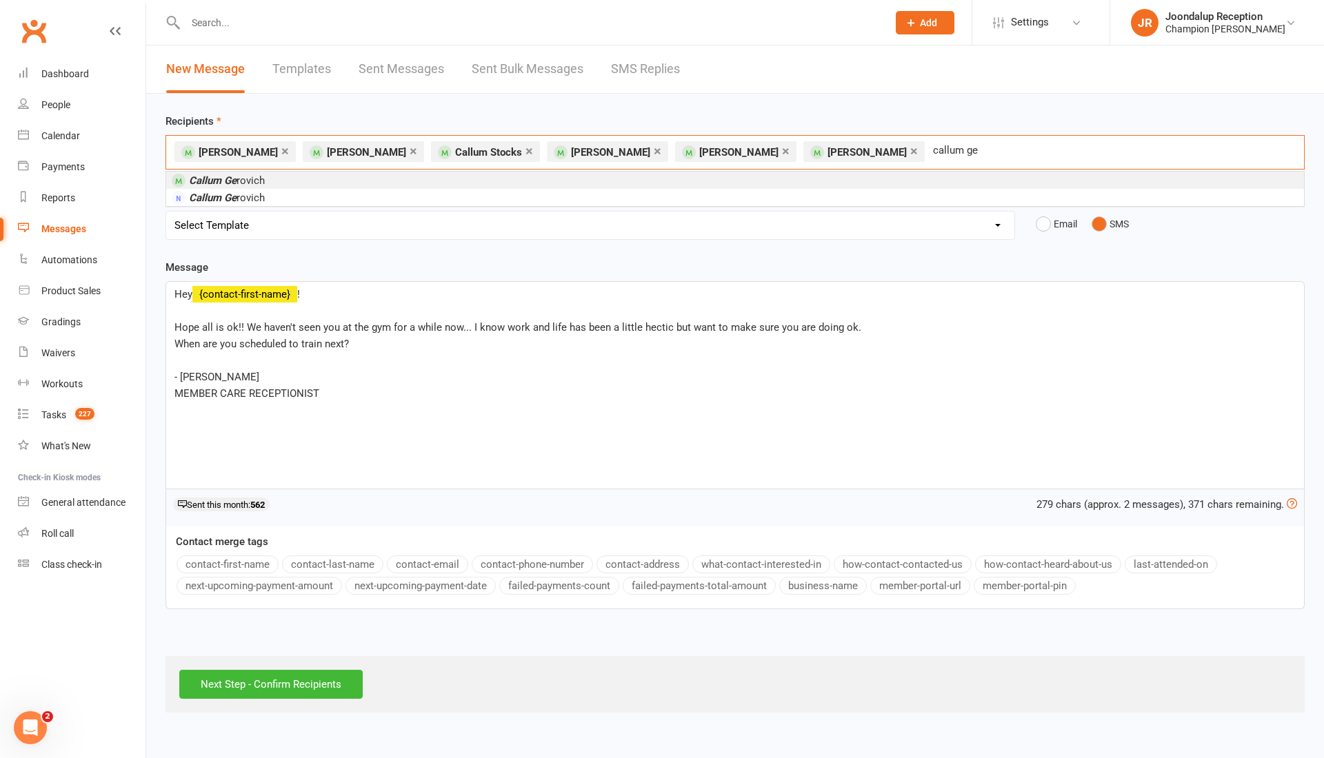
type input "callum ge"
click at [401, 179] on li "Callum Ge rovich" at bounding box center [734, 180] width 1137 height 17
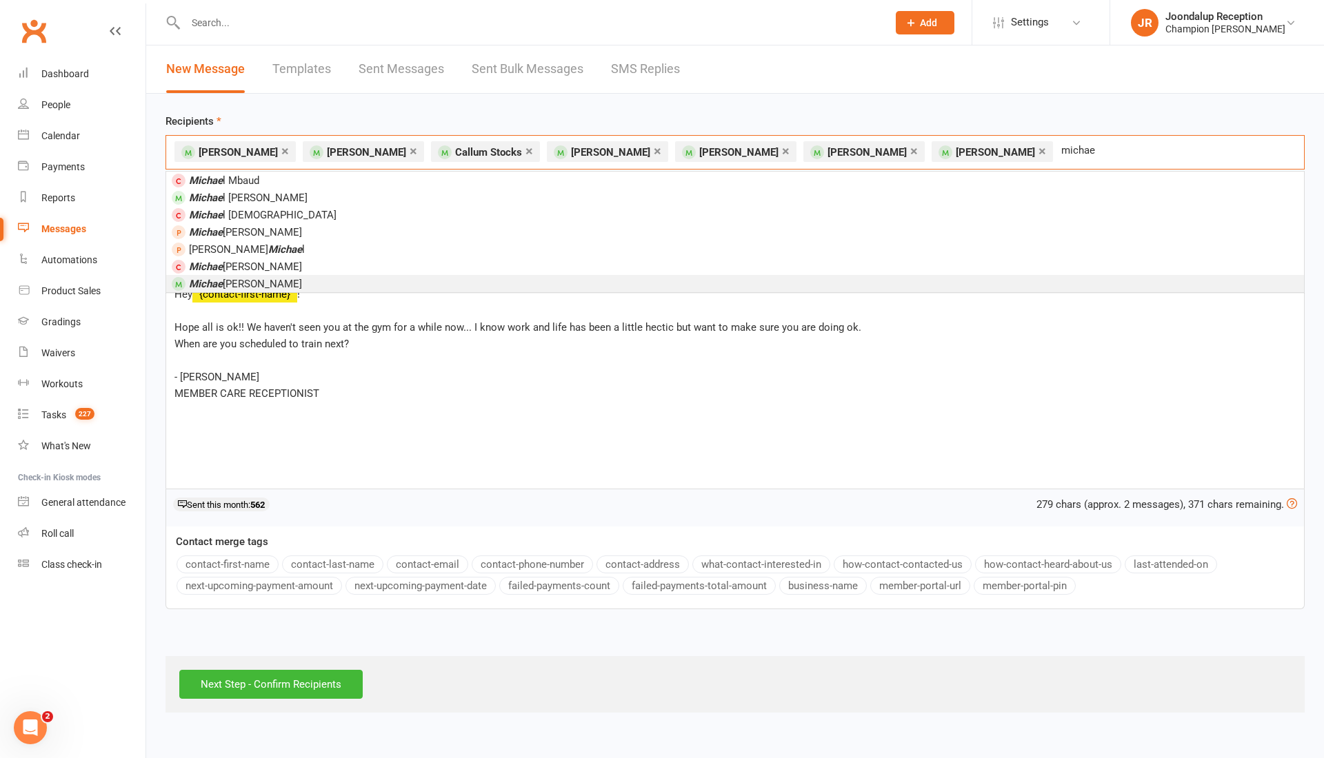
type input "michae"
click at [588, 278] on li "Michae l Connell" at bounding box center [734, 283] width 1137 height 17
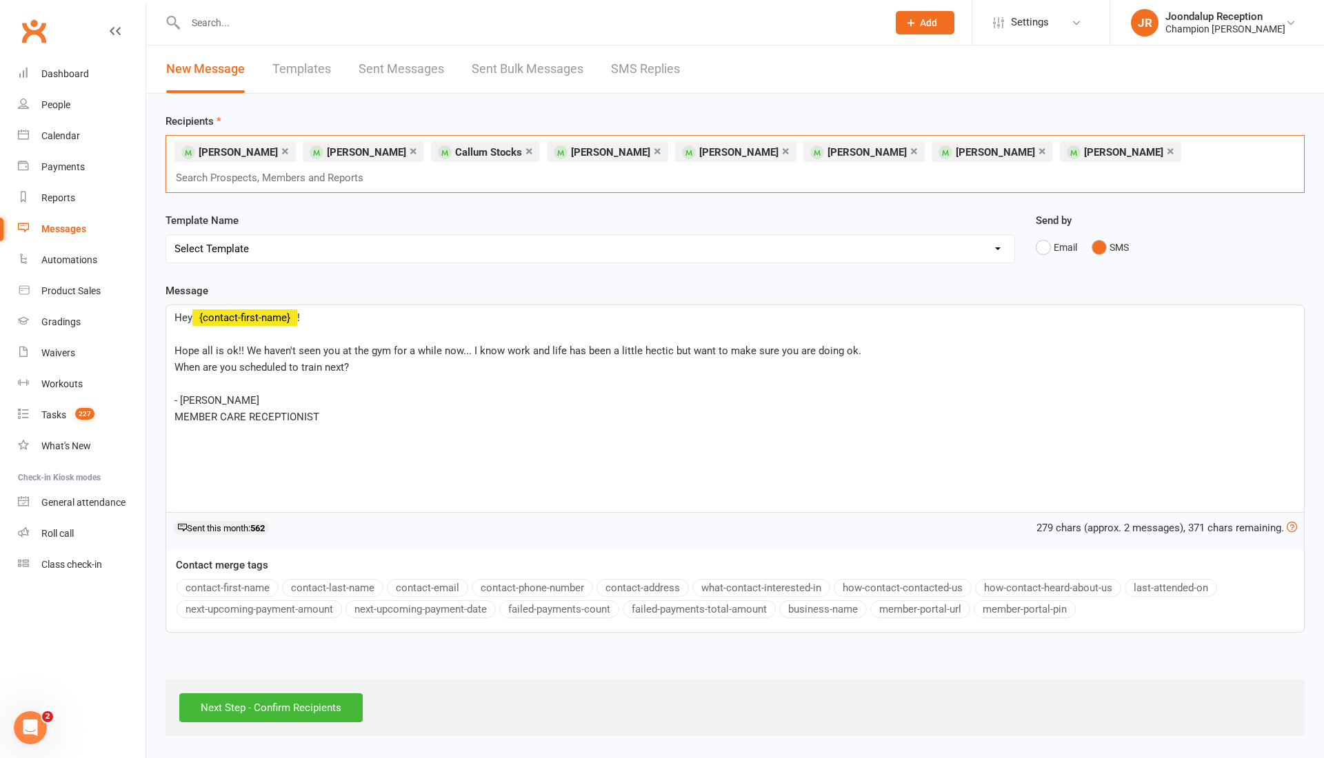
click at [1166, 152] on link "×" at bounding box center [1170, 151] width 8 height 22
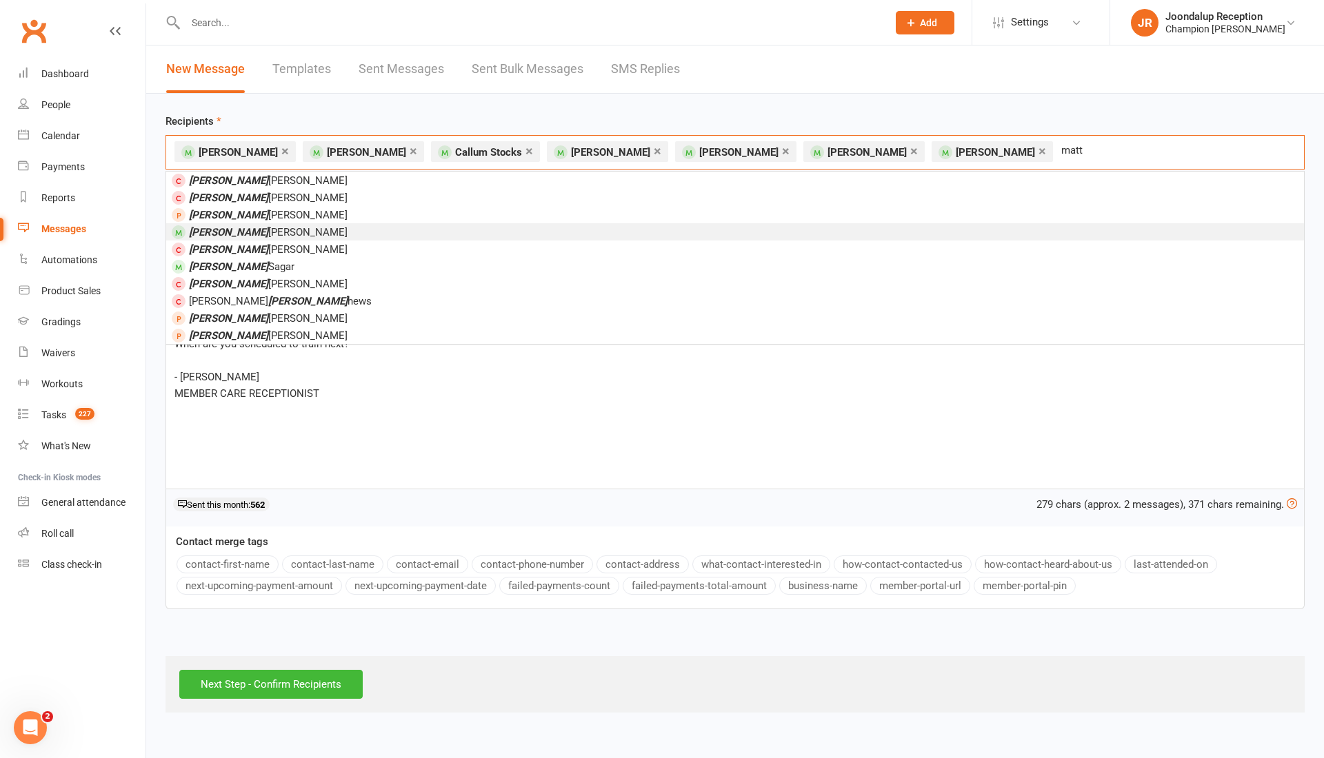
type input "matt"
click at [466, 232] on li "Matt Blackmore" at bounding box center [734, 231] width 1137 height 17
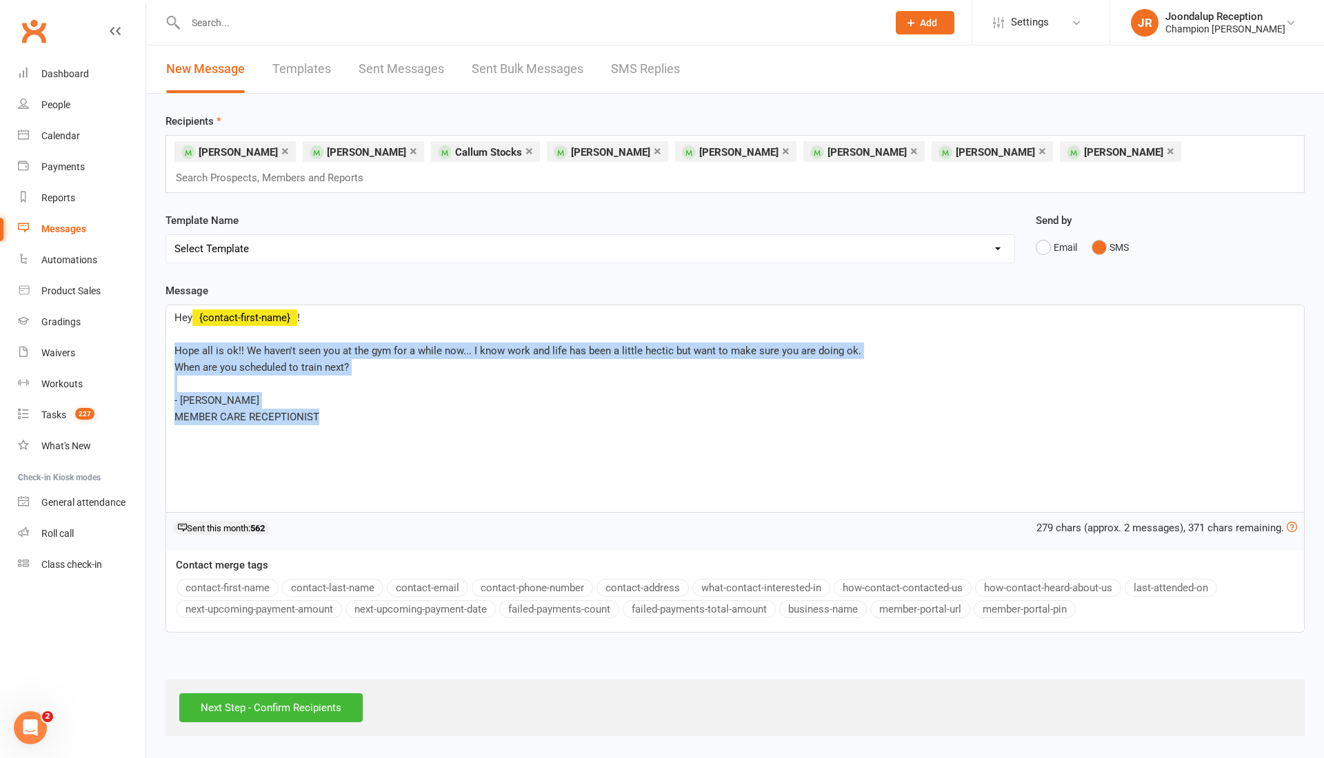
drag, startPoint x: 343, startPoint y: 390, endPoint x: 160, endPoint y: 321, distance: 195.9
click at [160, 321] on div "Message Hey ﻿ {contact-first-name} ! ﻿ Hope all is ok!! We haven't seen you at …" at bounding box center [735, 468] width 1160 height 370
copy div "Hope all is ok!! We haven't seen you at the gym for a while now... I know work …"
click at [336, 376] on p "﻿" at bounding box center [734, 384] width 1121 height 17
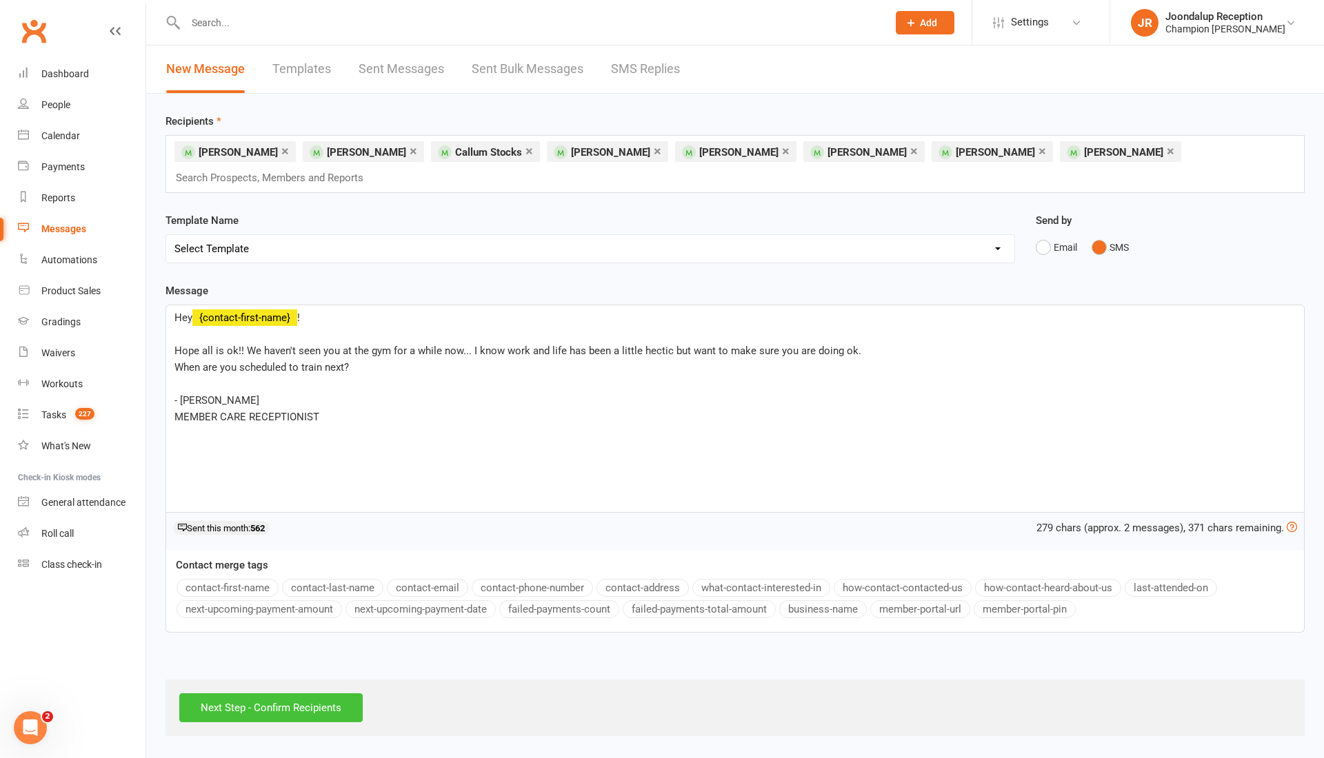
click at [283, 694] on input "Next Step - Confirm Recipients" at bounding box center [270, 708] width 183 height 29
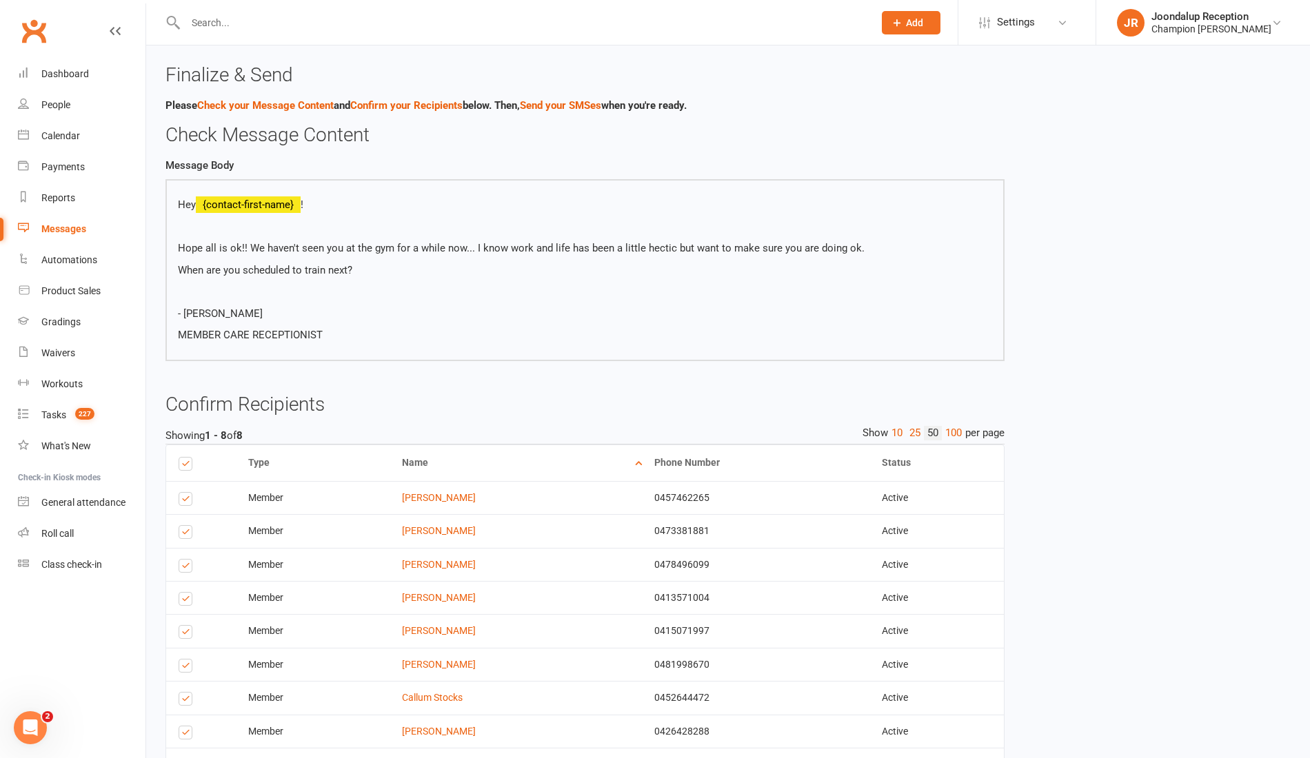
scroll to position [112, 0]
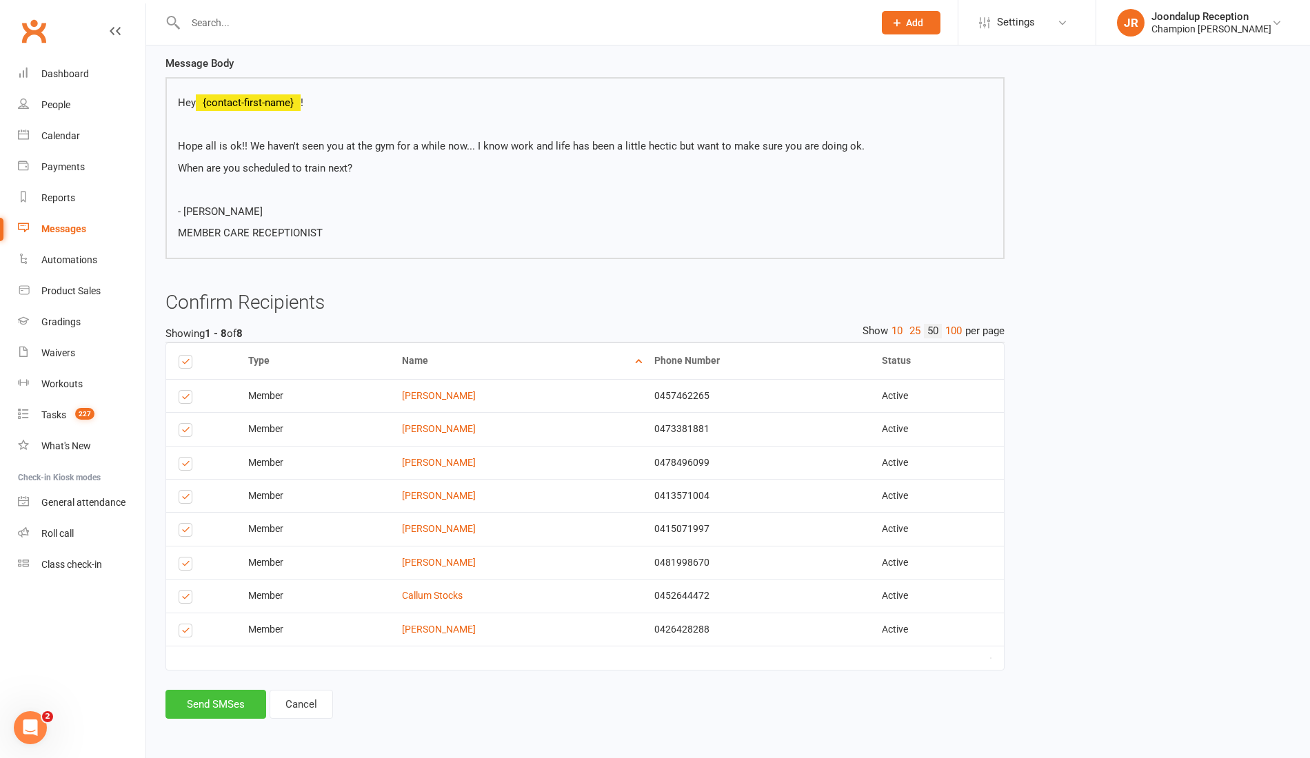
click at [231, 694] on button "Send SMSes" at bounding box center [215, 704] width 101 height 29
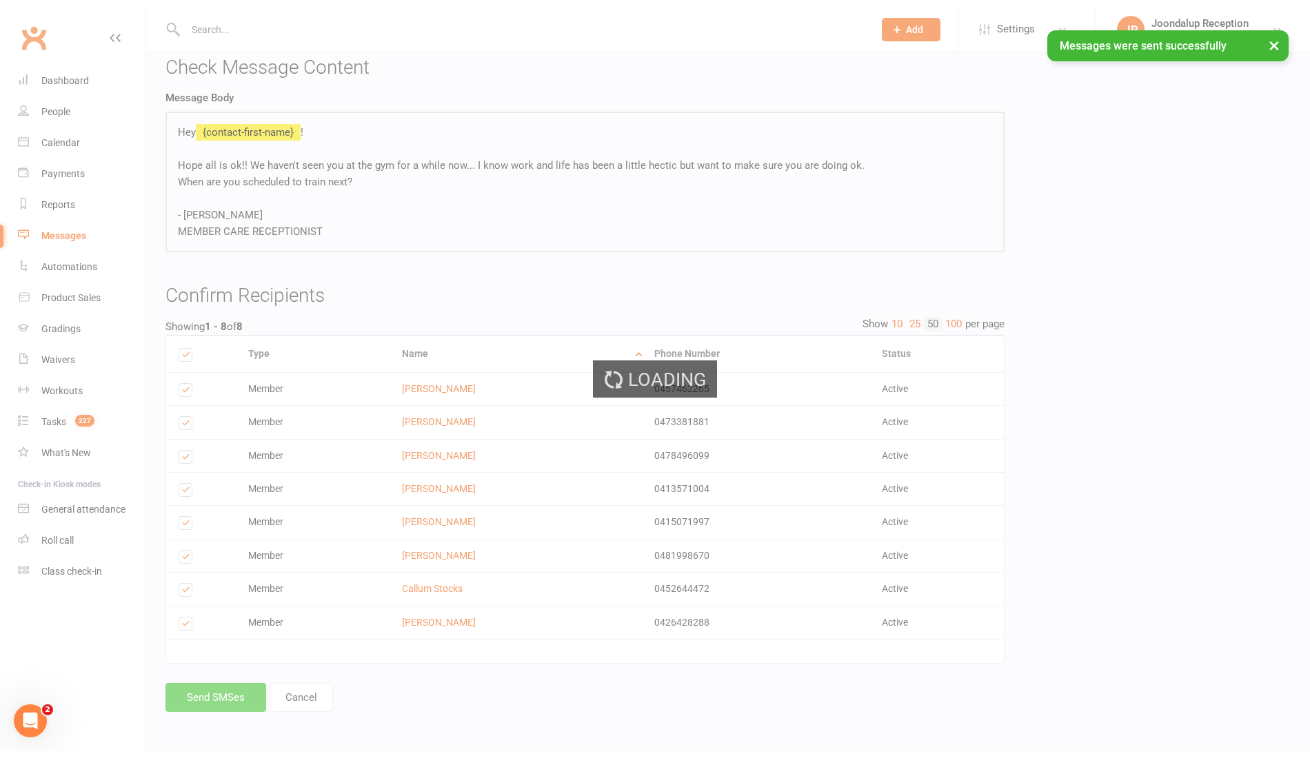
scroll to position [0, 0]
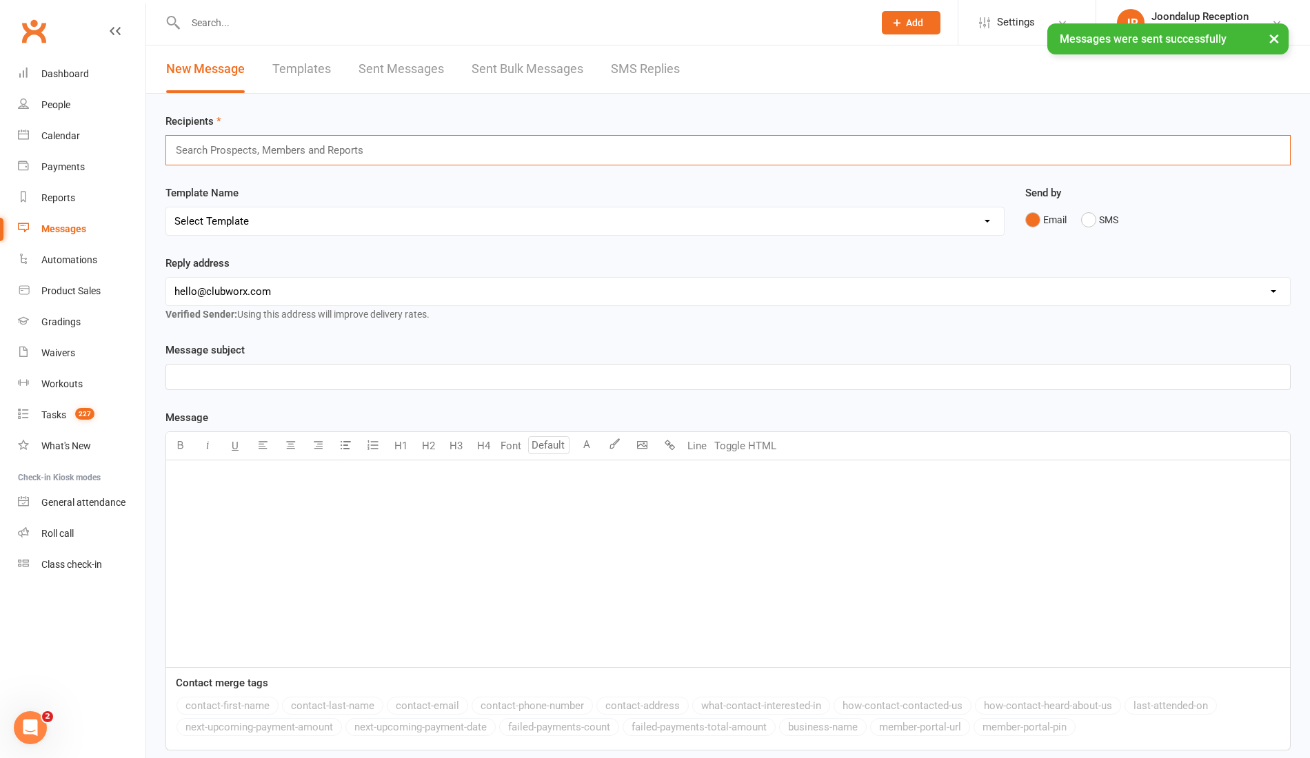
click at [291, 154] on input "text" at bounding box center [275, 150] width 202 height 18
click at [1107, 209] on button "SMS" at bounding box center [1099, 220] width 37 height 26
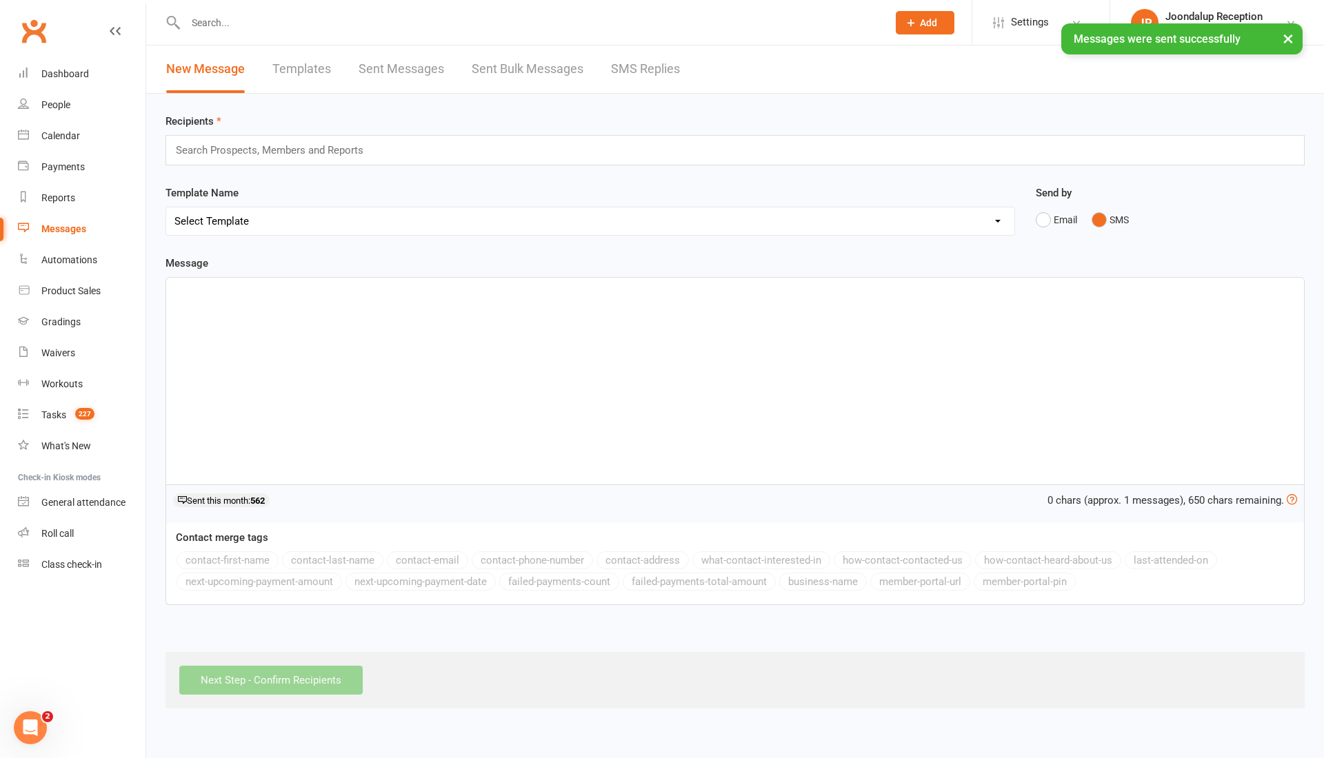
click at [809, 131] on div "Recipients Search Prospects, Members and Reports" at bounding box center [734, 139] width 1139 height 52
click at [799, 154] on div "Search Prospects, Members and Reports" at bounding box center [734, 150] width 1139 height 30
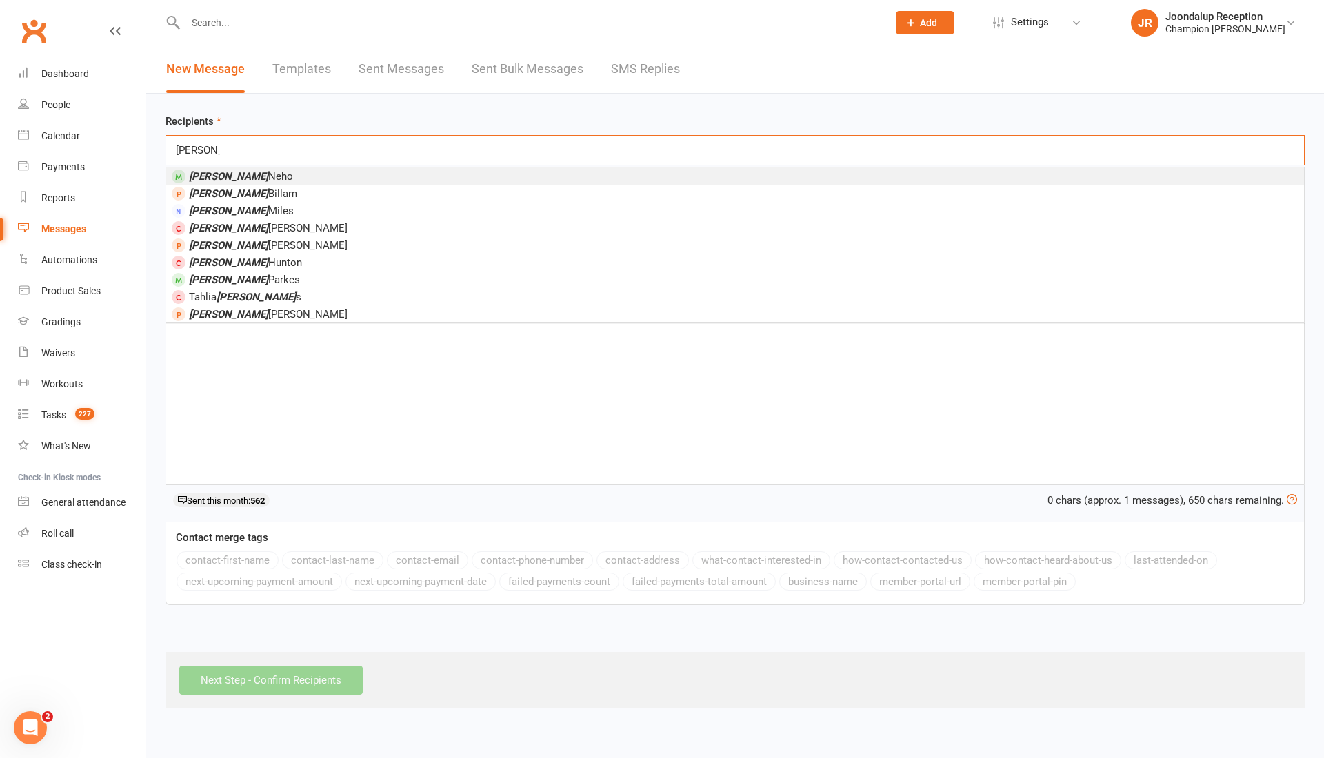
type input "Andrew"
click at [330, 167] on div "Andrew Neho Andrew Billam Andrew Miles Andrew Burrell Andrew Muir Andrew Hunton…" at bounding box center [734, 245] width 1139 height 156
click at [328, 181] on li "Andrew Neho" at bounding box center [734, 176] width 1137 height 17
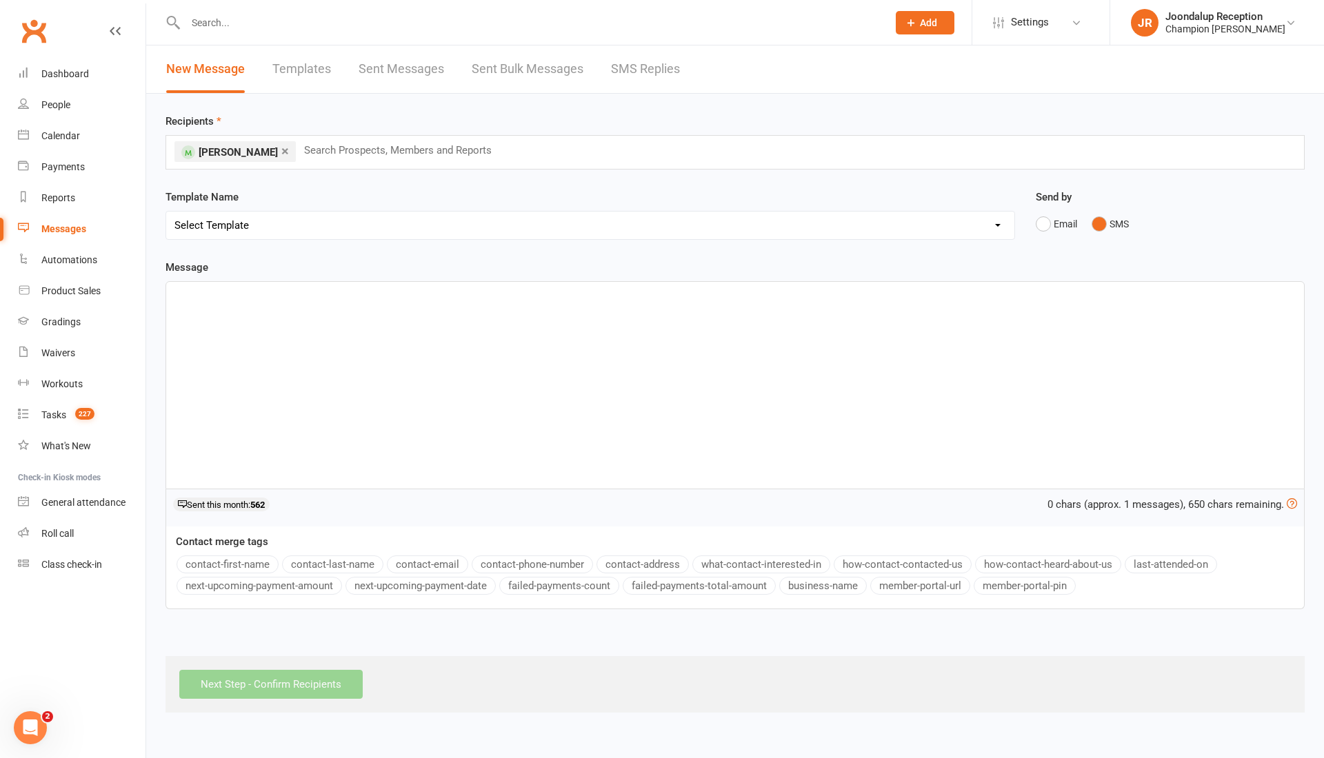
click at [295, 307] on div "﻿" at bounding box center [734, 385] width 1137 height 207
click at [254, 558] on button "contact-first-name" at bounding box center [227, 565] width 102 height 18
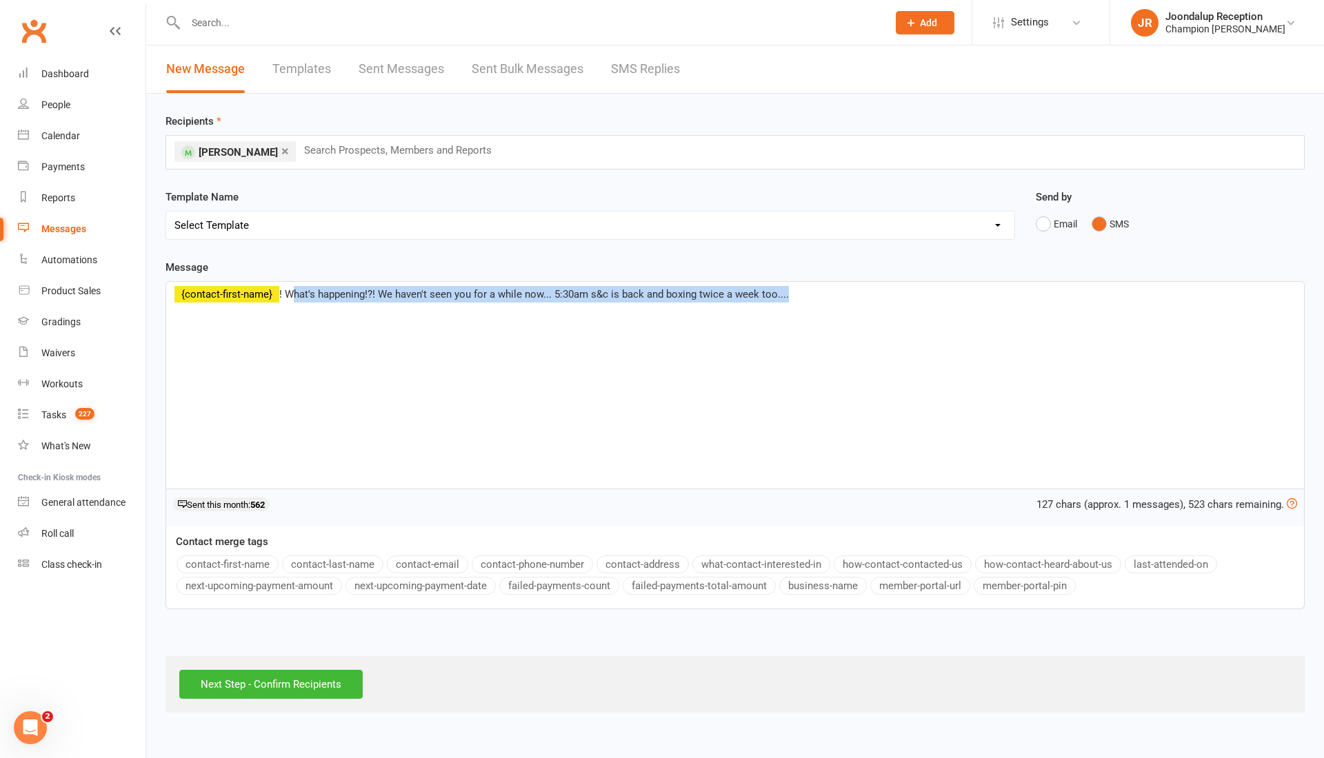
drag, startPoint x: 808, startPoint y: 287, endPoint x: 291, endPoint y: 298, distance: 517.2
click at [291, 298] on p "﻿ ﻿ {contact-first-name} ! What's happening!?! We haven't seen you for a while …" at bounding box center [734, 294] width 1121 height 17
click at [311, 353] on div "﻿ ﻿ {contact-first-name} ! What's happening!?! We haven't seen you for a while …" at bounding box center [734, 385] width 1137 height 207
click at [274, 682] on input "Next Step - Confirm Recipients" at bounding box center [270, 684] width 183 height 29
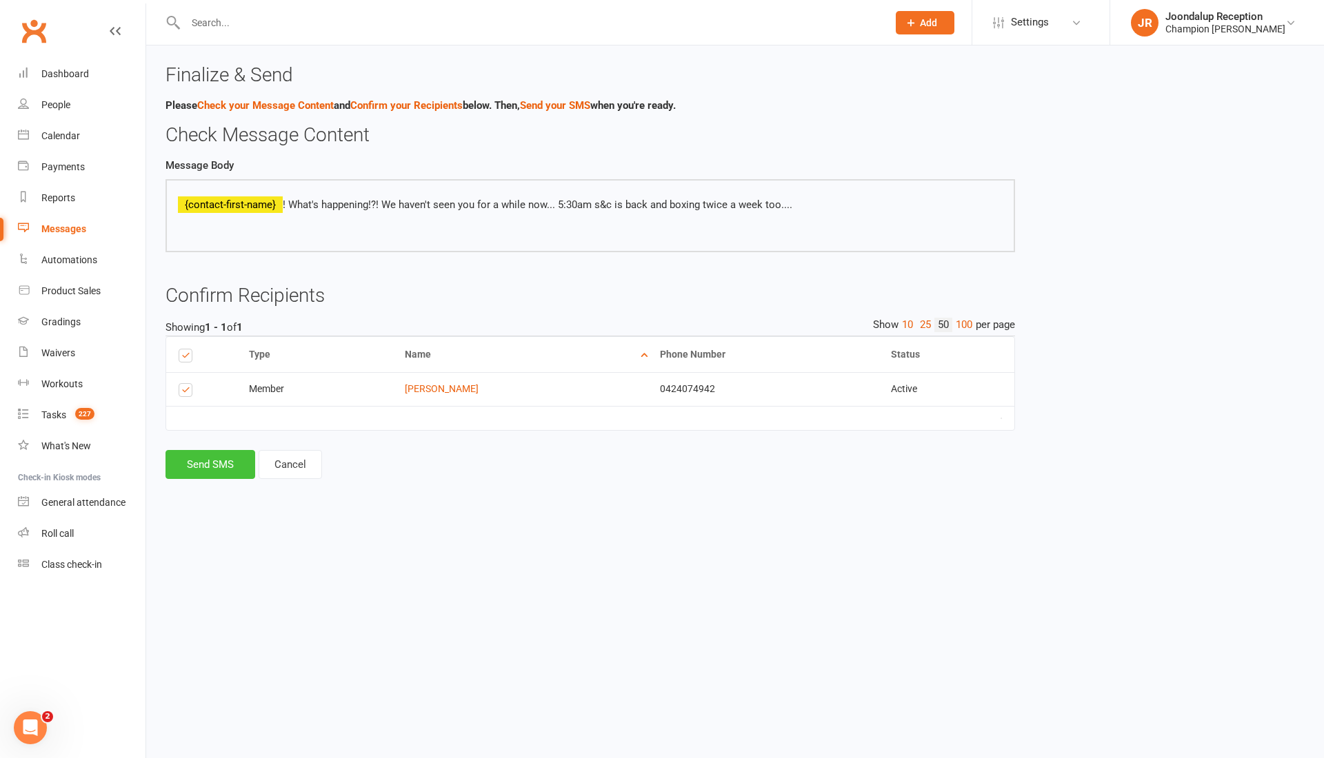
click at [224, 473] on button "Send SMS" at bounding box center [210, 464] width 90 height 29
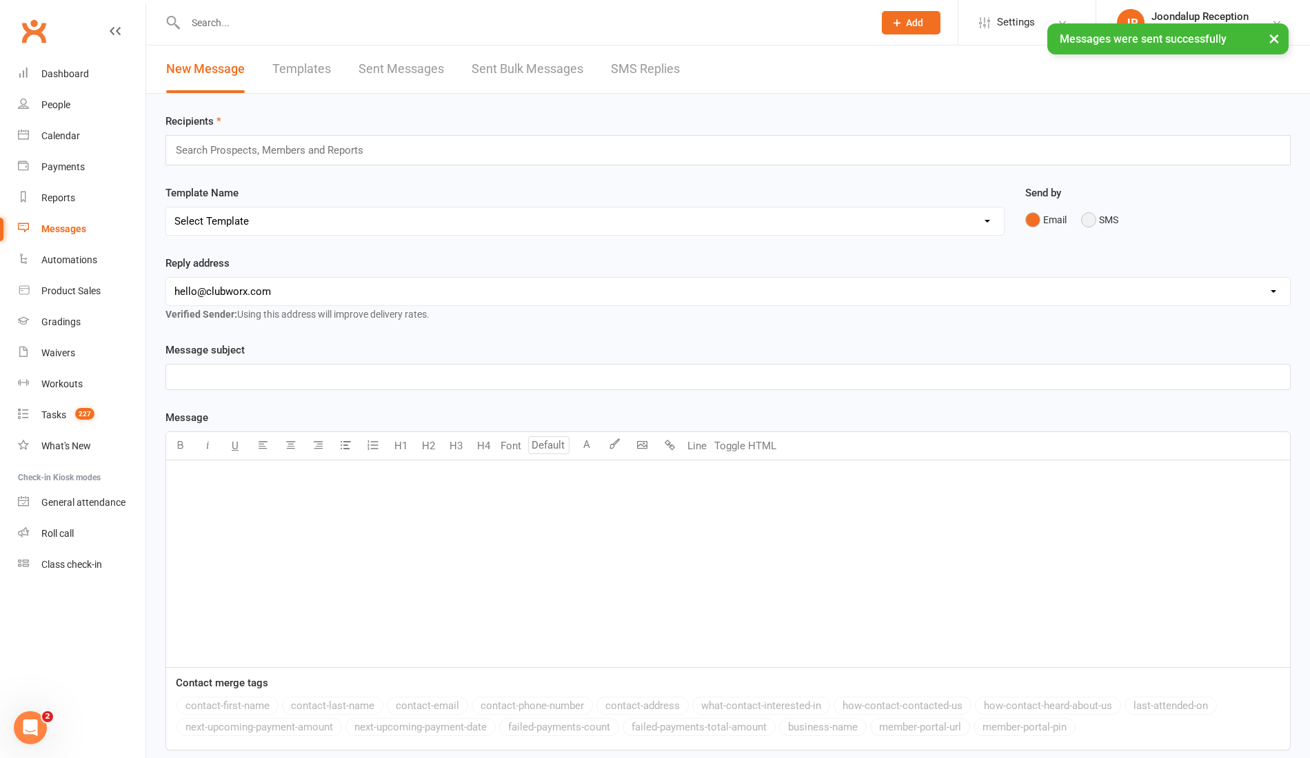
click at [1097, 223] on button "SMS" at bounding box center [1099, 220] width 37 height 26
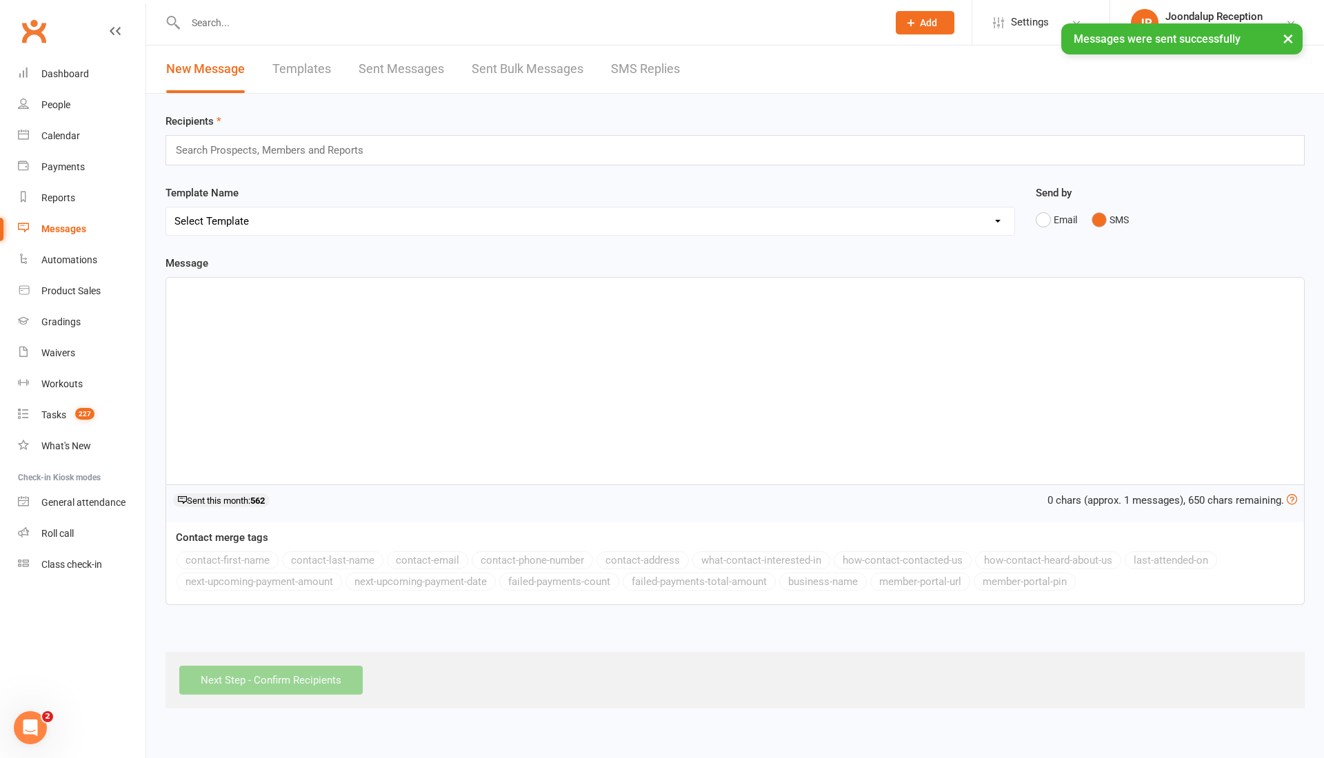
click at [417, 147] on div "Search Prospects, Members and Reports" at bounding box center [734, 150] width 1139 height 30
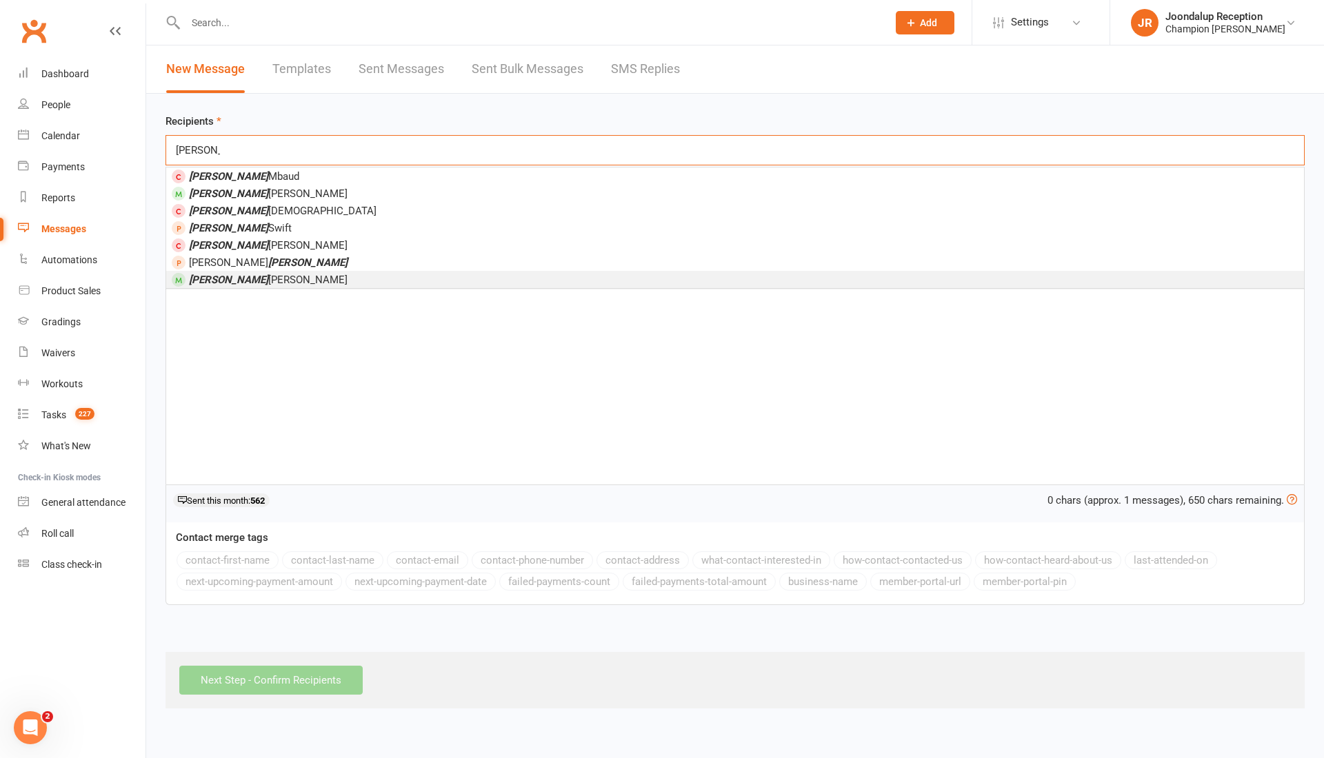
type input "michael"
click at [283, 271] on li "Michael Connell" at bounding box center [734, 279] width 1137 height 17
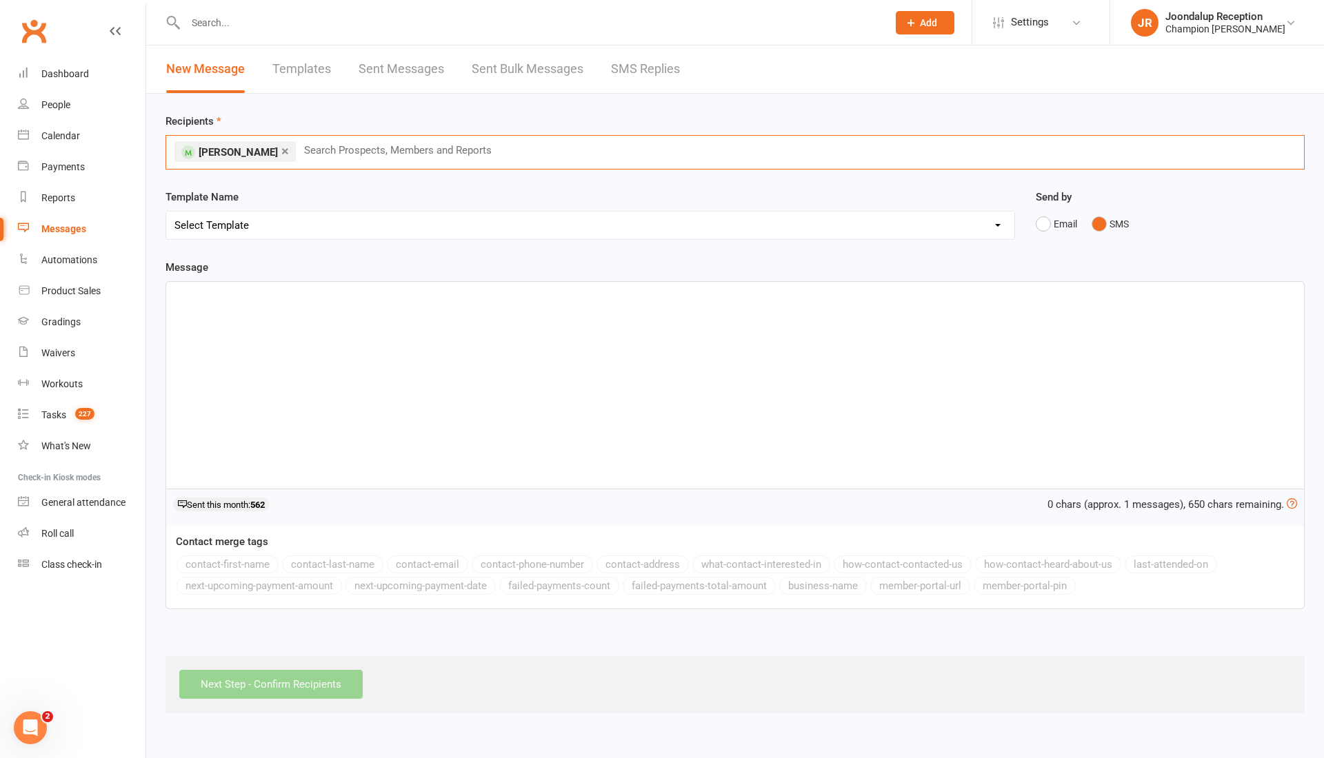
click at [214, 302] on div "﻿" at bounding box center [734, 385] width 1137 height 207
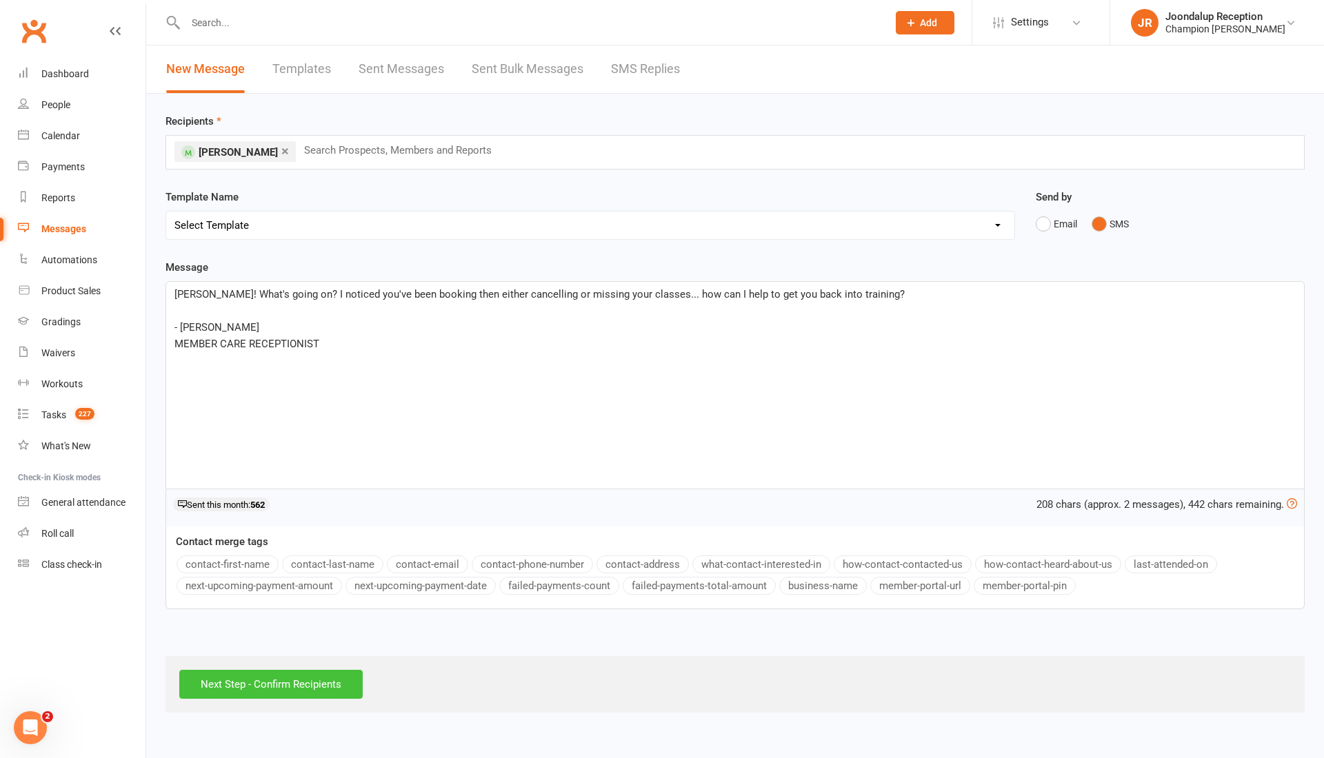
click at [239, 681] on input "Next Step - Confirm Recipients" at bounding box center [270, 684] width 183 height 29
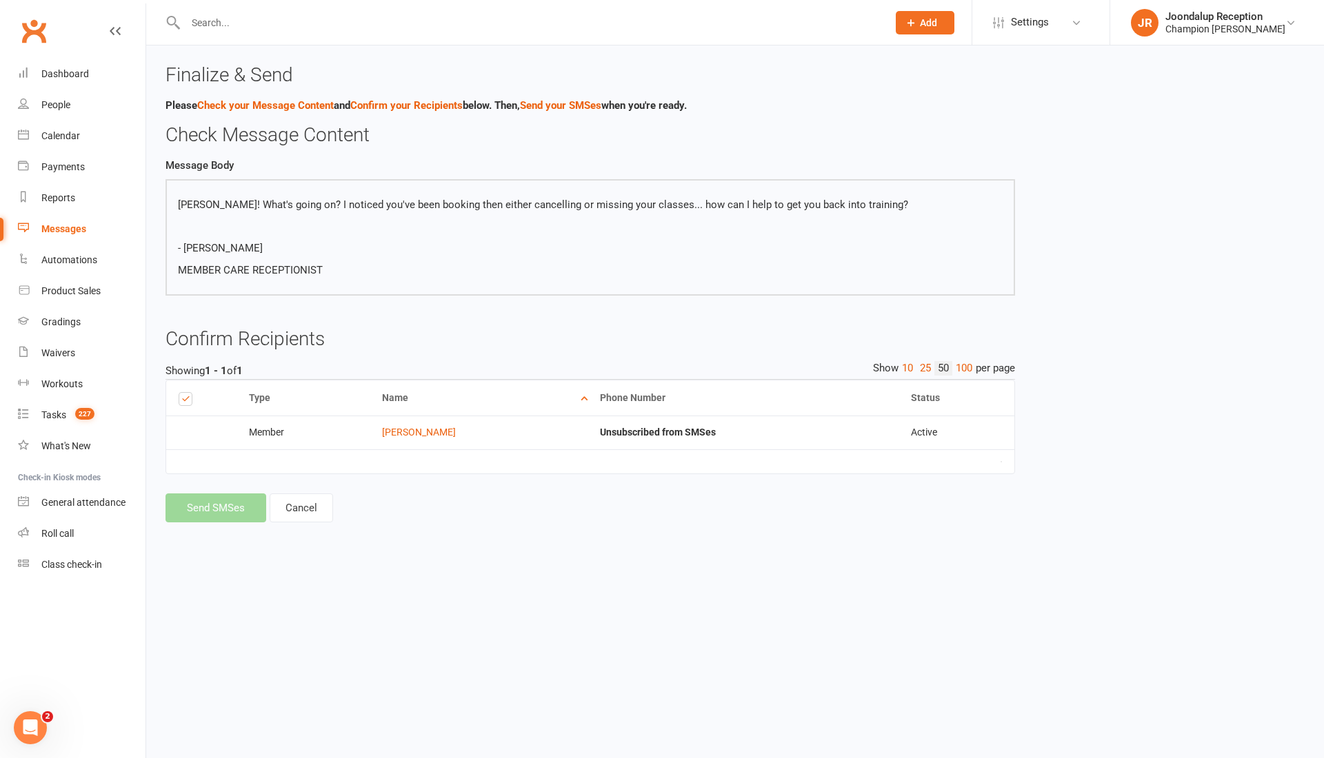
click at [190, 430] on td at bounding box center [201, 432] width 70 height 33
click at [303, 523] on link "Cancel" at bounding box center [301, 508] width 63 height 29
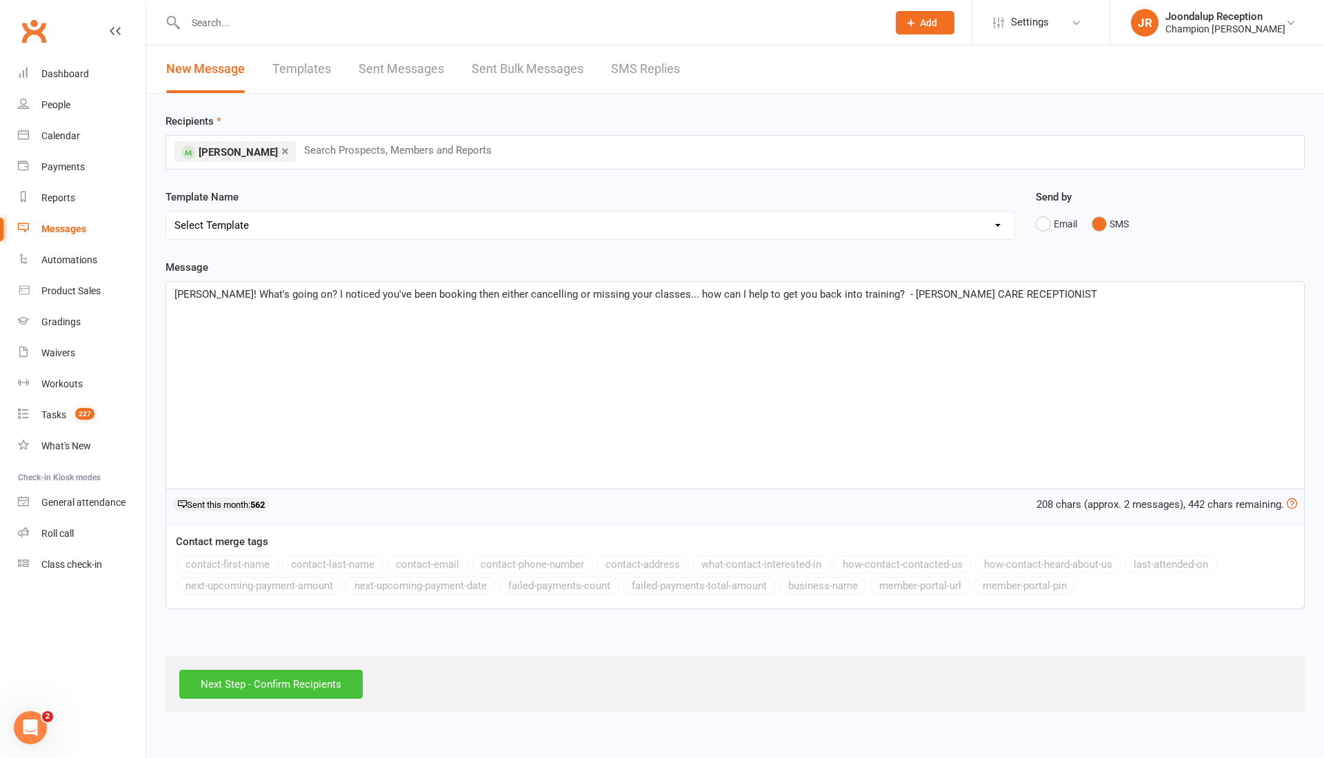
click at [318, 676] on input "Next Step - Confirm Recipients" at bounding box center [270, 684] width 183 height 29
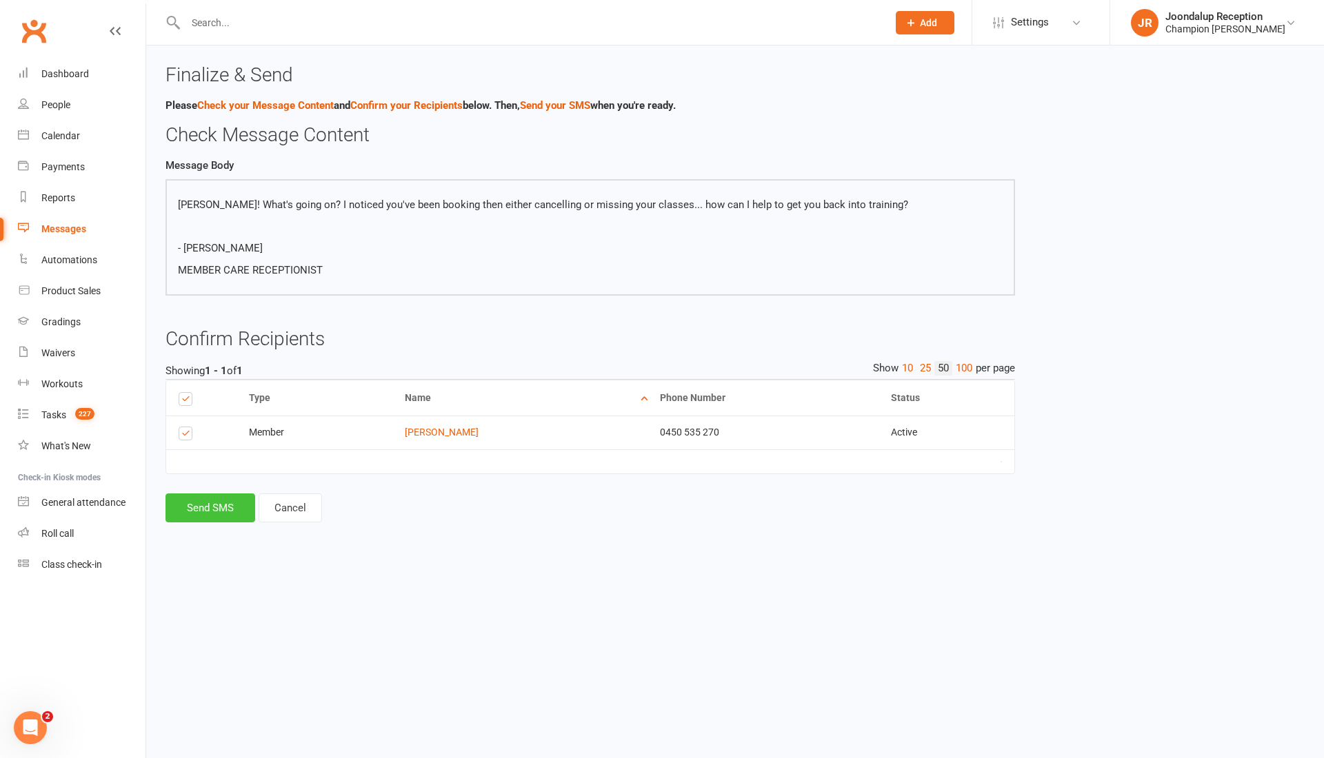
click at [219, 523] on button "Send SMS" at bounding box center [210, 508] width 90 height 29
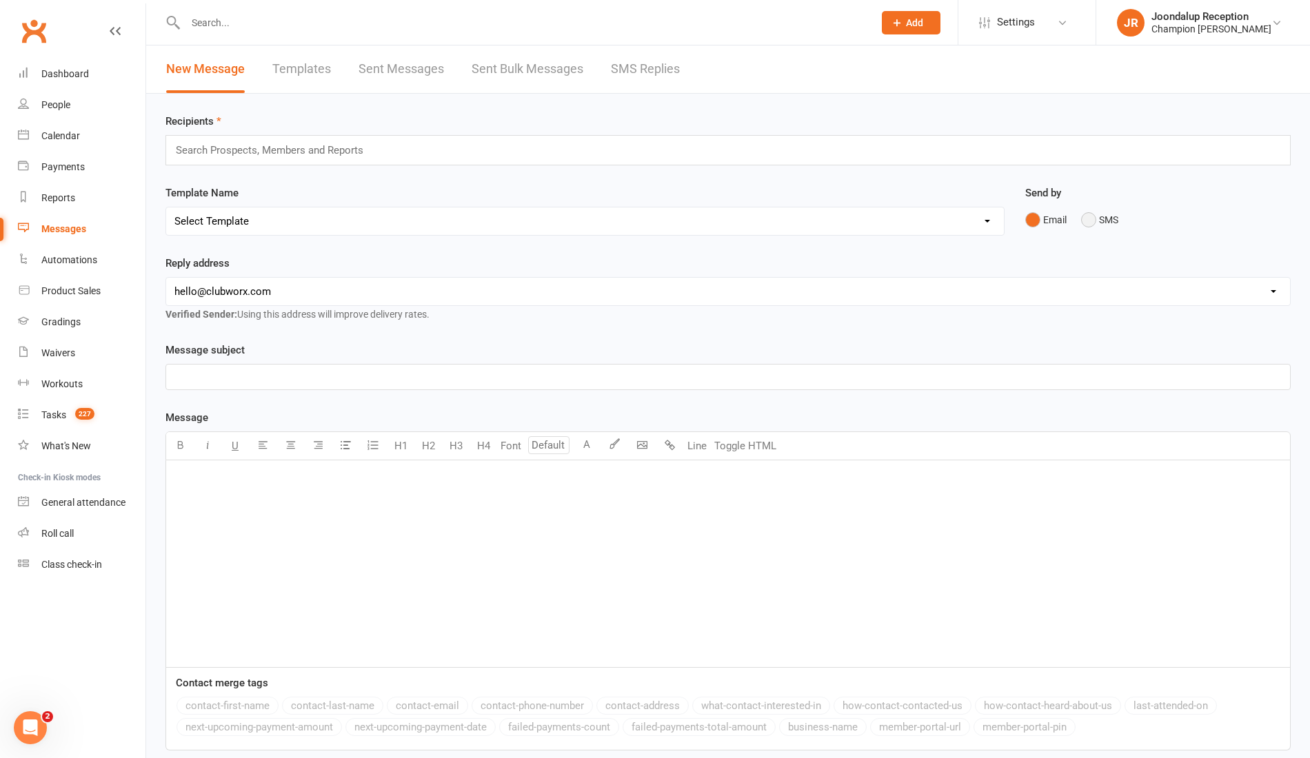
click at [1106, 214] on button "SMS" at bounding box center [1099, 220] width 37 height 26
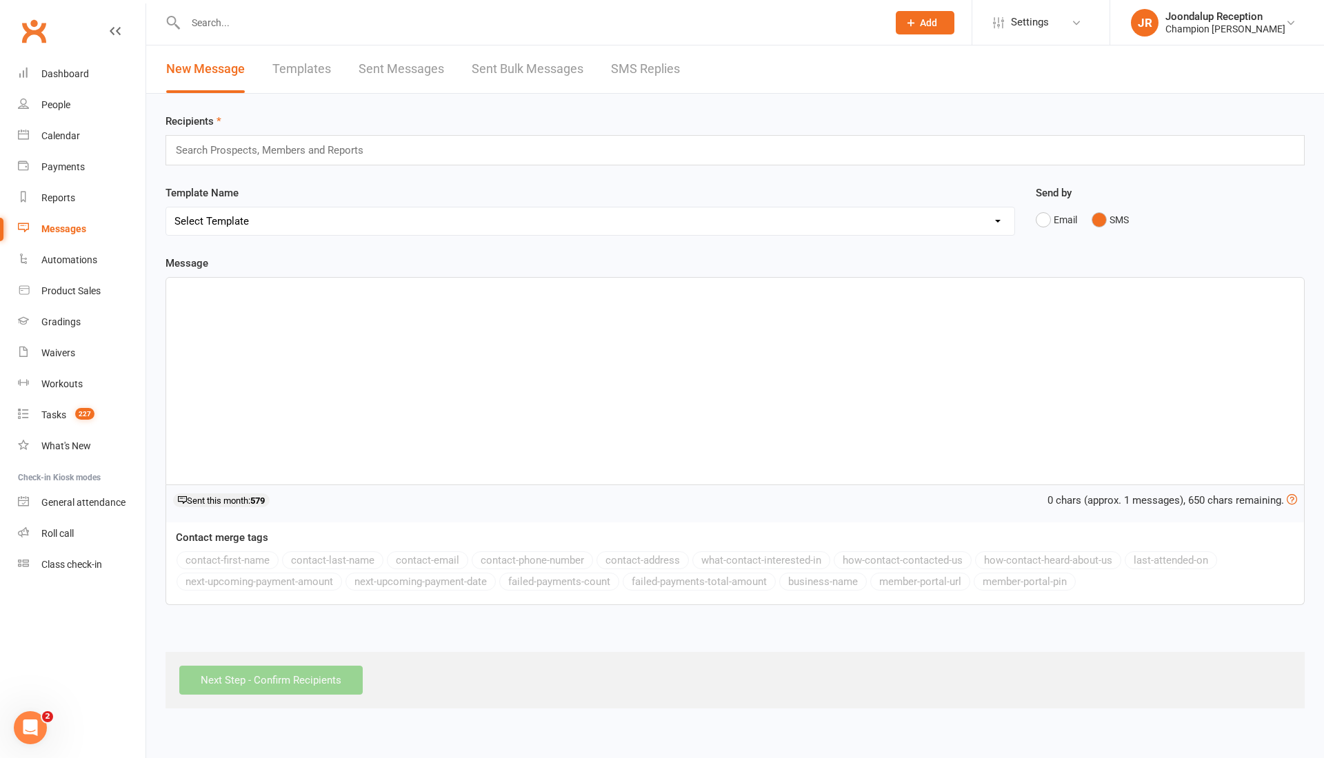
click at [693, 139] on div "Search Prospects, Members and Reports" at bounding box center [734, 150] width 1139 height 30
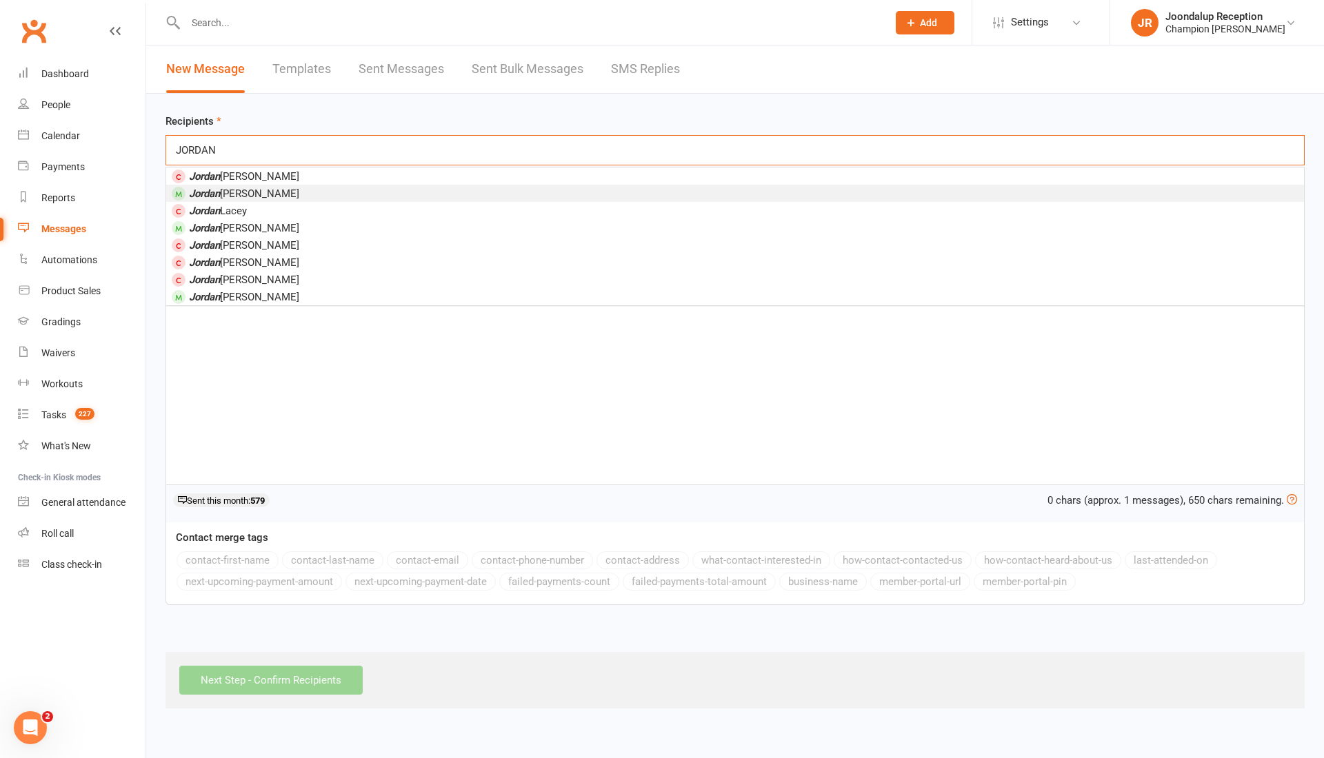
type input "JORDAN"
click at [323, 192] on li "Jordan Cox" at bounding box center [734, 193] width 1137 height 17
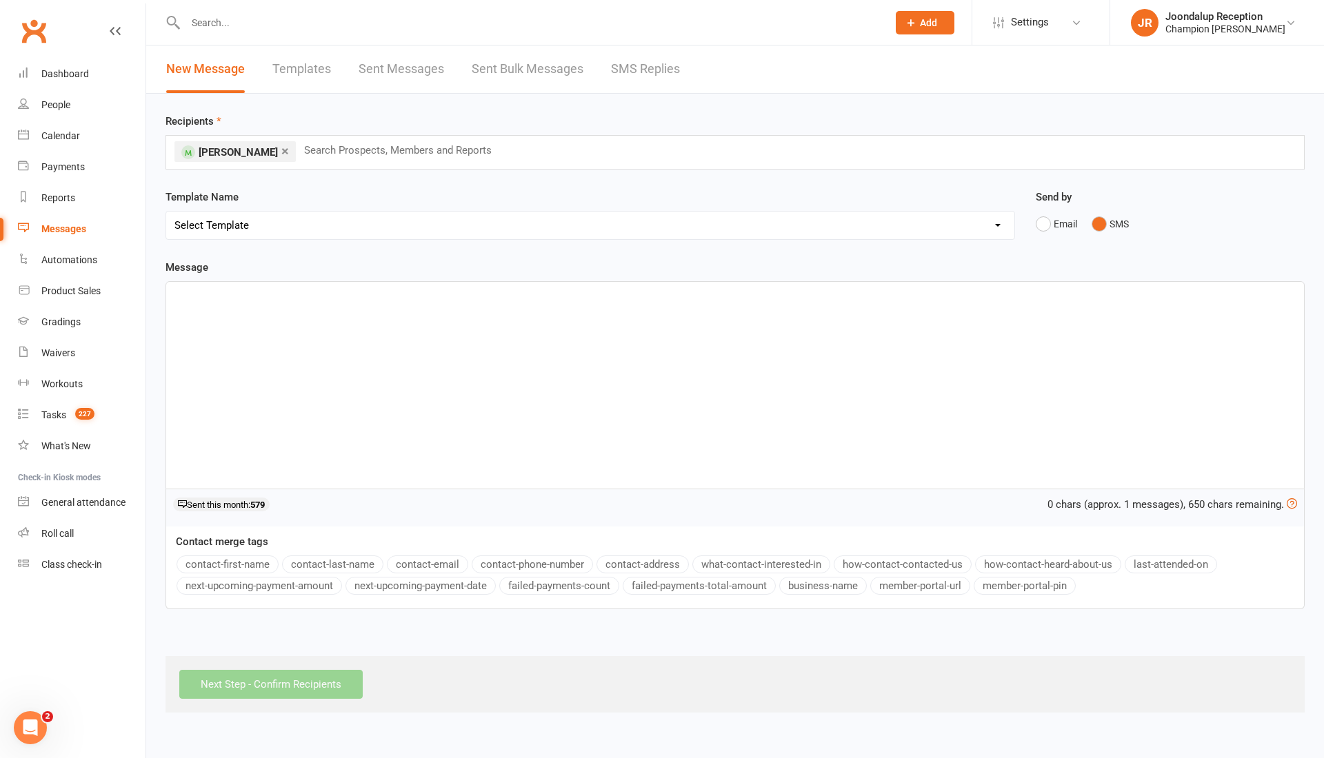
click at [316, 302] on div "﻿" at bounding box center [734, 385] width 1137 height 207
click at [250, 569] on button "contact-first-name" at bounding box center [227, 565] width 102 height 18
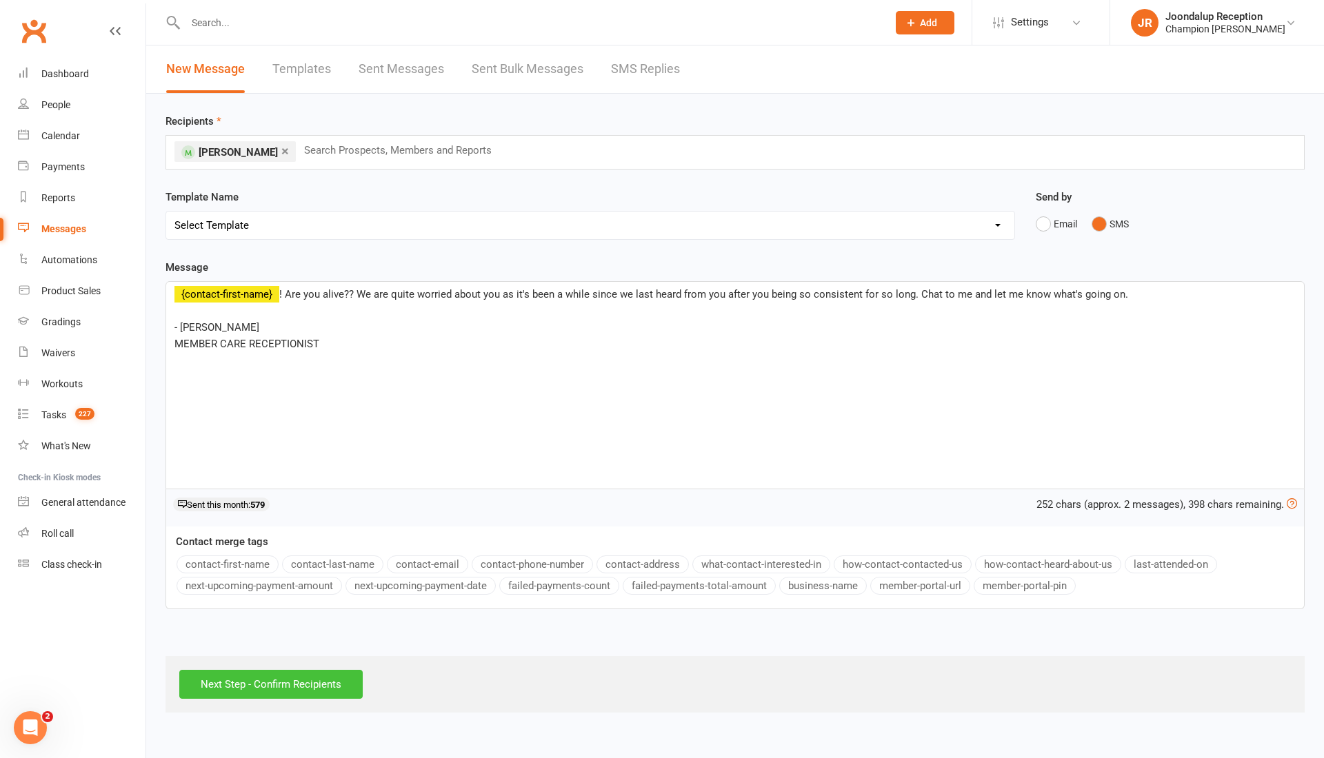
click at [216, 677] on input "Next Step - Confirm Recipients" at bounding box center [270, 684] width 183 height 29
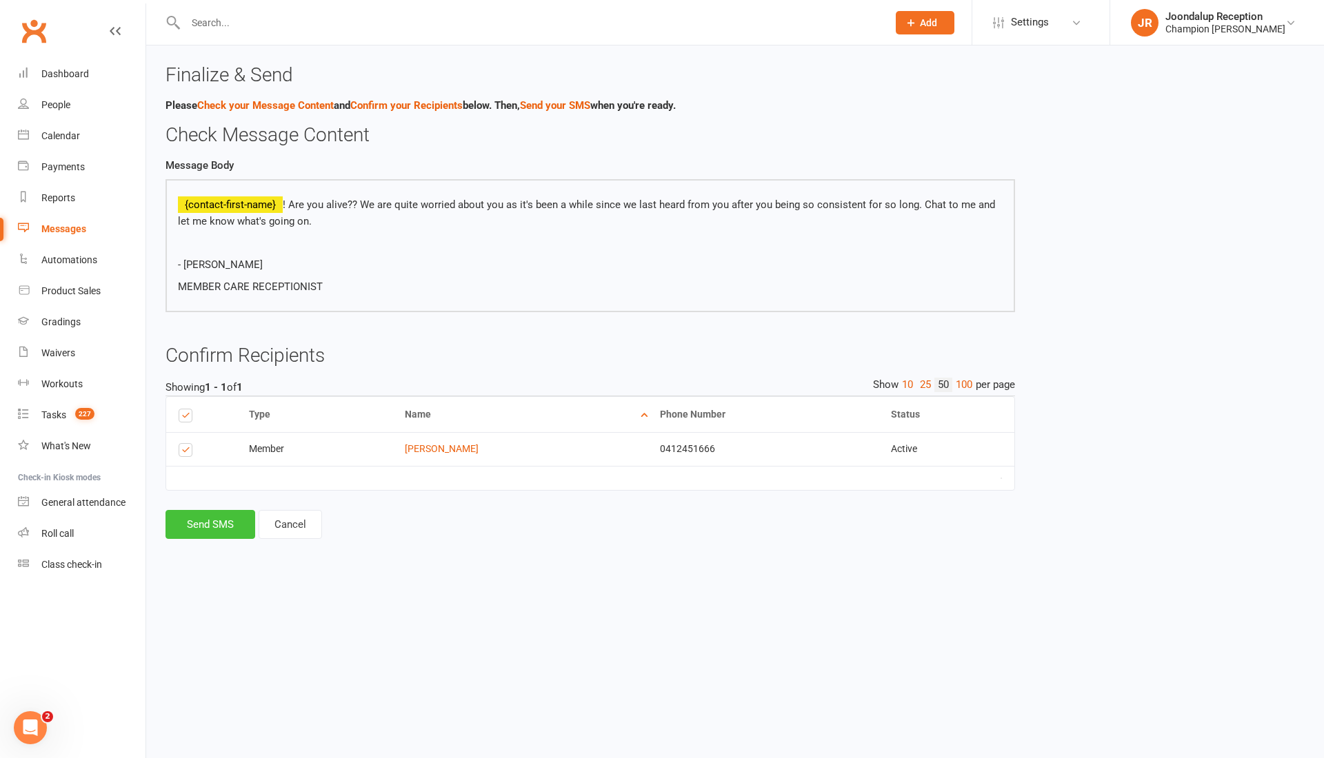
click at [215, 532] on button "Send SMS" at bounding box center [210, 524] width 90 height 29
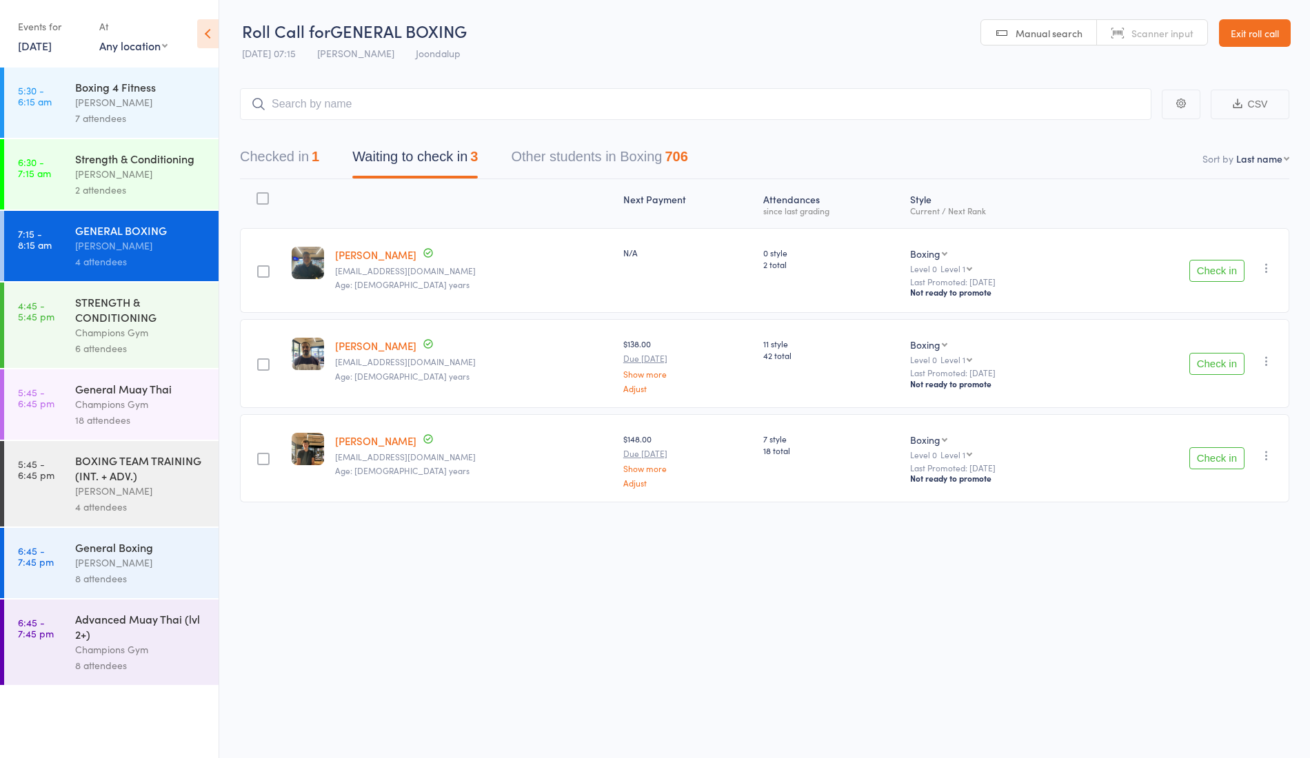
click at [144, 111] on div "7 attendees" at bounding box center [141, 118] width 132 height 16
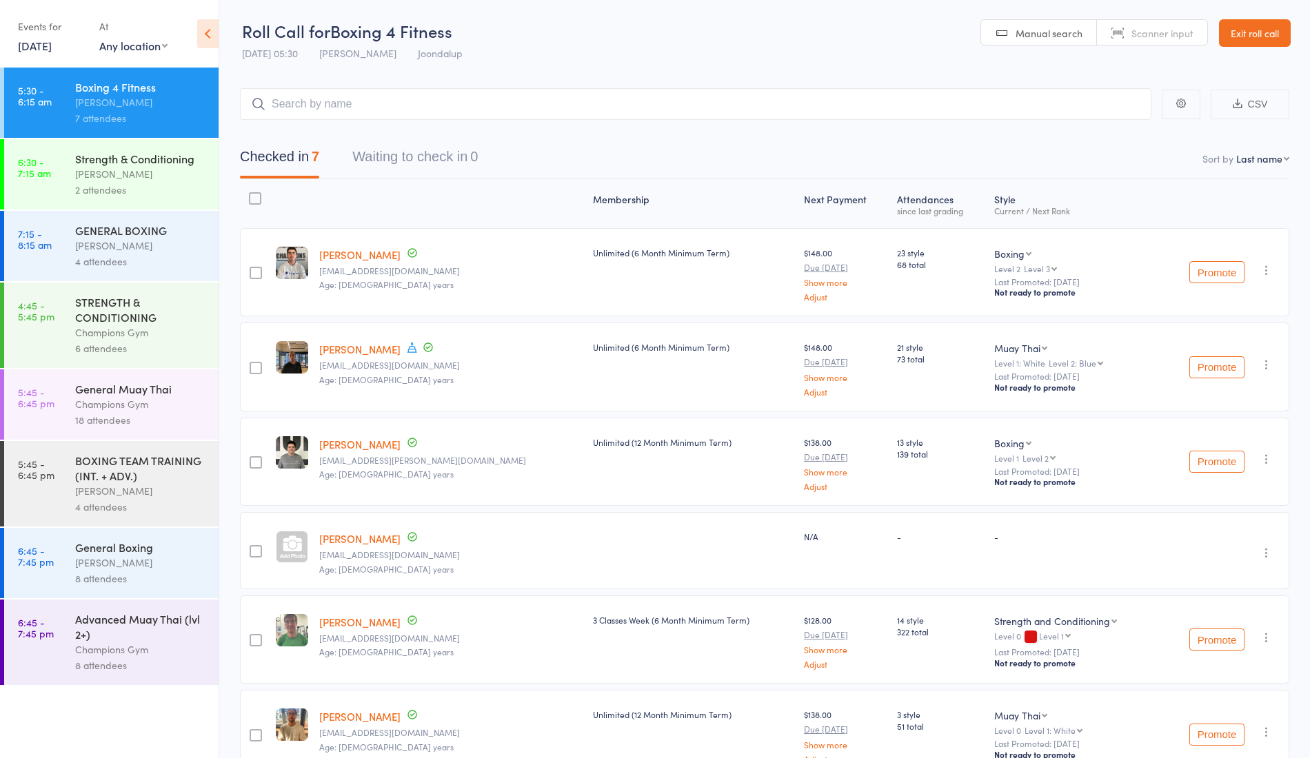
click at [337, 534] on link "[PERSON_NAME]" at bounding box center [359, 539] width 81 height 14
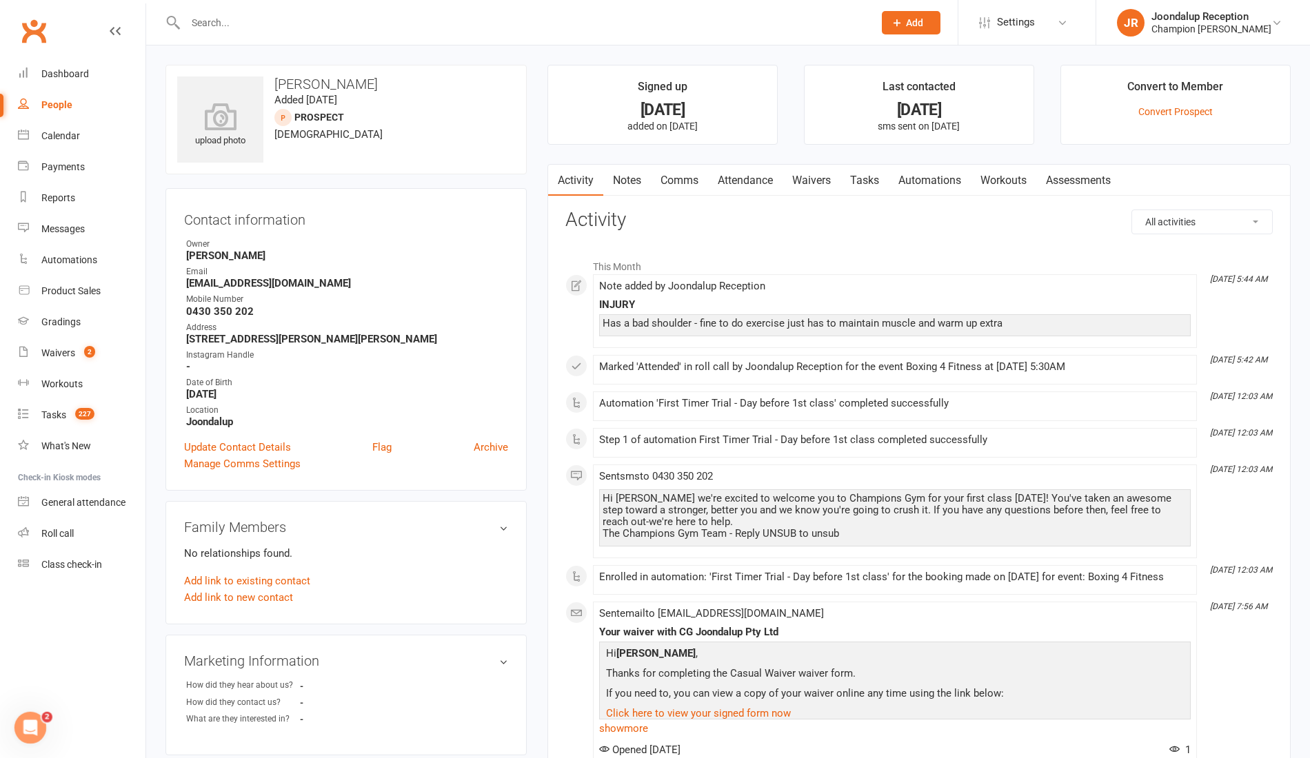
click at [819, 181] on link "Waivers" at bounding box center [811, 181] width 58 height 32
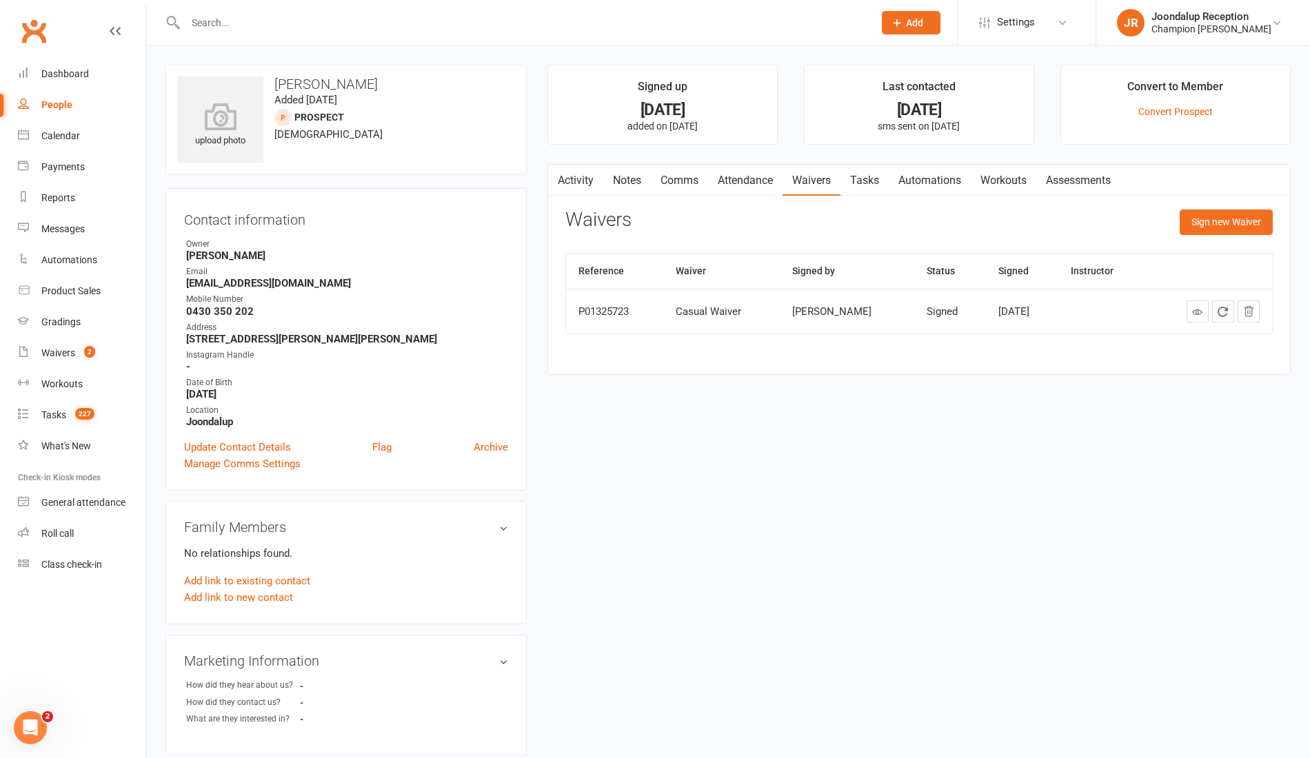
click at [1182, 108] on link "Convert Prospect" at bounding box center [1175, 111] width 74 height 11
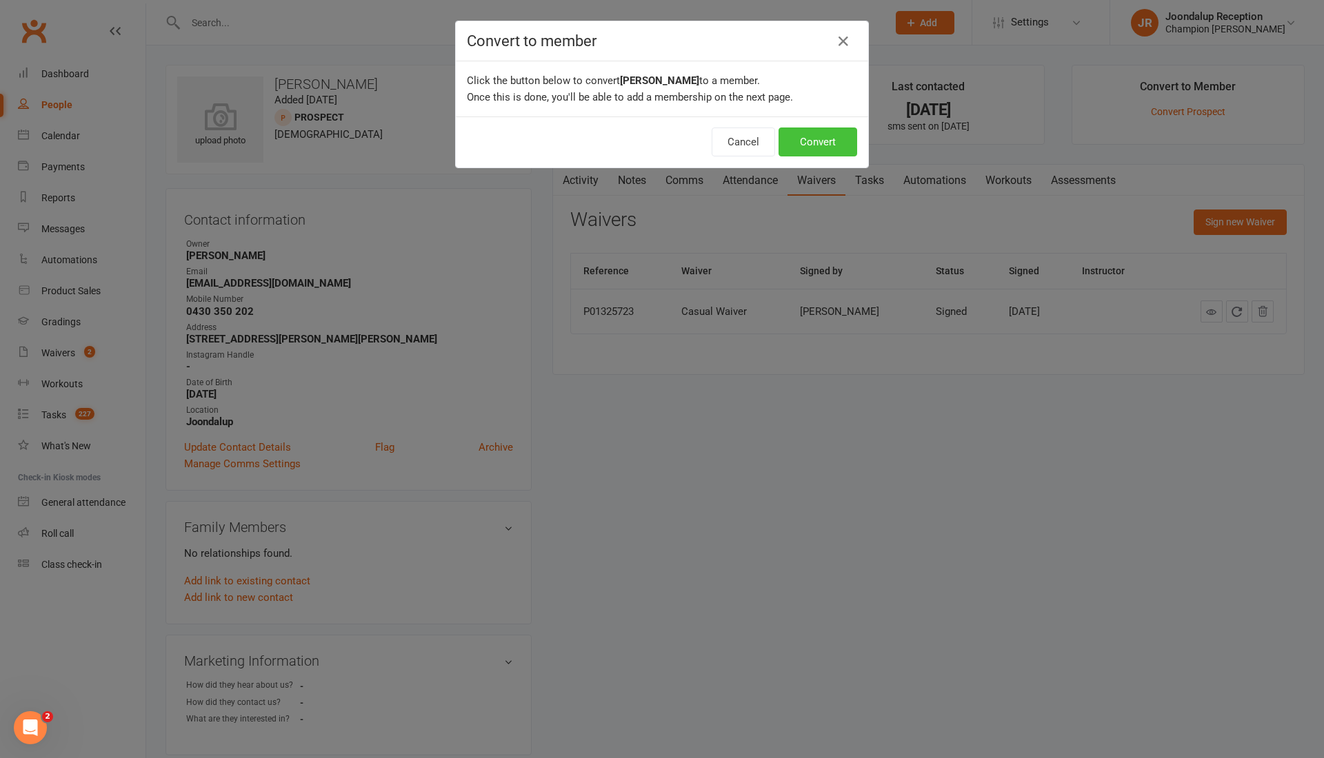
click at [824, 137] on button "Convert" at bounding box center [817, 142] width 79 height 29
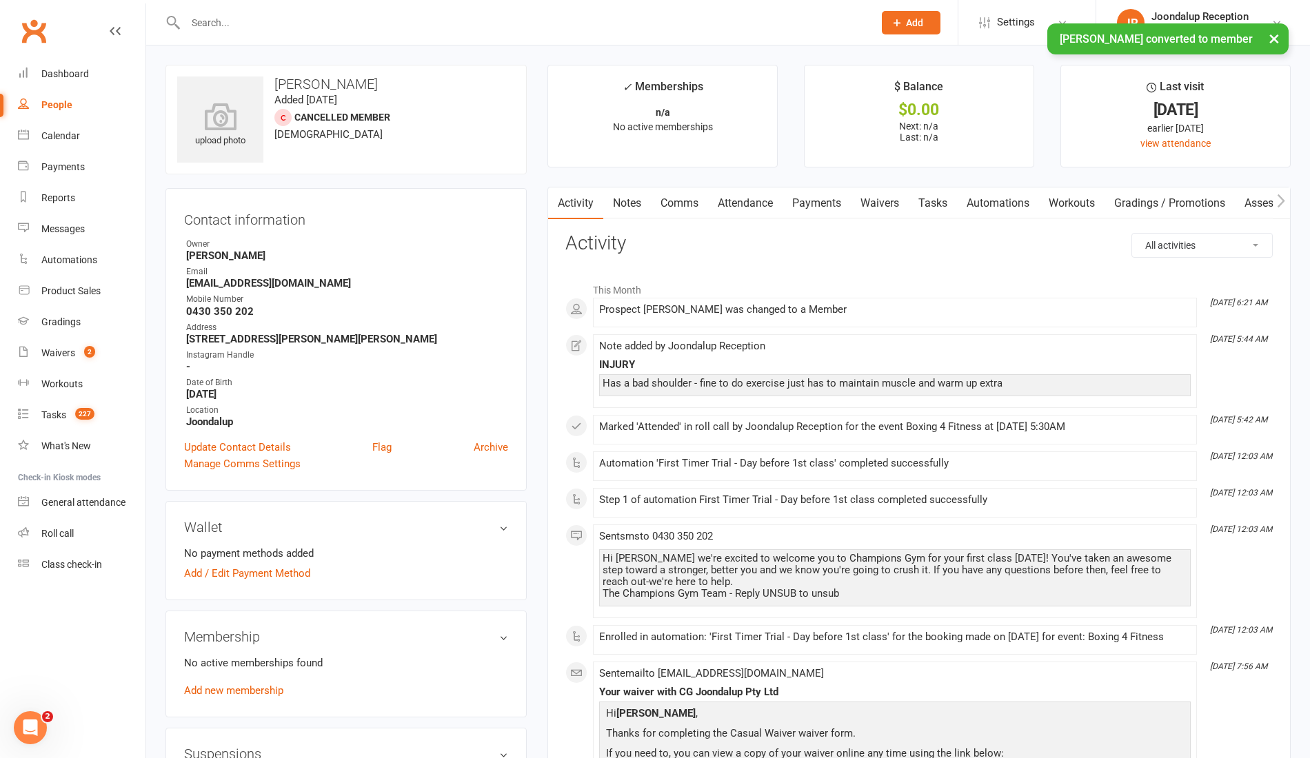
click at [866, 201] on link "Waivers" at bounding box center [880, 204] width 58 height 32
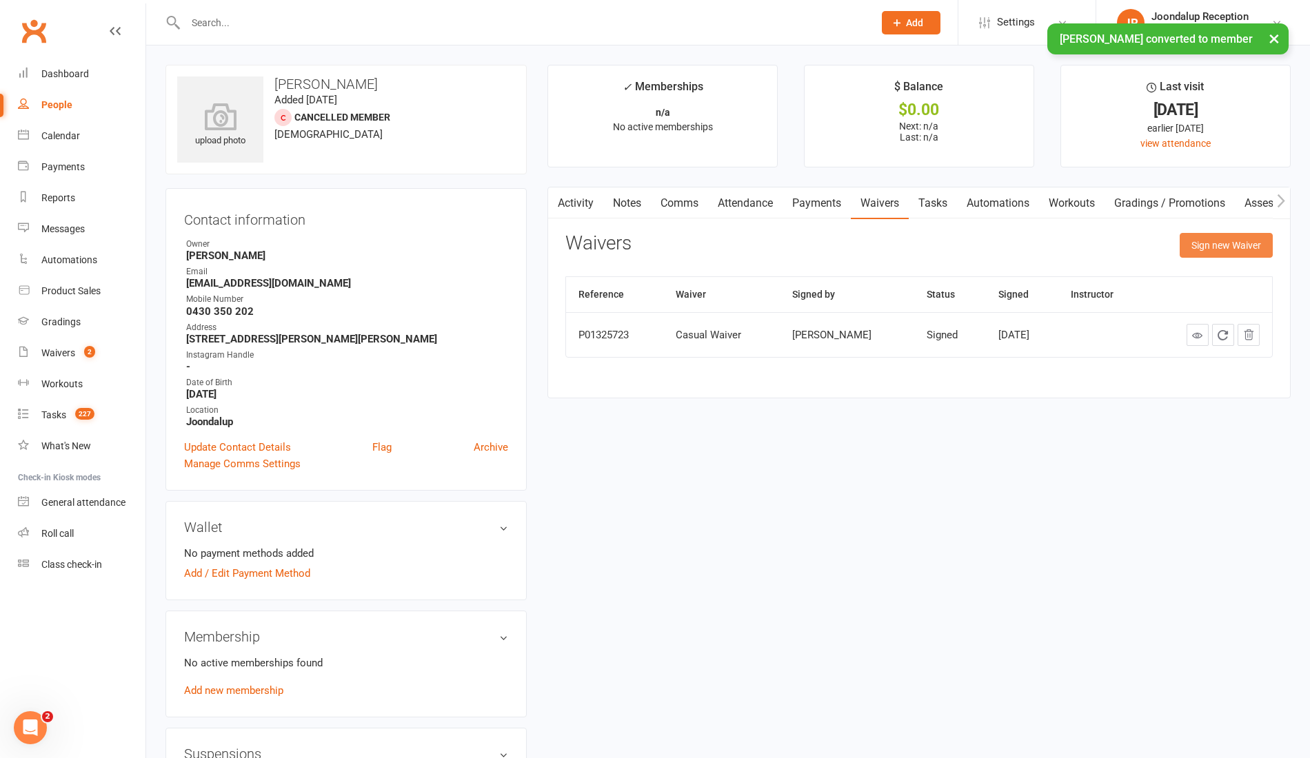
click at [1222, 240] on button "Sign new Waiver" at bounding box center [1226, 245] width 93 height 25
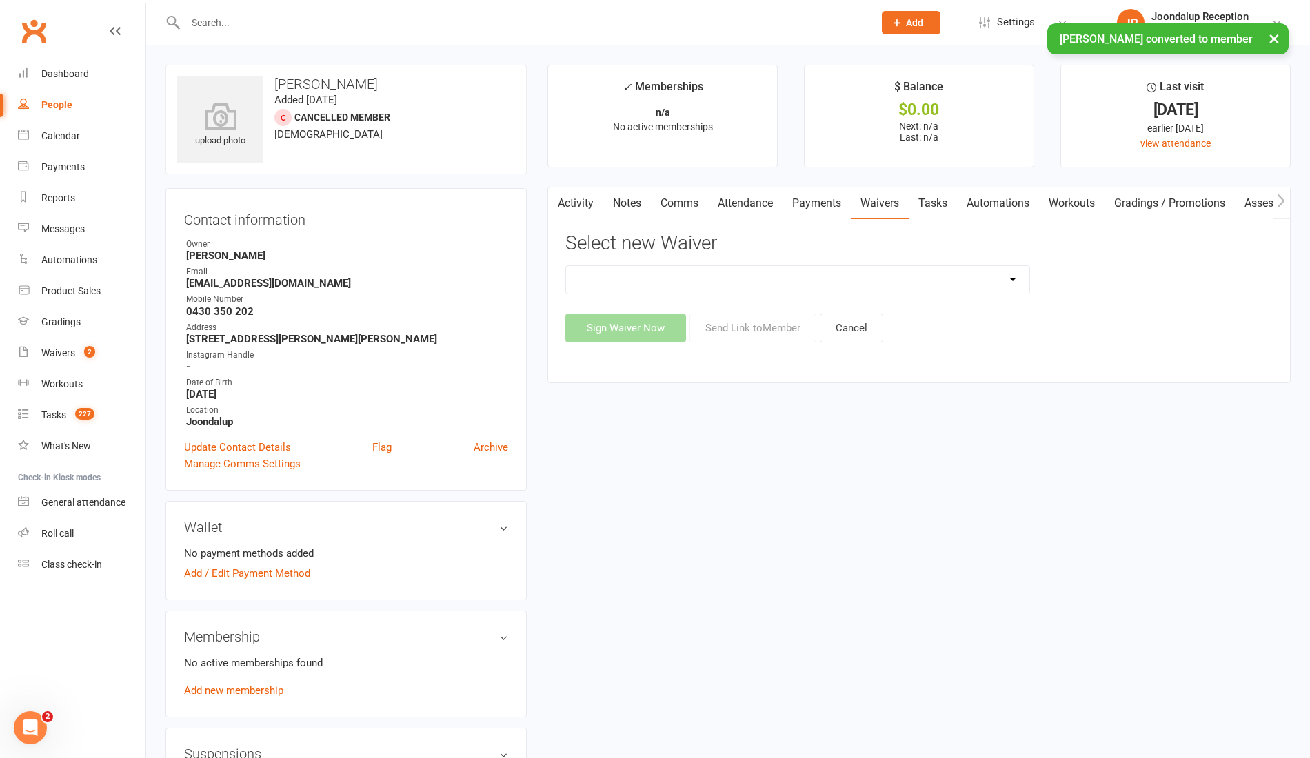
click at [802, 272] on select "Casual Waiver Casual Waiver (STAFF ONLY) CG Joondalup Cancellation Form CG Joon…" at bounding box center [797, 280] width 463 height 28
select select "9216"
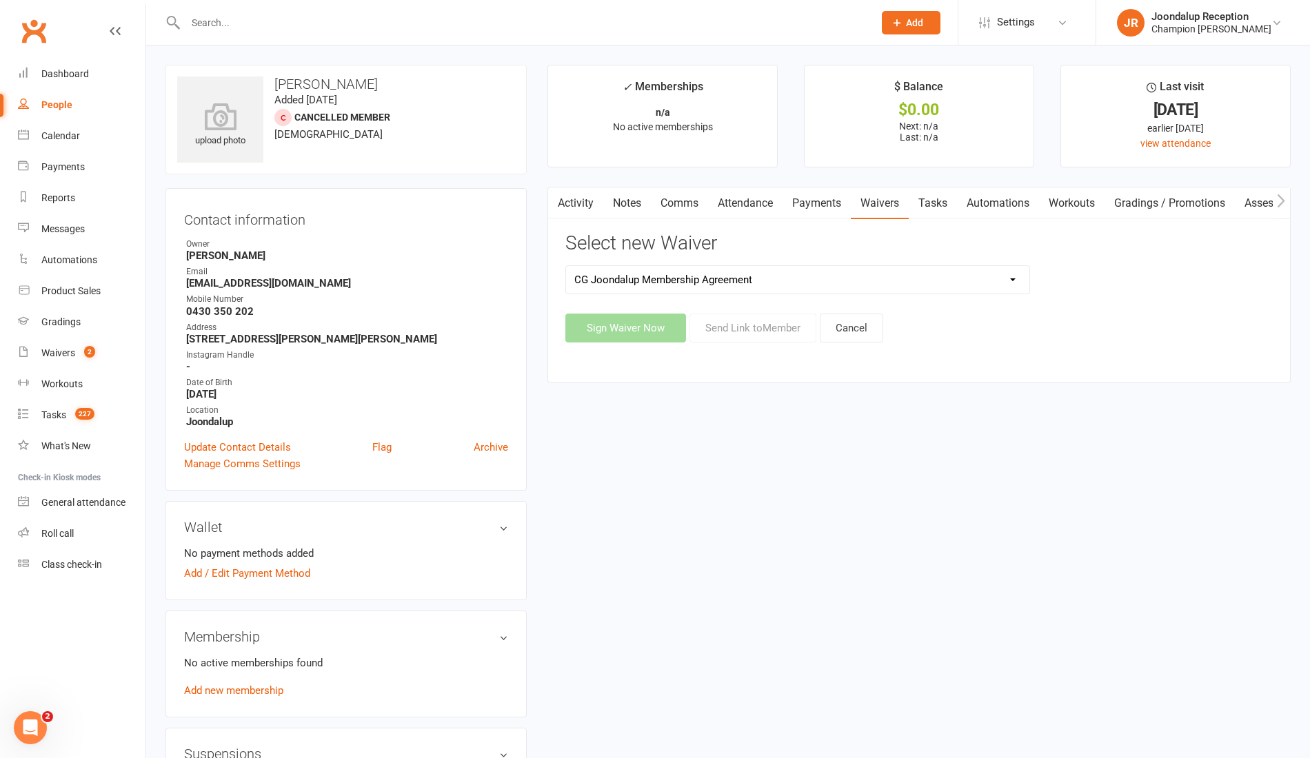
click at [566, 266] on select "Casual Waiver Casual Waiver (STAFF ONLY) CG Joondalup Cancellation Form CG Joon…" at bounding box center [797, 280] width 463 height 28
click at [755, 328] on button "Send Link to Member" at bounding box center [752, 328] width 127 height 29
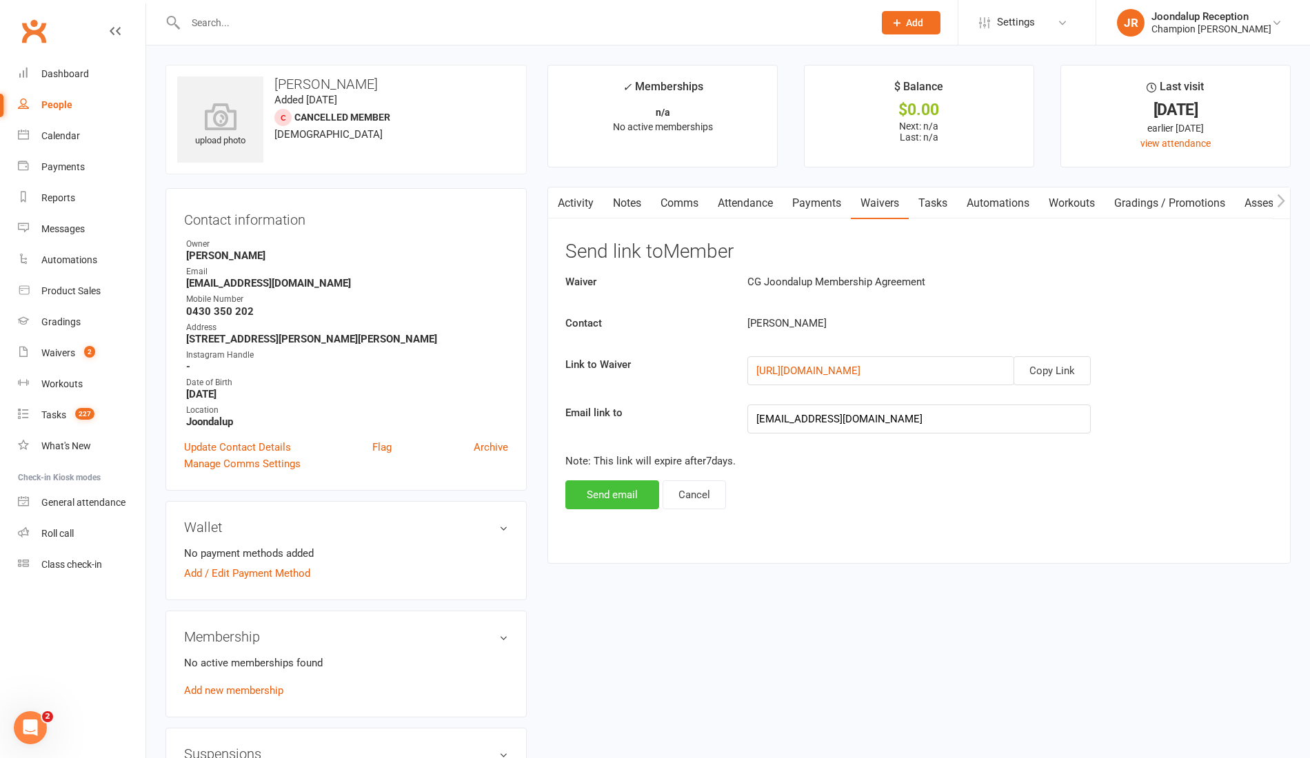
click at [618, 494] on button "Send email" at bounding box center [612, 494] width 94 height 29
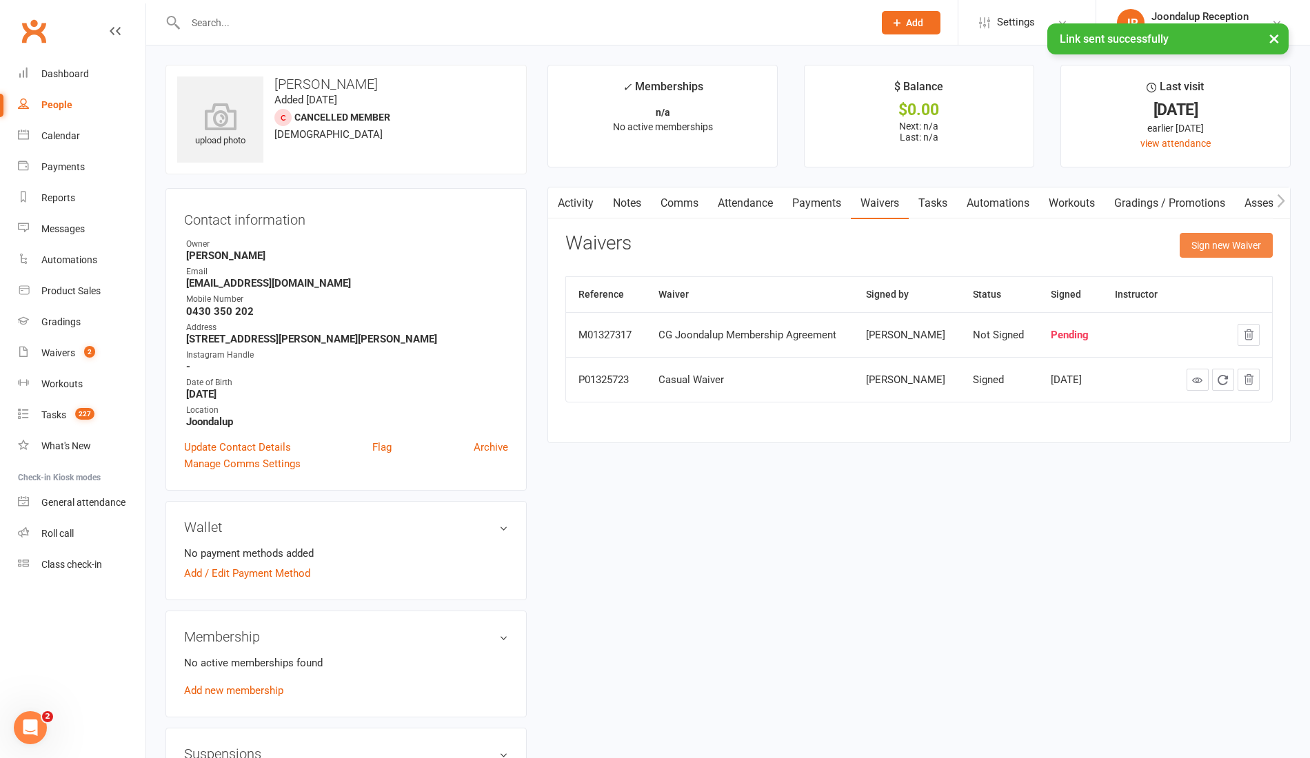
click at [1215, 245] on button "Sign new Waiver" at bounding box center [1226, 245] width 93 height 25
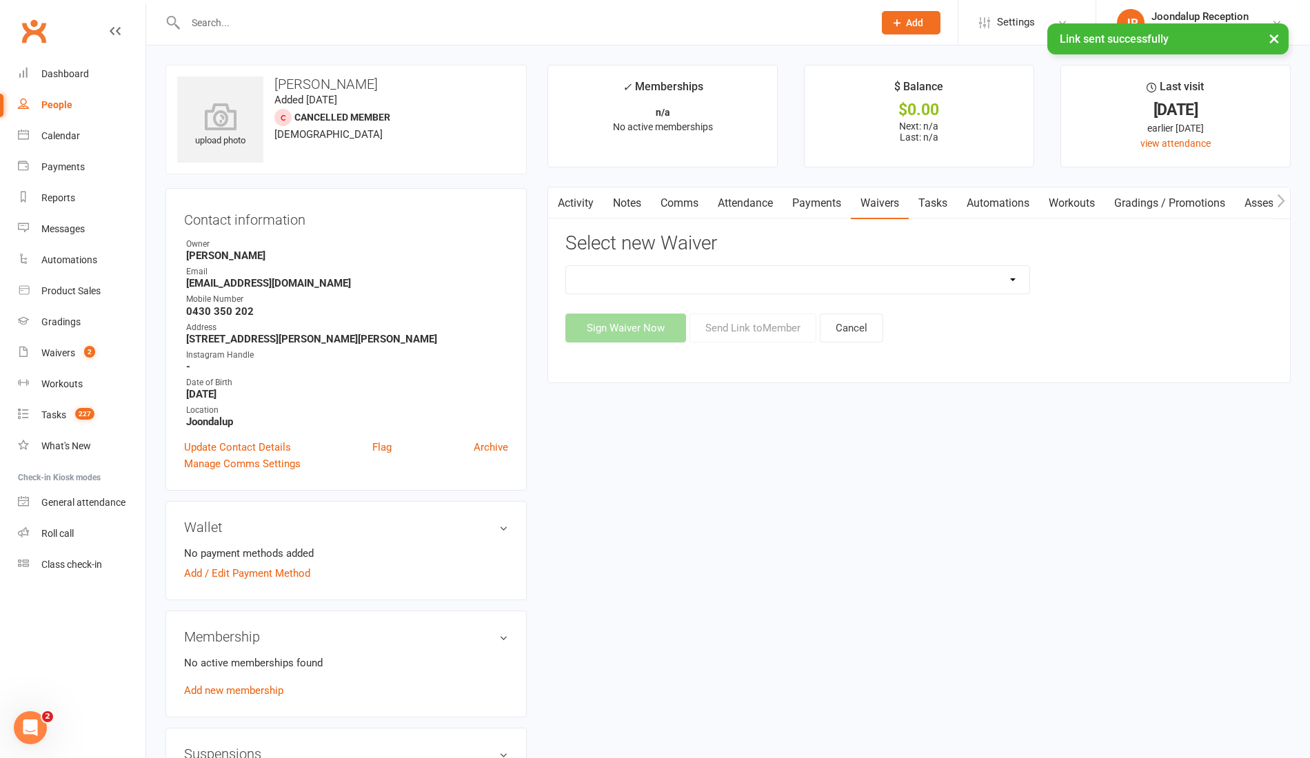
click at [667, 286] on select "Casual Waiver Casual Waiver (STAFF ONLY) CG Joondalup Cancellation Form CG Joon…" at bounding box center [797, 280] width 463 height 28
select select "9216"
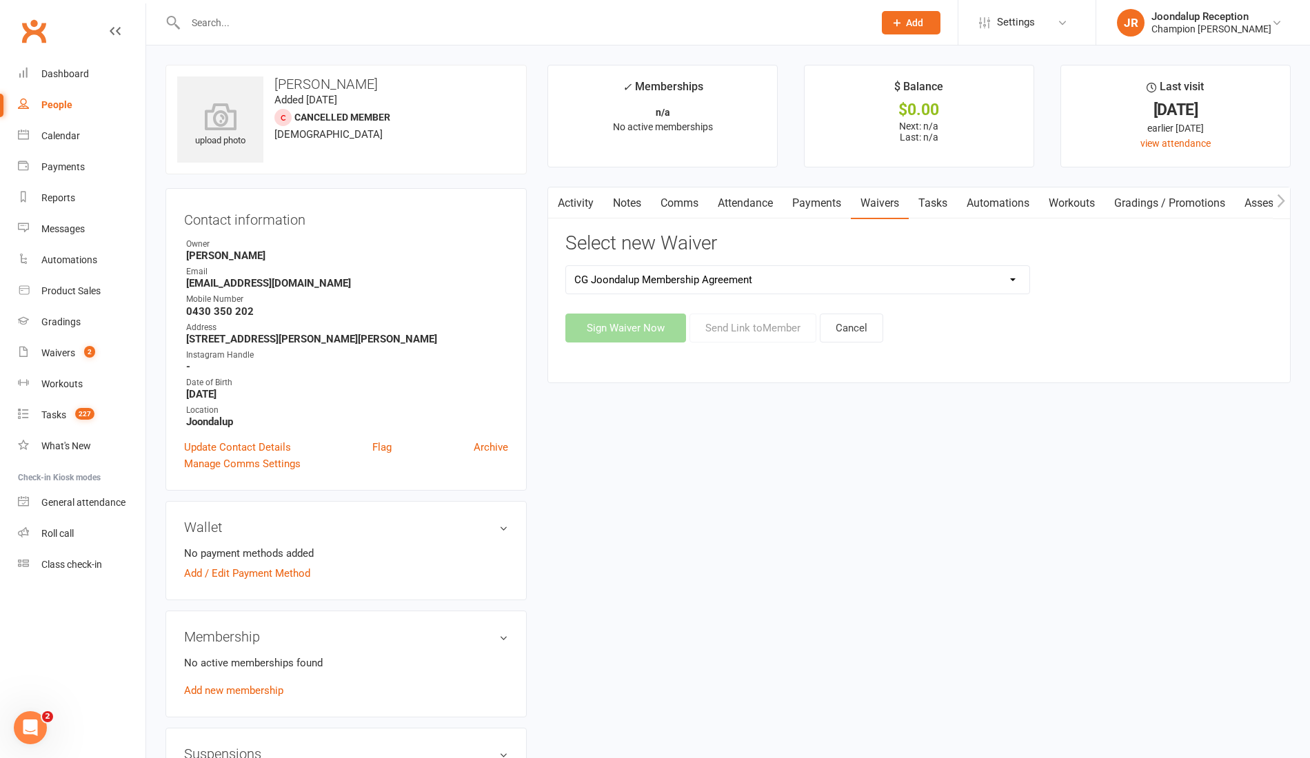
click at [566, 266] on select "Casual Waiver Casual Waiver (STAFF ONLY) CG Joondalup Cancellation Form CG Joon…" at bounding box center [797, 280] width 463 height 28
click at [609, 325] on button "Sign Waiver Now" at bounding box center [625, 328] width 121 height 29
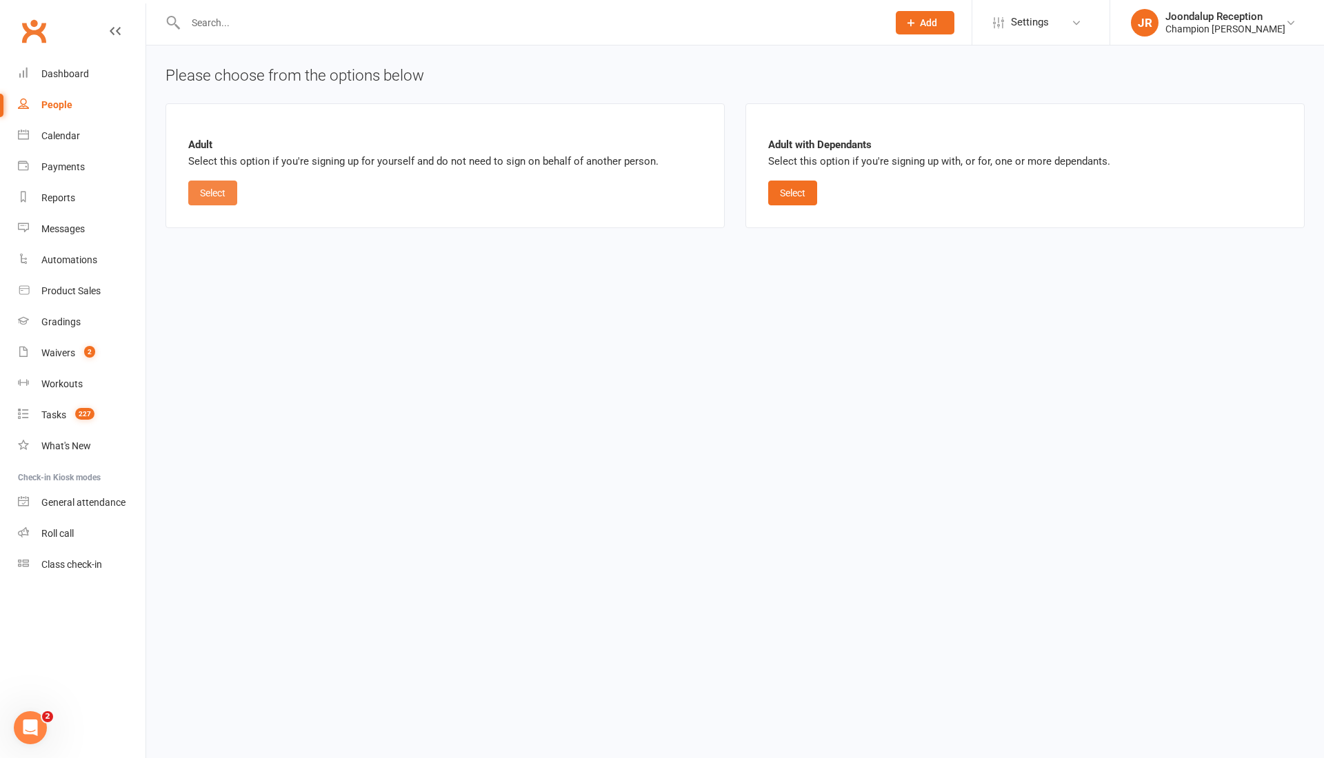
click at [192, 197] on button "Select" at bounding box center [212, 193] width 49 height 25
select select "bank_account"
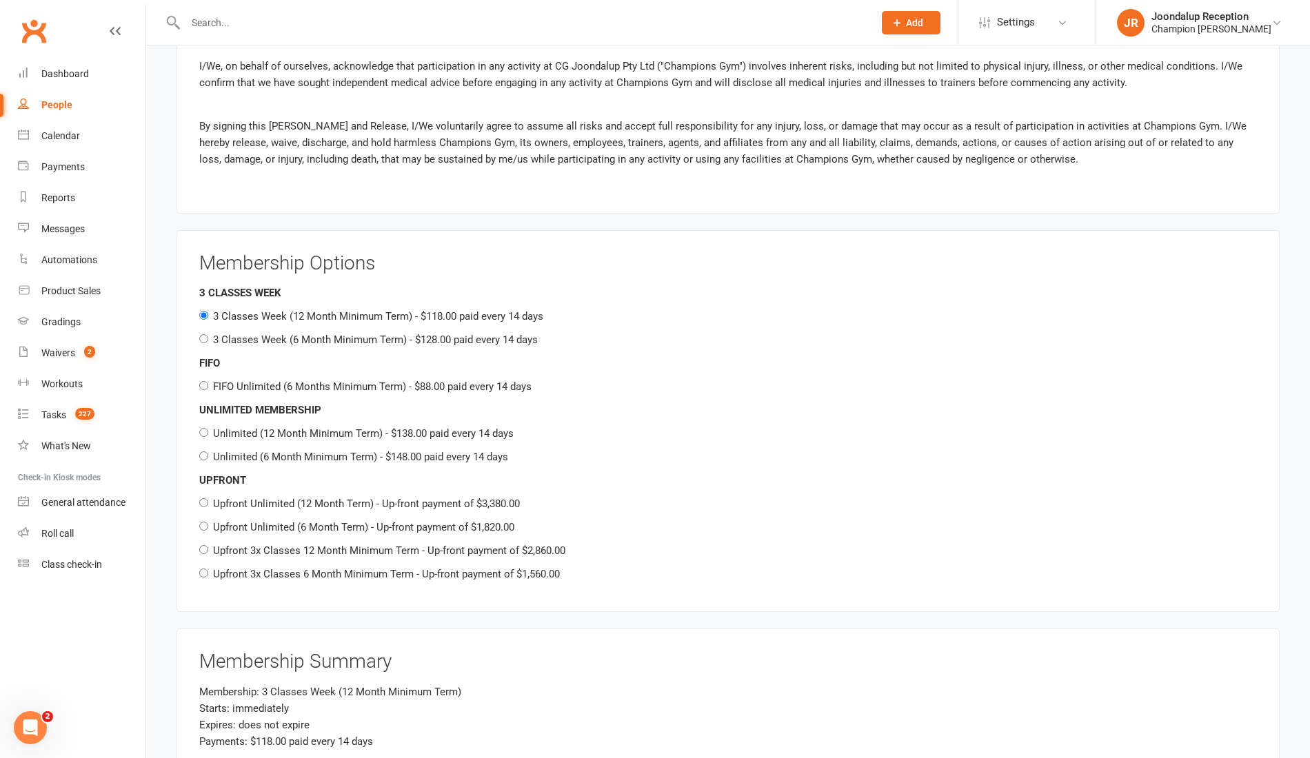
scroll to position [1423, 0]
click at [203, 451] on input "Unlimited (6 Month Minimum Term) - $148.00 paid every 14 days" at bounding box center [203, 455] width 9 height 9
radio input "true"
radio input "false"
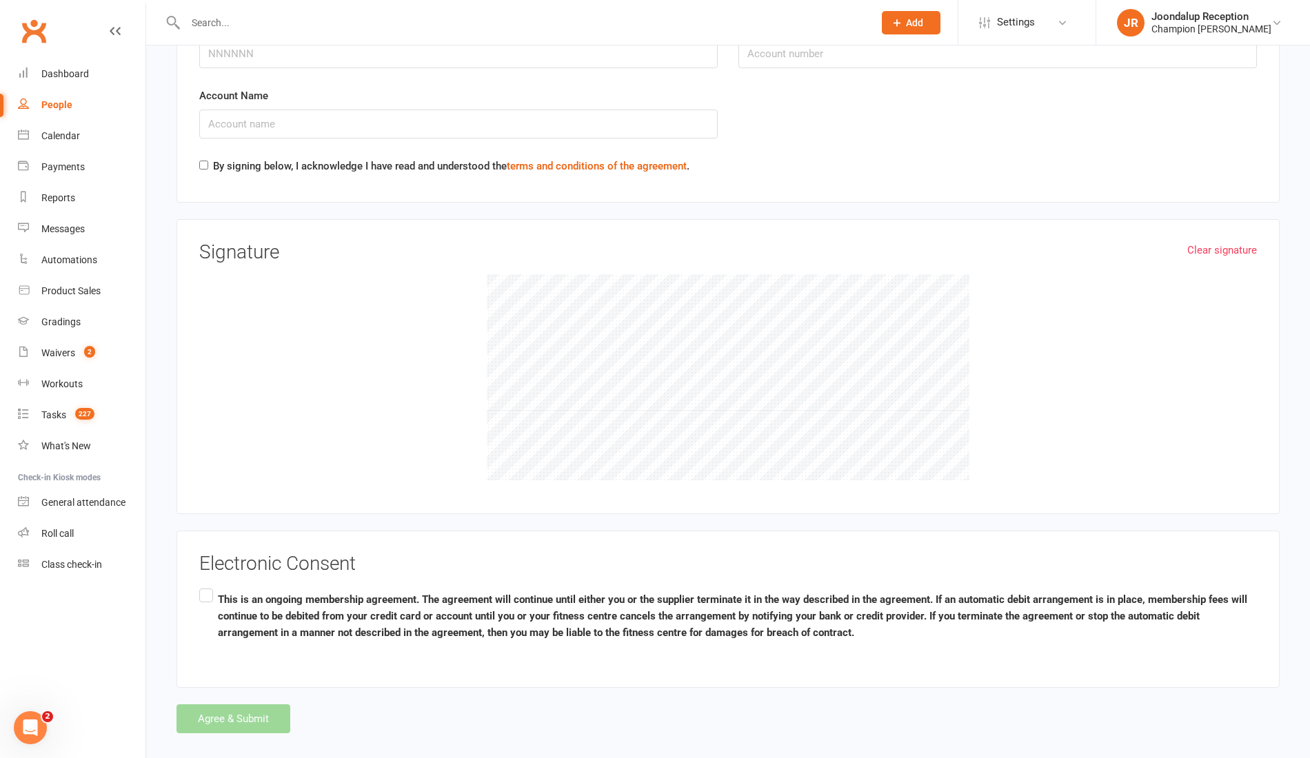
scroll to position [2493, 0]
click at [211, 600] on label "This is an ongoing membership agreement. The agreement will continue until eith…" at bounding box center [727, 617] width 1057 height 60
click at [208, 587] on input "This is an ongoing membership agreement. The agreement will continue until eith…" at bounding box center [203, 587] width 9 height 0
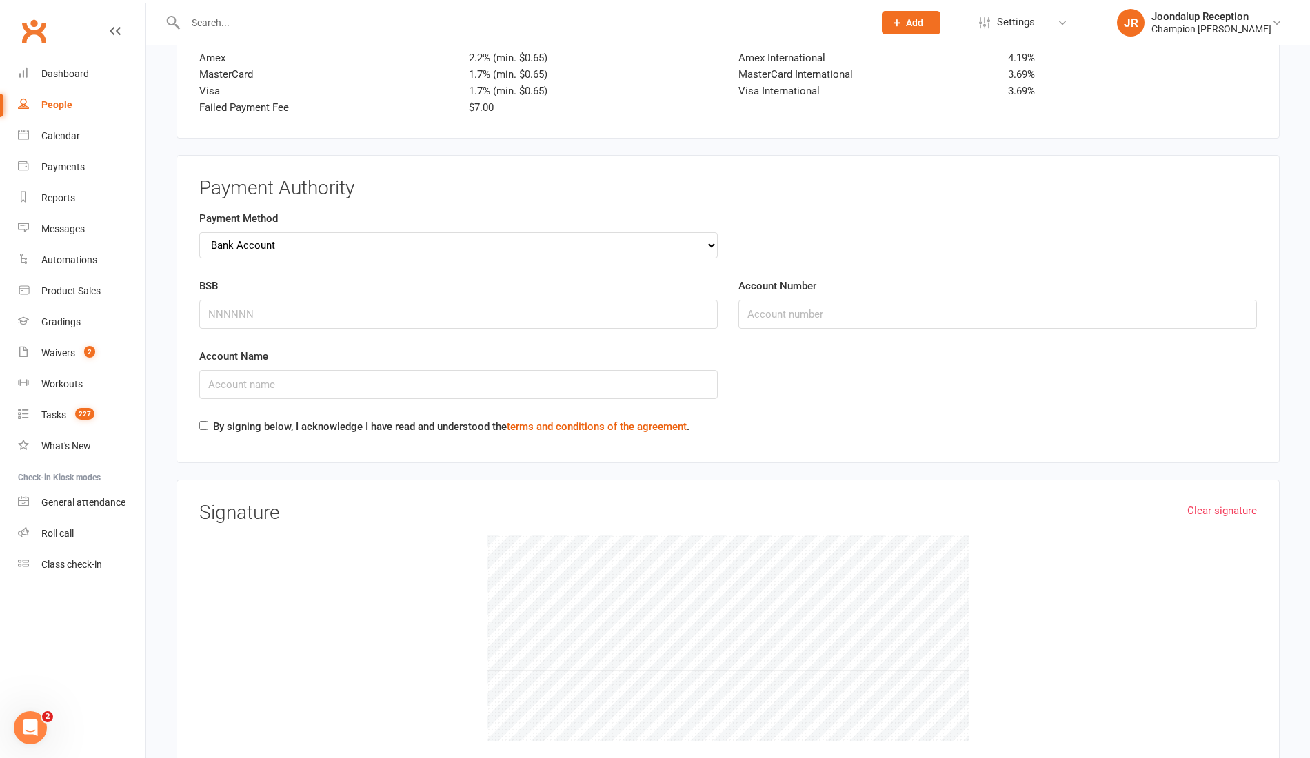
scroll to position [2238, 0]
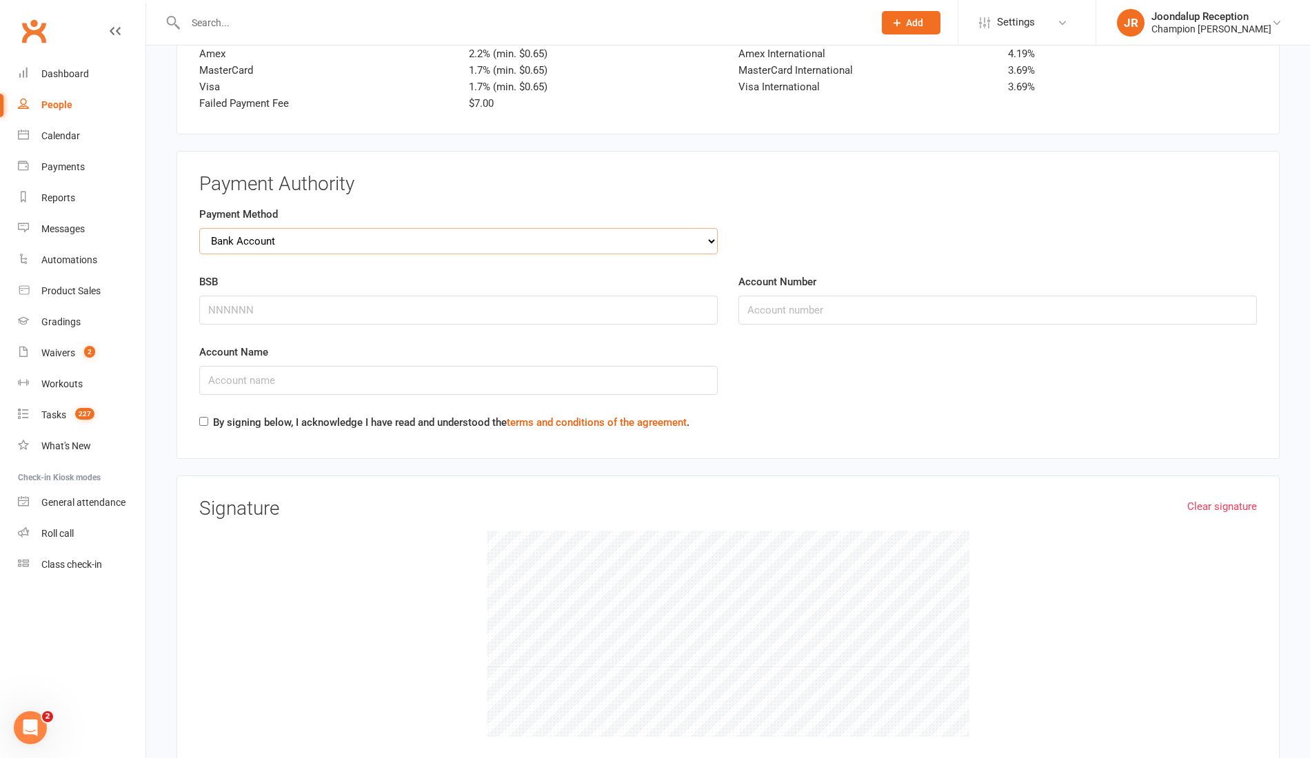
click at [688, 228] on select "Credit Card Bank Account" at bounding box center [458, 241] width 518 height 26
click at [677, 299] on input "BSB" at bounding box center [458, 313] width 518 height 29
type input "325185"
click at [586, 376] on input "Account Name" at bounding box center [458, 384] width 518 height 29
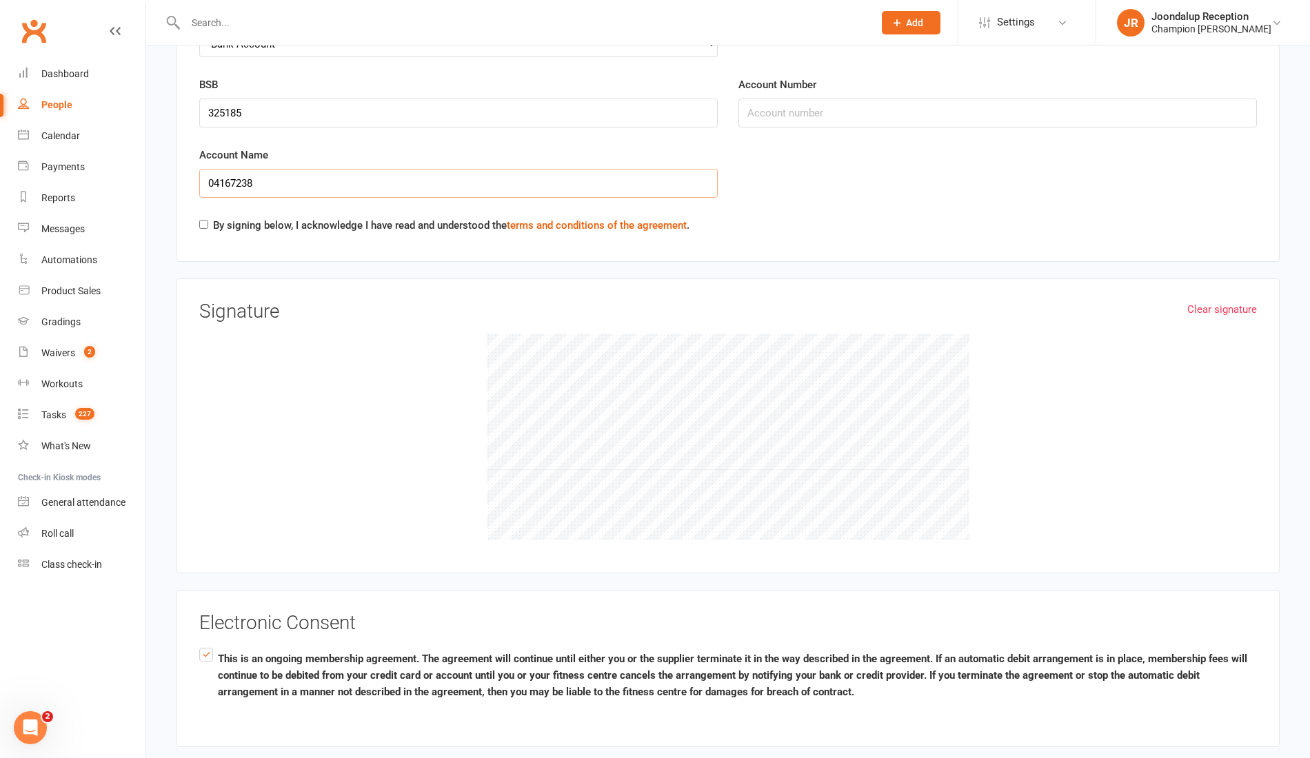
scroll to position [2494, 0]
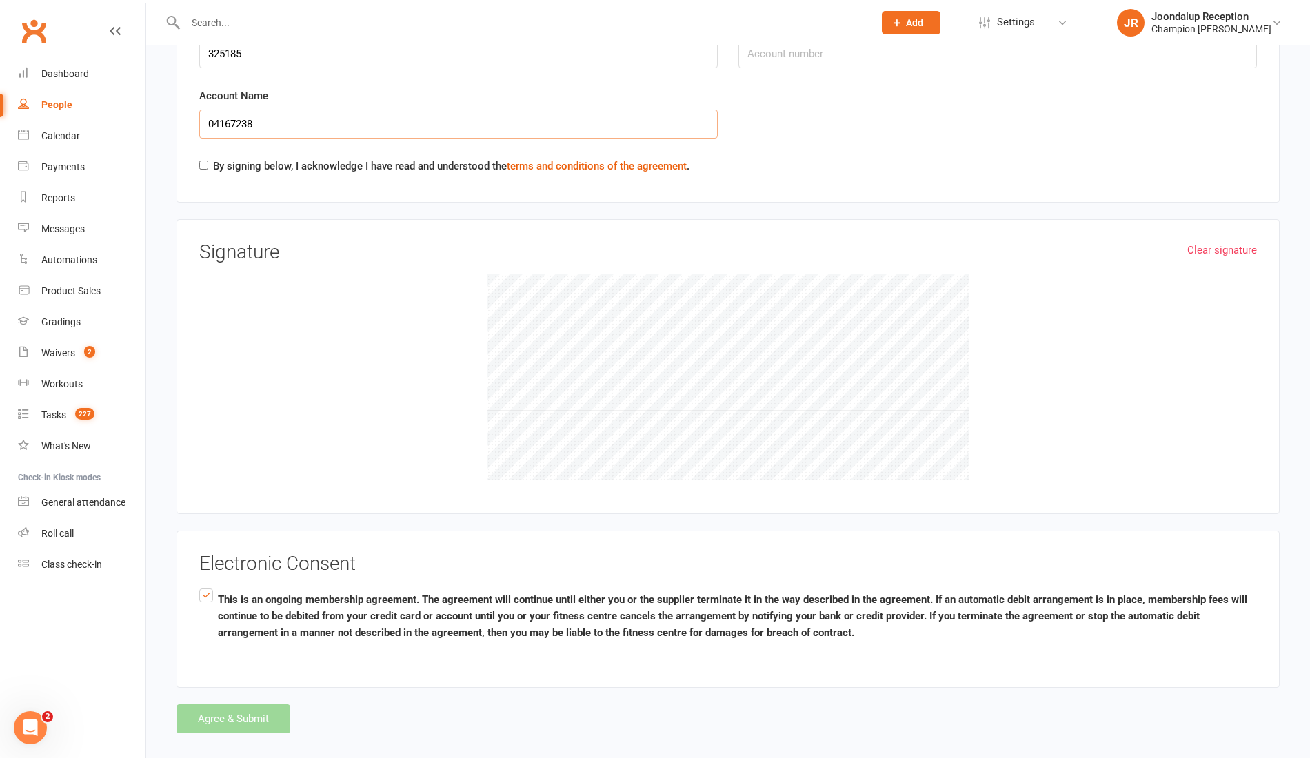
type input "04167238"
click at [203, 161] on input "By signing below, I acknowledge I have read and understood the terms and condit…" at bounding box center [203, 165] width 9 height 9
checkbox input "true"
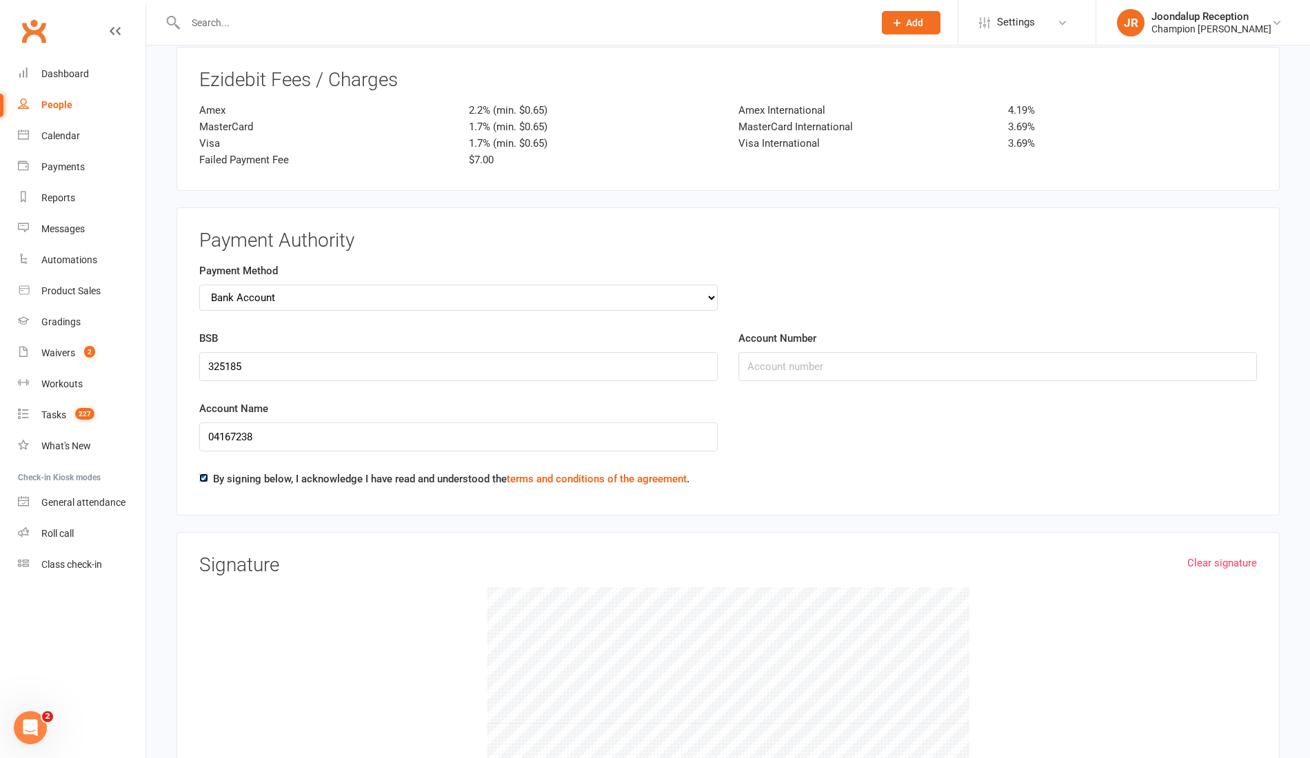
scroll to position [2183, 0]
click at [287, 427] on input "04167238" at bounding box center [458, 435] width 518 height 29
click at [822, 352] on input "Account Number" at bounding box center [997, 364] width 518 height 29
click at [247, 421] on input "04167238" at bounding box center [458, 435] width 518 height 29
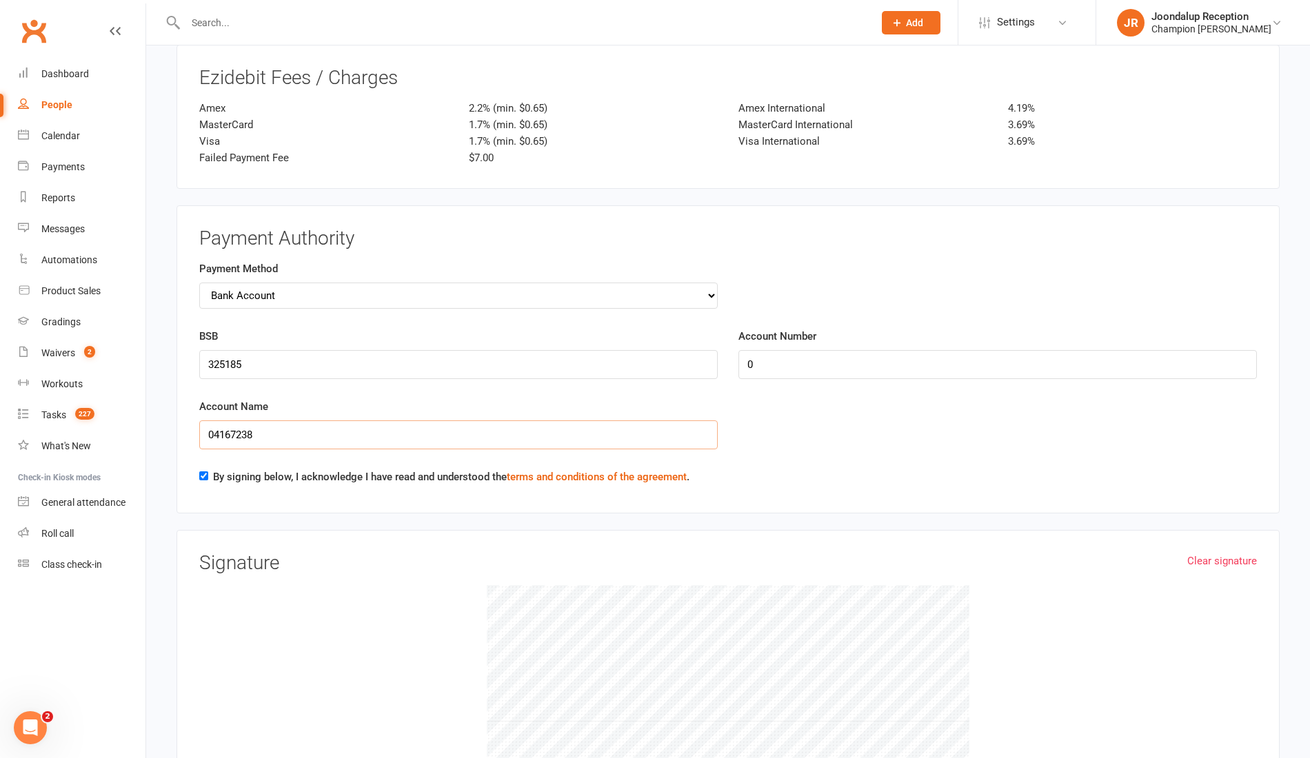
click at [247, 421] on input "04167238" at bounding box center [458, 435] width 518 height 29
click at [258, 423] on input "04167238" at bounding box center [458, 435] width 518 height 29
click at [768, 355] on input "0" at bounding box center [997, 364] width 518 height 29
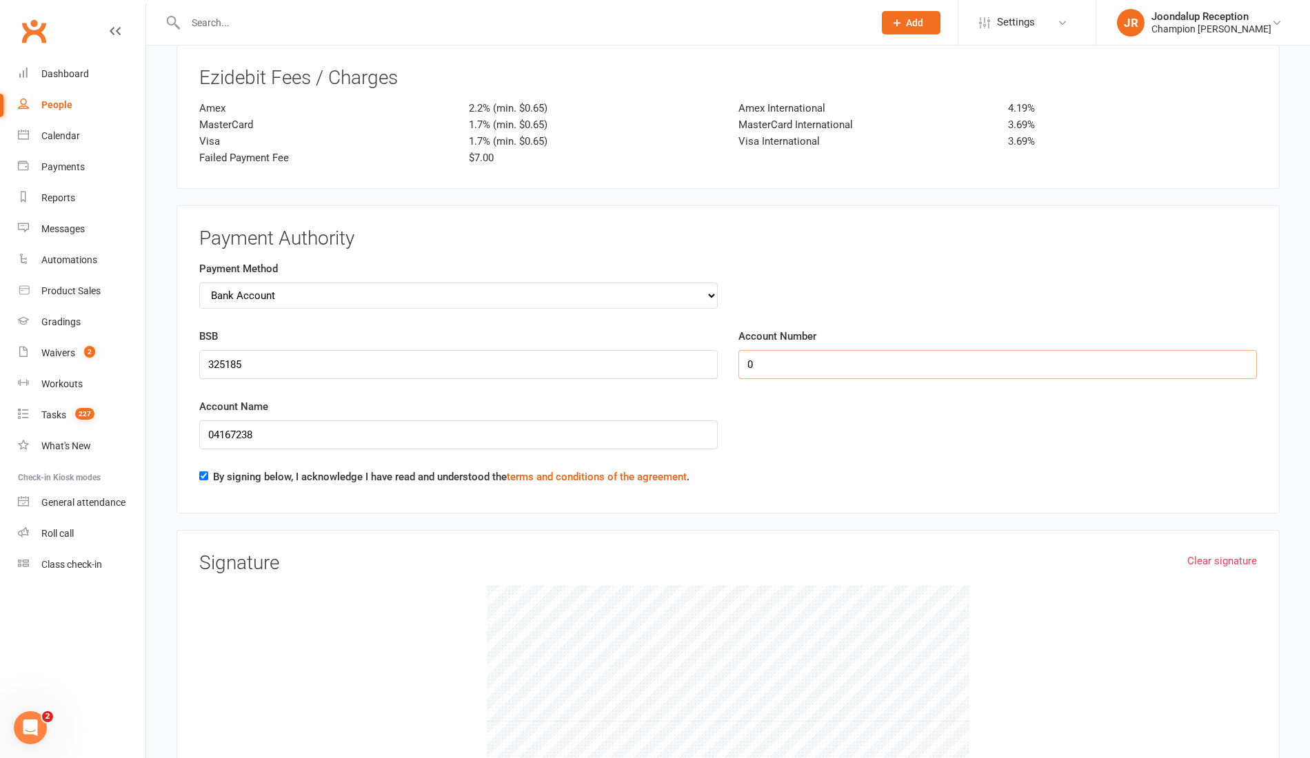
paste input "4167238"
type input "04167238"
click at [277, 423] on input "04167238" at bounding box center [458, 435] width 518 height 29
type input "c"
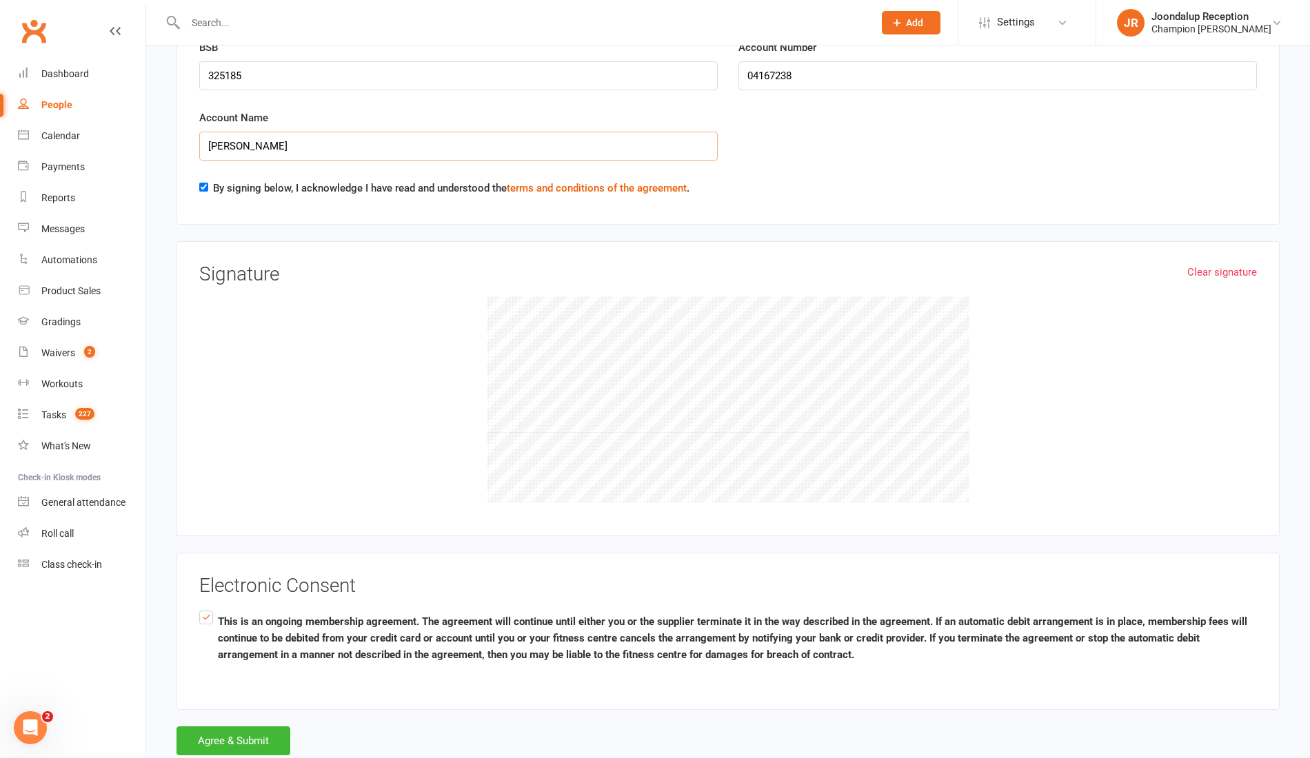
scroll to position [2494, 0]
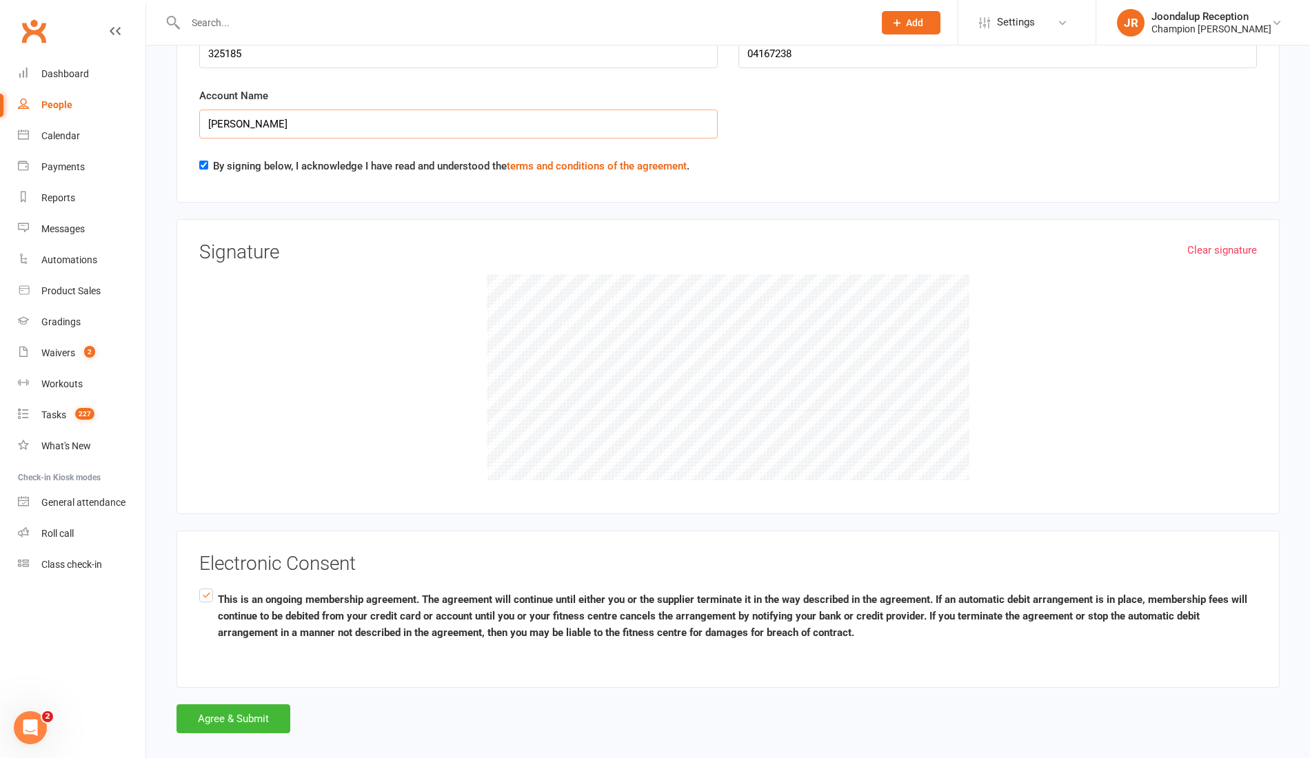
type input "Clinton G Mance"
click at [261, 705] on button "Agree & Submit" at bounding box center [233, 719] width 114 height 29
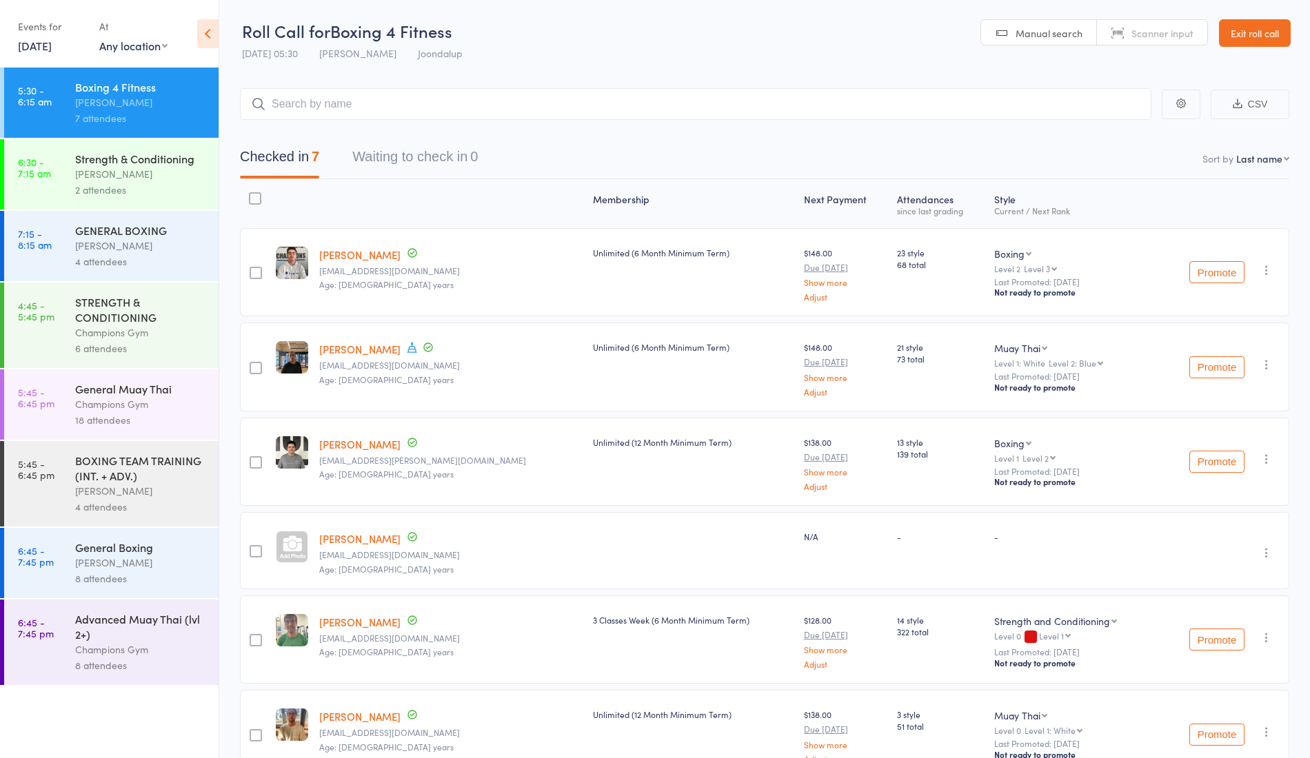
click at [72, 239] on link "7:15 - 8:15 am GENERAL BOXING [PERSON_NAME] 4 attendees" at bounding box center [111, 246] width 214 height 70
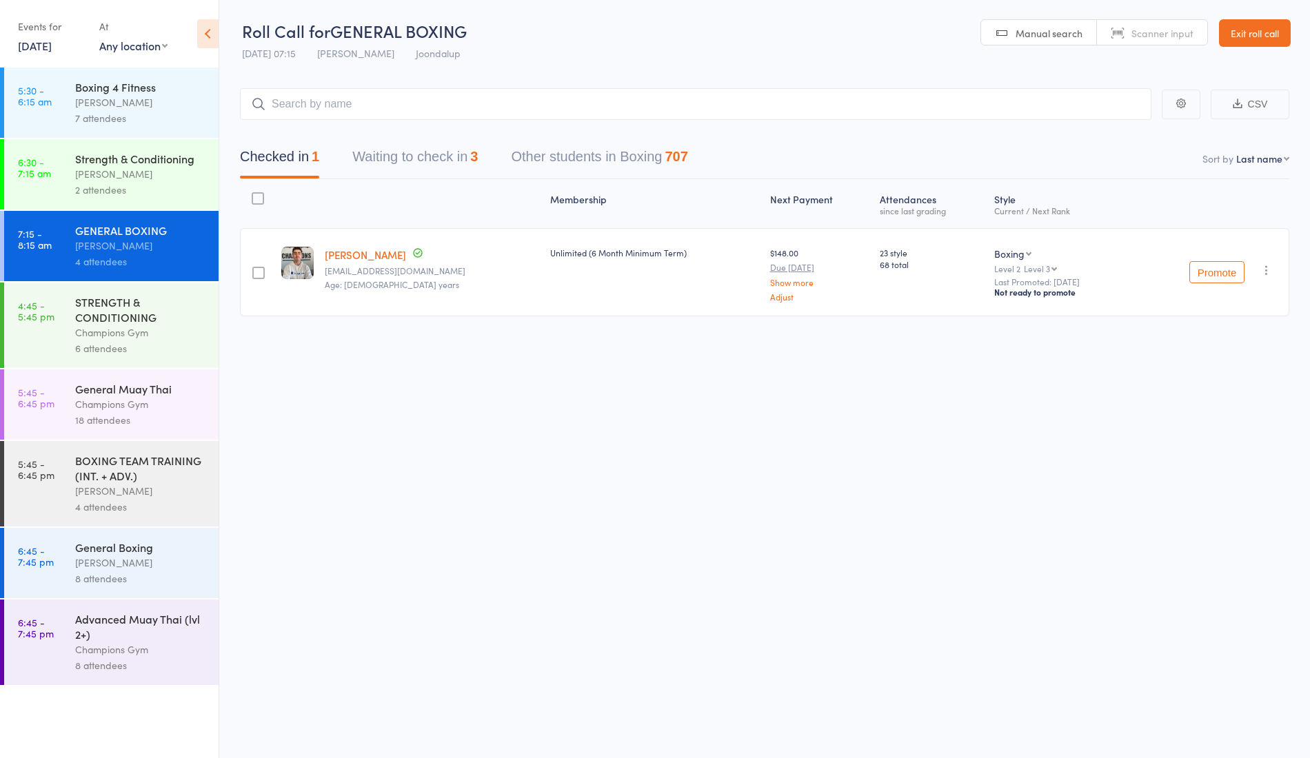
click at [407, 158] on button "Waiting to check in 3" at bounding box center [414, 160] width 125 height 37
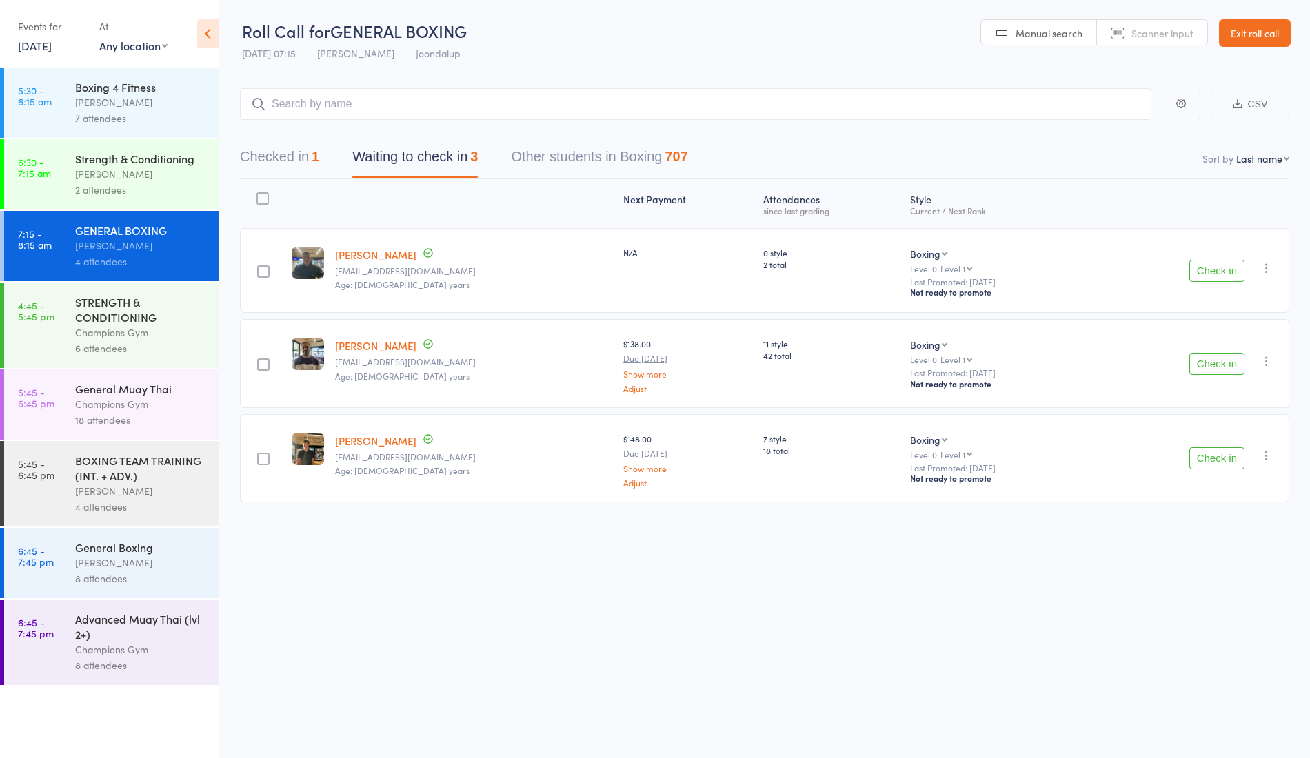
click at [1217, 263] on button "Check in" at bounding box center [1216, 271] width 55 height 22
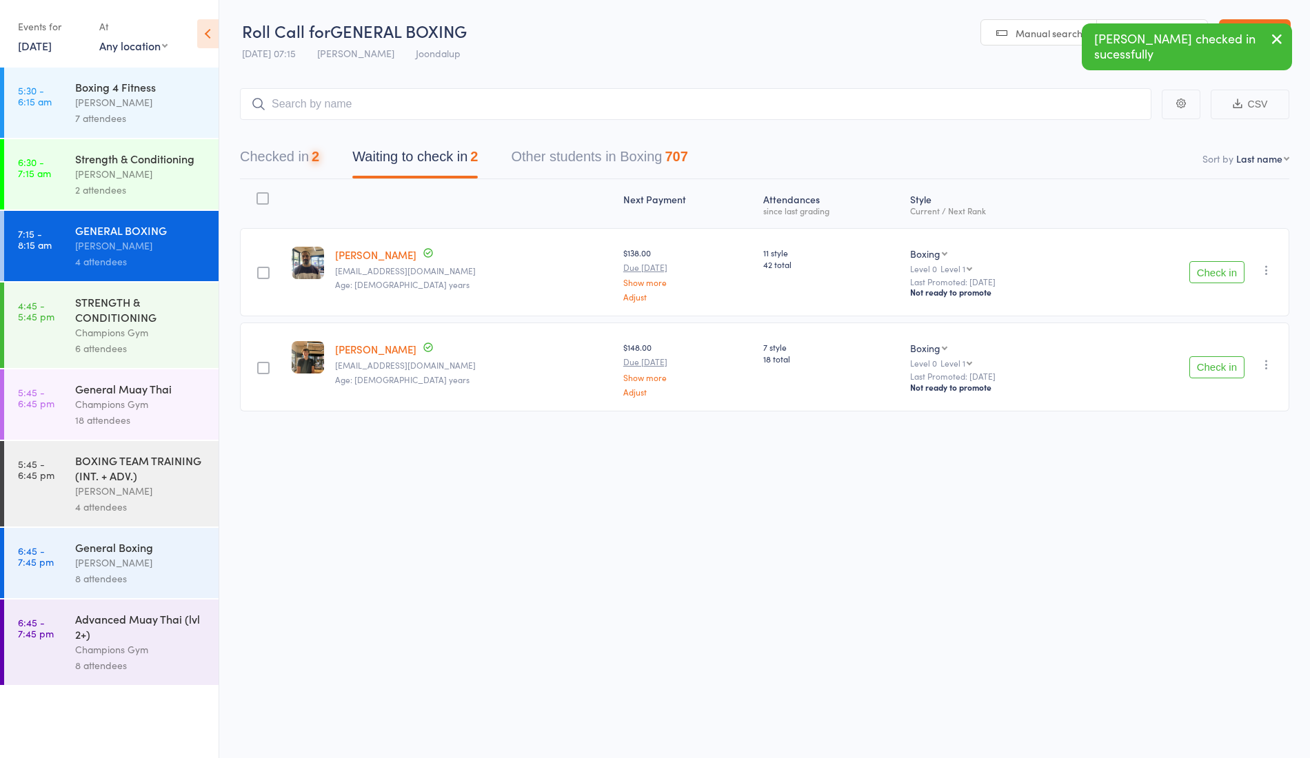
click at [1202, 274] on button "Check in" at bounding box center [1216, 272] width 55 height 22
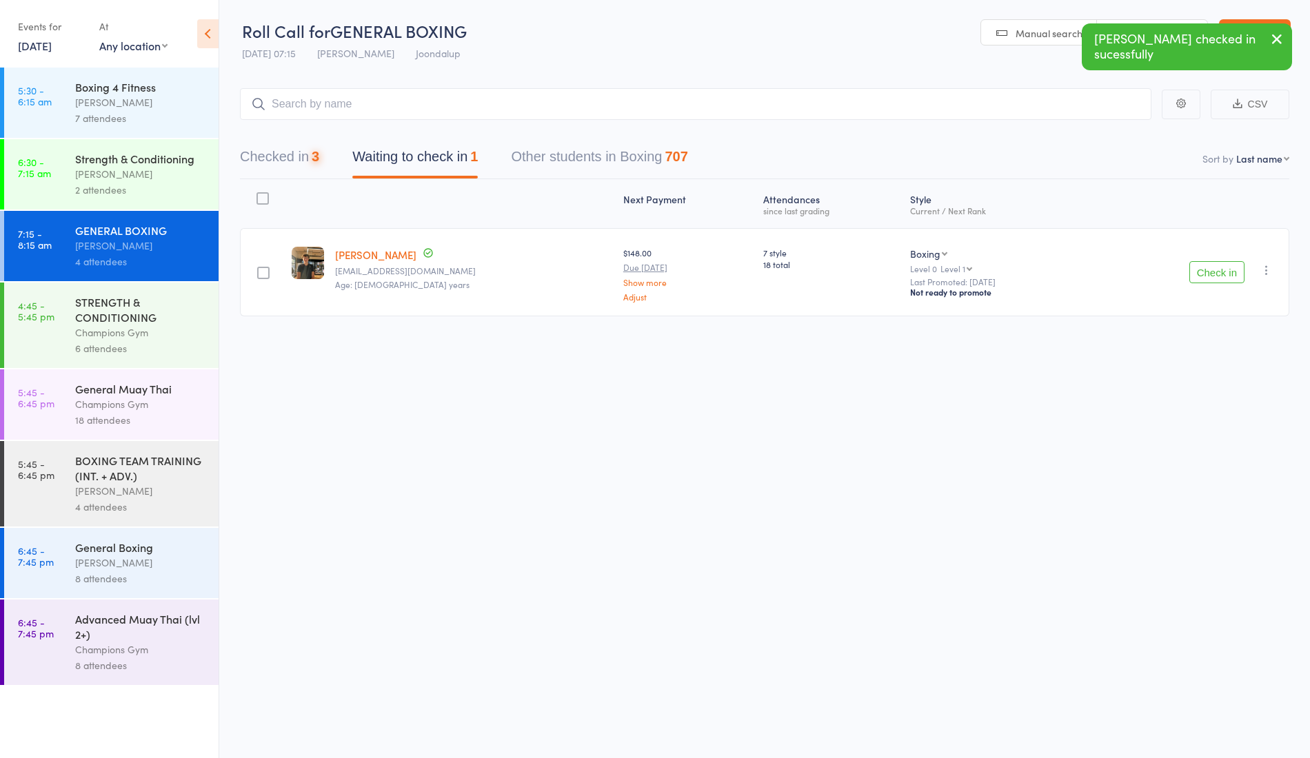
click at [1201, 273] on button "Check in" at bounding box center [1216, 272] width 55 height 22
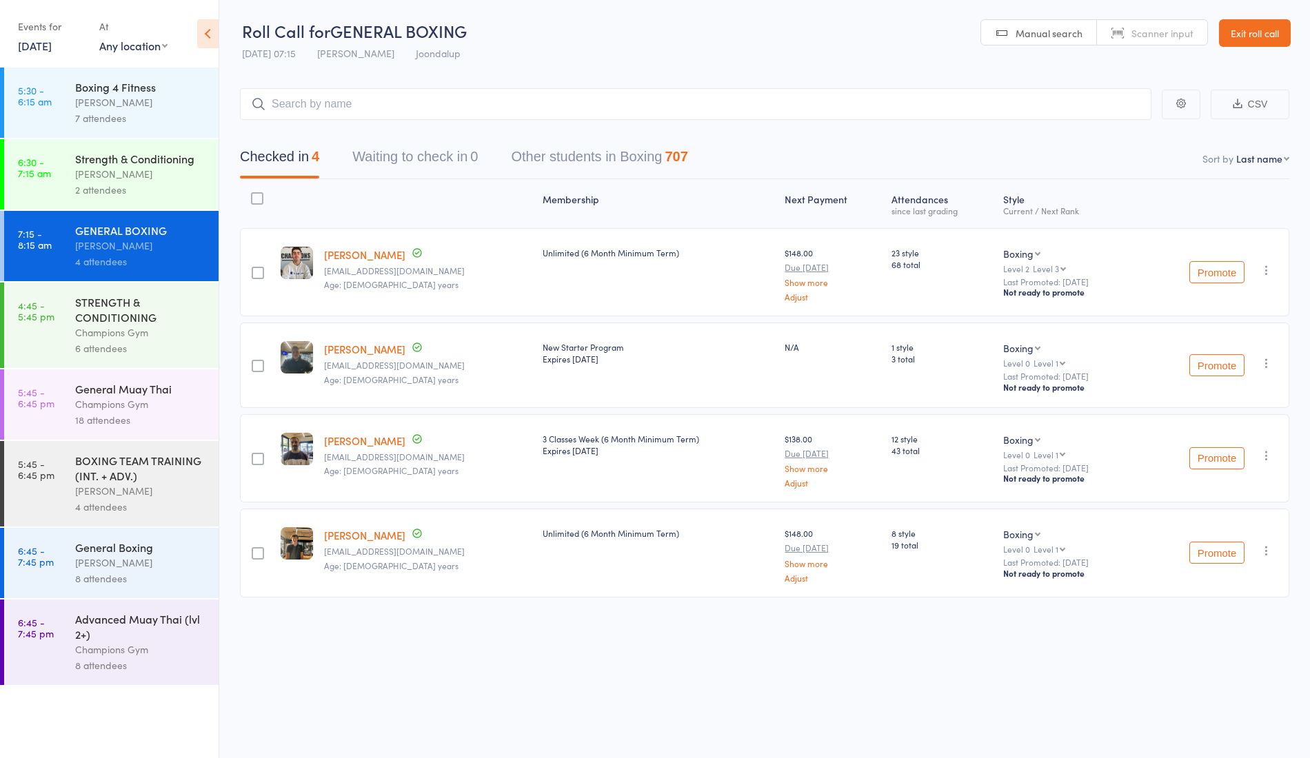
click at [352, 250] on link "[PERSON_NAME]" at bounding box center [364, 254] width 81 height 14
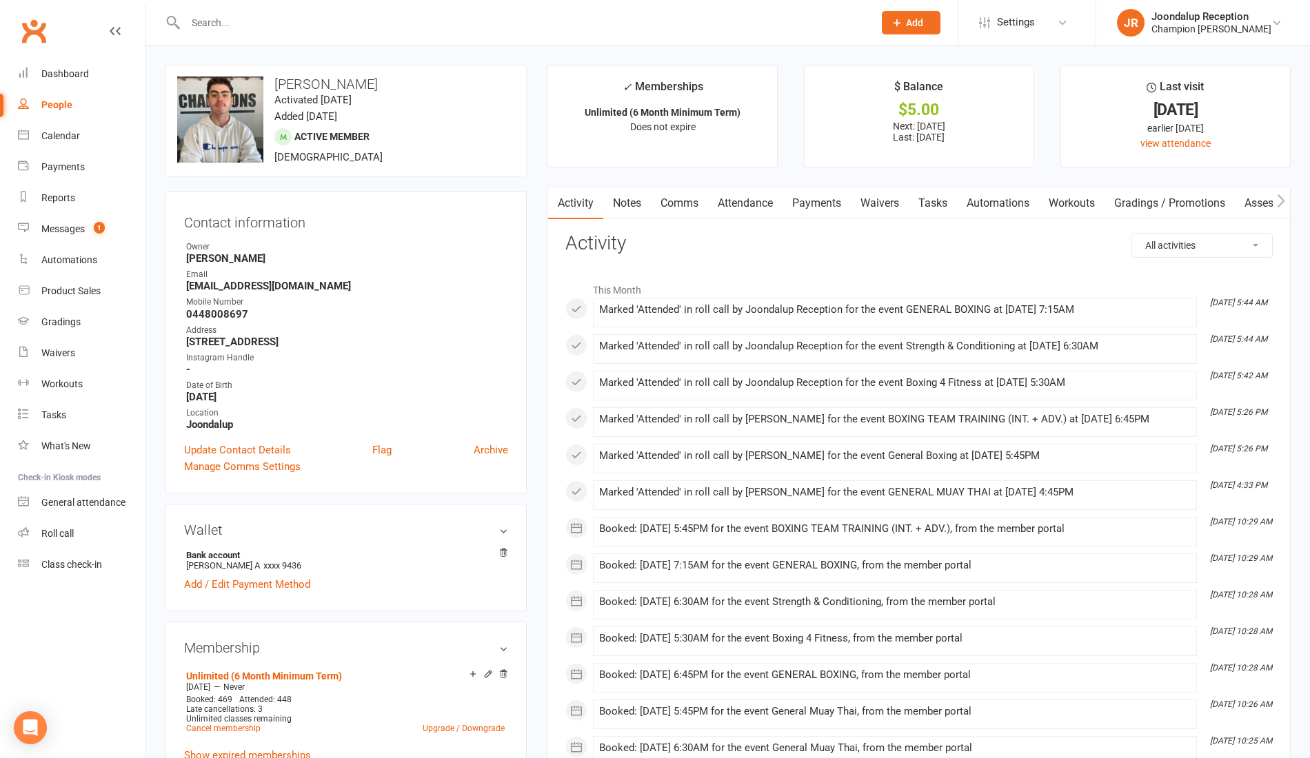
drag, startPoint x: 185, startPoint y: 37, endPoint x: 230, endPoint y: 23, distance: 47.5
click at [230, 23] on div at bounding box center [514, 22] width 698 height 45
click at [230, 23] on input "text" at bounding box center [522, 22] width 682 height 19
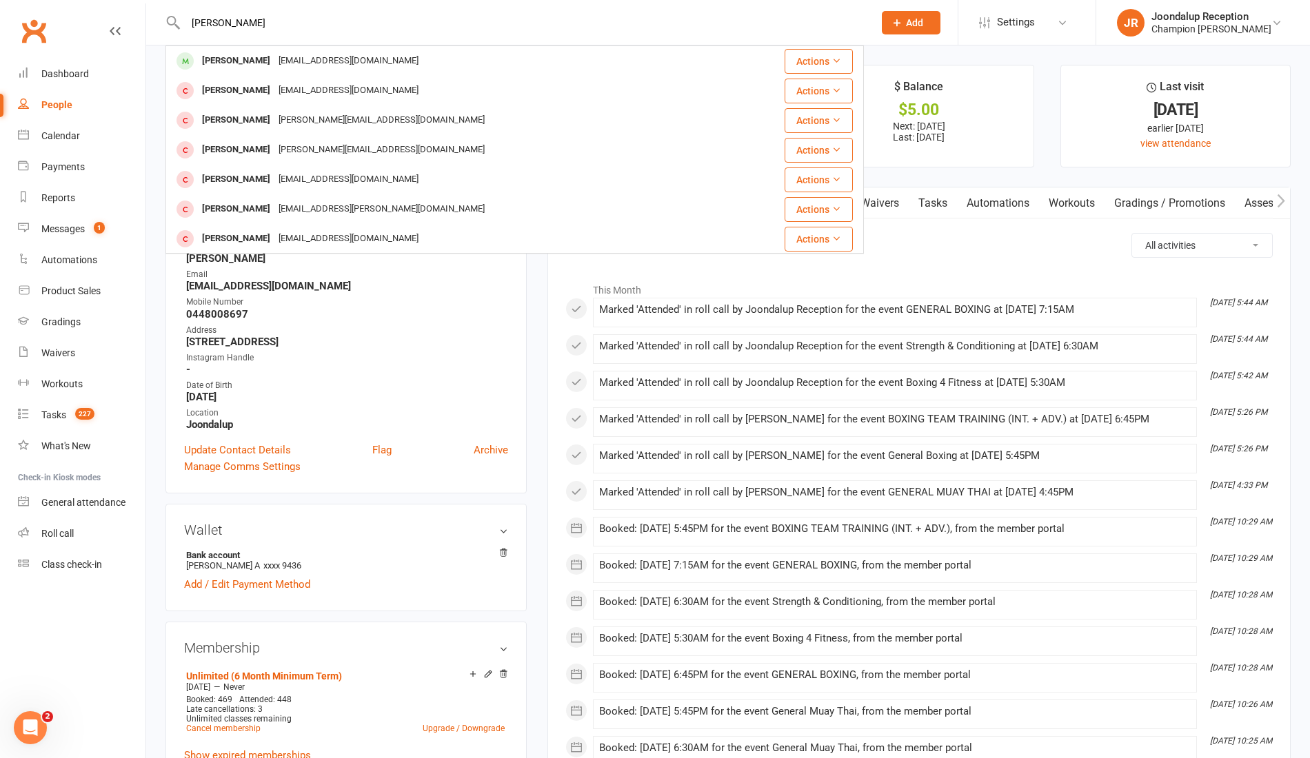
type input "[PERSON_NAME]"
click at [241, 52] on div "[PERSON_NAME]" at bounding box center [236, 61] width 77 height 20
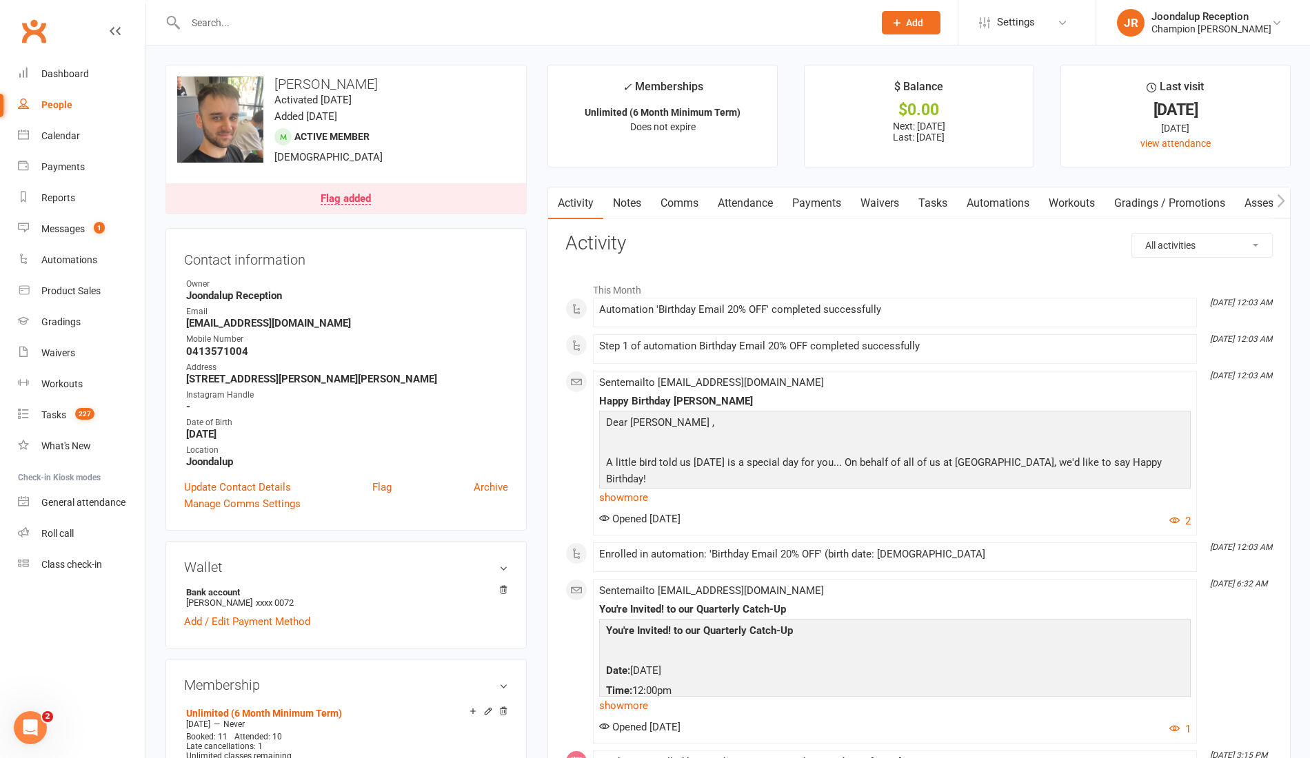
click at [635, 192] on link "Notes" at bounding box center [627, 204] width 48 height 32
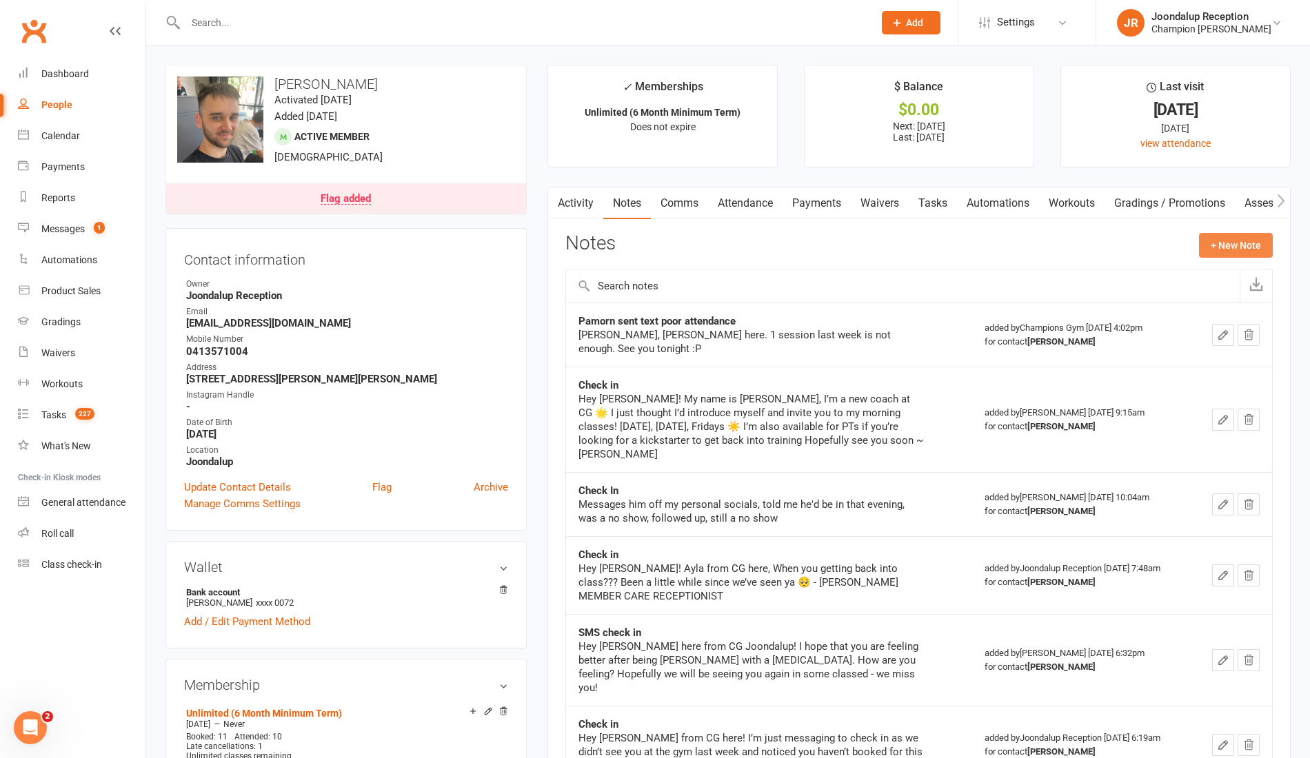
click at [1244, 239] on button "+ New Note" at bounding box center [1236, 245] width 74 height 25
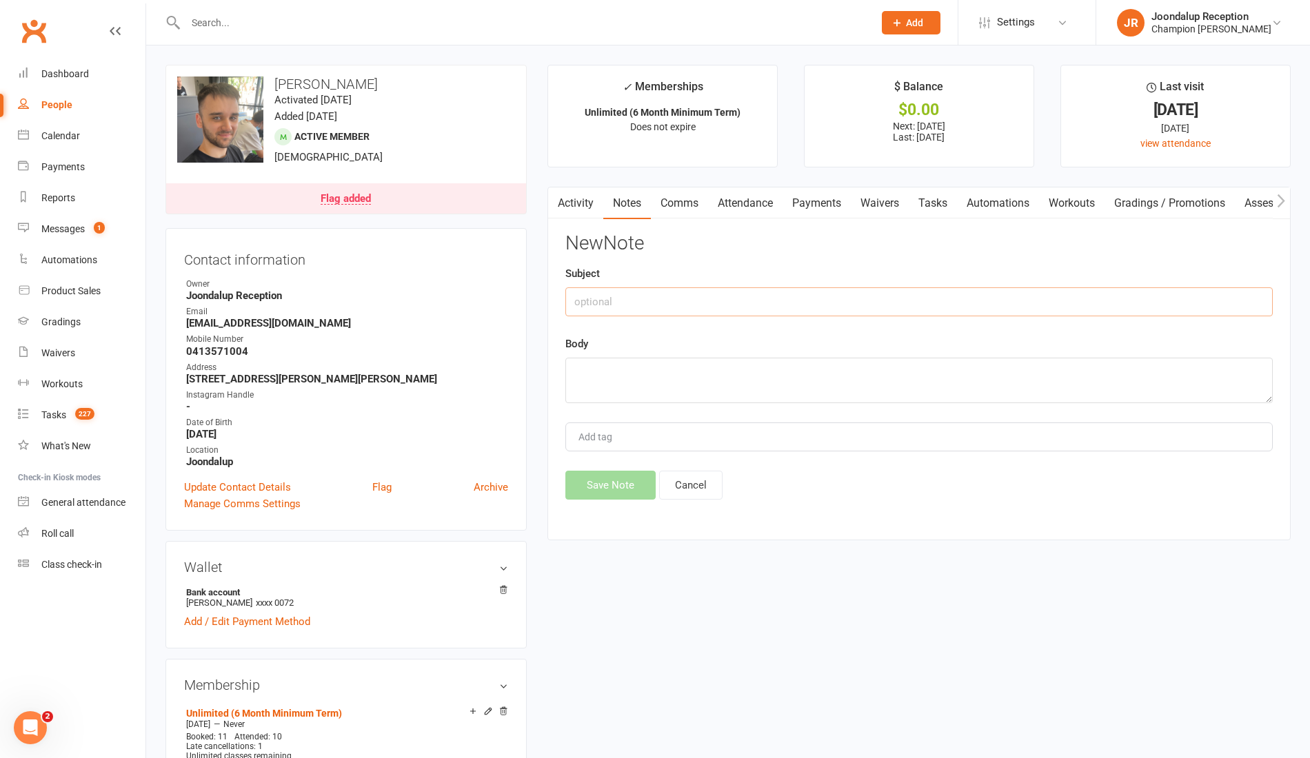
click at [671, 308] on input "text" at bounding box center [918, 301] width 707 height 29
type input "Check in"
click at [674, 372] on textarea at bounding box center [918, 380] width 707 height 45
paste textarea "Hope all is ok!! We haven't seen you at the gym for a while now... I know work …"
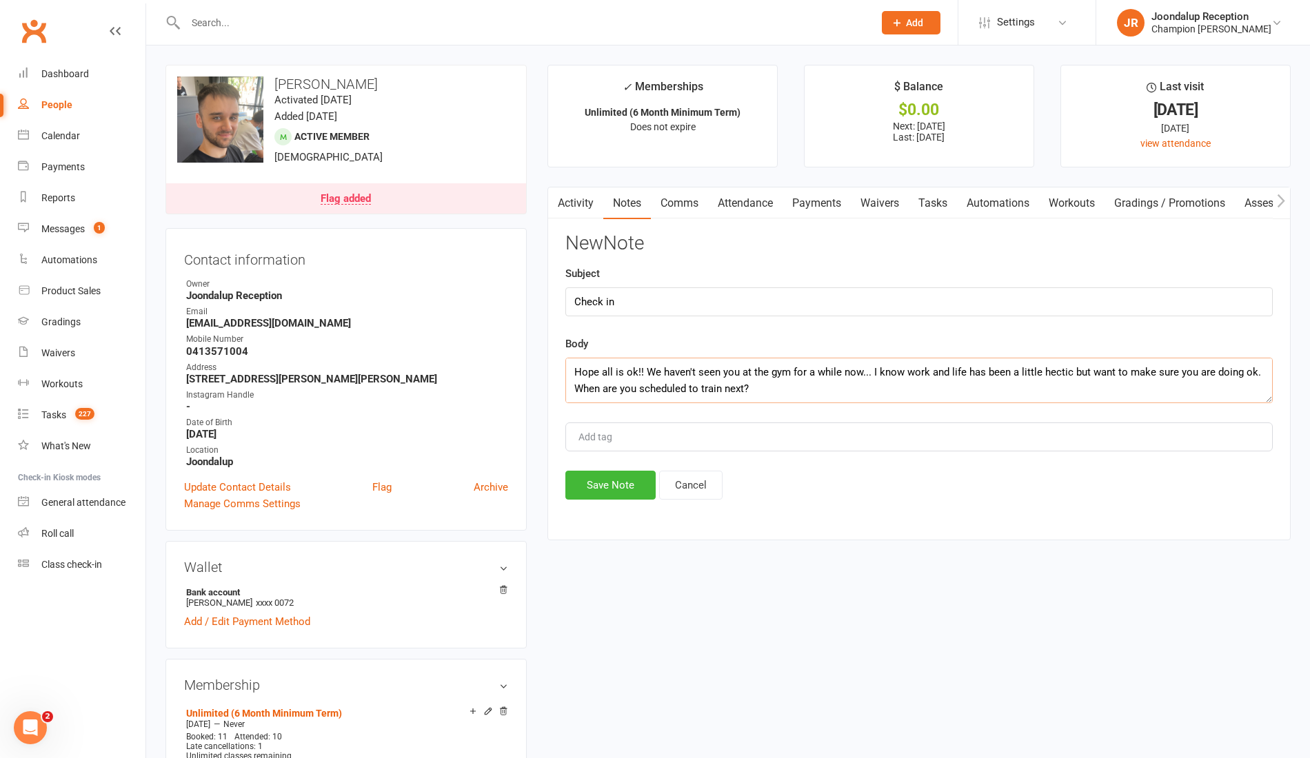
scroll to position [91, 0]
type textarea "Hope all is ok!! We haven't seen you at the gym for a while now... I know work …"
click at [620, 475] on button "Save Note" at bounding box center [610, 485] width 90 height 29
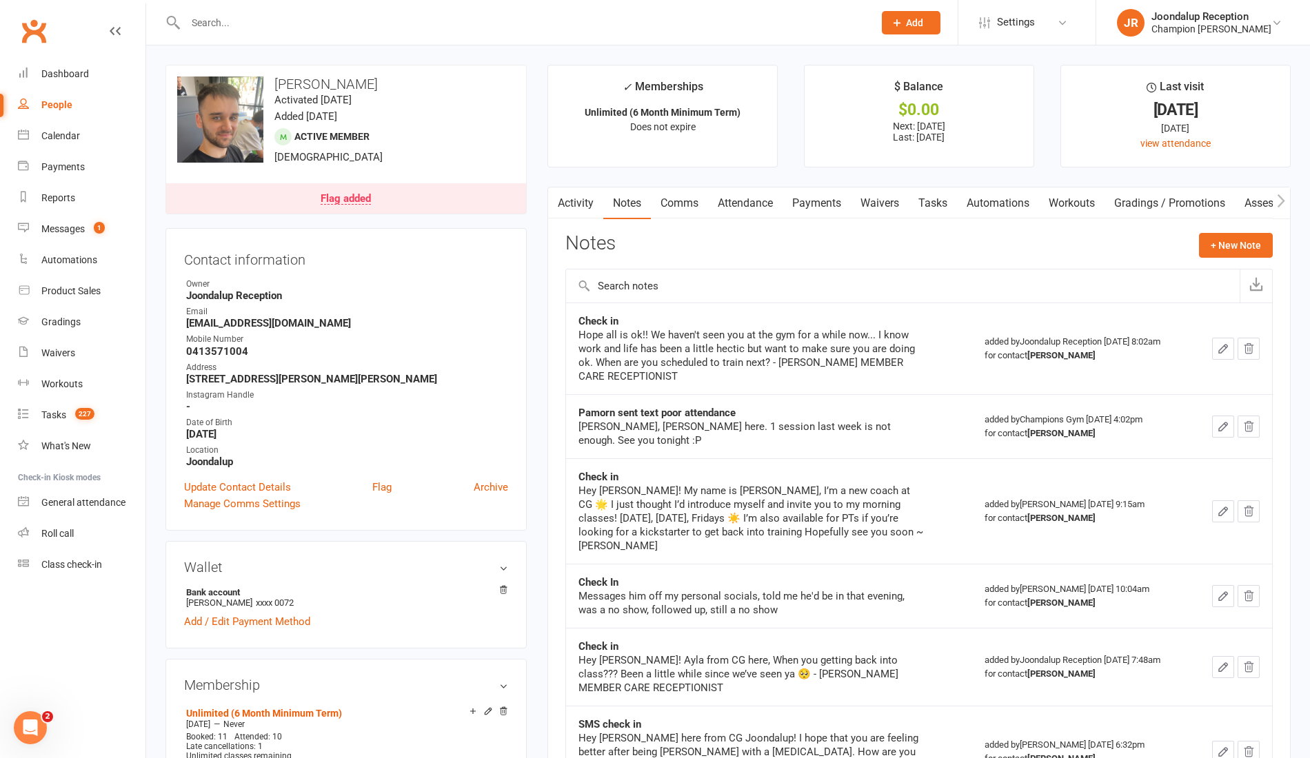
click at [217, 13] on input "text" at bounding box center [522, 22] width 682 height 19
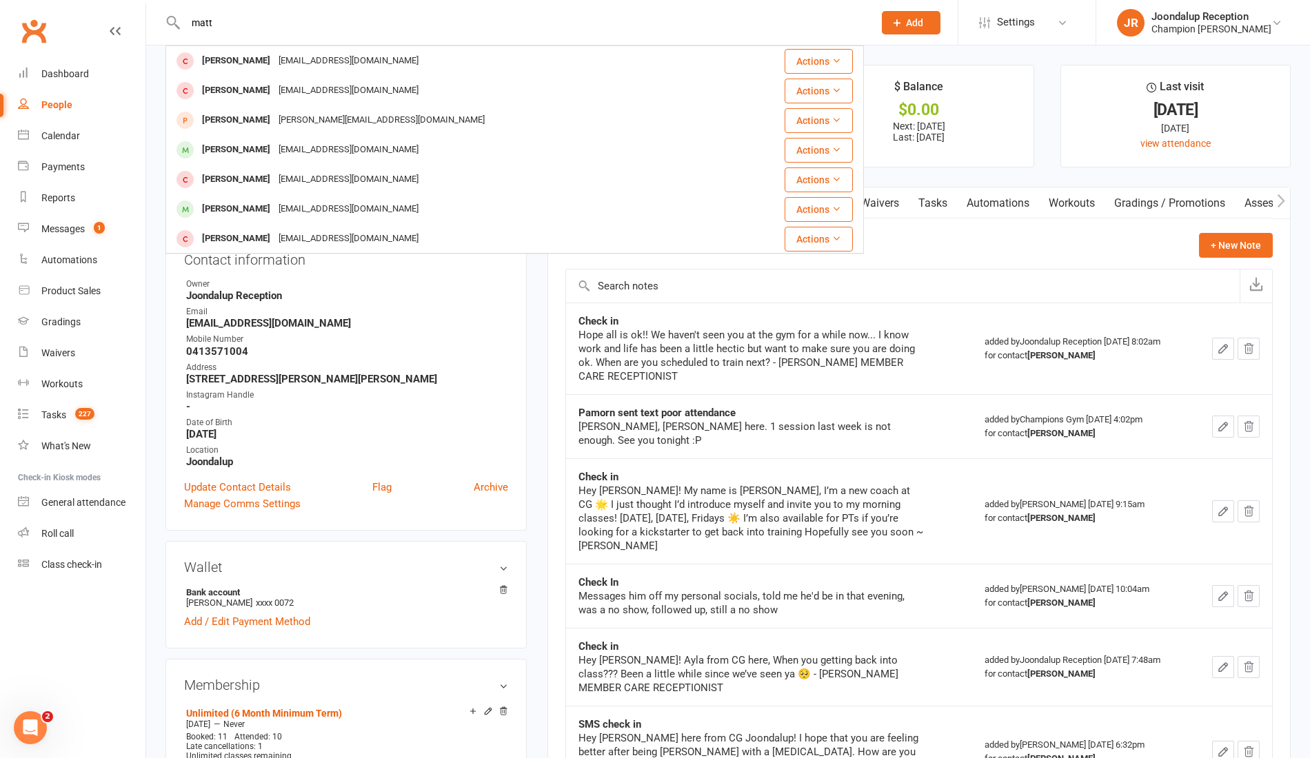
type input "matt"
click at [243, 138] on div "[PERSON_NAME] [EMAIL_ADDRESS][DOMAIN_NAME]" at bounding box center [453, 150] width 572 height 28
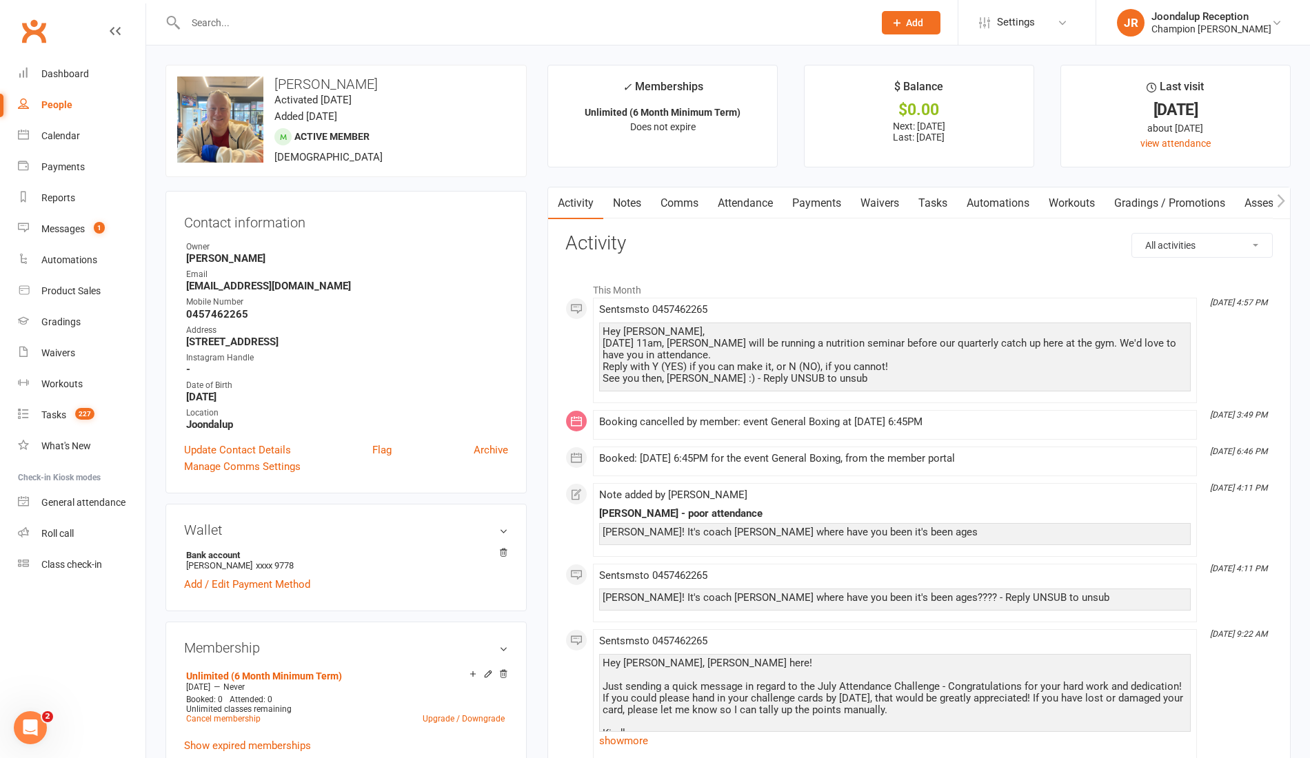
click at [632, 200] on link "Notes" at bounding box center [627, 204] width 48 height 32
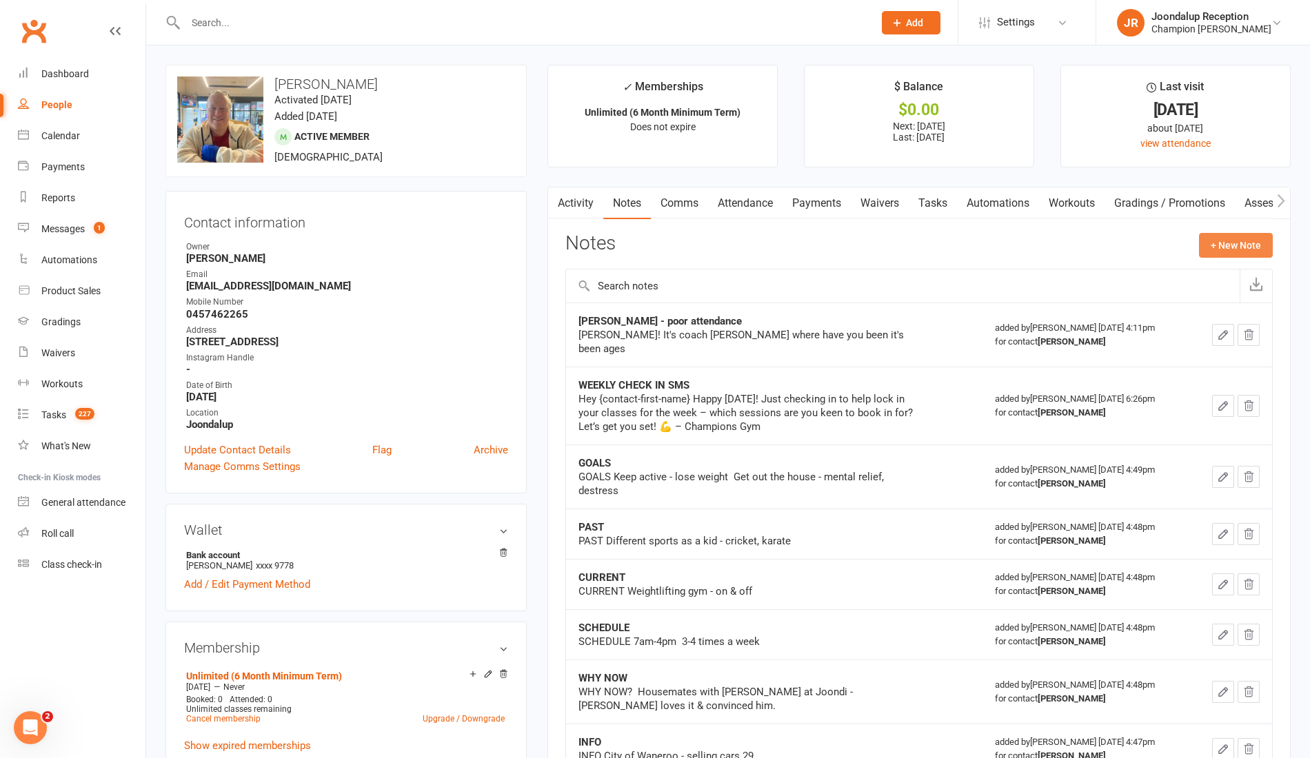
click at [1206, 234] on button "+ New Note" at bounding box center [1236, 245] width 74 height 25
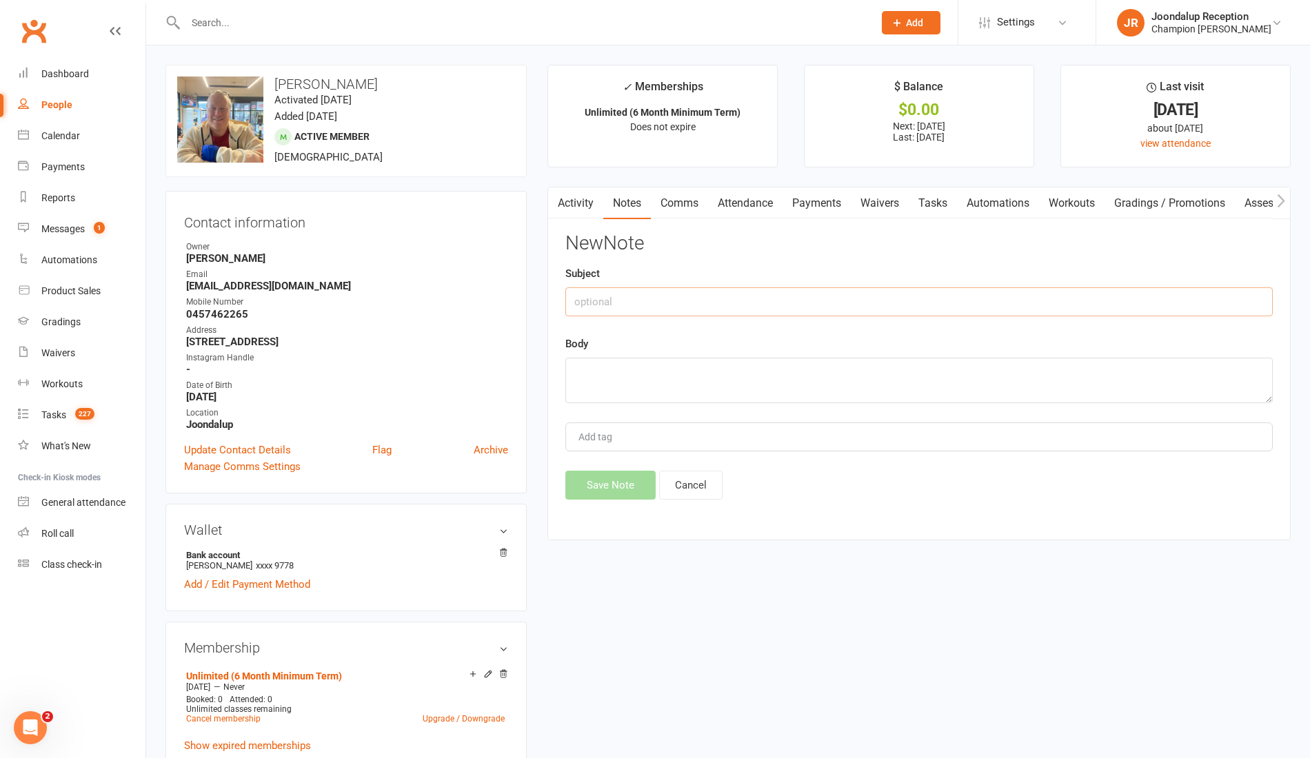
click at [680, 298] on input "text" at bounding box center [918, 301] width 707 height 29
type input "check in"
click at [671, 367] on textarea at bounding box center [918, 380] width 707 height 45
paste textarea "Hope all is ok!! We haven't seen you at the gym for a while now... I know work …"
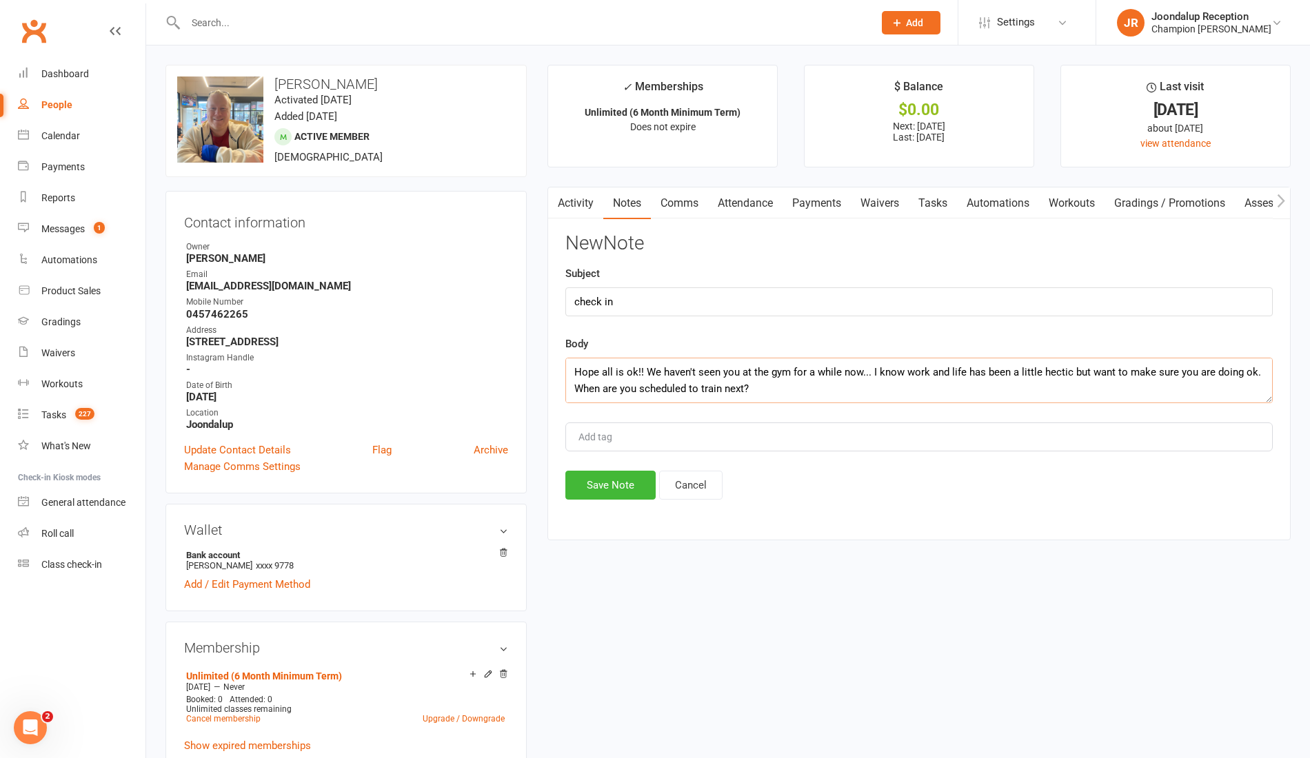
scroll to position [91, 0]
type textarea "Hope all is ok!! We haven't seen you at the gym for a while now... I know work …"
click at [605, 471] on button "Save Note" at bounding box center [610, 485] width 90 height 29
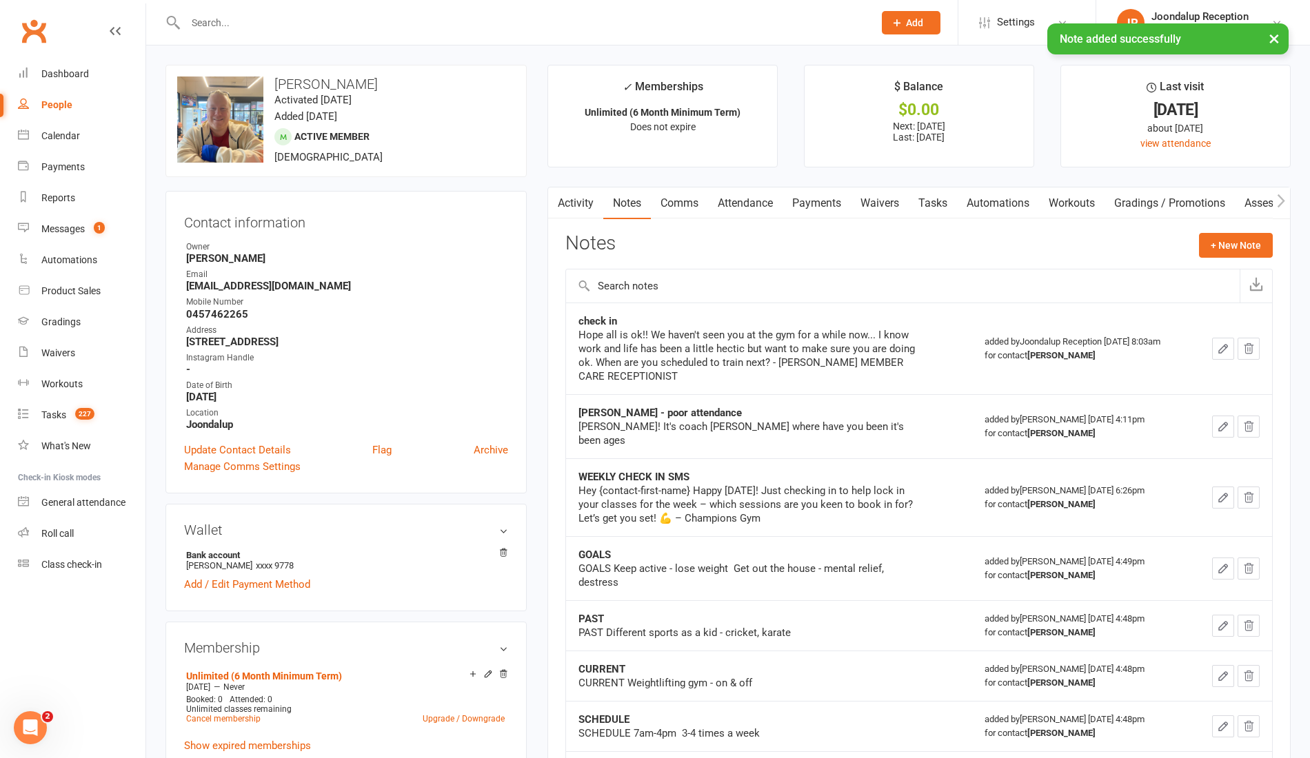
click at [569, 207] on link "Activity" at bounding box center [575, 204] width 55 height 32
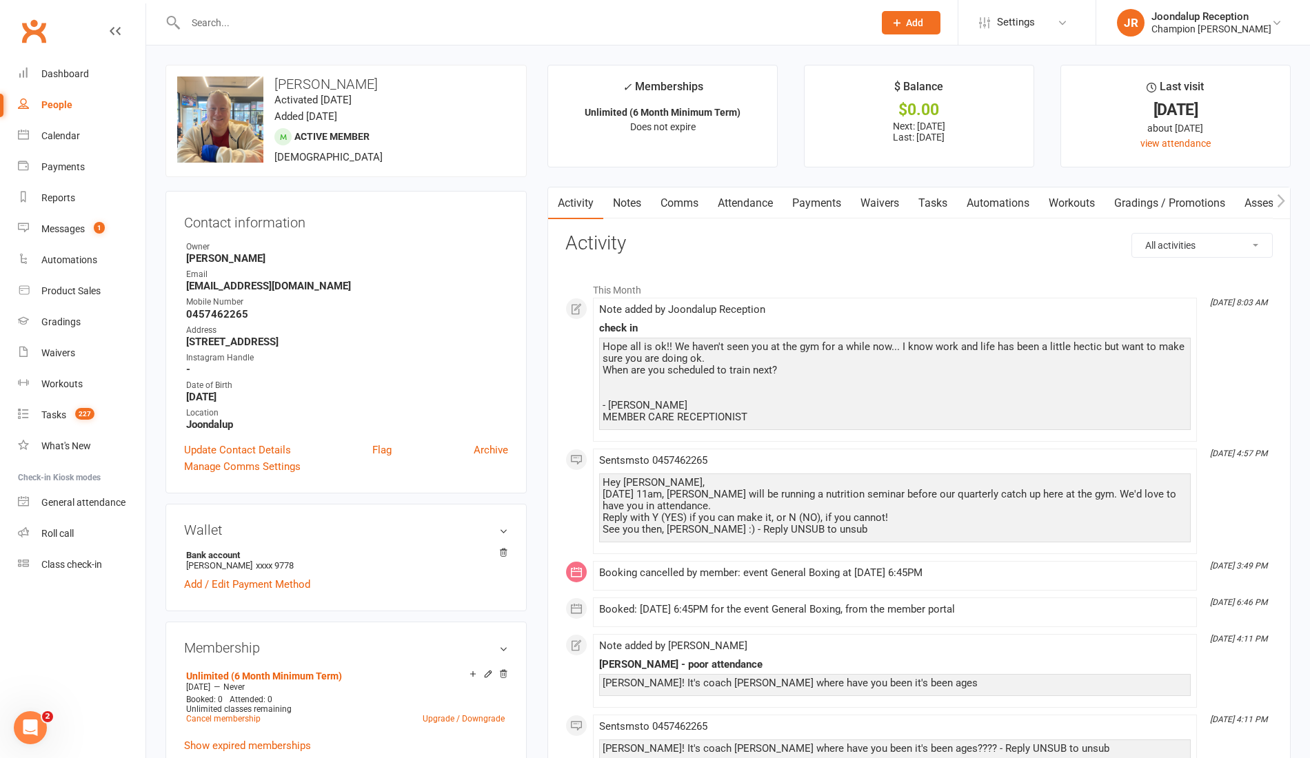
click at [255, 19] on input "text" at bounding box center [522, 22] width 682 height 19
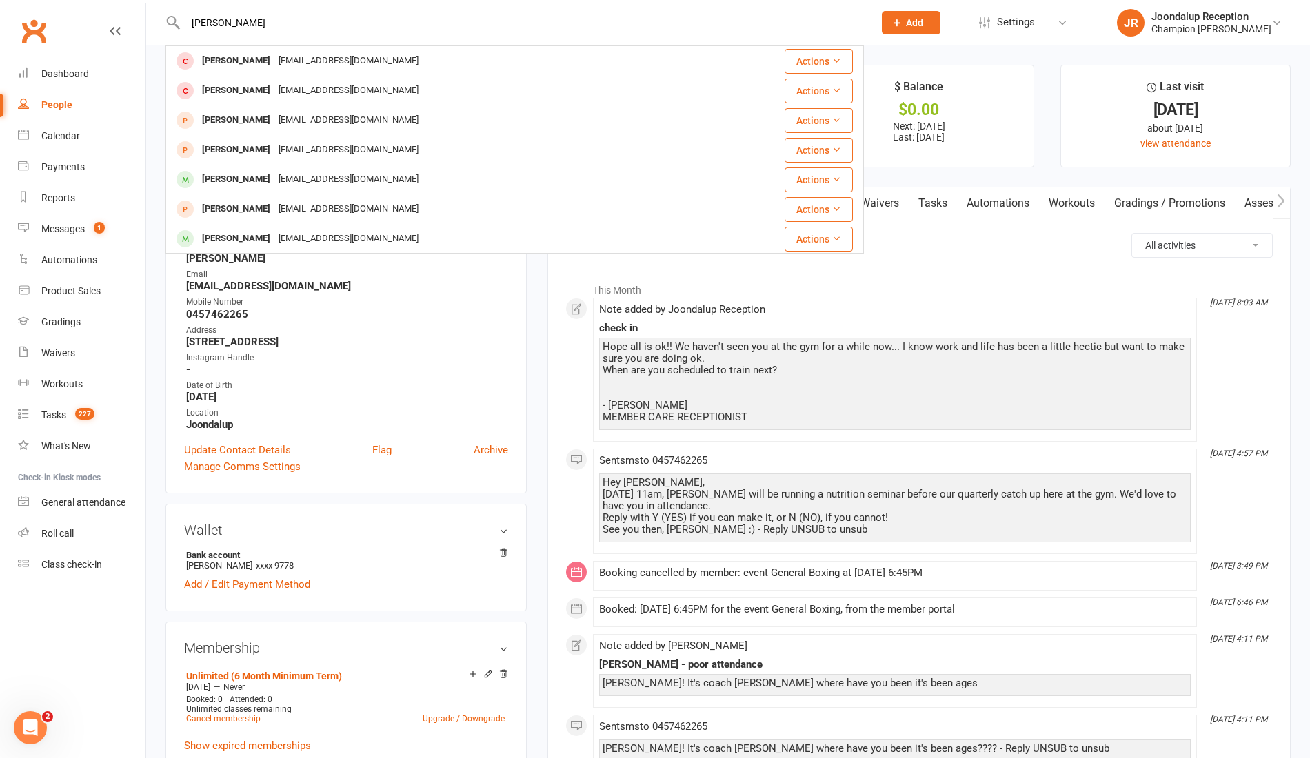
type input "[PERSON_NAME]"
click at [234, 182] on div "[PERSON_NAME]" at bounding box center [236, 180] width 77 height 20
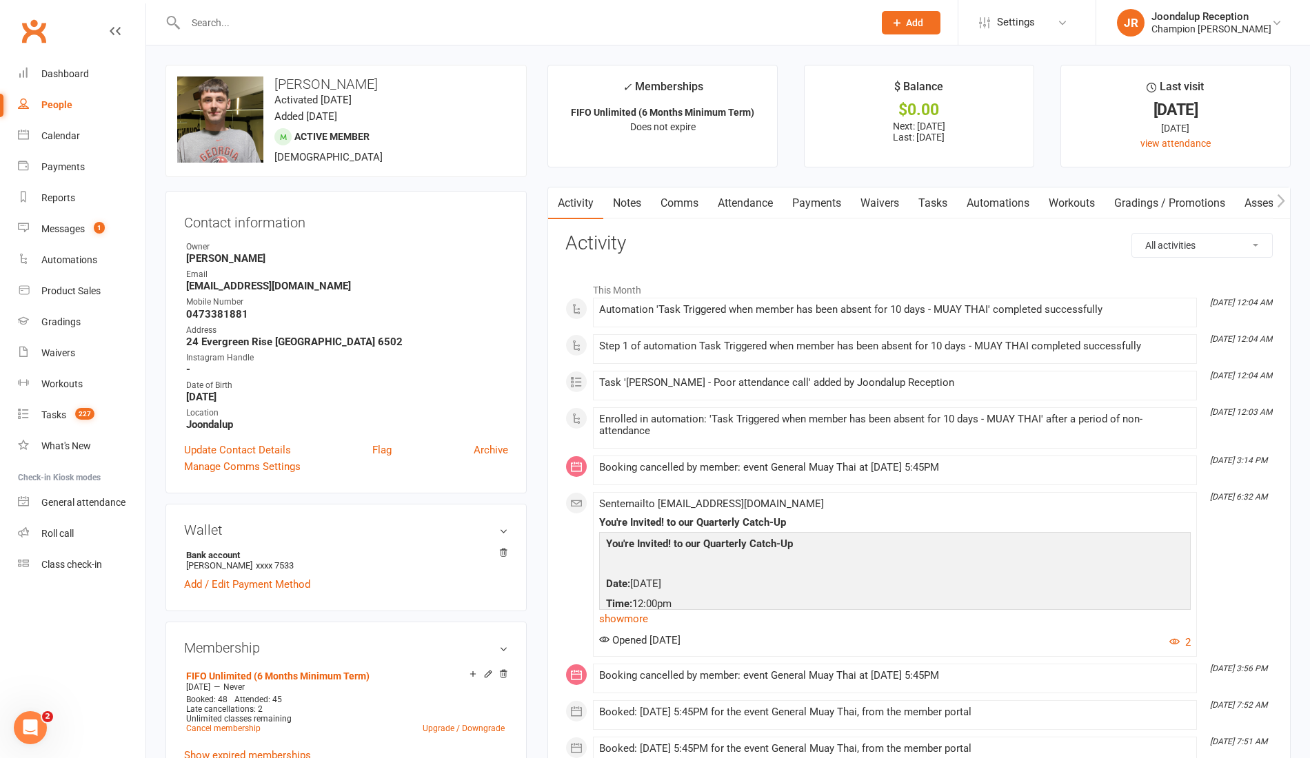
click at [631, 209] on link "Notes" at bounding box center [627, 204] width 48 height 32
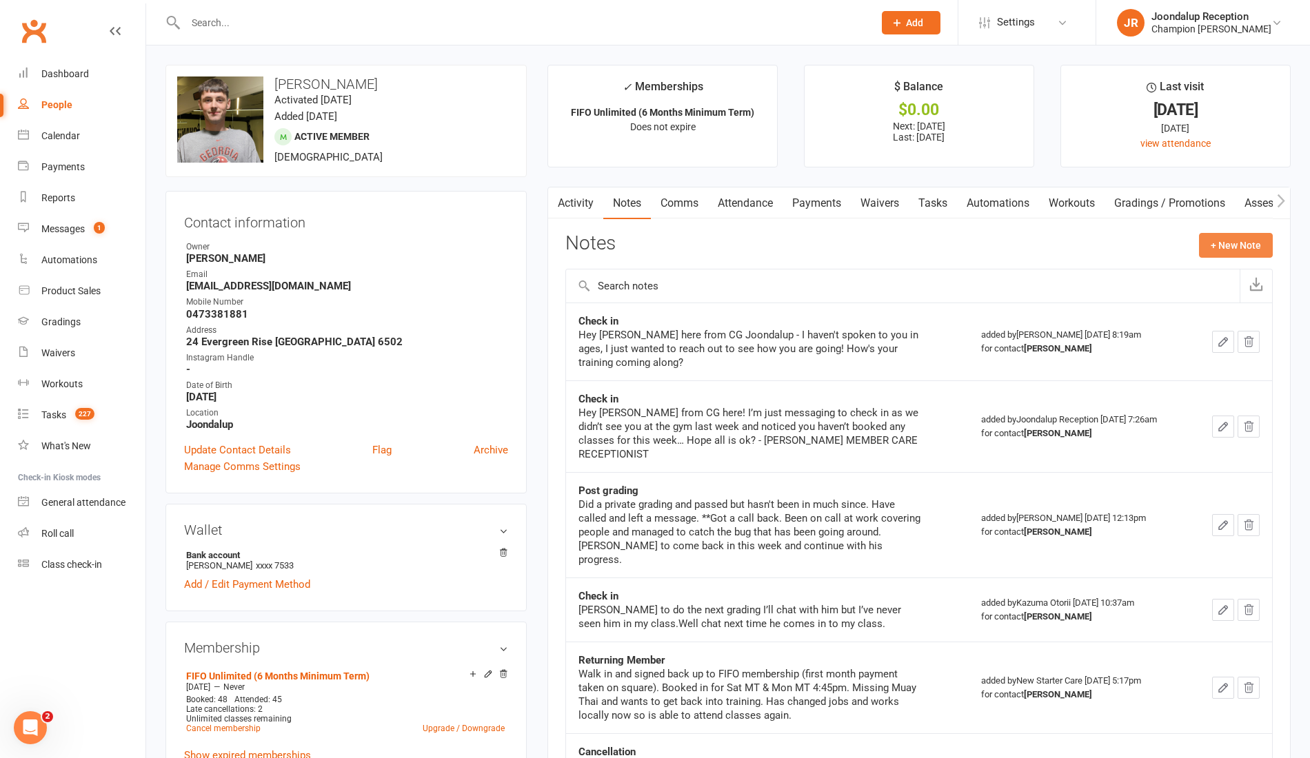
click at [1262, 239] on button "+ New Note" at bounding box center [1236, 245] width 74 height 25
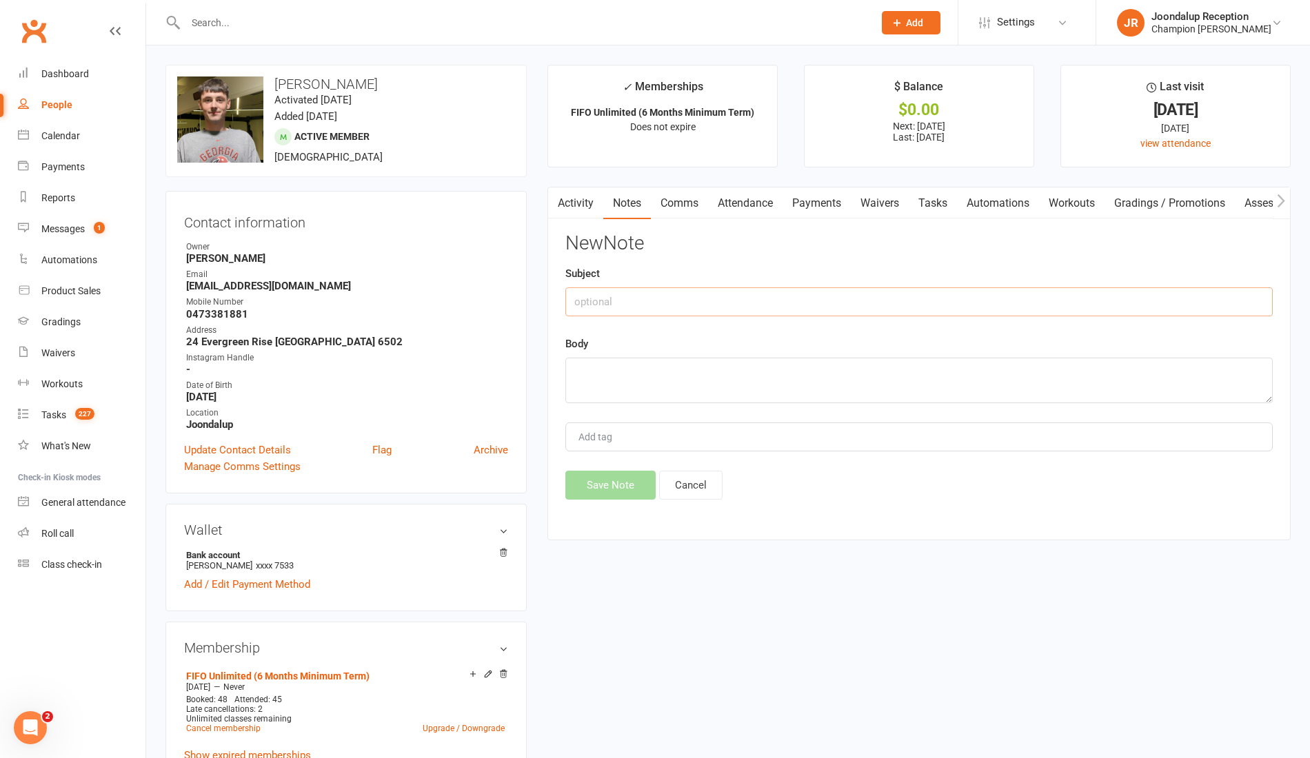
click at [923, 306] on input "text" at bounding box center [918, 301] width 707 height 29
type input "Check in"
click at [921, 359] on textarea at bounding box center [918, 380] width 707 height 45
paste textarea "Hope all is ok!! We haven't seen you at the gym for a while now... I know work …"
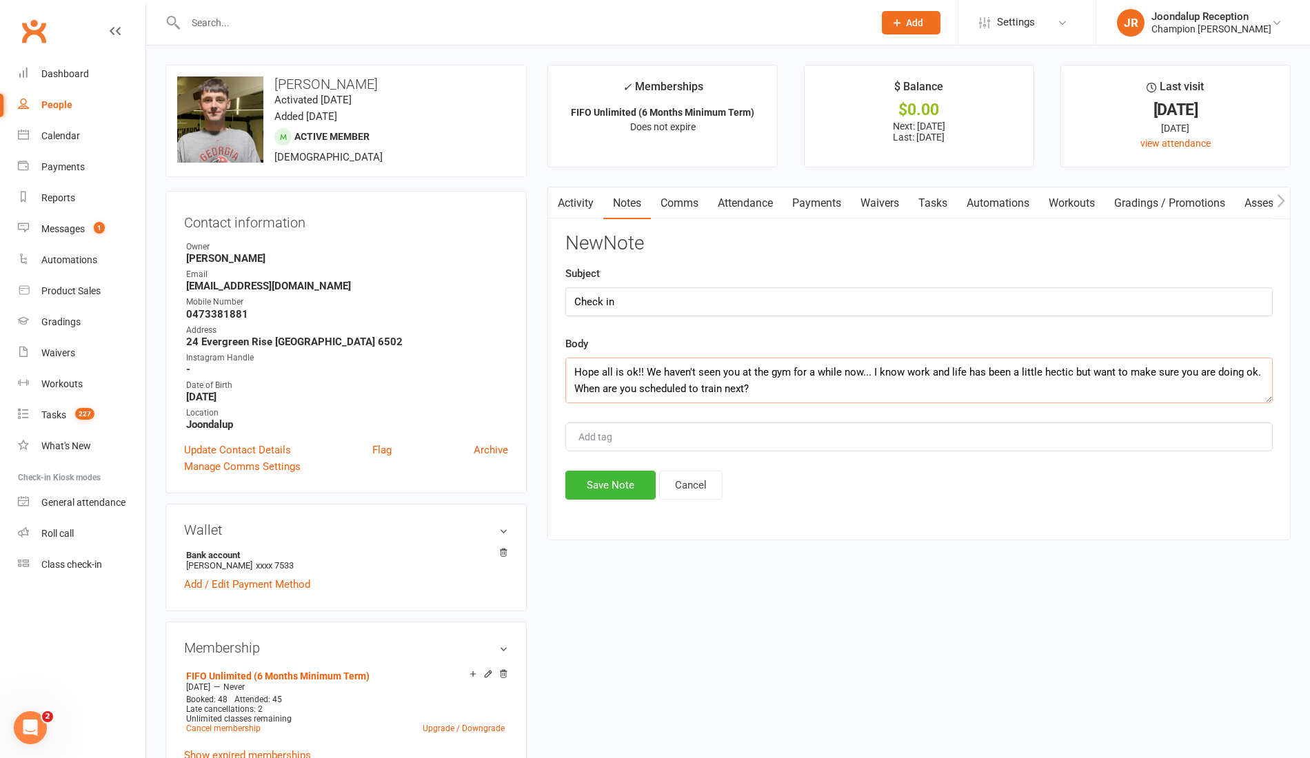
scroll to position [91, 0]
type textarea "Hope all is ok!! We haven't seen you at the gym for a while now... I know work …"
click at [619, 487] on button "Save Note" at bounding box center [610, 485] width 90 height 29
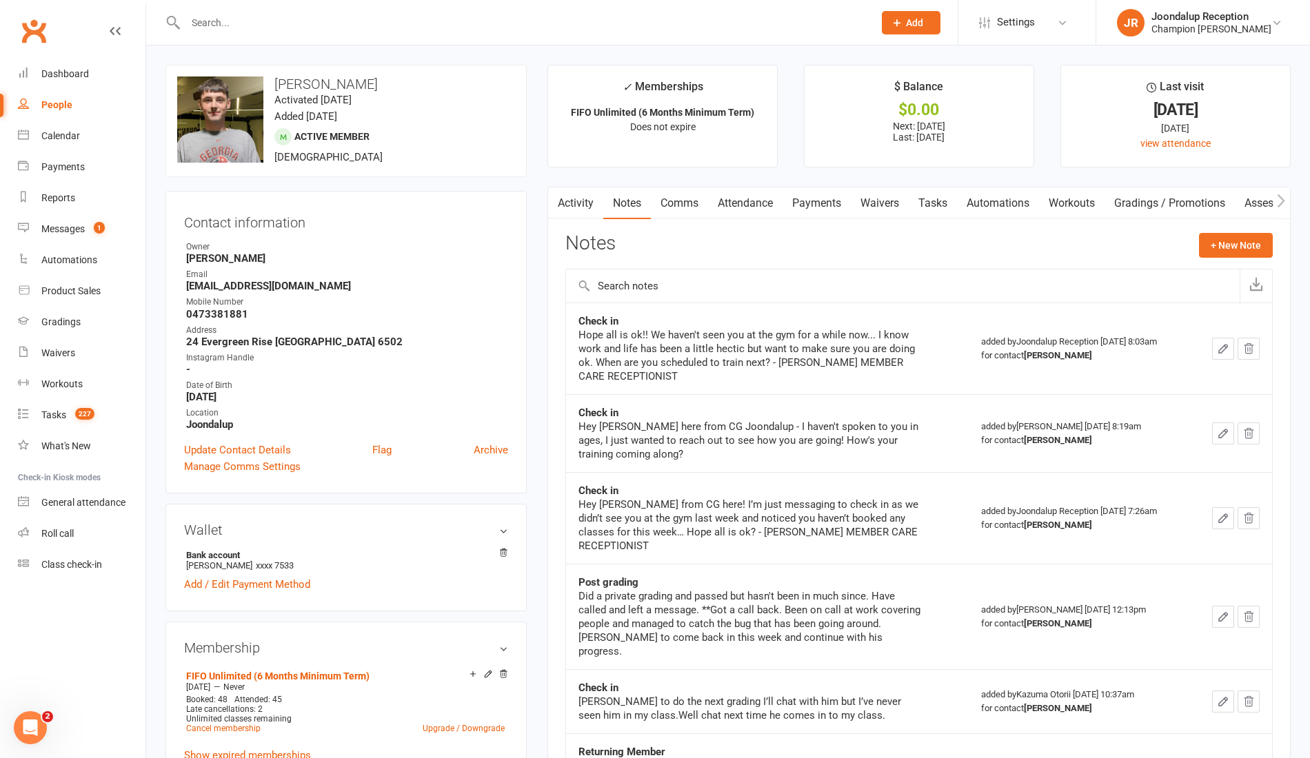
click at [283, 30] on input "text" at bounding box center [522, 22] width 682 height 19
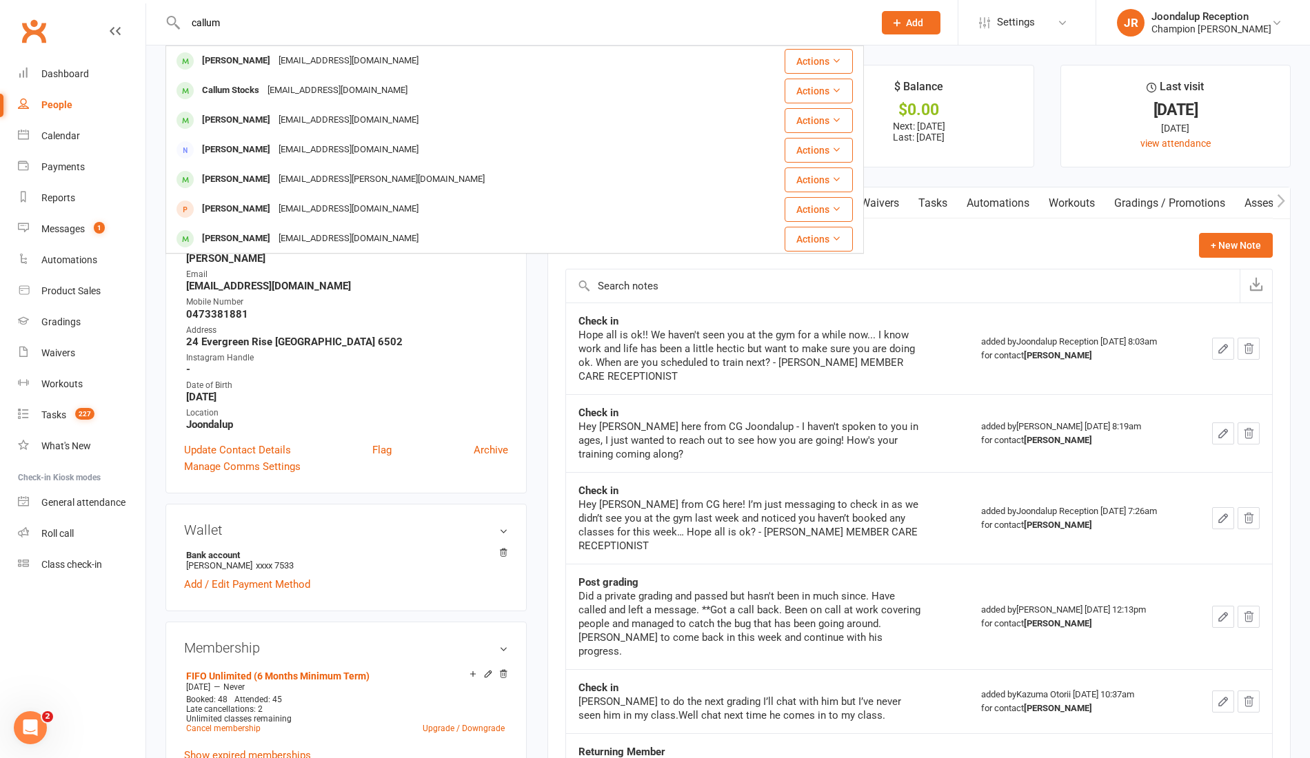
type input "callum"
click at [284, 119] on div "[EMAIL_ADDRESS][DOMAIN_NAME]" at bounding box center [348, 120] width 148 height 20
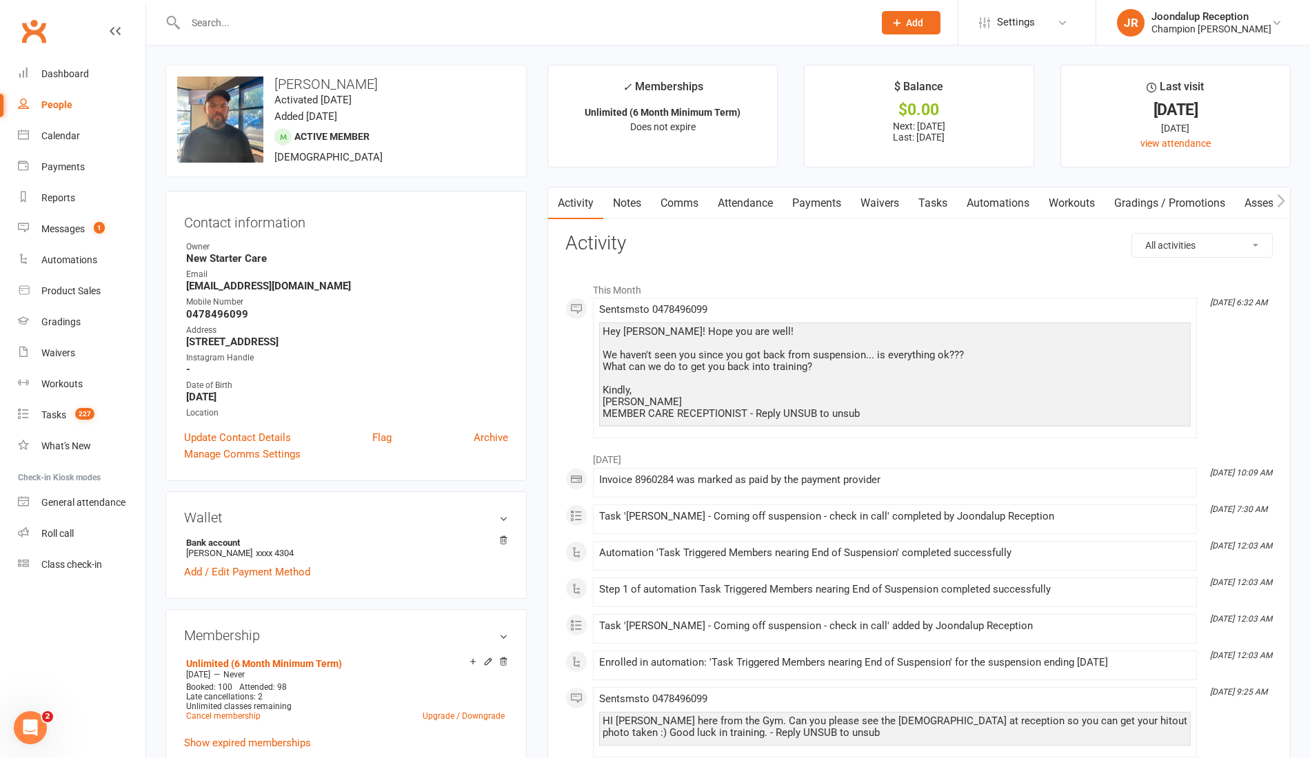
click at [629, 199] on link "Notes" at bounding box center [627, 204] width 48 height 32
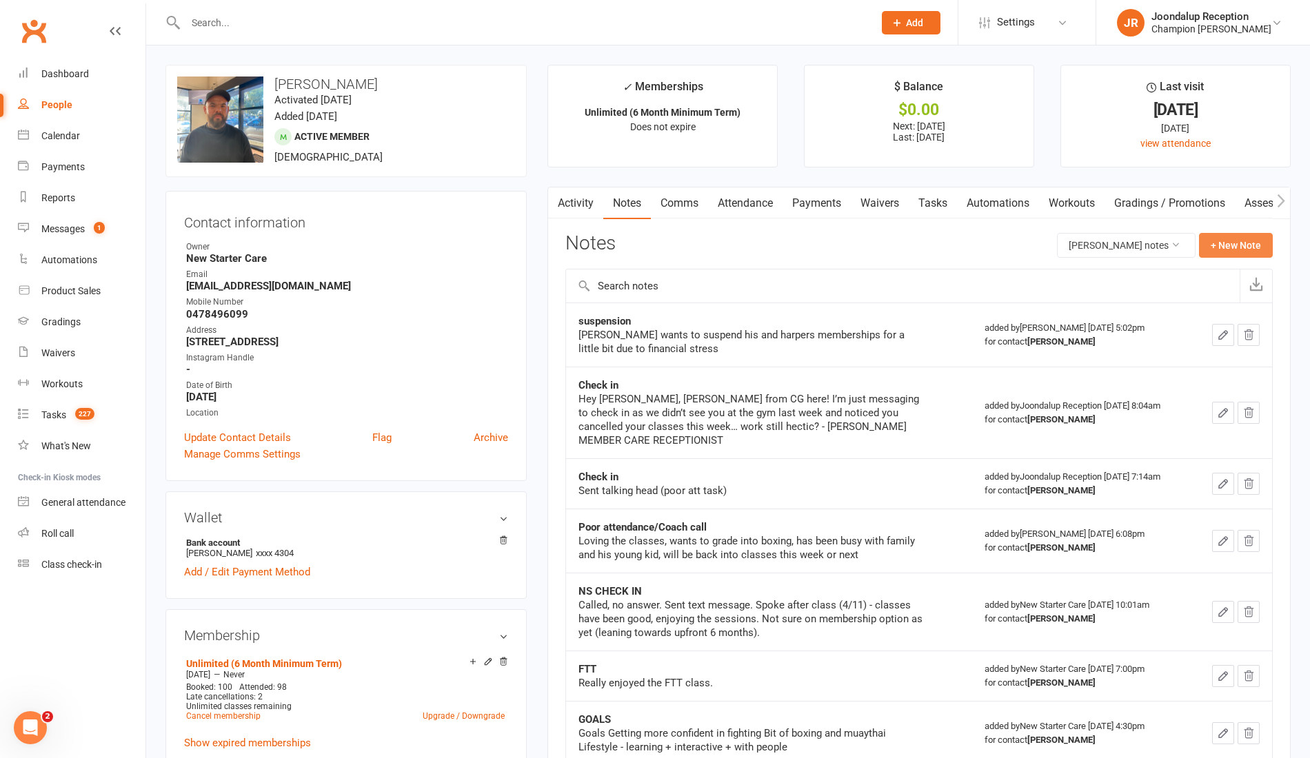
click at [1238, 245] on button "+ New Note" at bounding box center [1236, 245] width 74 height 25
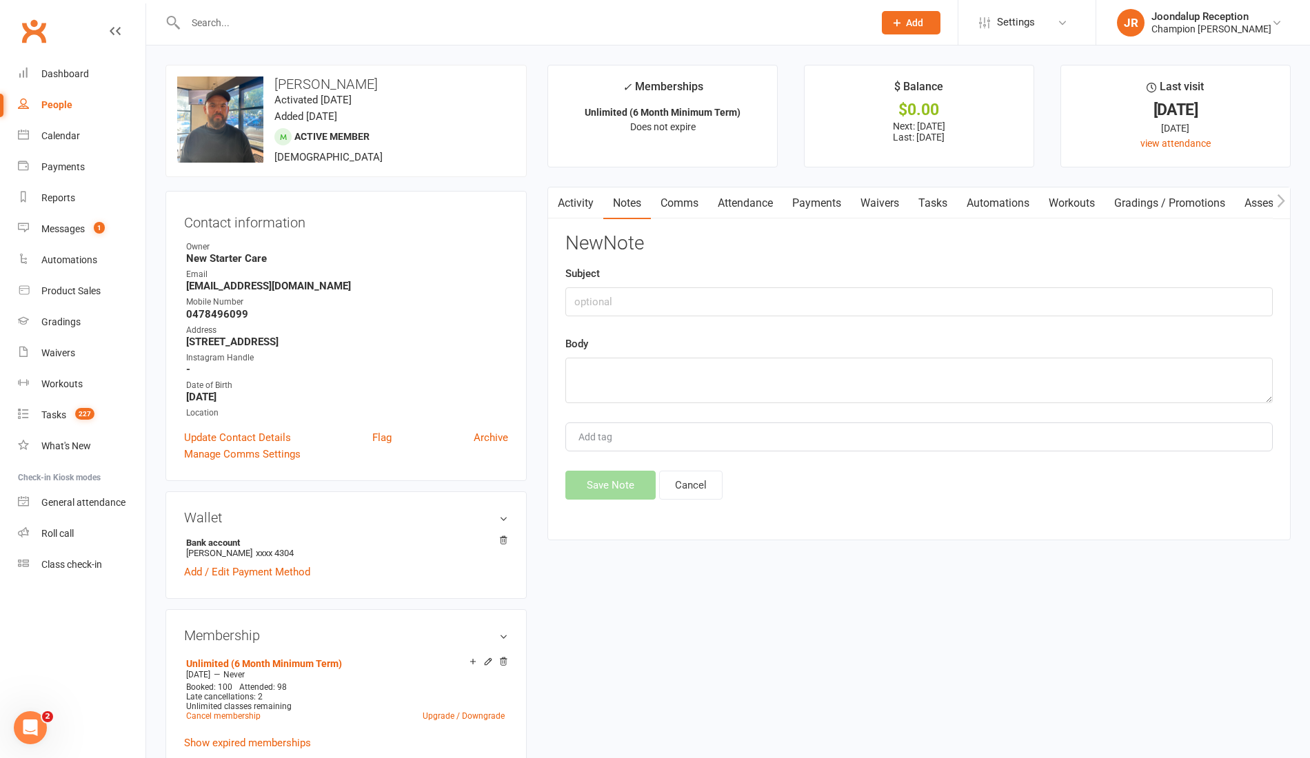
click at [743, 317] on div "New Note Subject Body Add tag Save Note Cancel" at bounding box center [918, 366] width 707 height 267
click at [734, 301] on input "text" at bounding box center [918, 301] width 707 height 29
type input "Check in"
click at [724, 378] on textarea at bounding box center [918, 380] width 707 height 45
paste textarea "Hope all is ok!! We haven't seen you at the gym for a while now... I know work …"
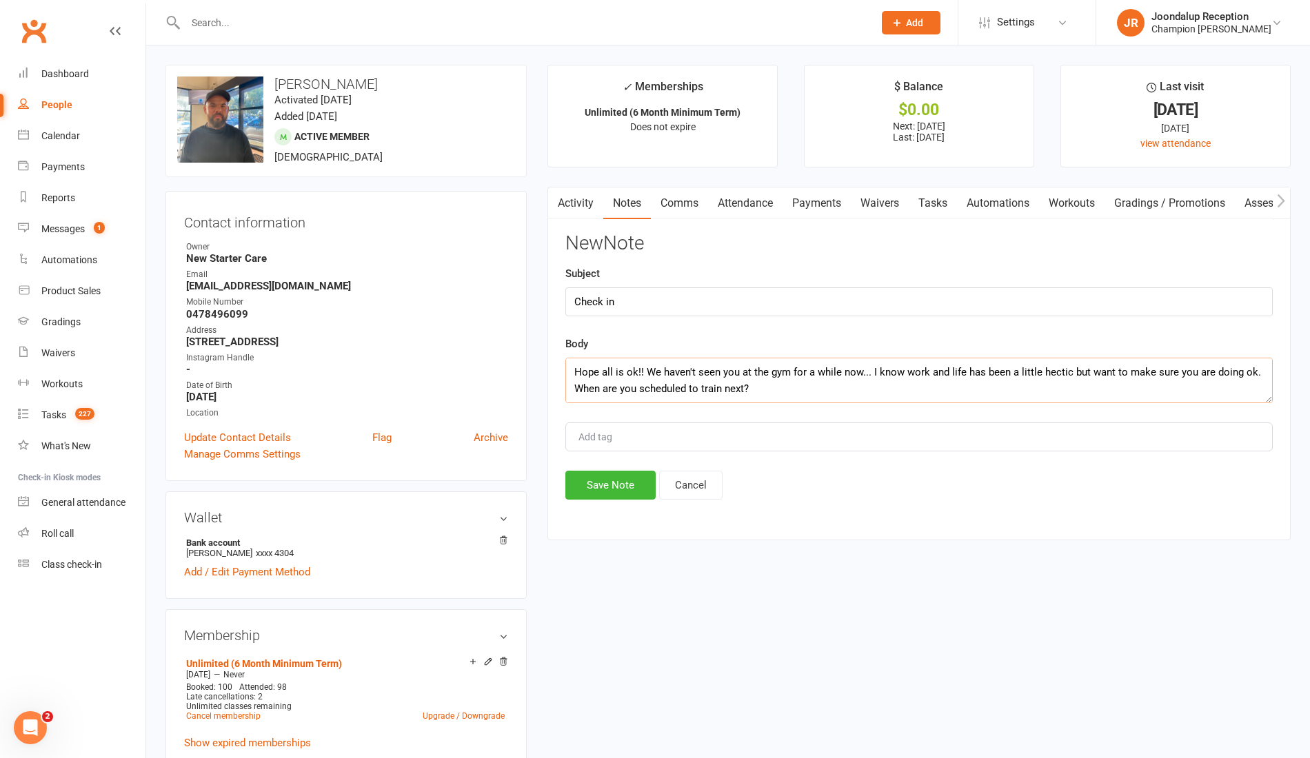
scroll to position [91, 0]
type textarea "Hope all is ok!! We haven't seen you at the gym for a while now... I know work …"
click at [637, 477] on button "Save Note" at bounding box center [610, 485] width 90 height 29
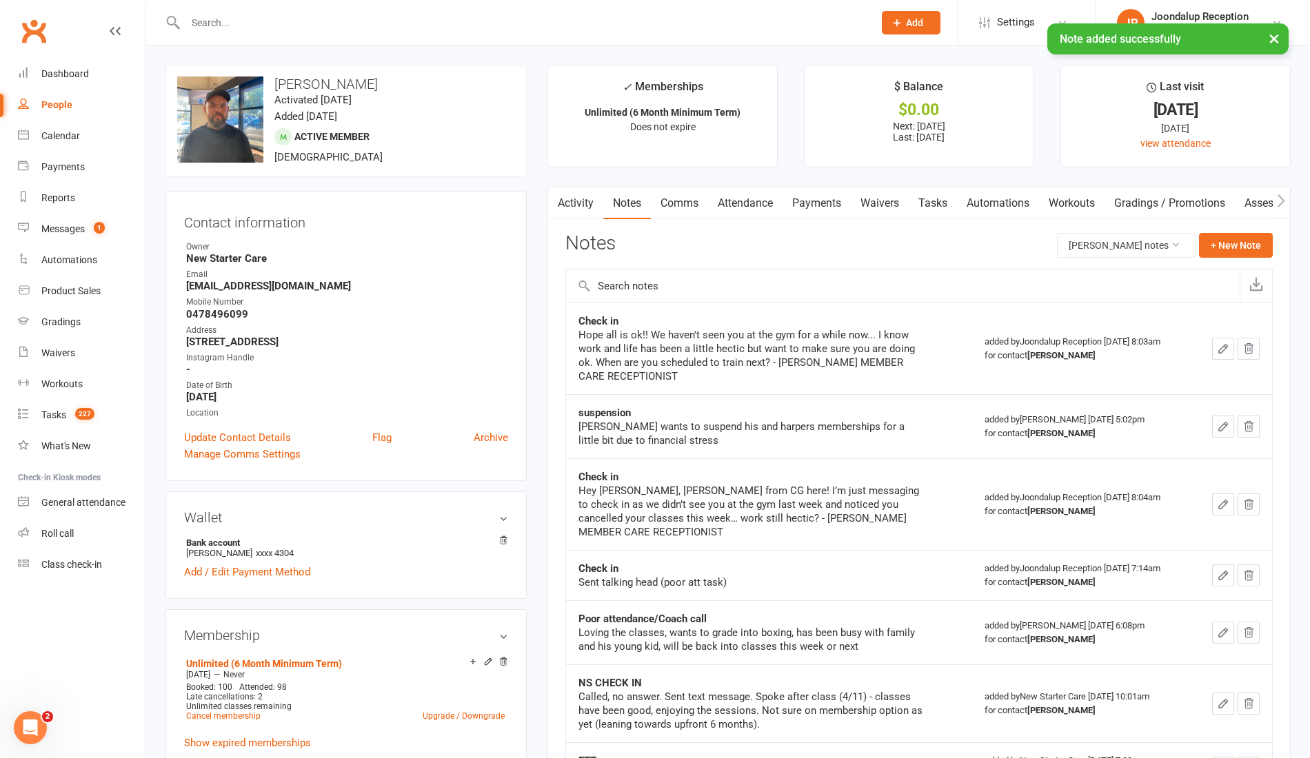
click at [567, 190] on link "Activity" at bounding box center [575, 204] width 55 height 32
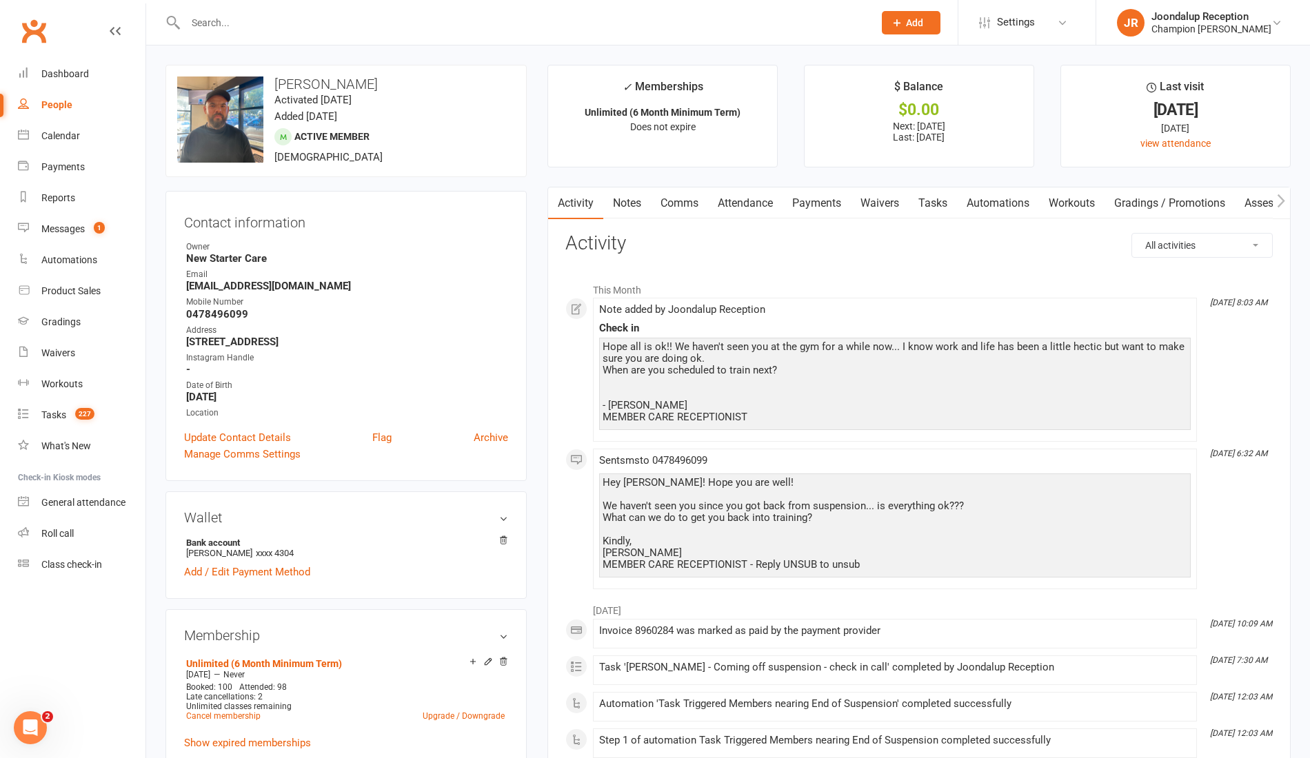
click at [302, 23] on input "text" at bounding box center [522, 22] width 682 height 19
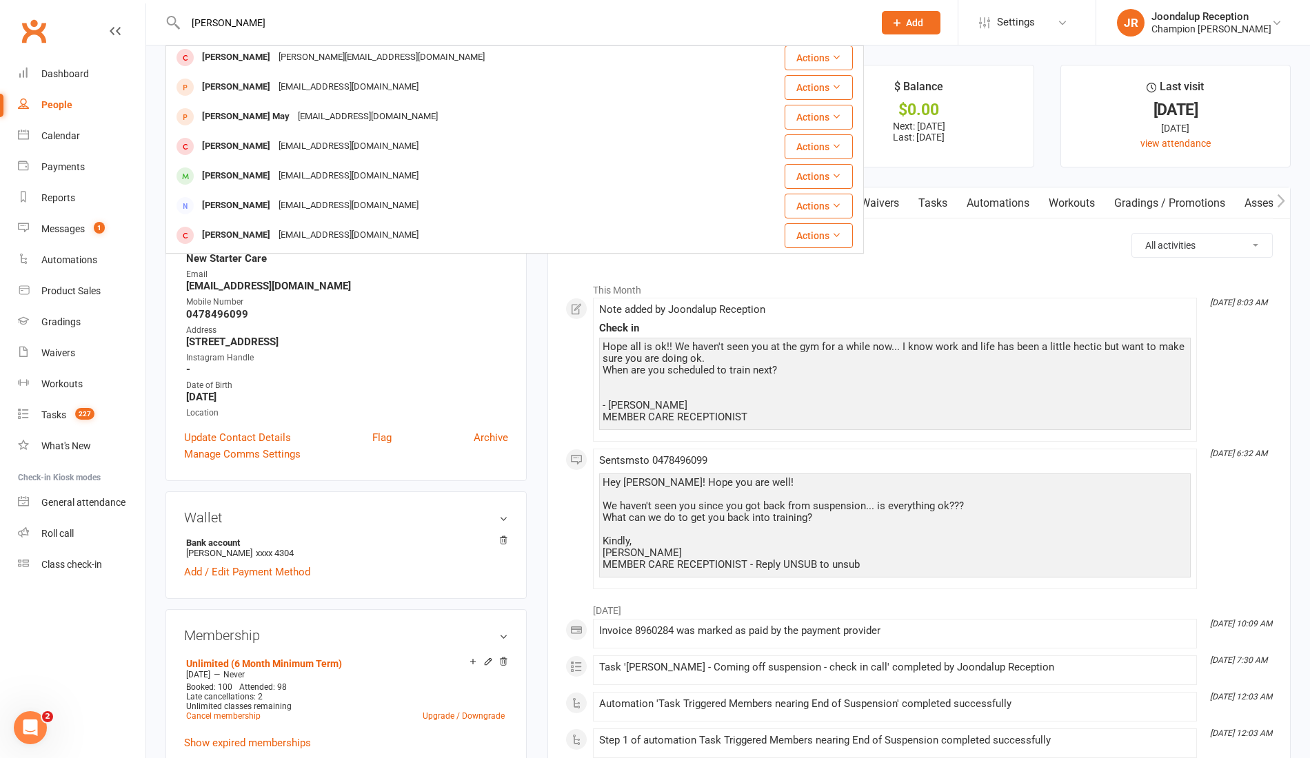
scroll to position [138, 0]
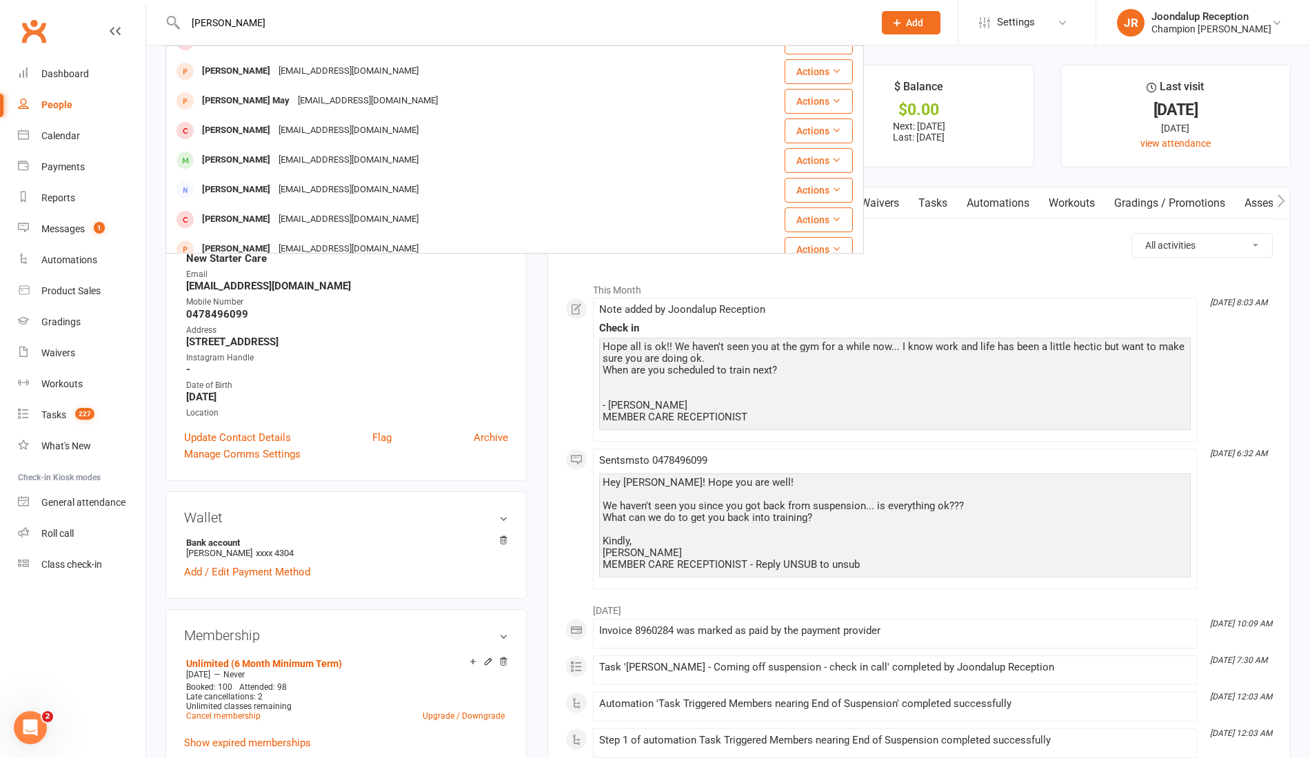
type input "[PERSON_NAME]"
click at [700, 172] on div "[PERSON_NAME] [EMAIL_ADDRESS][DOMAIN_NAME]" at bounding box center [456, 160] width 579 height 28
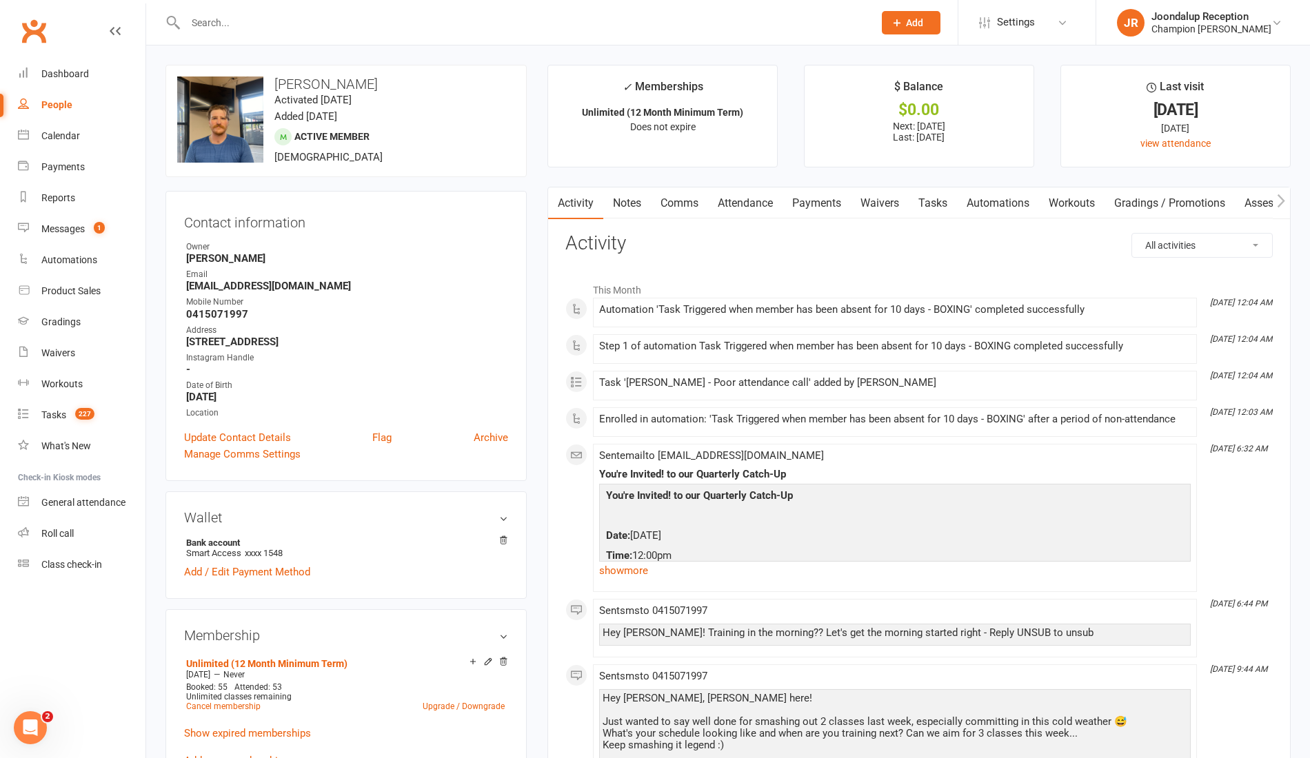
click at [621, 202] on link "Notes" at bounding box center [627, 204] width 48 height 32
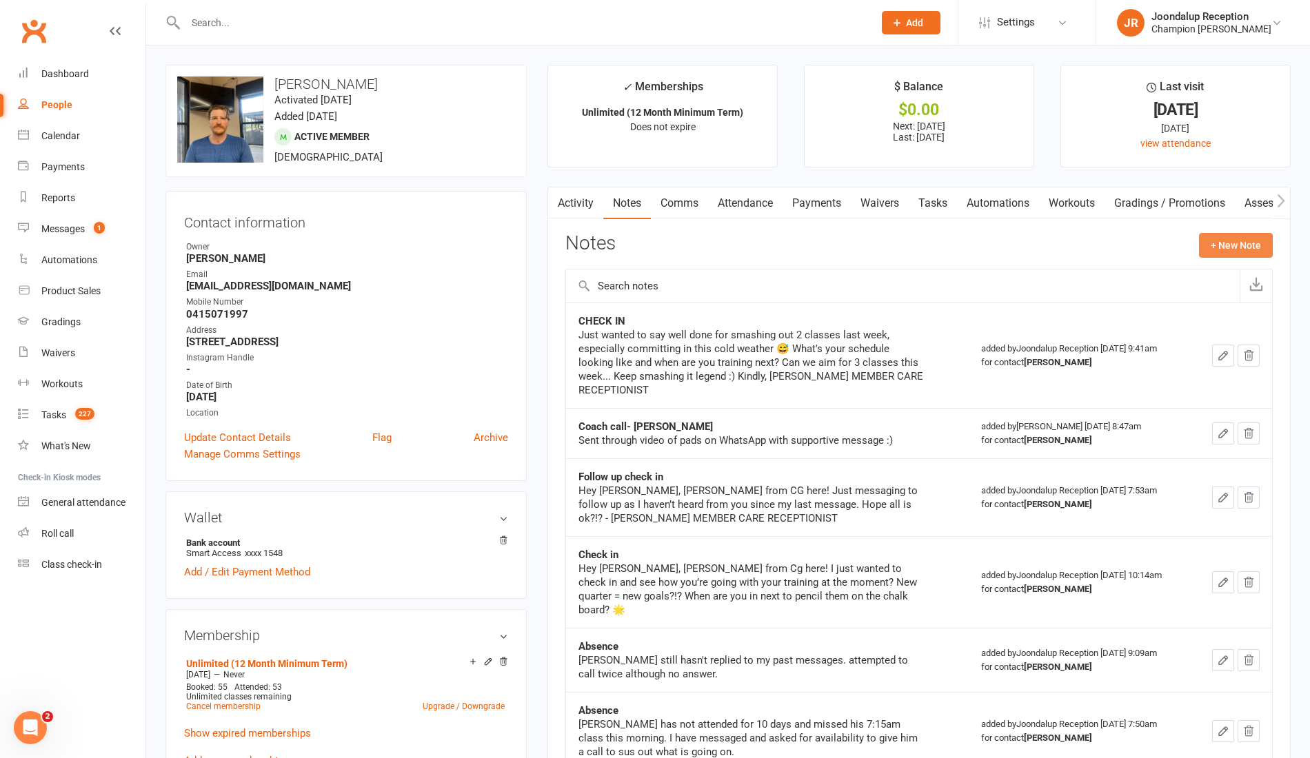
click at [1231, 250] on button "+ New Note" at bounding box center [1236, 245] width 74 height 25
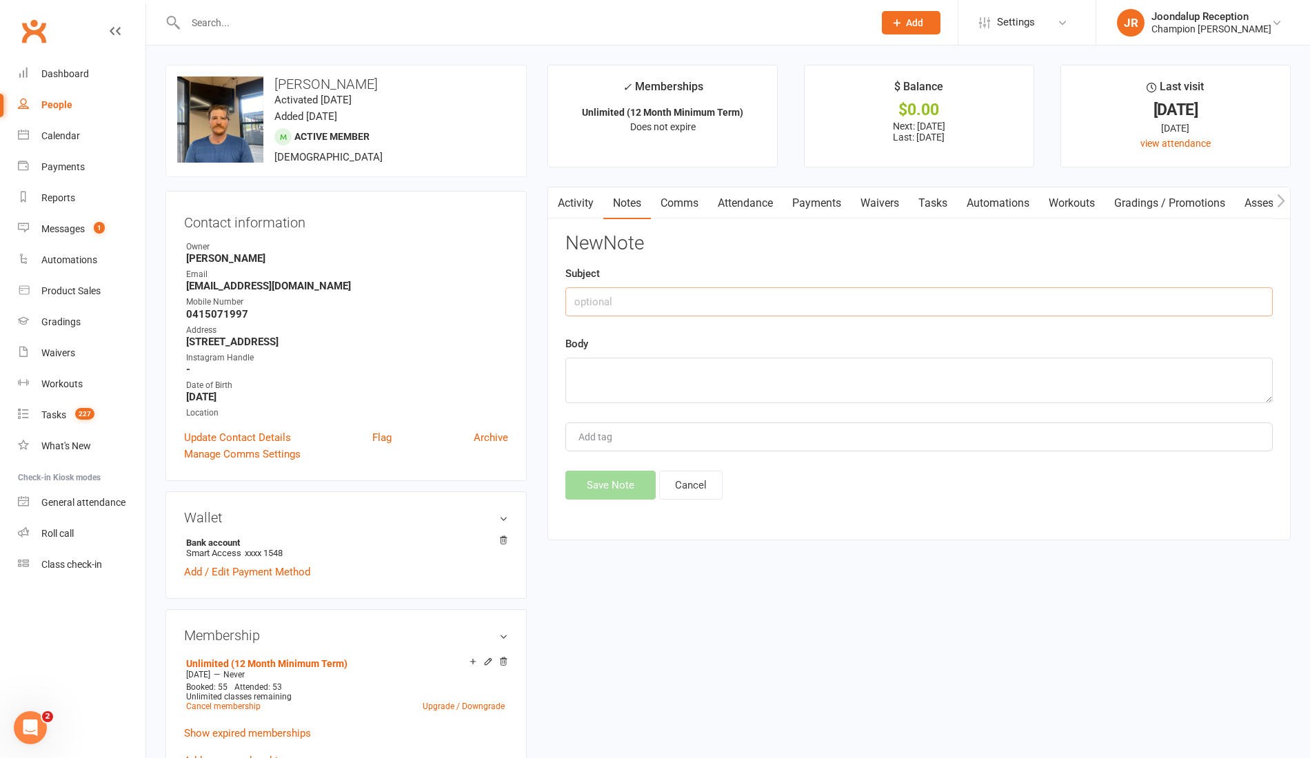
click at [784, 299] on input "text" at bounding box center [918, 301] width 707 height 29
type input "Check in"
click at [761, 367] on textarea at bounding box center [918, 380] width 707 height 45
paste textarea "Hope all is ok!! We haven't seen you at the gym for a while now... I know work …"
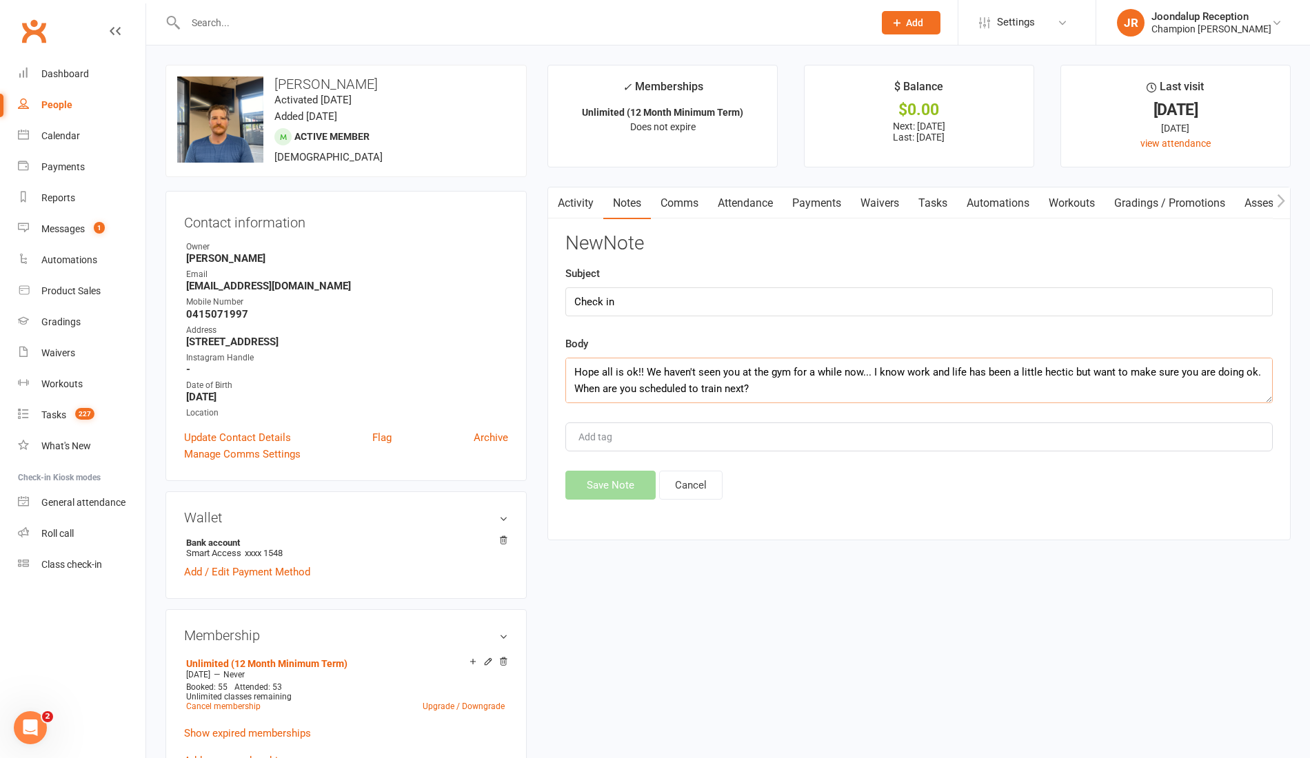
scroll to position [91, 0]
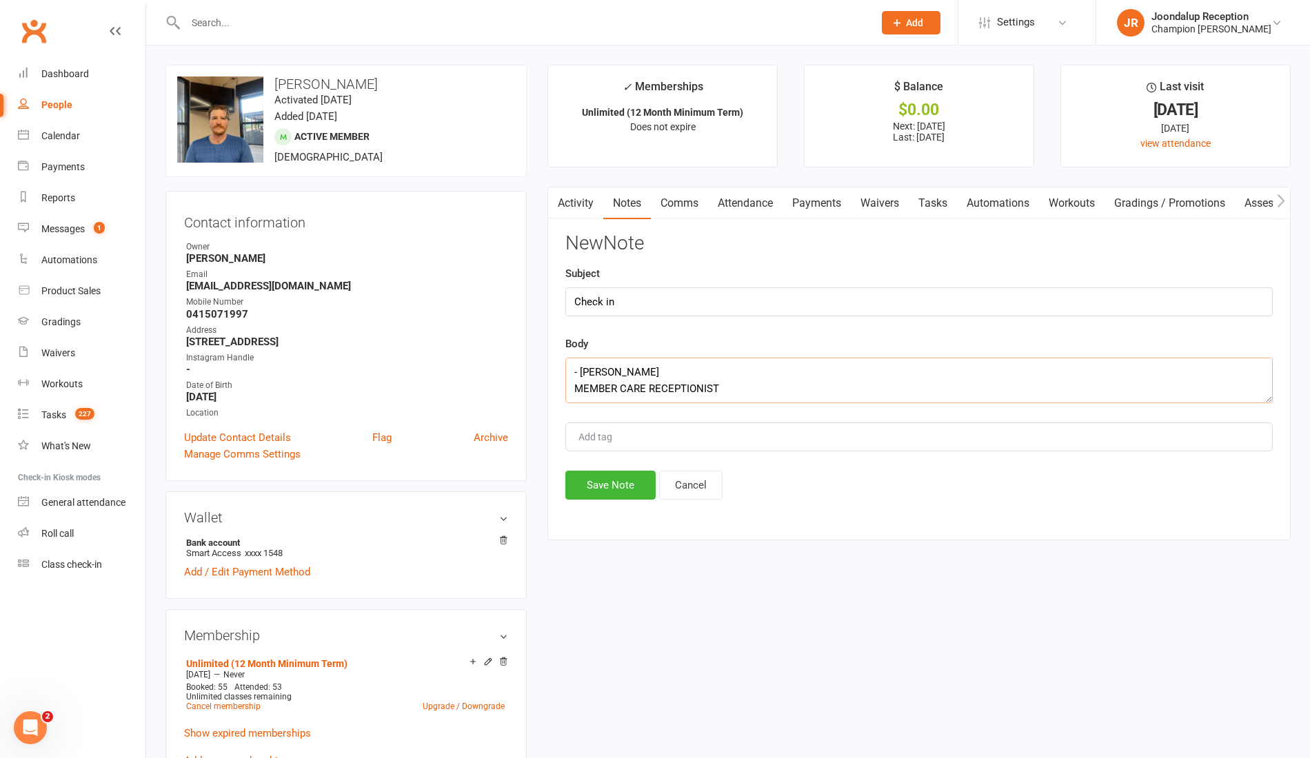
type textarea "Hope all is ok!! We haven't seen you at the gym for a while now... I know work …"
click at [603, 481] on button "Save Note" at bounding box center [610, 485] width 90 height 29
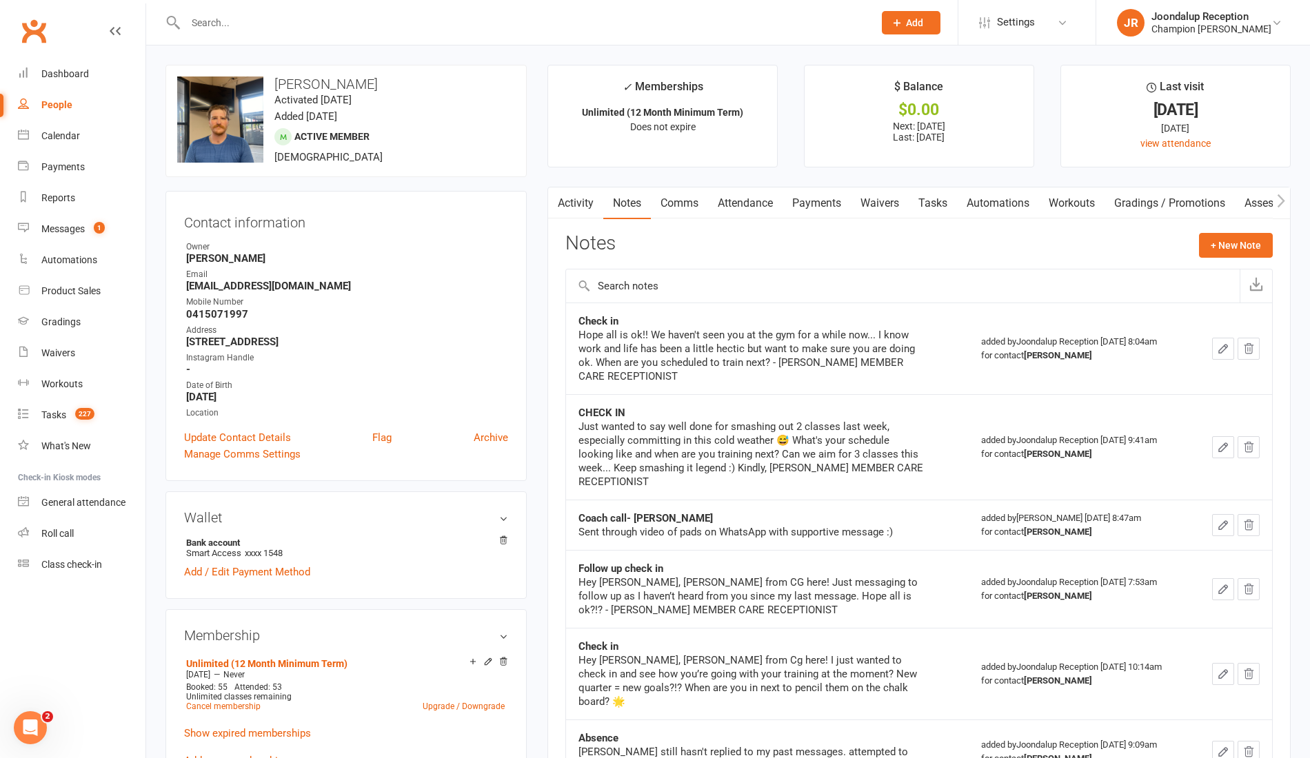
click at [260, 28] on input "text" at bounding box center [522, 22] width 682 height 19
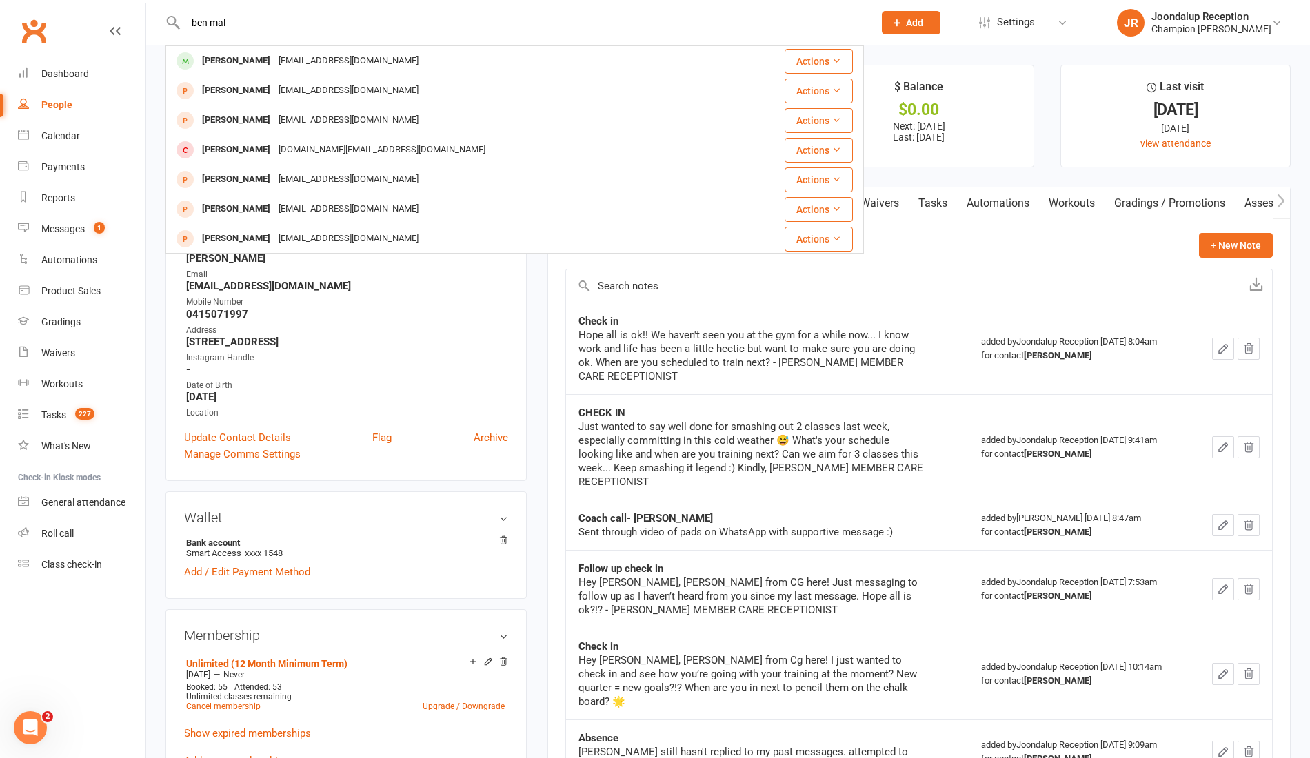
type input "ben mal"
click at [274, 61] on div "[EMAIL_ADDRESS][DOMAIN_NAME]" at bounding box center [348, 61] width 148 height 20
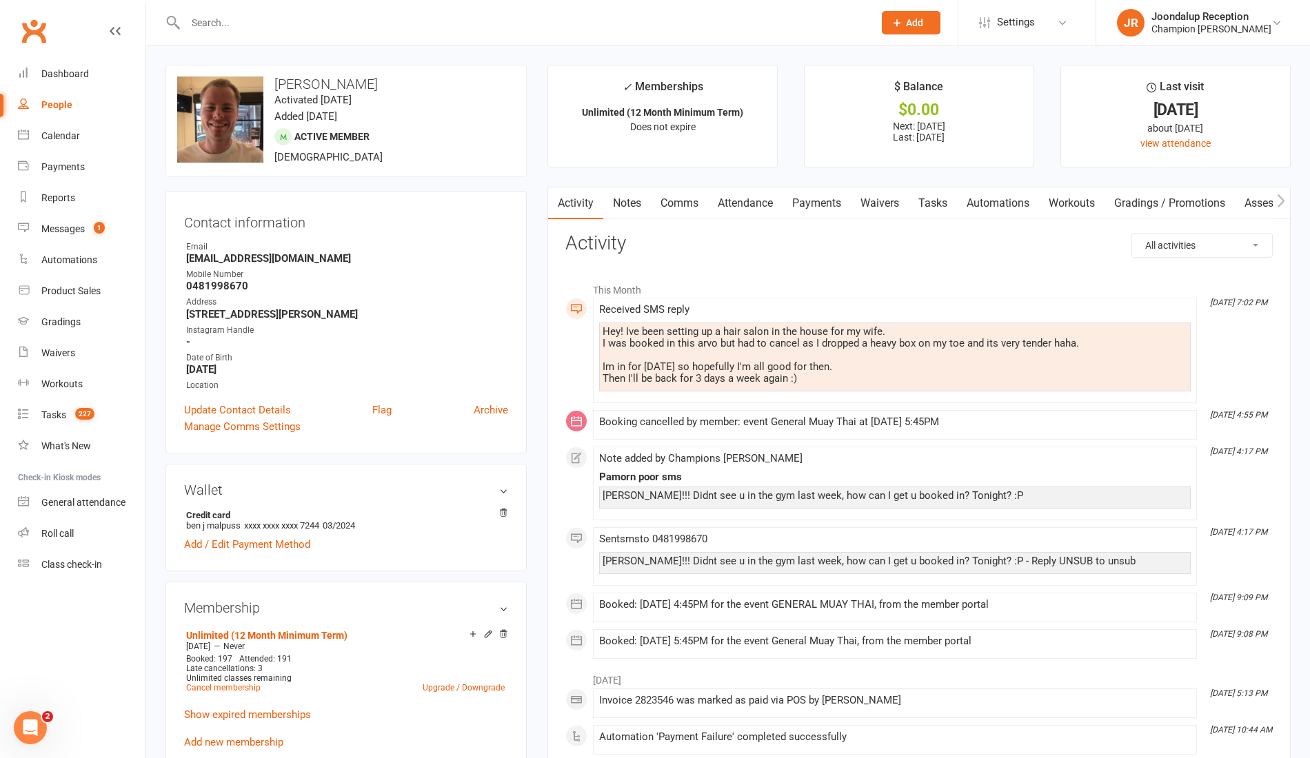
click at [631, 196] on link "Notes" at bounding box center [627, 204] width 48 height 32
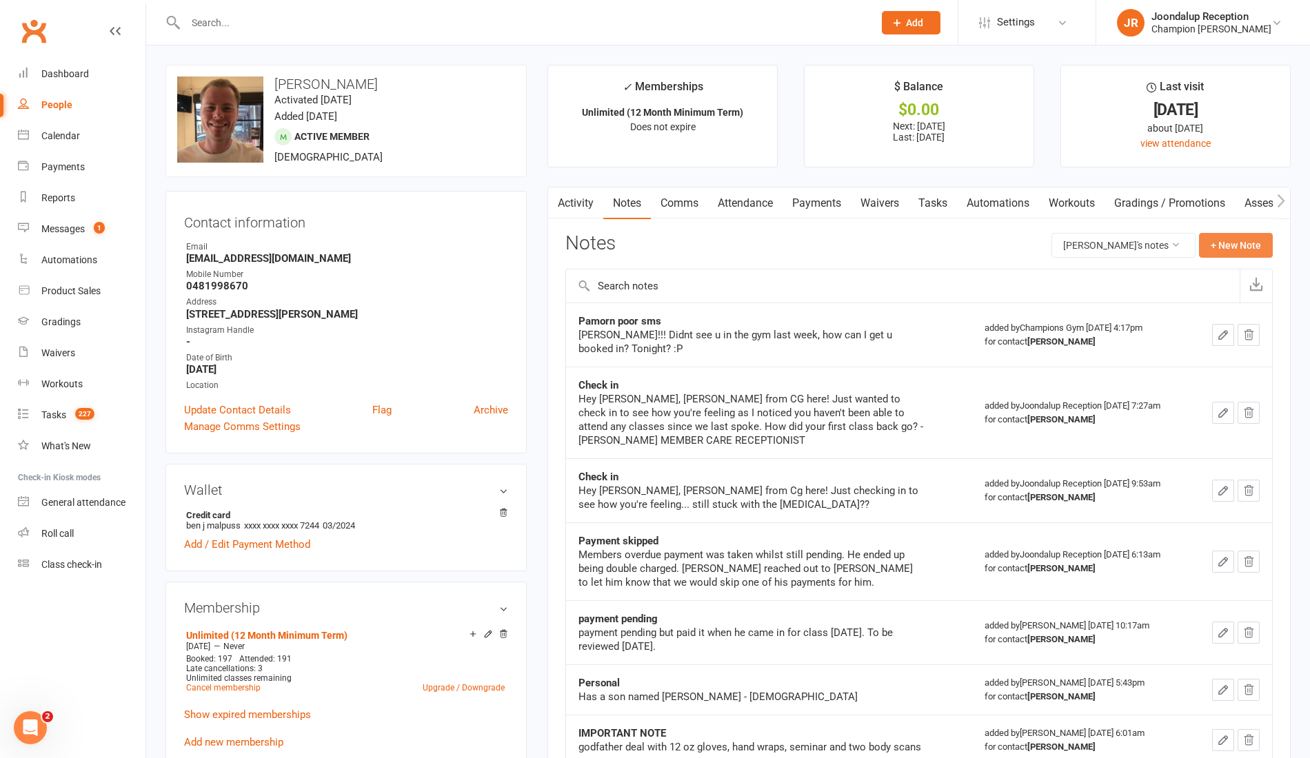
click at [1243, 248] on button "+ New Note" at bounding box center [1236, 245] width 74 height 25
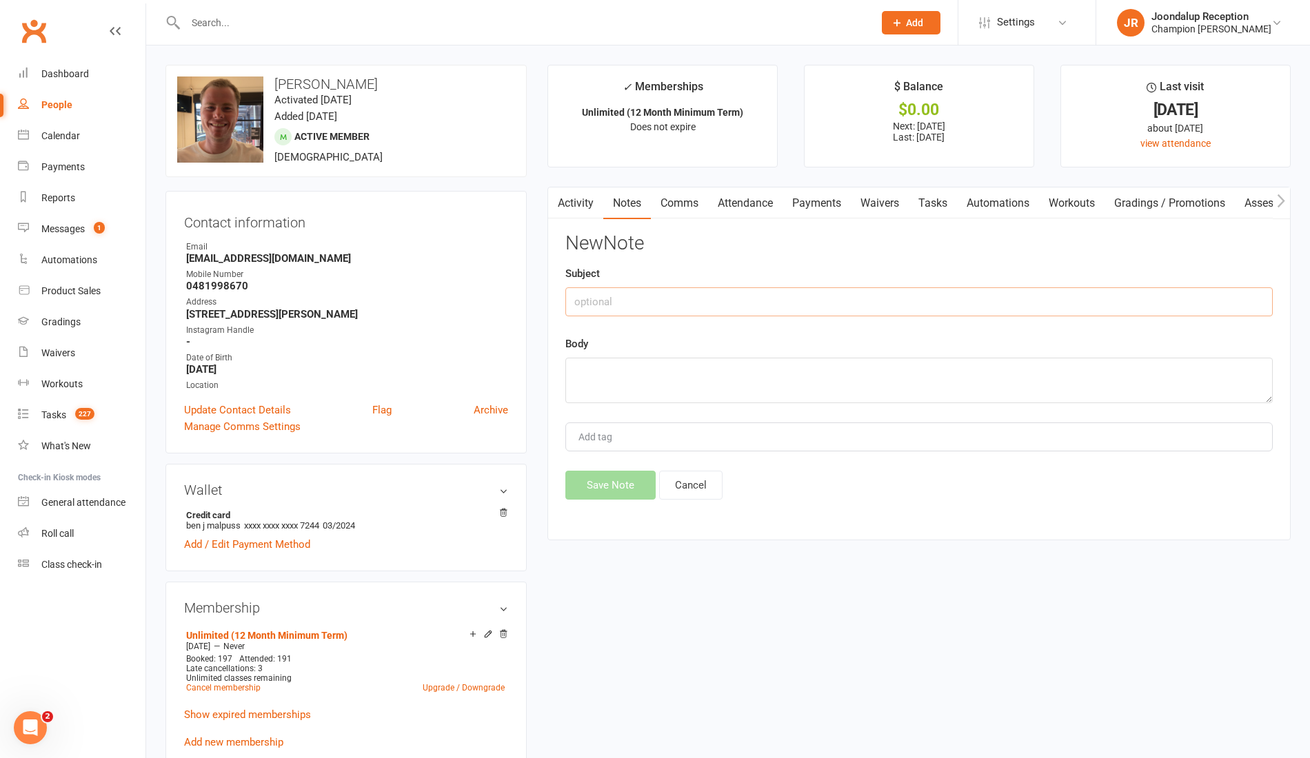
click at [656, 310] on input "text" at bounding box center [918, 301] width 707 height 29
type input "Check in"
click at [654, 375] on textarea at bounding box center [918, 380] width 707 height 45
paste textarea "Hope all is ok!! We haven't seen you at the gym for a while now... I know work …"
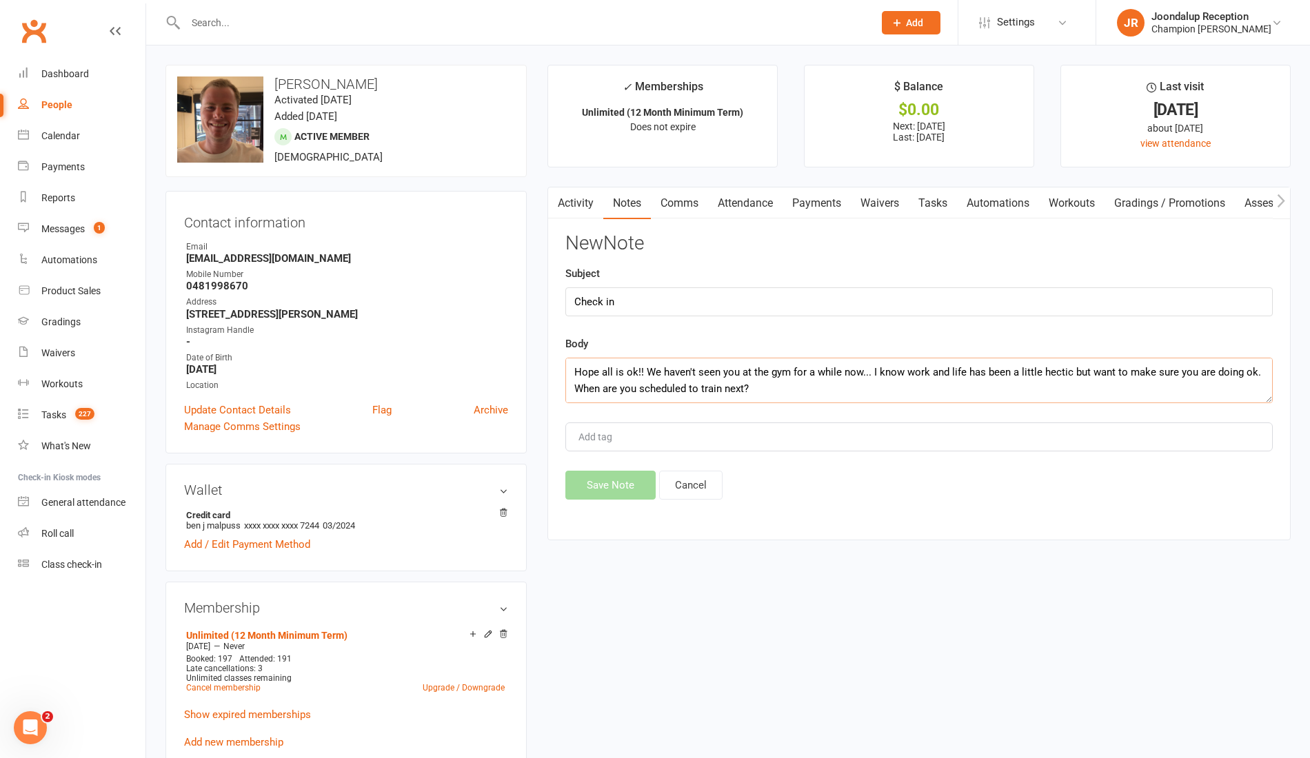
scroll to position [91, 0]
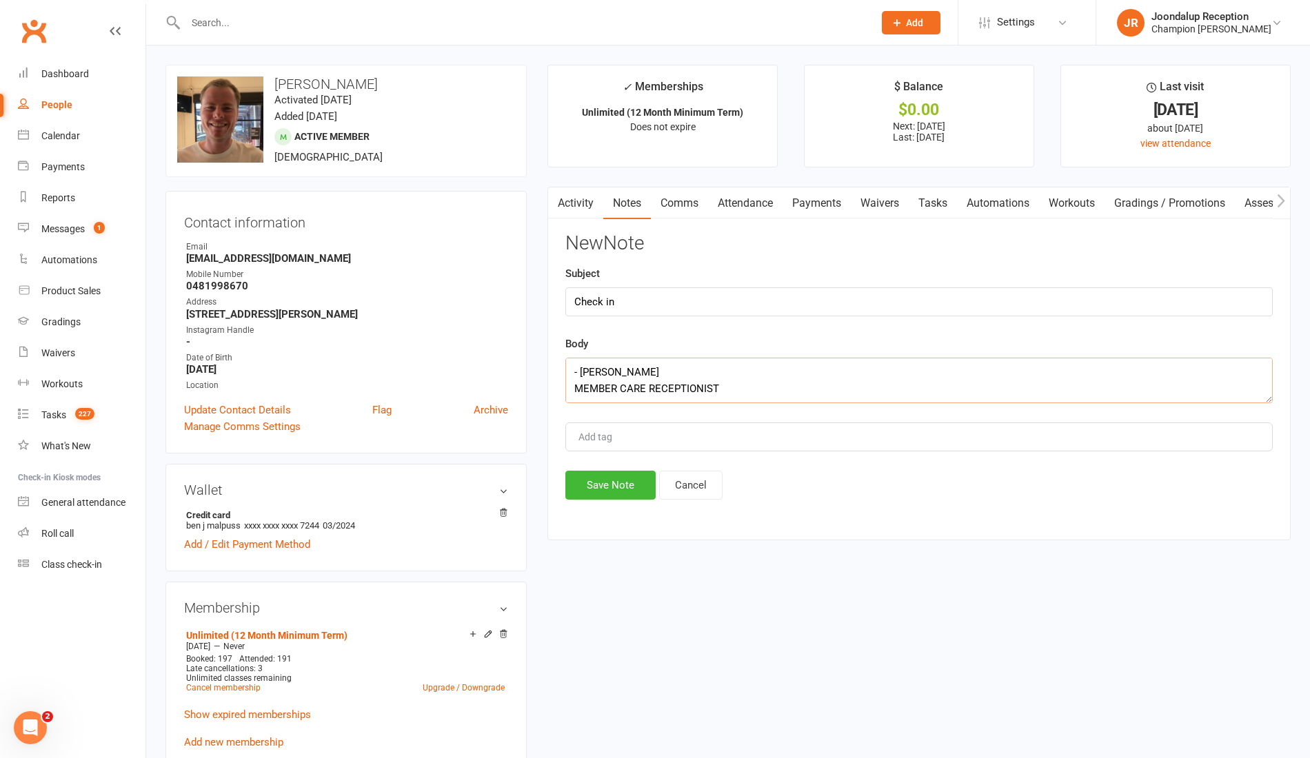
type textarea "Hope all is ok!! We haven't seen you at the gym for a while now... I know work …"
click at [616, 485] on button "Save Note" at bounding box center [610, 485] width 90 height 29
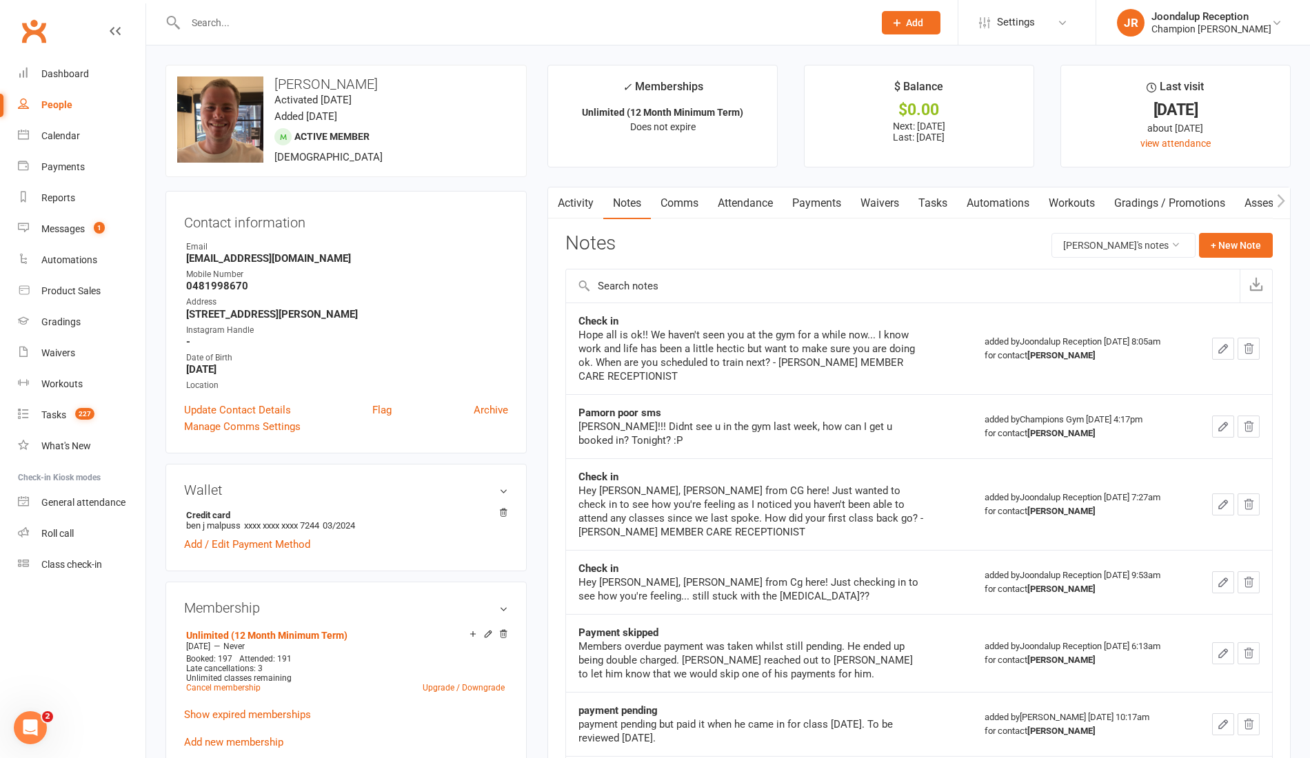
click at [239, 26] on input "text" at bounding box center [522, 22] width 682 height 19
type input "s"
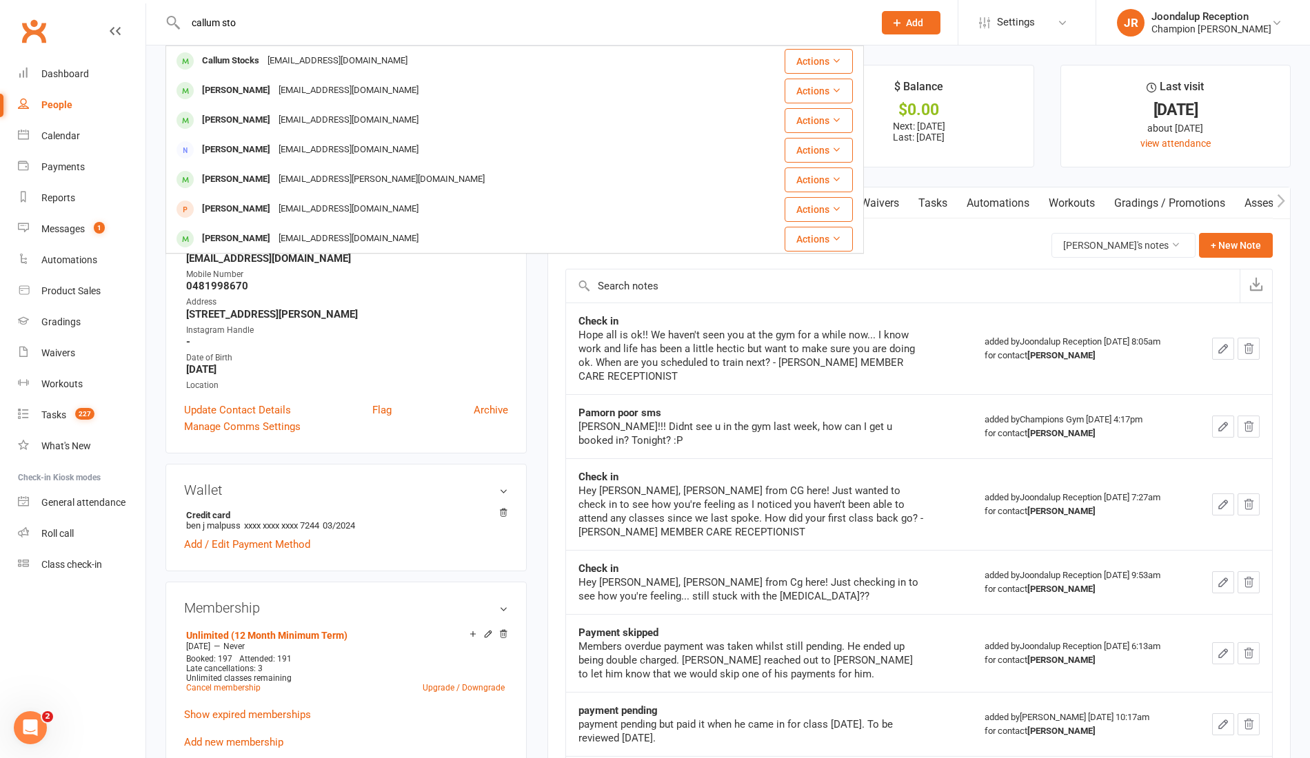
type input "callum sto"
click at [247, 61] on div "Callum Stocks" at bounding box center [230, 61] width 65 height 20
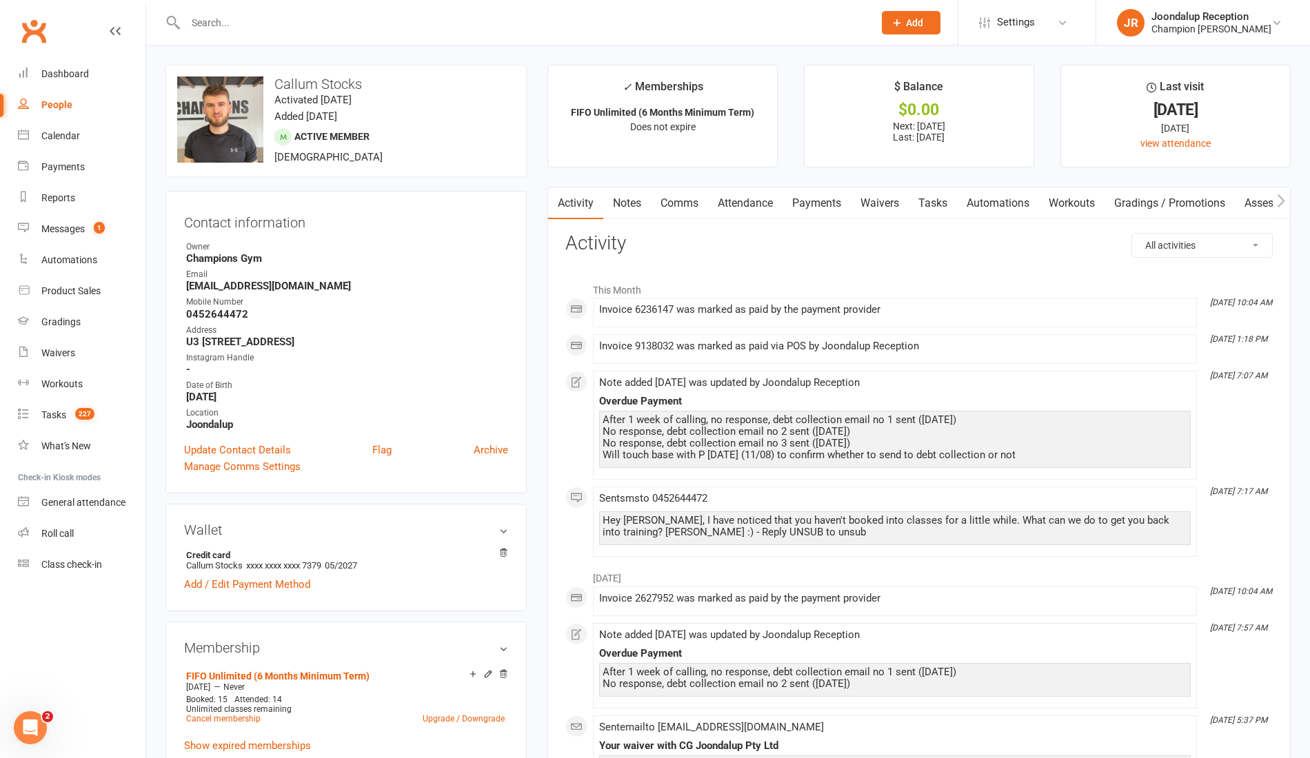
click at [629, 201] on link "Notes" at bounding box center [627, 204] width 48 height 32
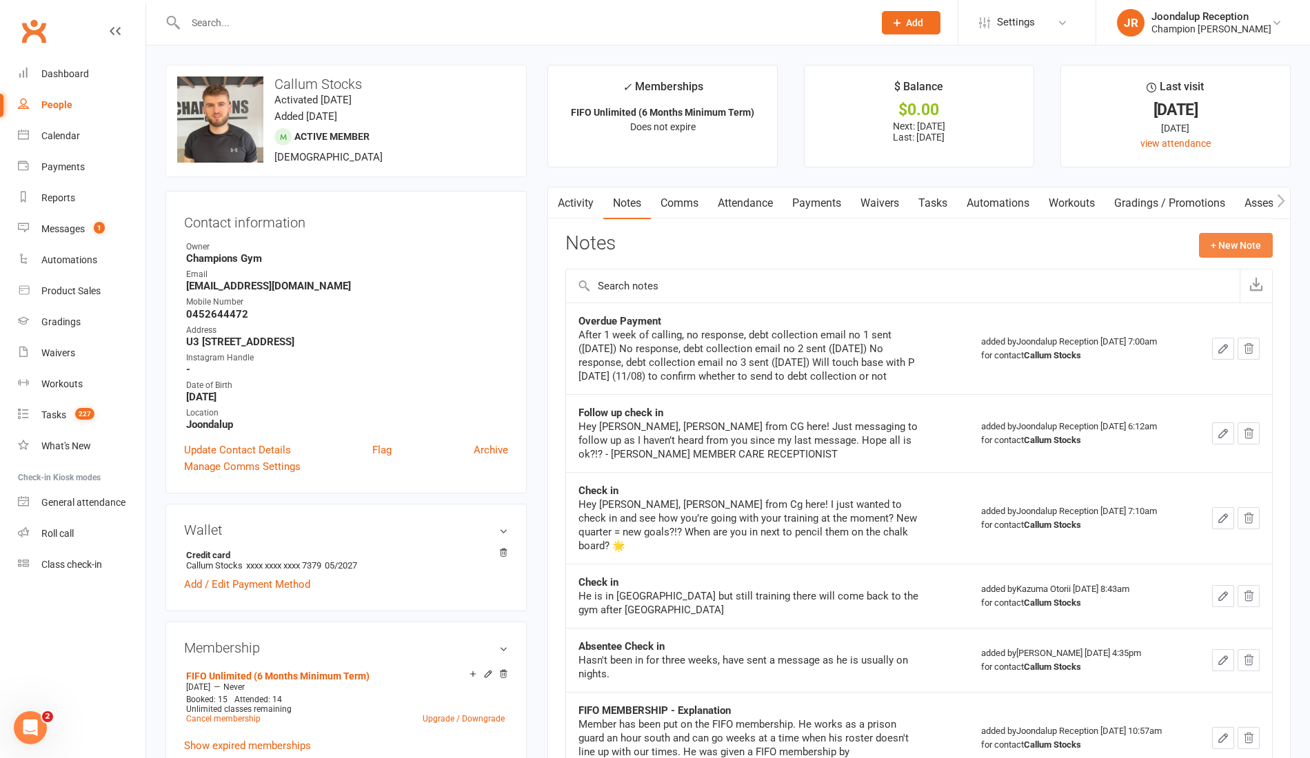
click at [1259, 239] on button "+ New Note" at bounding box center [1236, 245] width 74 height 25
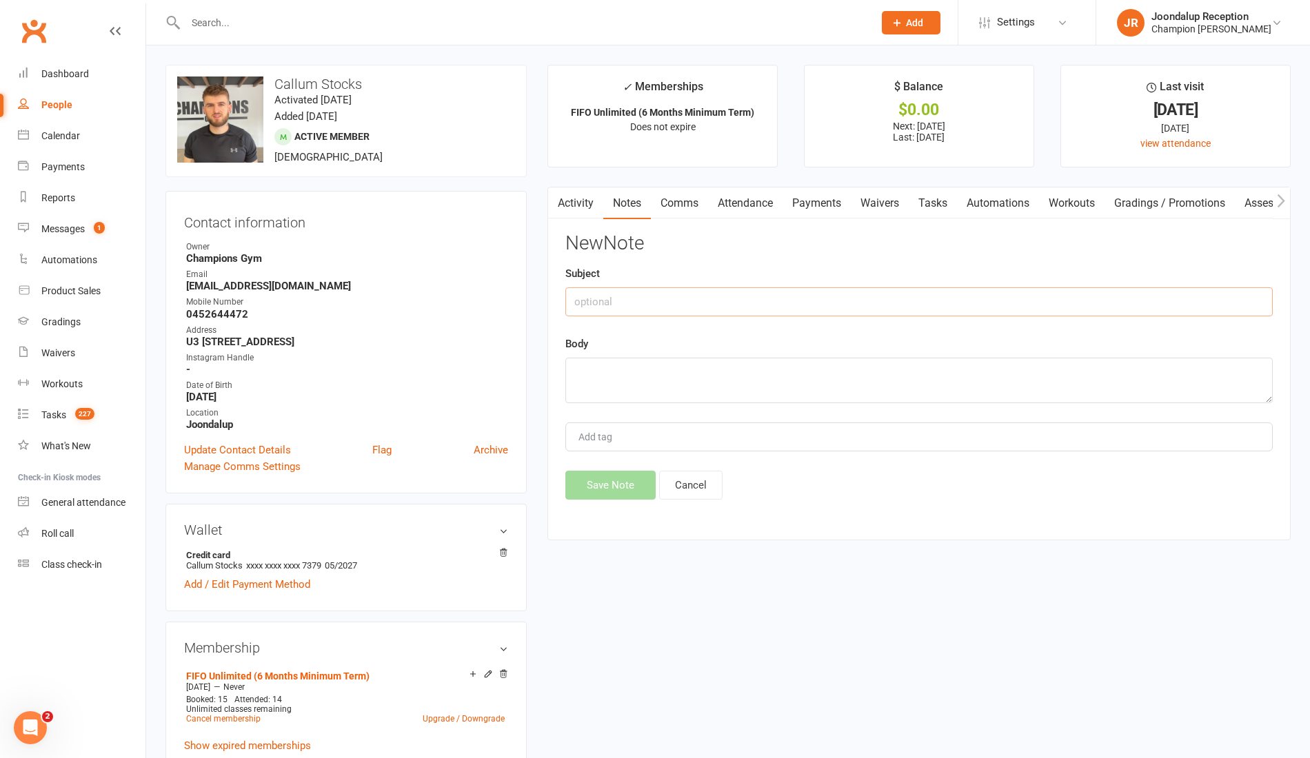
click at [791, 297] on input "text" at bounding box center [918, 301] width 707 height 29
type input "Check in"
click at [775, 354] on div "Body" at bounding box center [918, 370] width 707 height 68
click at [776, 385] on textarea at bounding box center [918, 380] width 707 height 45
paste textarea "Hope all is ok!! We haven't seen you at the gym for a while now... I know work …"
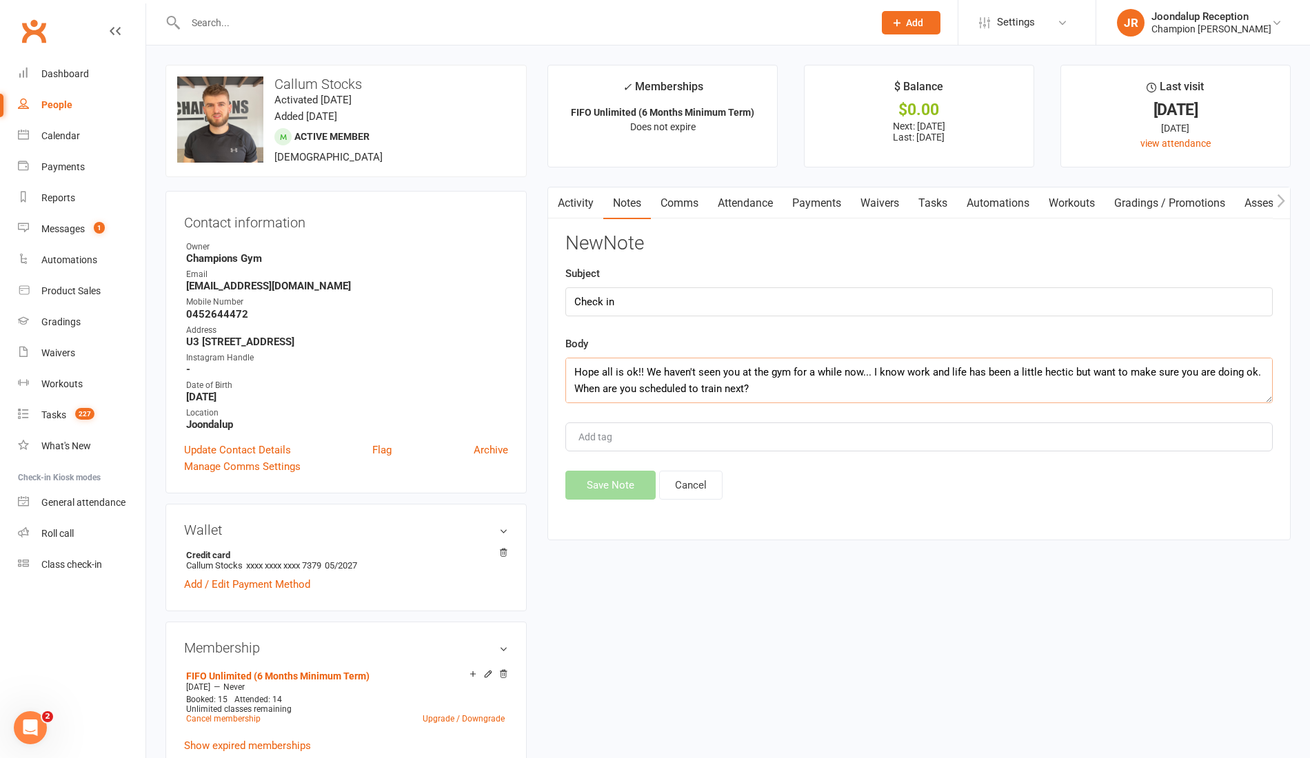
scroll to position [91, 0]
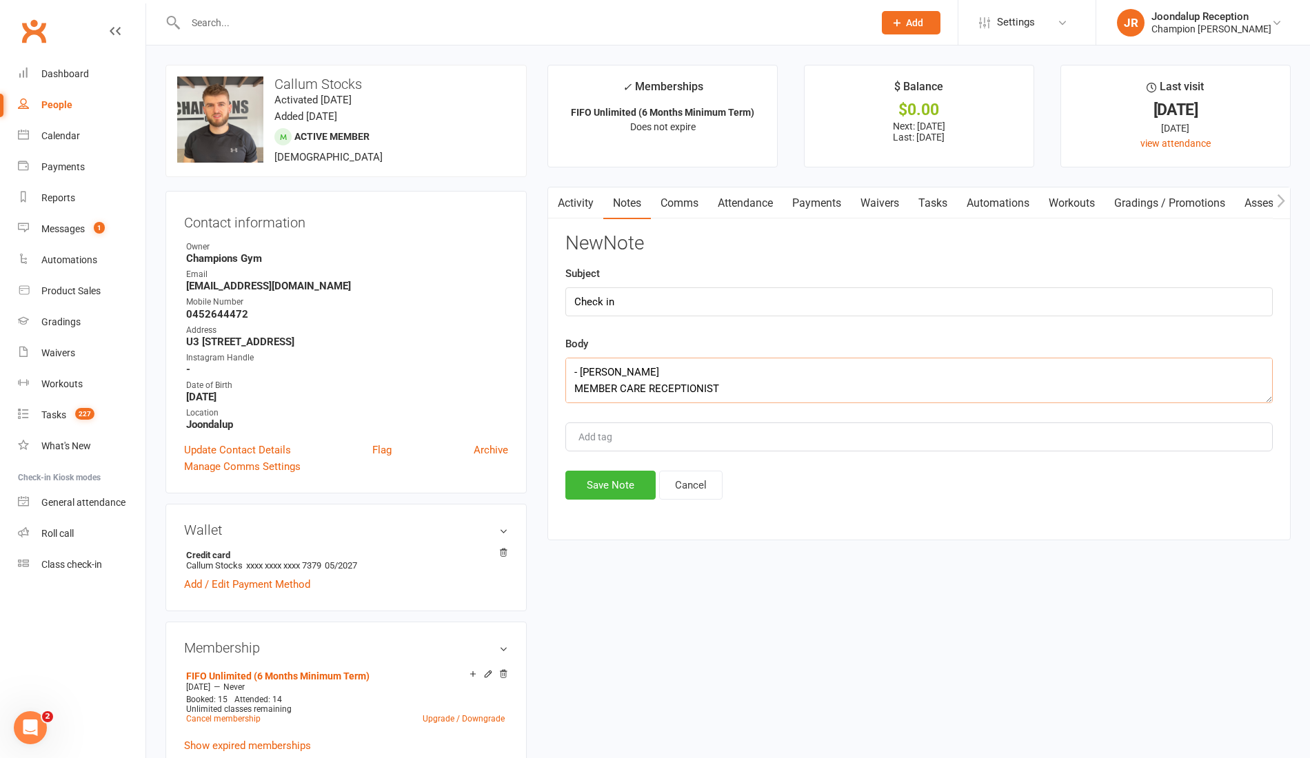
type textarea "Hope all is ok!! We haven't seen you at the gym for a while now... I know work …"
click at [640, 472] on button "Save Note" at bounding box center [610, 485] width 90 height 29
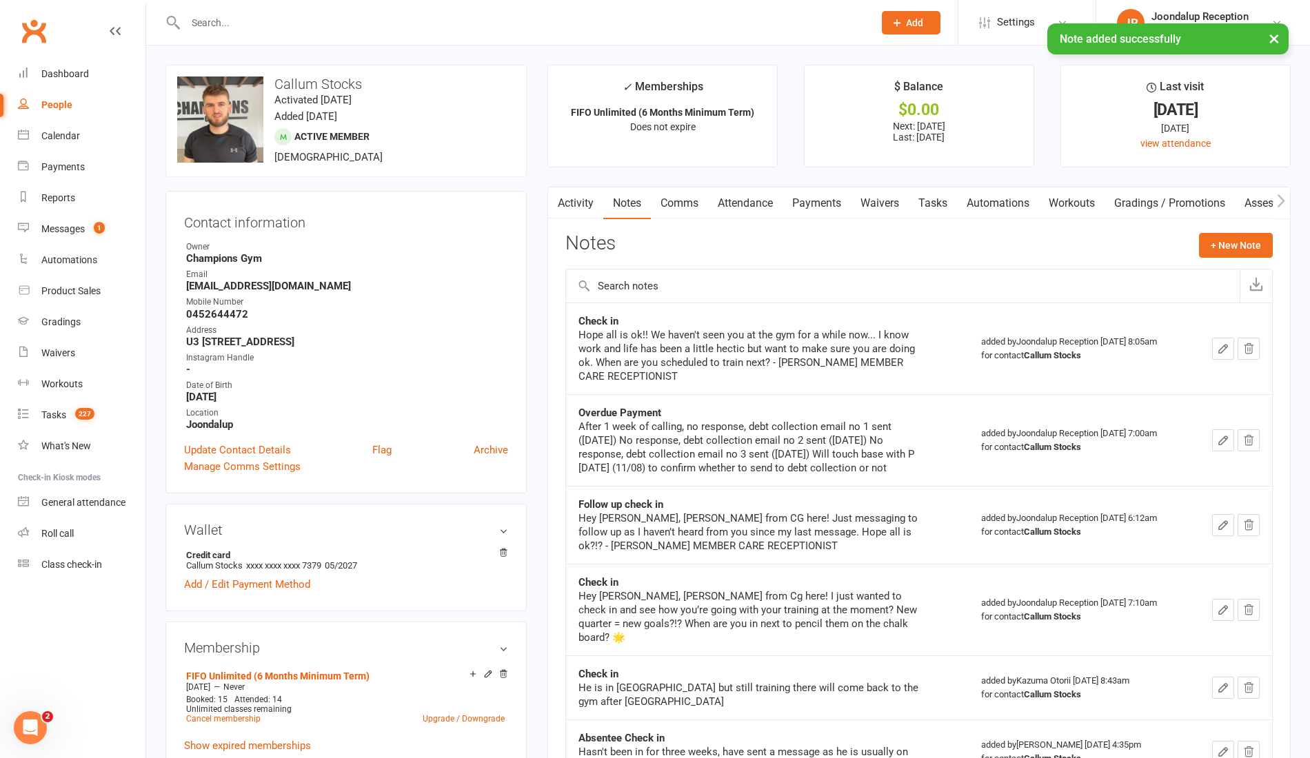
click at [279, 18] on input "text" at bounding box center [522, 22] width 682 height 19
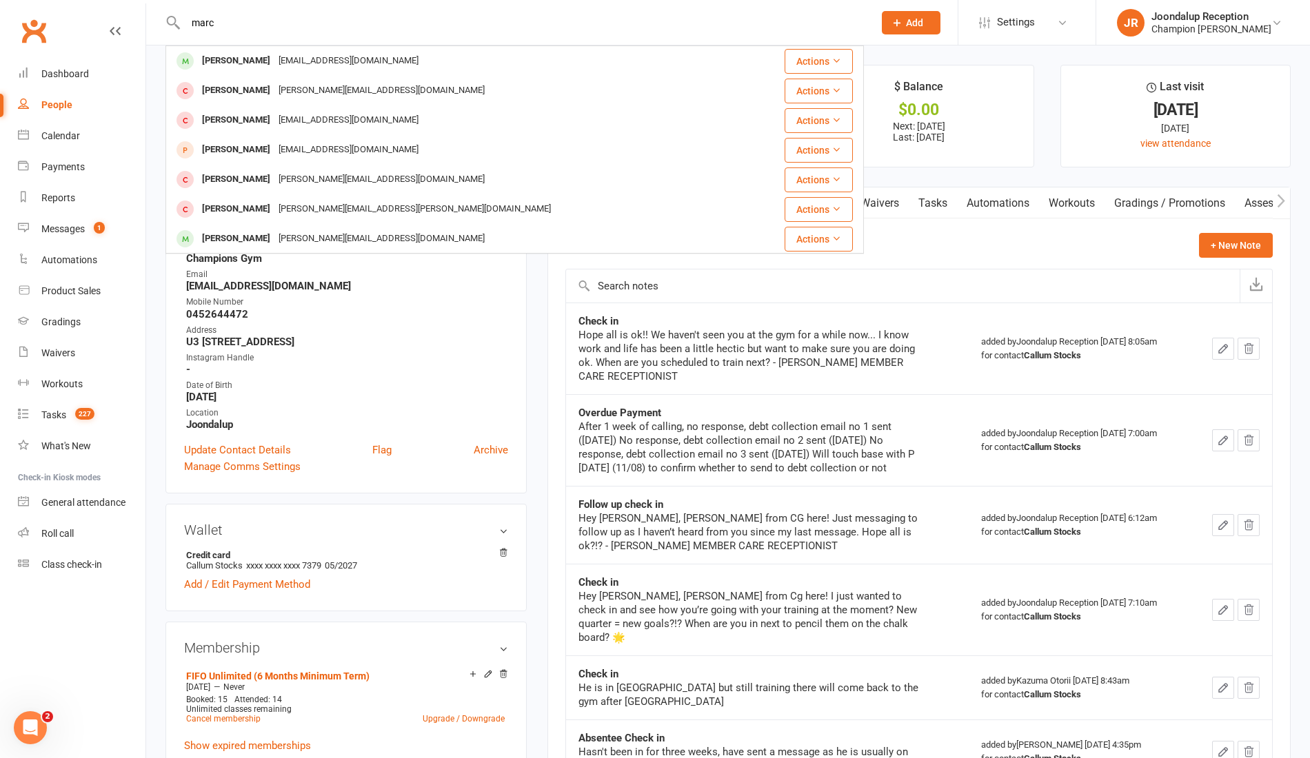
type input "marc"
click at [232, 59] on div "[PERSON_NAME]" at bounding box center [236, 61] width 77 height 20
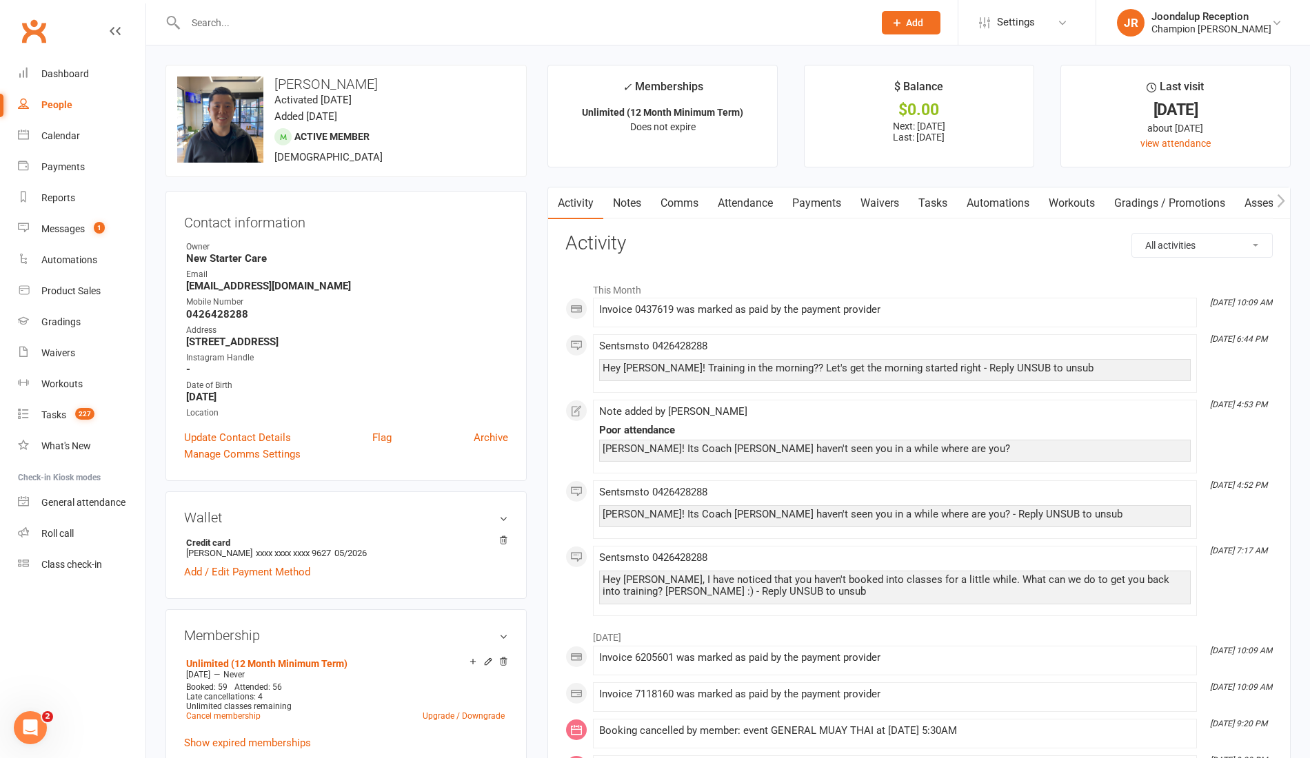
click at [627, 211] on link "Notes" at bounding box center [627, 204] width 48 height 32
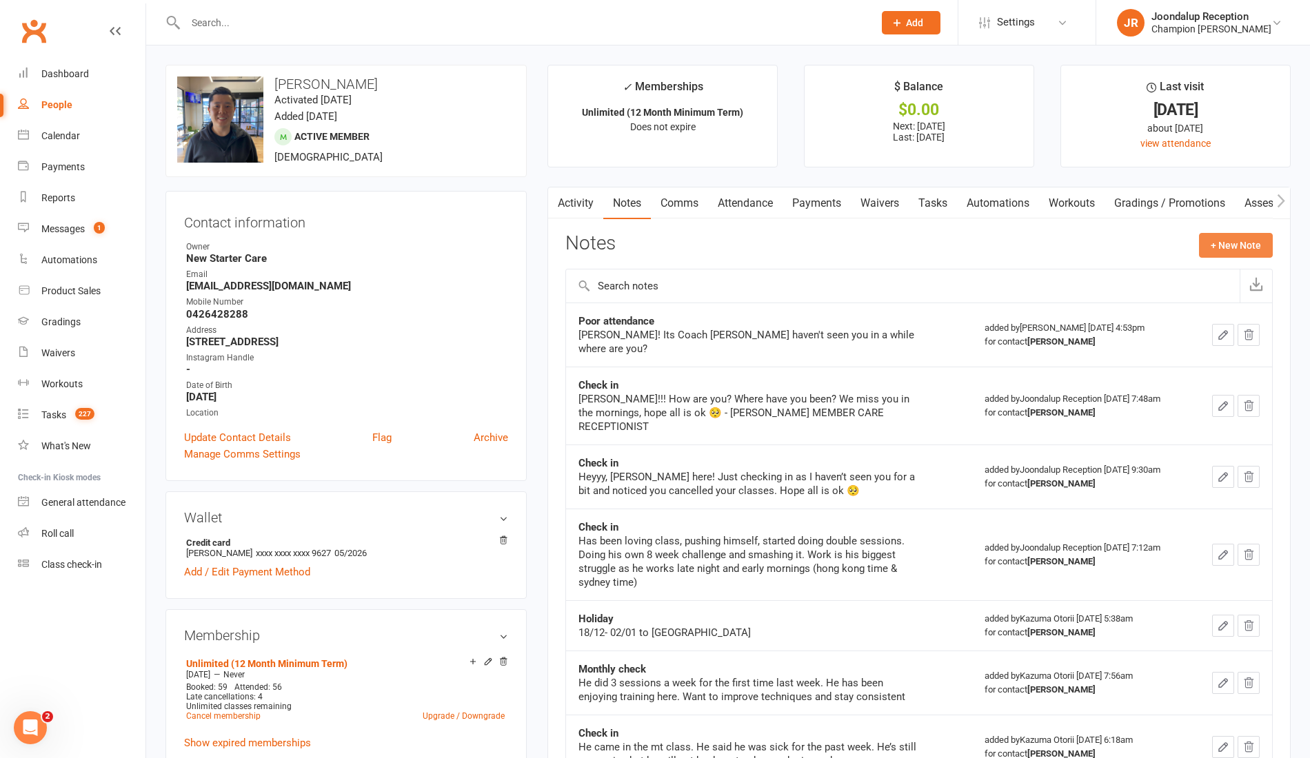
click at [1230, 239] on button "+ New Note" at bounding box center [1236, 245] width 74 height 25
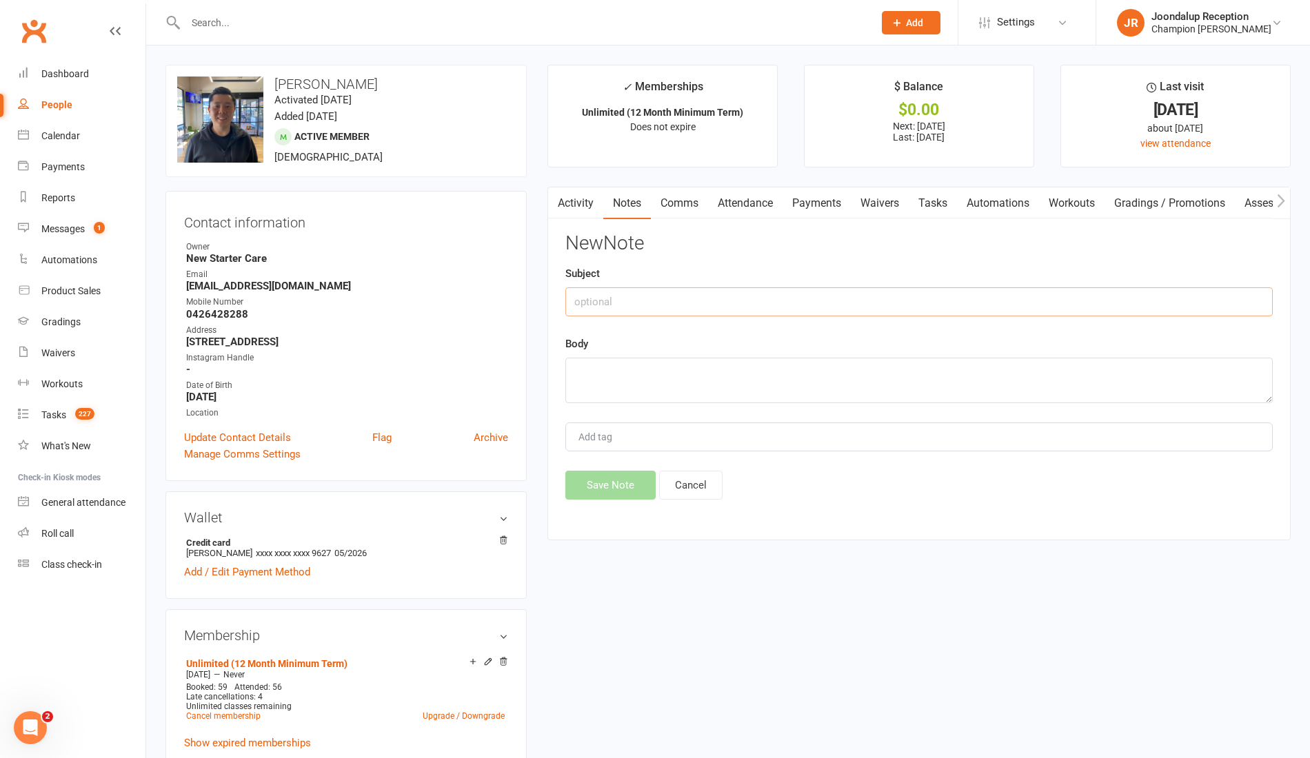
click at [656, 298] on input "text" at bounding box center [918, 301] width 707 height 29
type input "h"
type input "Check in"
click at [652, 392] on textarea at bounding box center [918, 380] width 707 height 45
paste textarea "Hope all is ok!! We haven't seen you at the gym for a while now... I know work …"
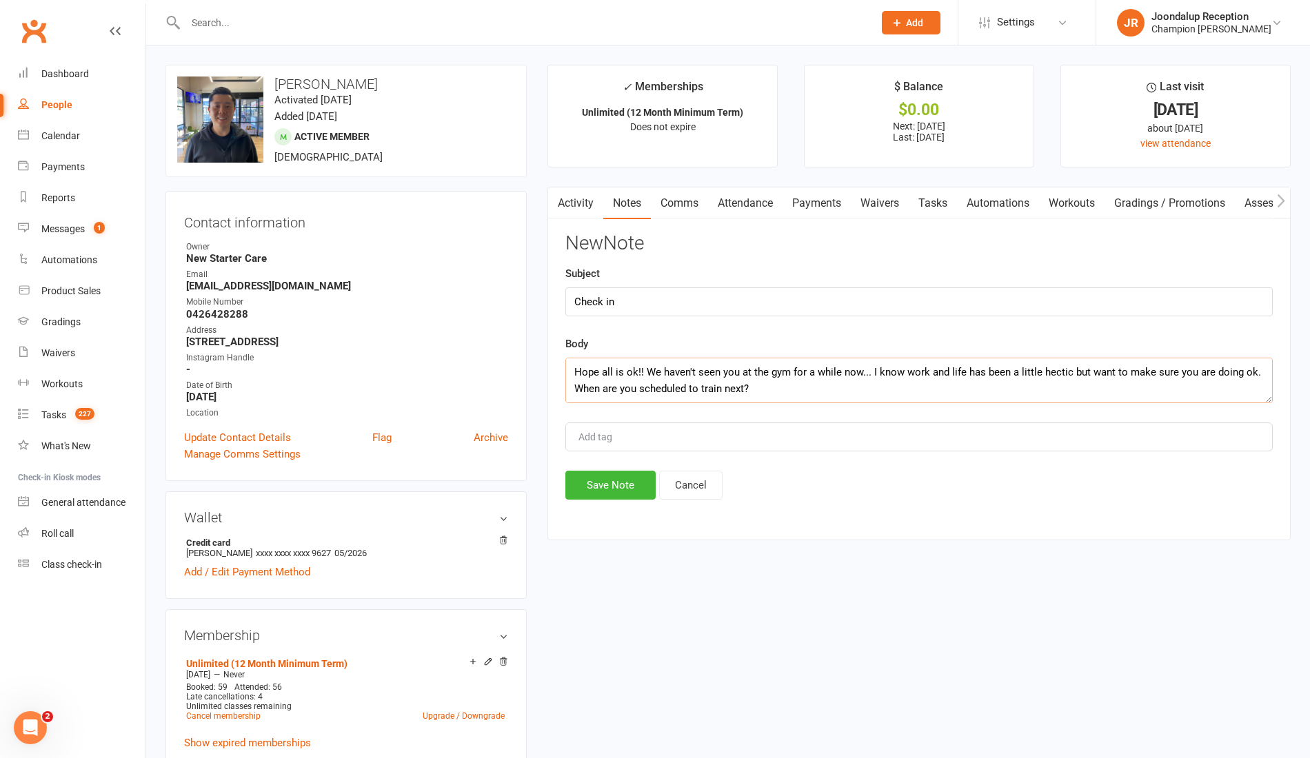
scroll to position [91, 0]
type textarea "Hope all is ok!! We haven't seen you at the gym for a while now... I know work …"
click at [624, 476] on button "Save Note" at bounding box center [610, 485] width 90 height 29
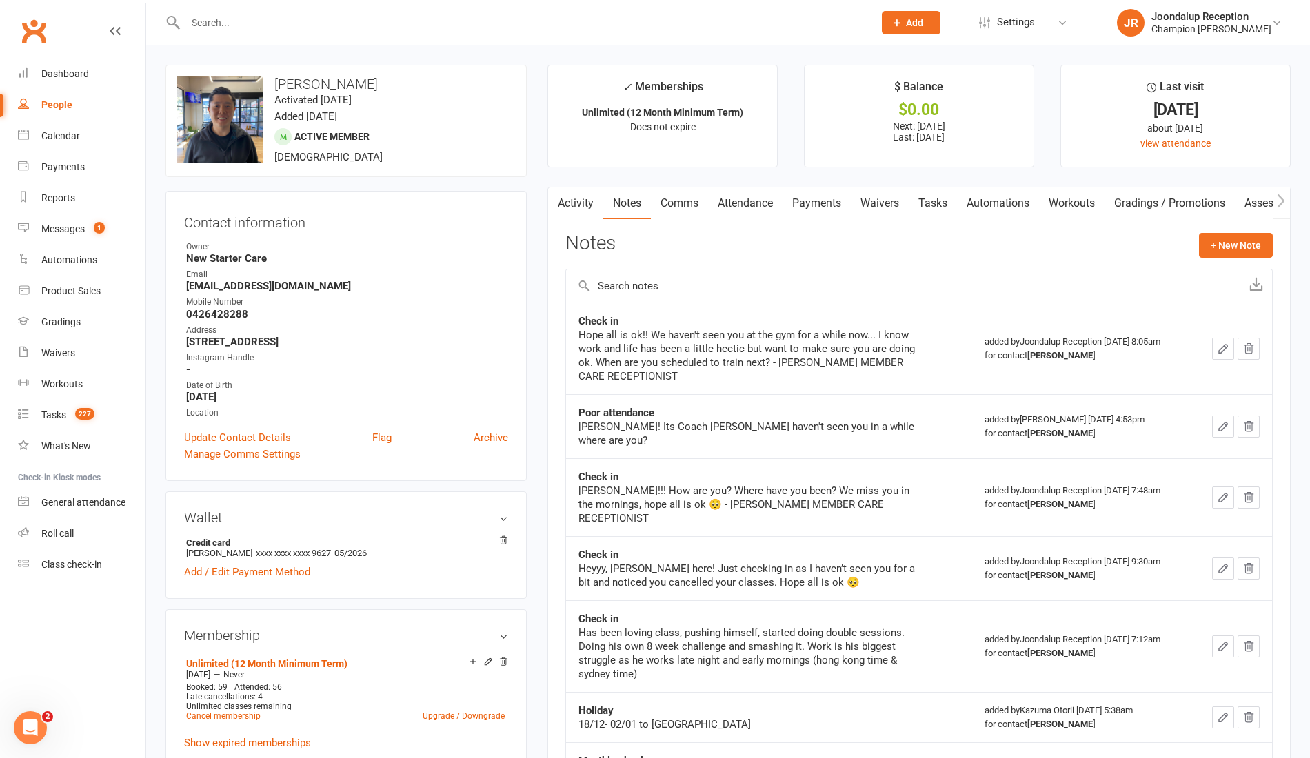
click at [221, 21] on input "text" at bounding box center [522, 22] width 682 height 19
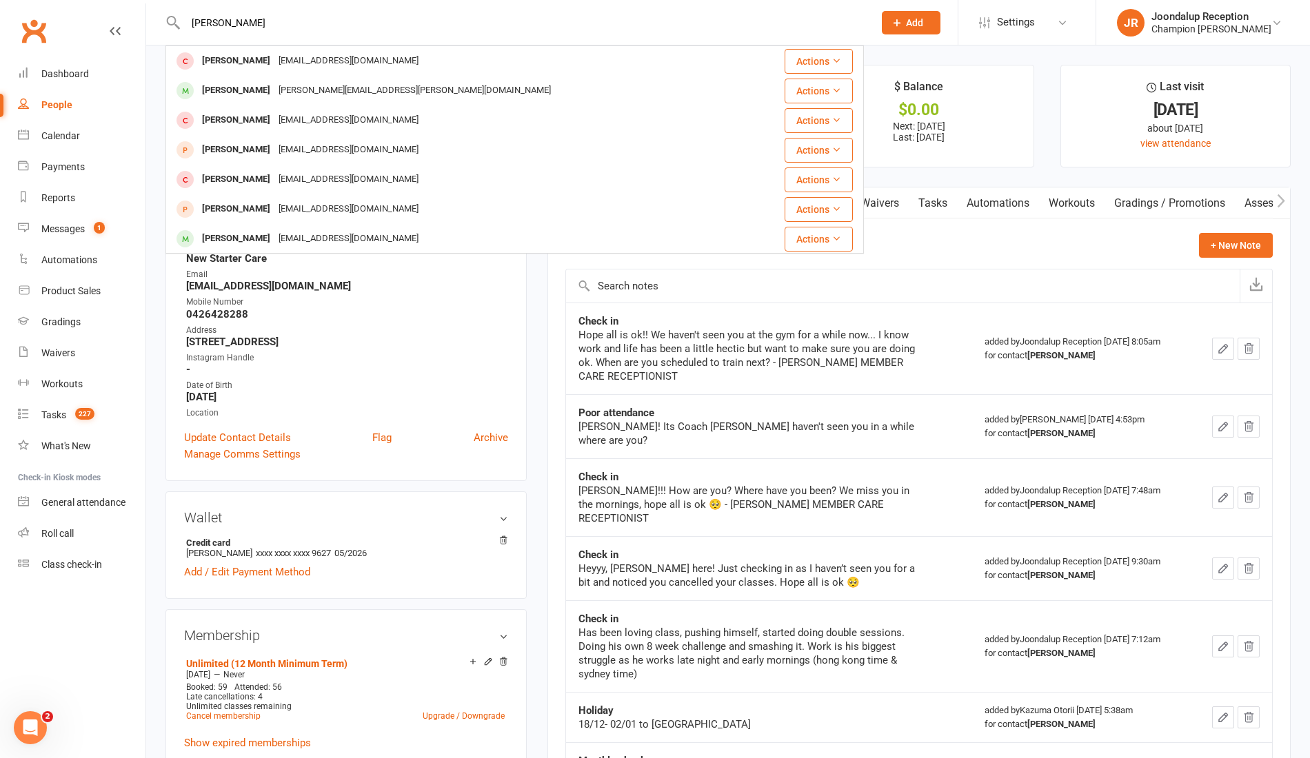
type input "[PERSON_NAME]"
click at [243, 230] on div "[PERSON_NAME]" at bounding box center [236, 239] width 77 height 20
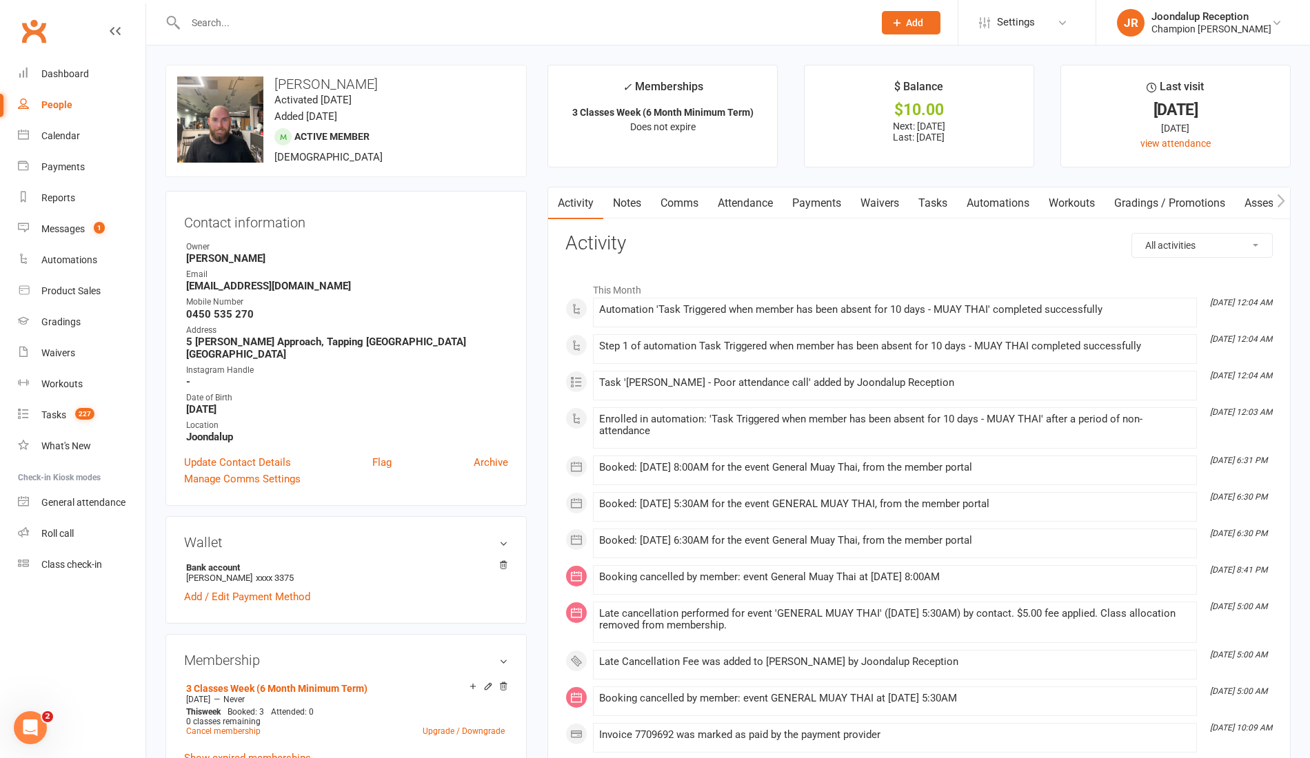
click at [651, 203] on link "Comms" at bounding box center [679, 204] width 57 height 32
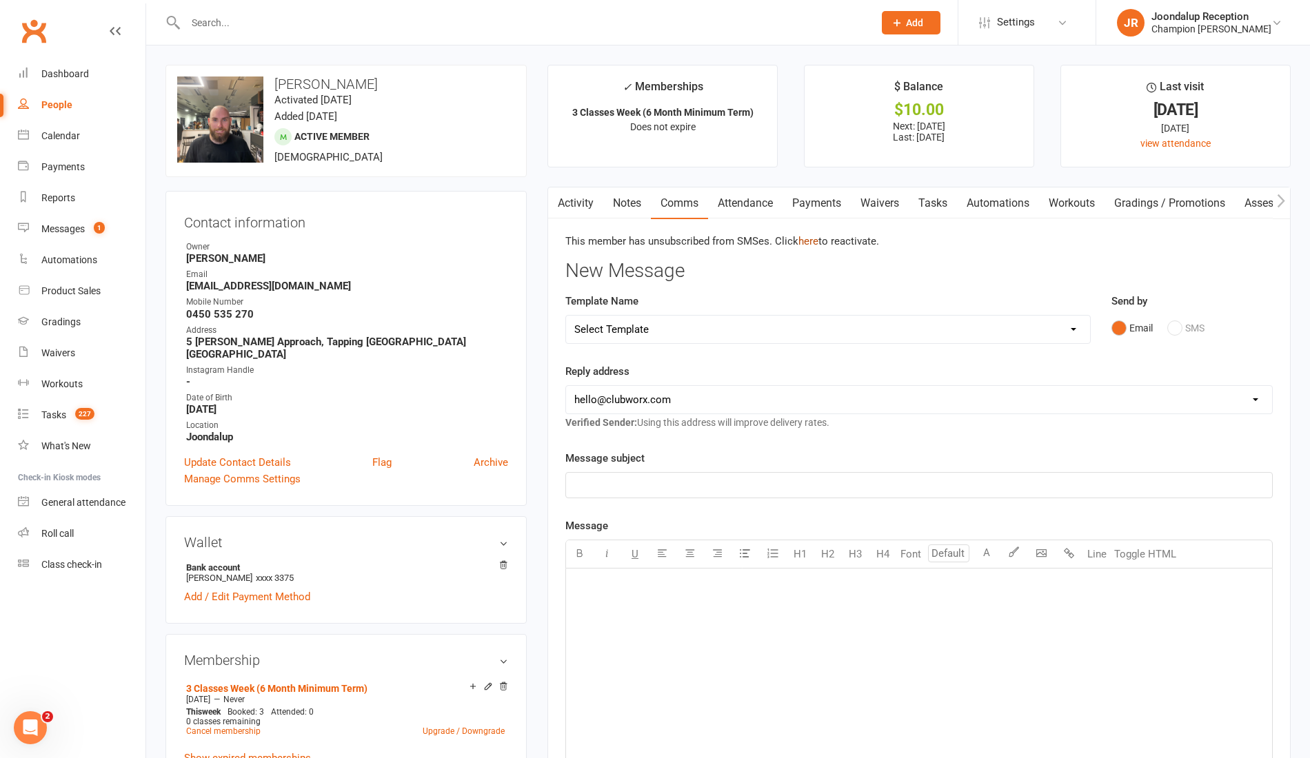
click at [811, 236] on link "here" at bounding box center [808, 241] width 20 height 12
